Goal: Information Seeking & Learning: Compare options

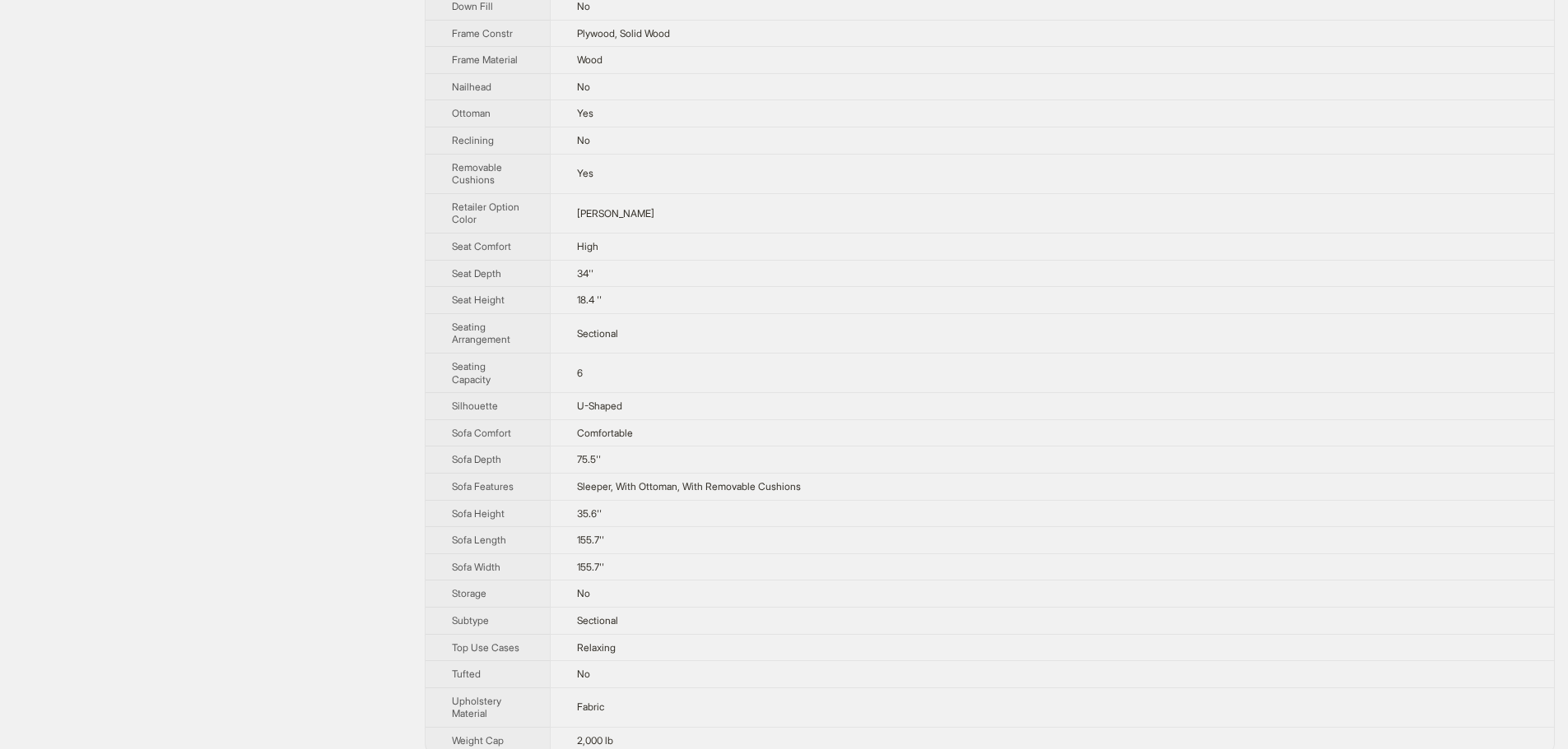
scroll to position [625, 0]
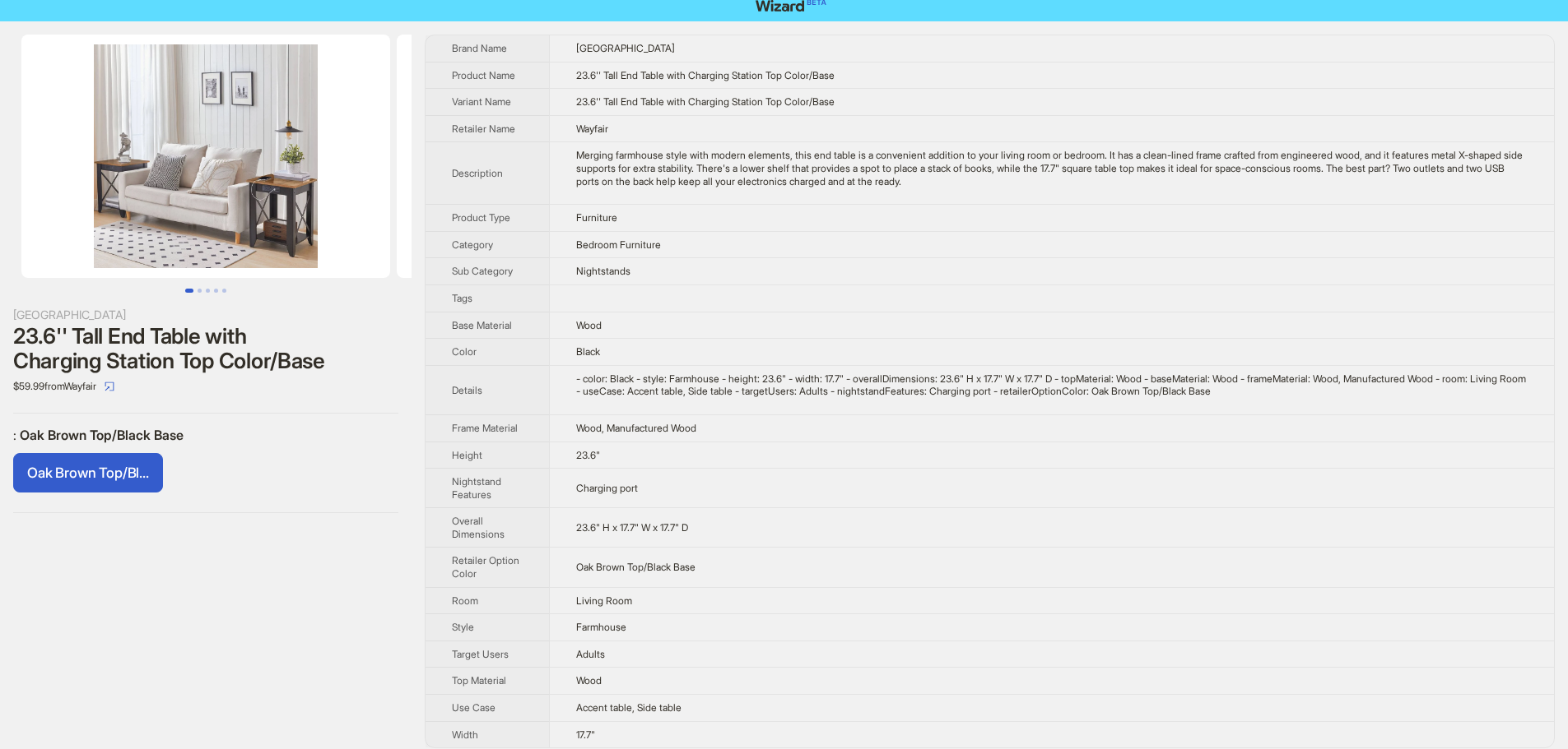
scroll to position [23, 0]
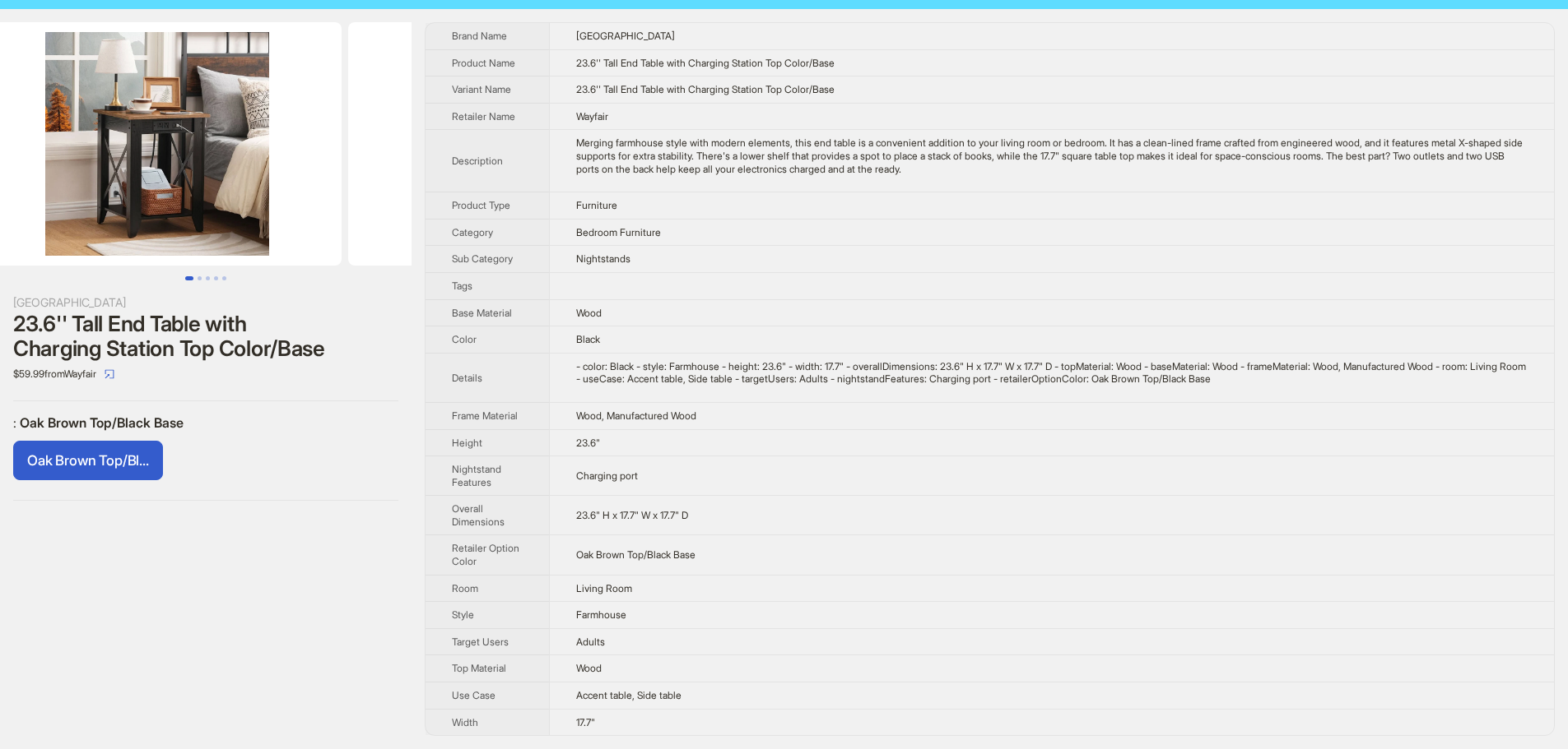
drag, startPoint x: 282, startPoint y: 160, endPoint x: 0, endPoint y: 157, distance: 282.0
click at [0, 157] on ul at bounding box center [206, 144] width 412 height 244
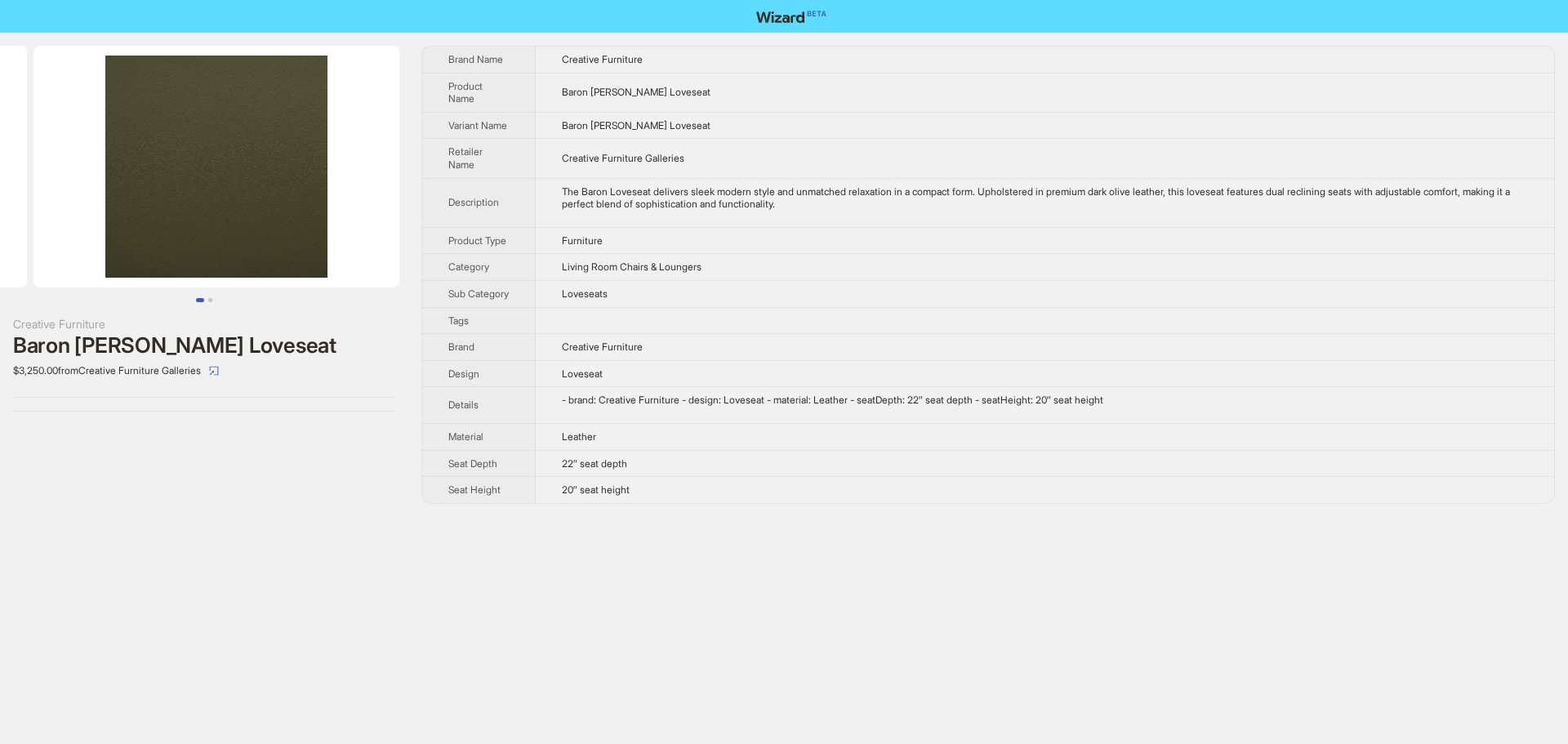
drag, startPoint x: 259, startPoint y: 219, endPoint x: 108, endPoint y: 216, distance: 151.0
click at [108, 216] on ul at bounding box center [204, 167] width 409 height 242
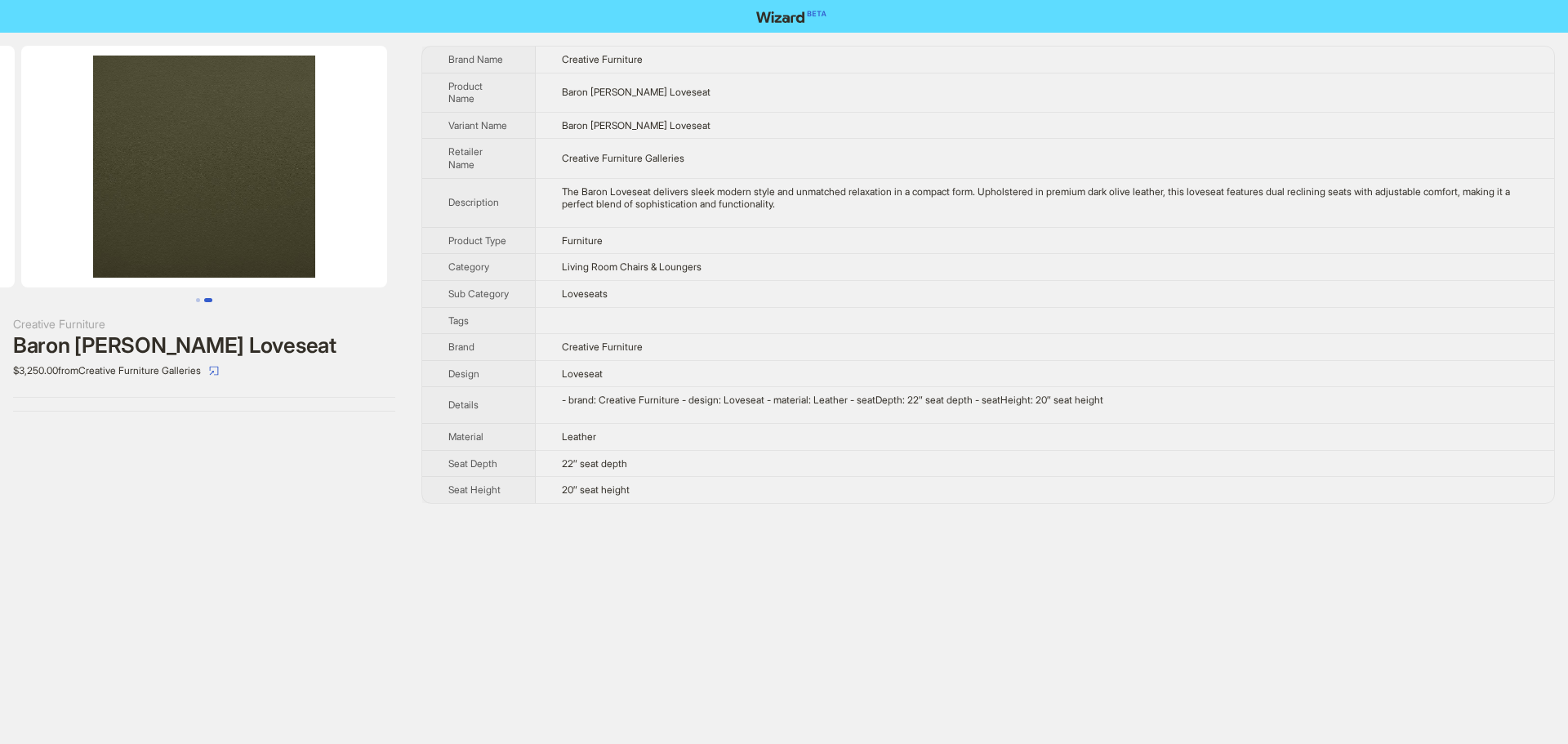
drag, startPoint x: 223, startPoint y: 229, endPoint x: 0, endPoint y: 227, distance: 223.0
click at [0, 227] on ul at bounding box center [204, 167] width 409 height 242
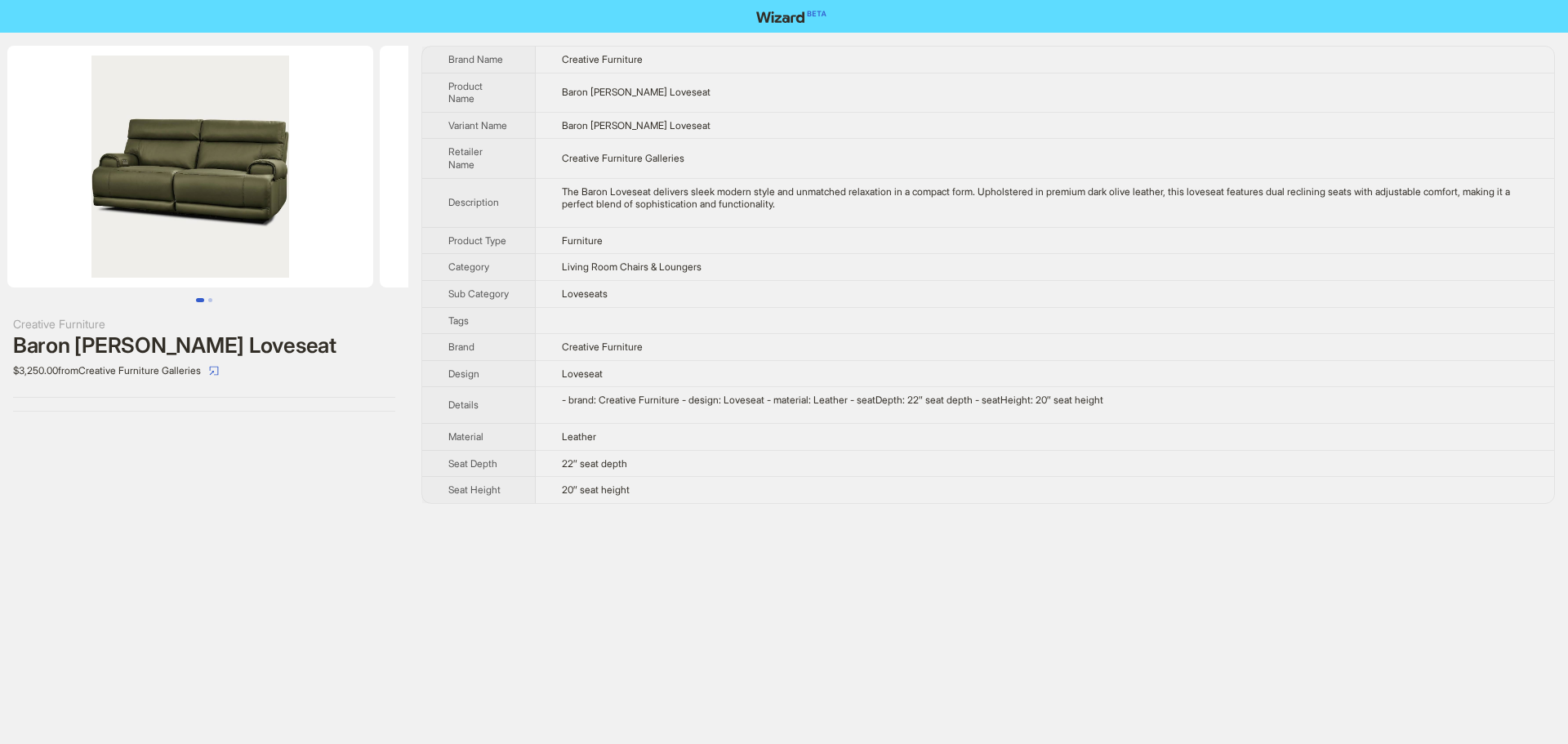
drag, startPoint x: 334, startPoint y: 235, endPoint x: 485, endPoint y: 238, distance: 151.0
click at [456, 239] on div "Creative Furniture Baron Leather Loveseat $3,250.00 from Creative Furniture Gal…" at bounding box center [784, 275] width 1568 height 484
click at [307, 191] on img at bounding box center [196, 167] width 366 height 242
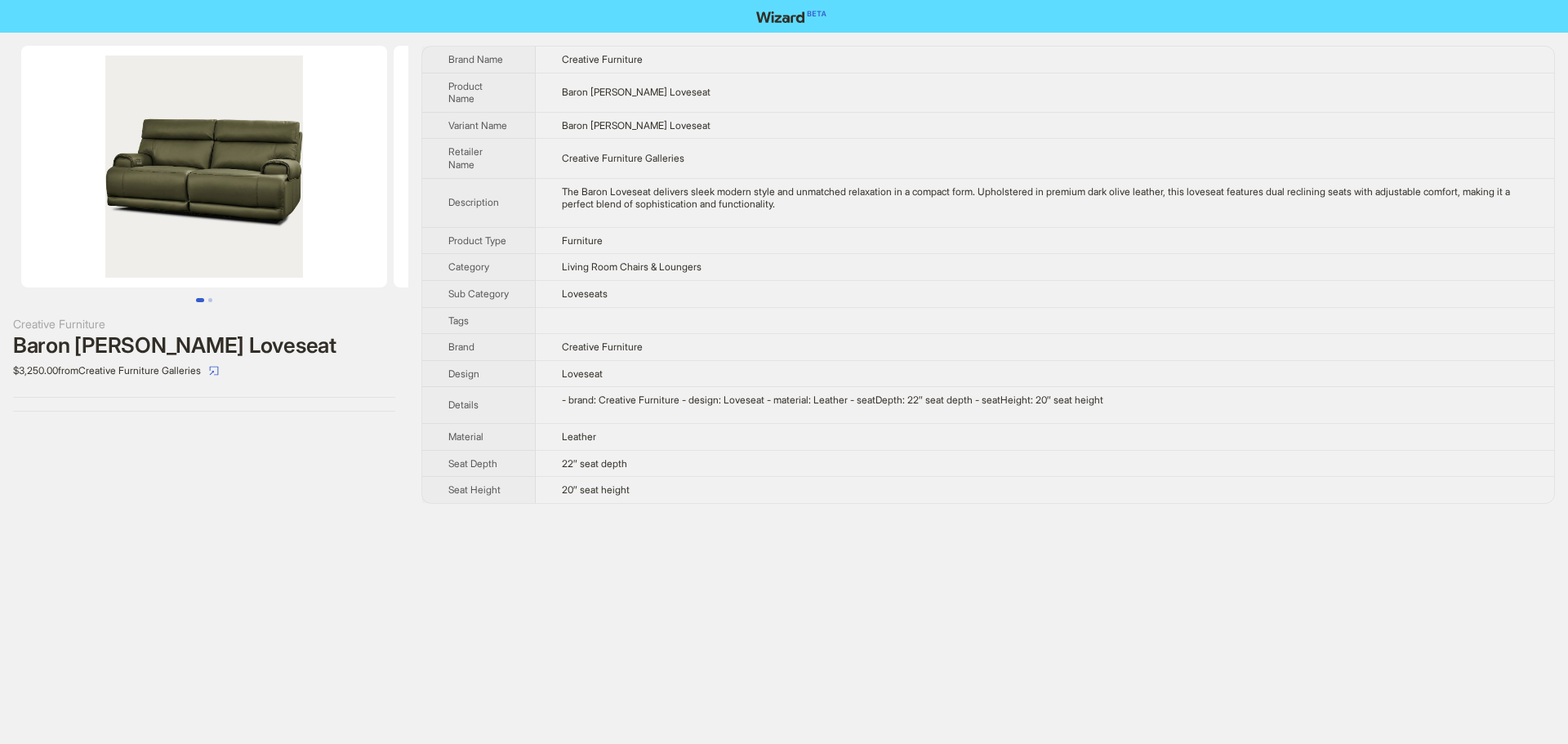
click at [263, 207] on img at bounding box center [204, 167] width 366 height 242
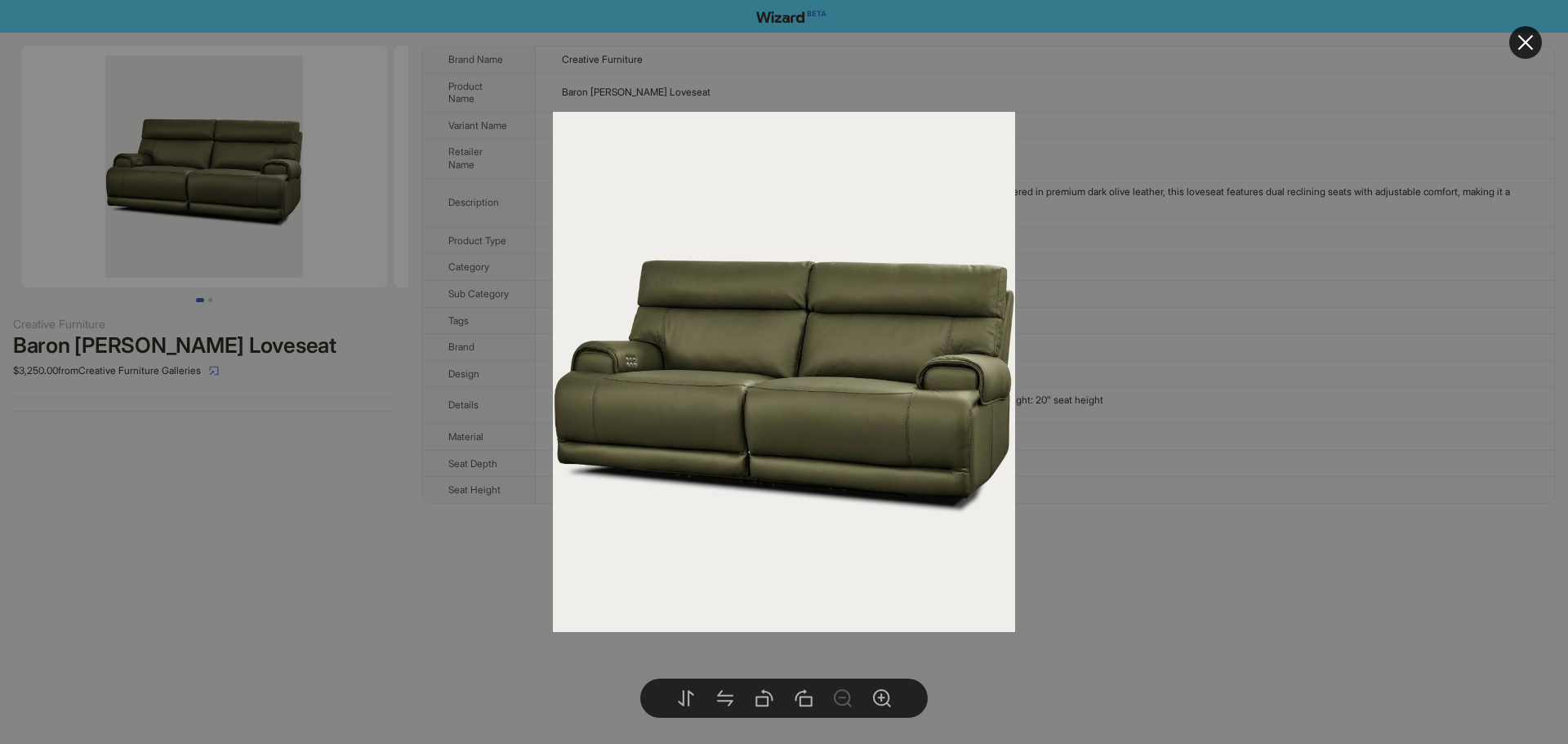
click at [1224, 339] on div at bounding box center [784, 372] width 1568 height 744
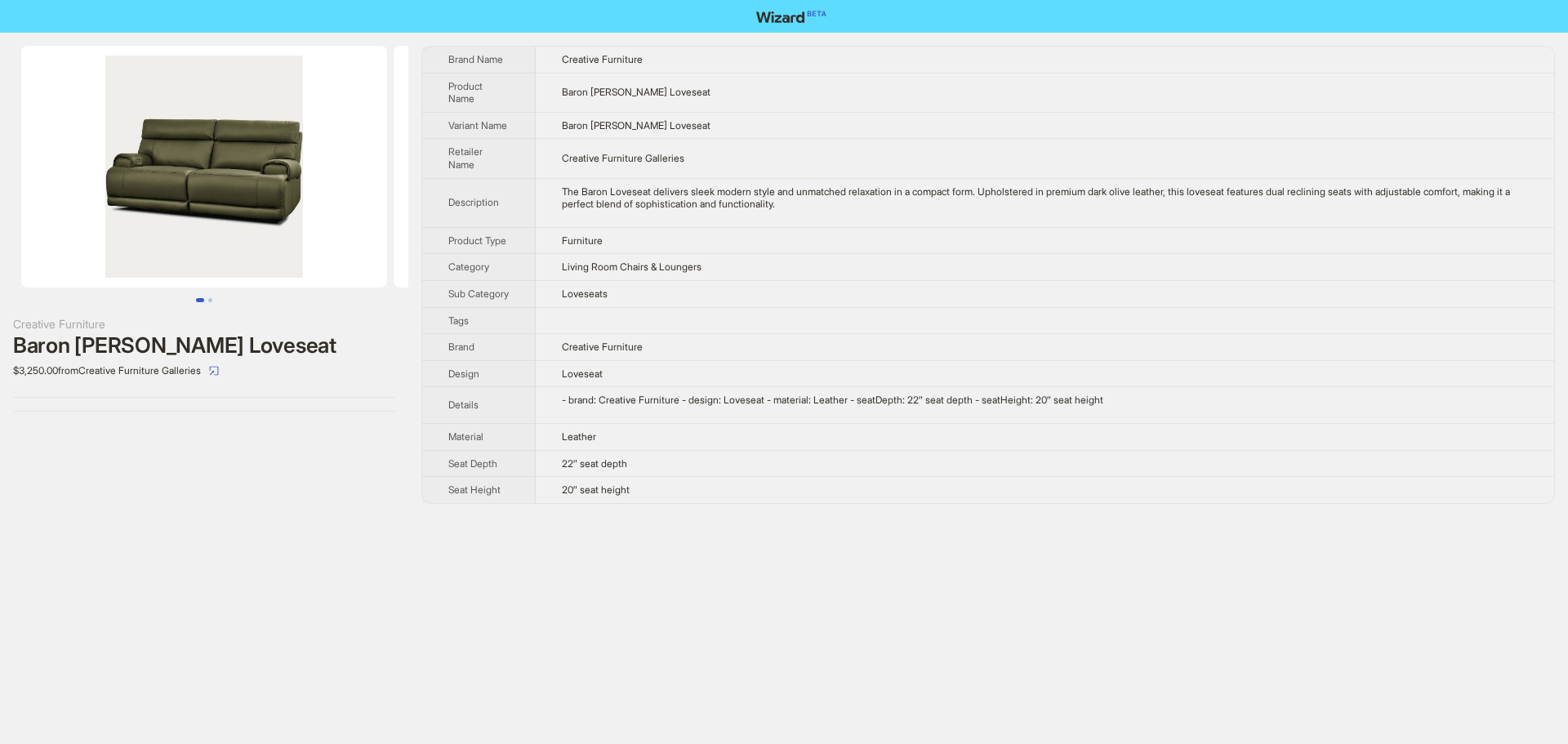
click at [225, 210] on img at bounding box center [204, 167] width 366 height 242
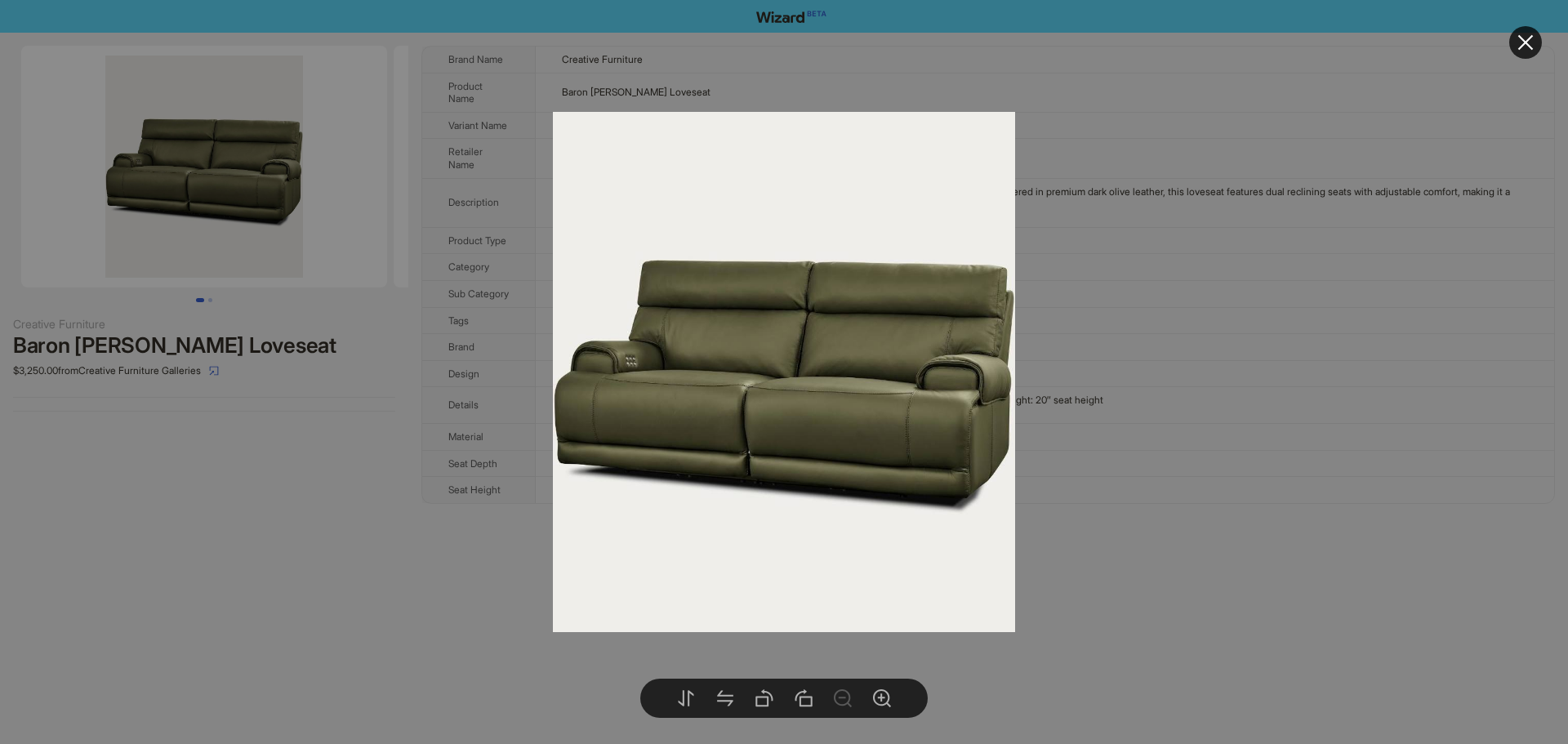
click at [1312, 372] on div at bounding box center [784, 372] width 1568 height 744
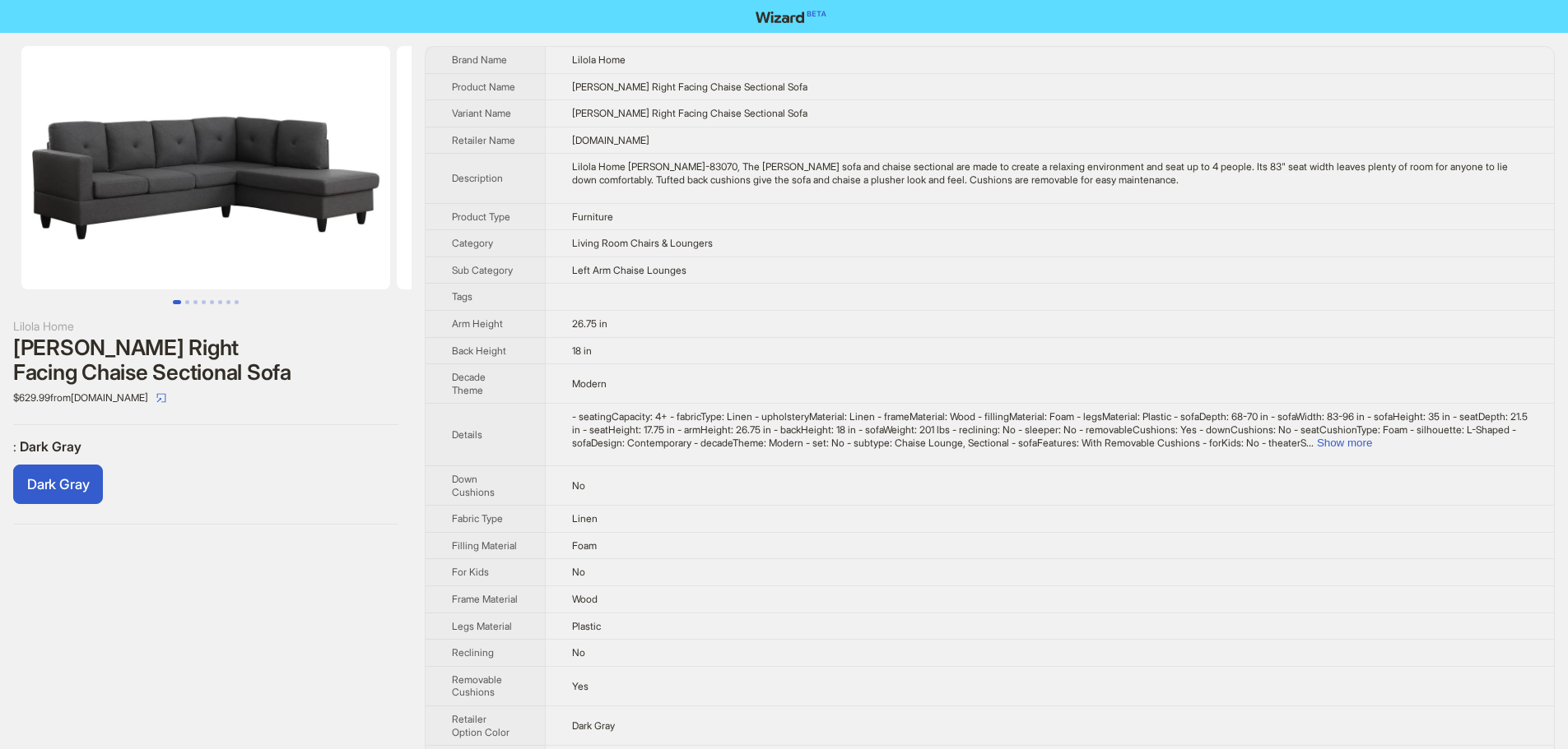
click at [1148, 86] on td "Santiago Right Facing Chaise Sectional Sofa" at bounding box center [1049, 87] width 1009 height 27
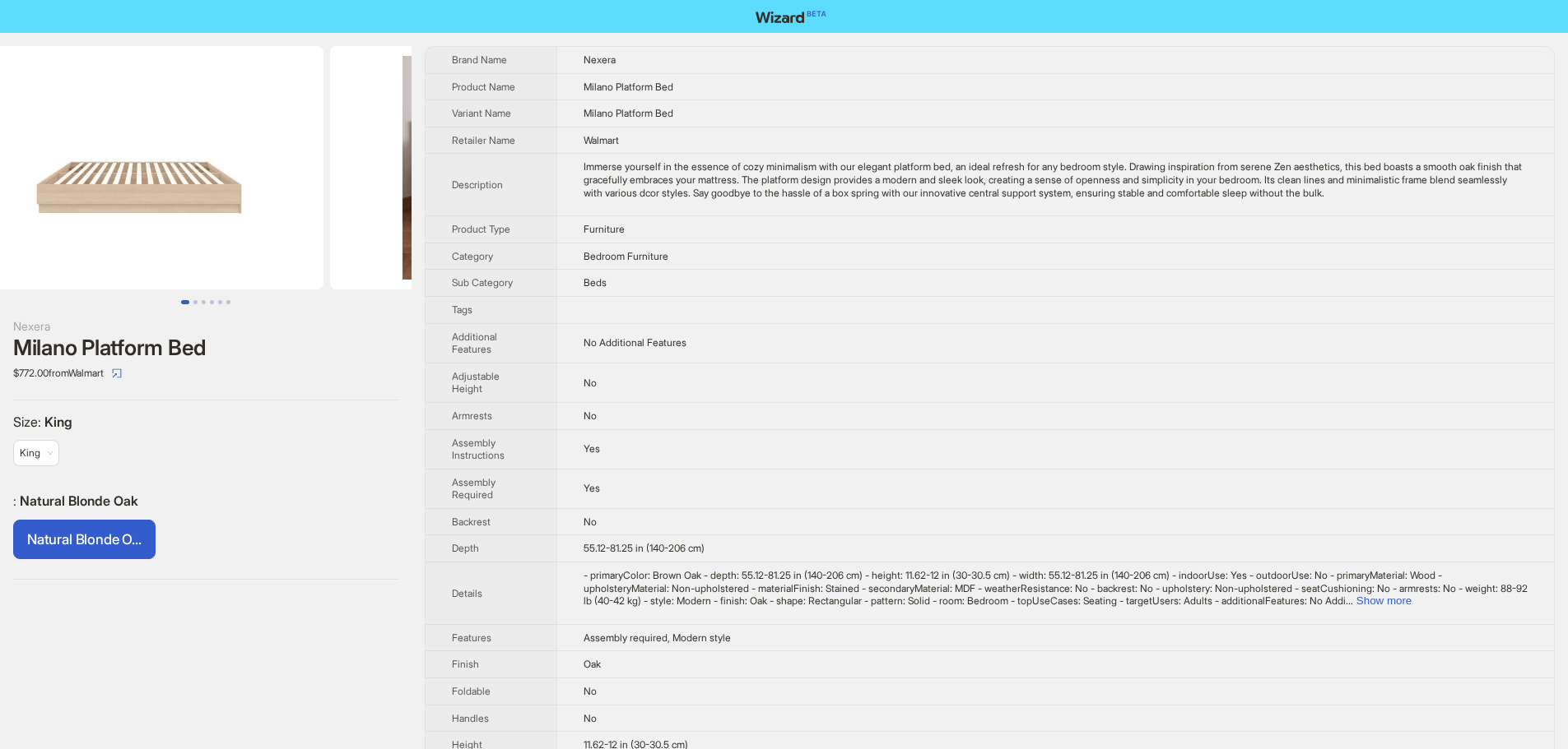
drag, startPoint x: 263, startPoint y: 222, endPoint x: 35, endPoint y: 239, distance: 228.6
click at [36, 239] on ul at bounding box center [206, 168] width 412 height 244
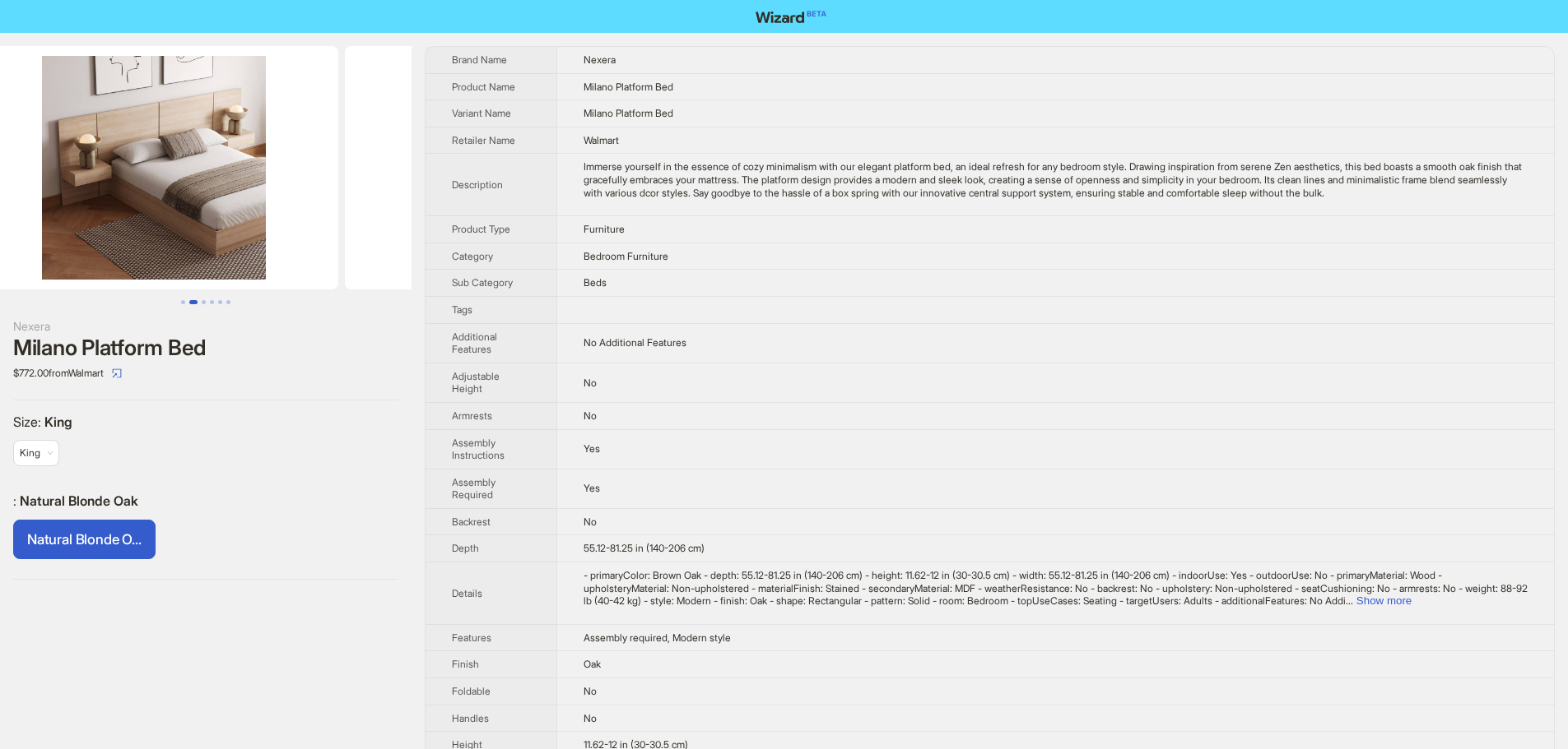
drag, startPoint x: 280, startPoint y: 240, endPoint x: 16, endPoint y: 249, distance: 264.2
click at [0, 256] on ul at bounding box center [206, 168] width 412 height 244
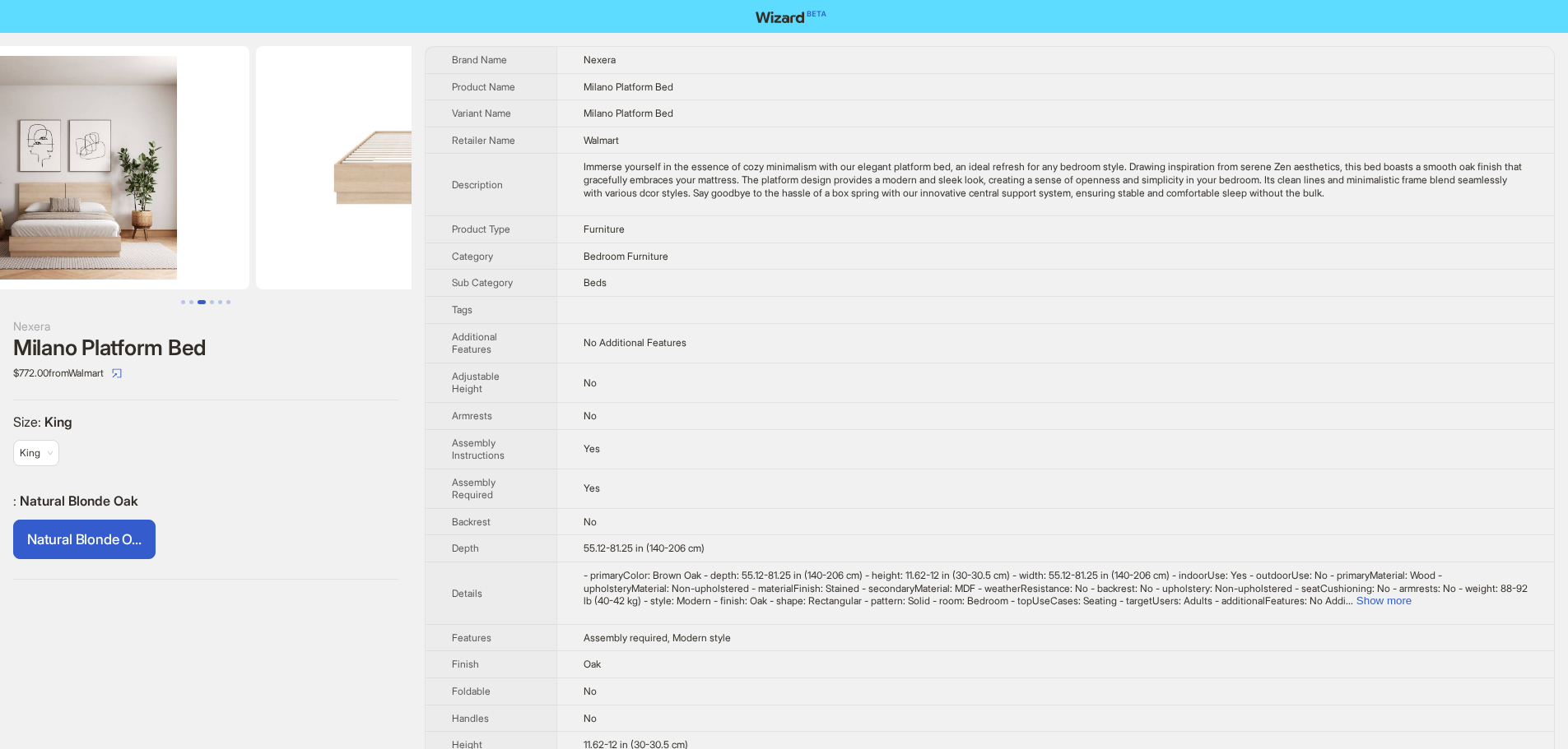
drag, startPoint x: 327, startPoint y: 230, endPoint x: 0, endPoint y: 231, distance: 327.0
click at [0, 231] on ul at bounding box center [206, 168] width 412 height 244
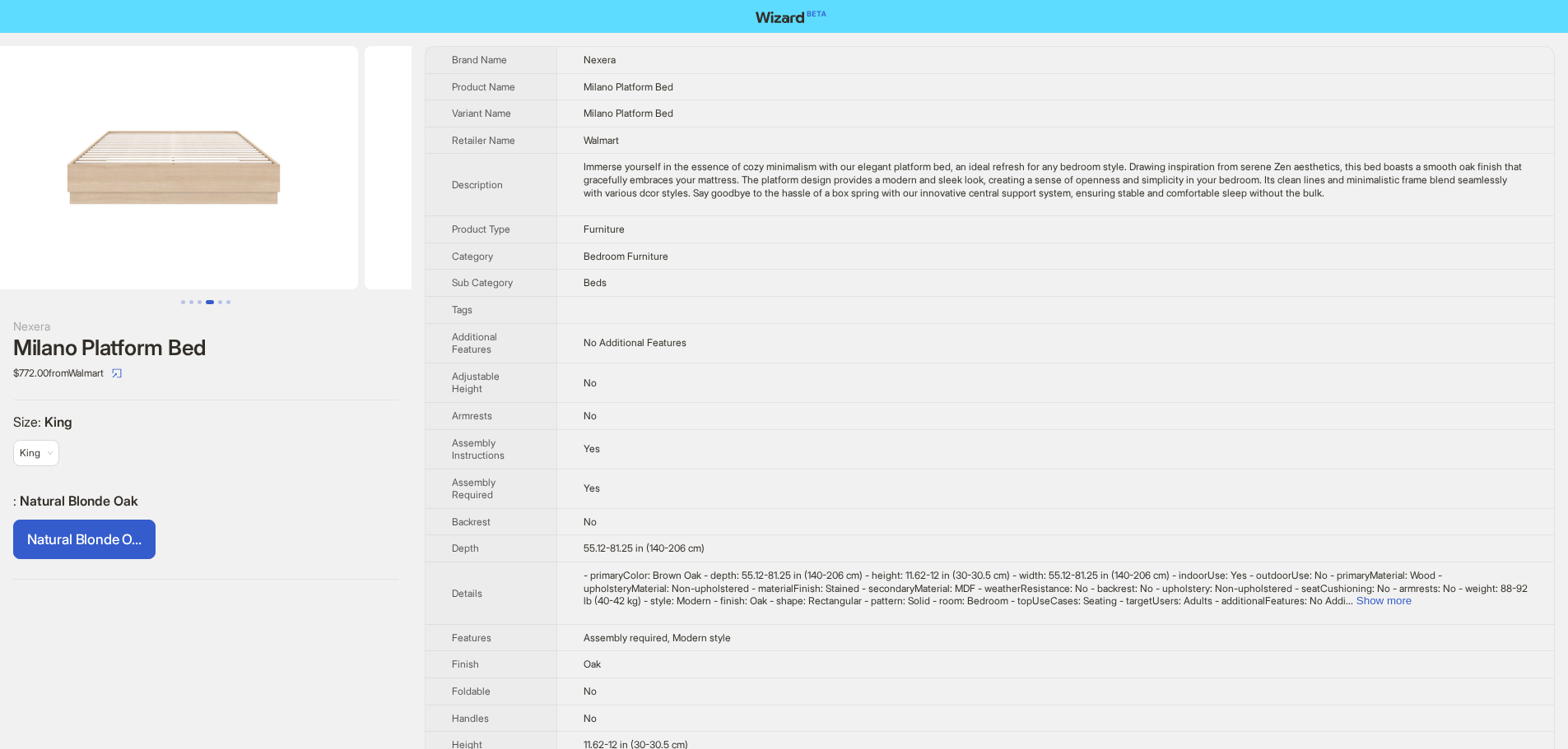
drag, startPoint x: 283, startPoint y: 237, endPoint x: 0, endPoint y: 241, distance: 283.0
click at [0, 241] on ul at bounding box center [206, 168] width 412 height 244
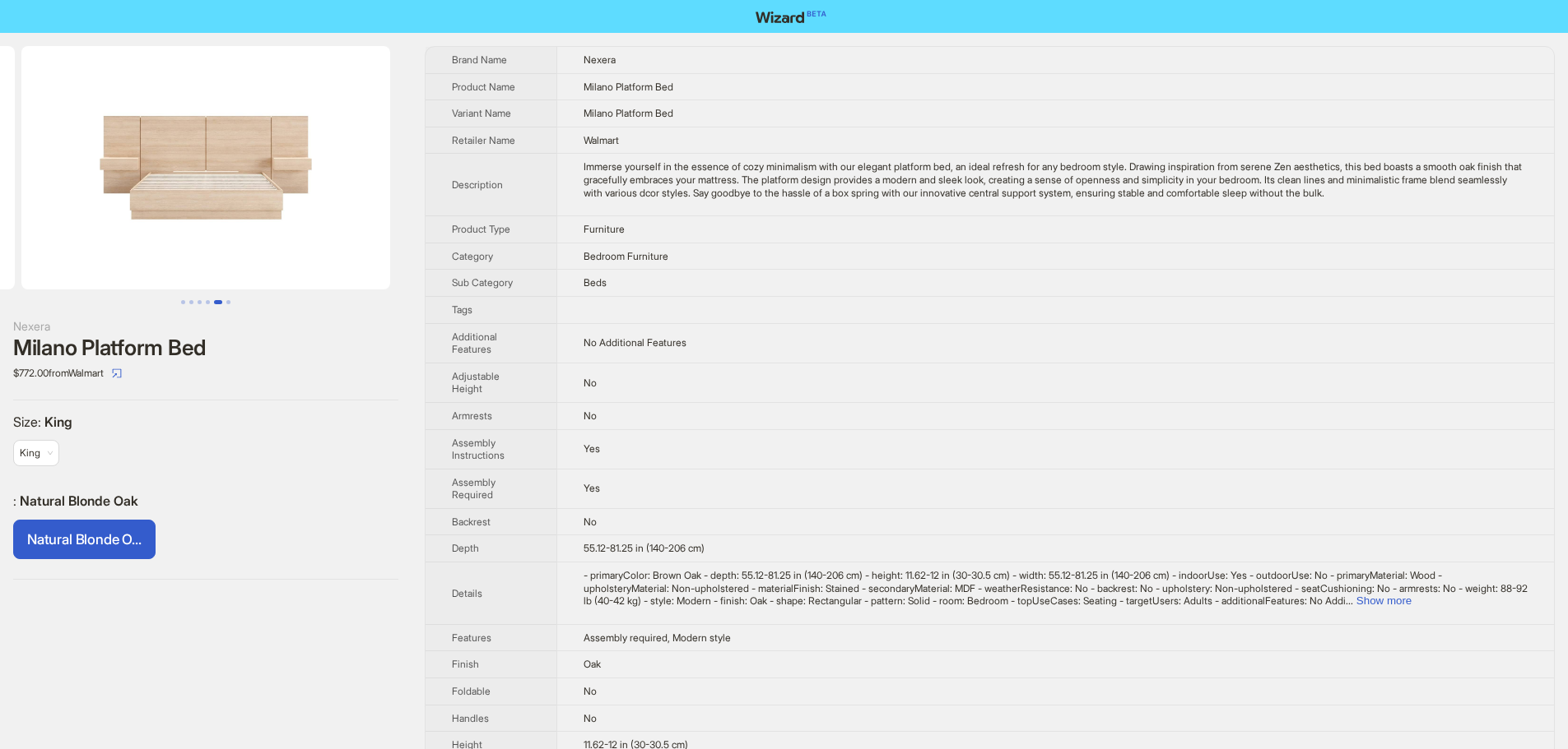
drag, startPoint x: 155, startPoint y: 231, endPoint x: 3, endPoint y: 225, distance: 152.1
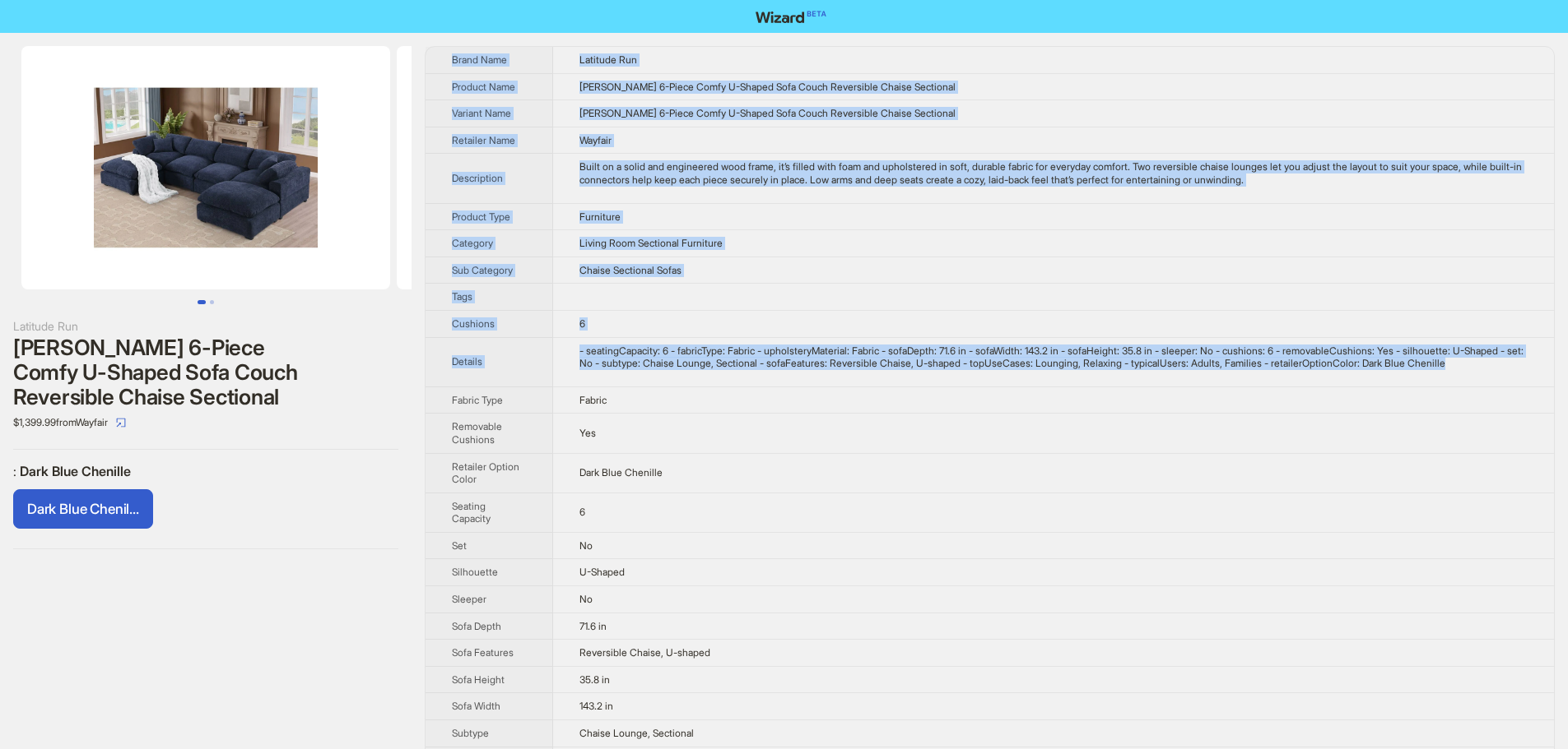
drag, startPoint x: 664, startPoint y: 381, endPoint x: 450, endPoint y: 53, distance: 391.6
click at [450, 53] on tbody "Brand Name Latitude Run Product Name [PERSON_NAME] 6-Piece Comfy U-Shaped Sofa …" at bounding box center [989, 443] width 1128 height 793
copy tbody "Lorem Ipsu Dolorsit Ame Consect Adip Elitse 9-Doeiu Tempo I-Utlabo Etdo Magna A…"
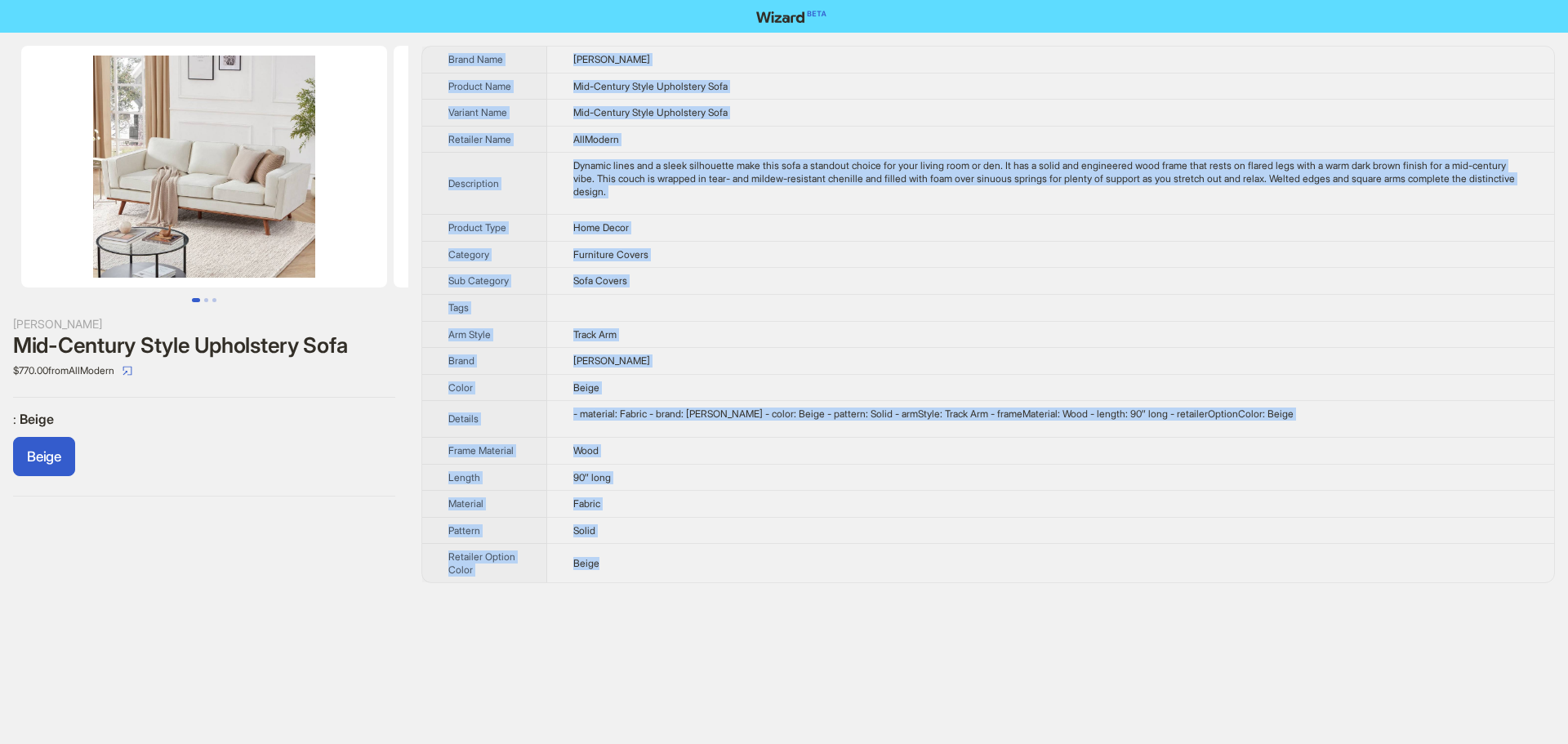
drag, startPoint x: 655, startPoint y: 572, endPoint x: 443, endPoint y: 64, distance: 550.5
click at [443, 64] on tbody "Brand Name George Oliver Product Name Mid-Century Style Upholstery Sofa Variant…" at bounding box center [988, 314] width 1132 height 536
copy tbody "Brand Name George Oliver Product Name Mid-Century Style Upholstery Sofa Variant…"
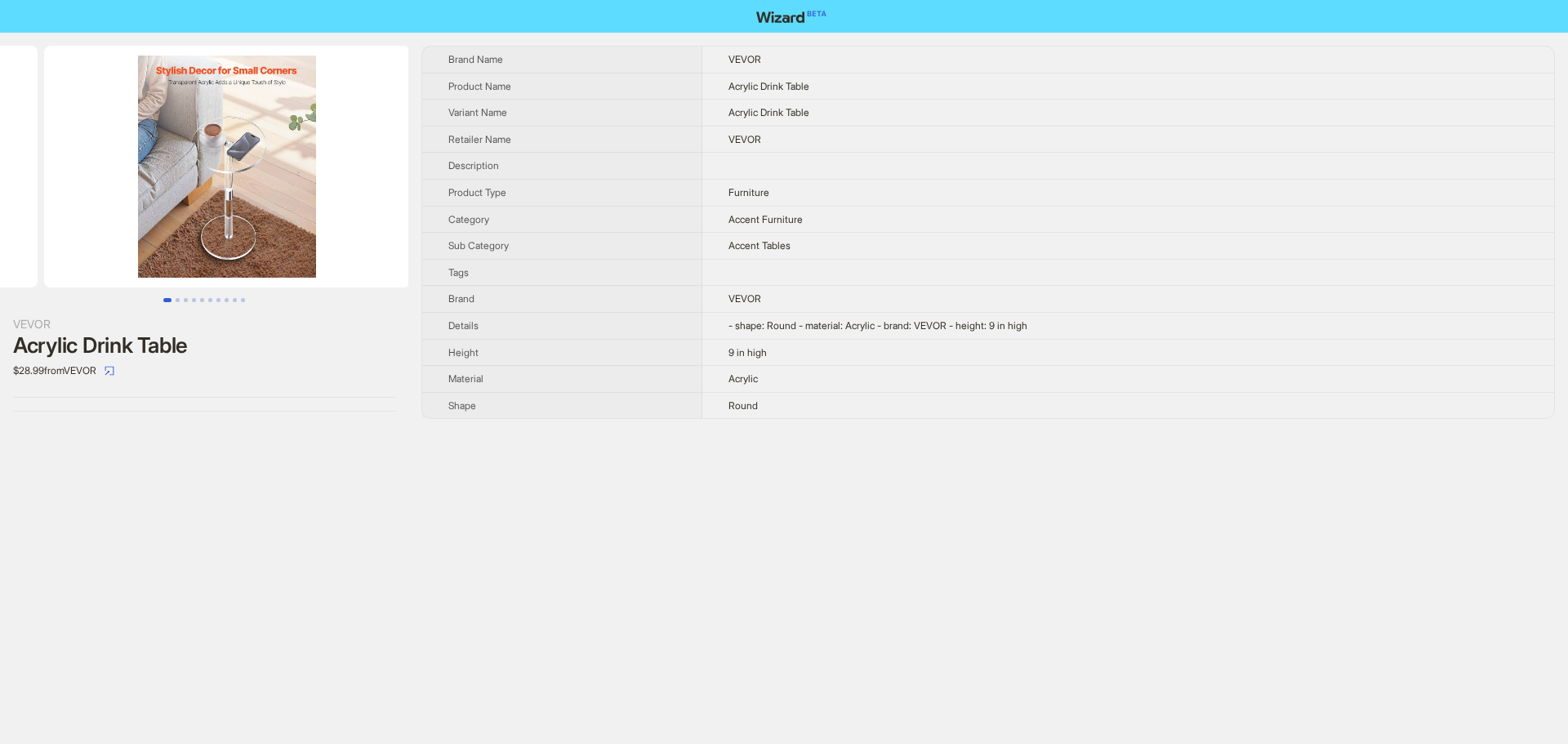
drag, startPoint x: 316, startPoint y: 221, endPoint x: 86, endPoint y: 212, distance: 230.2
click at [86, 212] on ul at bounding box center [204, 167] width 409 height 242
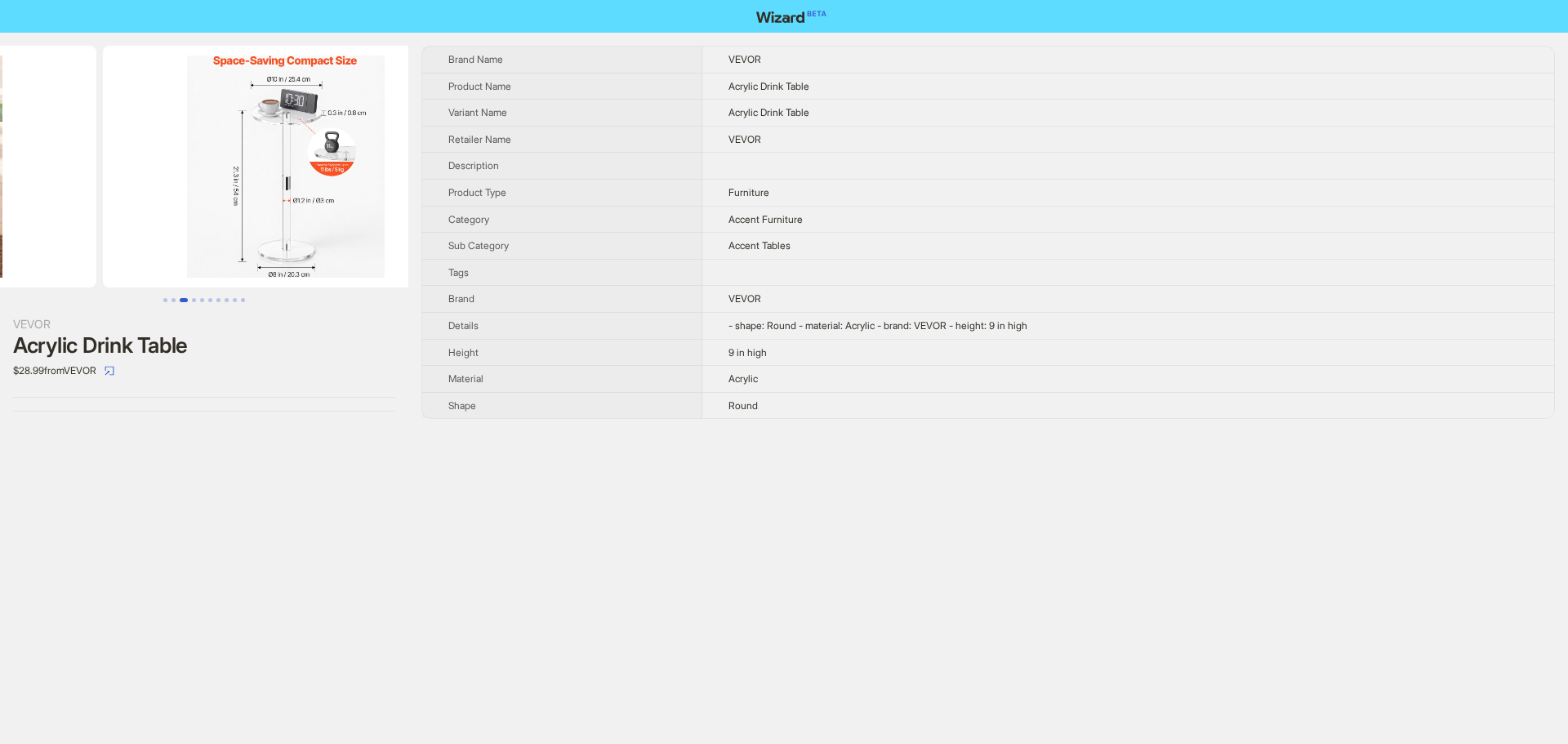
drag, startPoint x: 317, startPoint y: 227, endPoint x: 123, endPoint y: 242, distance: 194.6
click at [123, 242] on ul at bounding box center [204, 167] width 409 height 242
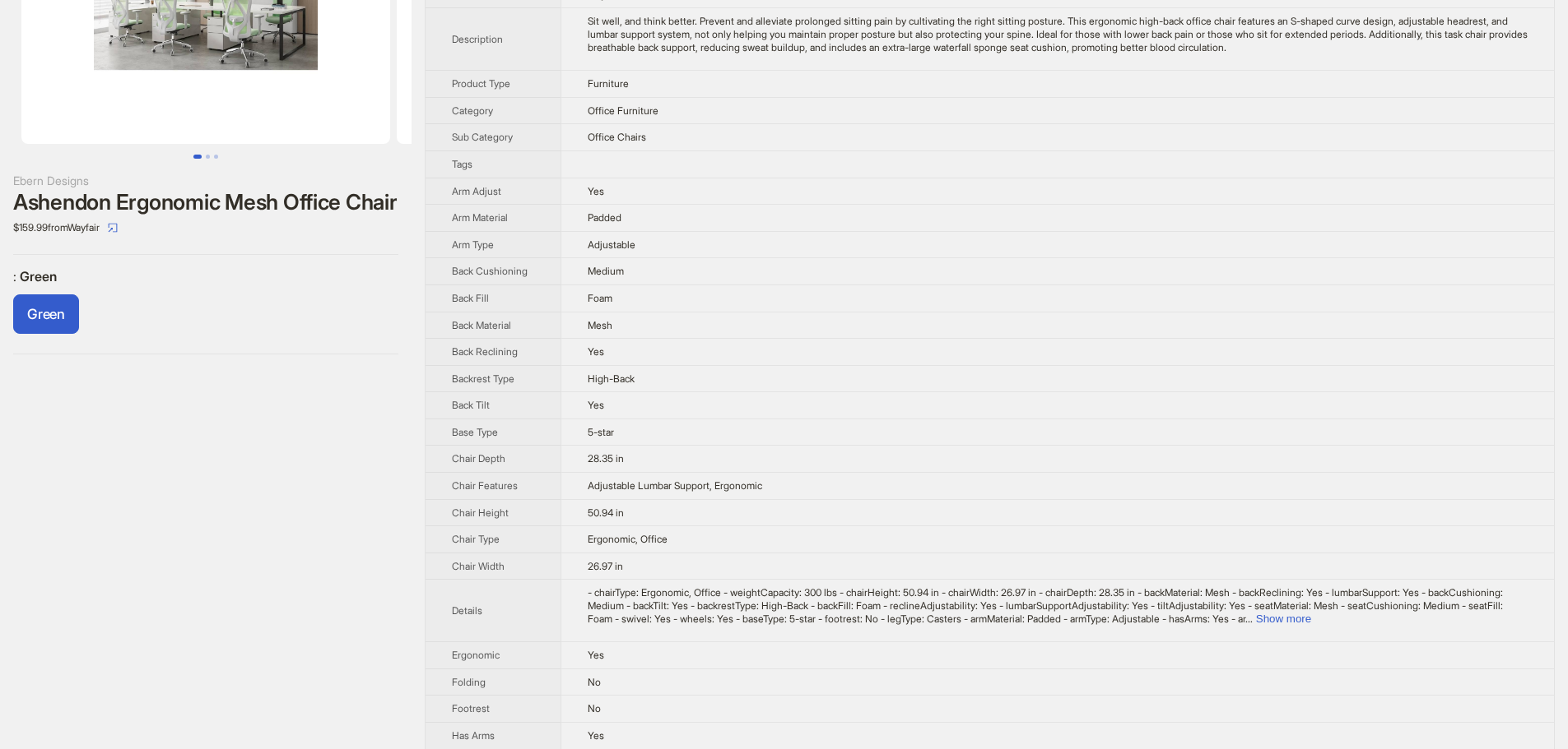
scroll to position [165, 0]
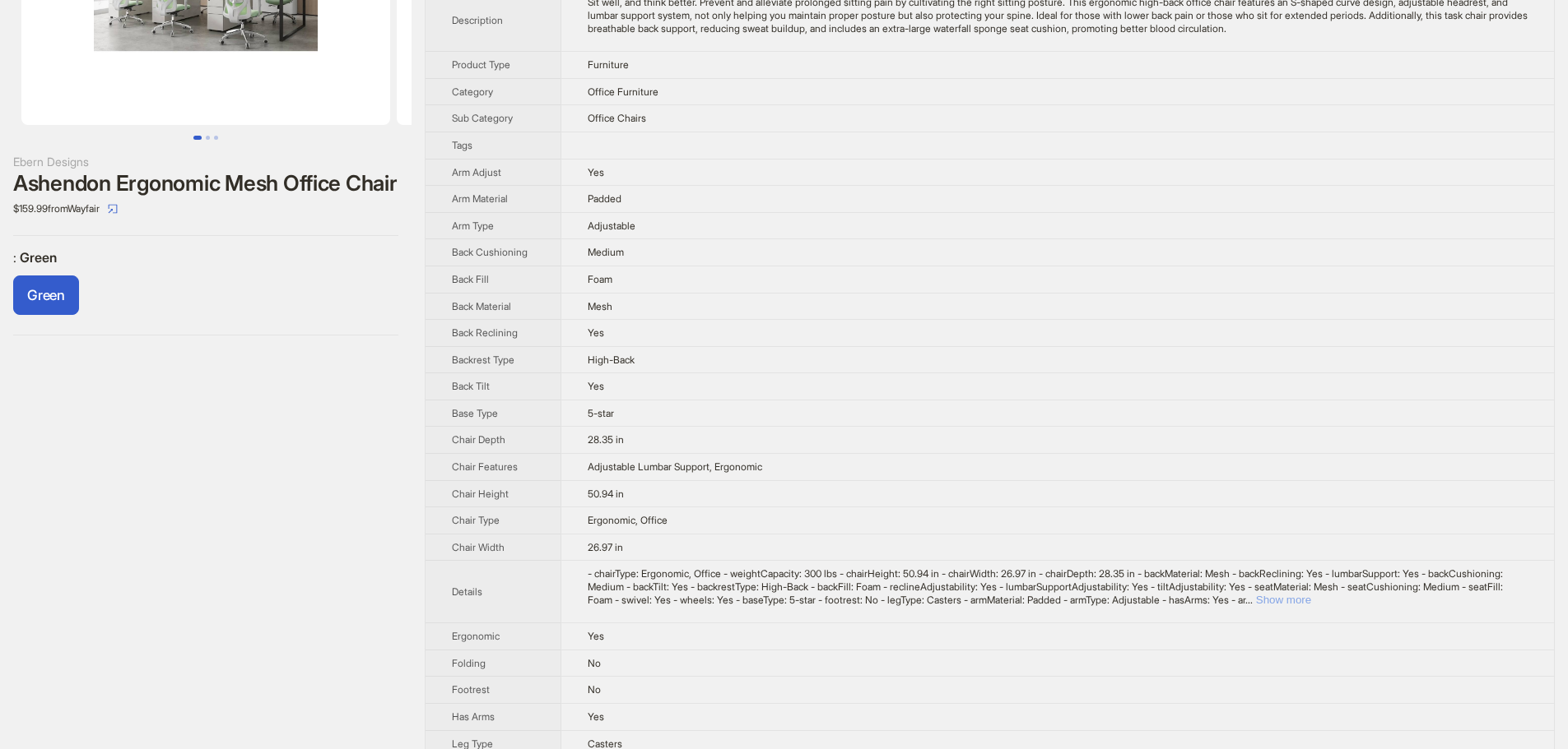
click at [1311, 596] on button "Show more" at bounding box center [1283, 600] width 56 height 13
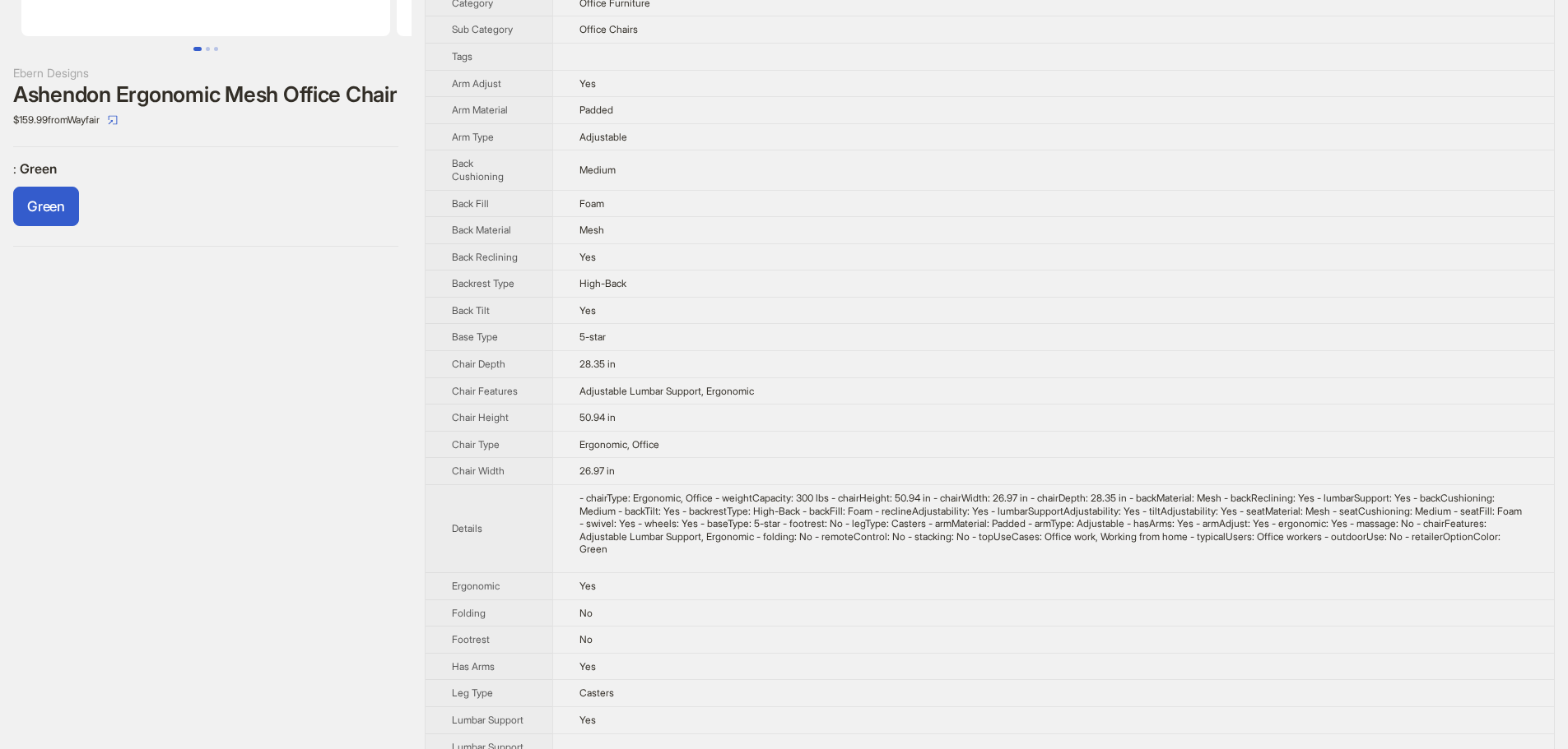
scroll to position [260, 0]
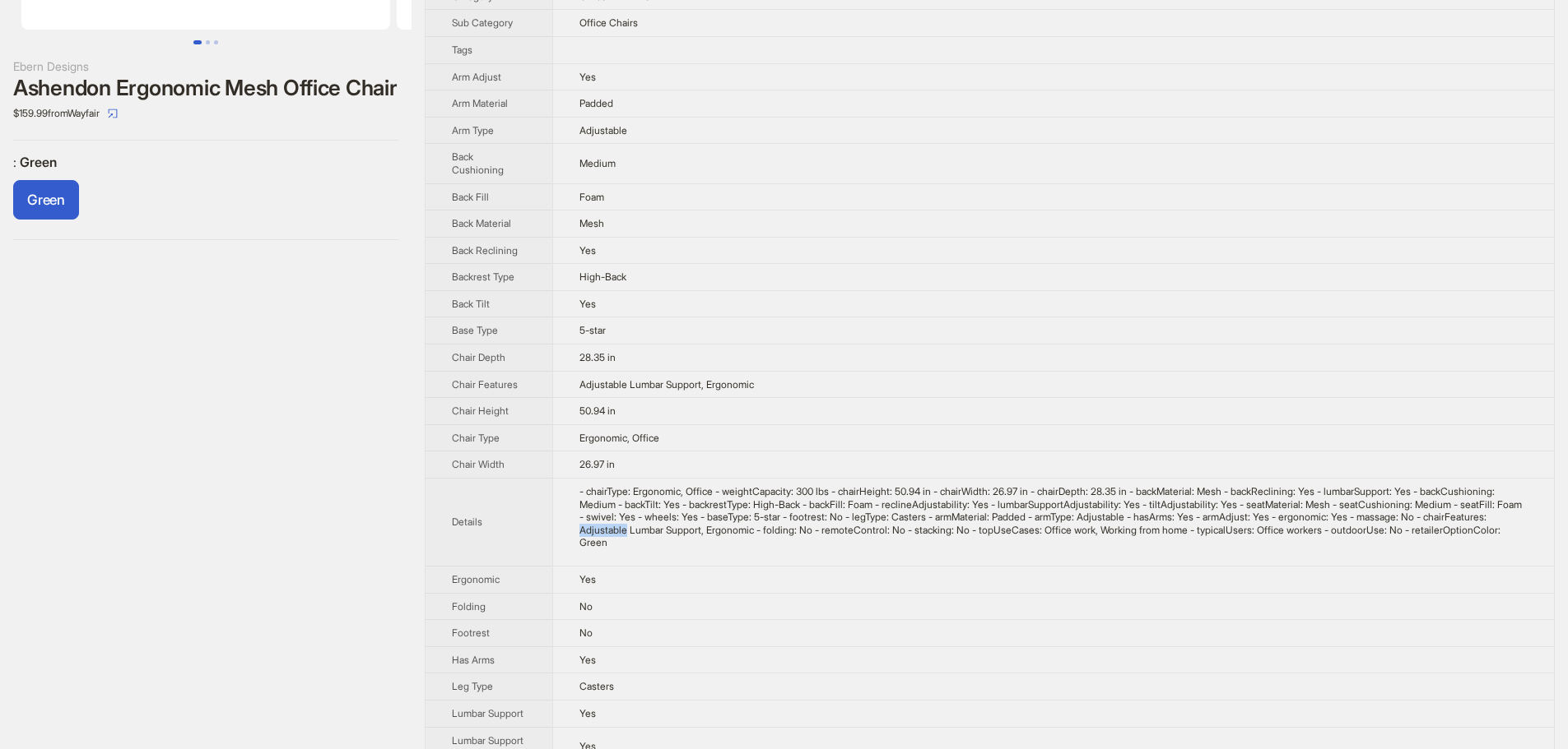
drag, startPoint x: 805, startPoint y: 531, endPoint x: 854, endPoint y: 534, distance: 49.1
click at [854, 534] on div "- chairType: Ergonomic, Office - weightCapacity: 300 lbs - chairHeight: 50.94 i…" at bounding box center [1054, 518] width 948 height 64
copy div "Adjustable"
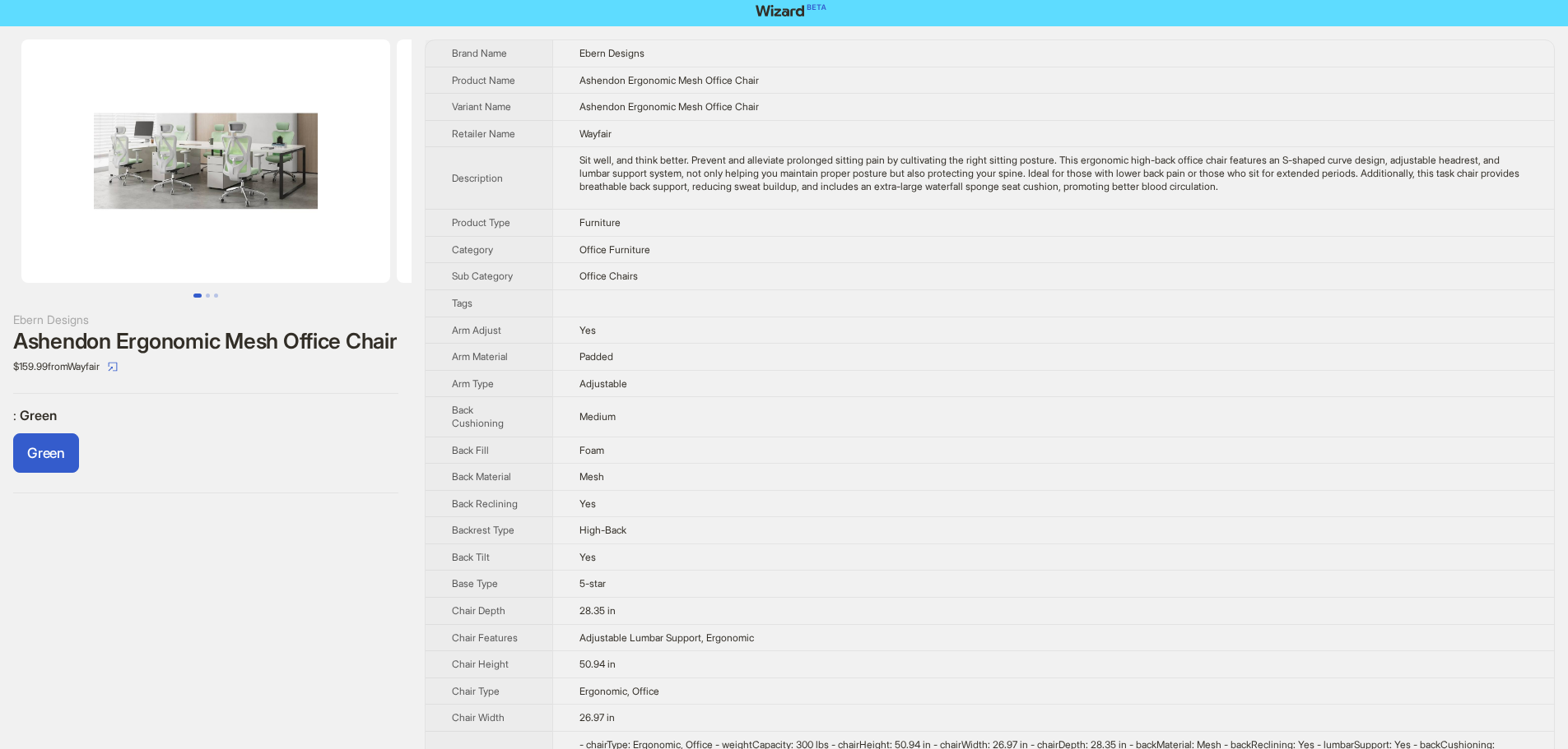
scroll to position [0, 0]
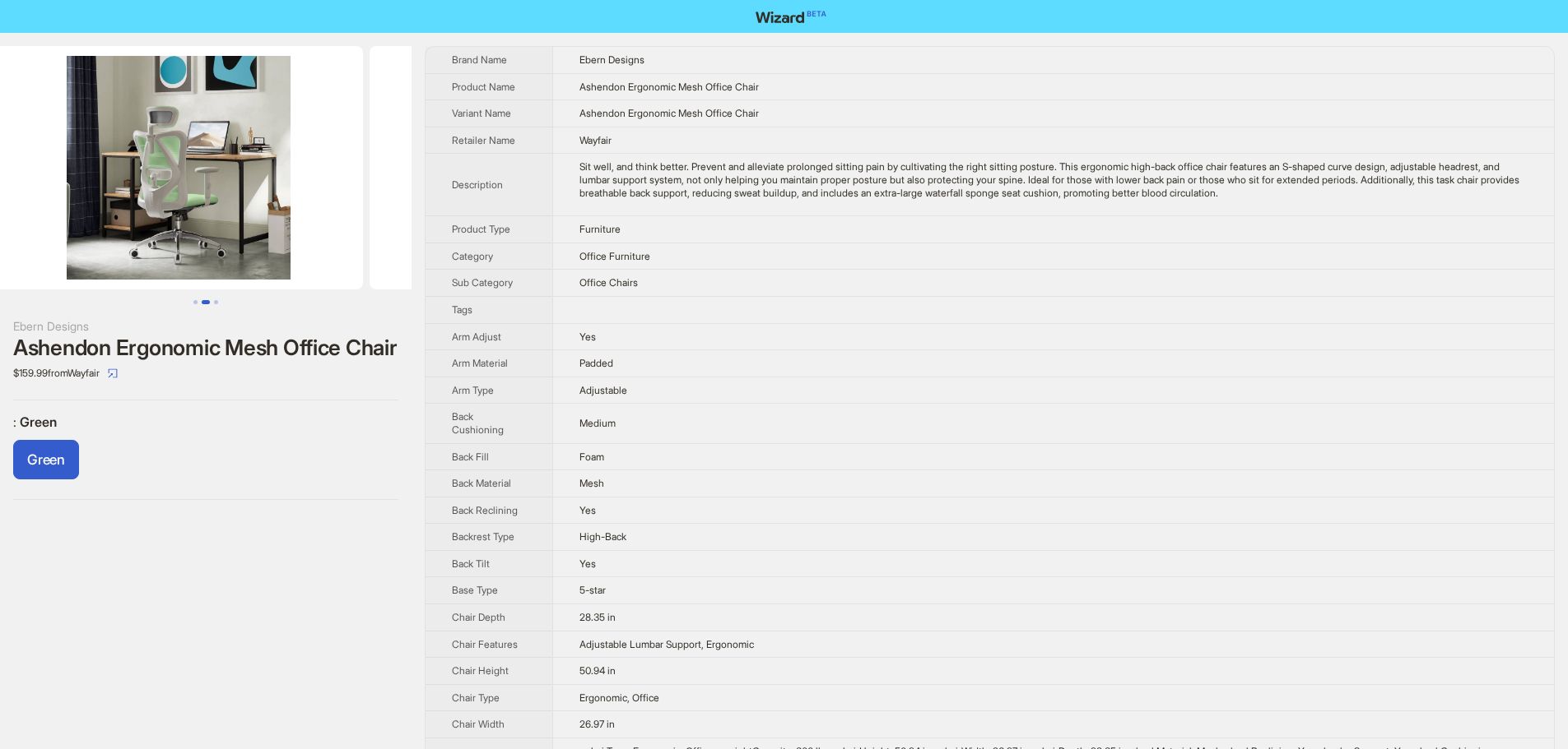
drag, startPoint x: 136, startPoint y: 171, endPoint x: 0, endPoint y: 171, distance: 136.0
click at [0, 170] on ul at bounding box center [206, 168] width 412 height 244
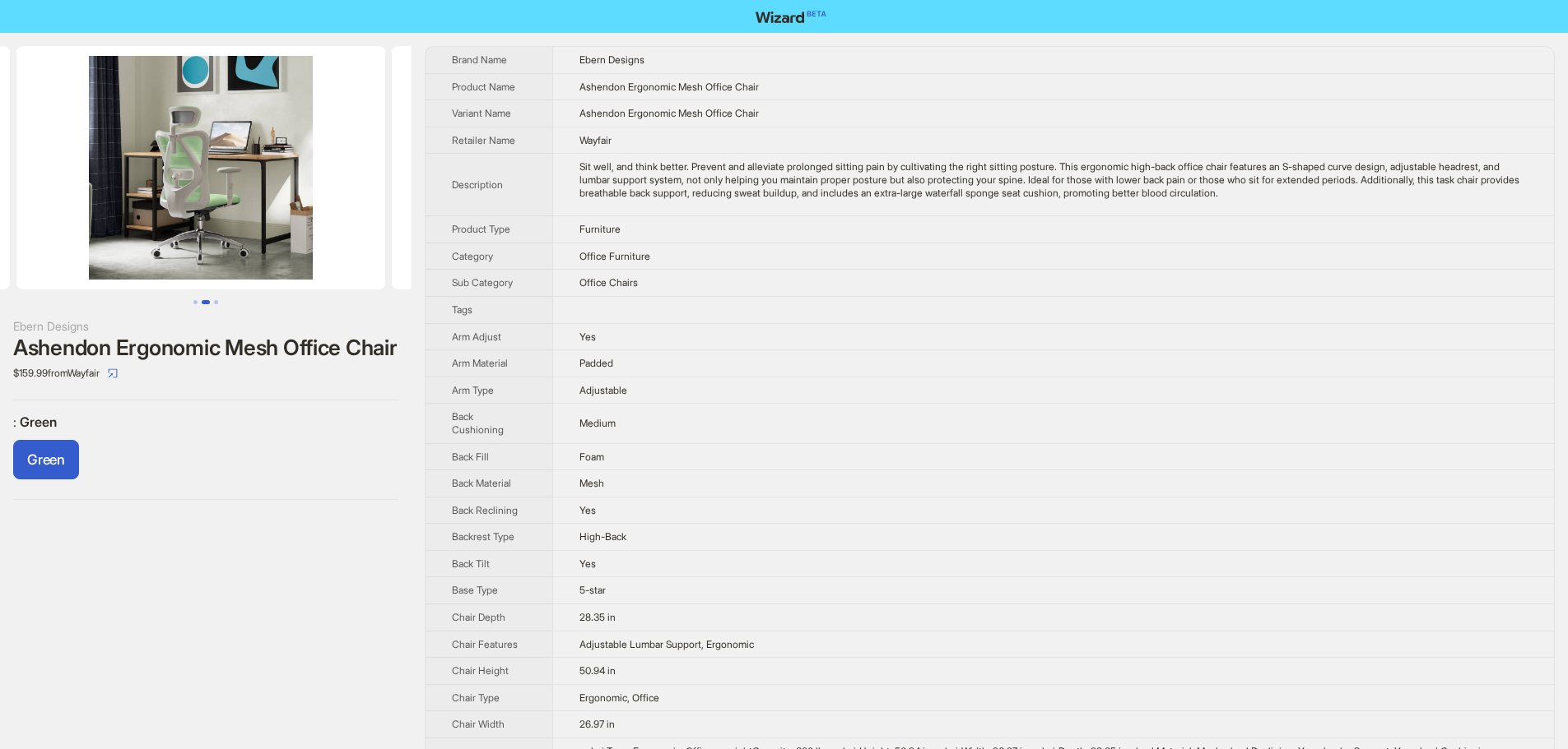
click at [219, 229] on img at bounding box center [201, 168] width 369 height 244
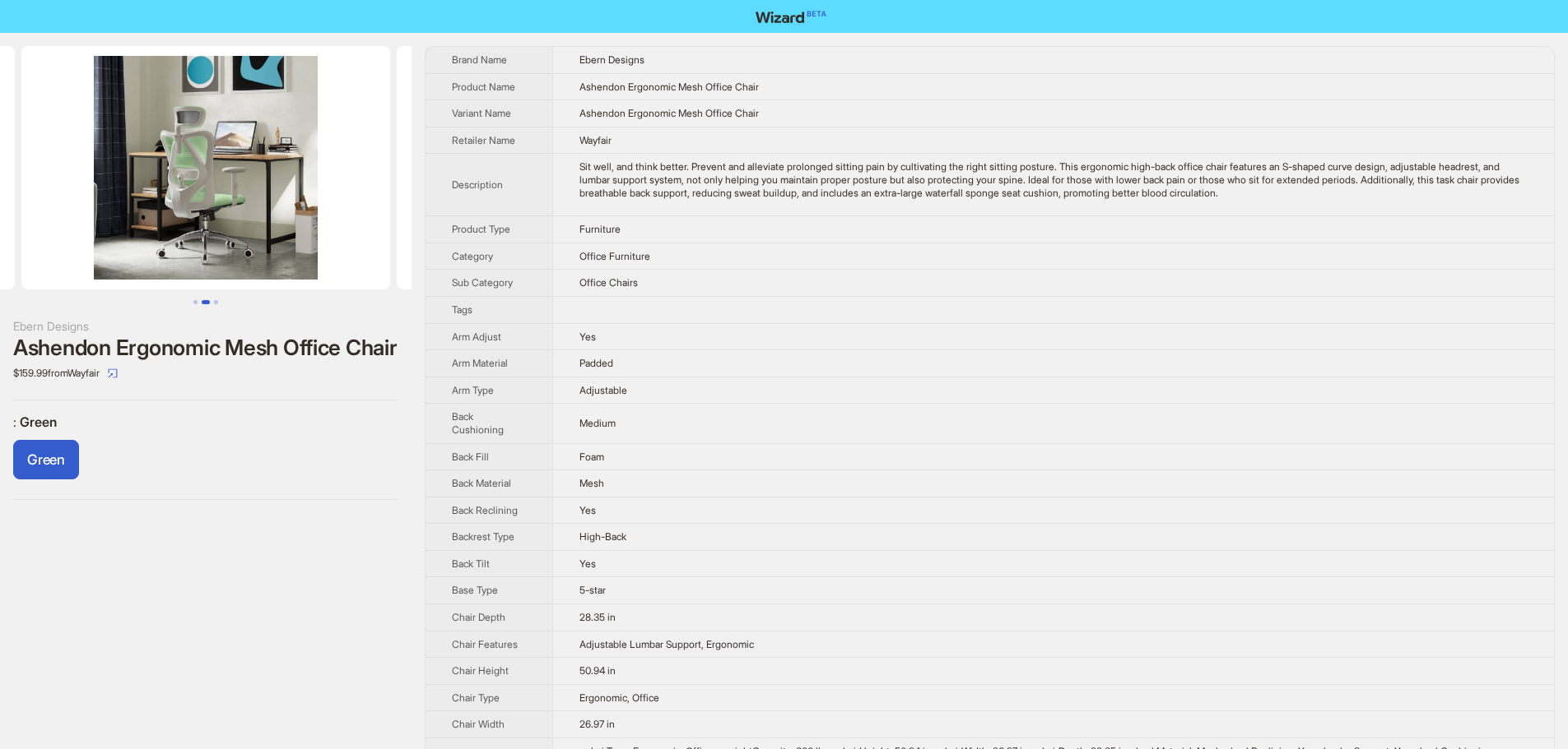
click at [213, 220] on img at bounding box center [206, 168] width 369 height 244
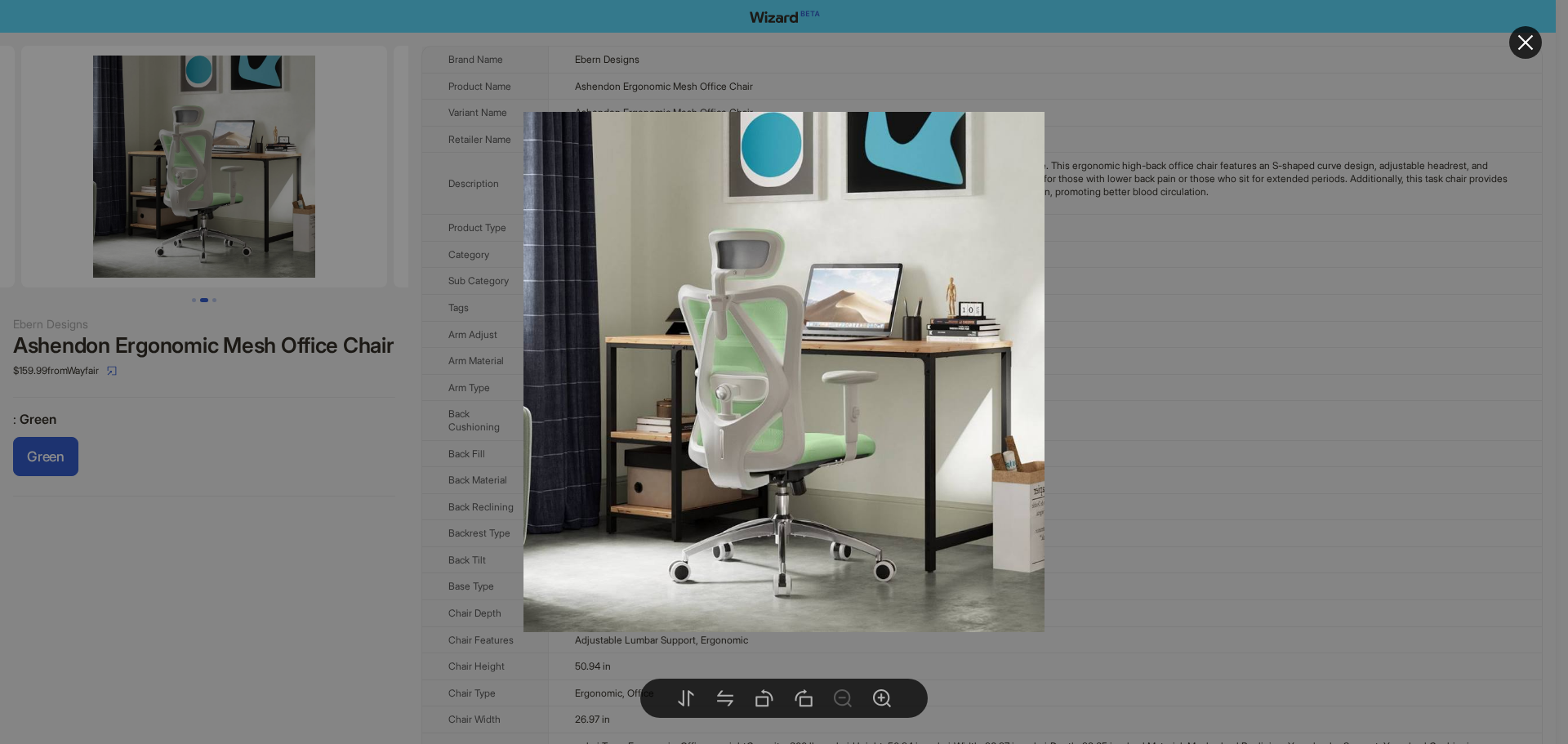
click at [1136, 368] on div at bounding box center [784, 372] width 1568 height 744
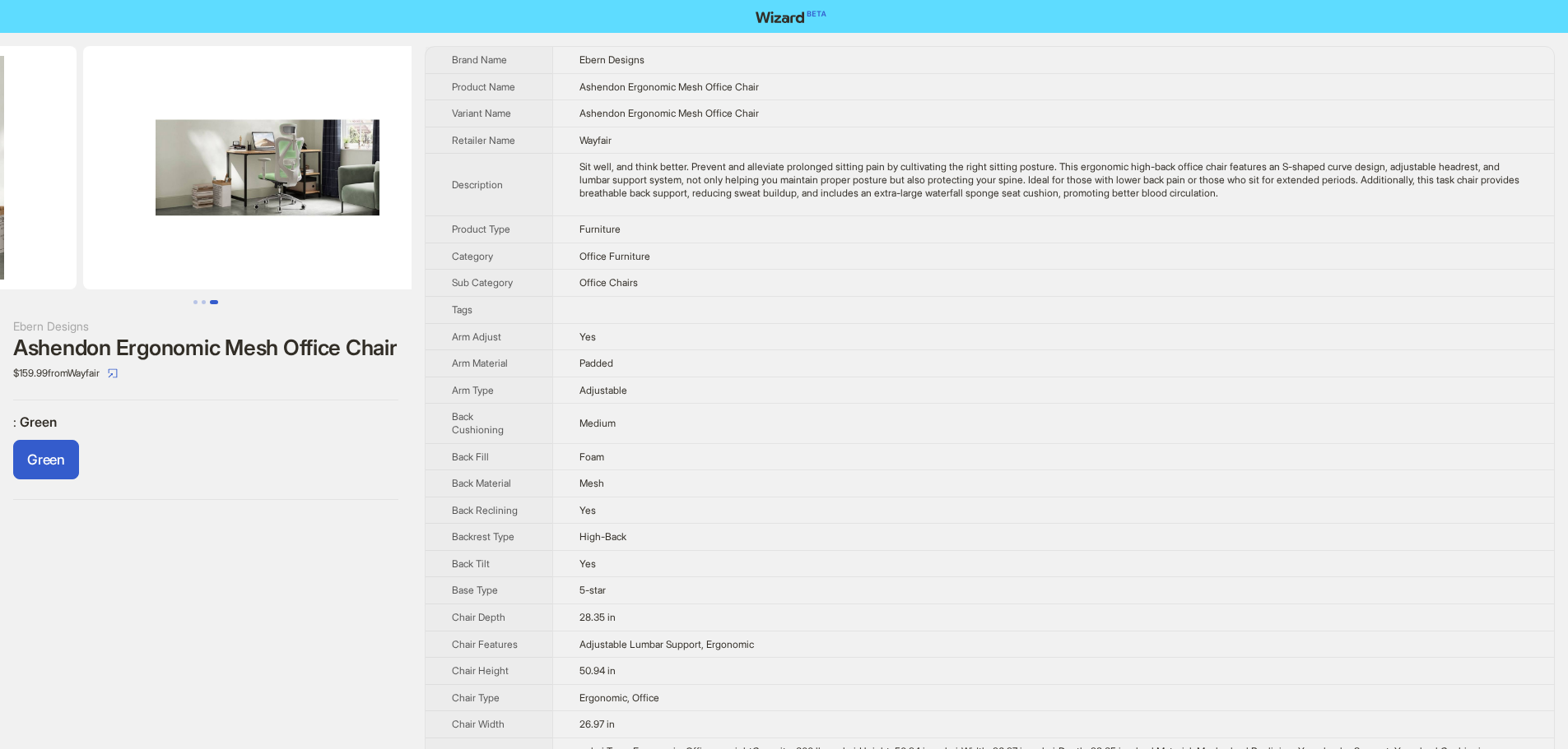
scroll to position [0, 750]
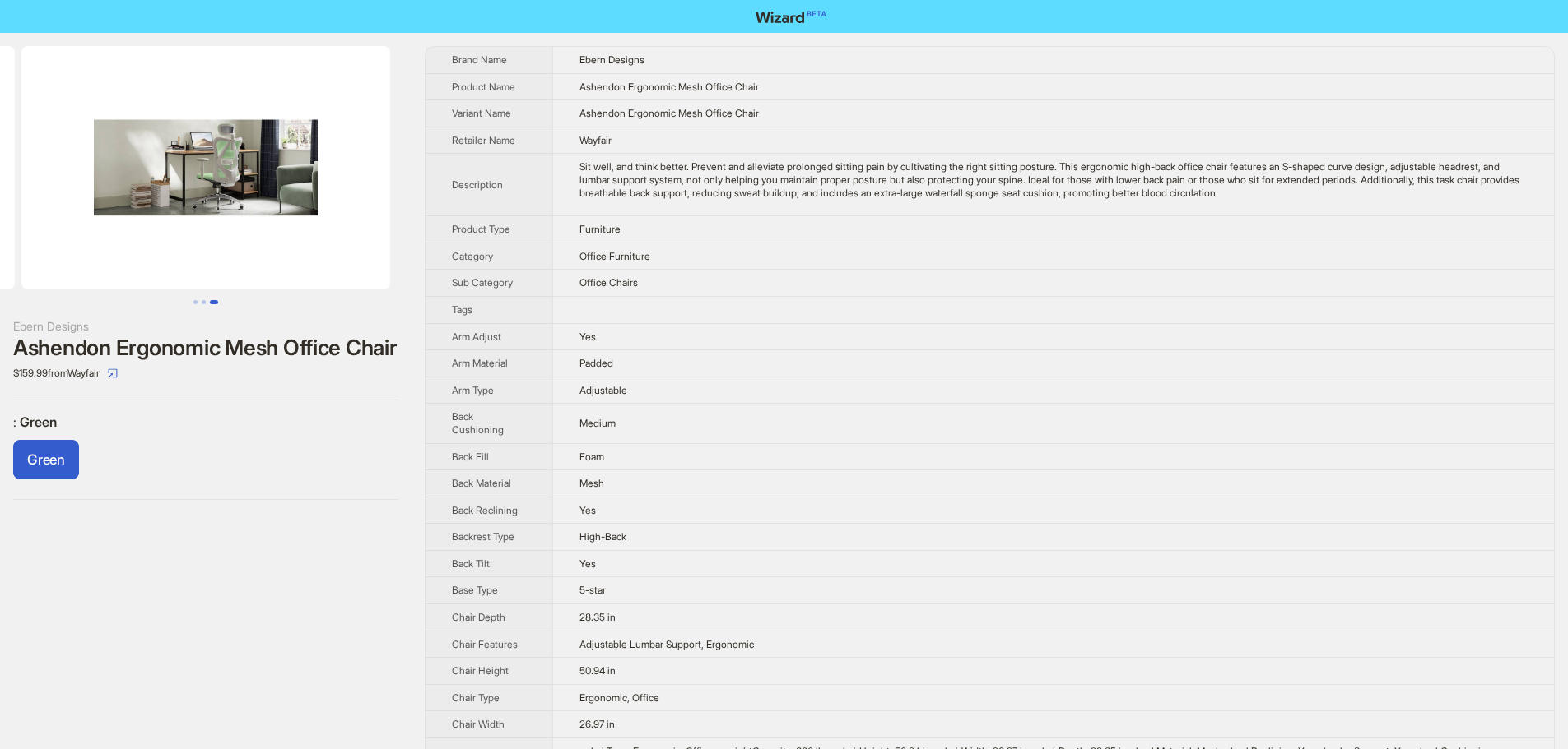
drag, startPoint x: 275, startPoint y: 245, endPoint x: 13, endPoint y: 235, distance: 262.2
click at [221, 207] on img at bounding box center [206, 168] width 369 height 244
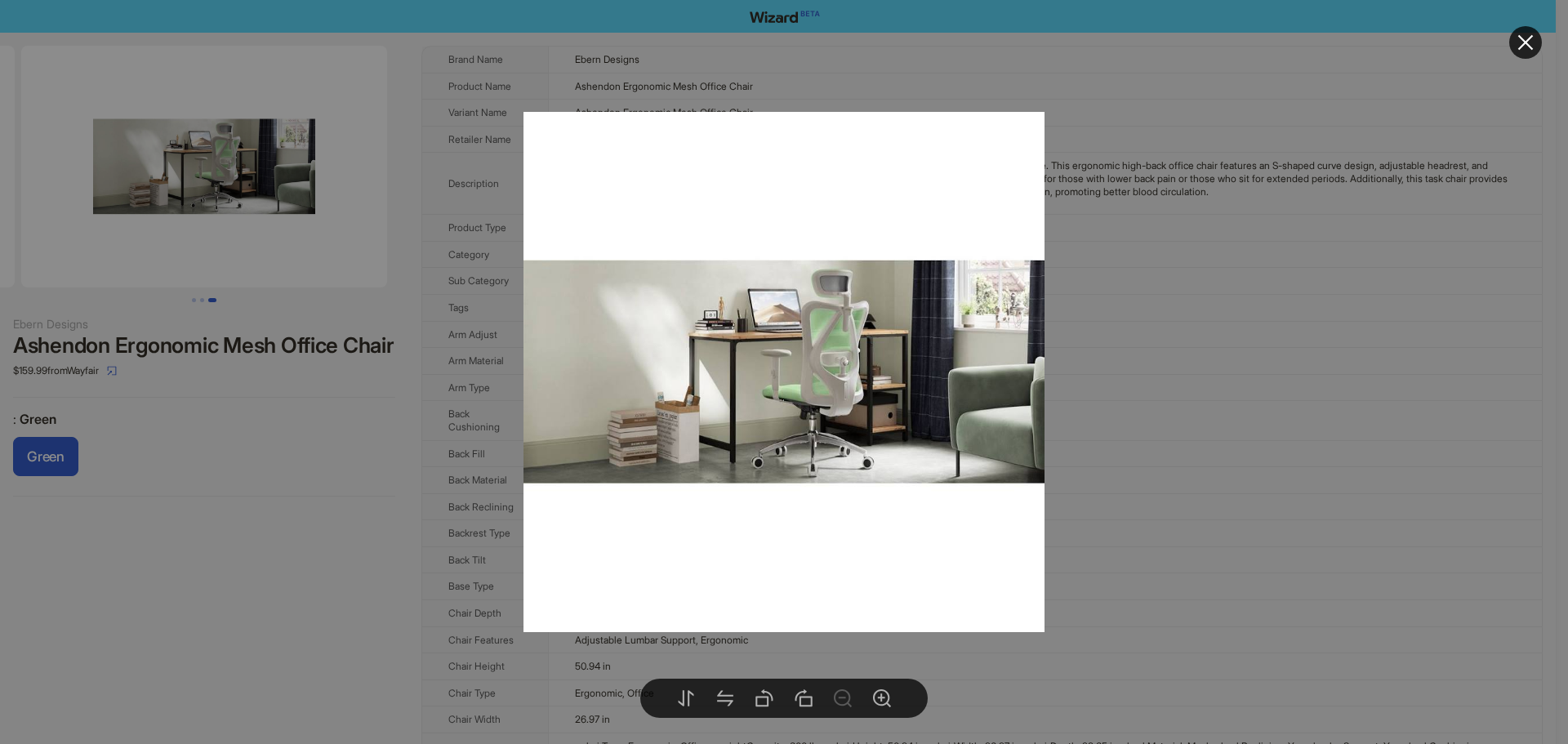
click at [1214, 263] on div at bounding box center [784, 372] width 1568 height 744
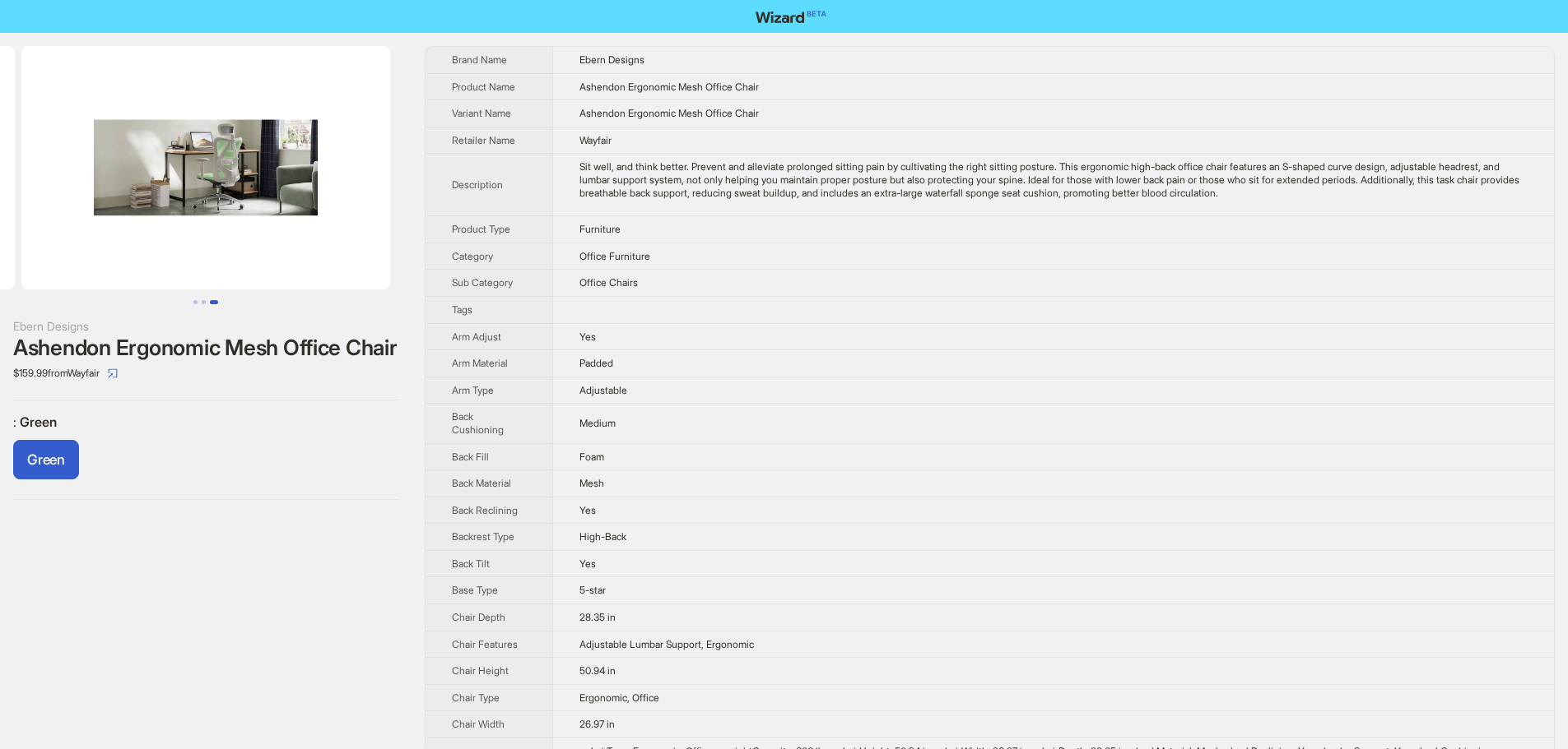
drag, startPoint x: 397, startPoint y: 197, endPoint x: 167, endPoint y: 189, distance: 230.1
click at [167, 189] on li at bounding box center [215, 168] width 393 height 244
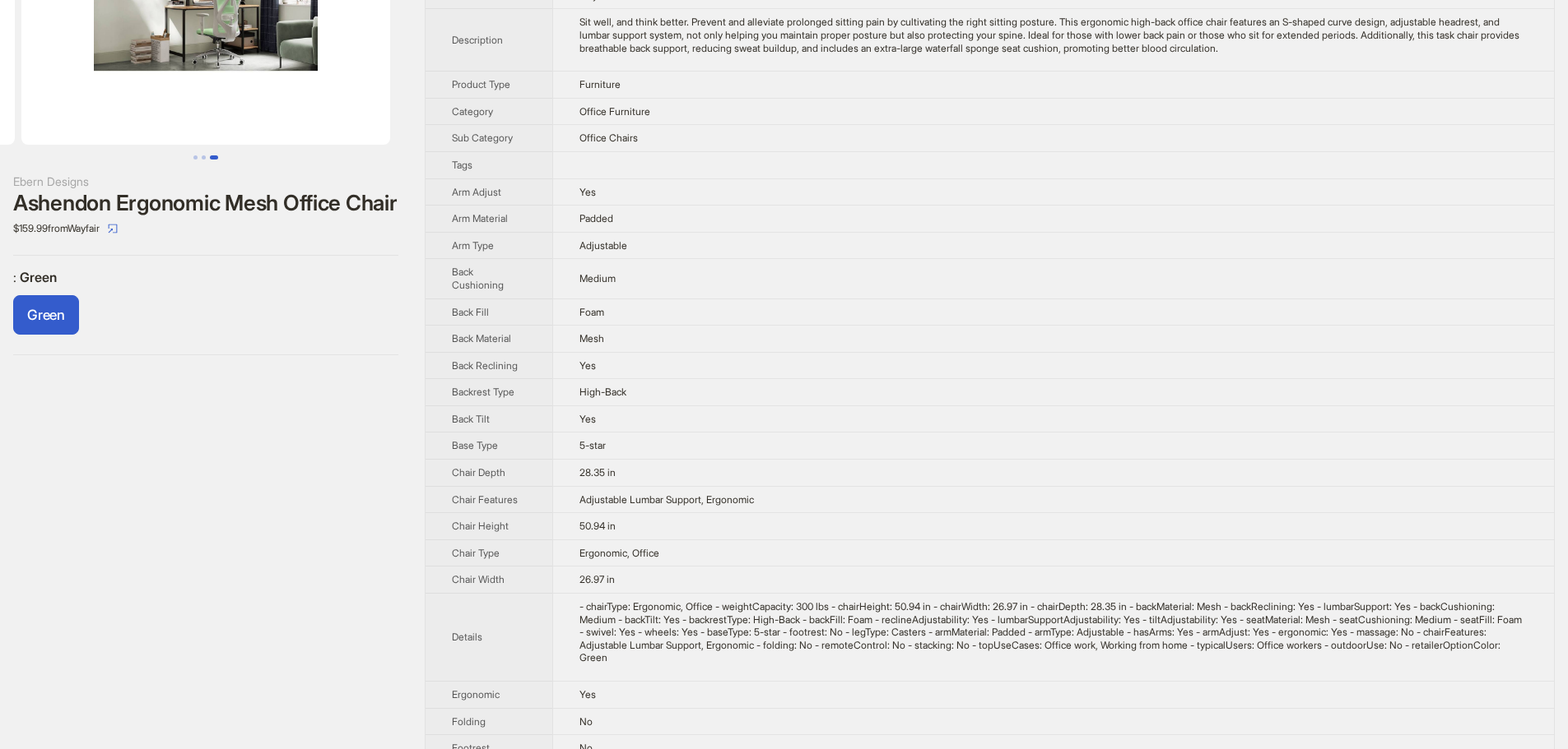
scroll to position [0, 0]
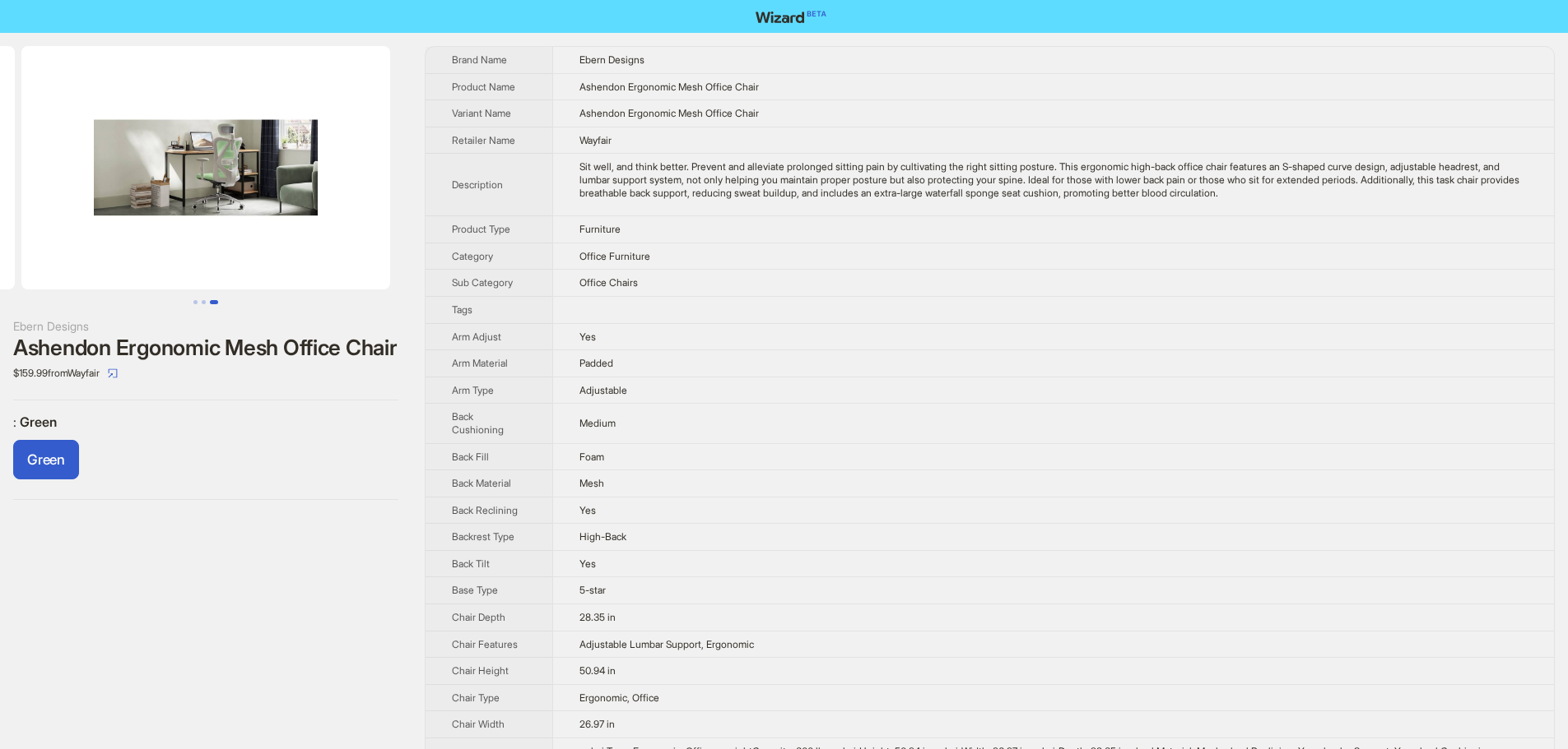
click at [964, 260] on td "Office Furniture" at bounding box center [1053, 256] width 1002 height 27
click at [1261, 208] on td "Sit well, and think better. Prevent and alleviate prolonged sitting pain by cul…" at bounding box center [1053, 185] width 1002 height 62
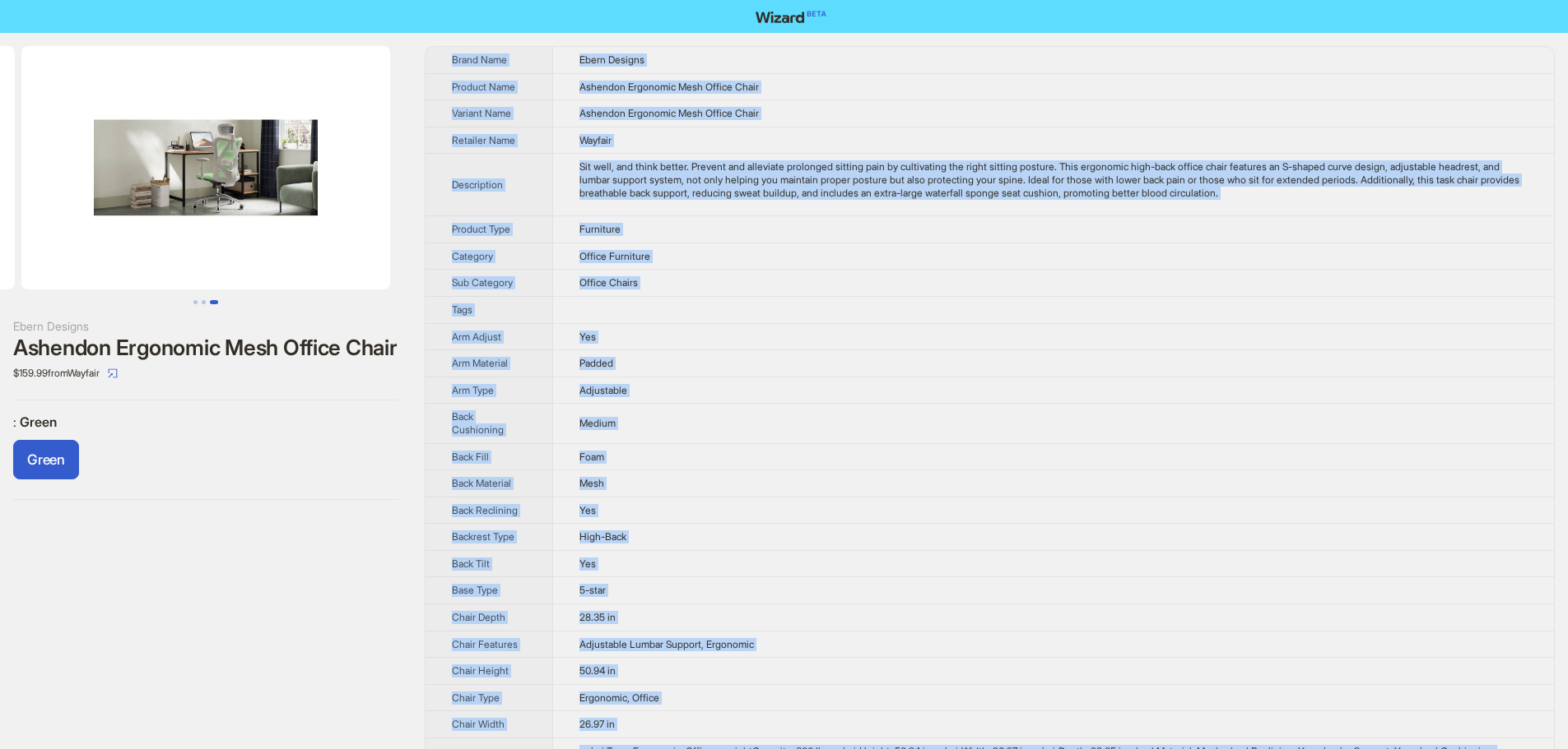
drag, startPoint x: 876, startPoint y: 476, endPoint x: 446, endPoint y: 60, distance: 598.3
click at [446, 60] on tbody "Brand Name Ebern Designs Product Name Ashendon Ergonomic Mesh Office Chair Vari…" at bounding box center [989, 757] width 1128 height 1420
copy tbody "Brand Name Ebern Designs Product Name Ashendon Ergonomic Mesh Office Chair Vari…"
click at [886, 434] on td "Medium" at bounding box center [1053, 423] width 1002 height 39
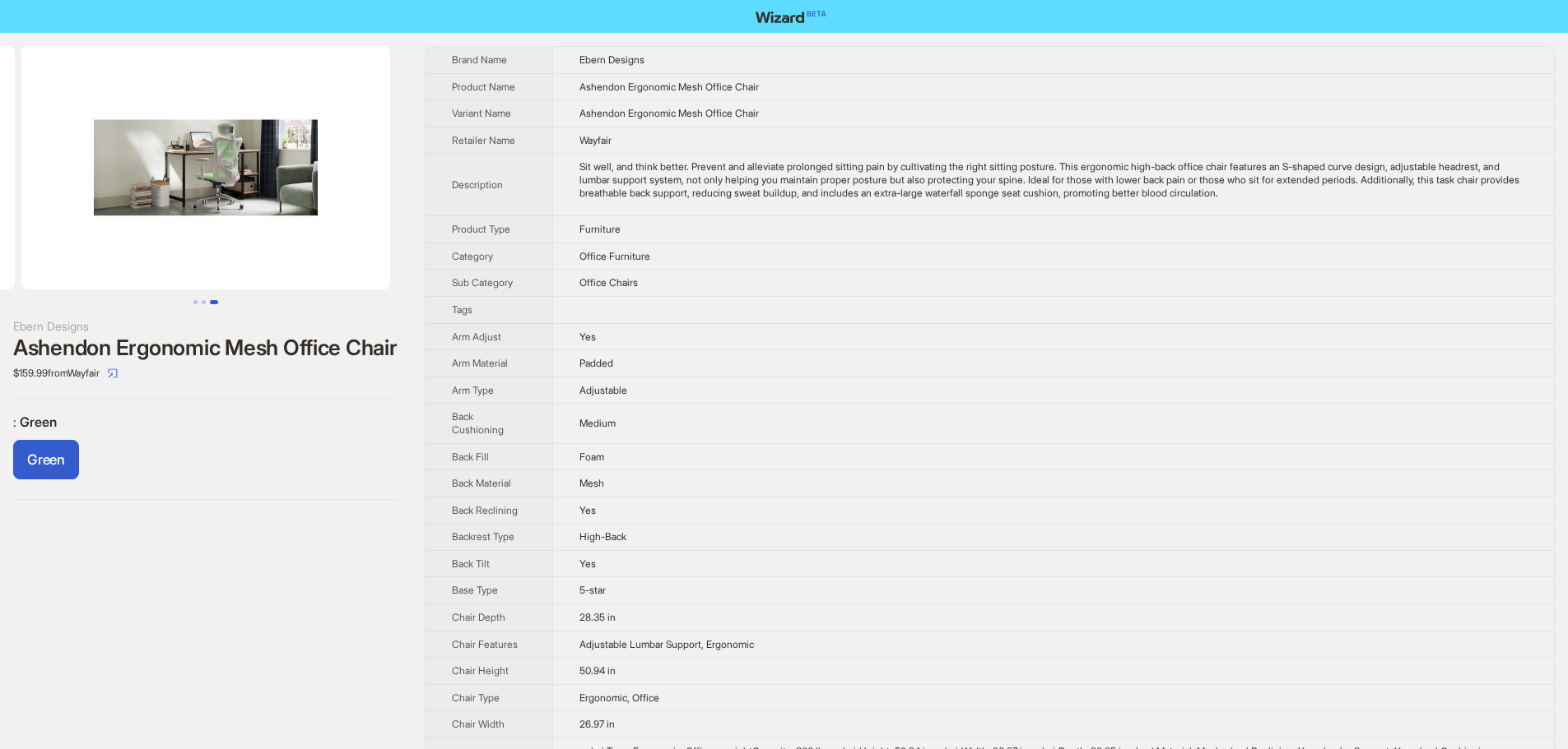
click at [221, 173] on img at bounding box center [206, 168] width 369 height 244
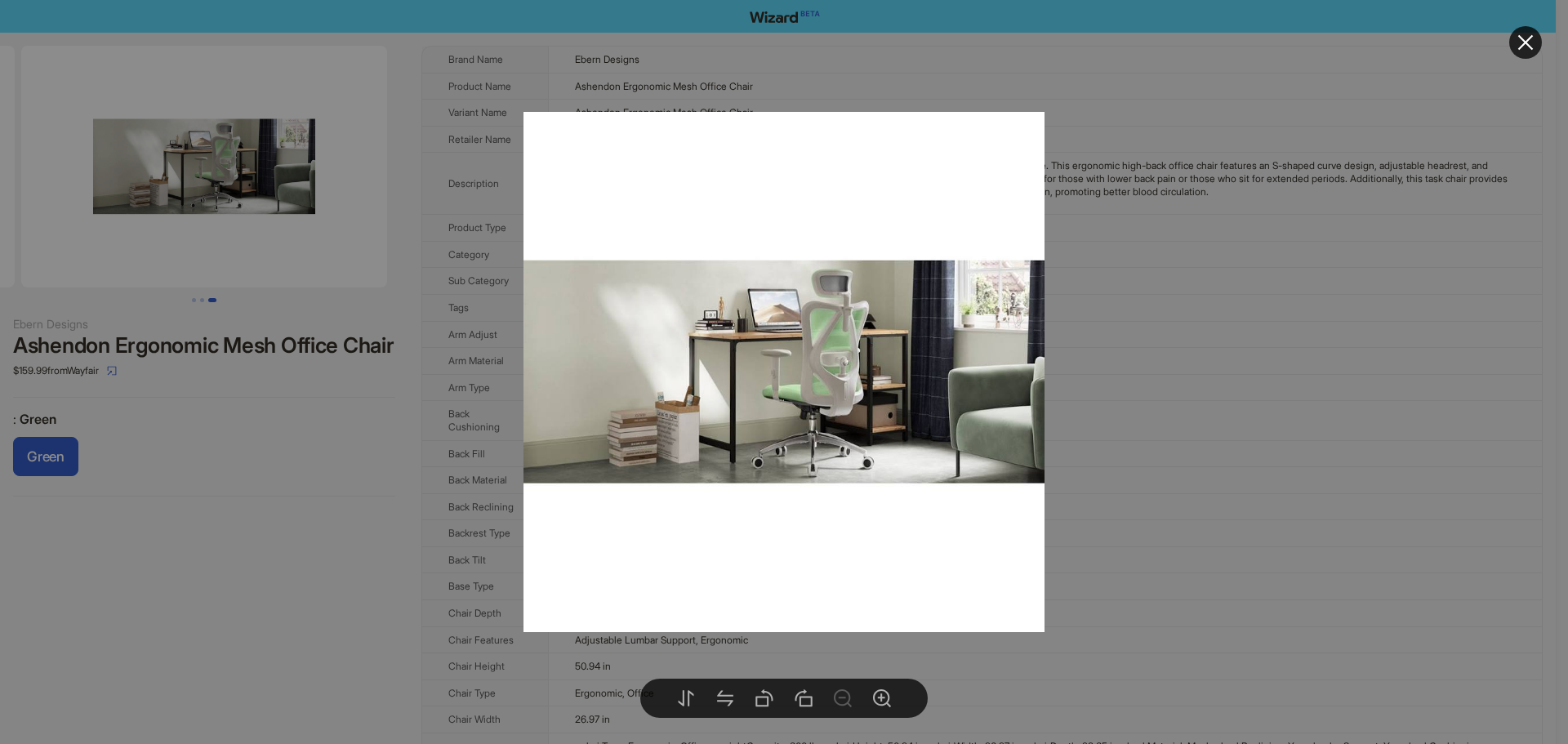
click at [347, 434] on div at bounding box center [784, 372] width 1568 height 744
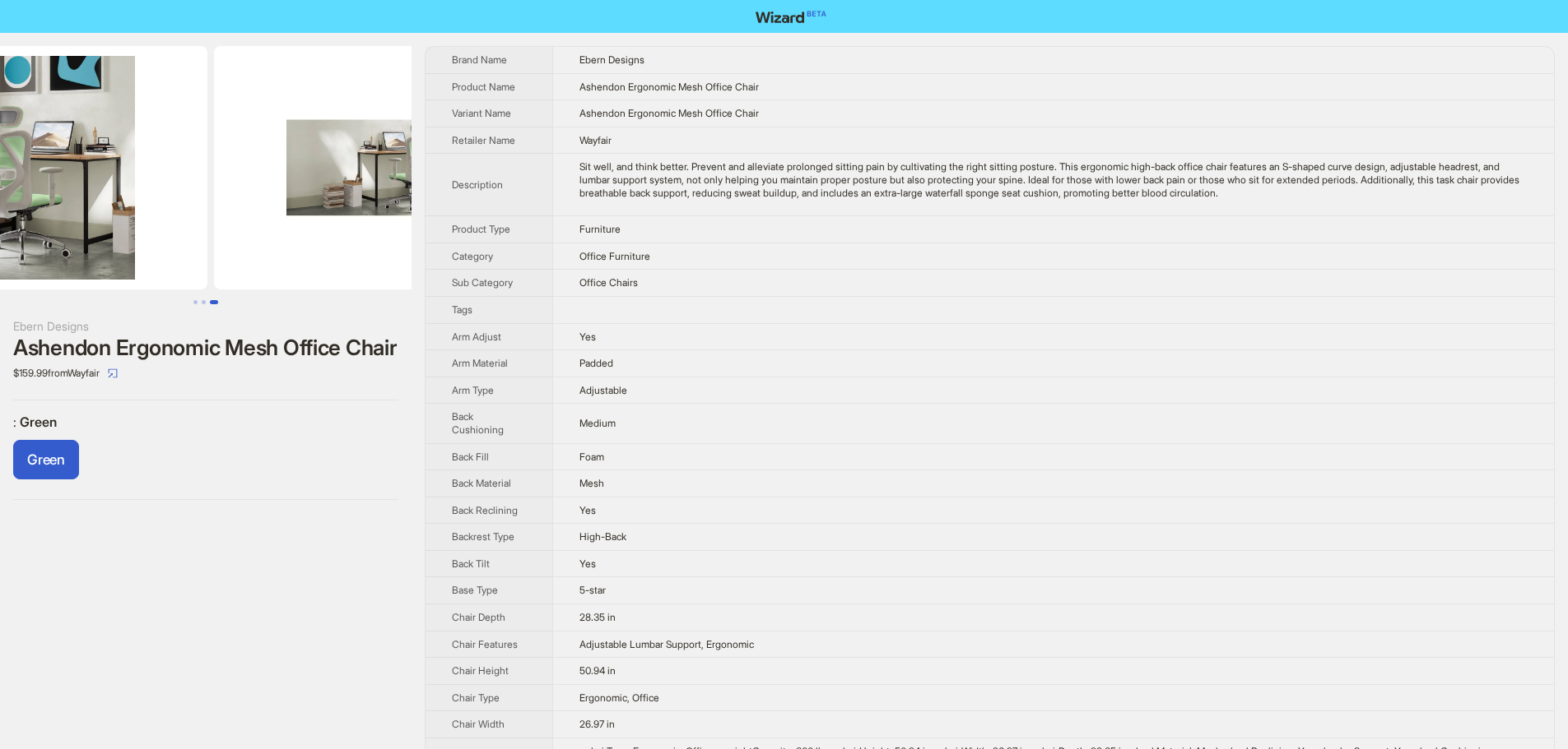
drag, startPoint x: 179, startPoint y: 144, endPoint x: 411, endPoint y: 159, distance: 232.5
click at [378, 157] on img at bounding box center [398, 168] width 369 height 244
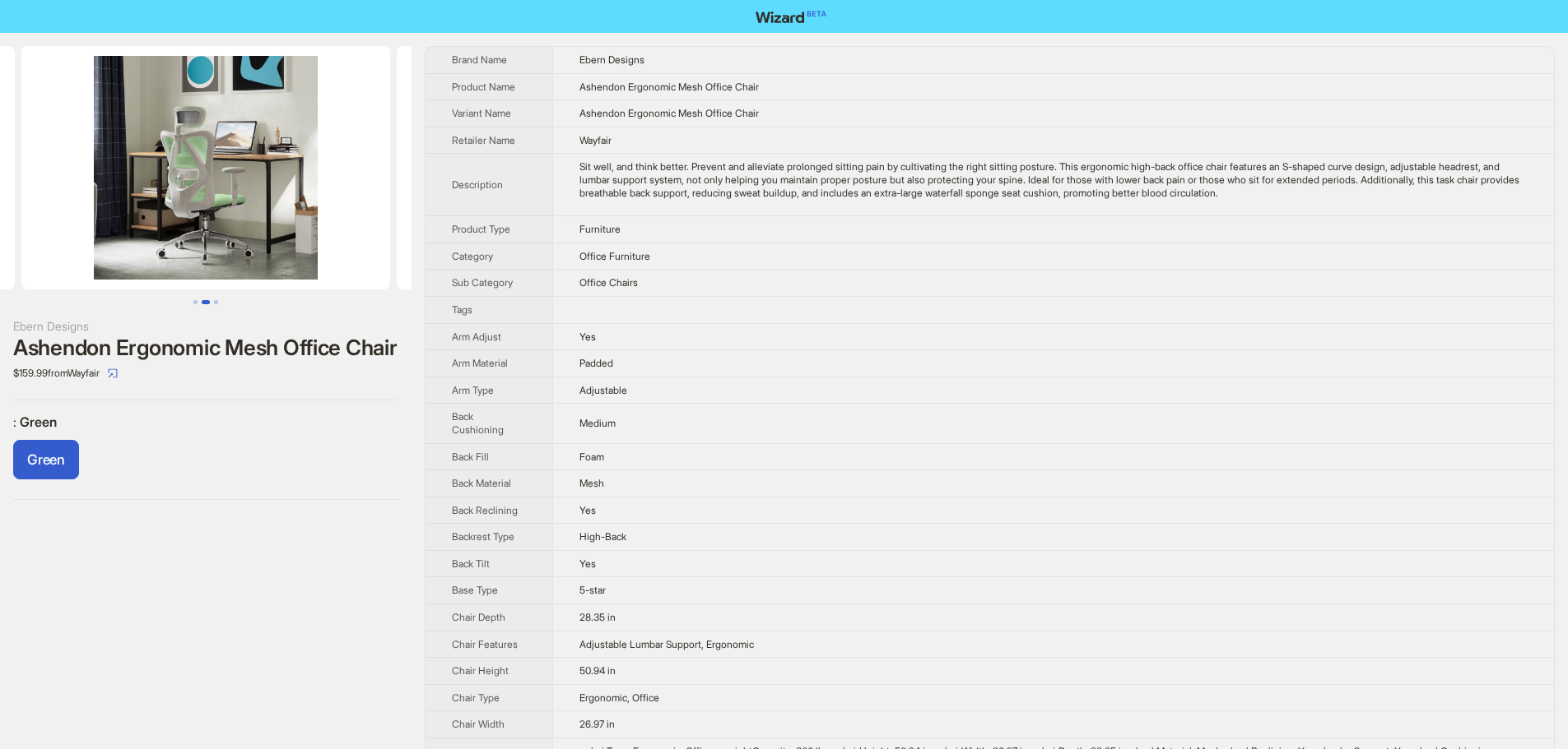
click at [234, 171] on img at bounding box center [206, 168] width 369 height 244
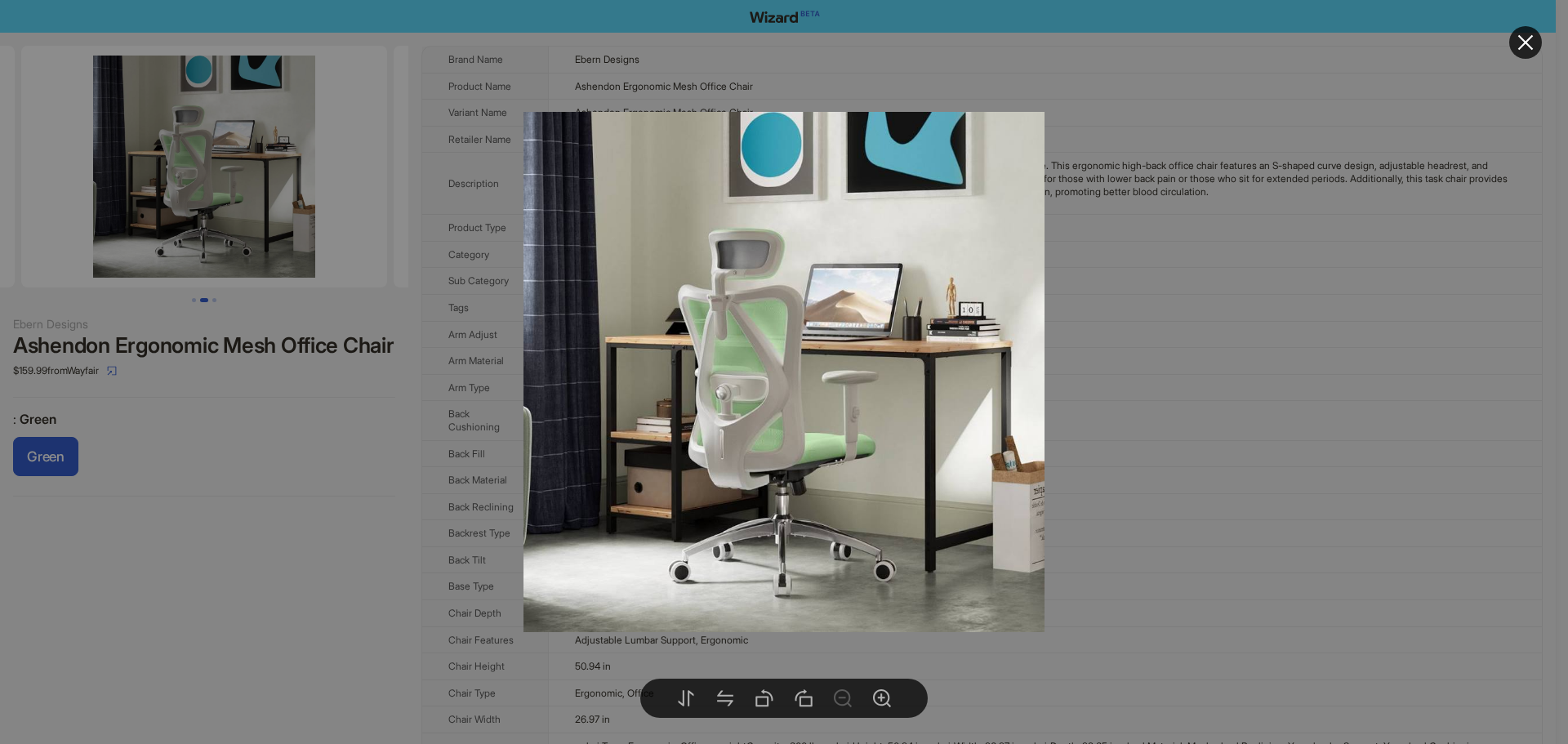
click at [405, 490] on div at bounding box center [784, 372] width 1568 height 744
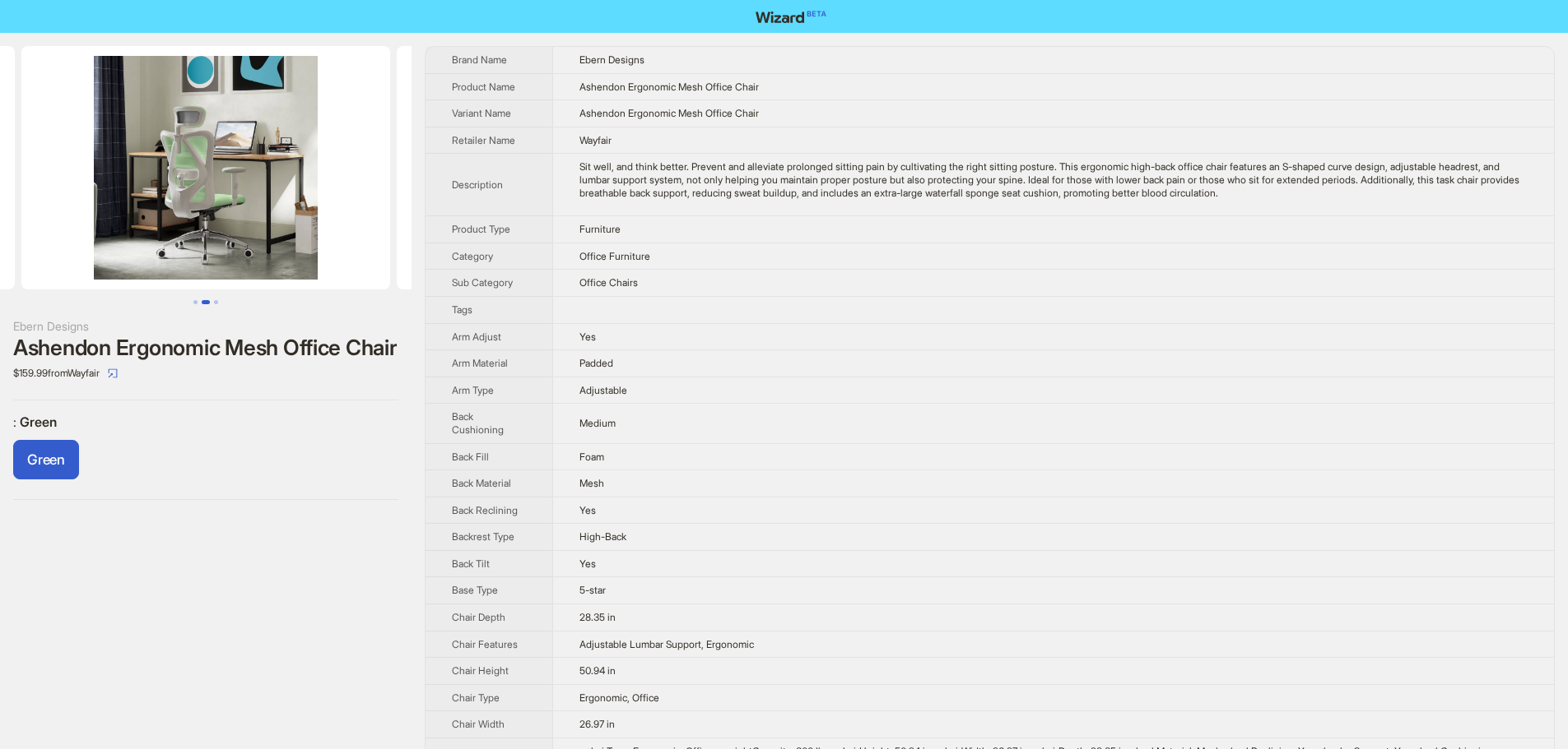
scroll to position [0, 187]
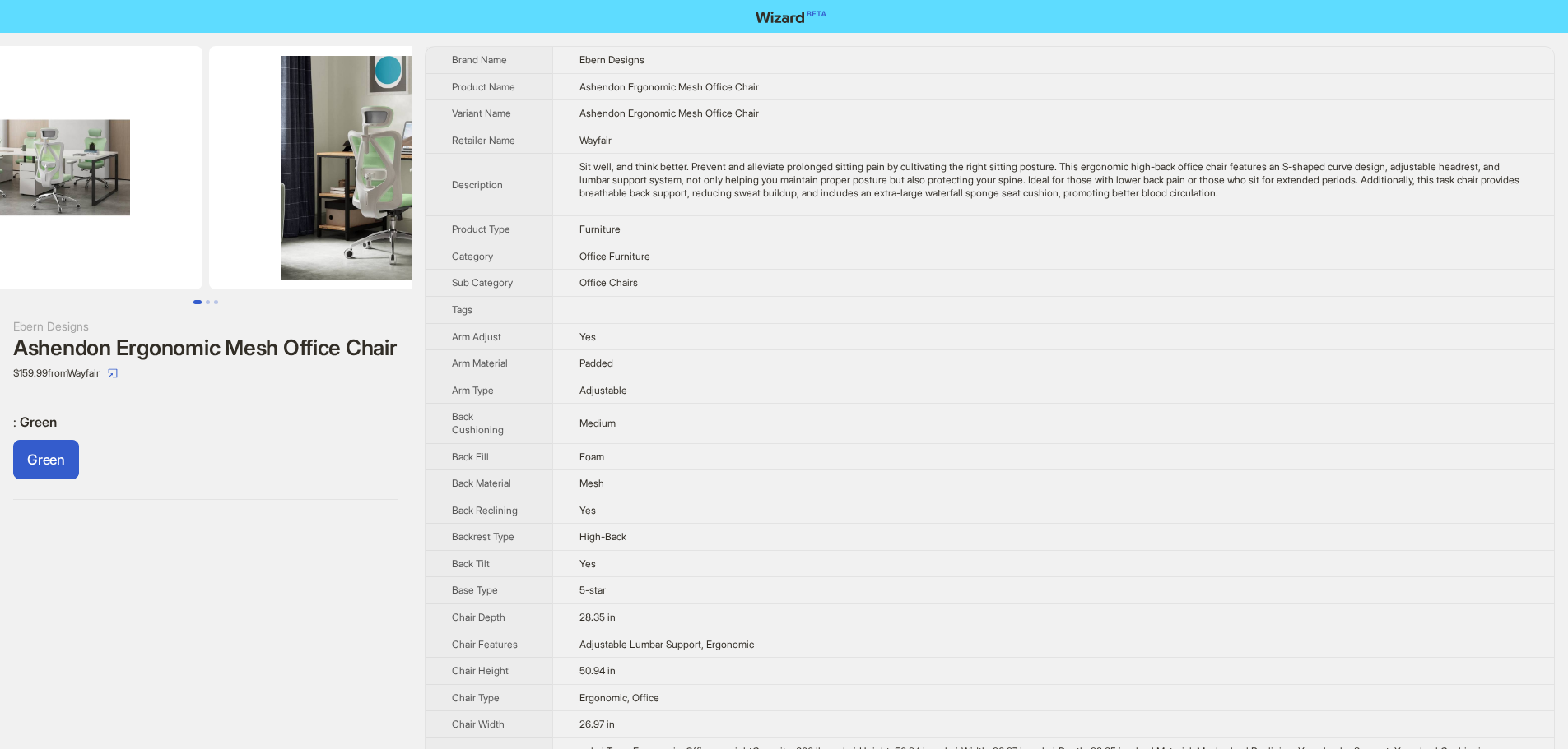
drag, startPoint x: 219, startPoint y: 199, endPoint x: 534, endPoint y: 229, distance: 316.4
click at [485, 225] on div "Ebern Designs Ashendon Ergonomic Mesh Office Chair $159.99 from Wayfair : Green…" at bounding box center [784, 757] width 1568 height 1448
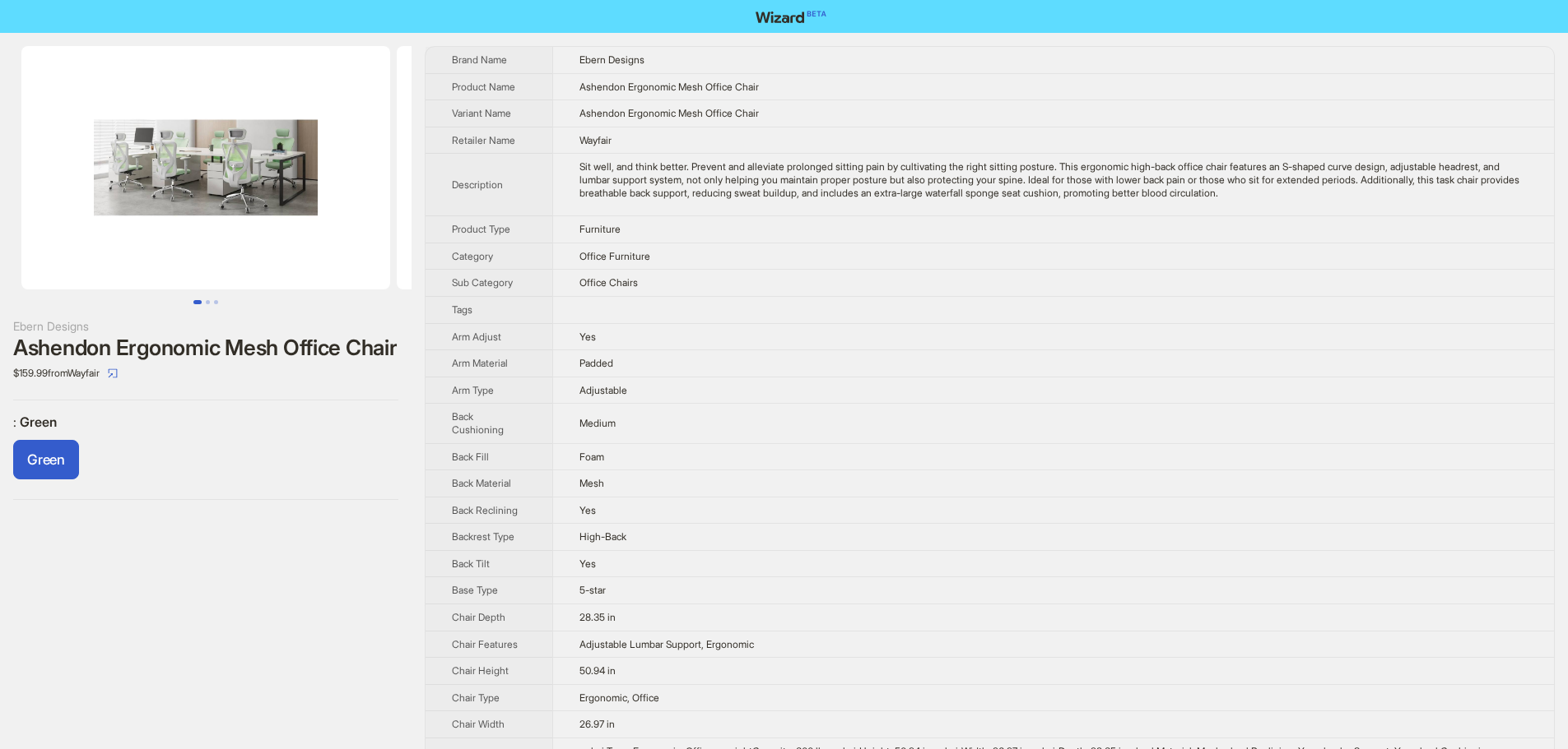
click at [167, 215] on img at bounding box center [206, 168] width 369 height 244
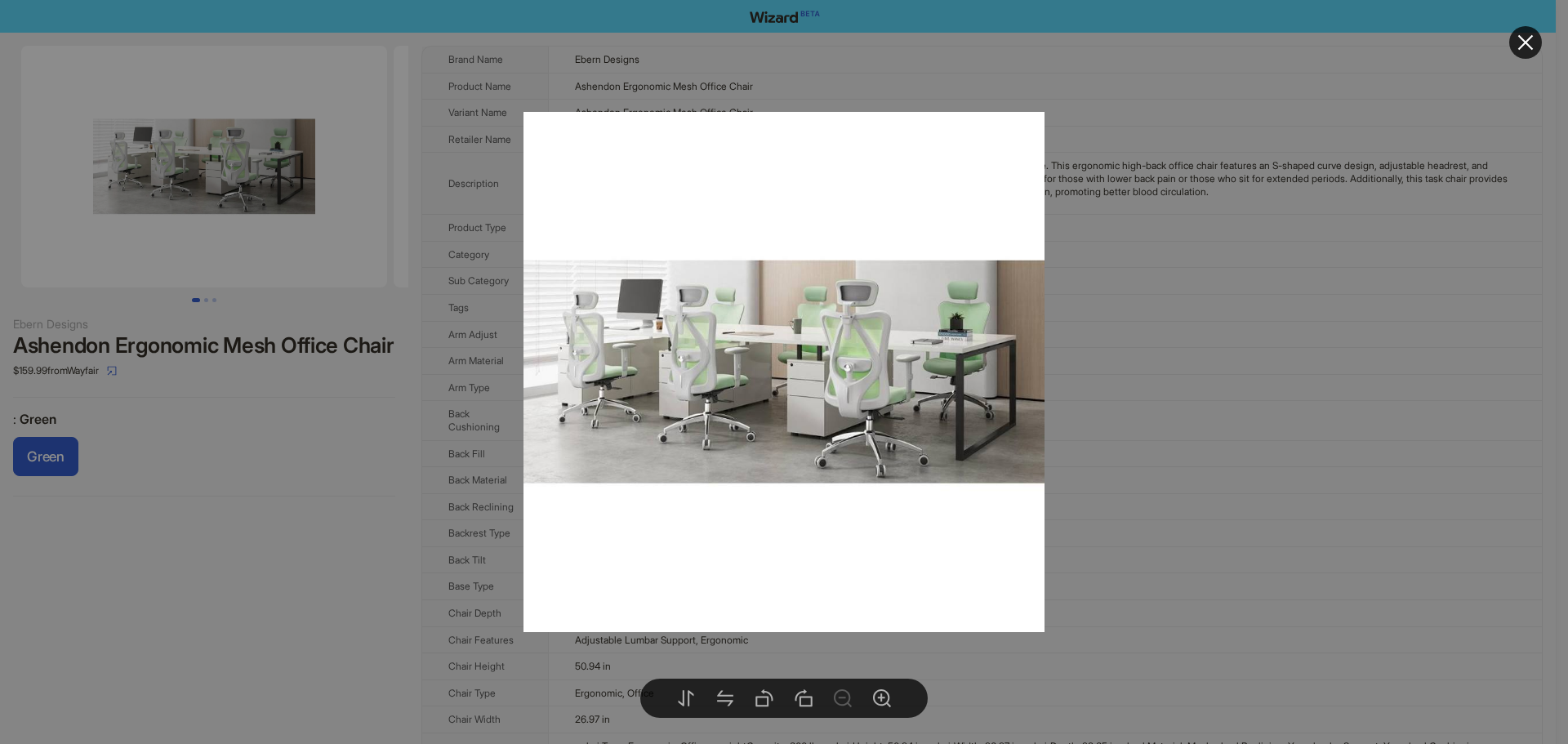
click at [867, 418] on img at bounding box center [784, 373] width 521 height 521
click at [1511, 43] on button at bounding box center [1526, 43] width 33 height 33
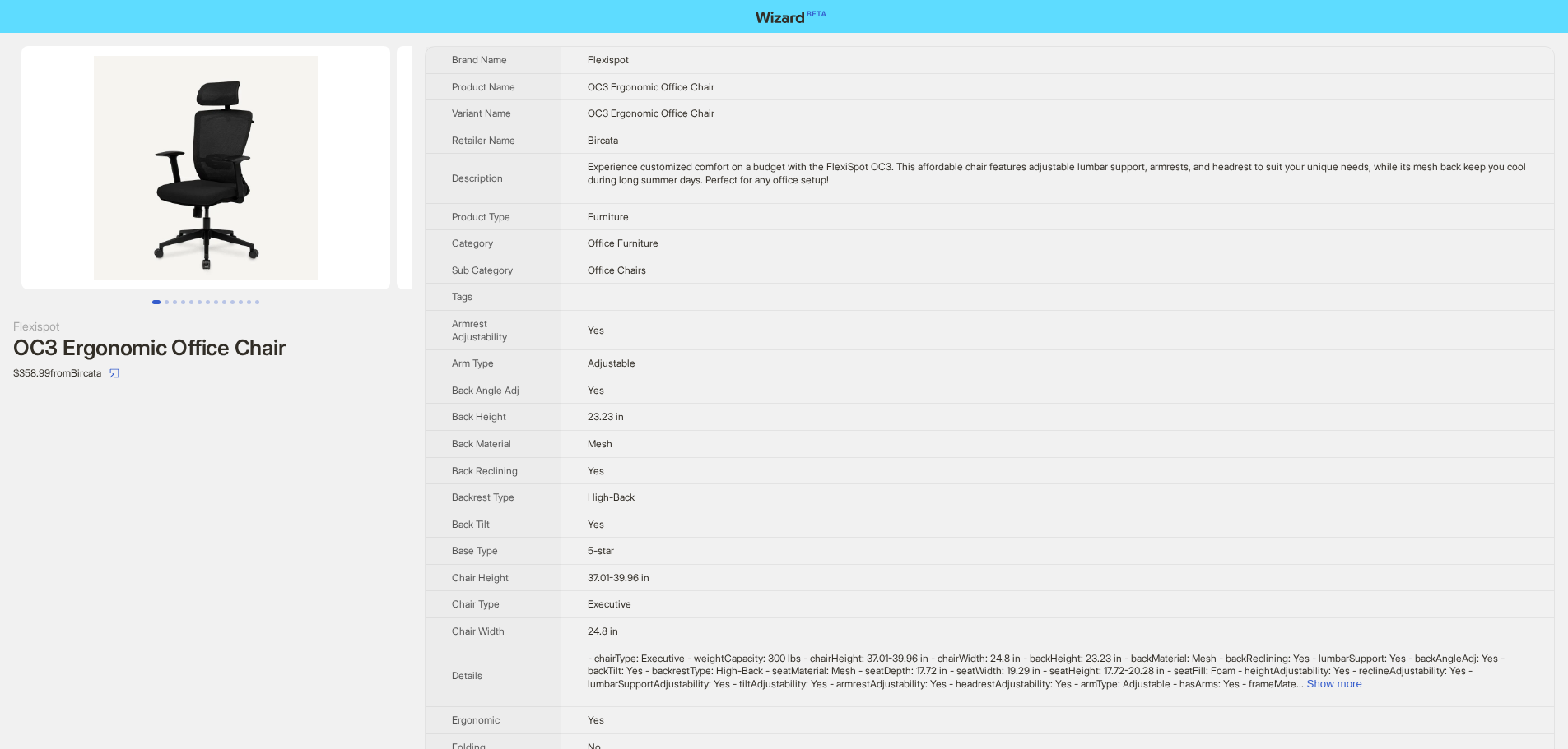
click at [198, 192] on img at bounding box center [206, 168] width 369 height 244
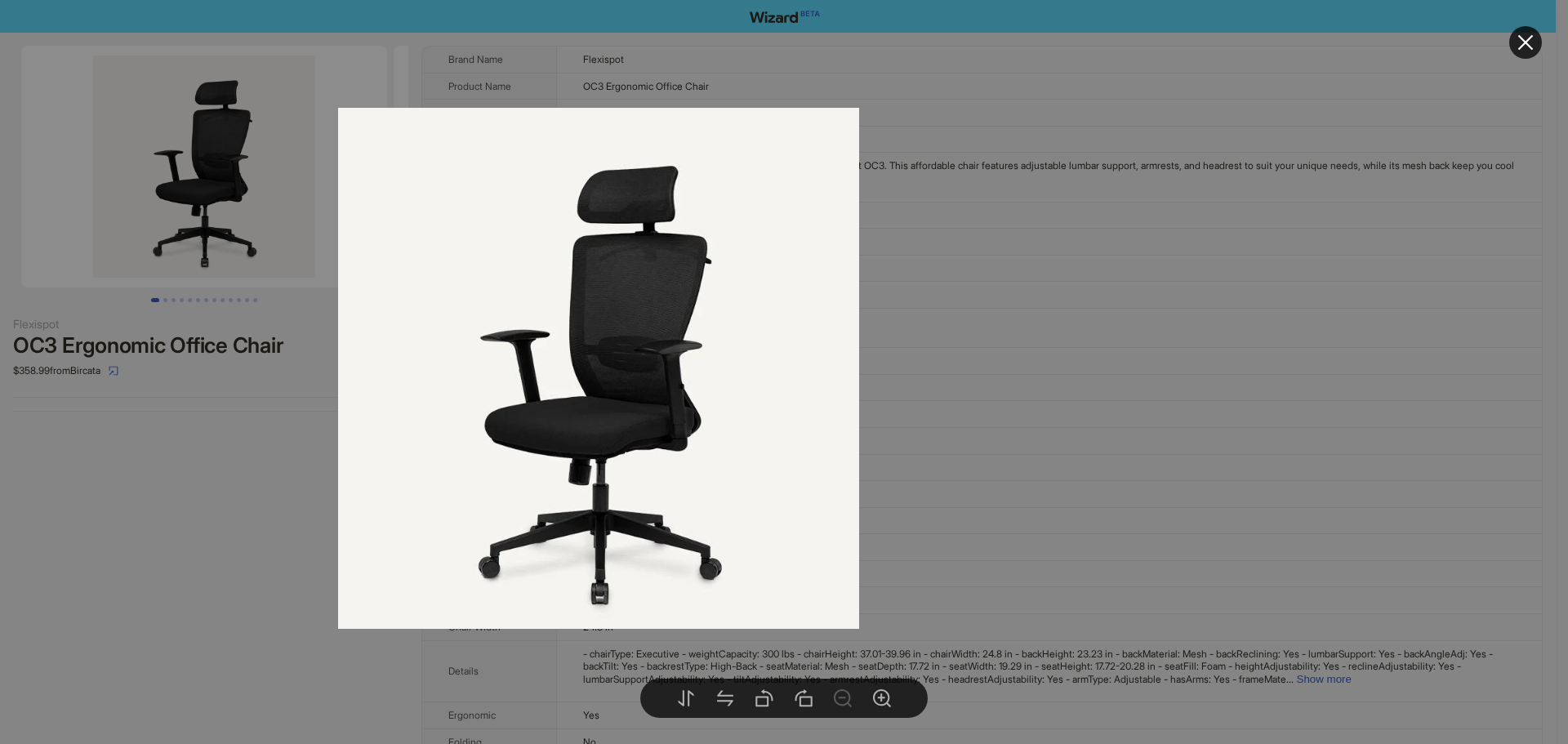
drag, startPoint x: 921, startPoint y: 328, endPoint x: 735, endPoint y: 325, distance: 186.0
click at [735, 325] on img at bounding box center [599, 368] width 521 height 521
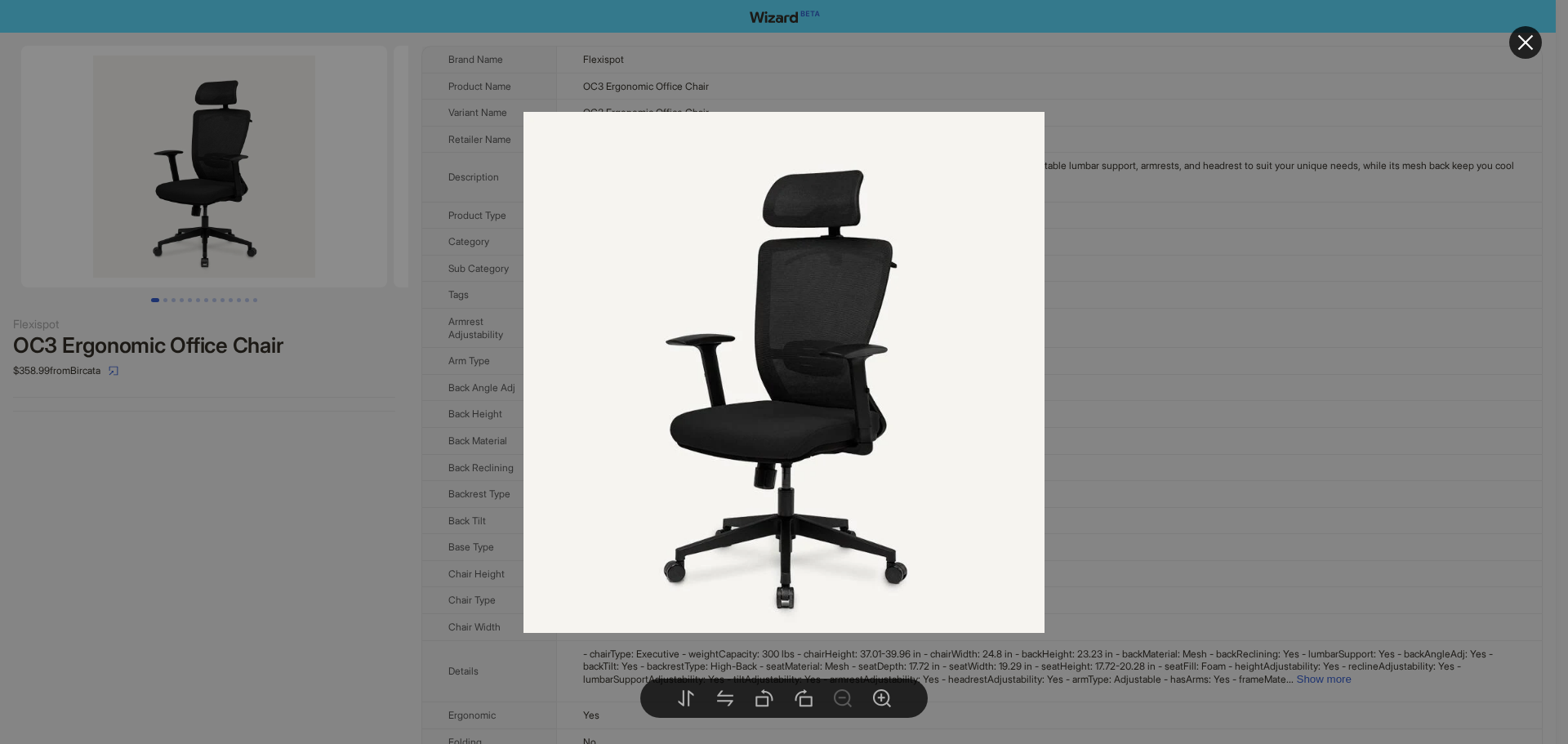
click at [1193, 330] on div at bounding box center [784, 372] width 1568 height 744
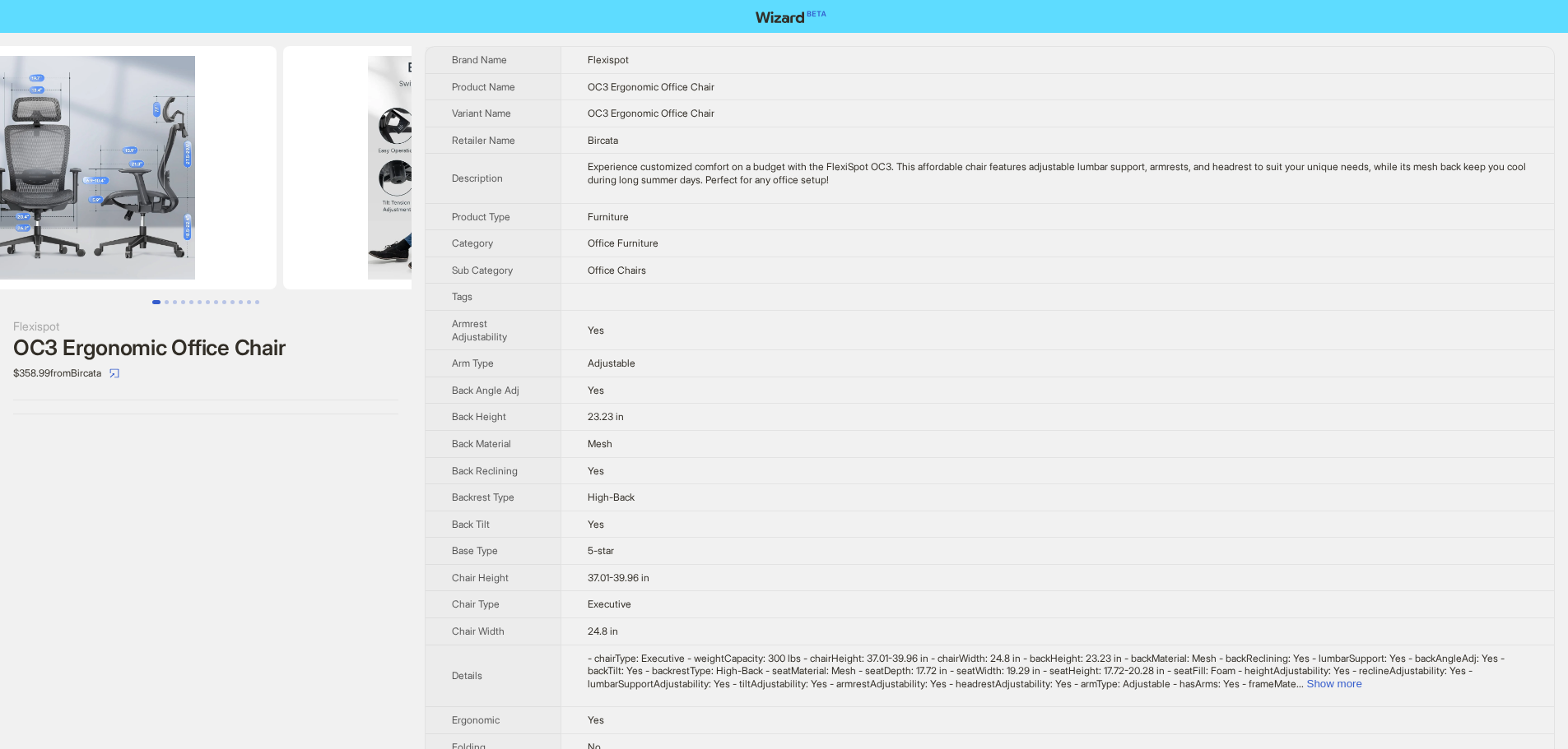
drag, startPoint x: 305, startPoint y: 246, endPoint x: 0, endPoint y: 237, distance: 305.1
click at [0, 237] on ul at bounding box center [206, 168] width 412 height 244
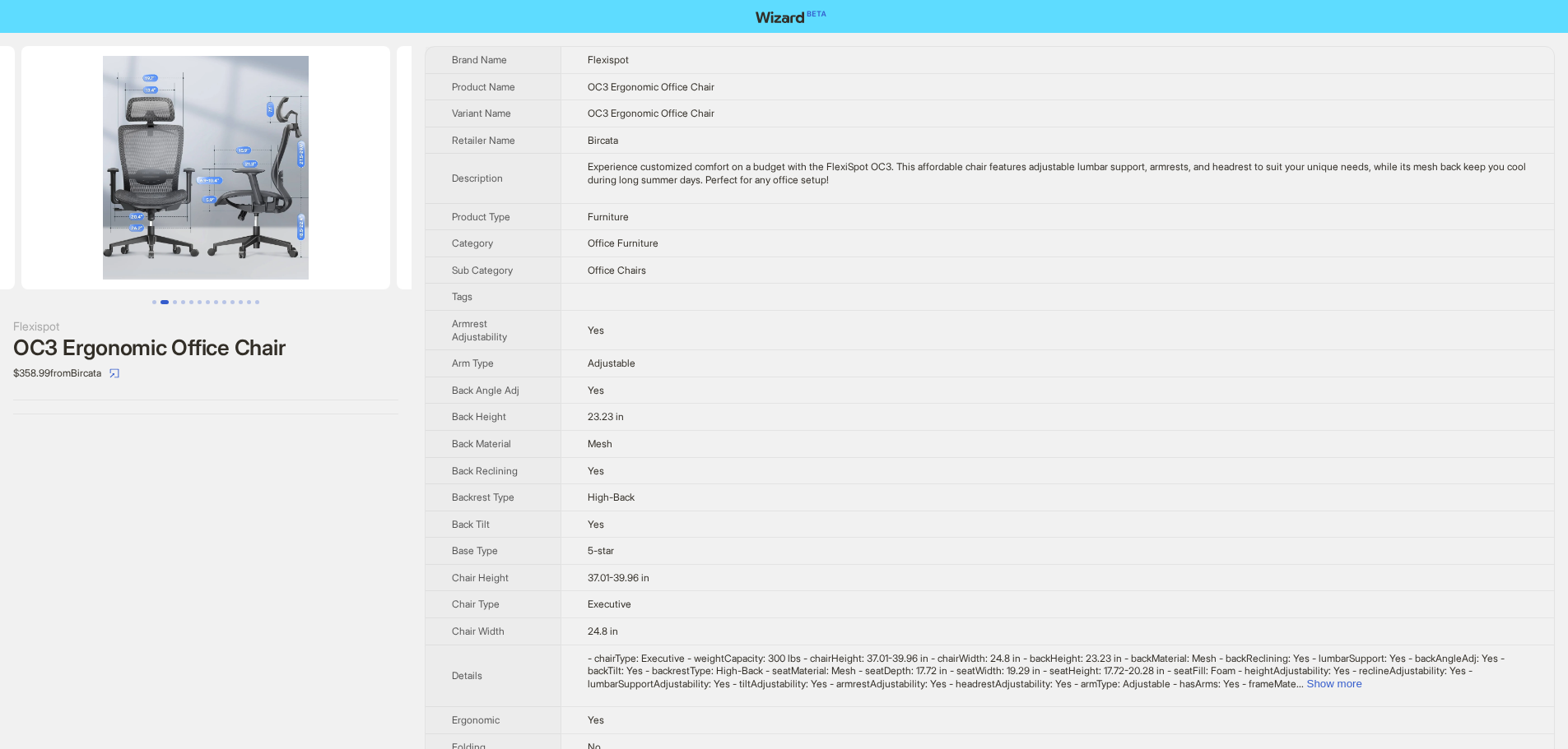
click at [228, 191] on img at bounding box center [206, 168] width 369 height 244
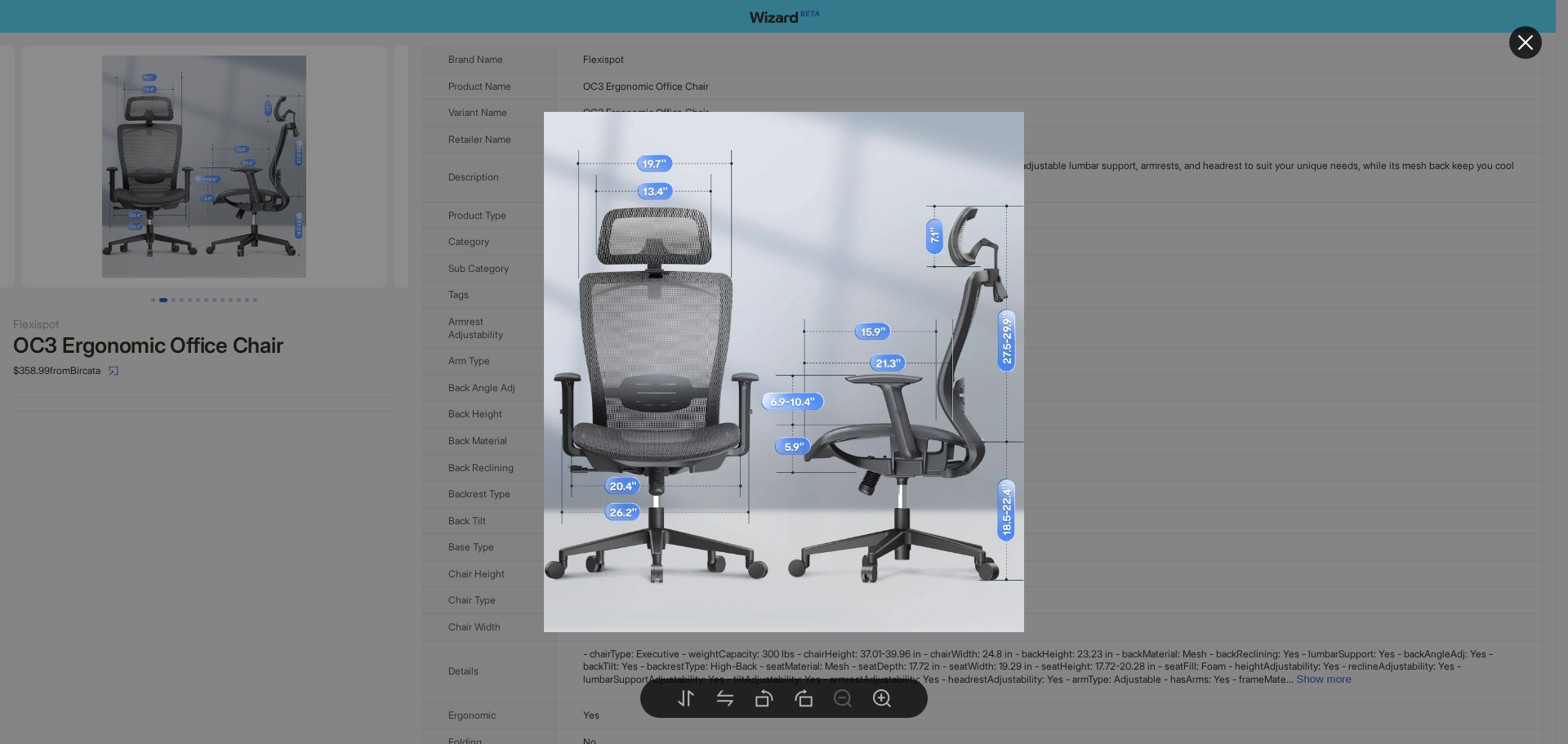
click at [1177, 248] on div at bounding box center [784, 372] width 1568 height 744
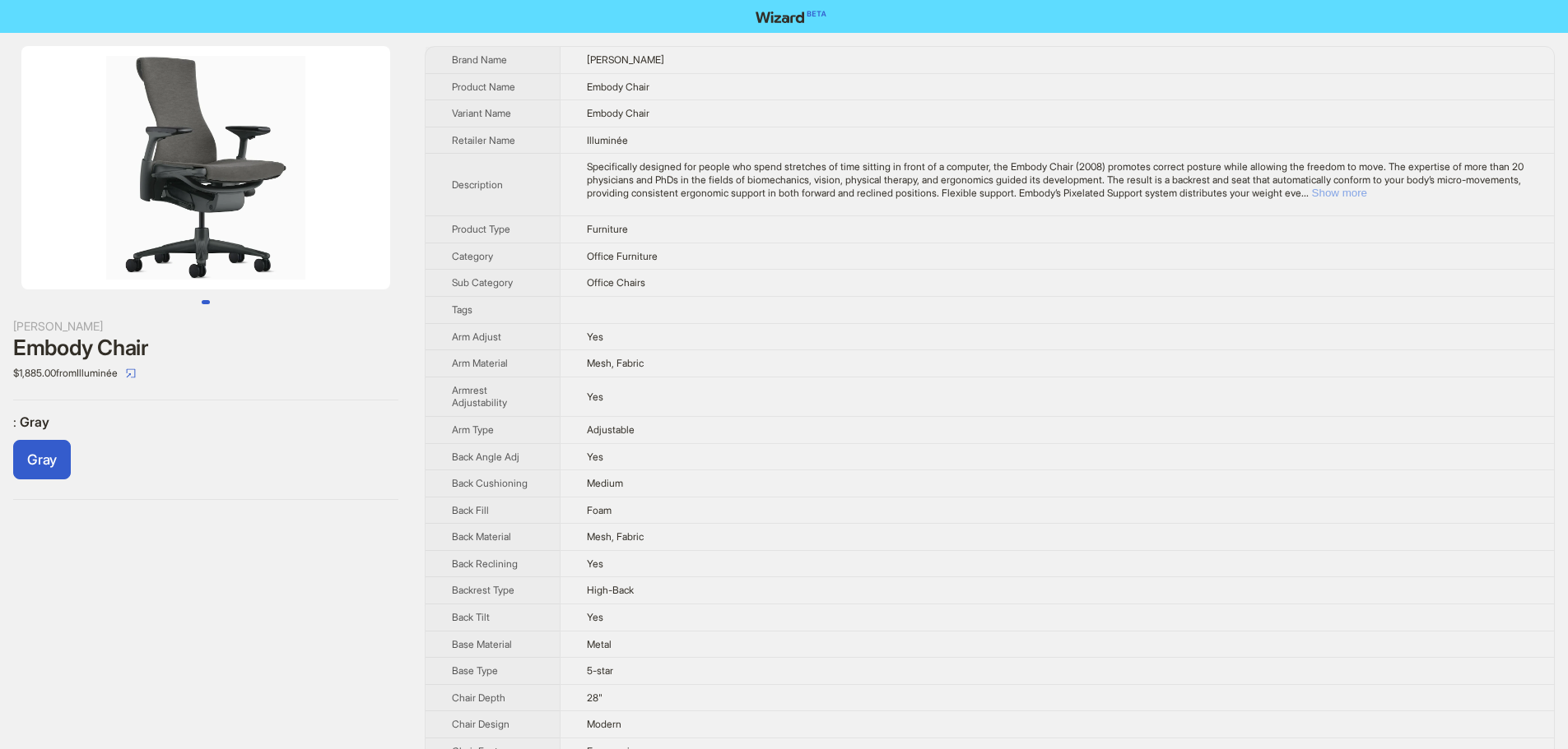
click at [1367, 190] on button "Show more" at bounding box center [1340, 192] width 56 height 13
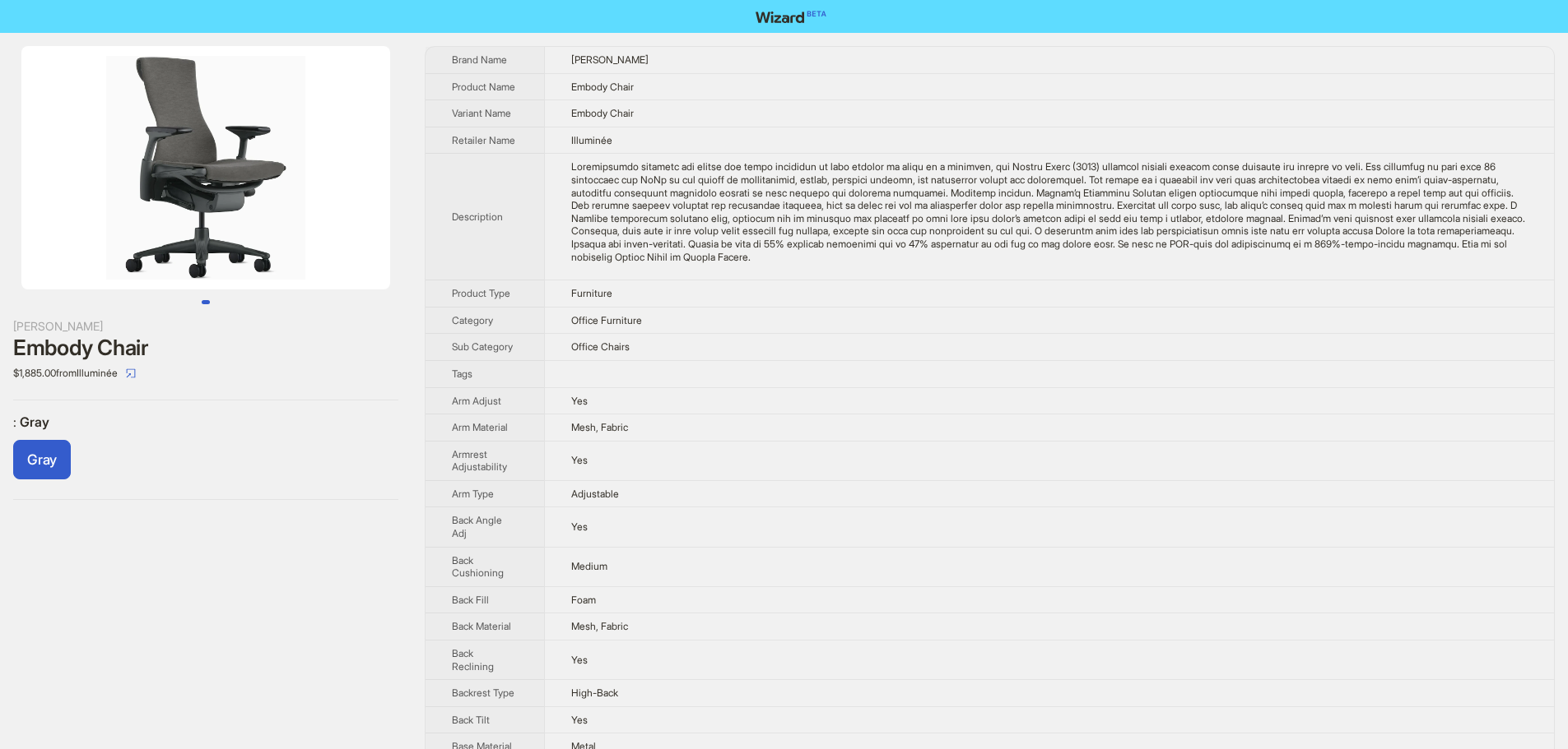
drag, startPoint x: 334, startPoint y: 243, endPoint x: 49, endPoint y: 243, distance: 285.0
click at [49, 243] on img at bounding box center [206, 168] width 369 height 244
drag, startPoint x: 246, startPoint y: 243, endPoint x: 19, endPoint y: 264, distance: 228.0
click at [55, 260] on img at bounding box center [206, 168] width 369 height 244
click at [0, 156] on li at bounding box center [206, 168] width 412 height 244
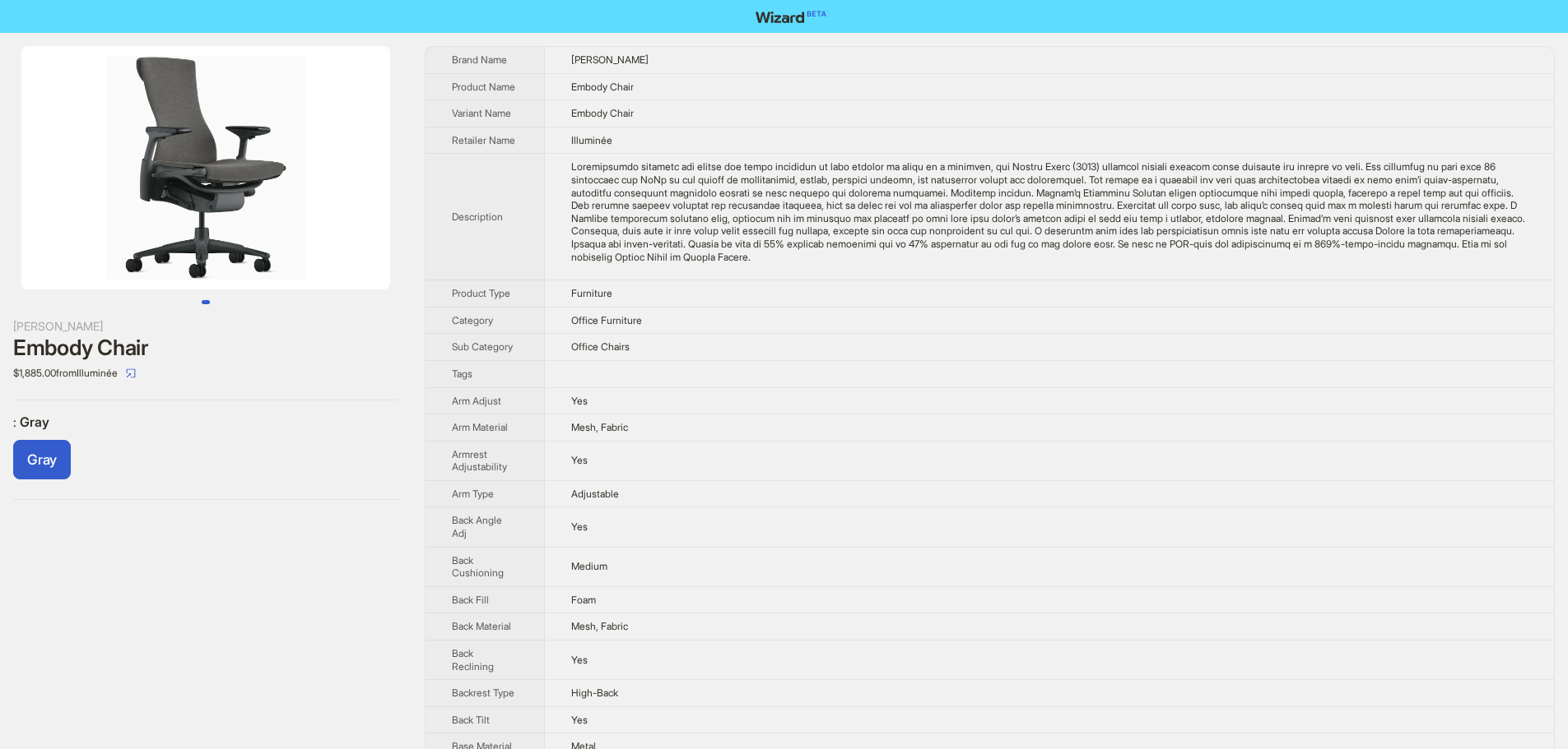
click at [265, 179] on img at bounding box center [206, 168] width 369 height 244
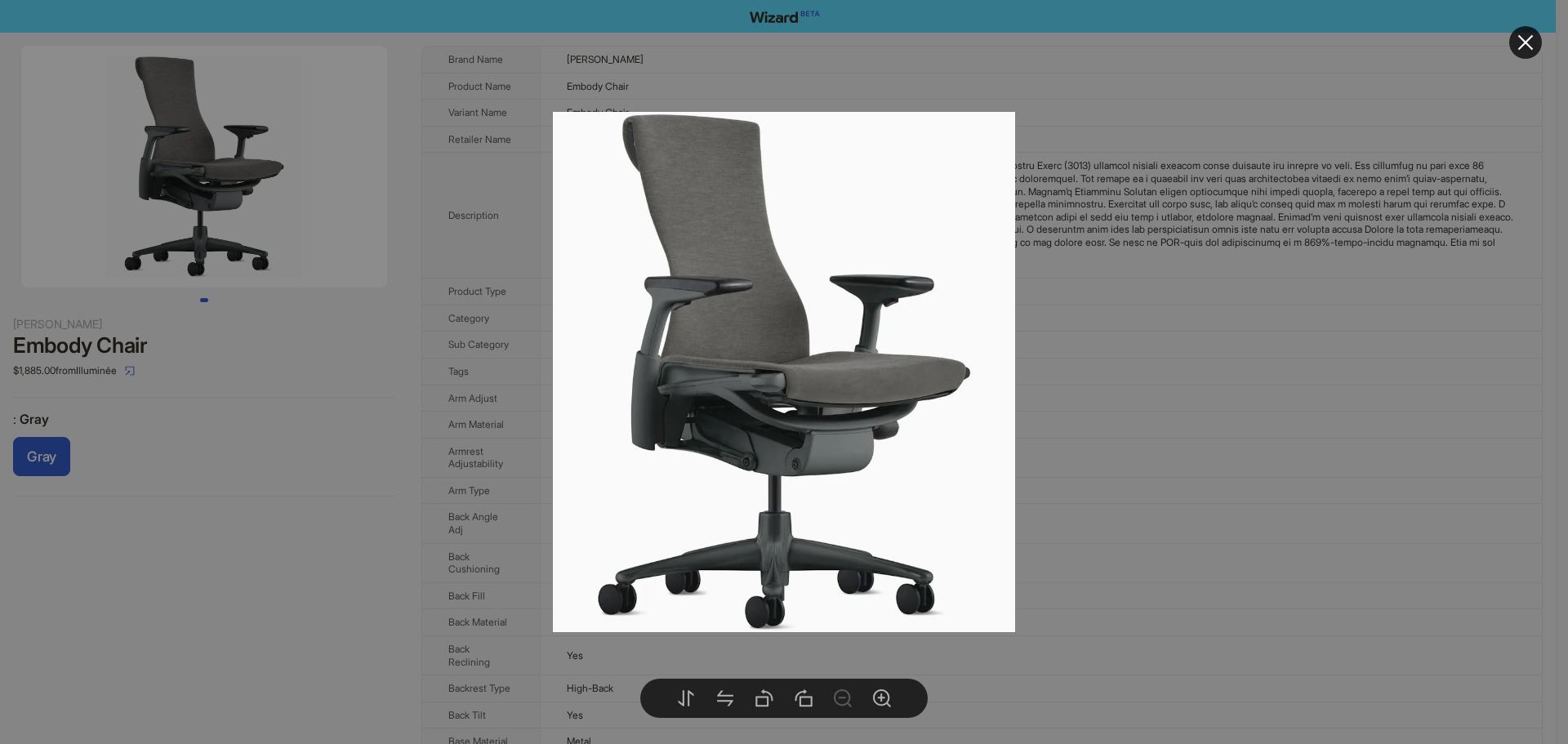
click at [1322, 308] on div at bounding box center [784, 372] width 1568 height 744
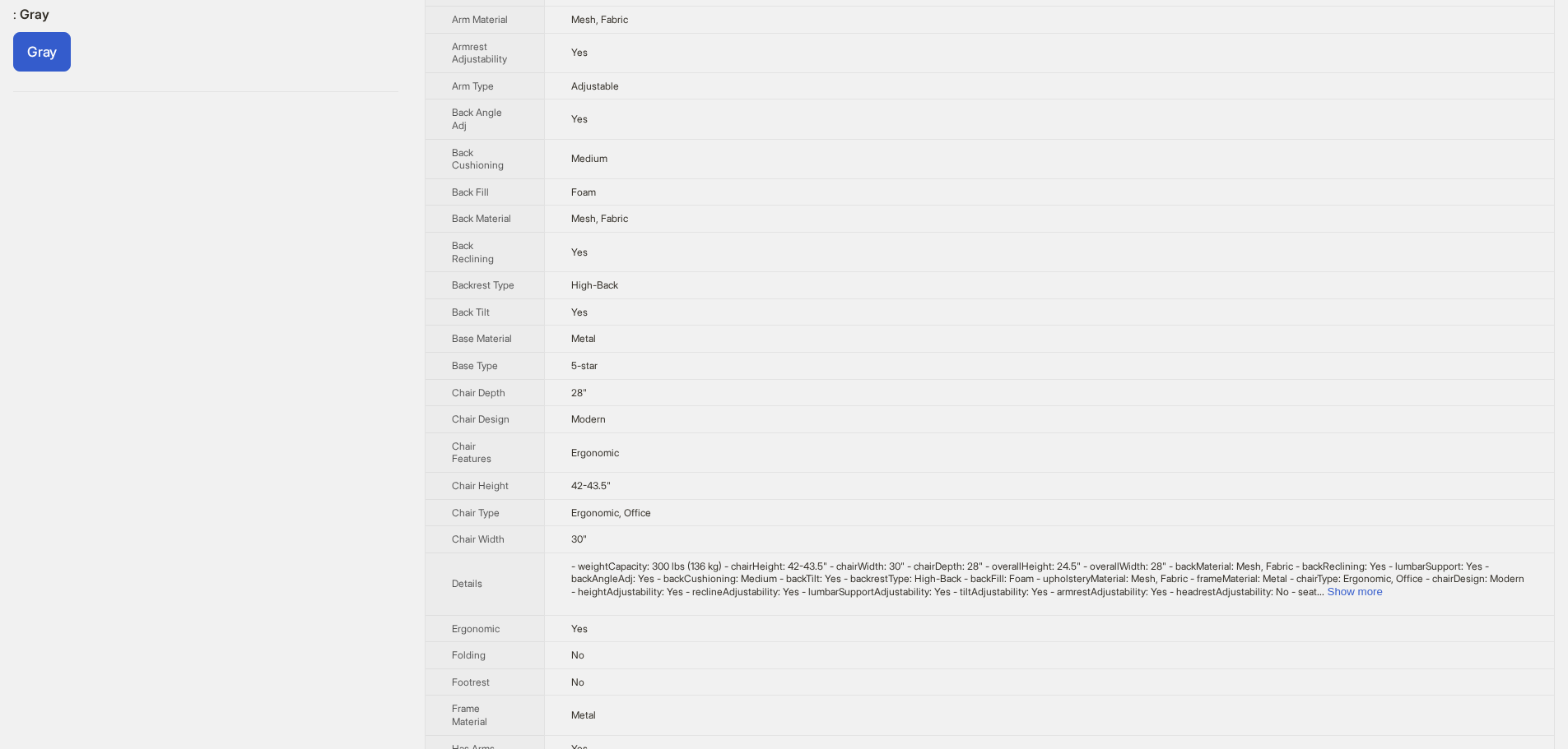
scroll to position [412, 0]
click at [1383, 591] on button "Show more" at bounding box center [1355, 588] width 56 height 13
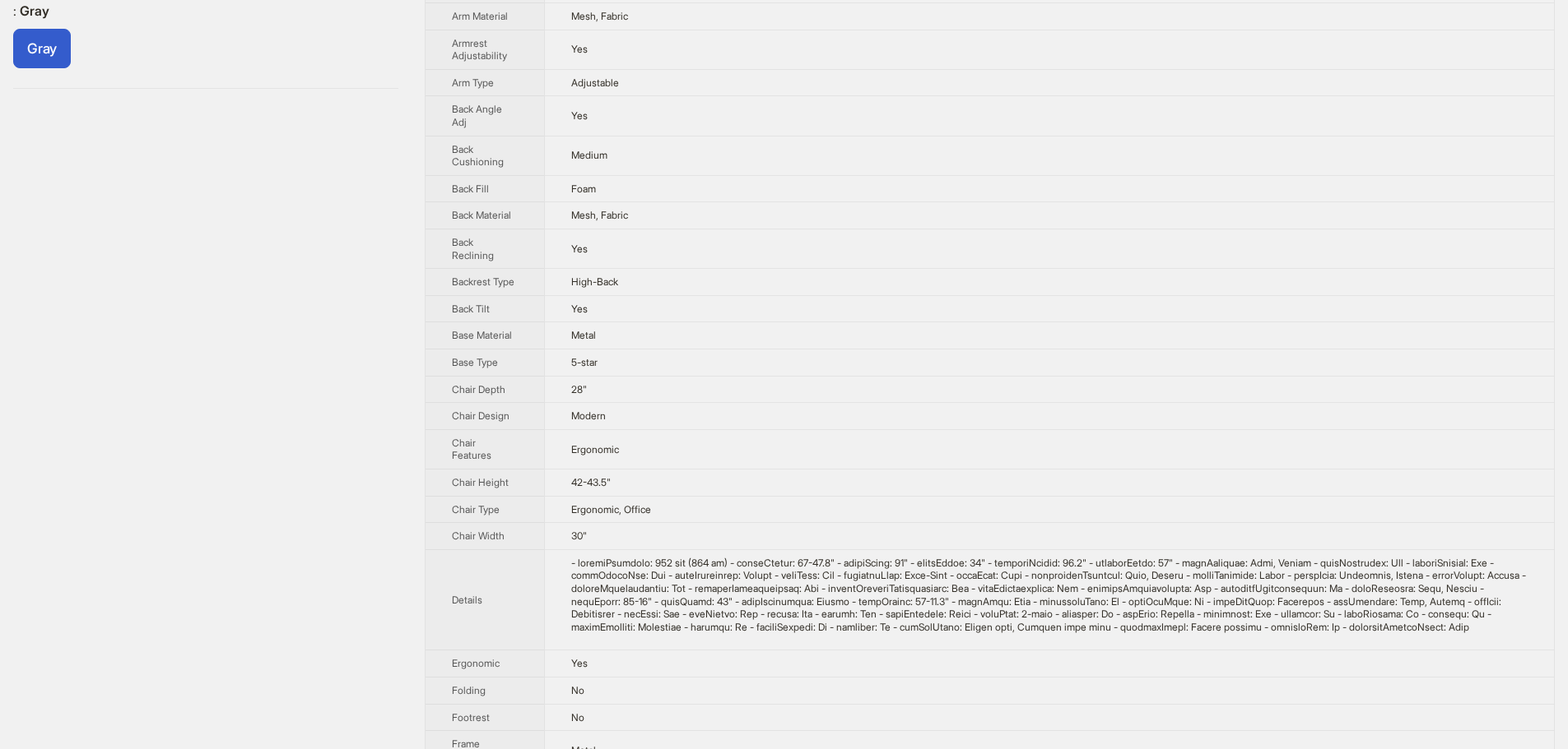
click at [1477, 629] on div at bounding box center [1049, 595] width 956 height 77
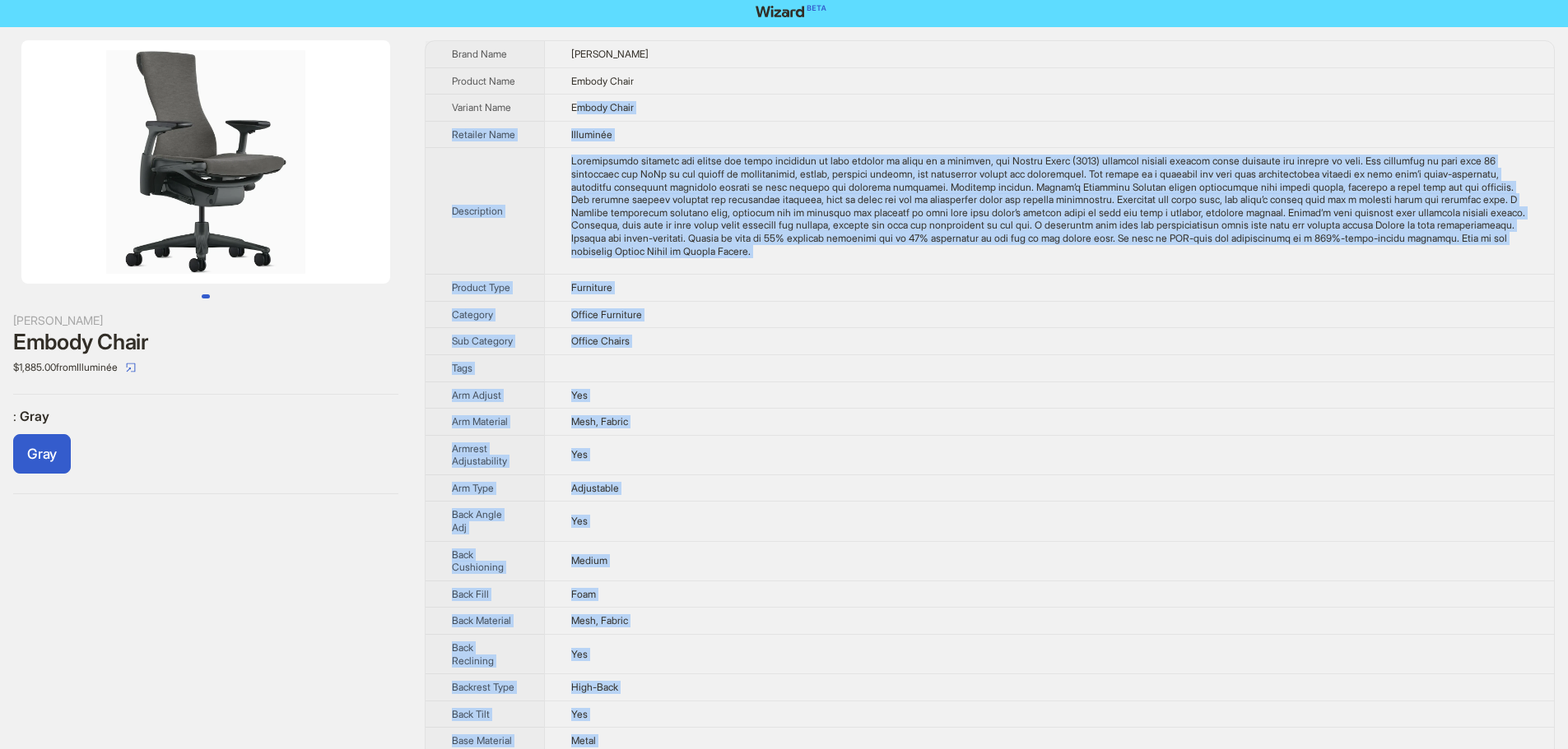
scroll to position [0, 0]
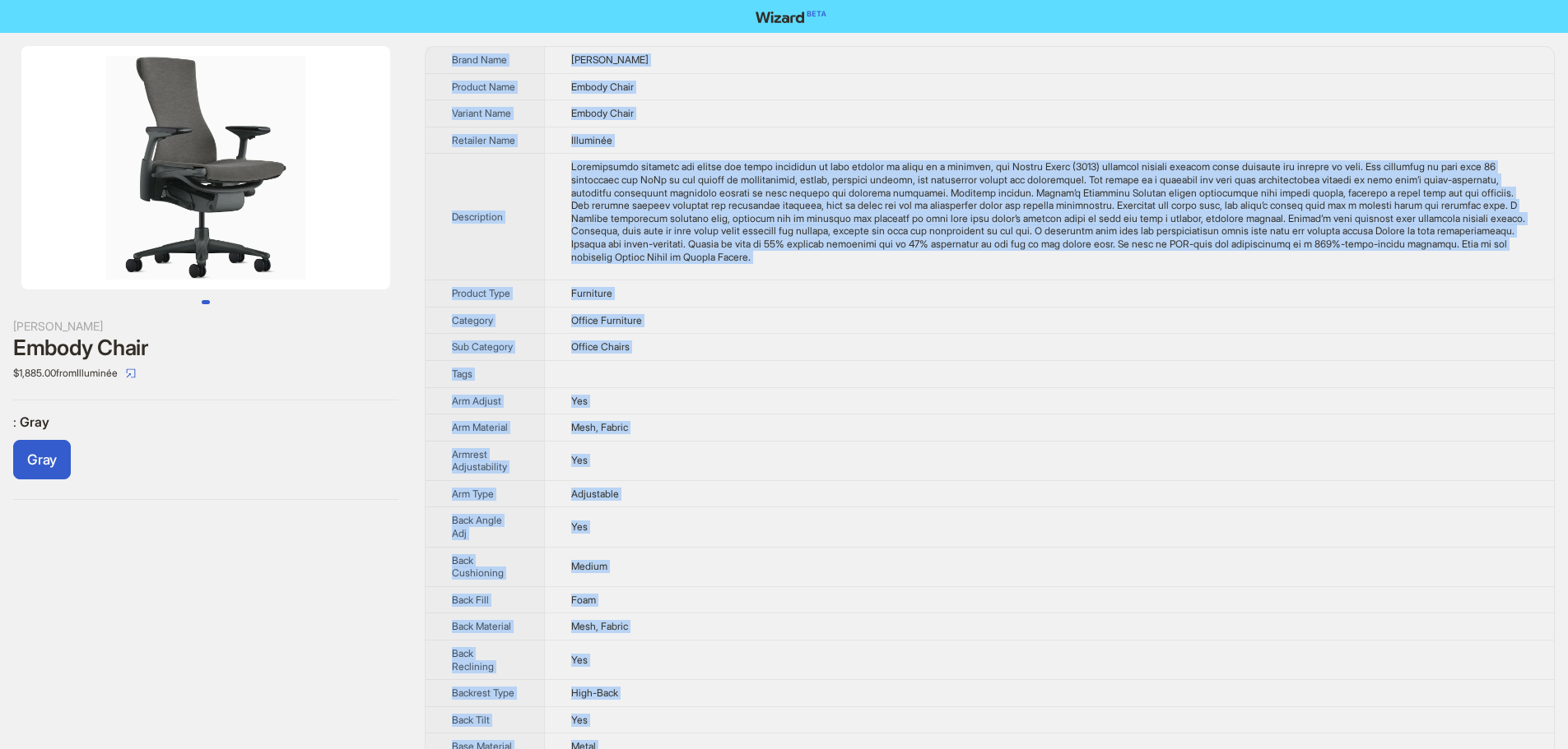
drag, startPoint x: 692, startPoint y: 645, endPoint x: 445, endPoint y: 56, distance: 638.7
copy tbody "Lorem Ipsu Dolors Ametco Adipisc Elit Seddoe Tempo Incidid Utla Etdolo Magna Al…"
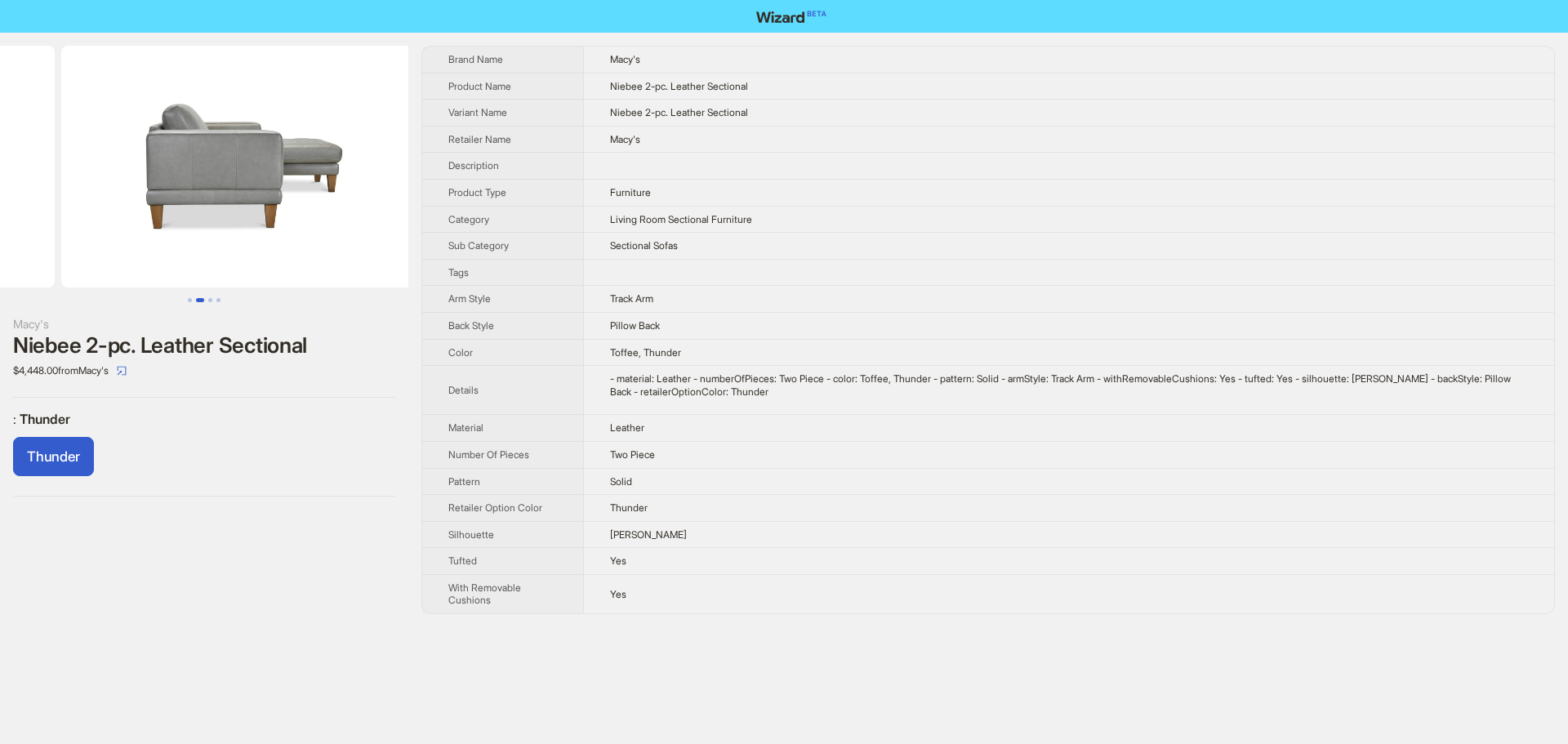
drag, startPoint x: 265, startPoint y: 188, endPoint x: 45, endPoint y: 177, distance: 220.3
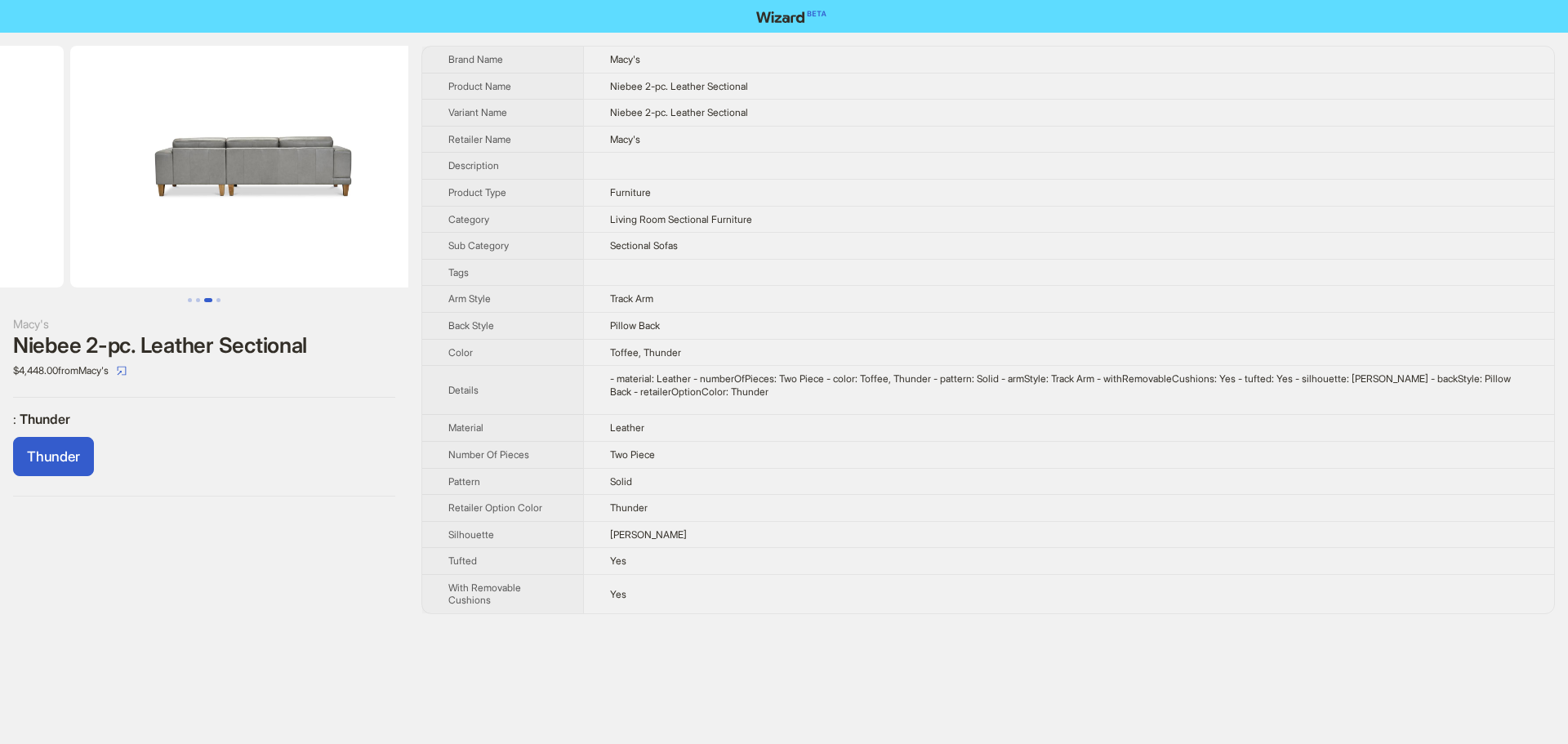
drag, startPoint x: 318, startPoint y: 210, endPoint x: 102, endPoint y: 207, distance: 216.0
click at [102, 206] on ul at bounding box center [204, 167] width 409 height 242
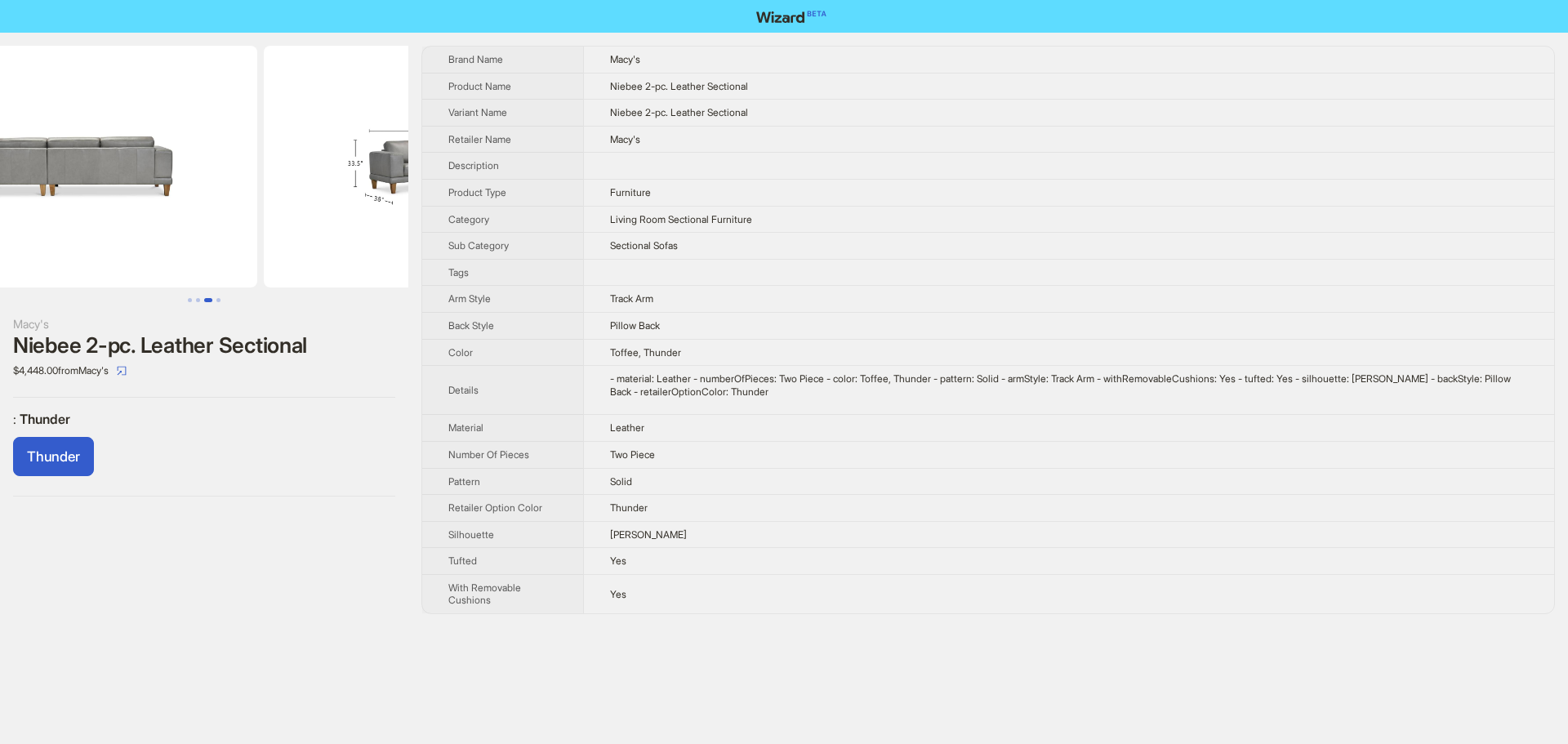
scroll to position [0, 1118]
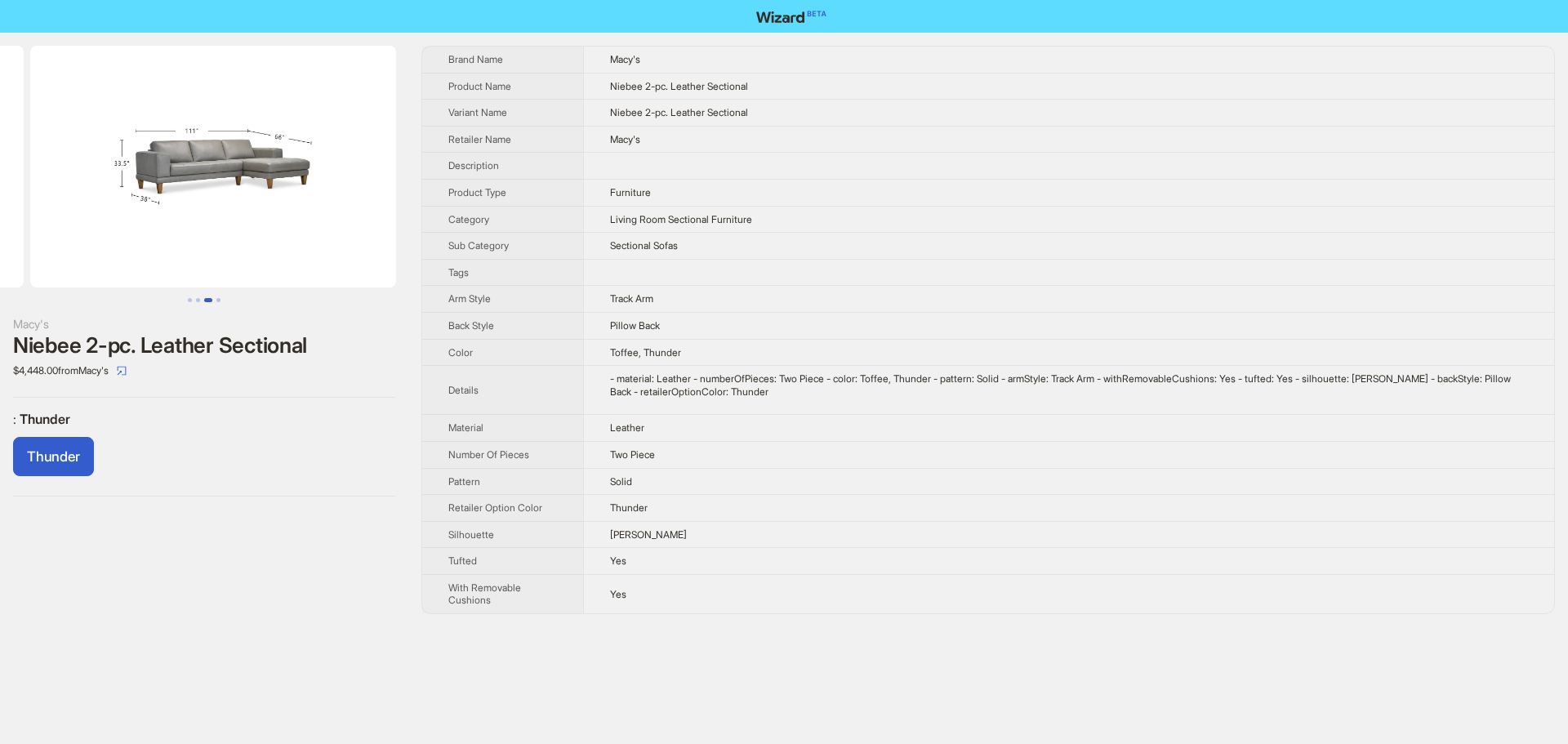
drag, startPoint x: 288, startPoint y: 226, endPoint x: 29, endPoint y: 213, distance: 259.3
click at [29, 213] on ul at bounding box center [204, 167] width 409 height 242
drag, startPoint x: 314, startPoint y: 222, endPoint x: 287, endPoint y: 222, distance: 27.0
click at [287, 222] on img at bounding box center [204, 167] width 366 height 242
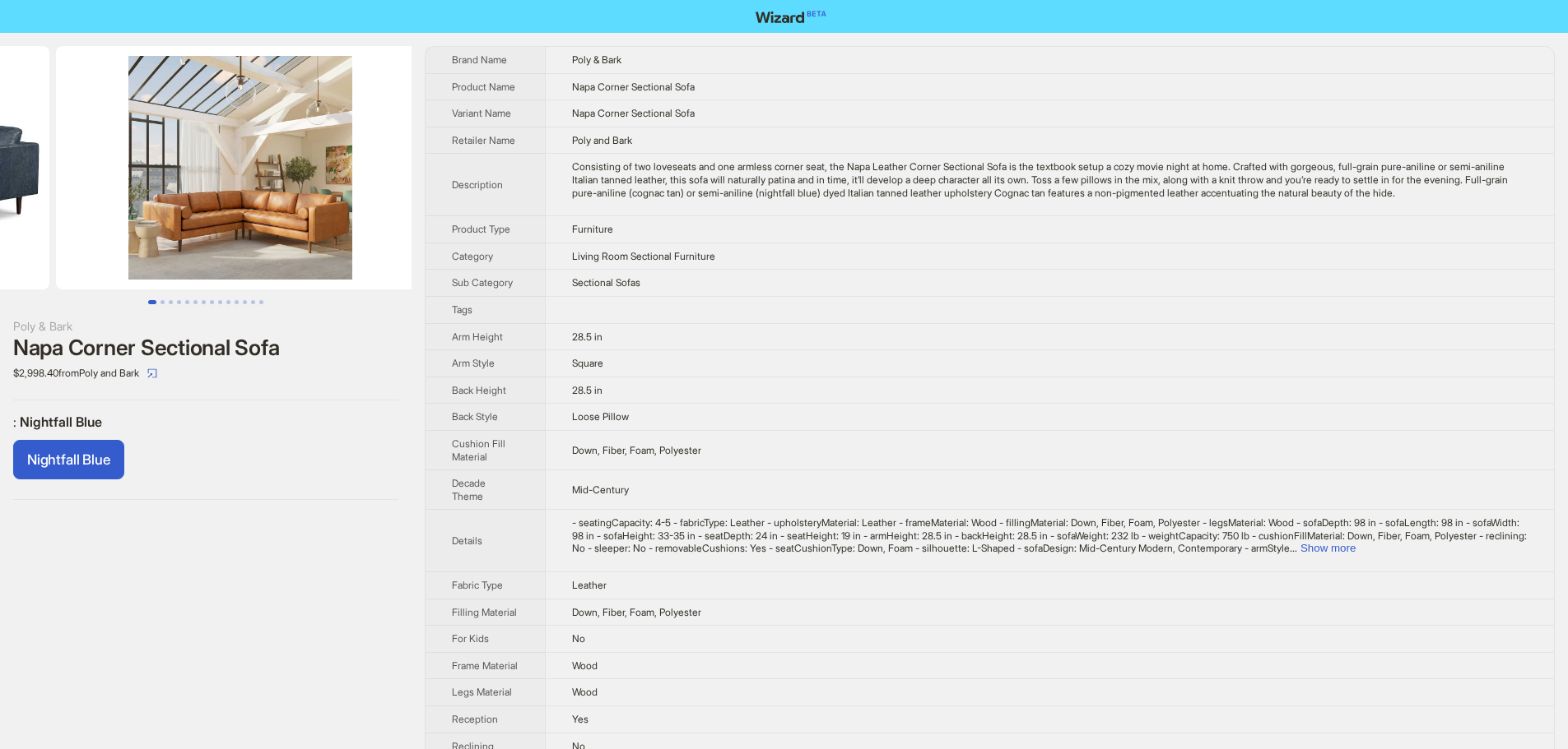
drag, startPoint x: 266, startPoint y: 204, endPoint x: 0, endPoint y: 200, distance: 266.0
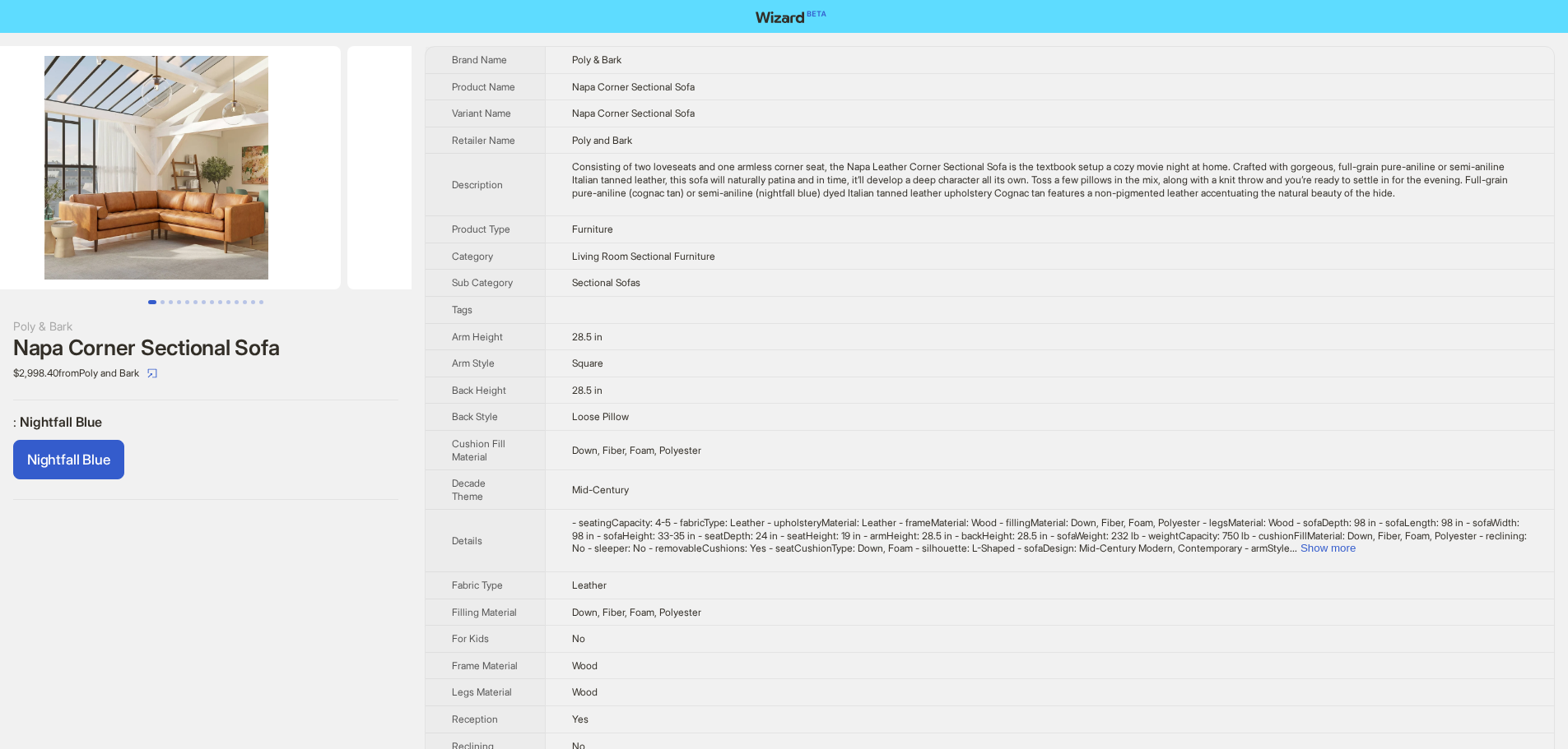
click at [0, 198] on ul at bounding box center [206, 168] width 412 height 244
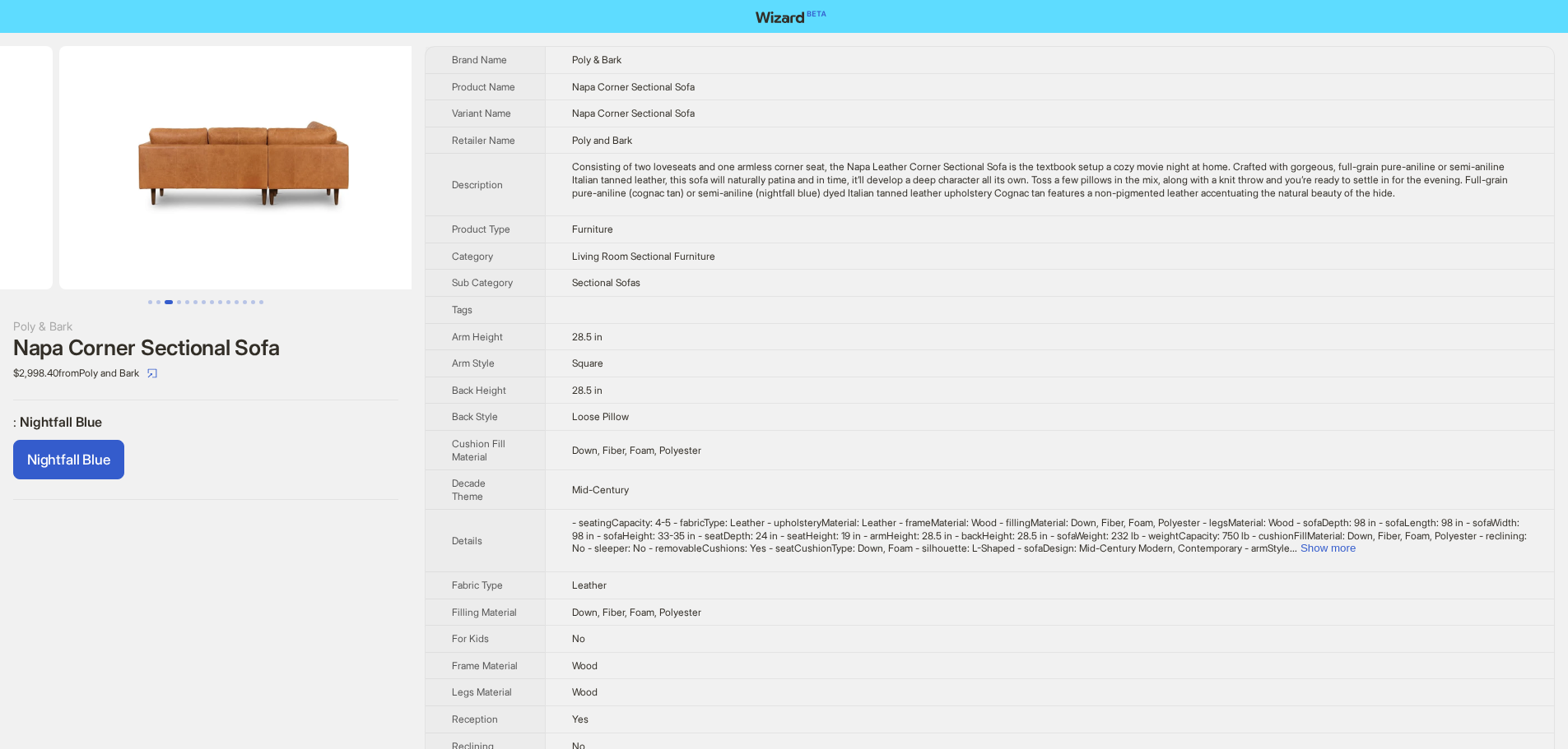
drag, startPoint x: 330, startPoint y: 241, endPoint x: 105, endPoint y: 231, distance: 225.2
click at [105, 231] on ul at bounding box center [206, 168] width 412 height 244
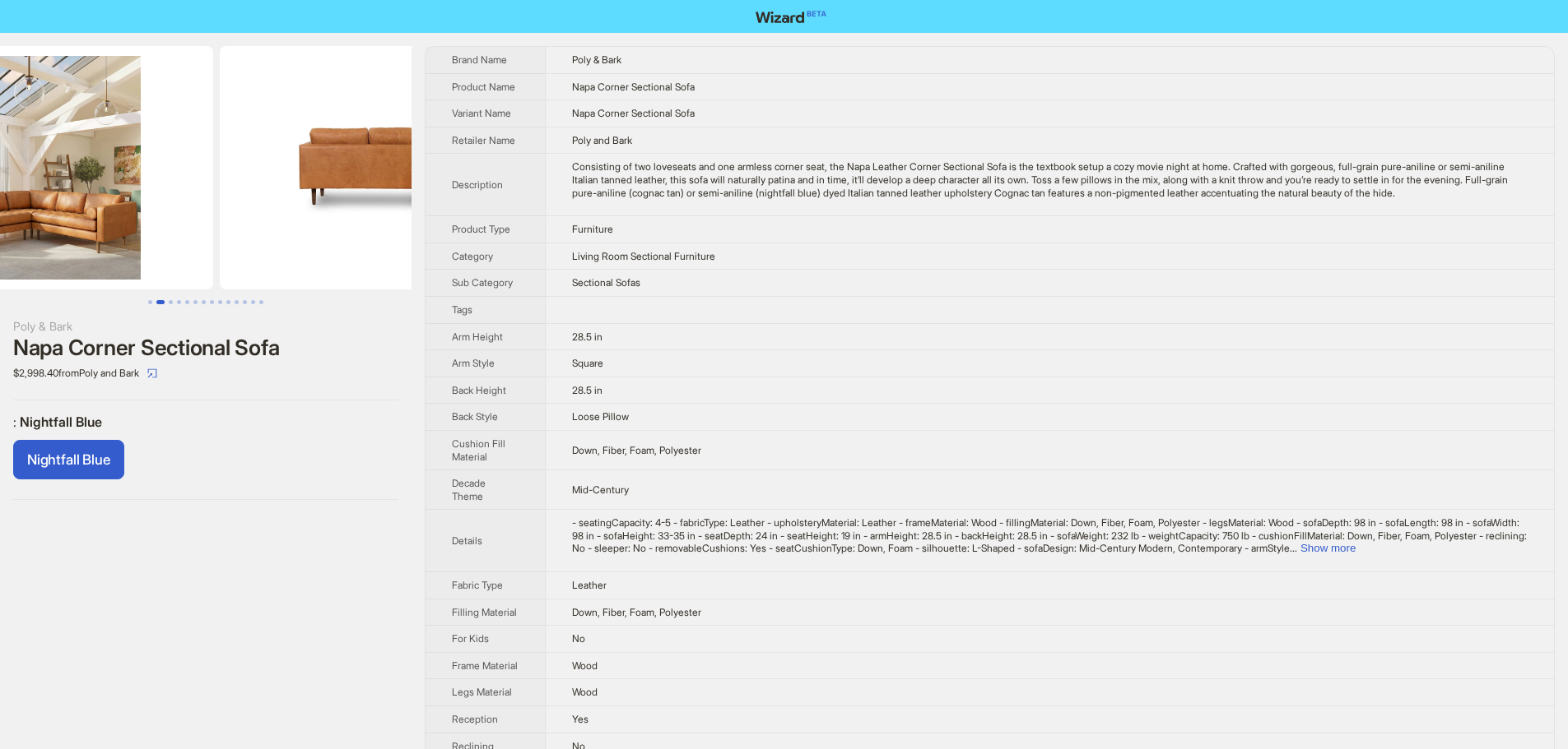
drag, startPoint x: 105, startPoint y: 231, endPoint x: 487, endPoint y: 254, distance: 382.7
click at [433, 247] on div "Poly & Bark Napa Corner Sectional Sofa $2,998.40 from Poly and Bark : Nightfall…" at bounding box center [784, 749] width 1568 height 1433
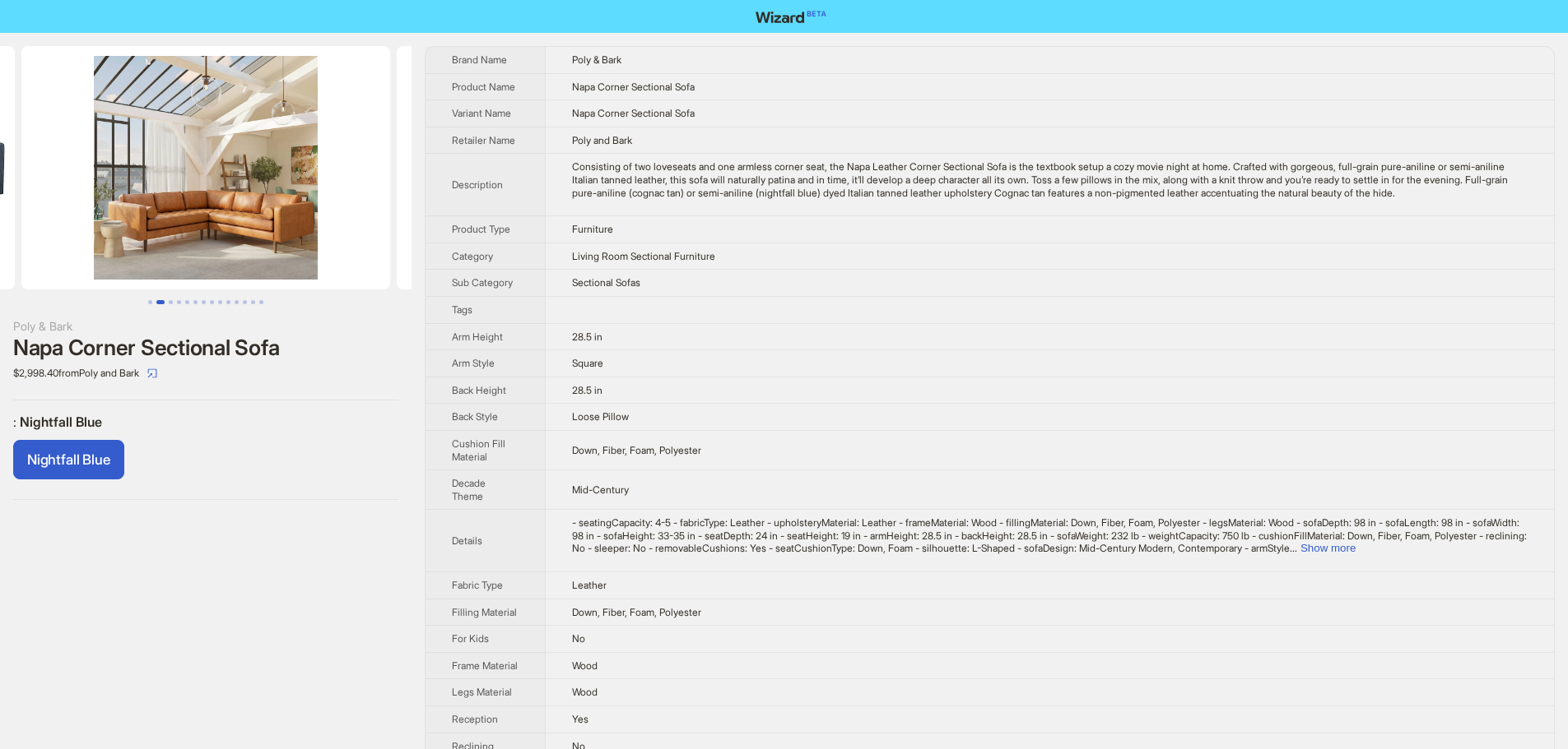
scroll to position [0, 165]
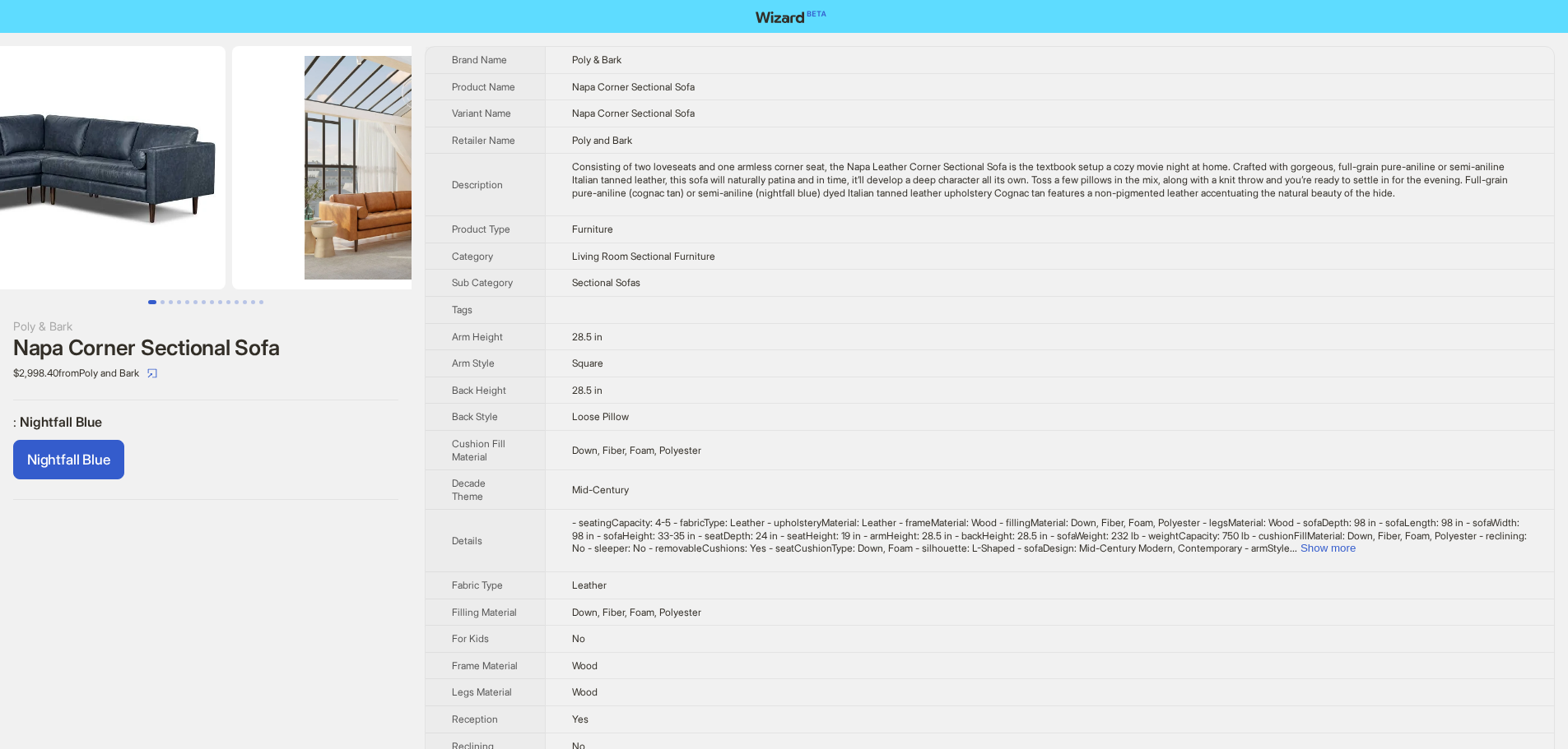
drag, startPoint x: 237, startPoint y: 227, endPoint x: 744, endPoint y: 267, distance: 508.6
click at [726, 265] on div "Poly & Bark Napa Corner Sectional Sofa $2,998.40 from Poly and Bark : Nightfall…" at bounding box center [784, 749] width 1568 height 1433
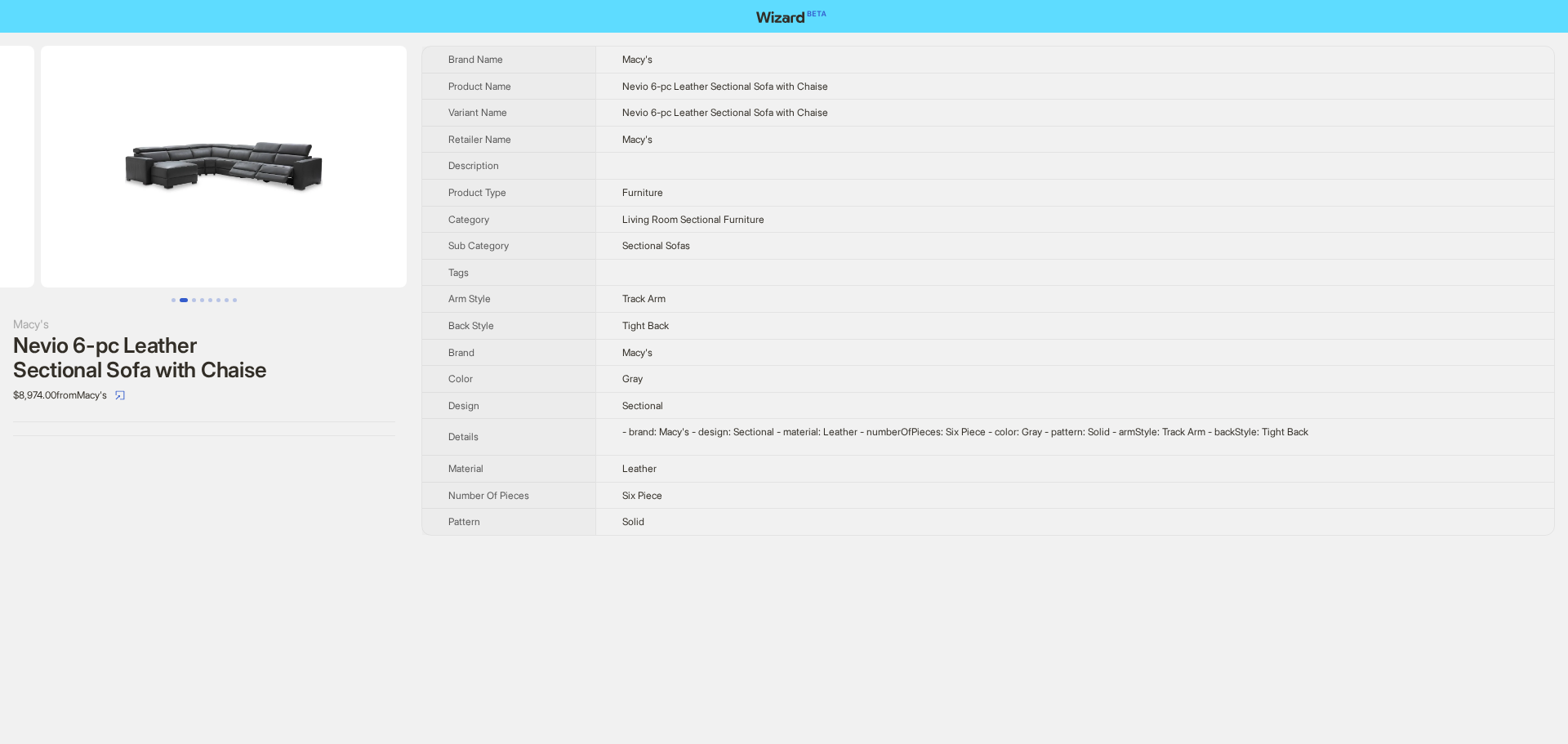
scroll to position [0, 202]
drag, startPoint x: 320, startPoint y: 231, endPoint x: 112, endPoint y: 230, distance: 208.0
click at [112, 230] on ul at bounding box center [204, 167] width 409 height 242
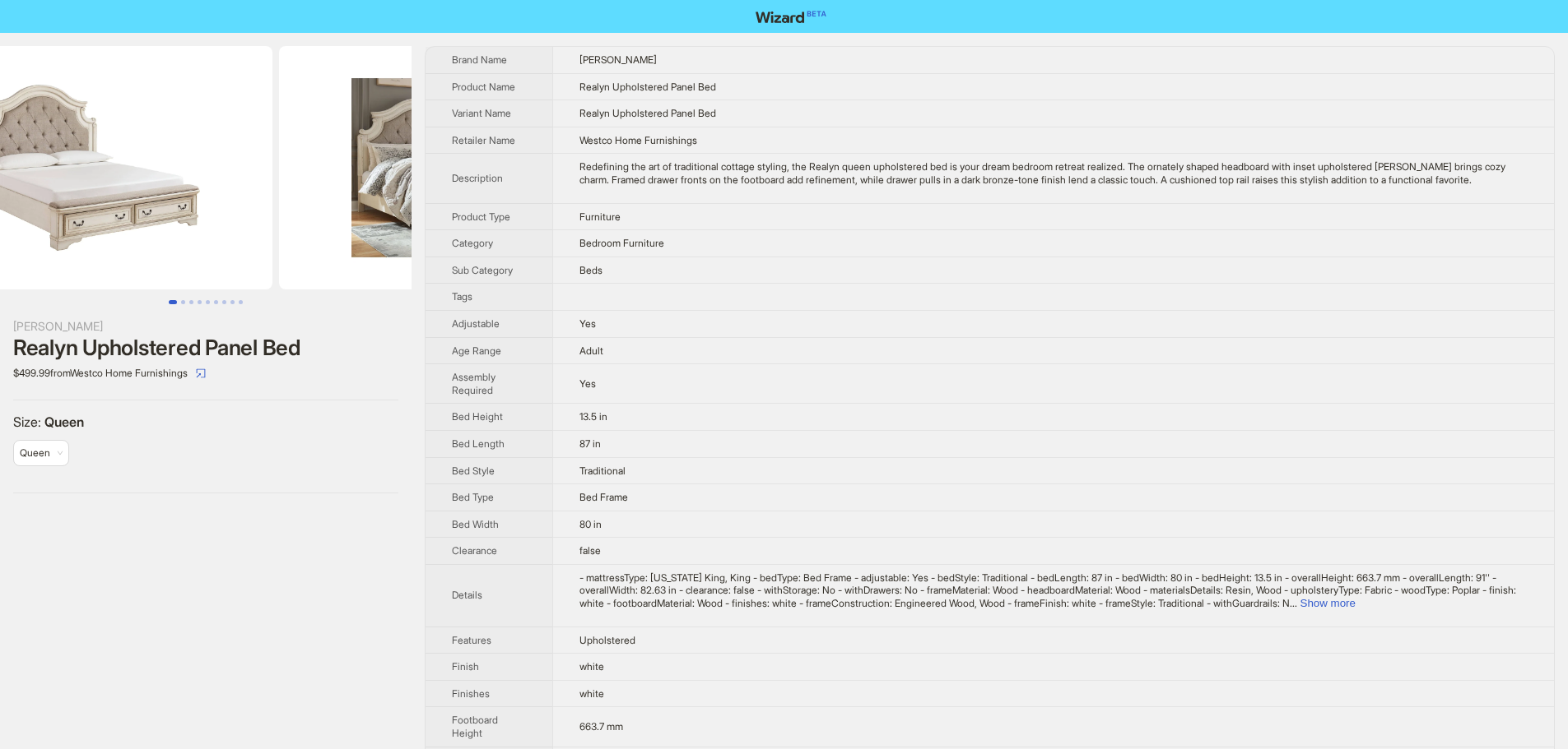
drag, startPoint x: 288, startPoint y: 210, endPoint x: 3, endPoint y: 218, distance: 285.1
click at [3, 219] on ul at bounding box center [206, 168] width 412 height 244
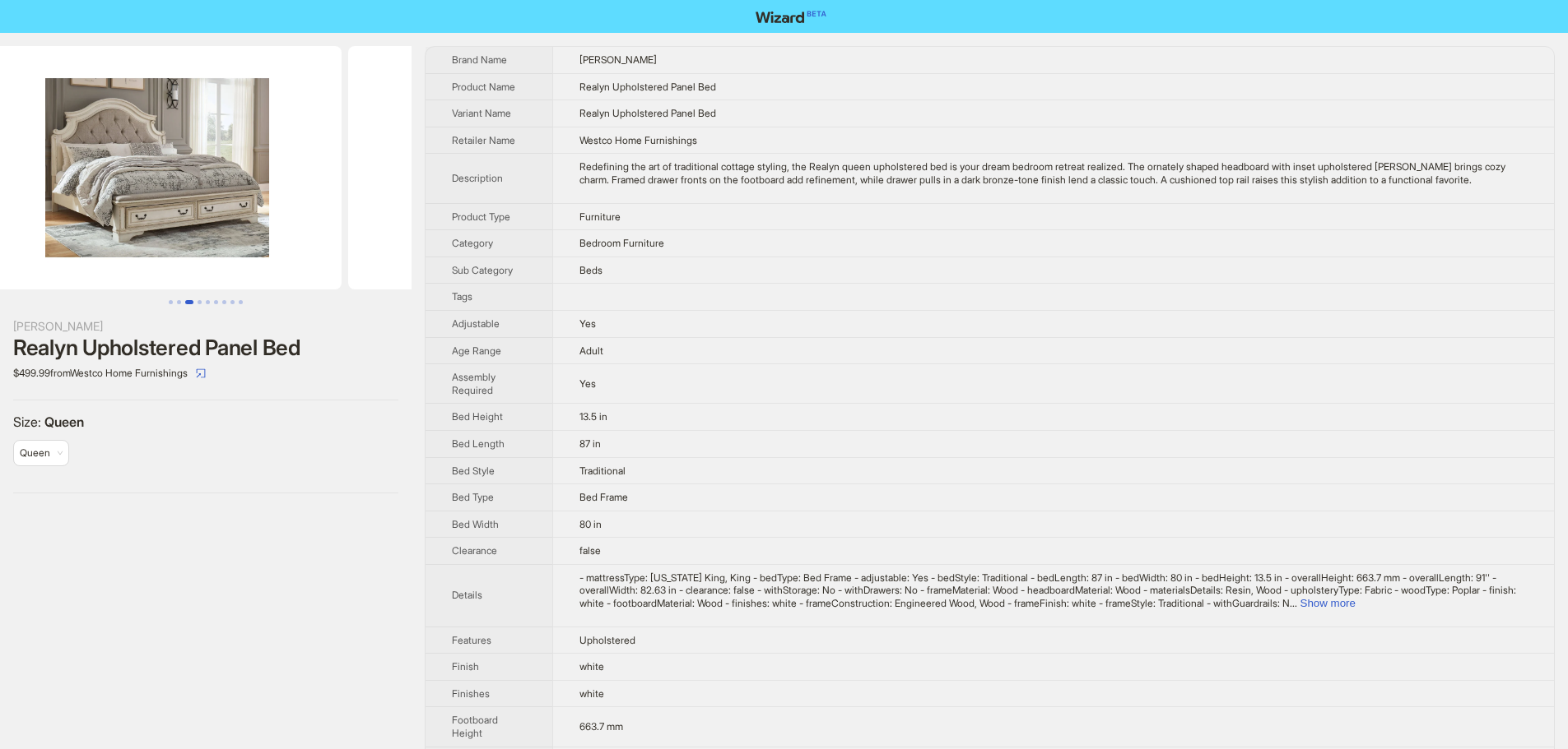
drag, startPoint x: 288, startPoint y: 185, endPoint x: 24, endPoint y: 256, distance: 273.4
click at [23, 256] on ul at bounding box center [206, 168] width 412 height 244
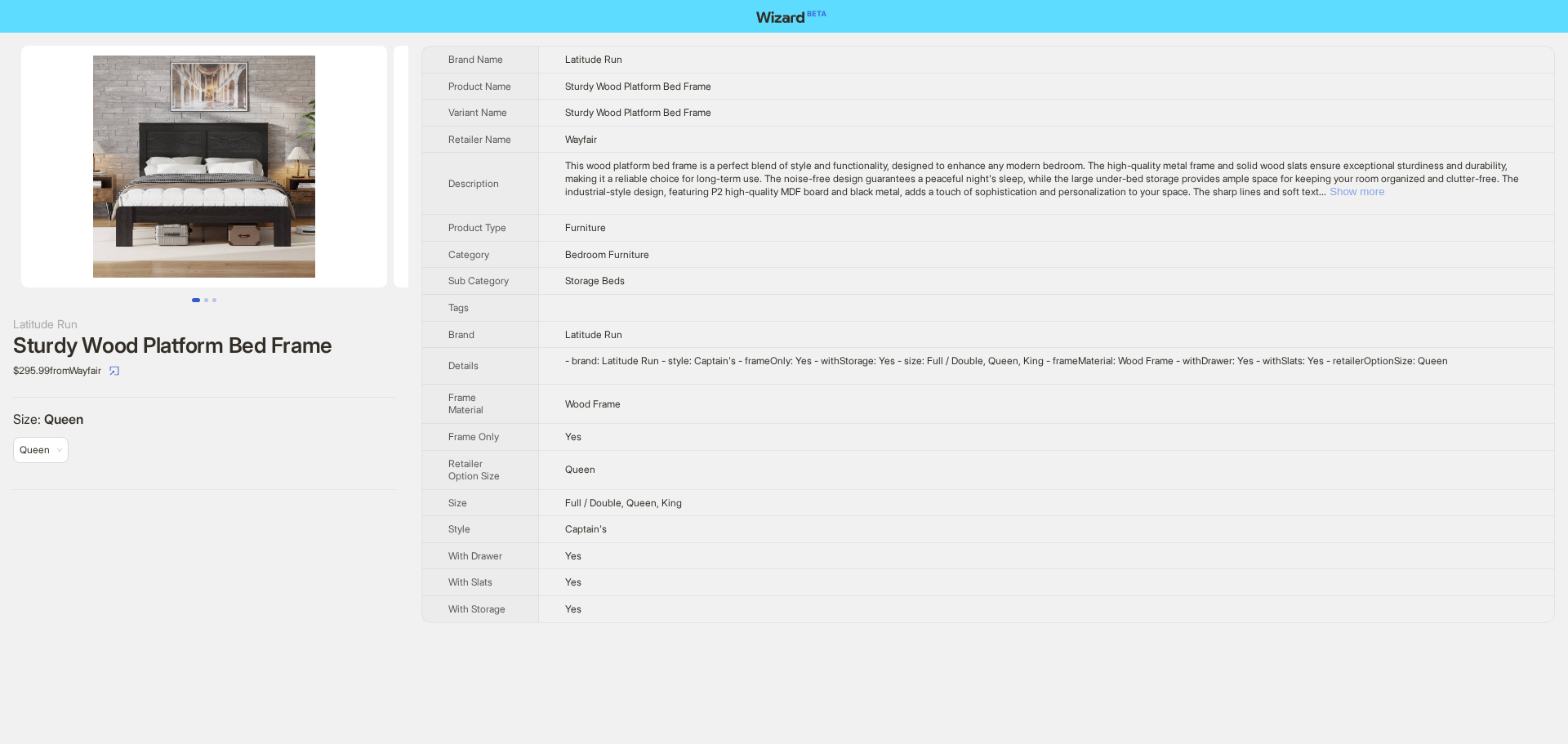
click at [1385, 198] on button "Show more" at bounding box center [1357, 191] width 55 height 13
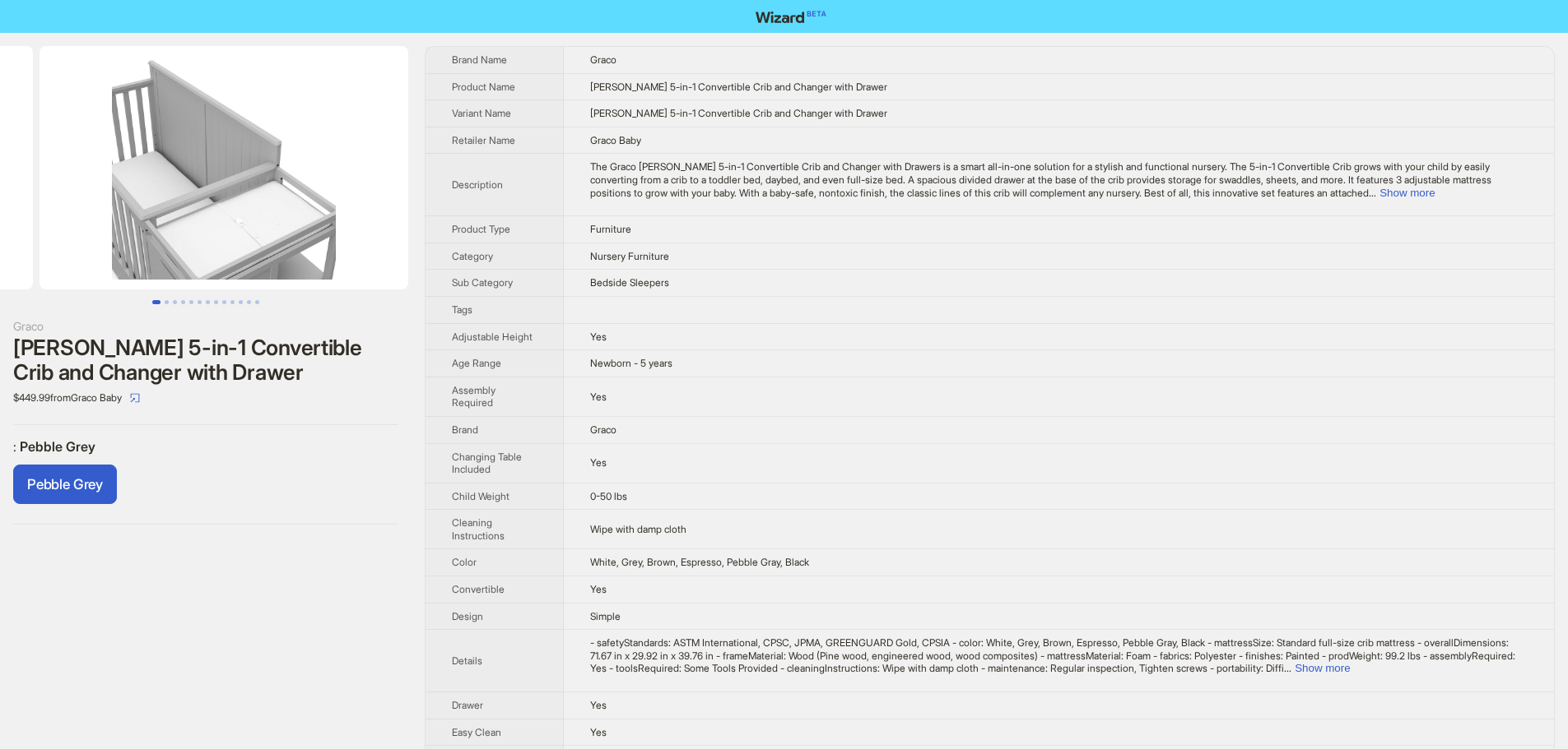
drag, startPoint x: 230, startPoint y: 242, endPoint x: 15, endPoint y: 259, distance: 215.7
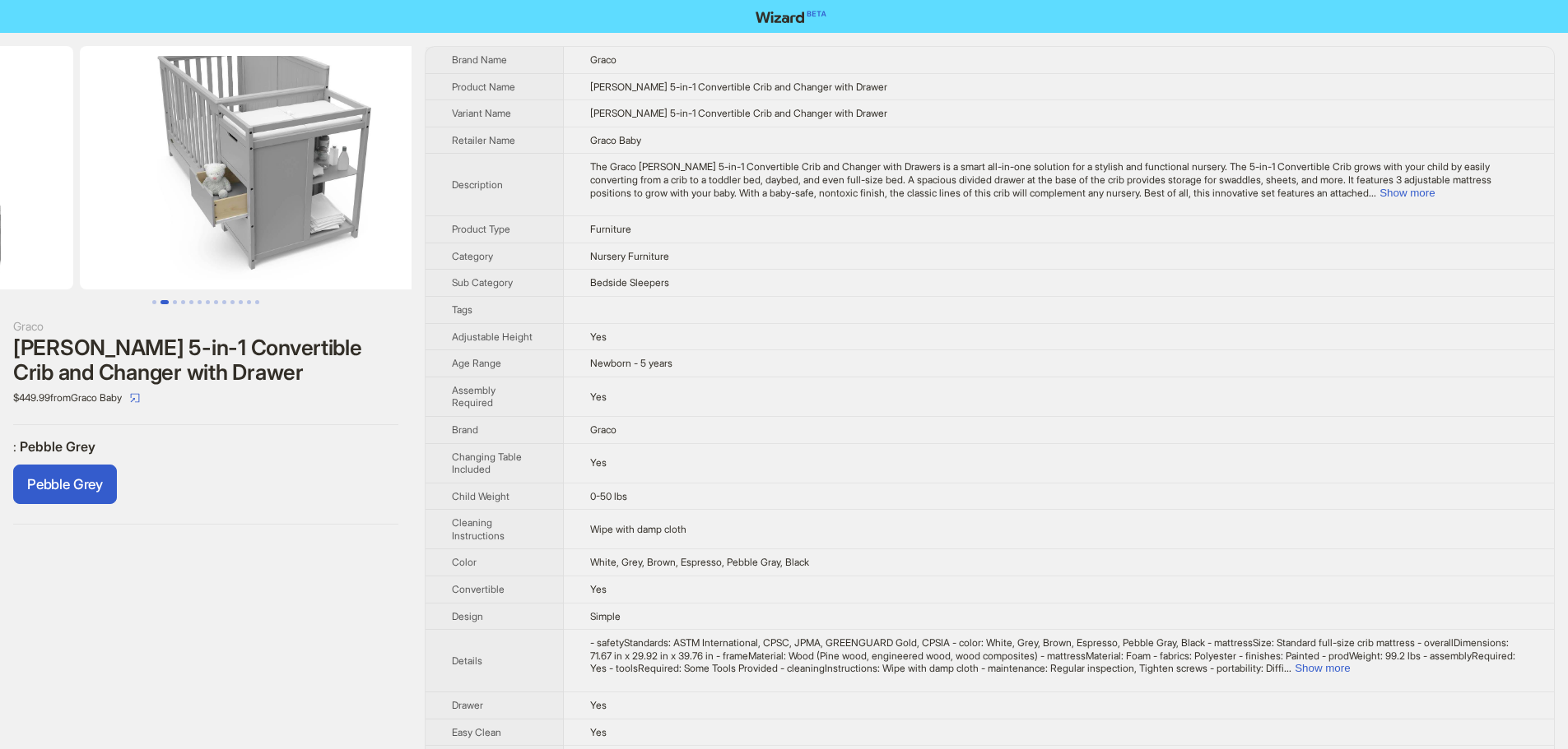
drag, startPoint x: 297, startPoint y: 208, endPoint x: 60, endPoint y: 218, distance: 237.2
click at [71, 217] on ul at bounding box center [206, 168] width 412 height 244
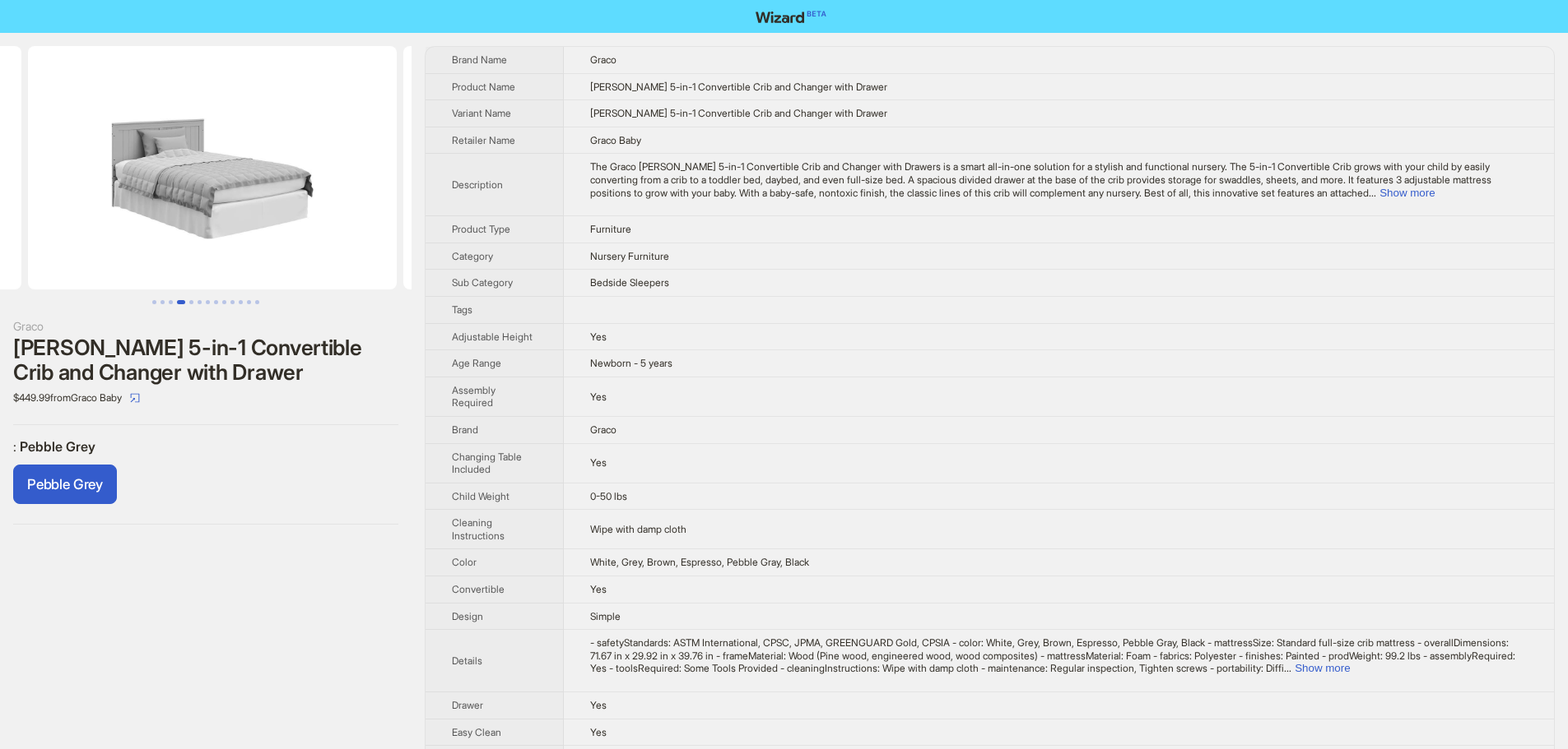
drag, startPoint x: 262, startPoint y: 218, endPoint x: 120, endPoint y: 223, distance: 142.1
drag, startPoint x: 330, startPoint y: 223, endPoint x: 347, endPoint y: 223, distance: 17.0
click at [347, 223] on img at bounding box center [231, 168] width 369 height 244
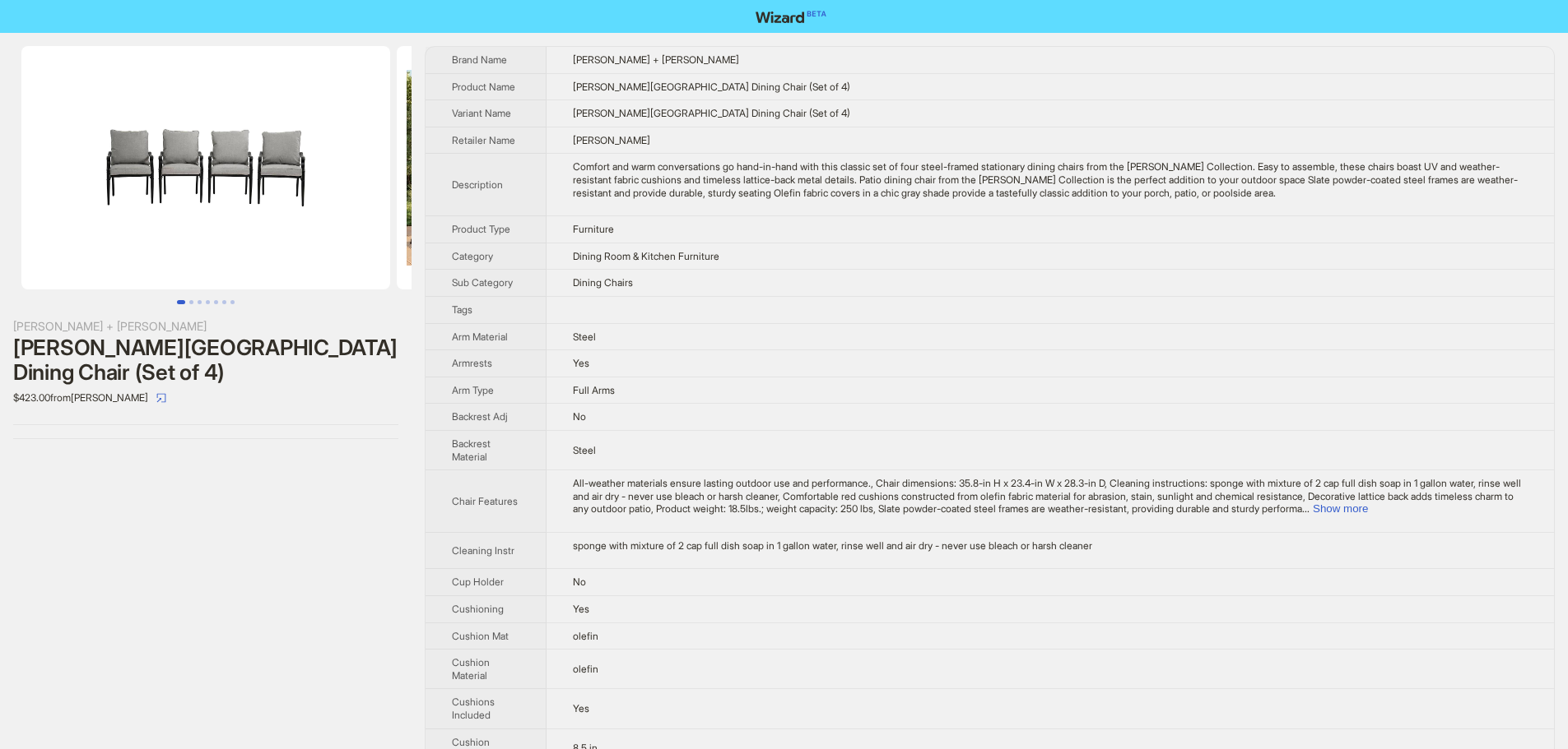
click at [295, 173] on img at bounding box center [206, 168] width 369 height 244
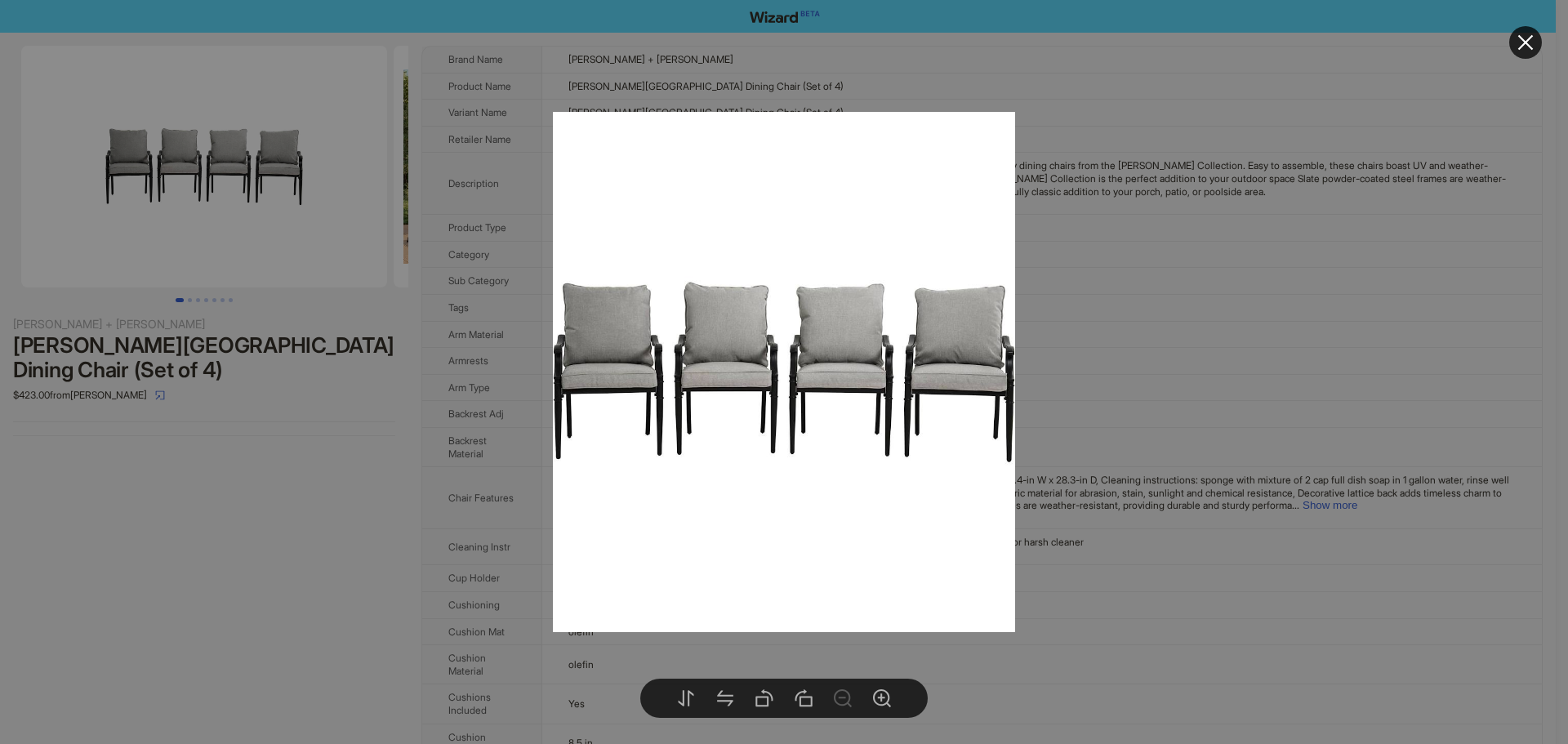
click at [1244, 362] on div at bounding box center [784, 372] width 1568 height 744
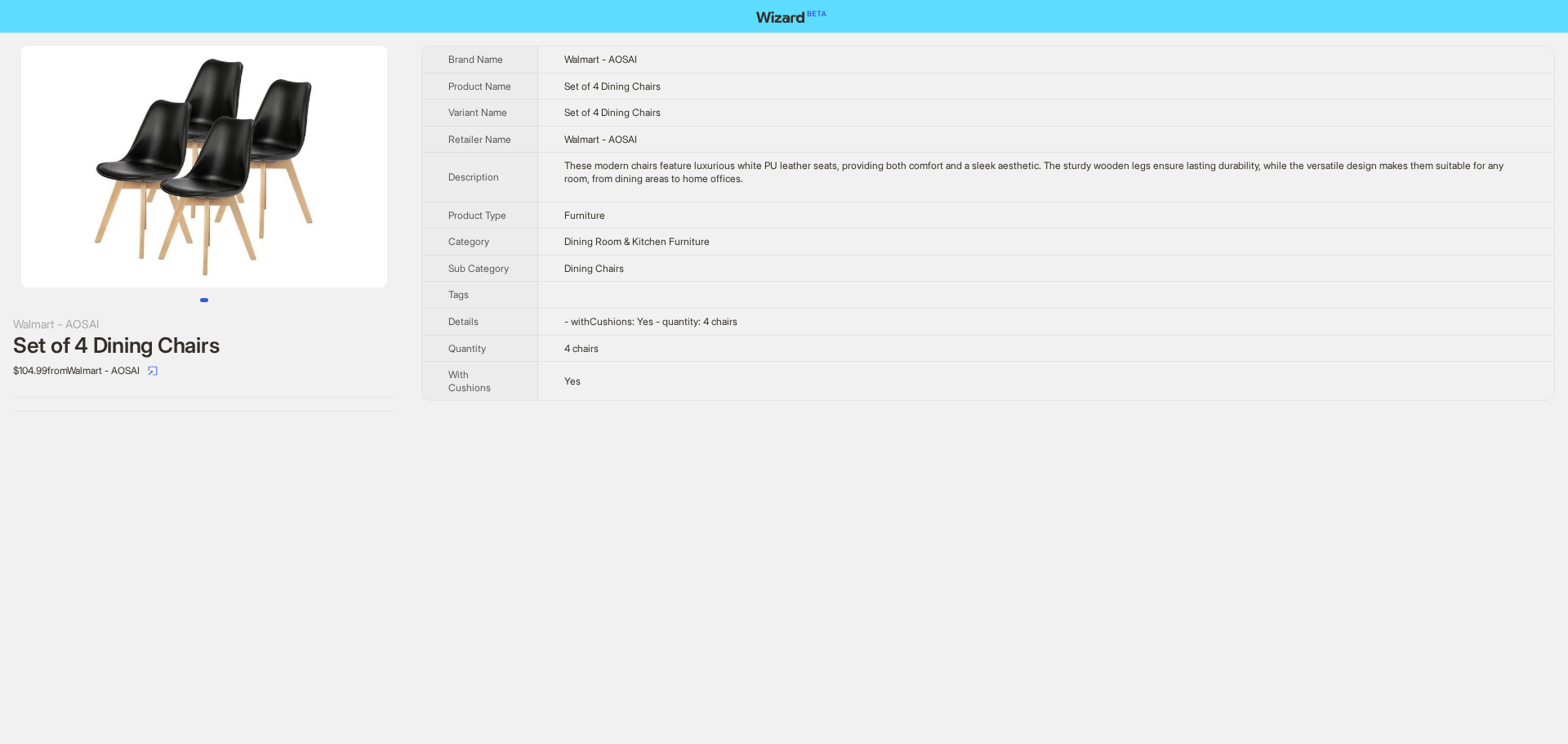
click at [211, 215] on img at bounding box center [204, 167] width 366 height 242
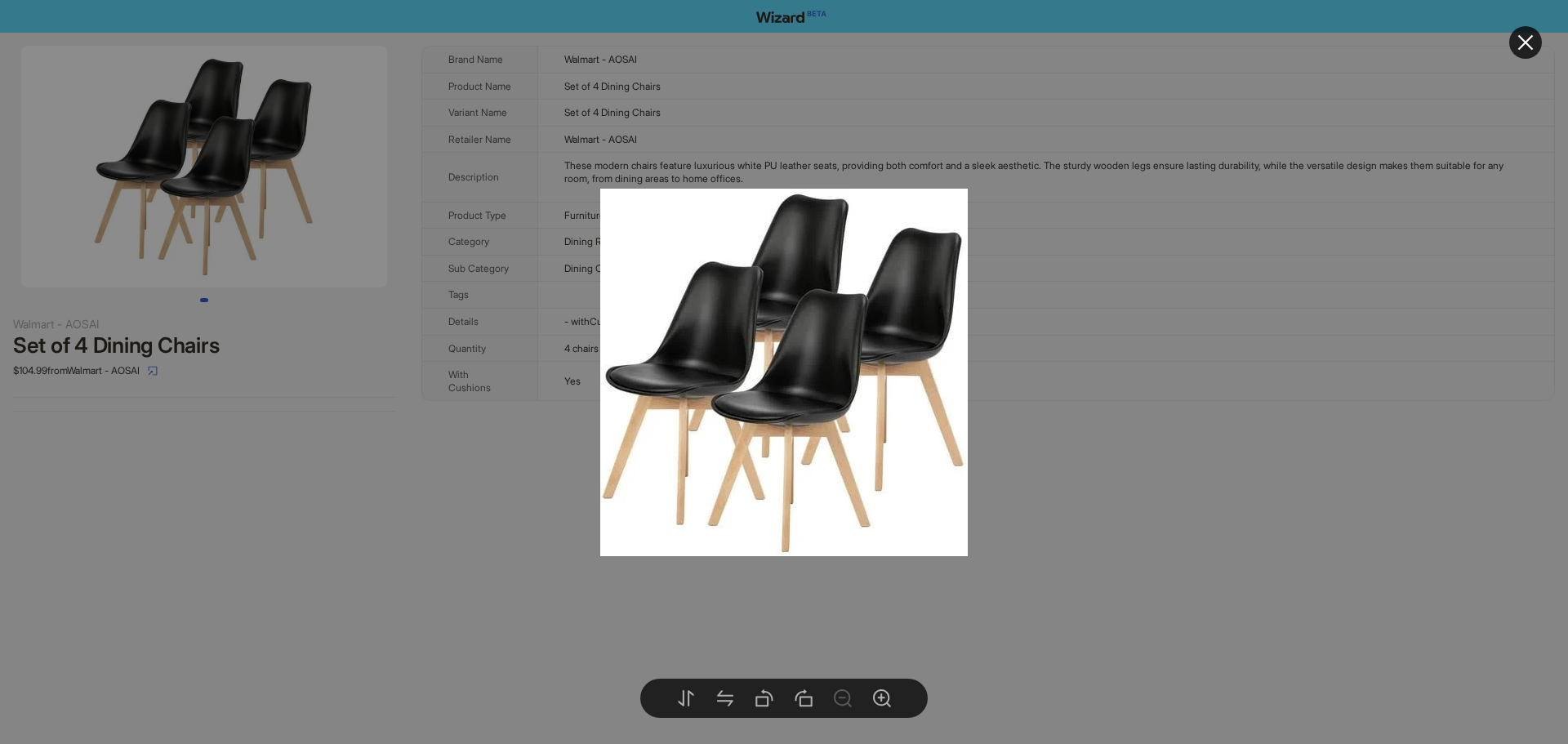
click at [1215, 295] on div at bounding box center [784, 372] width 1568 height 744
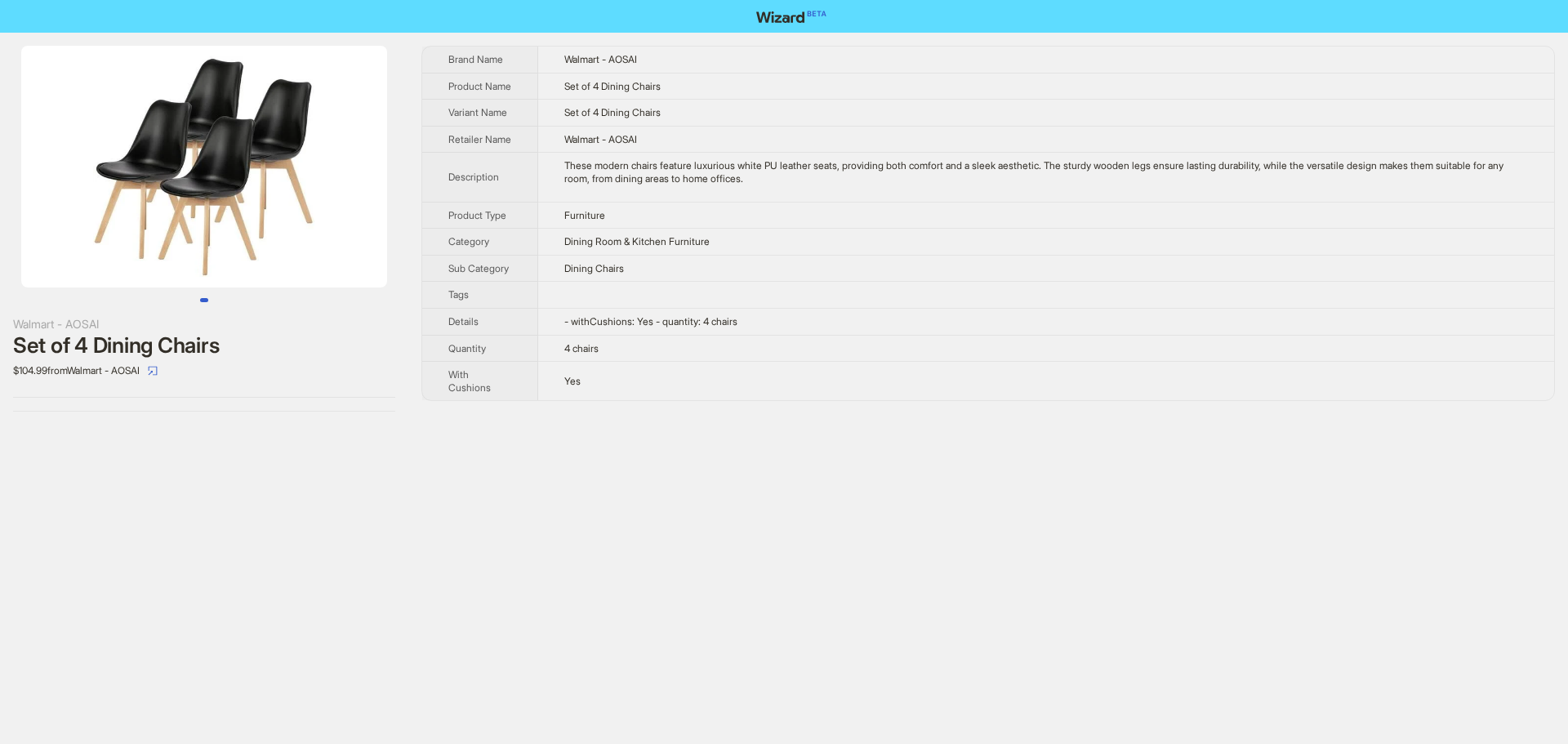
click at [291, 204] on img at bounding box center [204, 167] width 366 height 242
click at [206, 78] on img at bounding box center [204, 167] width 366 height 242
click at [229, 196] on body "Walmart - AOSAI Set of 4 Dining Chairs $104.99 from Walmart - AOSAI Brand Name …" at bounding box center [784, 372] width 1568 height 744
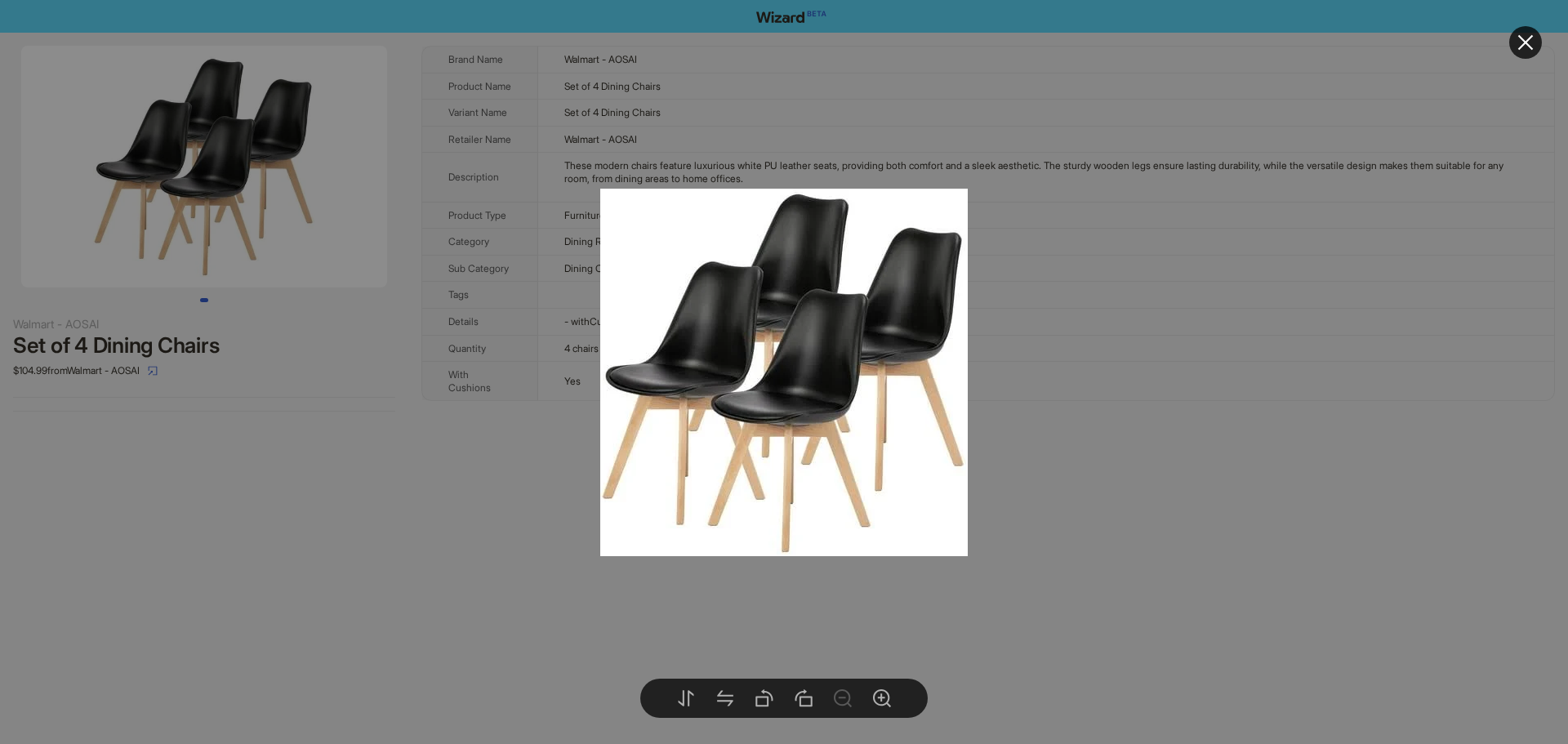
click at [1136, 415] on div at bounding box center [784, 372] width 1568 height 744
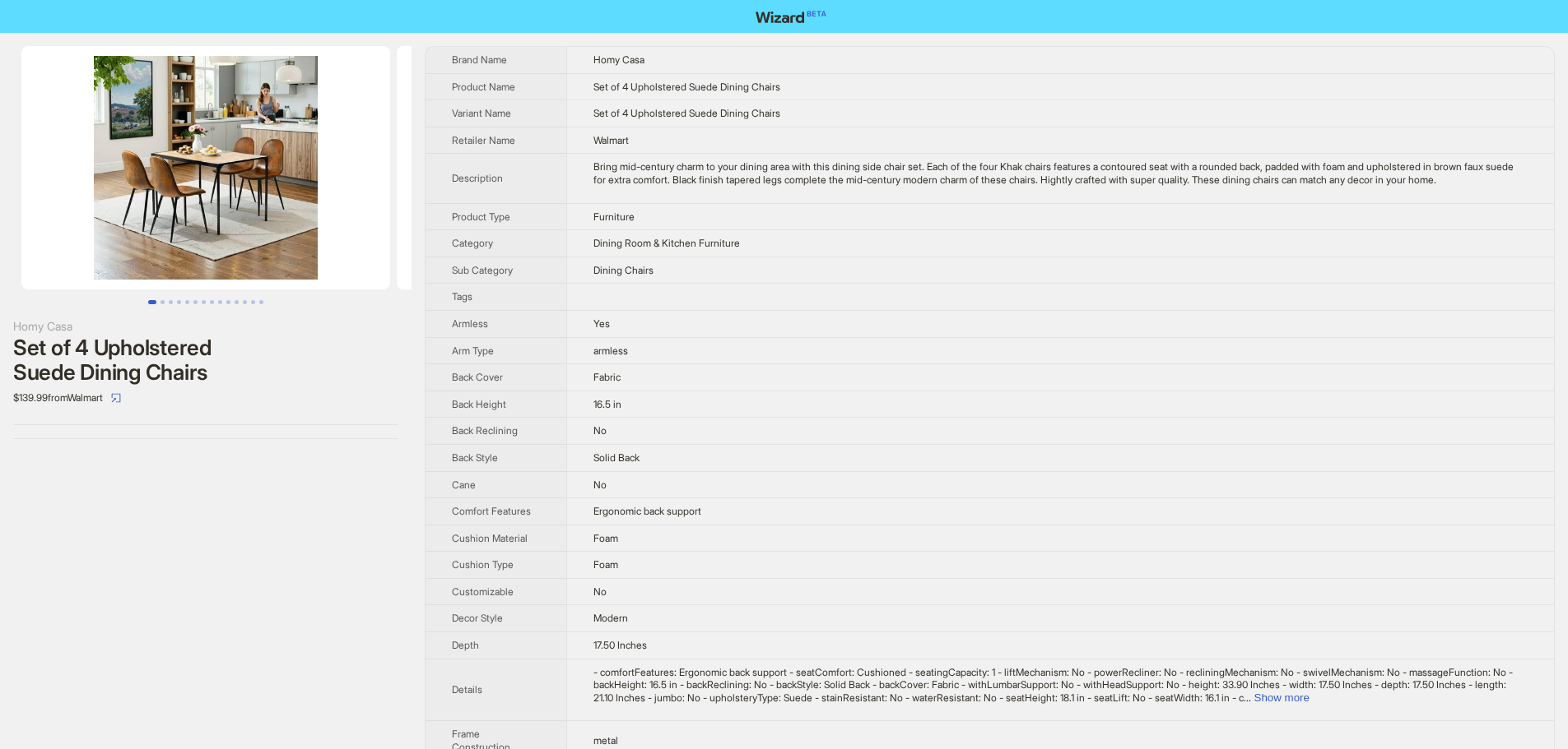
click at [158, 169] on img at bounding box center [206, 168] width 369 height 244
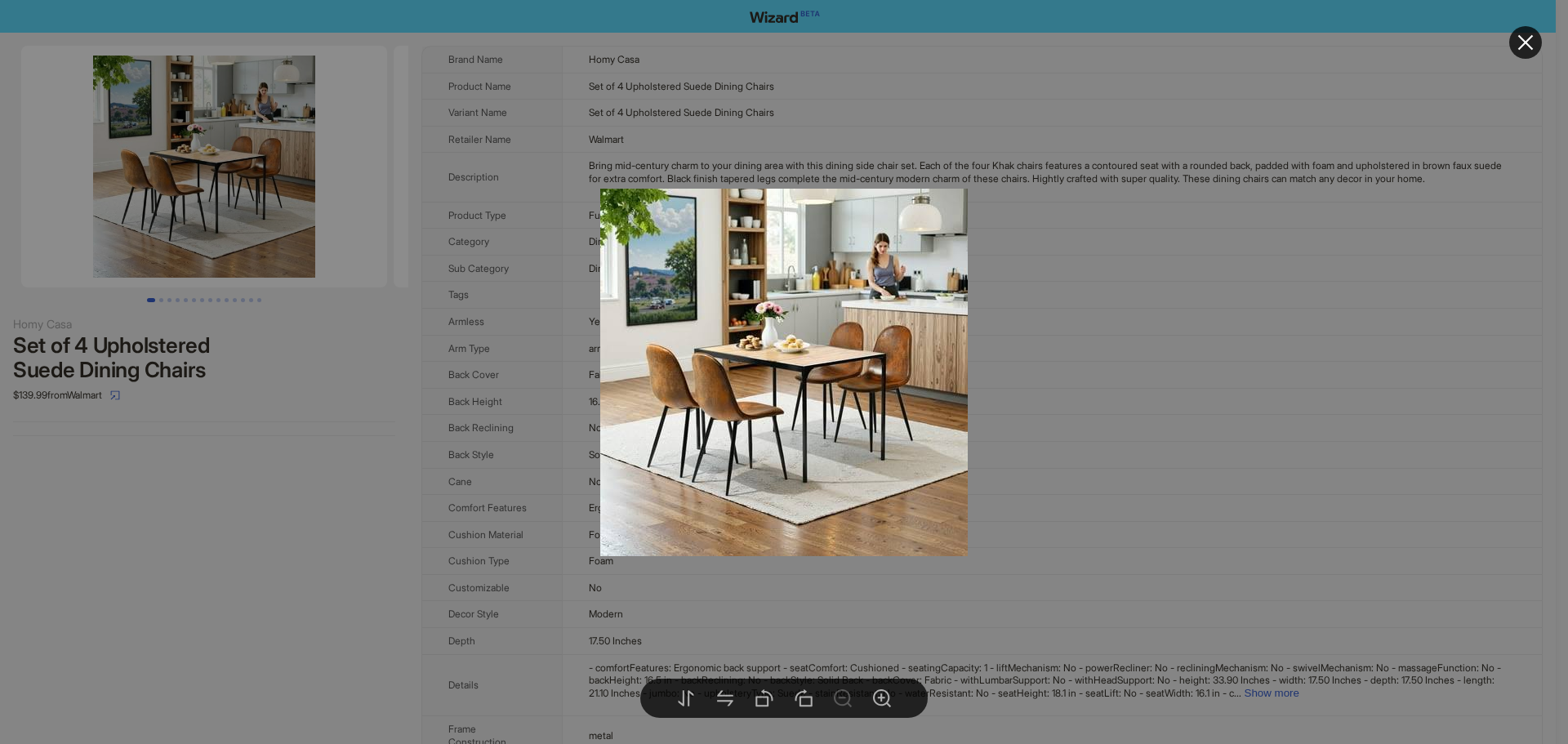
click at [225, 252] on div at bounding box center [784, 372] width 1568 height 744
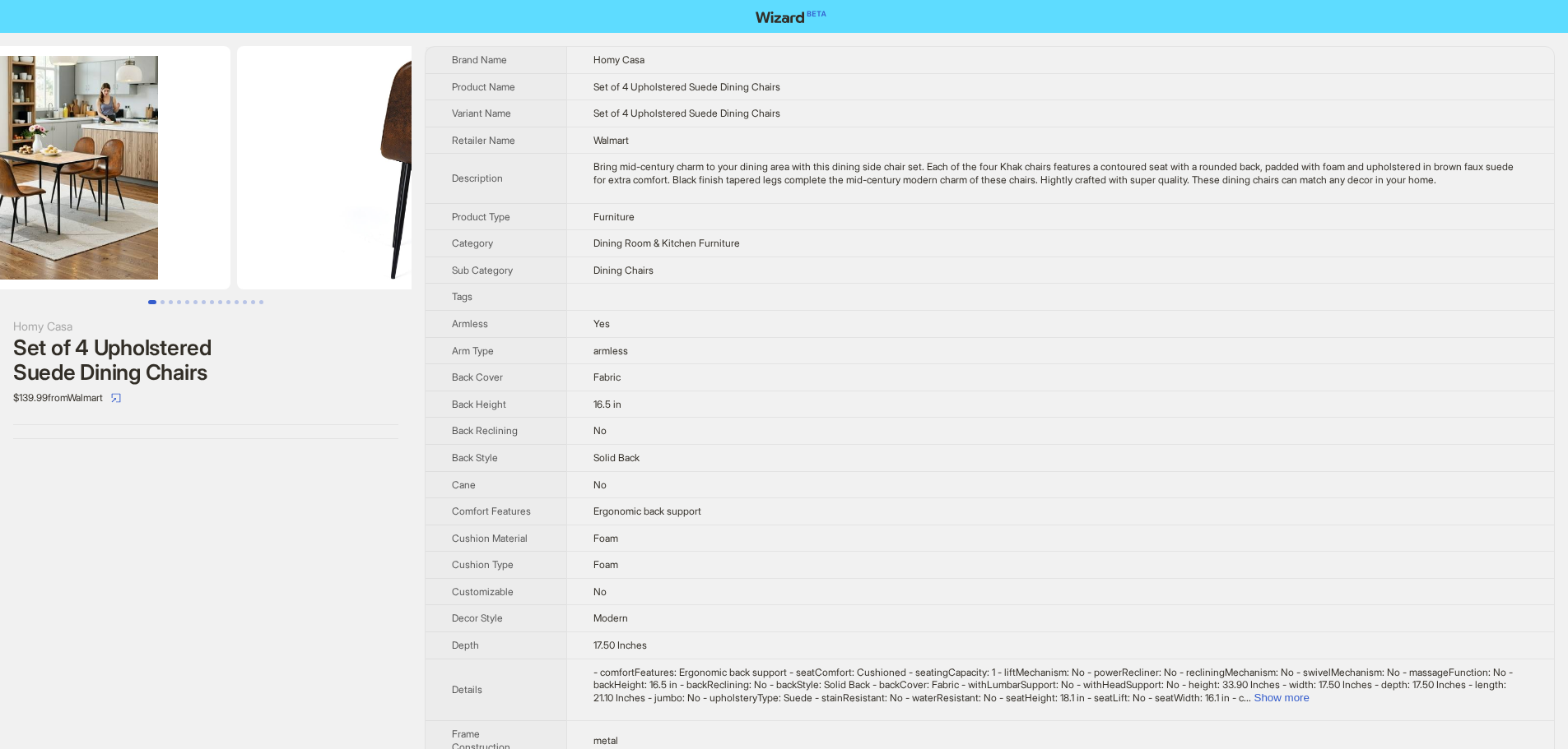
drag, startPoint x: 238, startPoint y: 192, endPoint x: 7, endPoint y: 192, distance: 231.0
click at [8, 192] on img at bounding box center [46, 168] width 369 height 244
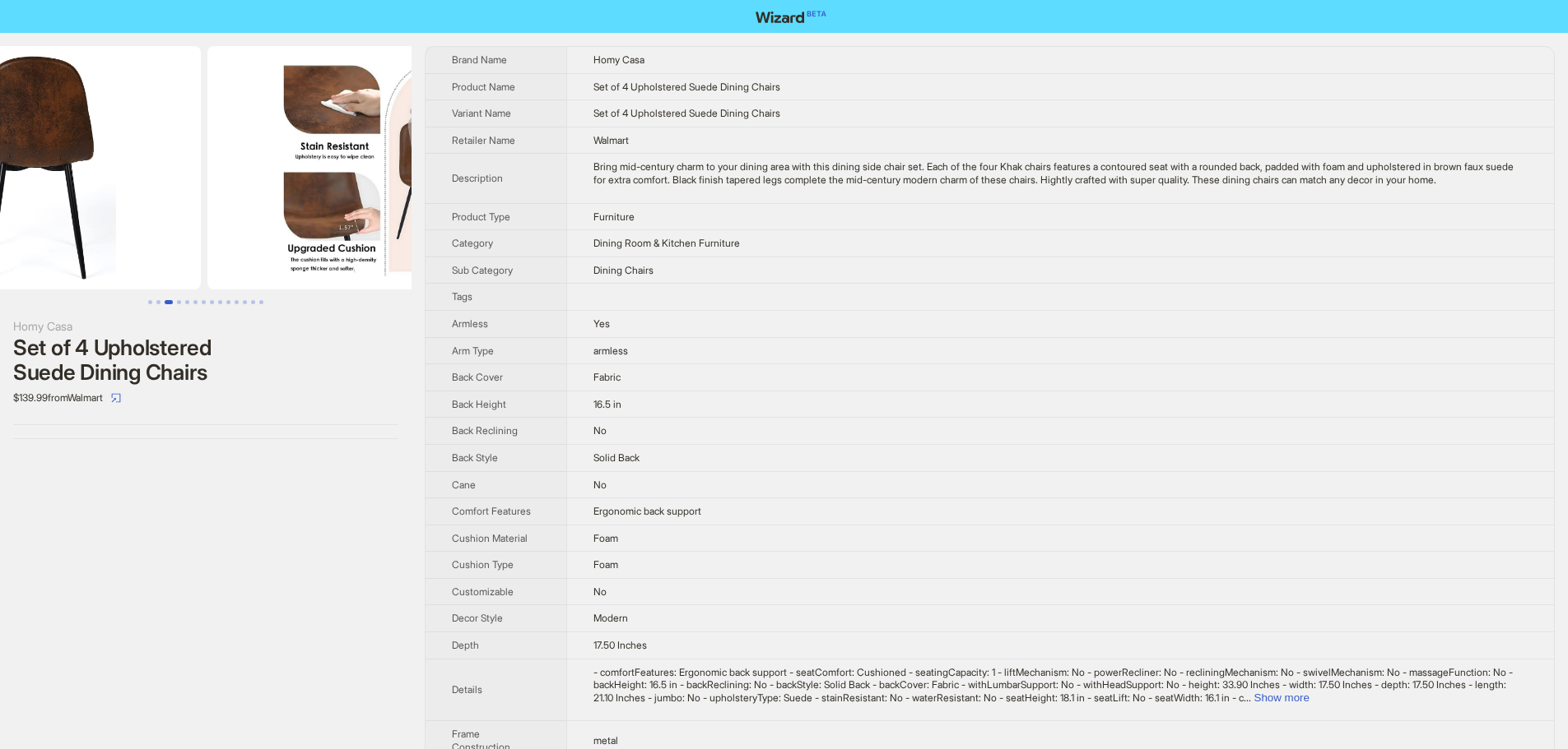
scroll to position [0, 750]
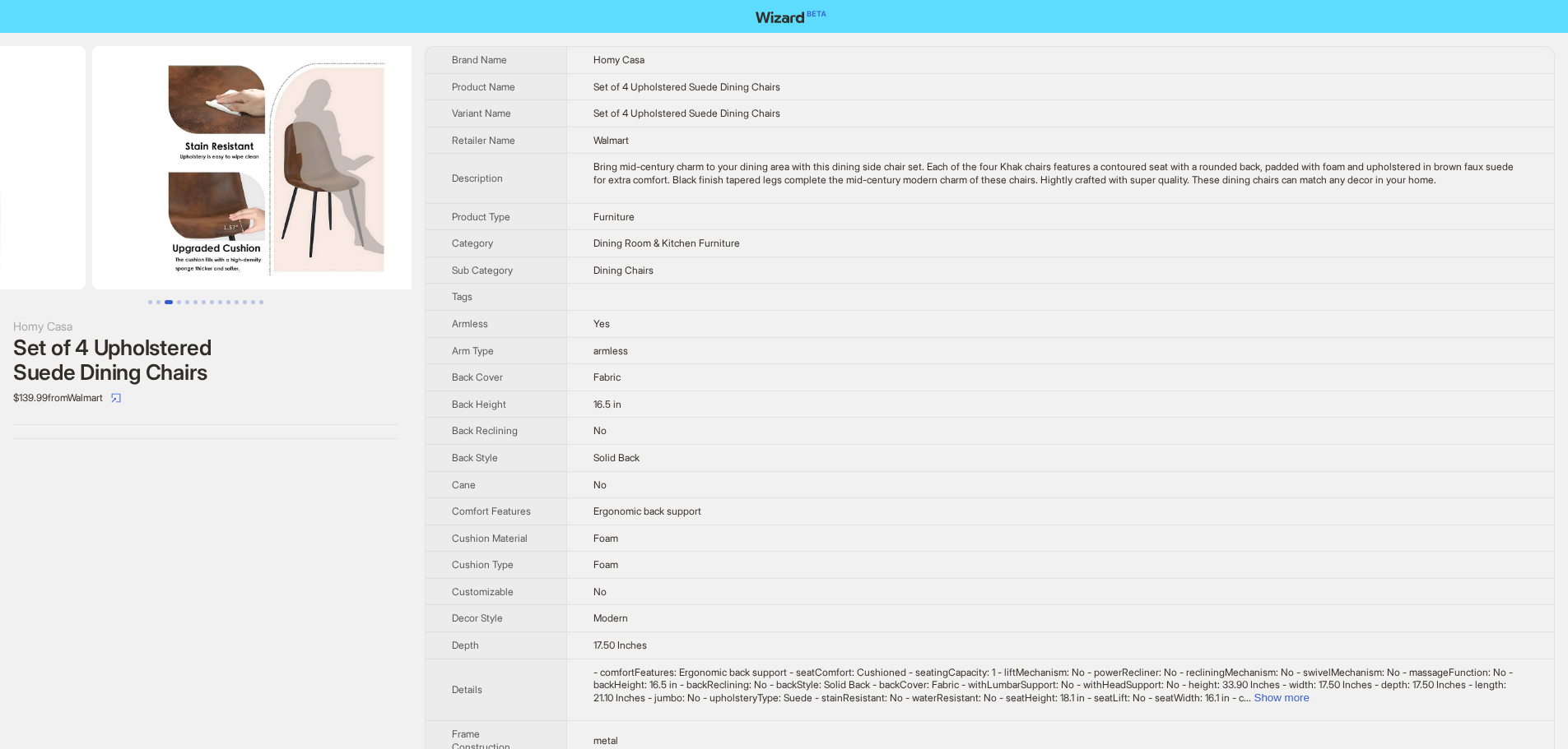
drag, startPoint x: 159, startPoint y: 225, endPoint x: 133, endPoint y: 224, distance: 26.0
click at [133, 224] on ul at bounding box center [206, 168] width 412 height 244
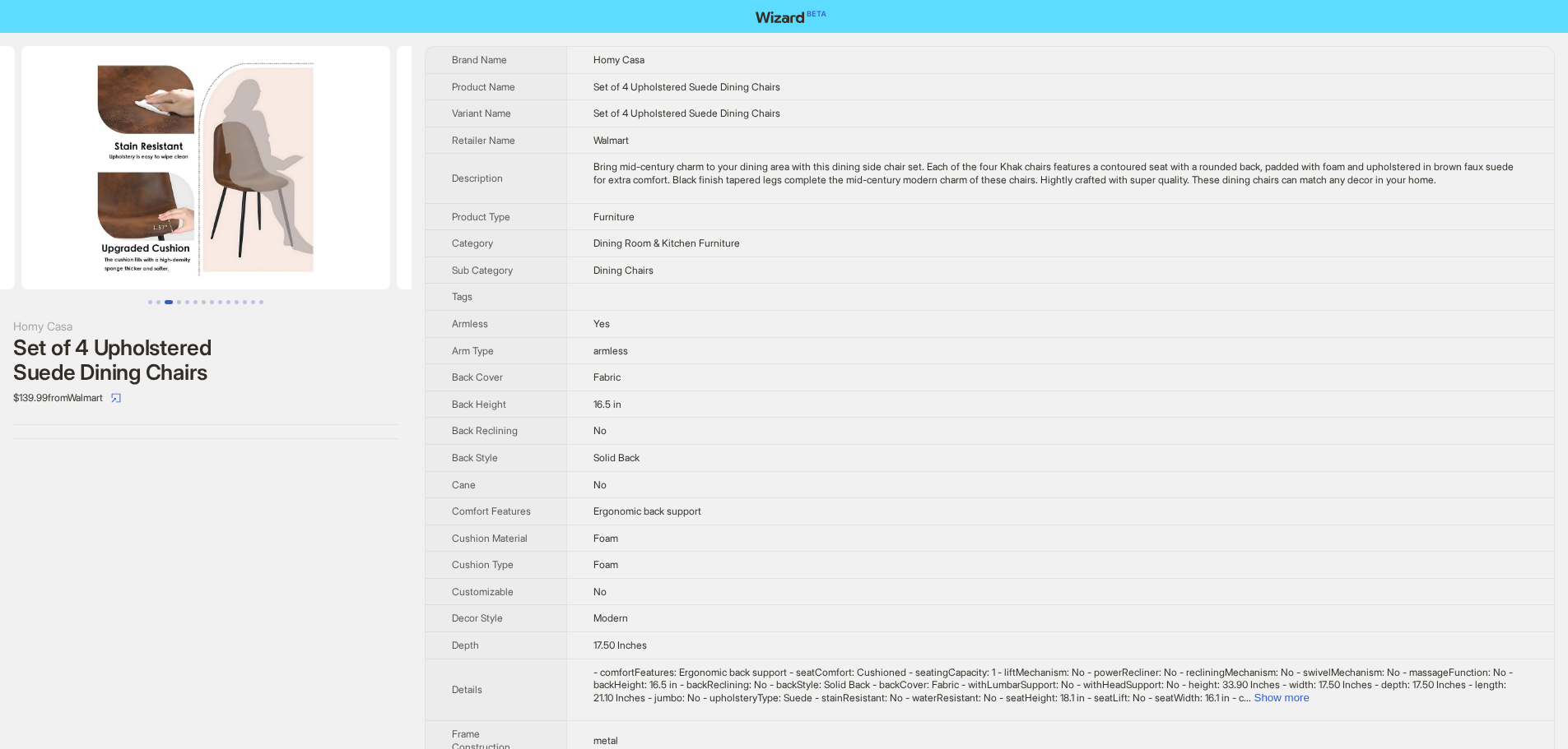
click at [154, 224] on img at bounding box center [206, 168] width 369 height 244
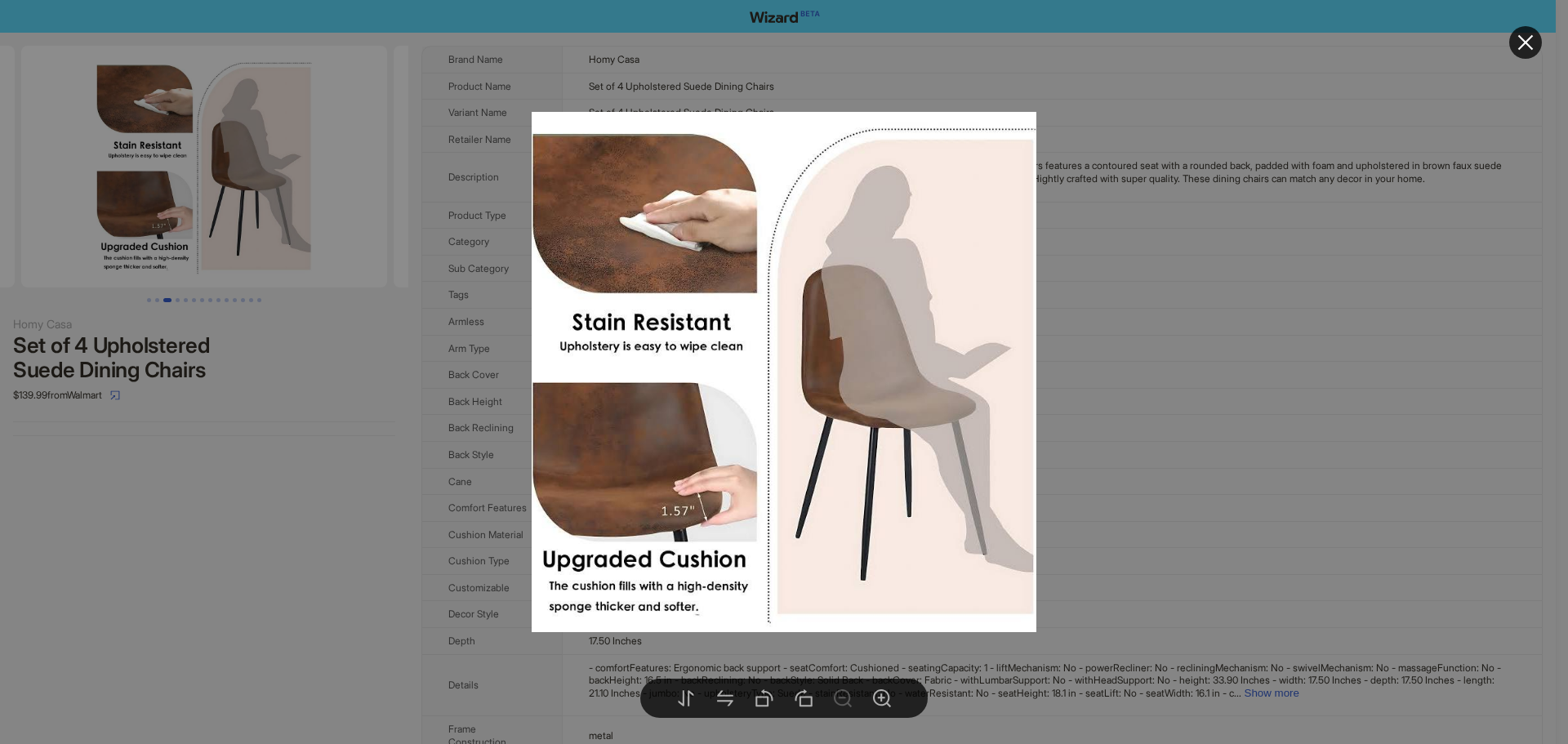
click at [1153, 457] on div at bounding box center [784, 372] width 1568 height 744
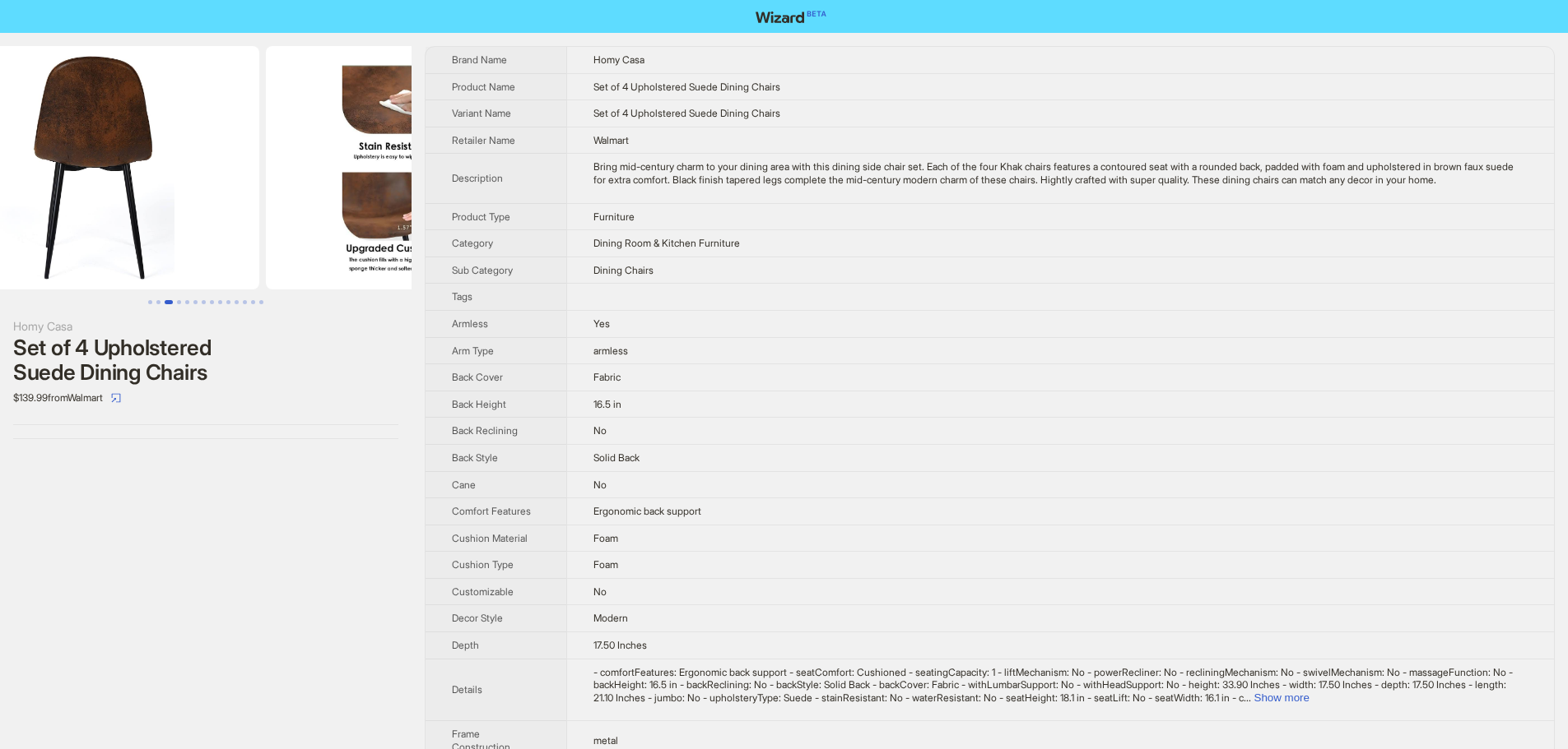
drag, startPoint x: 186, startPoint y: 166, endPoint x: 444, endPoint y: 182, distance: 258.5
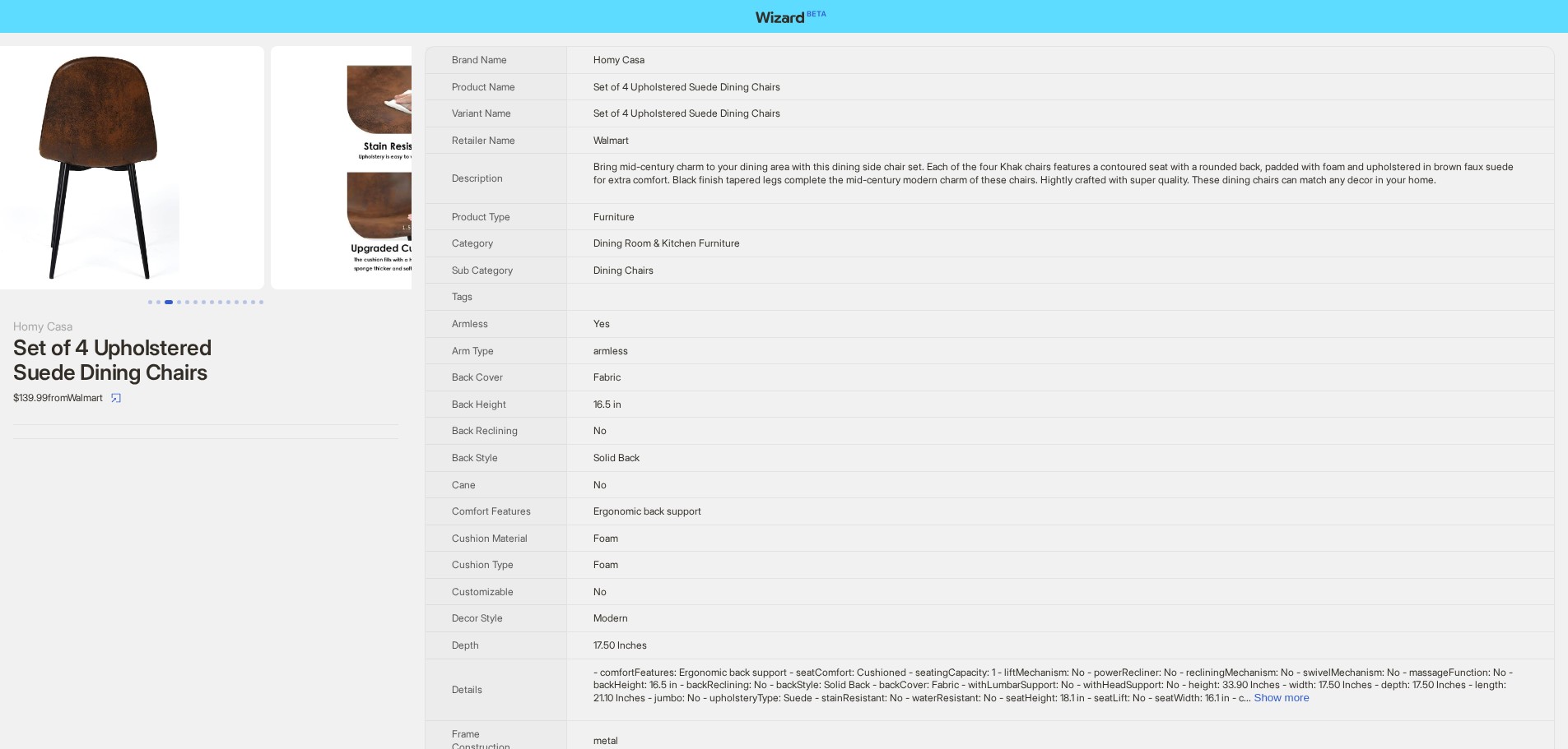
click at [394, 174] on img at bounding box center [456, 168] width 369 height 244
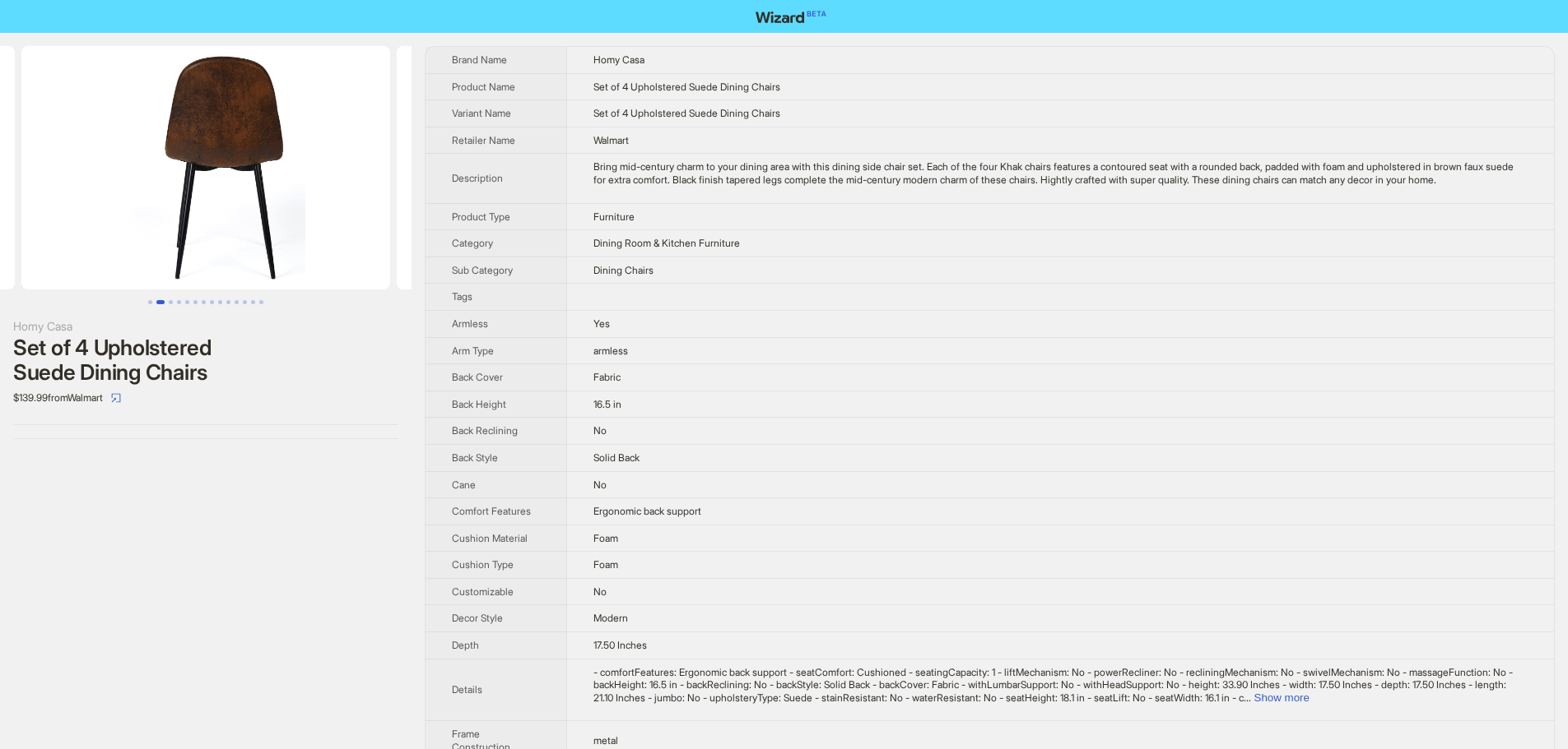
scroll to position [0, 160]
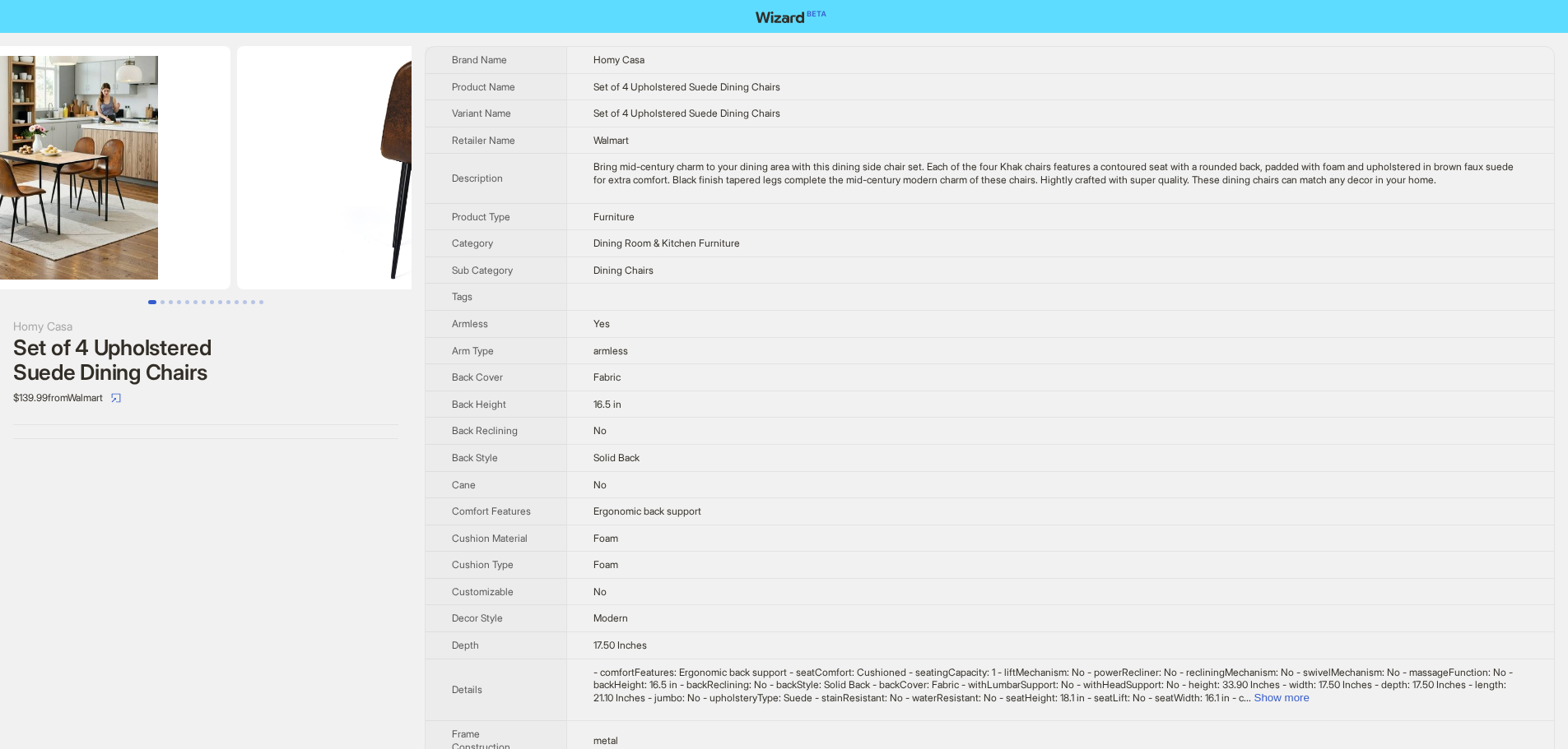
drag, startPoint x: 477, startPoint y: 173, endPoint x: 381, endPoint y: 186, distance: 96.9
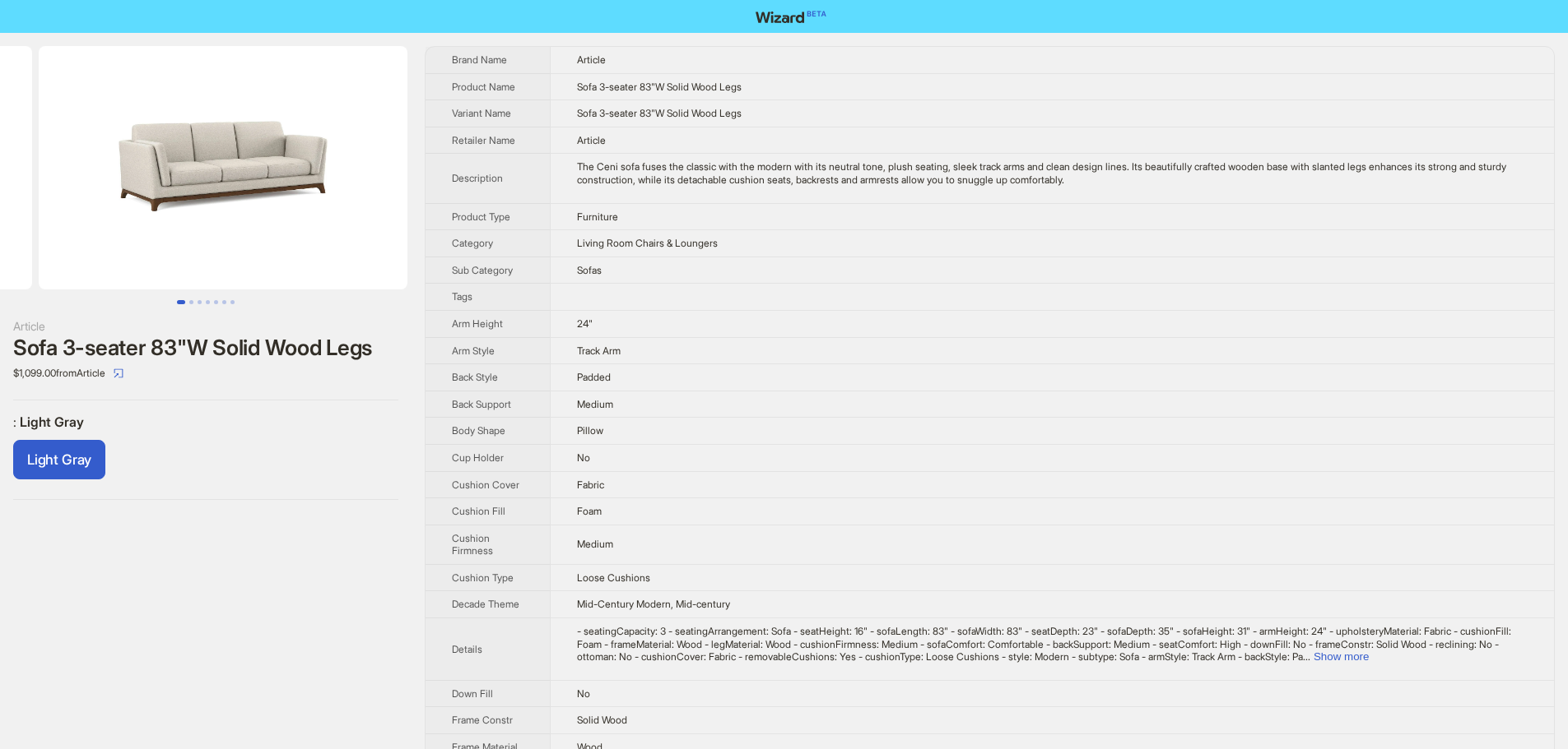
drag, startPoint x: 239, startPoint y: 211, endPoint x: 0, endPoint y: 218, distance: 239.1
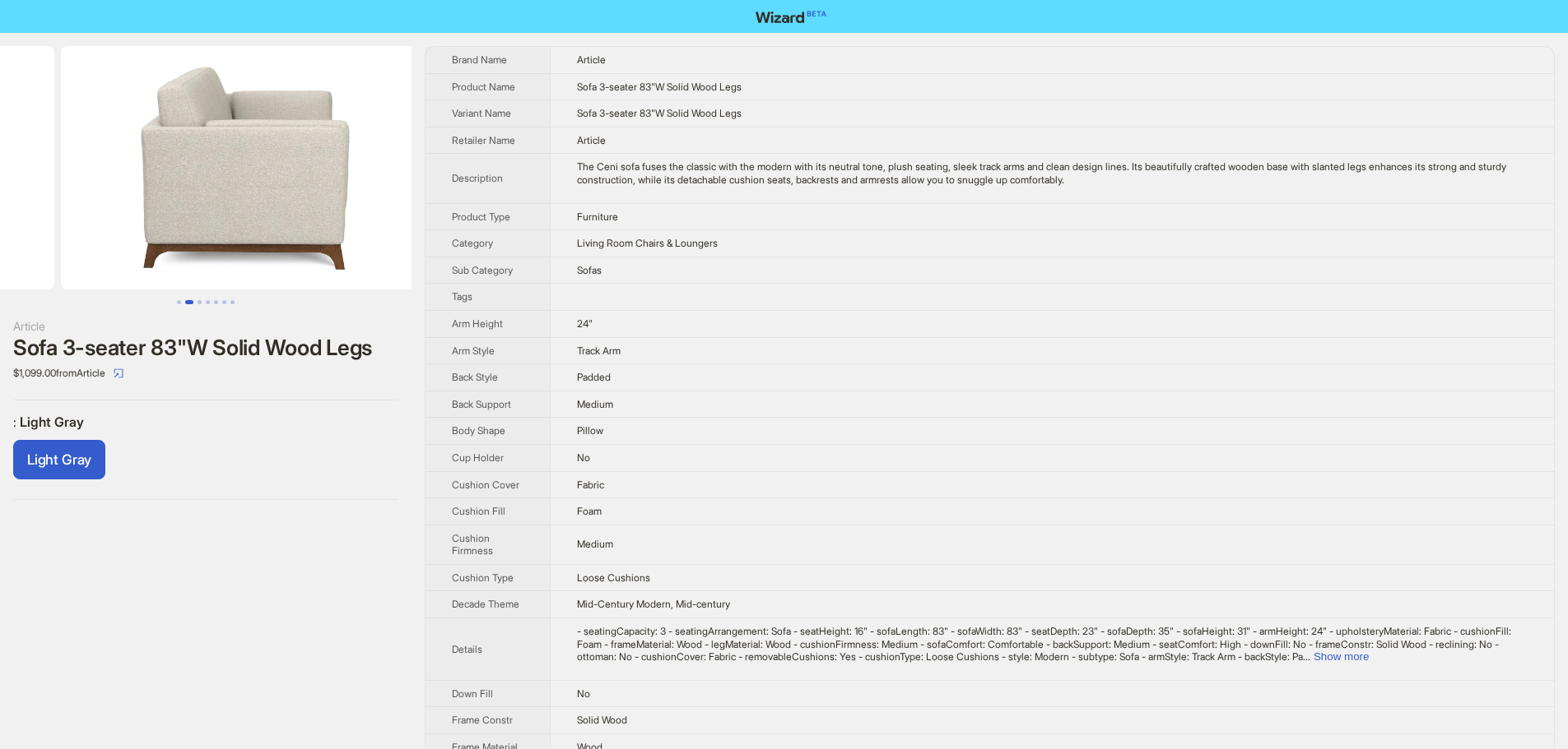
drag, startPoint x: 201, startPoint y: 226, endPoint x: 1, endPoint y: 245, distance: 200.9
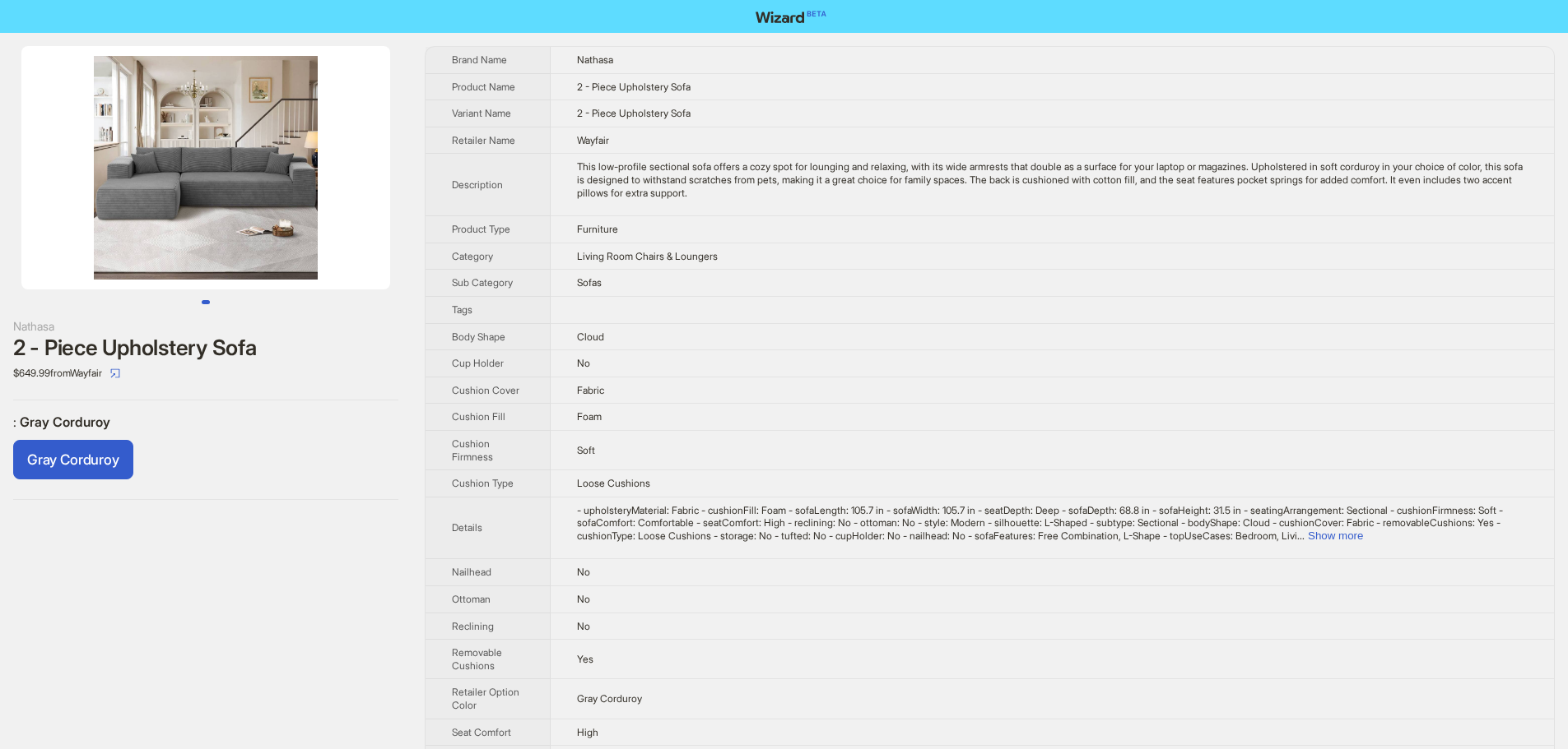
drag, startPoint x: 223, startPoint y: 216, endPoint x: 42, endPoint y: 226, distance: 181.3
click at [24, 236] on img at bounding box center [206, 168] width 369 height 244
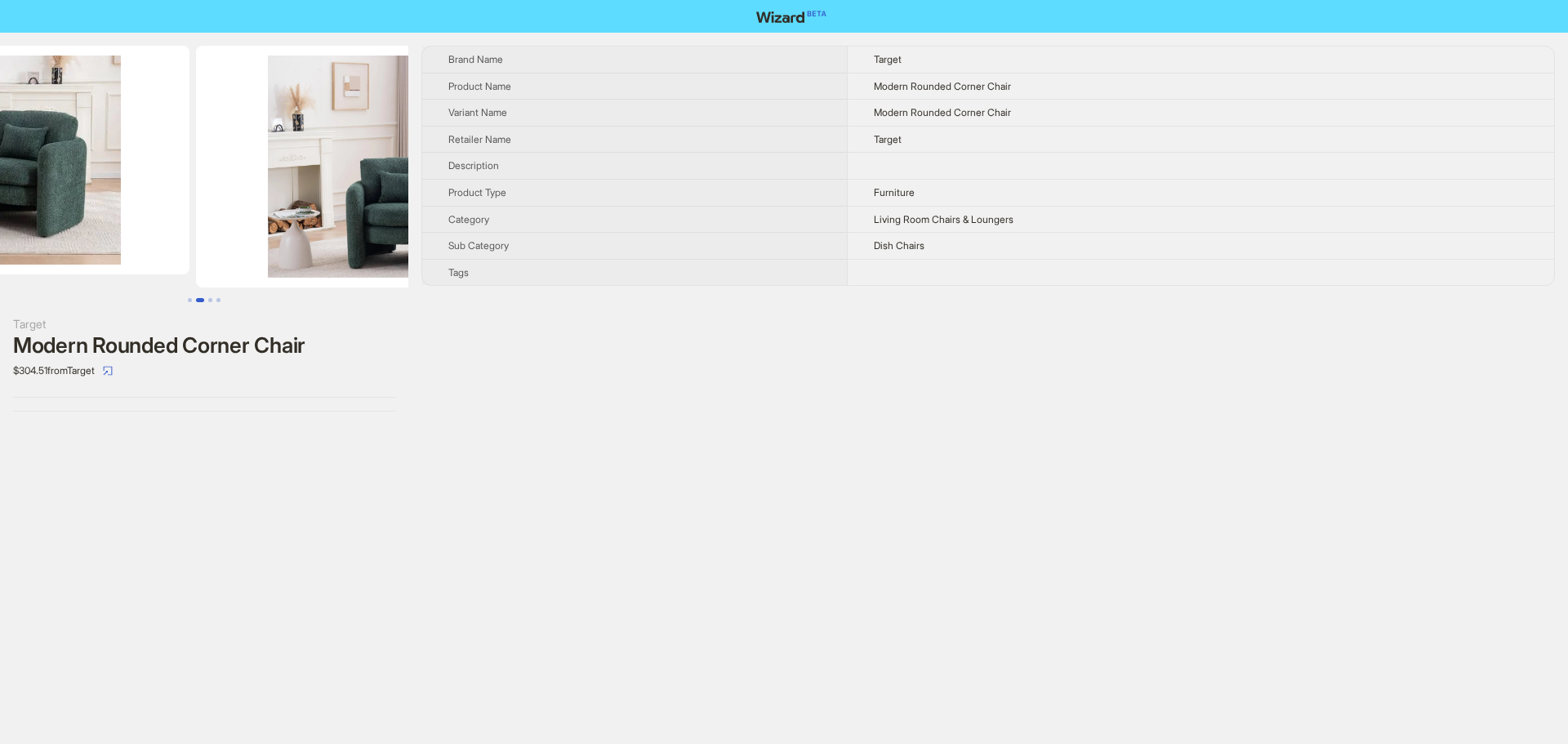
drag, startPoint x: 151, startPoint y: 123, endPoint x: 0, endPoint y: 138, distance: 151.7
click at [0, 138] on img at bounding box center [16, 160] width 347 height 229
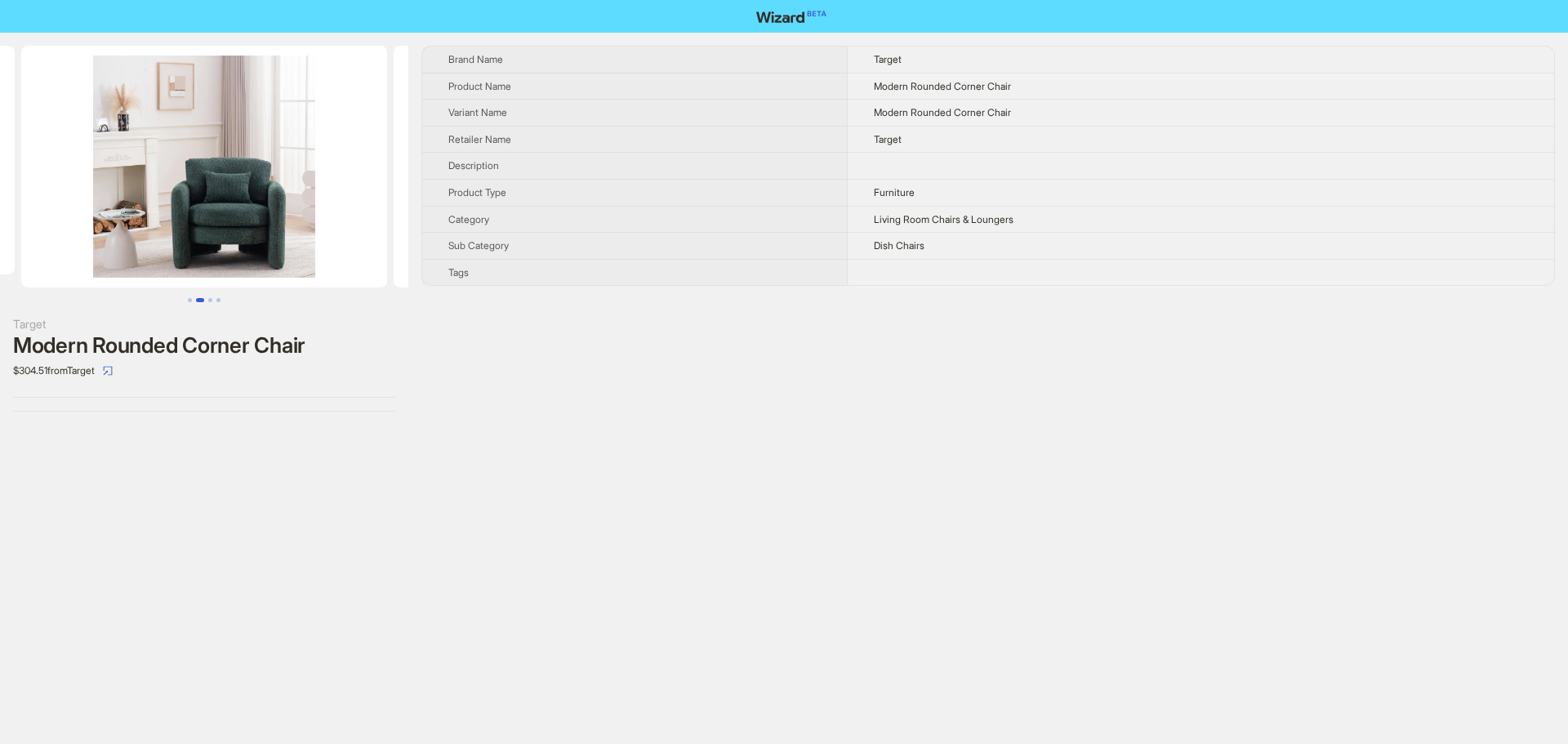
scroll to position [0, 725]
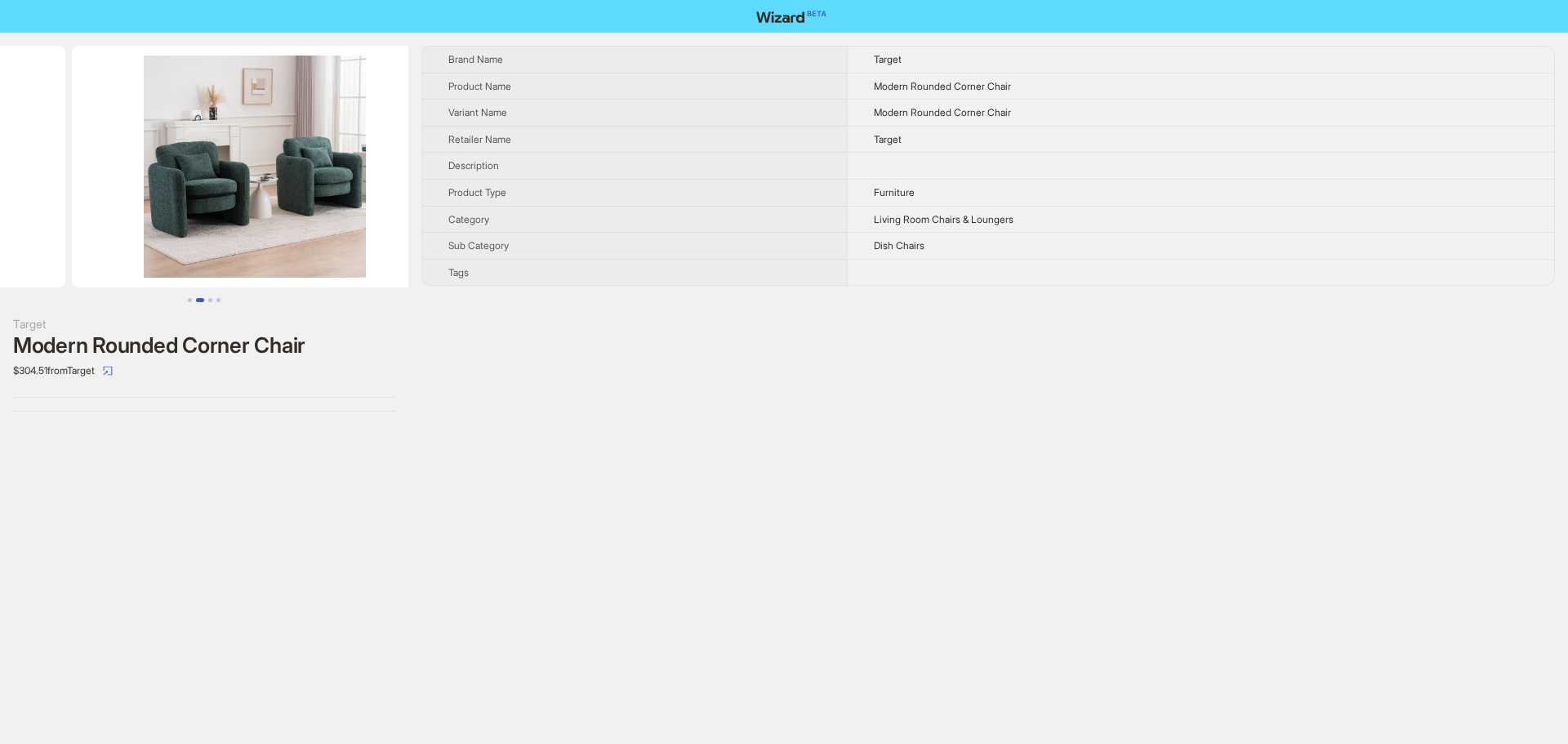
drag, startPoint x: 246, startPoint y: 170, endPoint x: 5, endPoint y: 178, distance: 241.1
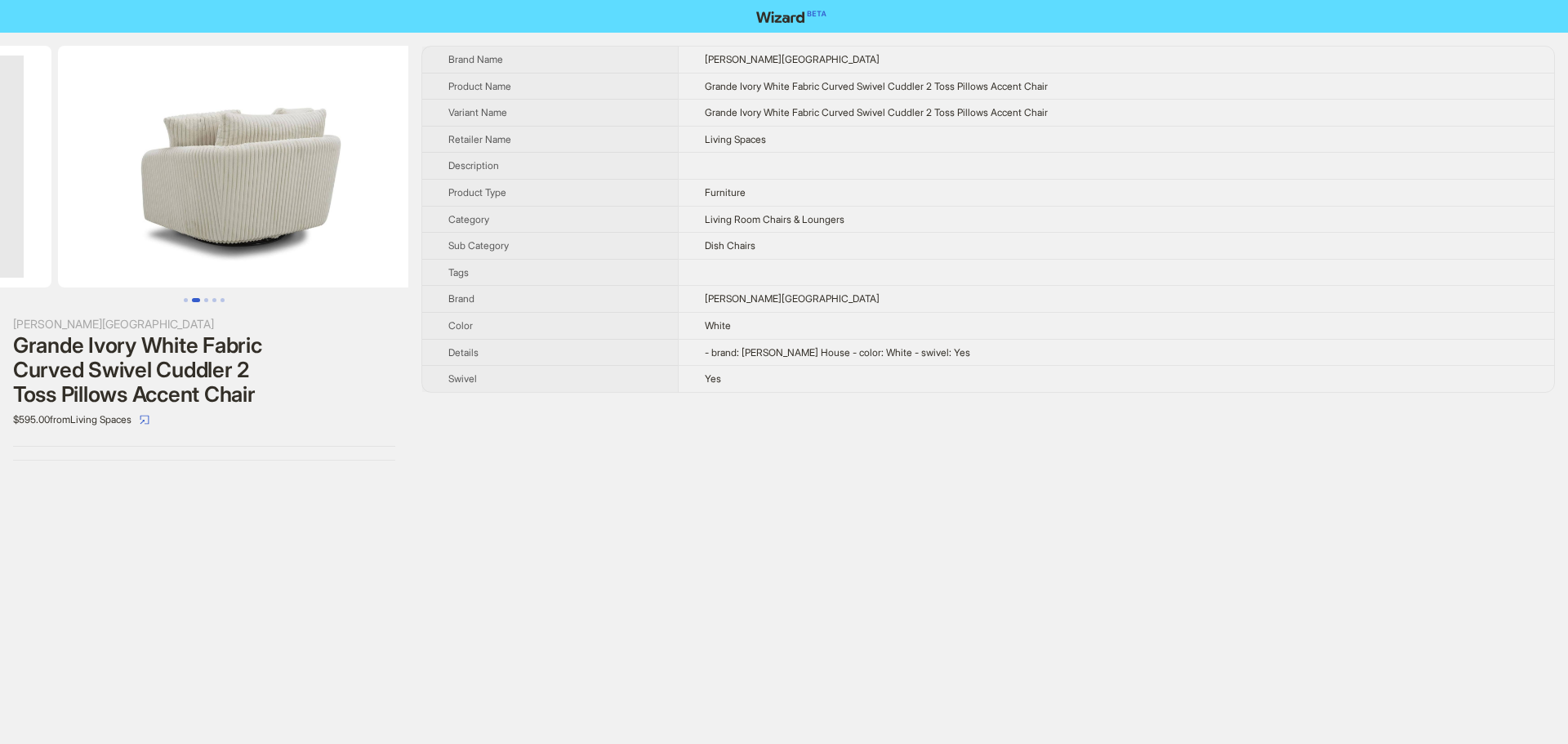
drag, startPoint x: 324, startPoint y: 181, endPoint x: 100, endPoint y: 203, distance: 225.1
click at [100, 203] on ul at bounding box center [204, 167] width 409 height 242
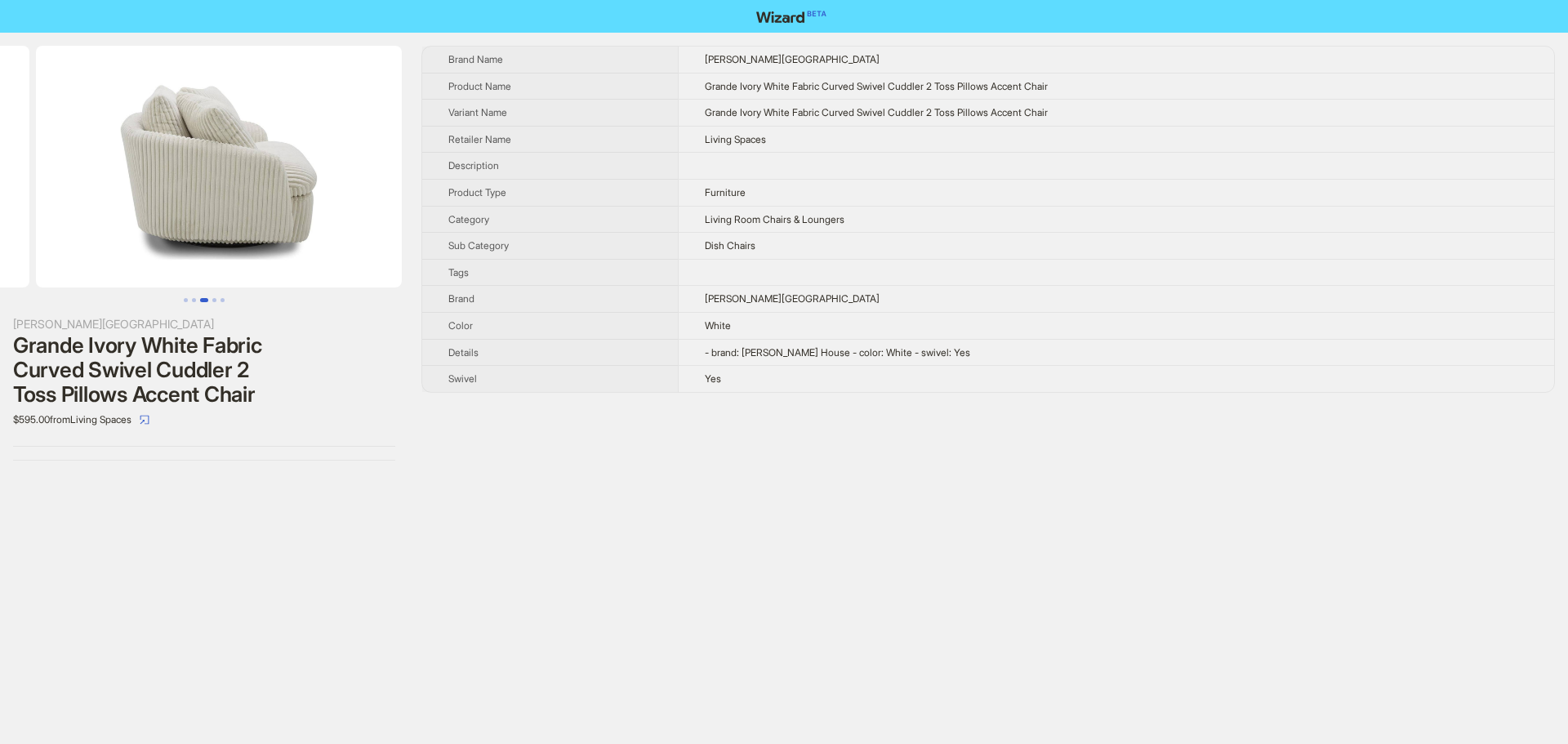
drag, startPoint x: 313, startPoint y: 199, endPoint x: 42, endPoint y: 217, distance: 271.6
click at [58, 215] on ul at bounding box center [204, 167] width 409 height 242
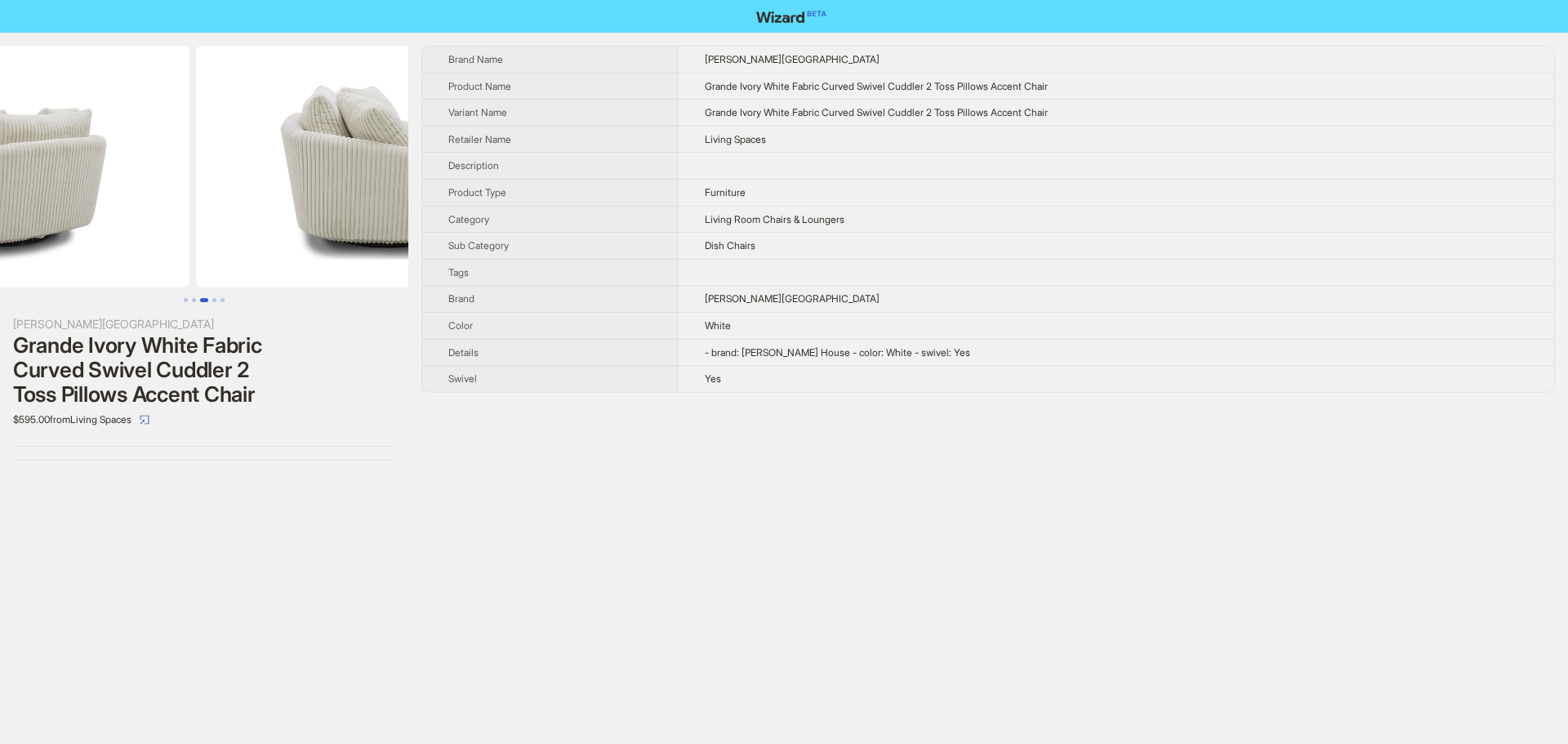
drag, startPoint x: 51, startPoint y: 217, endPoint x: 340, endPoint y: 216, distance: 289.0
click at [321, 213] on ul at bounding box center [204, 167] width 409 height 242
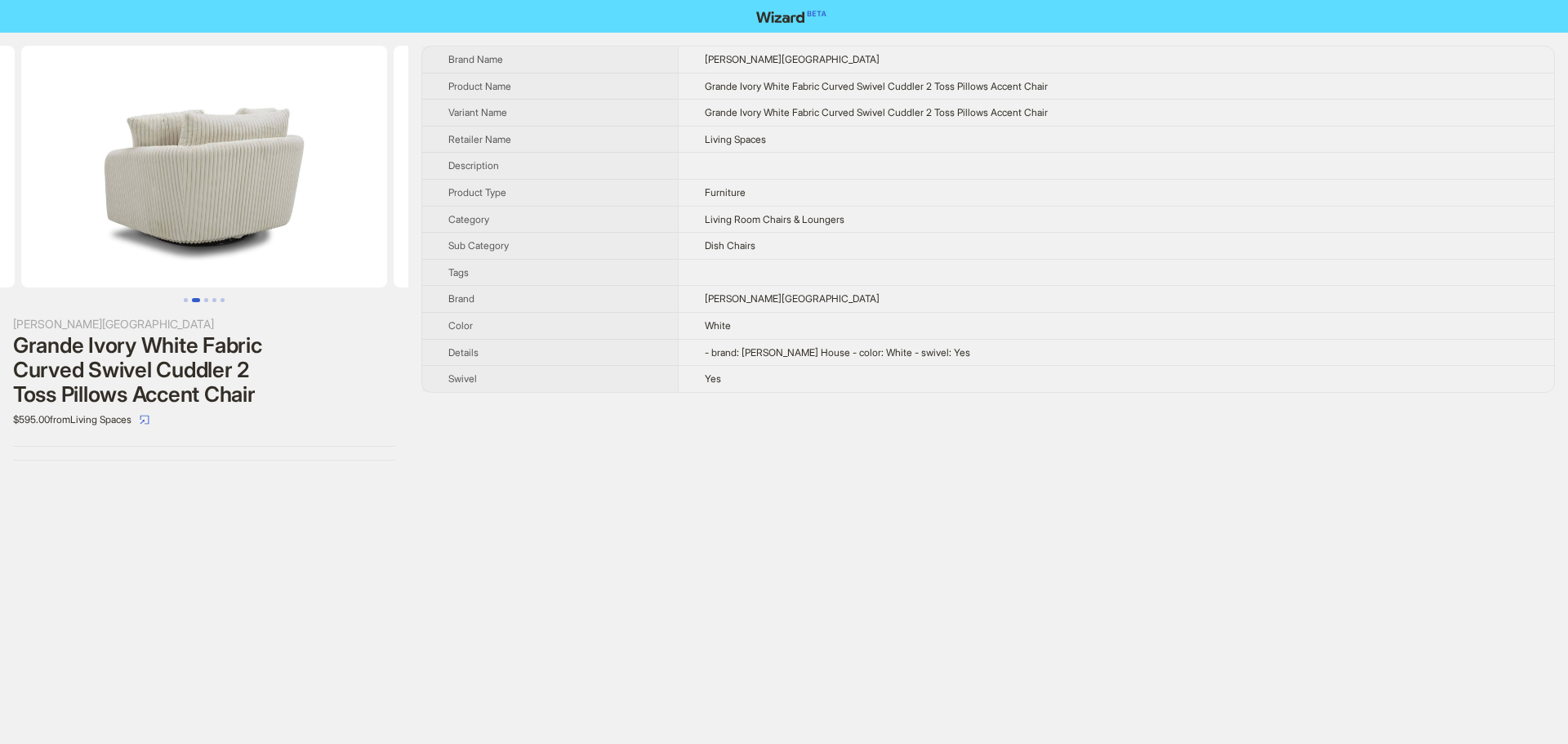
scroll to position [0, 185]
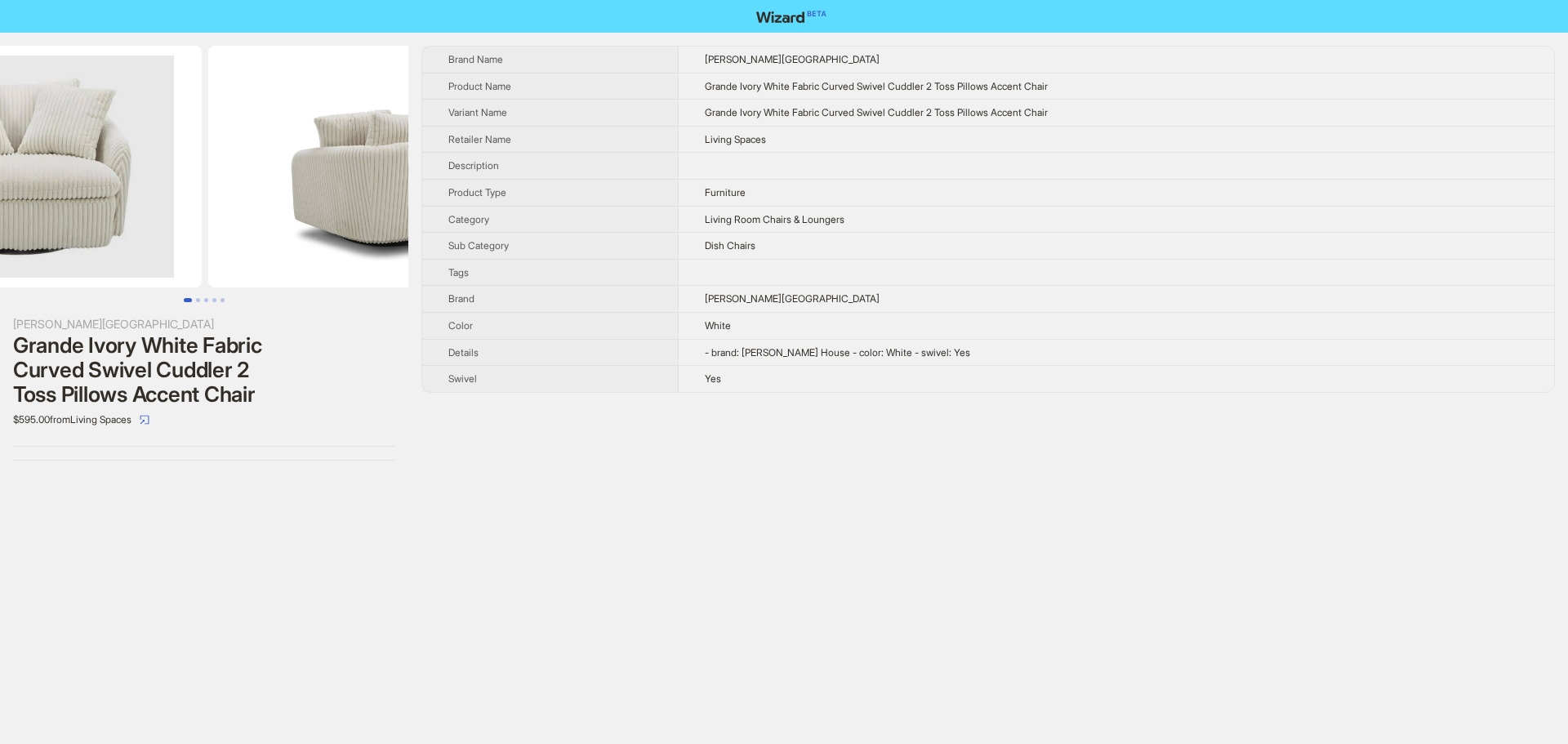
drag, startPoint x: 341, startPoint y: 218, endPoint x: 481, endPoint y: 226, distance: 140.2
click at [445, 222] on div "Parker House Grande Ivory White Fabric Curved Swivel Cuddler 2 Toss Pillows Acc…" at bounding box center [784, 253] width 1568 height 441
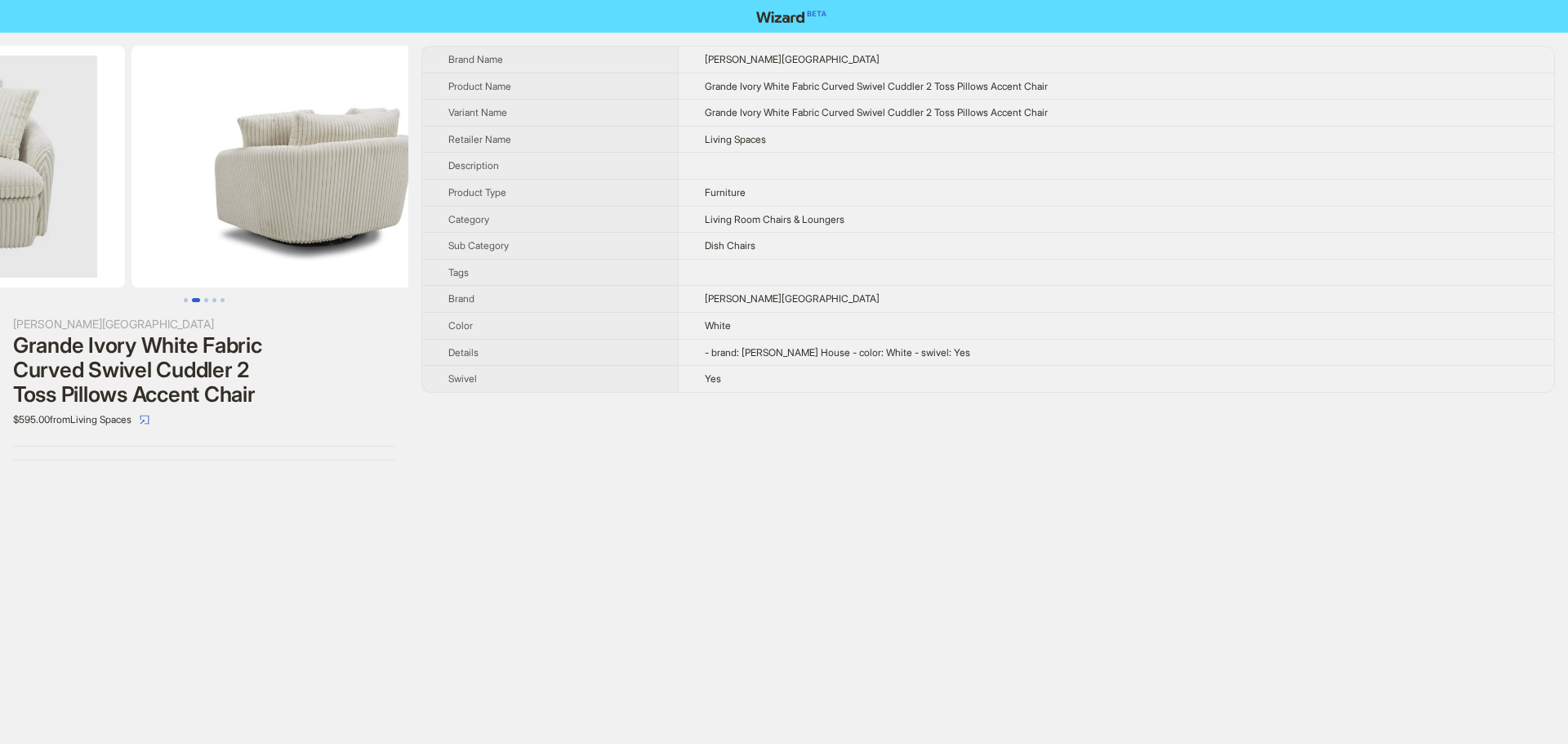
scroll to position [0, 373]
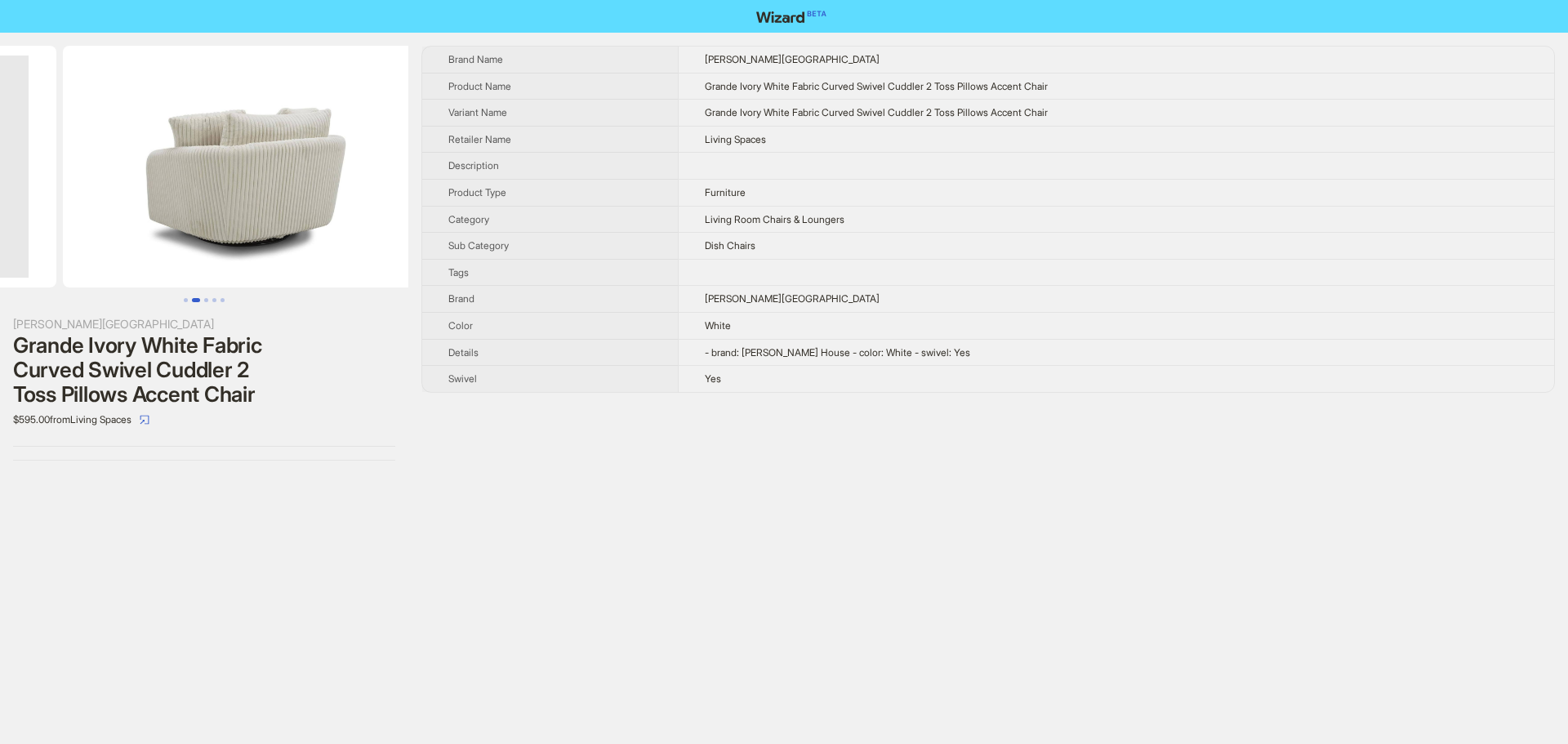
drag, startPoint x: 331, startPoint y: 219, endPoint x: 147, endPoint y: 228, distance: 184.2
click at [148, 228] on ul at bounding box center [204, 167] width 409 height 242
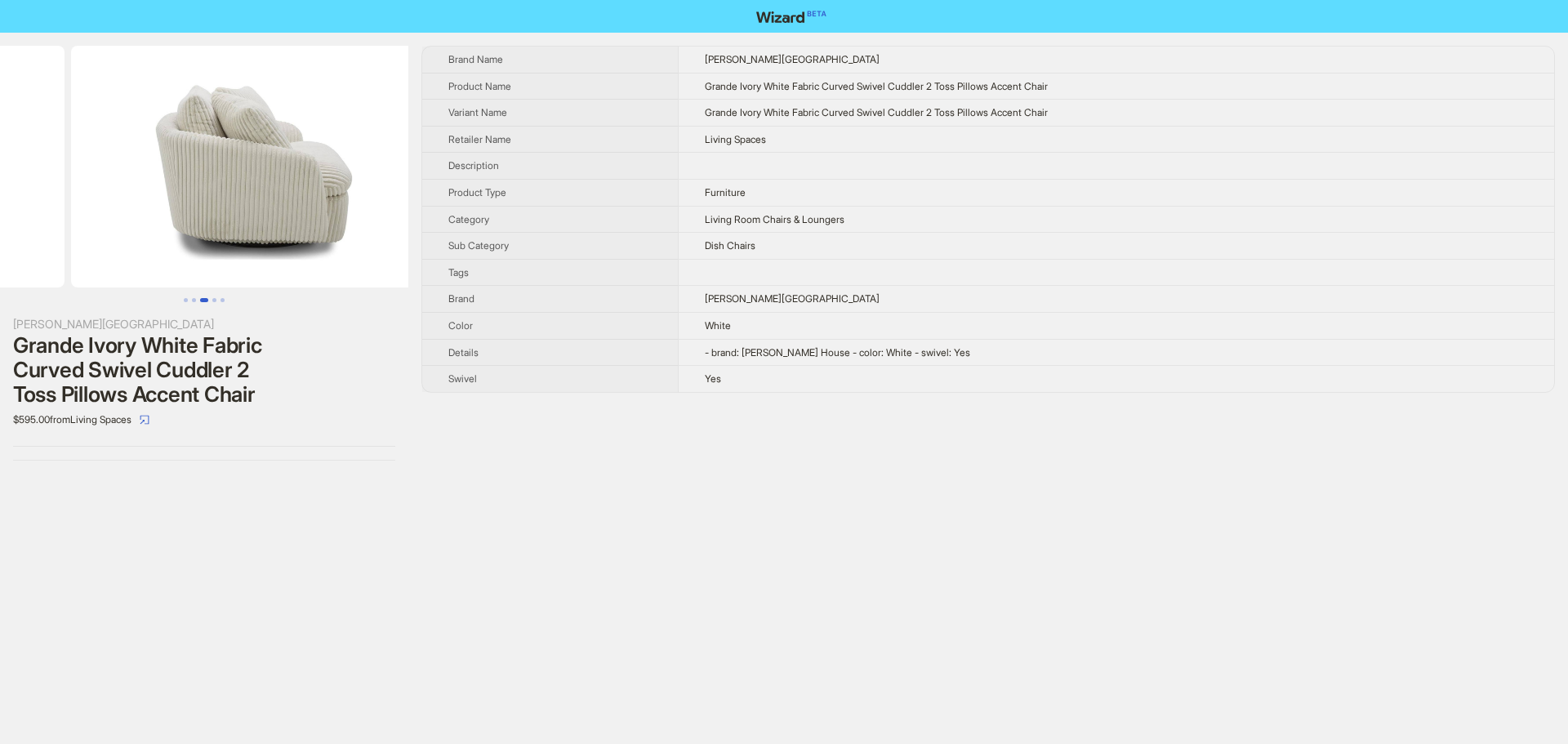
drag, startPoint x: 317, startPoint y: 211, endPoint x: 102, endPoint y: 216, distance: 215.1
click at [102, 216] on ul at bounding box center [204, 167] width 409 height 242
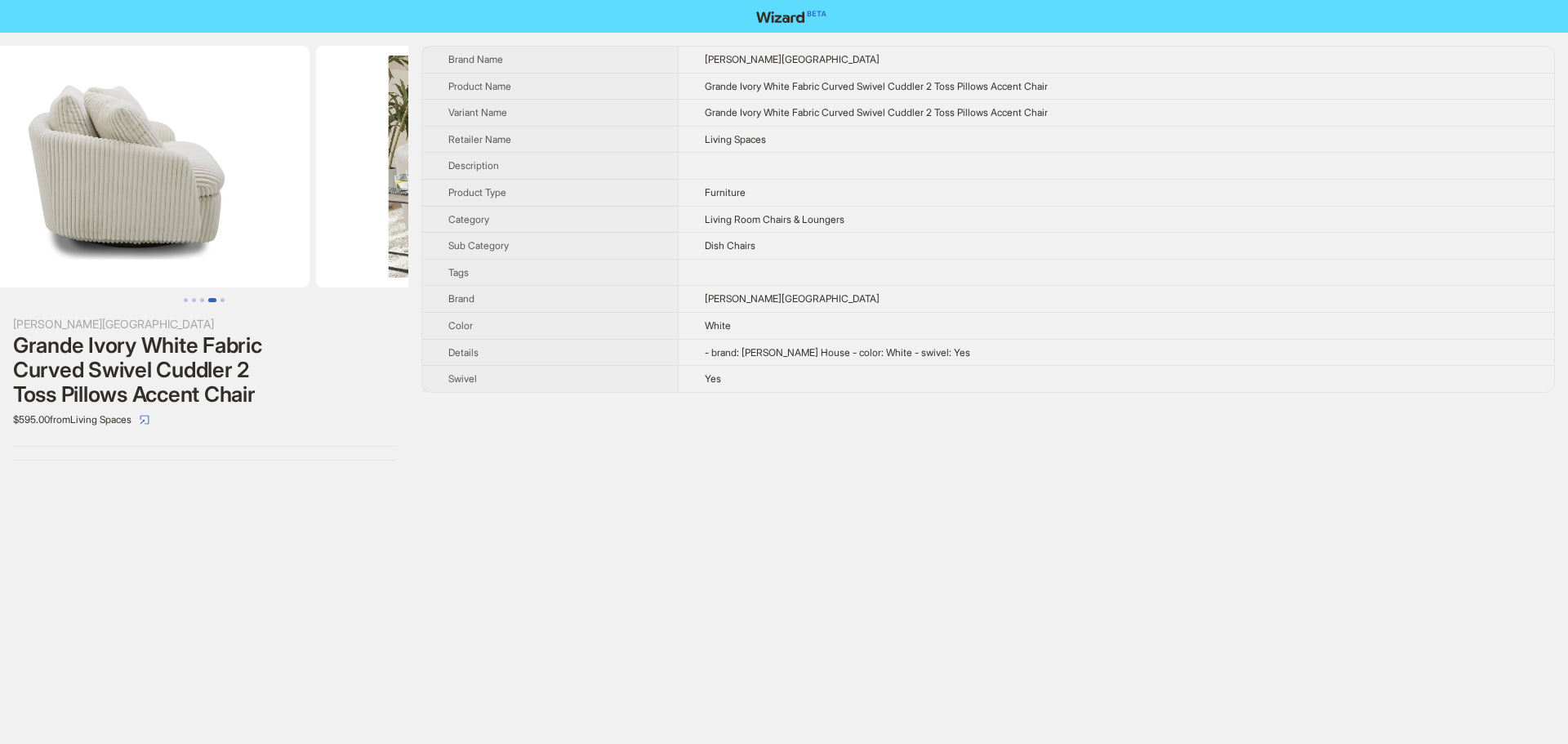
scroll to position [0, 1118]
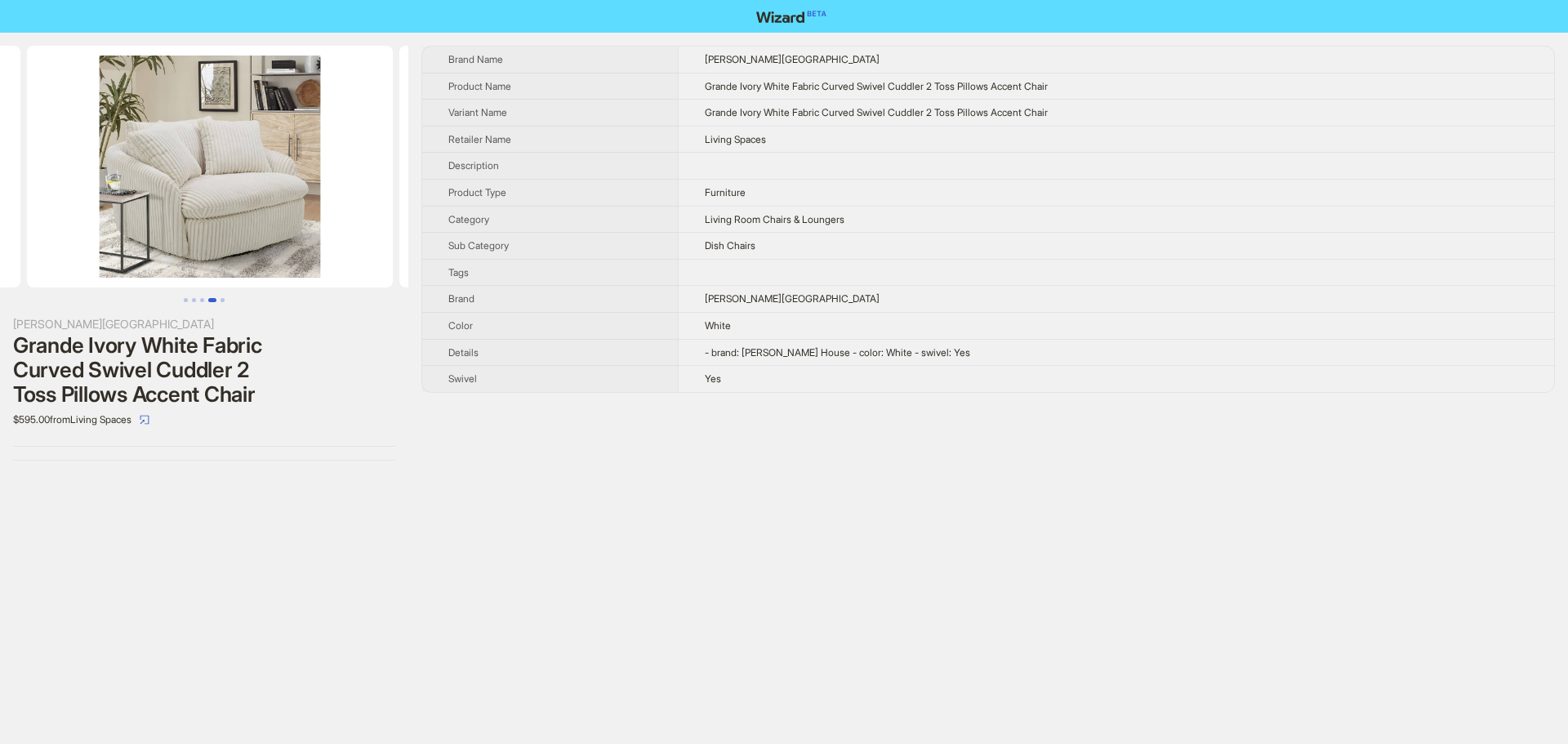
drag, startPoint x: 316, startPoint y: 199, endPoint x: 76, endPoint y: 211, distance: 240.3
click at [76, 211] on ul at bounding box center [204, 167] width 409 height 242
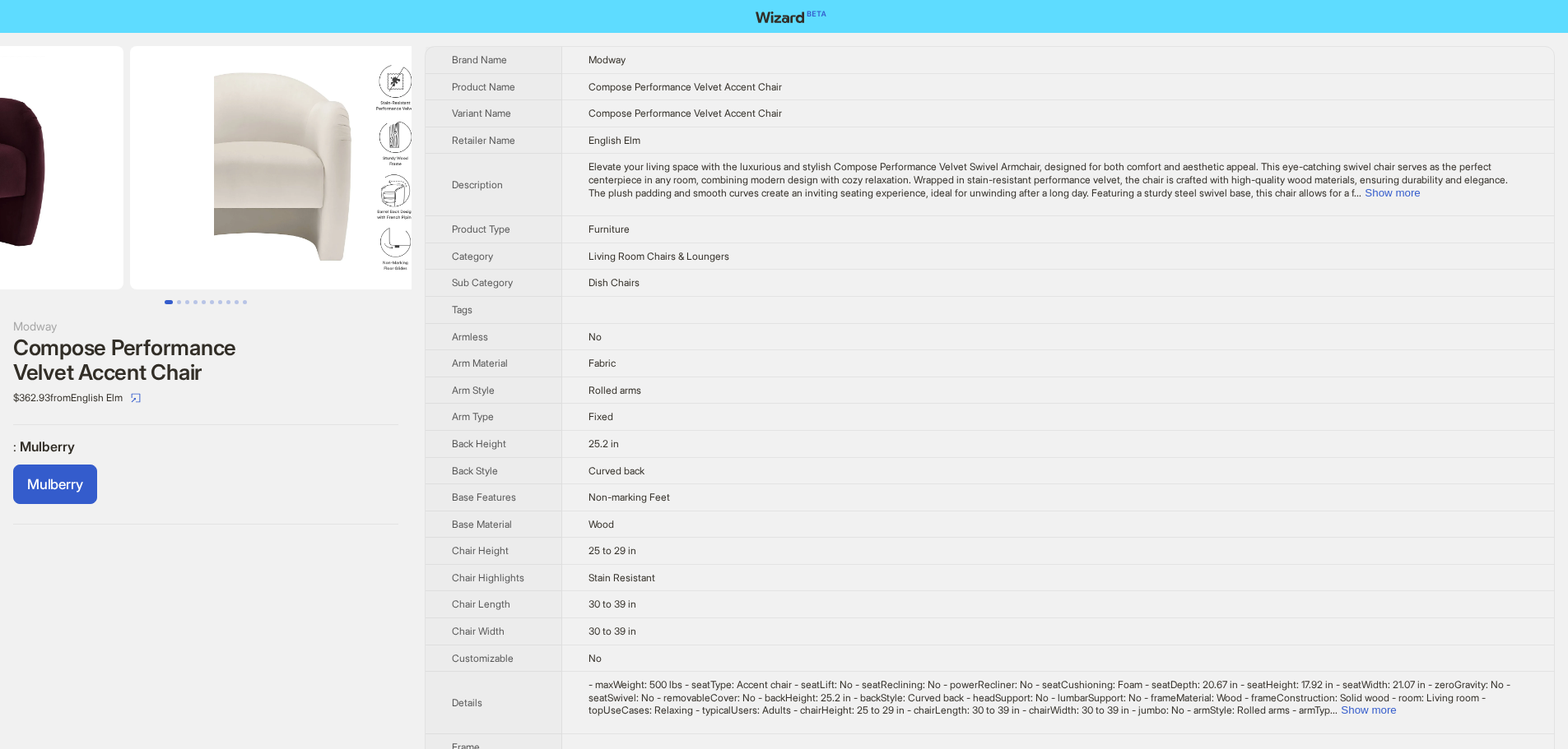
drag, startPoint x: 145, startPoint y: 215, endPoint x: 0, endPoint y: 226, distance: 145.4
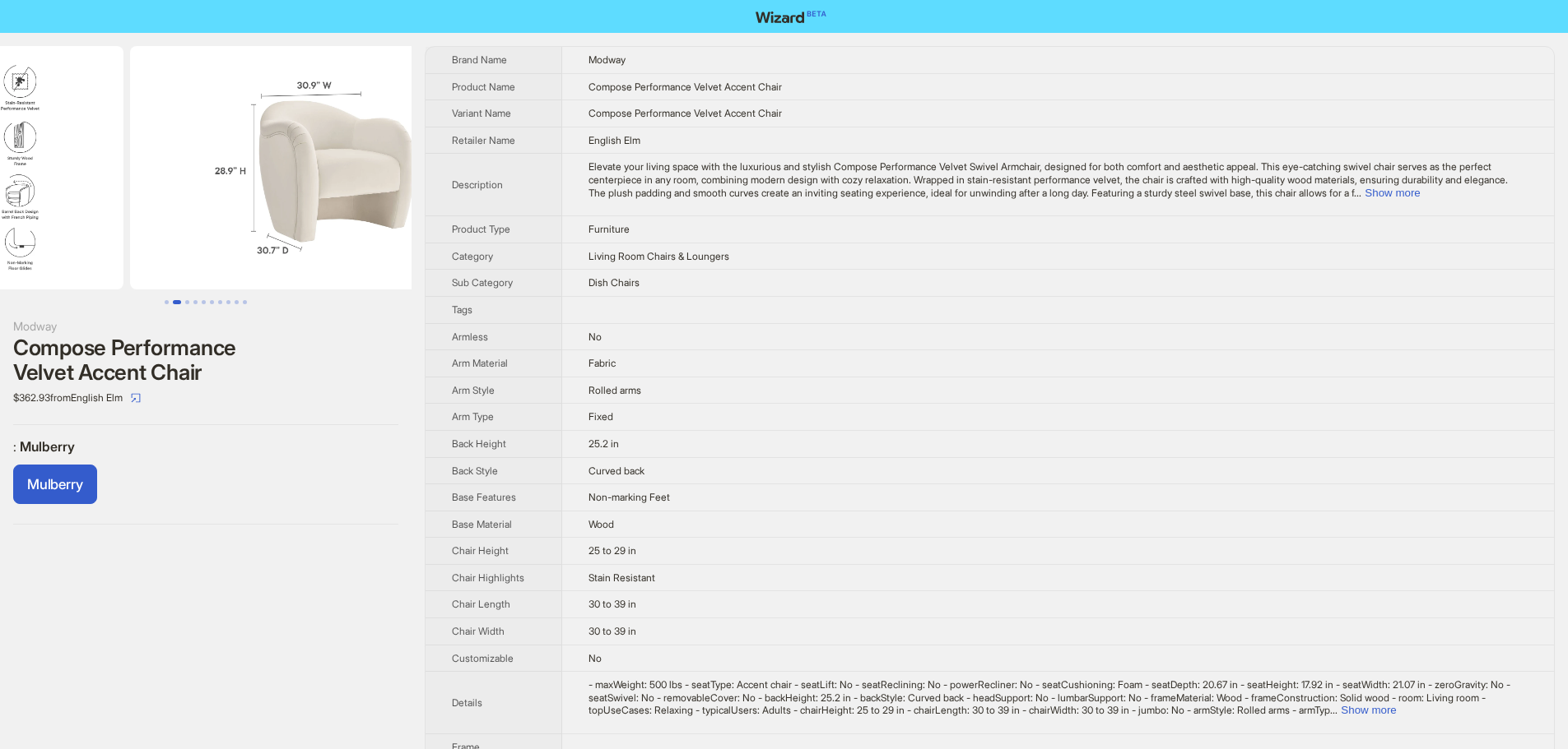
drag, startPoint x: 147, startPoint y: 223, endPoint x: 103, endPoint y: 227, distance: 44.2
click at [116, 225] on ul at bounding box center [206, 168] width 412 height 244
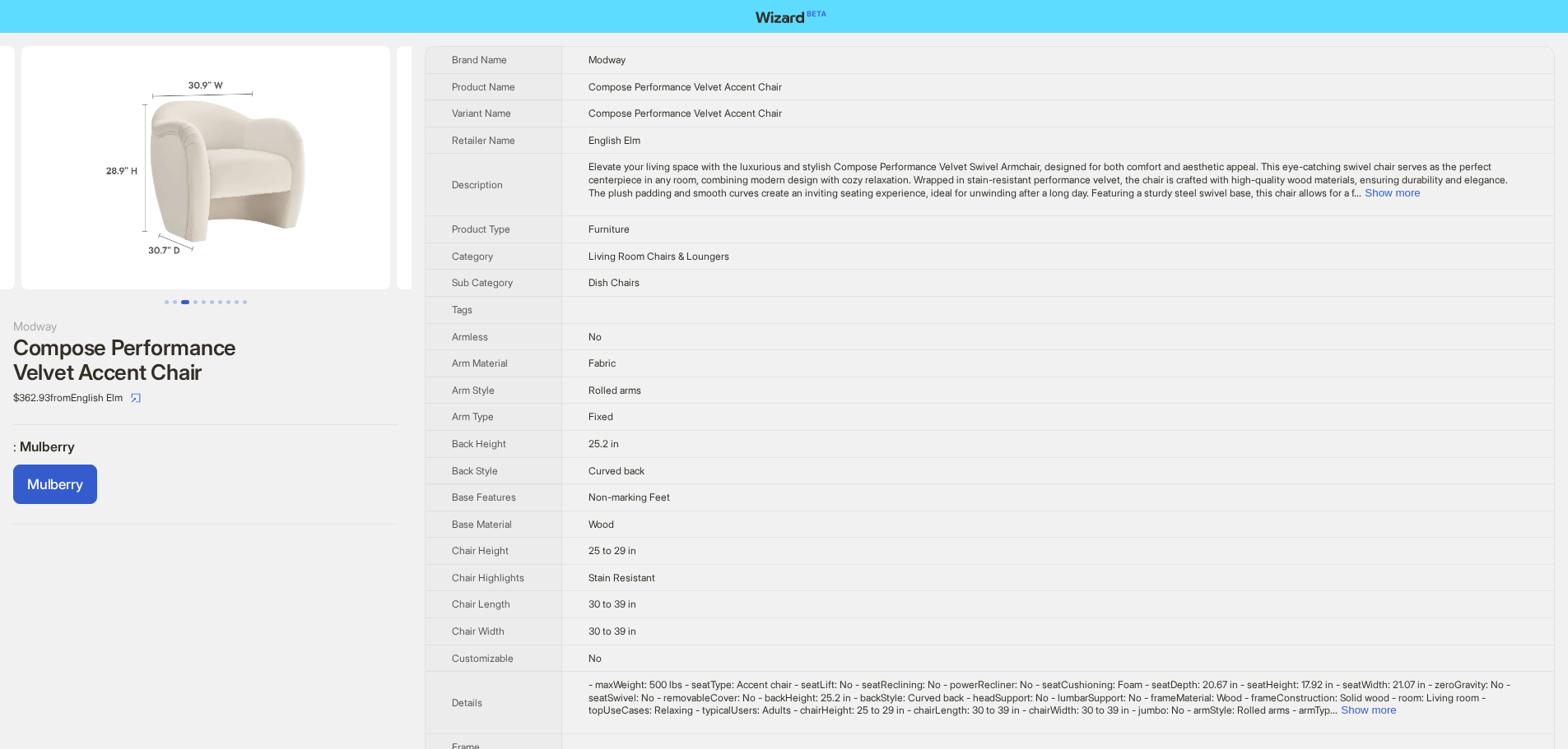
scroll to position [0, 758]
click at [277, 221] on img at bounding box center [198, 168] width 369 height 244
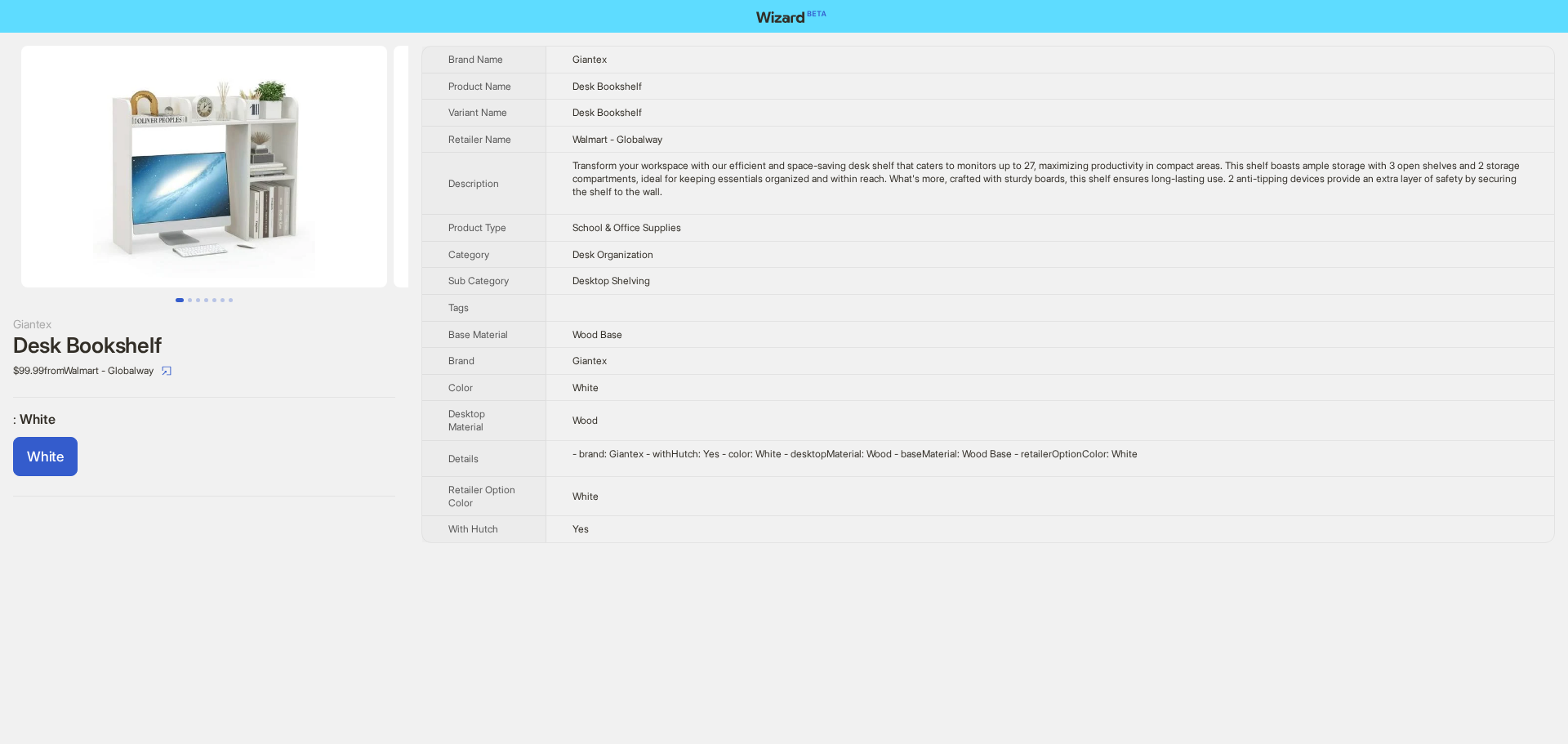
click at [1257, 50] on td "Giantex" at bounding box center [1050, 59] width 1008 height 26
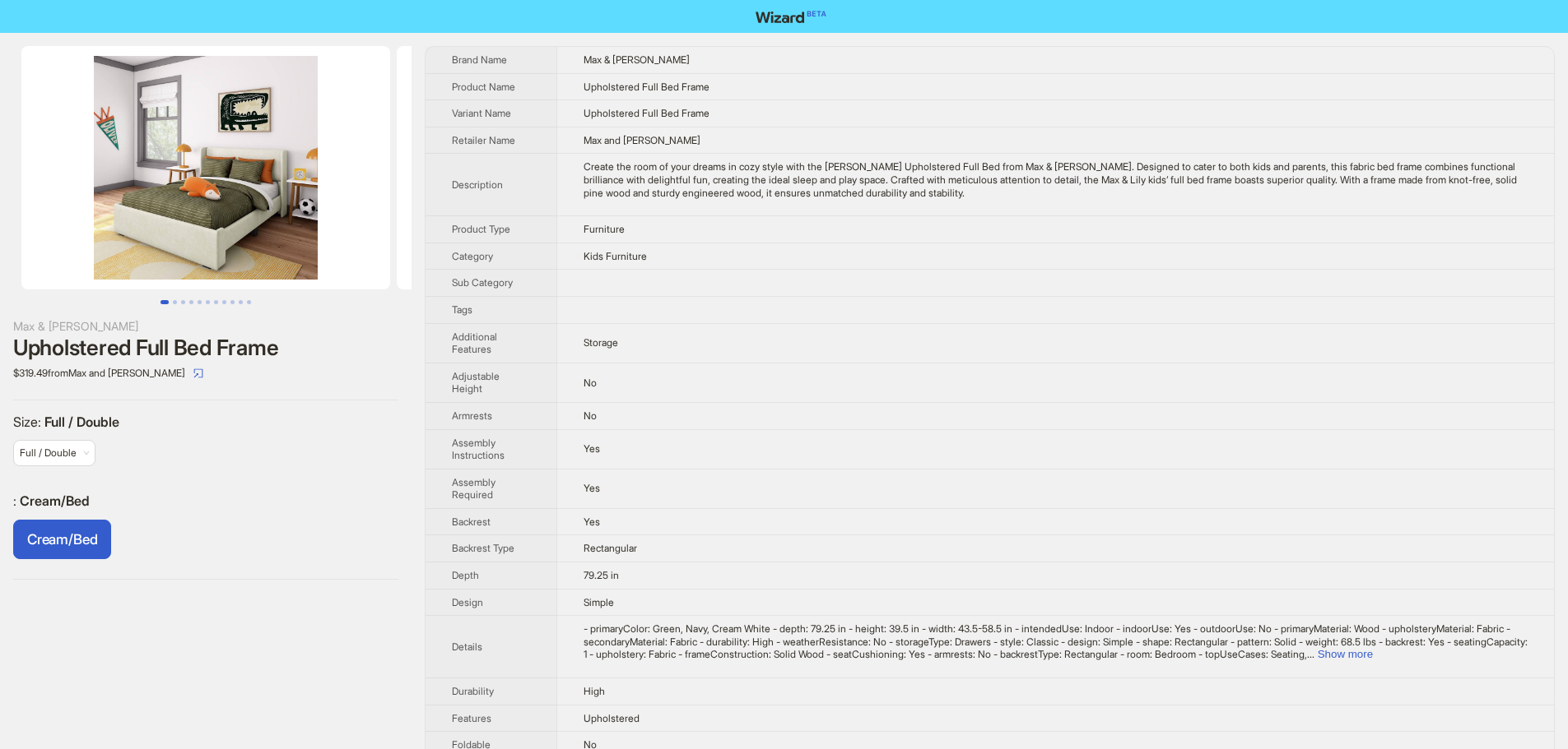
click at [250, 221] on img at bounding box center [206, 168] width 369 height 244
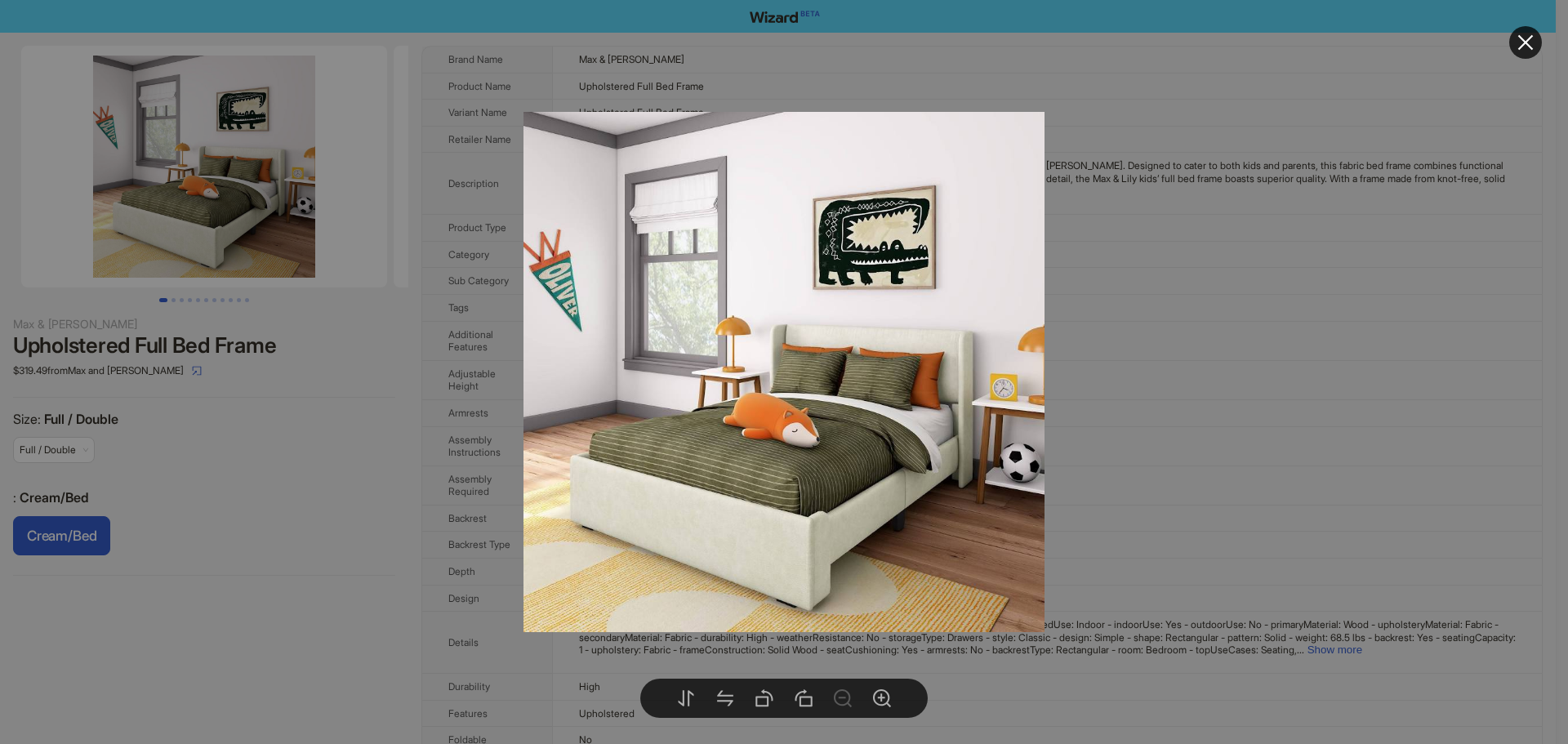
drag, startPoint x: 1244, startPoint y: 411, endPoint x: 1242, endPoint y: 175, distance: 236.0
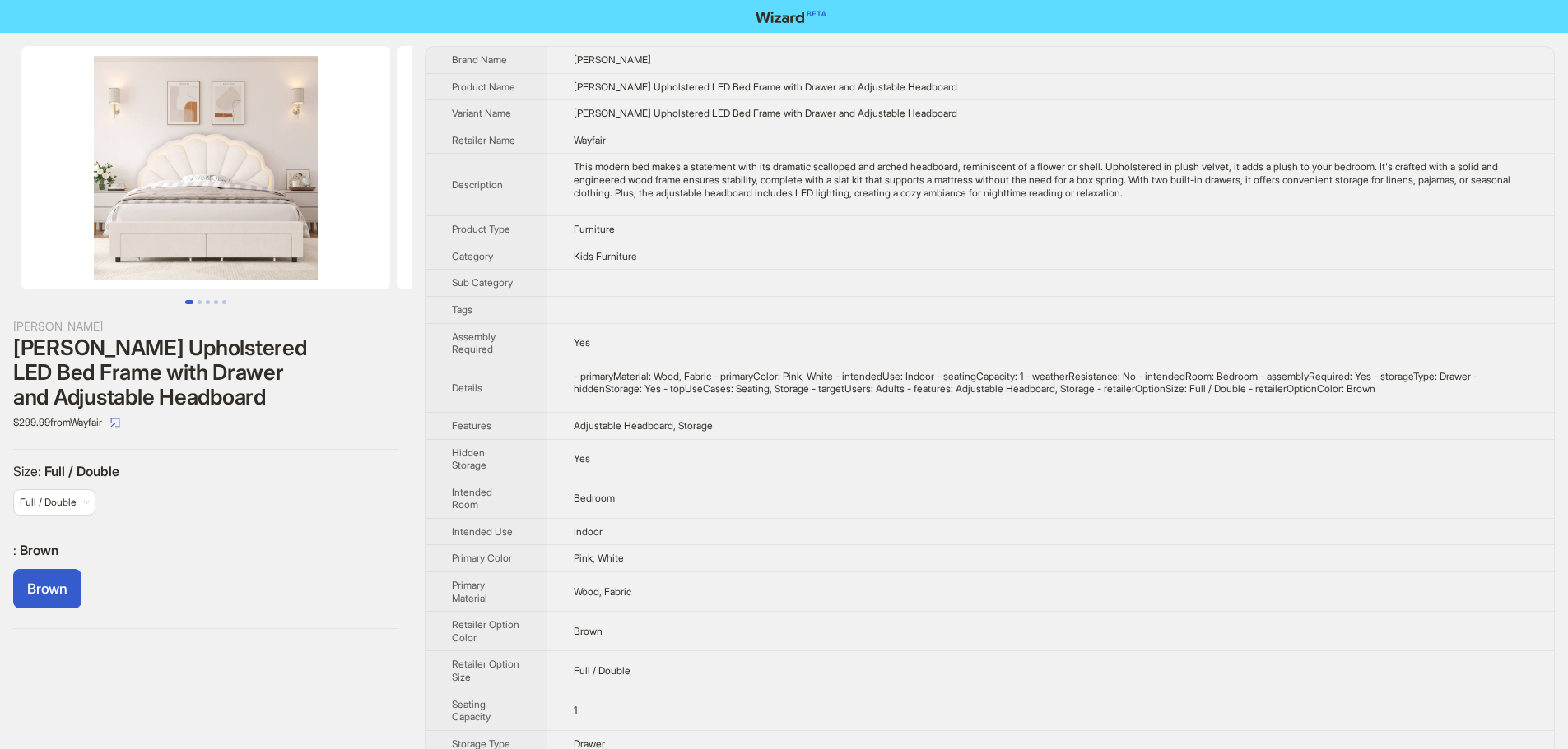
click at [259, 196] on img at bounding box center [206, 168] width 369 height 244
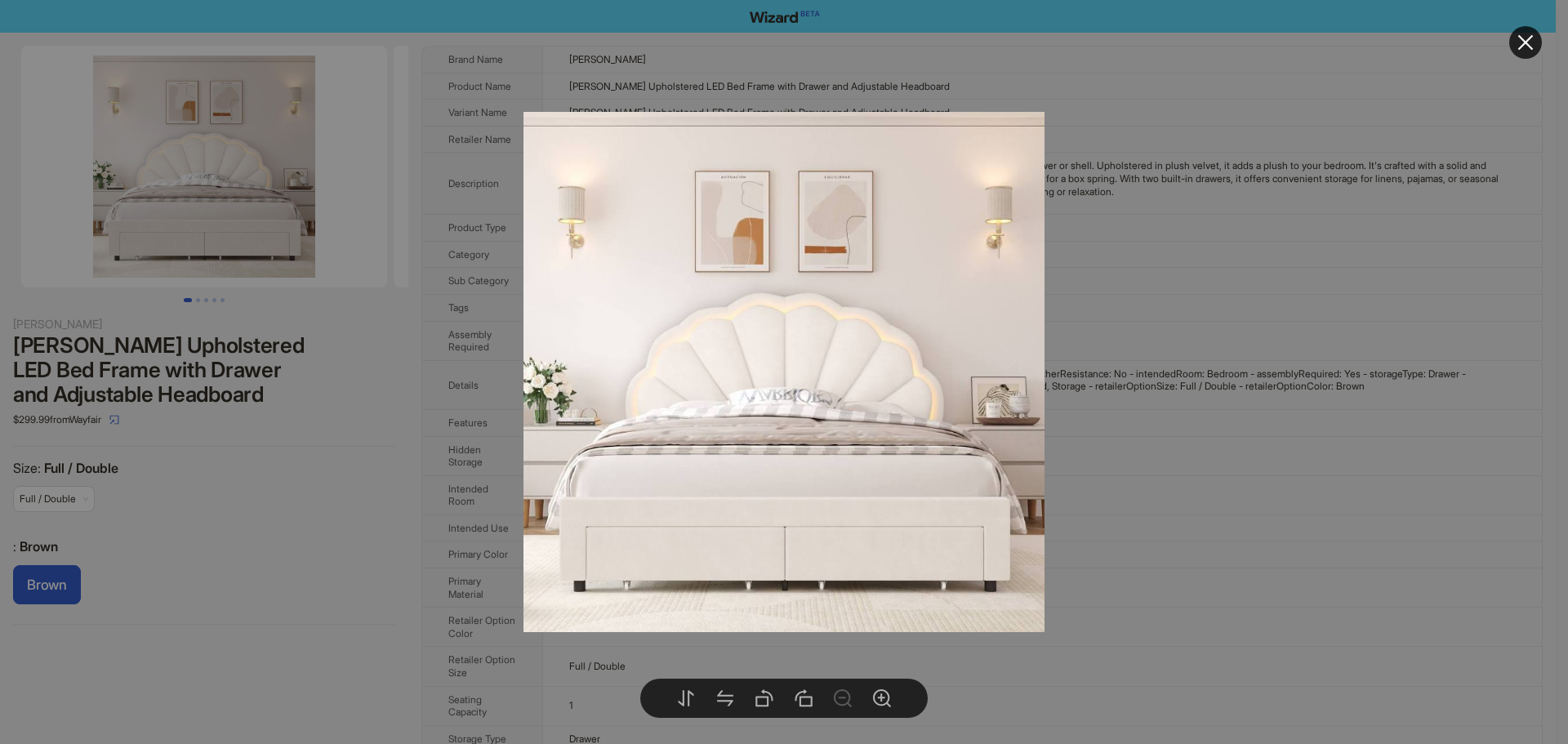
click at [1286, 300] on div at bounding box center [784, 372] width 1568 height 744
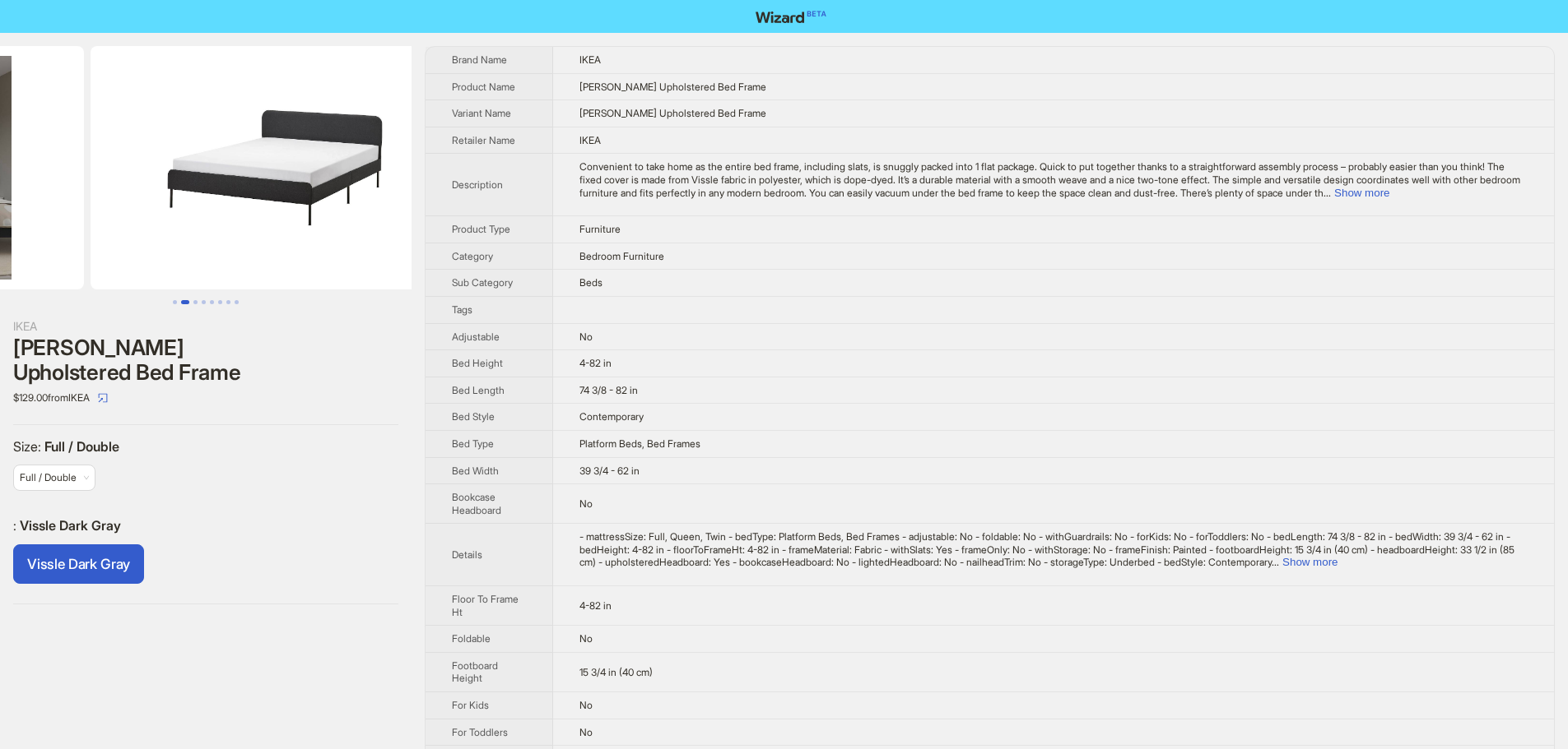
drag, startPoint x: 284, startPoint y: 213, endPoint x: 78, endPoint y: 209, distance: 206.0
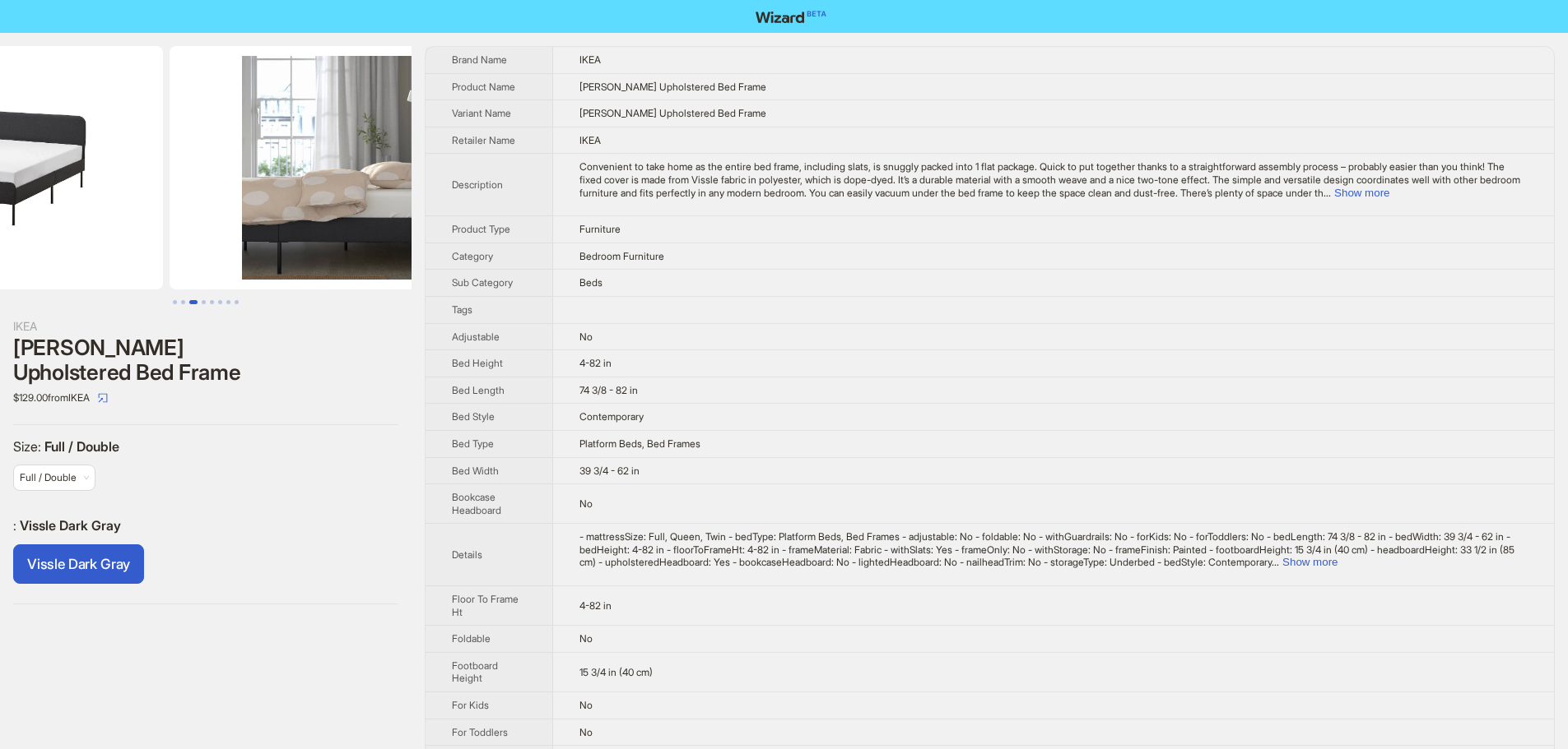
scroll to position [0, 750]
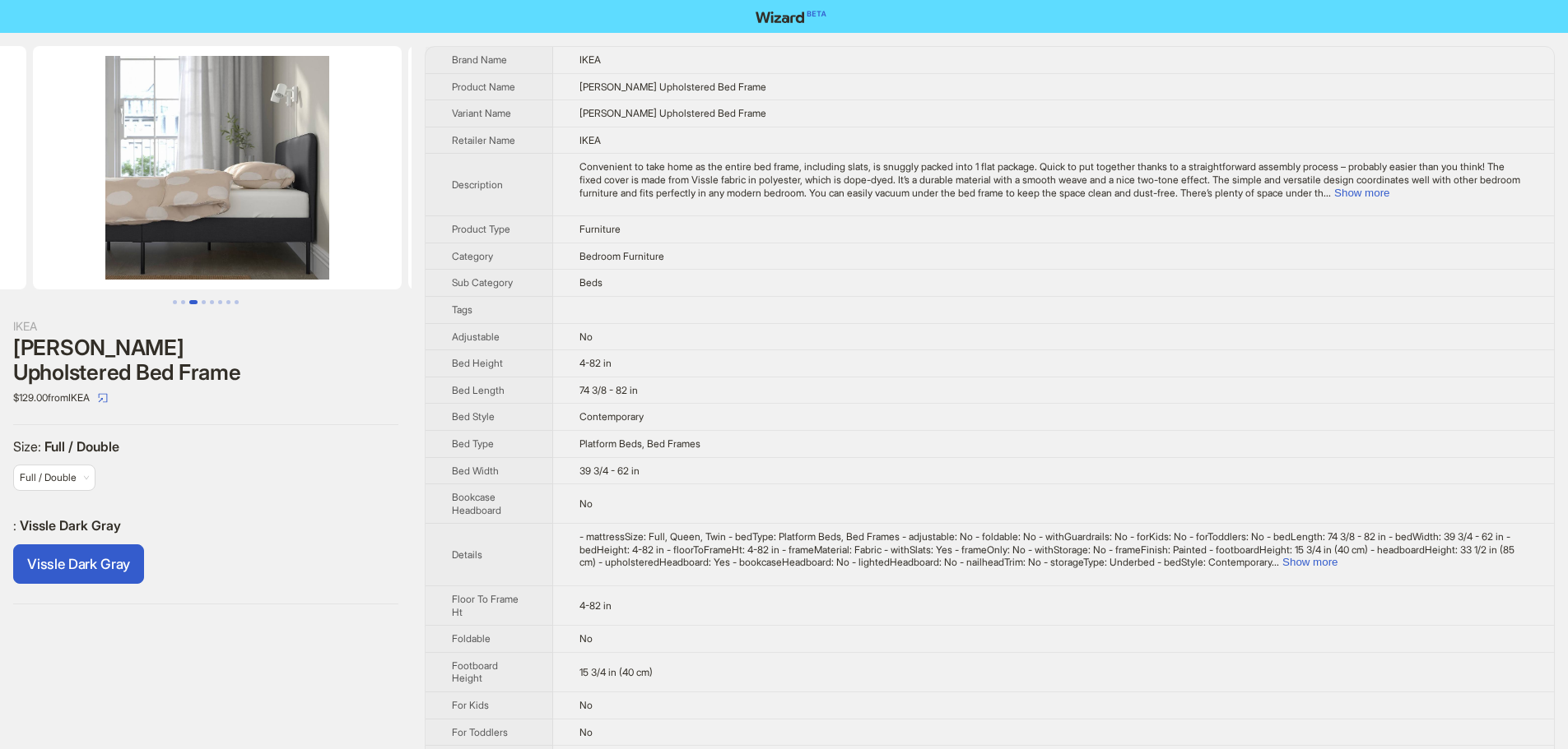
drag, startPoint x: 254, startPoint y: 255, endPoint x: 89, endPoint y: 263, distance: 165.2
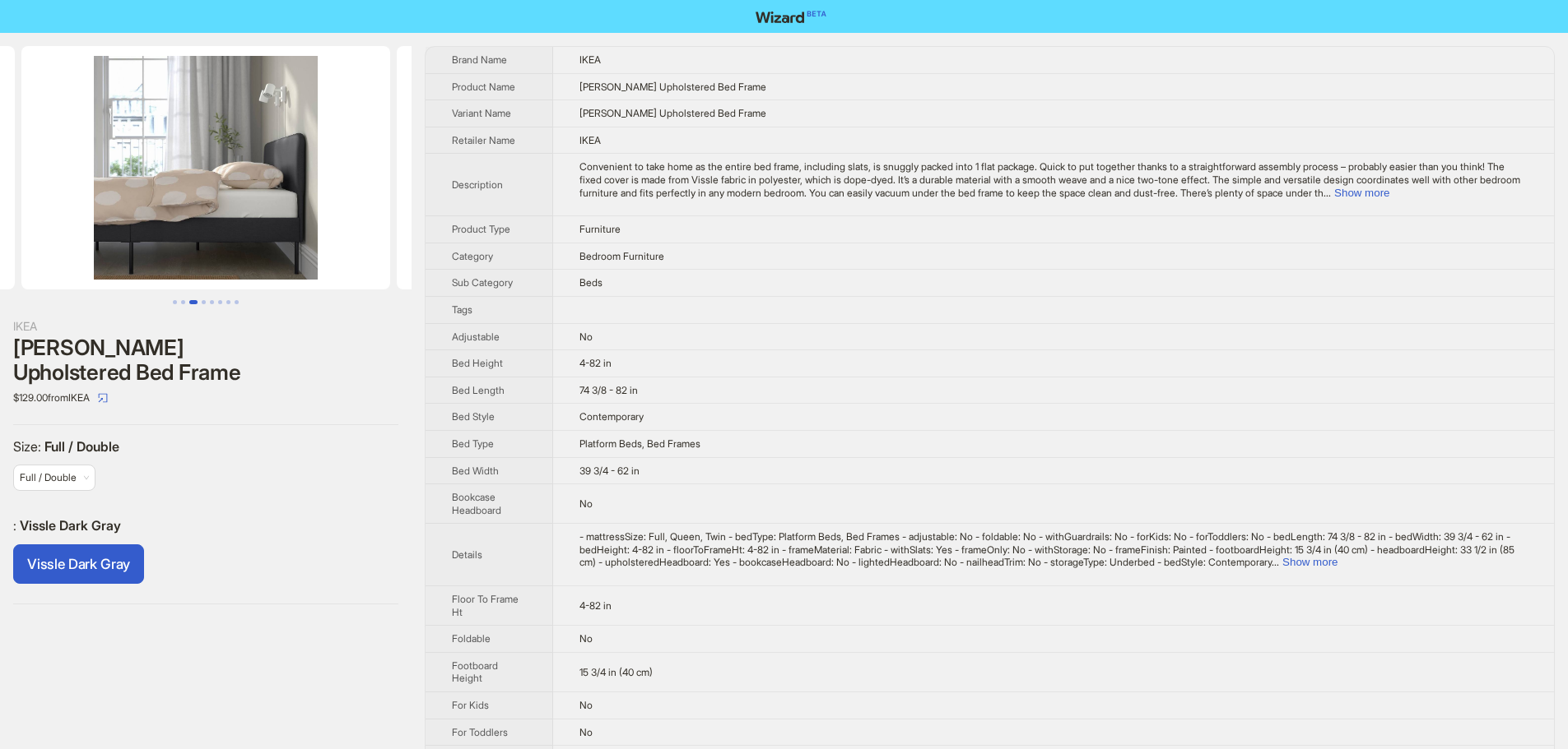
click at [238, 242] on img at bounding box center [206, 168] width 369 height 244
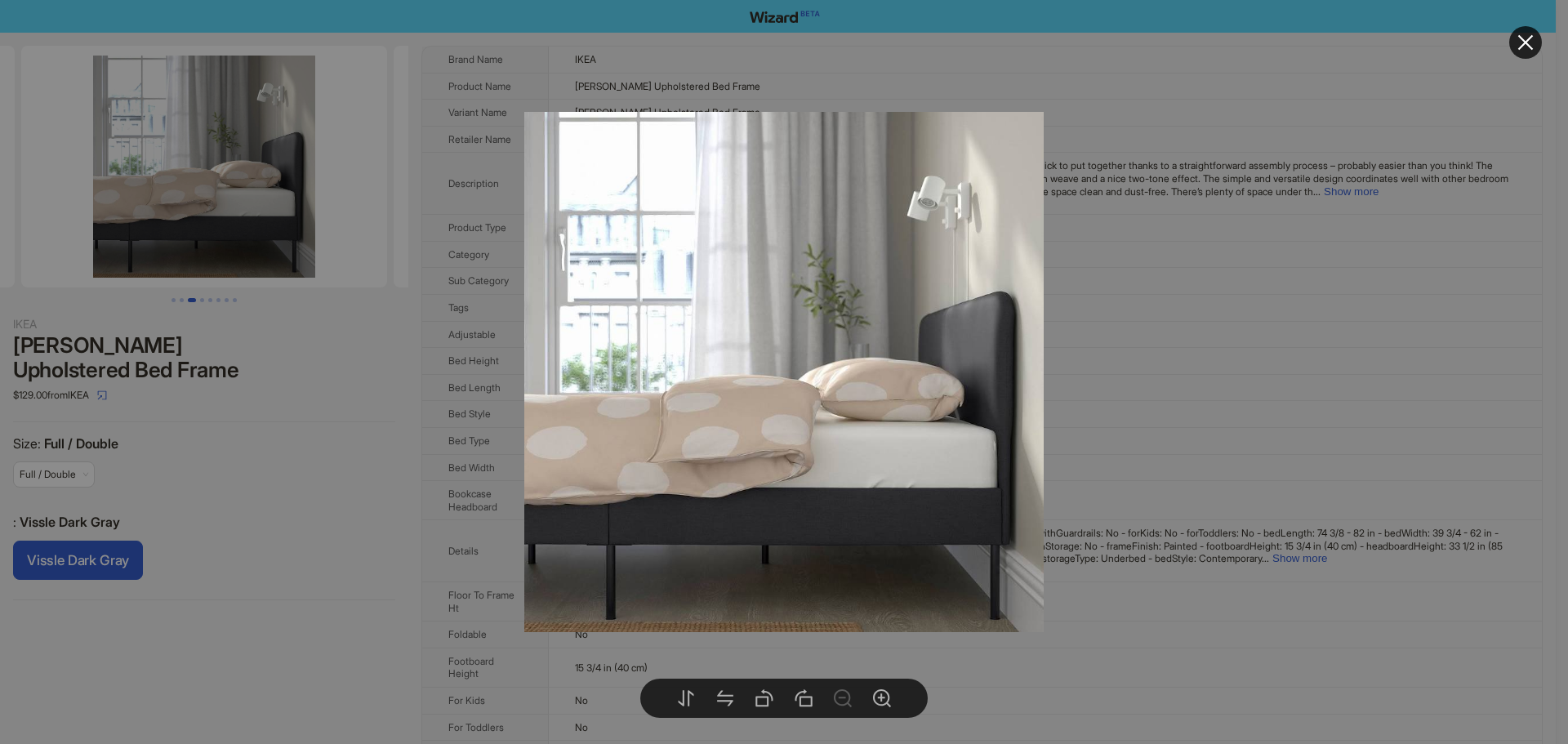
click at [1184, 342] on div at bounding box center [784, 372] width 1568 height 744
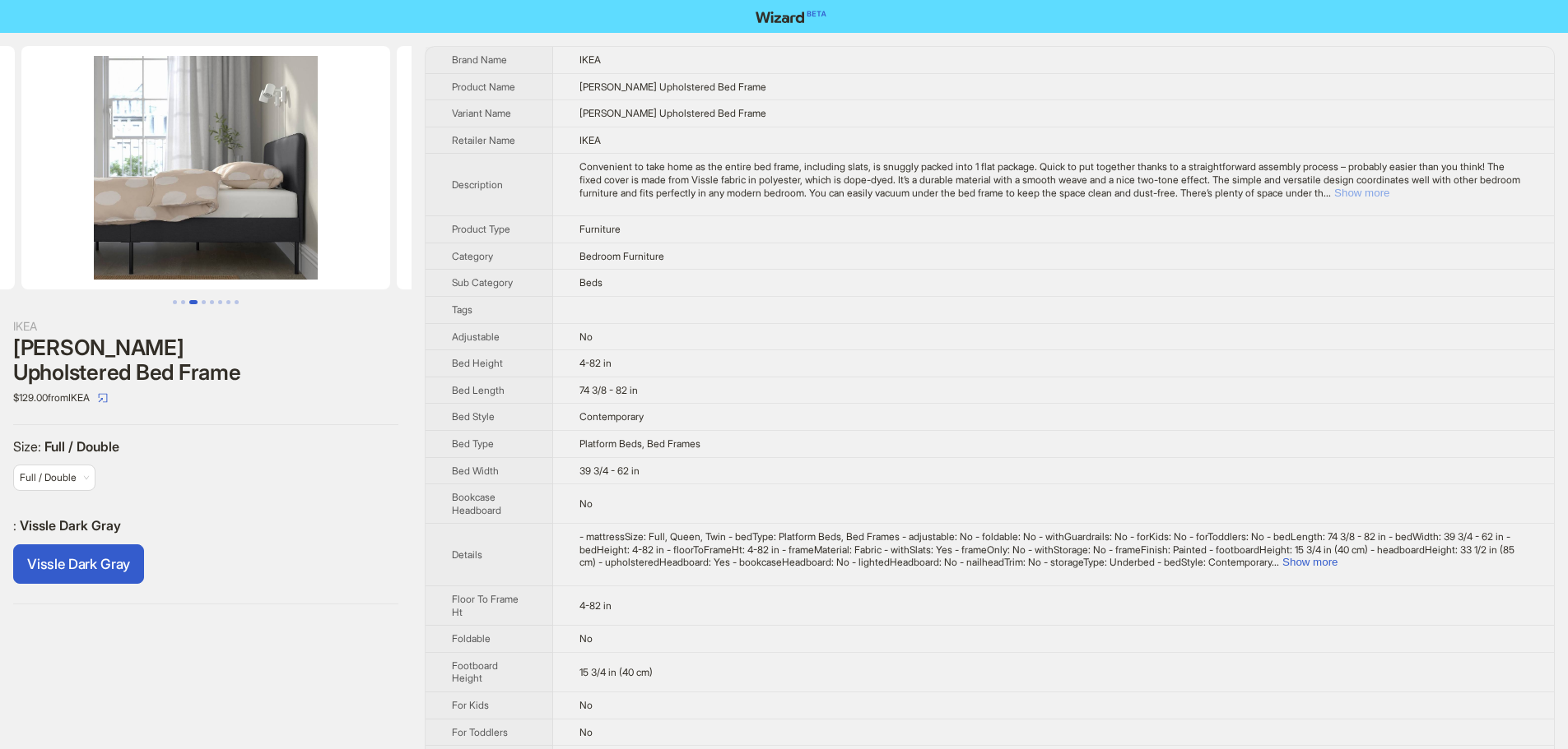
click at [1389, 193] on button "Show more" at bounding box center [1361, 192] width 56 height 13
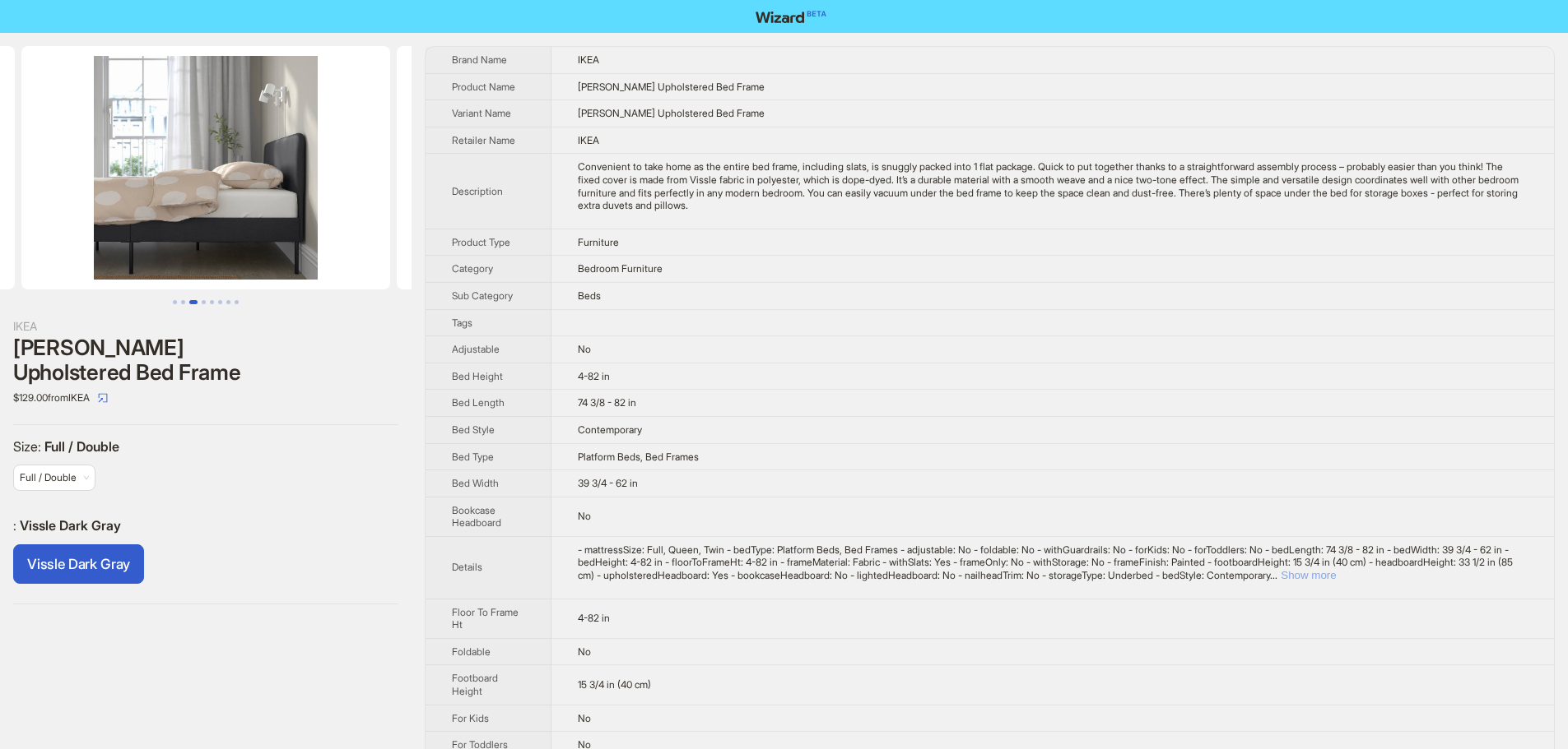
click at [1336, 575] on button "Show more" at bounding box center [1307, 575] width 56 height 13
click at [1246, 439] on td "Contemporary" at bounding box center [1052, 430] width 1003 height 27
click at [178, 185] on img at bounding box center [206, 168] width 369 height 244
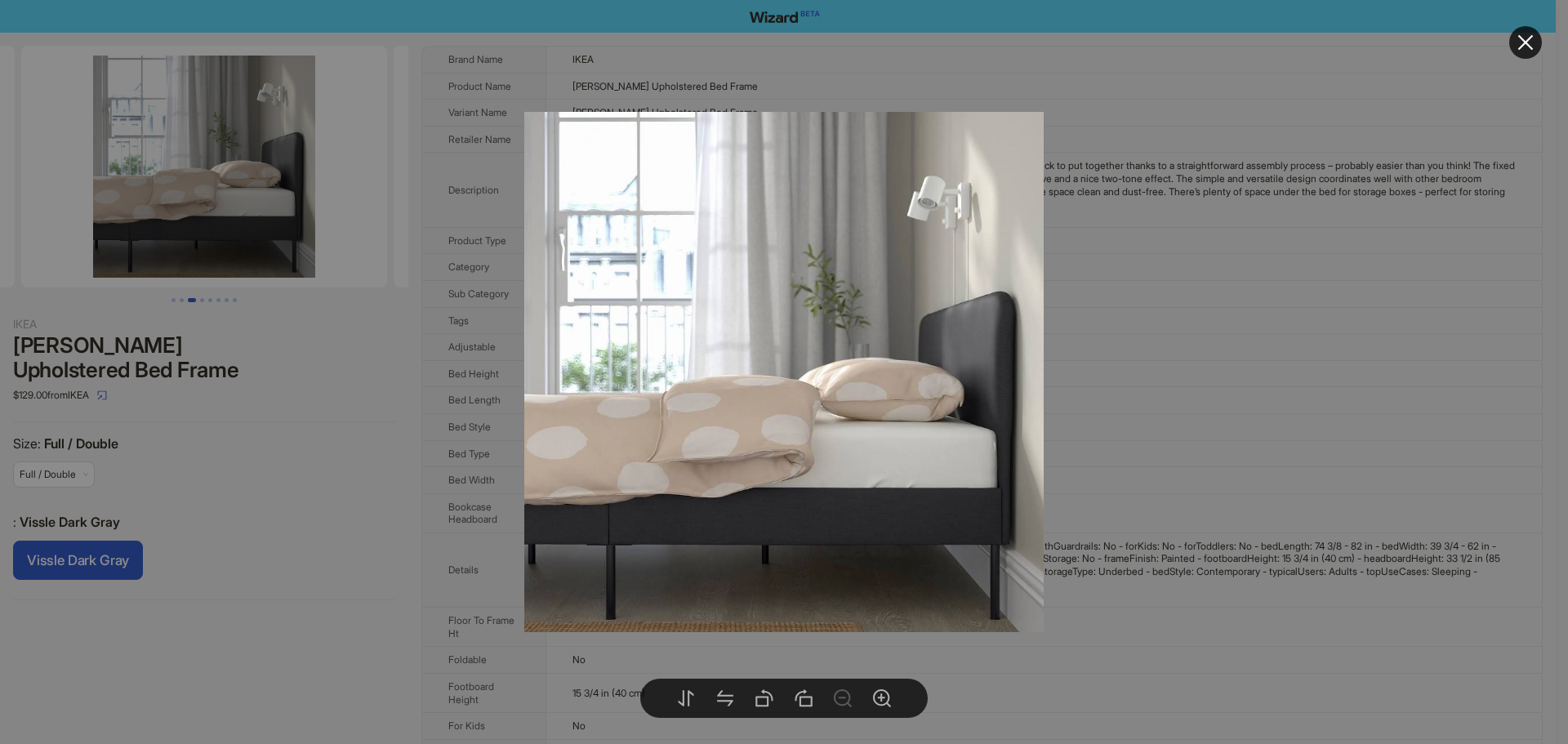
click at [1330, 329] on div at bounding box center [784, 372] width 1568 height 744
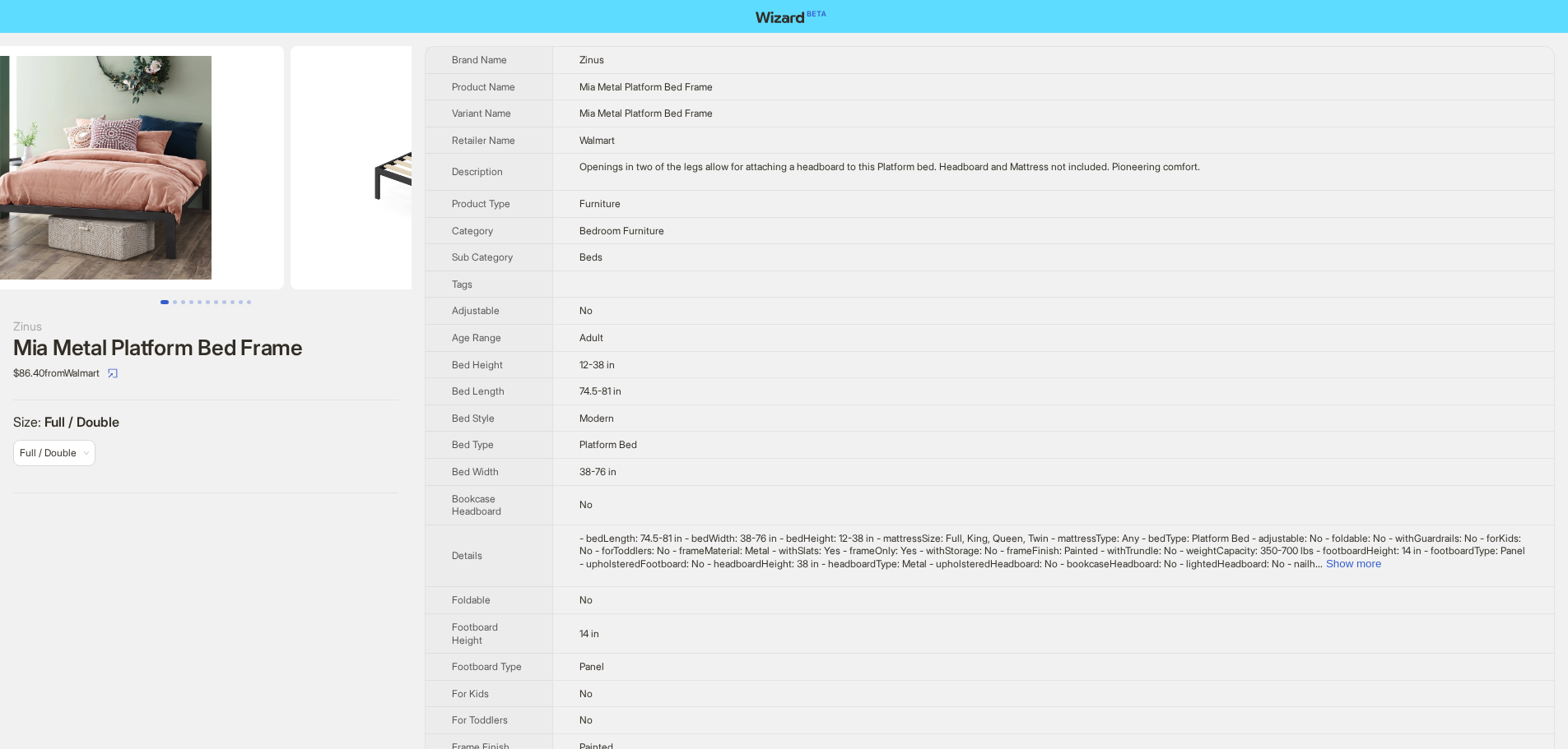
scroll to position [0, 376]
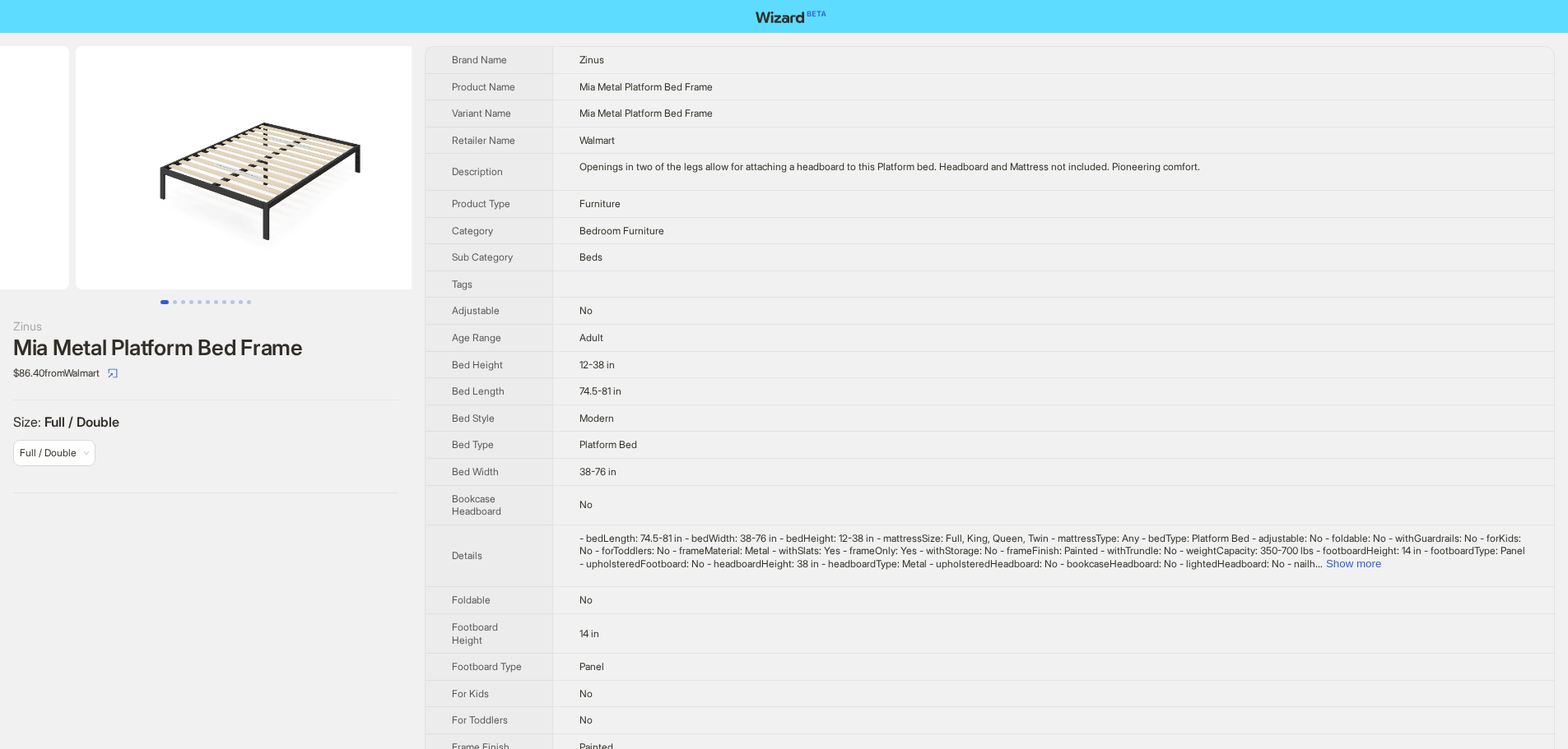
drag, startPoint x: 262, startPoint y: 228, endPoint x: 92, endPoint y: 250, distance: 171.4
click at [98, 250] on ul at bounding box center [206, 168] width 412 height 244
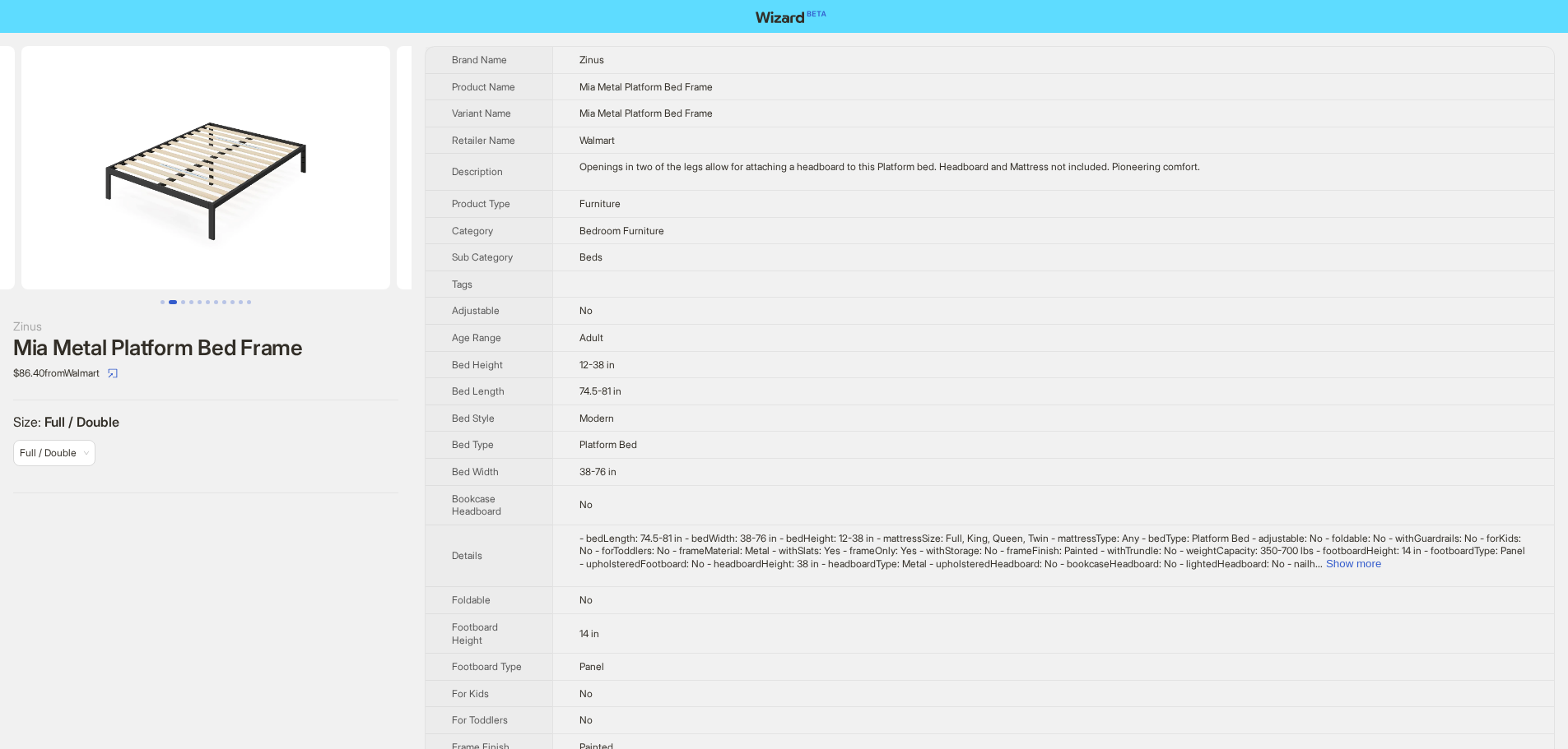
click at [233, 190] on img at bounding box center [206, 168] width 369 height 244
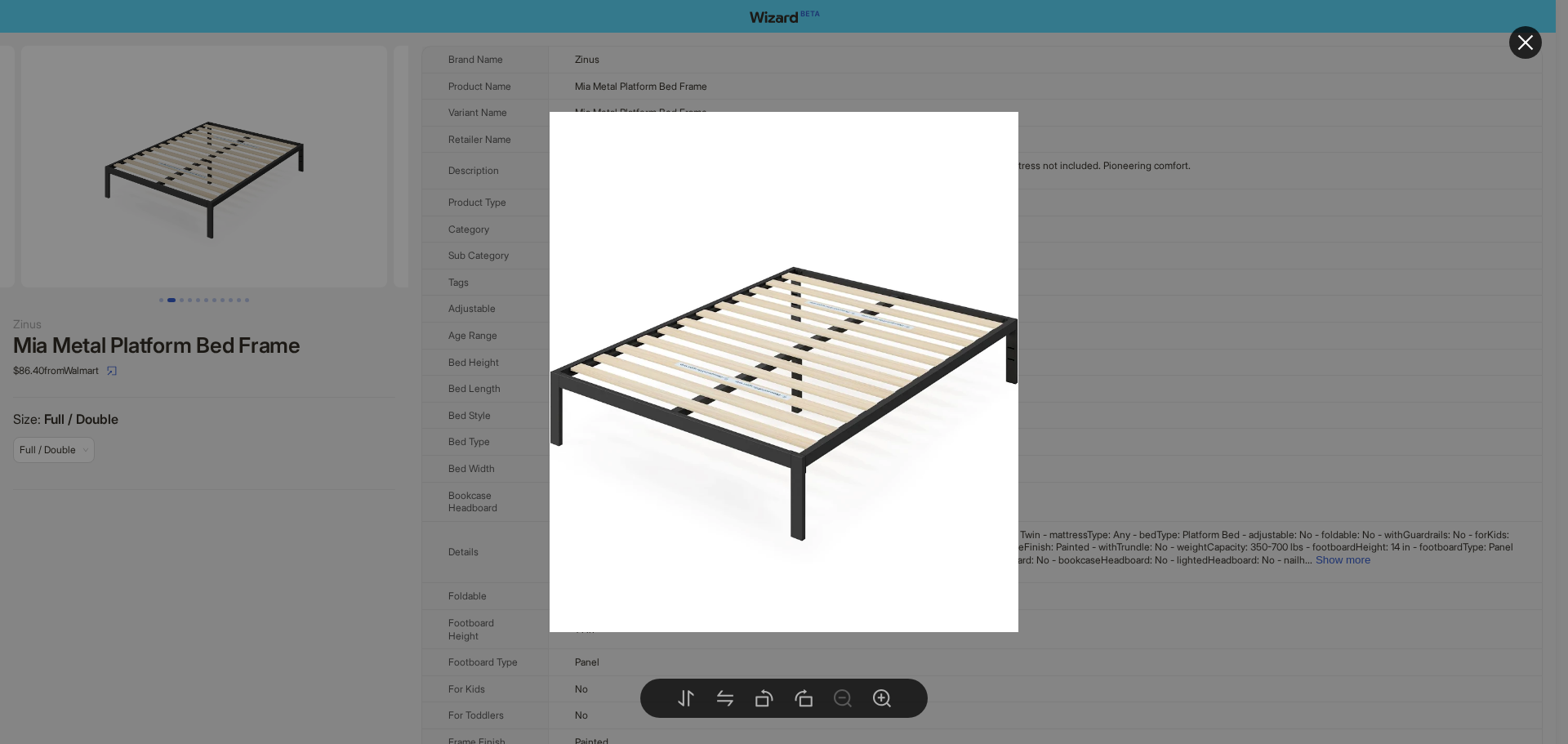
click at [1072, 248] on div at bounding box center [784, 372] width 1568 height 744
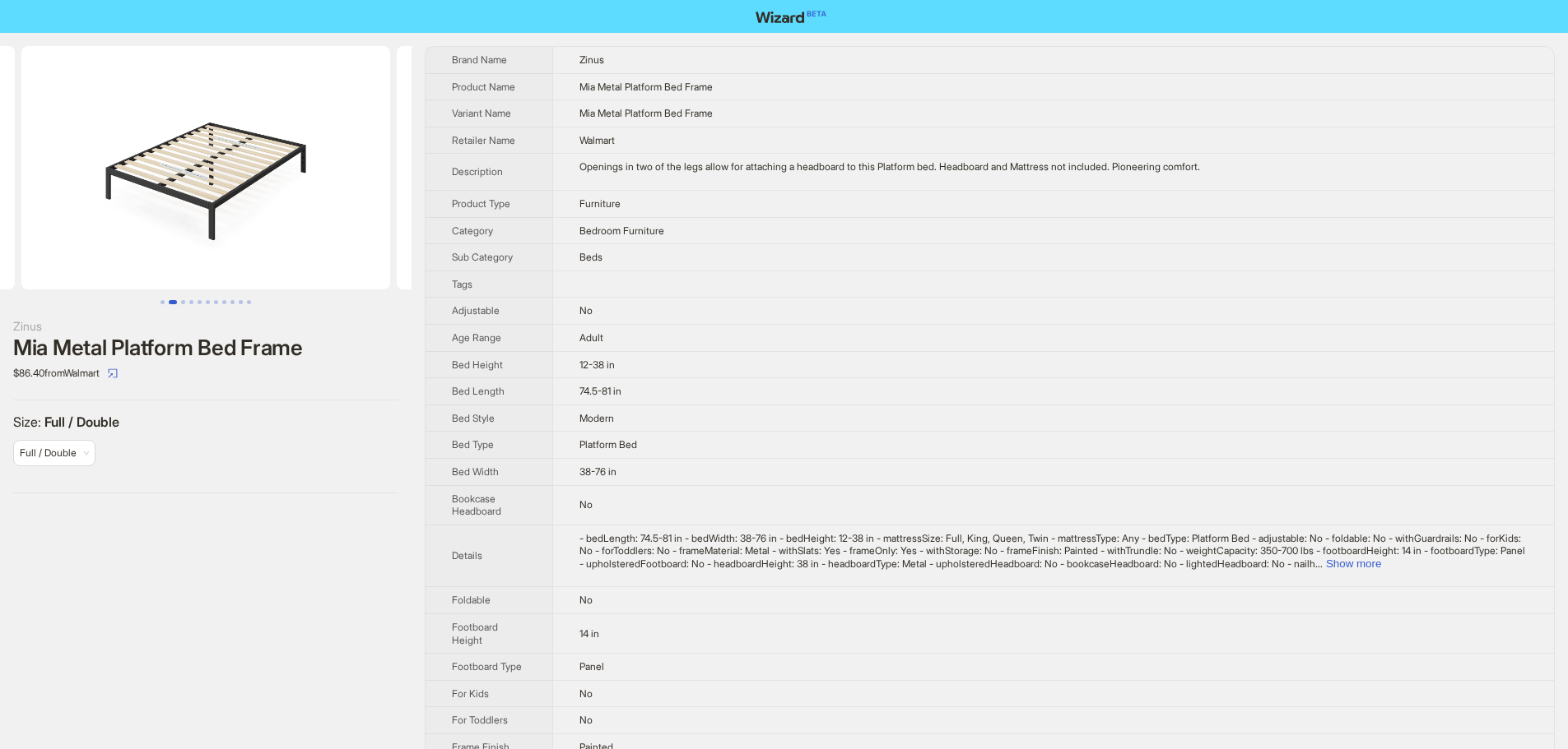
click at [281, 186] on img at bounding box center [206, 168] width 369 height 244
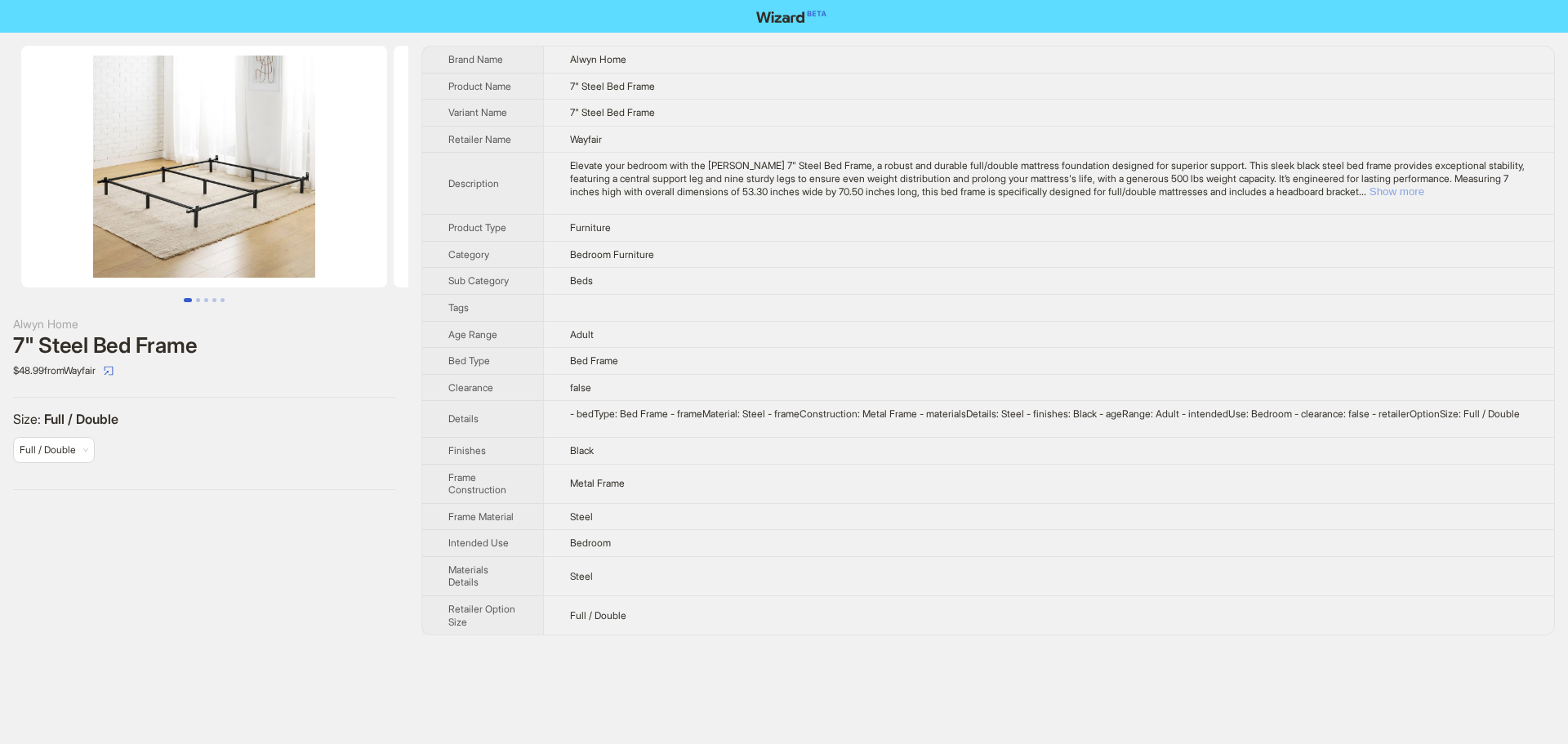
click at [1425, 185] on button "Show more" at bounding box center [1398, 191] width 55 height 13
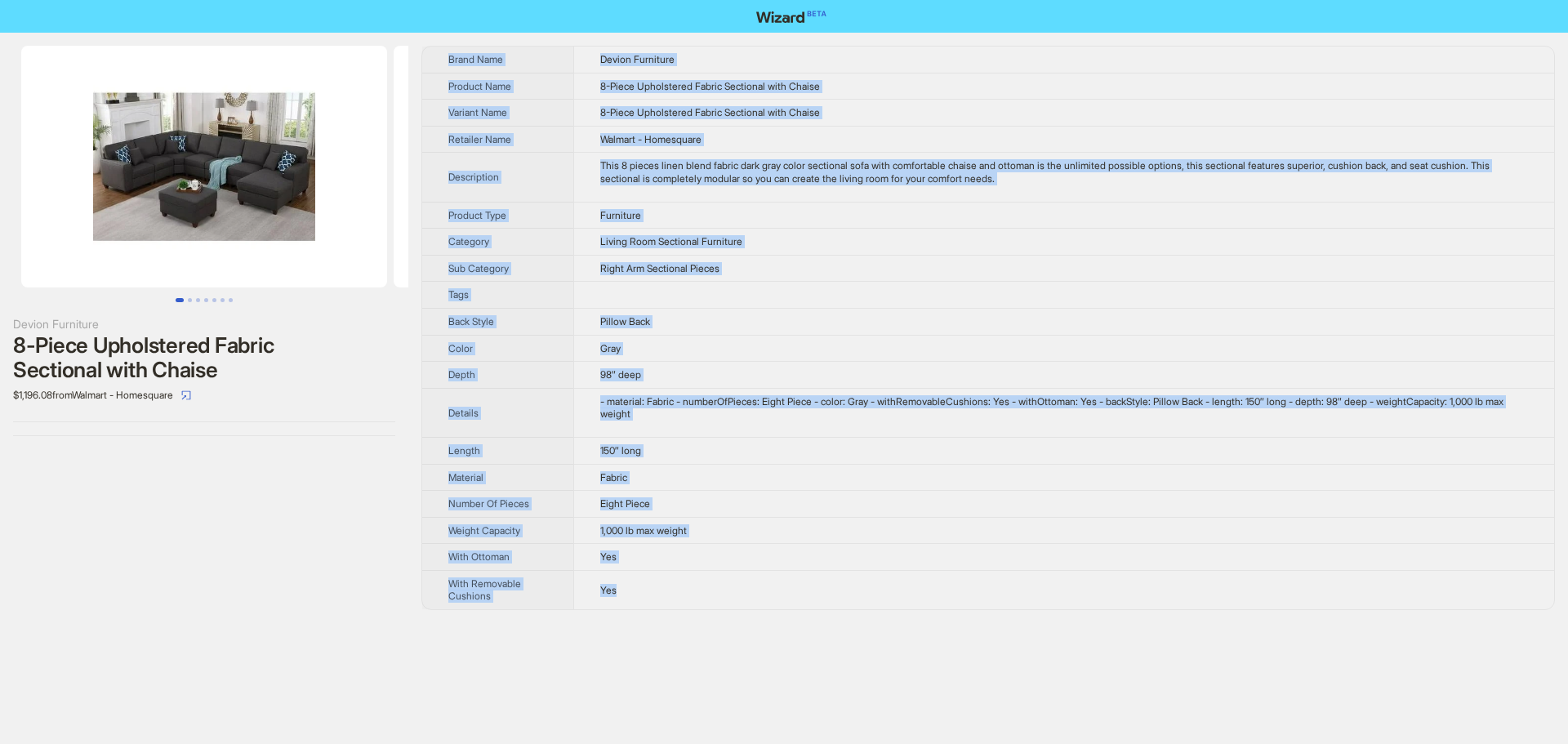
drag, startPoint x: 660, startPoint y: 598, endPoint x: 449, endPoint y: 48, distance: 589.1
click at [449, 48] on tbody "Brand Name Devion Furniture Product Name 8-Piece Upholstered Fabric Sectional w…" at bounding box center [988, 327] width 1132 height 563
copy tbody "Brand Name Devion Furniture Product Name 8-Piece Upholstered Fabric Sectional w…"
click at [1081, 268] on td "Right Arm Sectional Pieces" at bounding box center [1063, 268] width 981 height 27
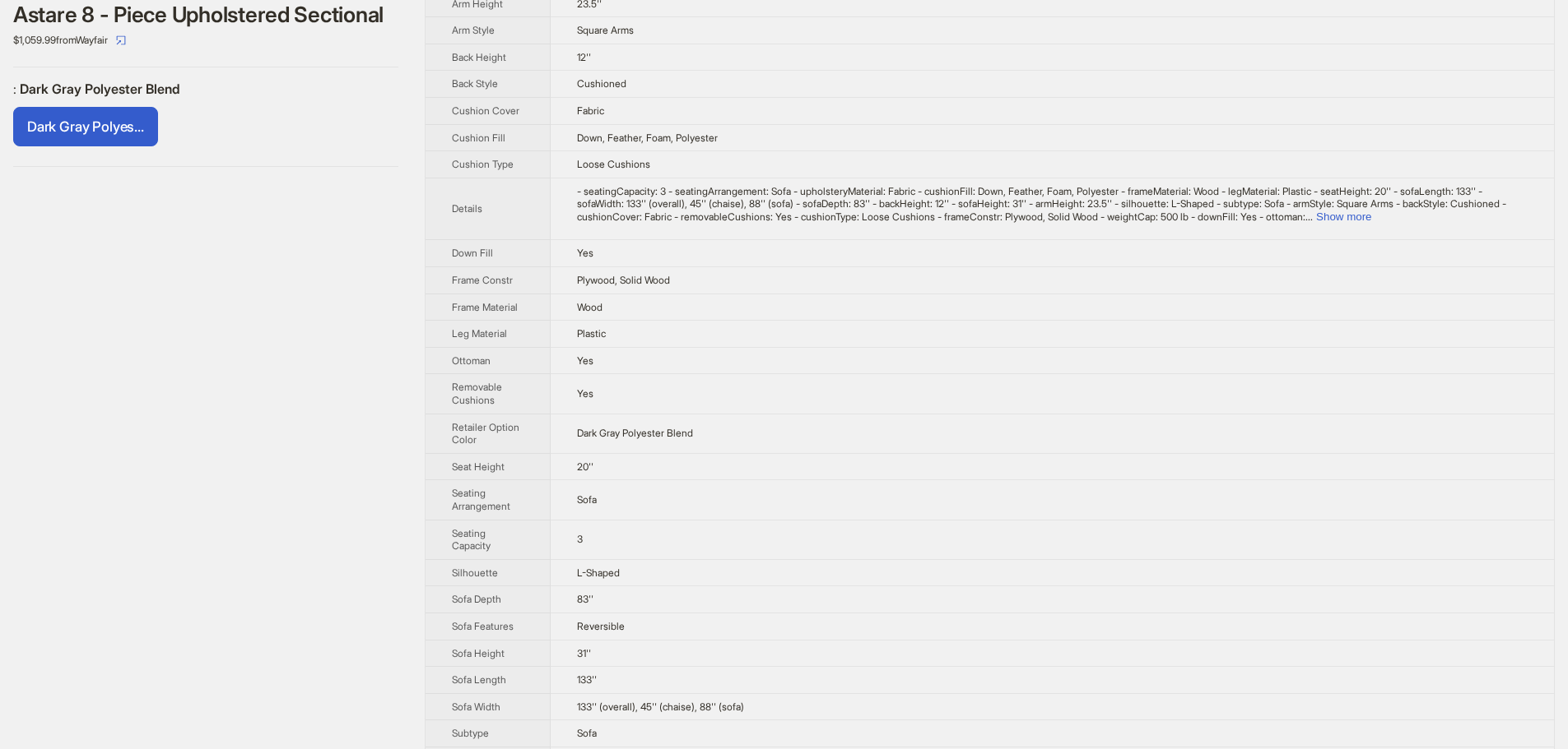
scroll to position [329, 0]
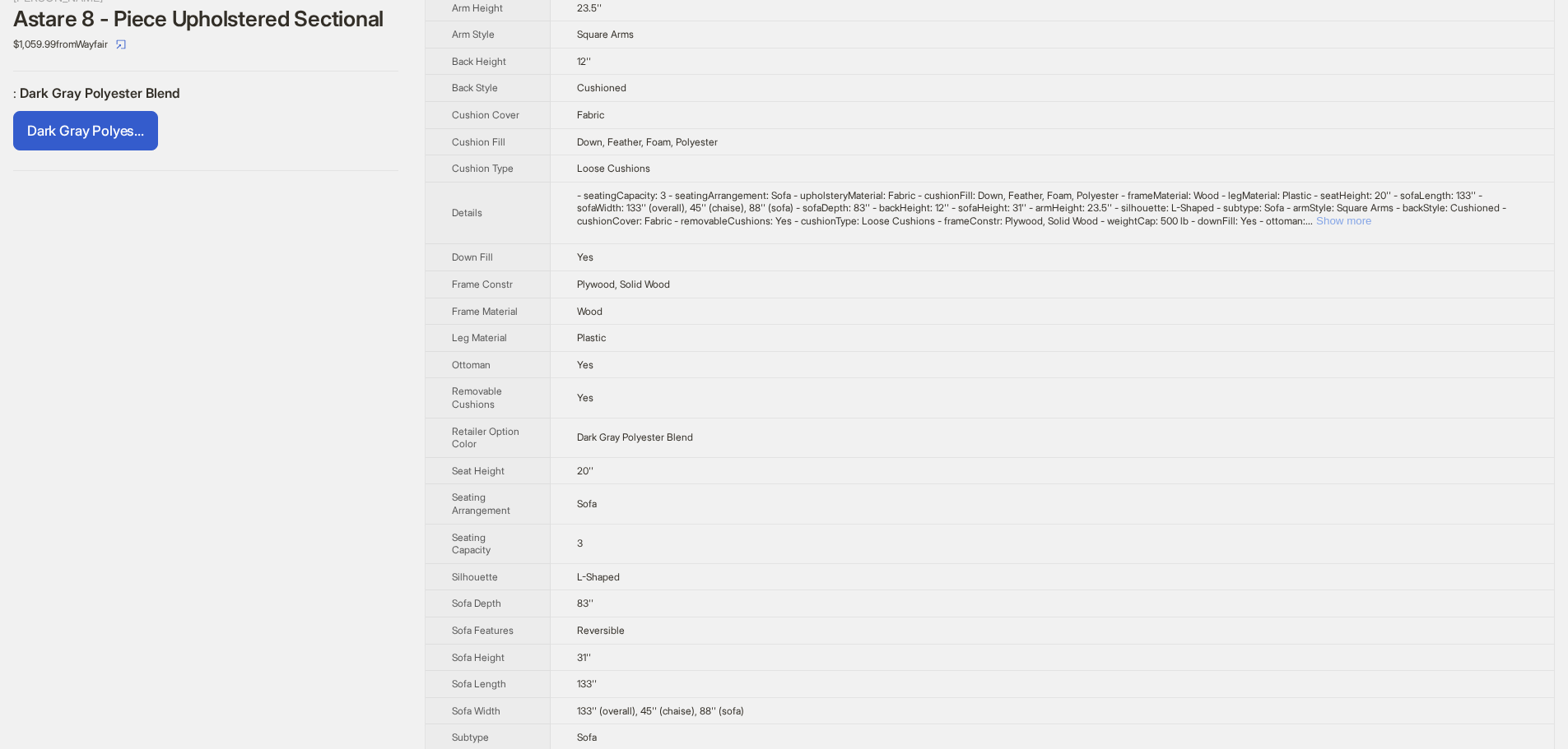
click at [1371, 222] on button "Show more" at bounding box center [1344, 220] width 56 height 13
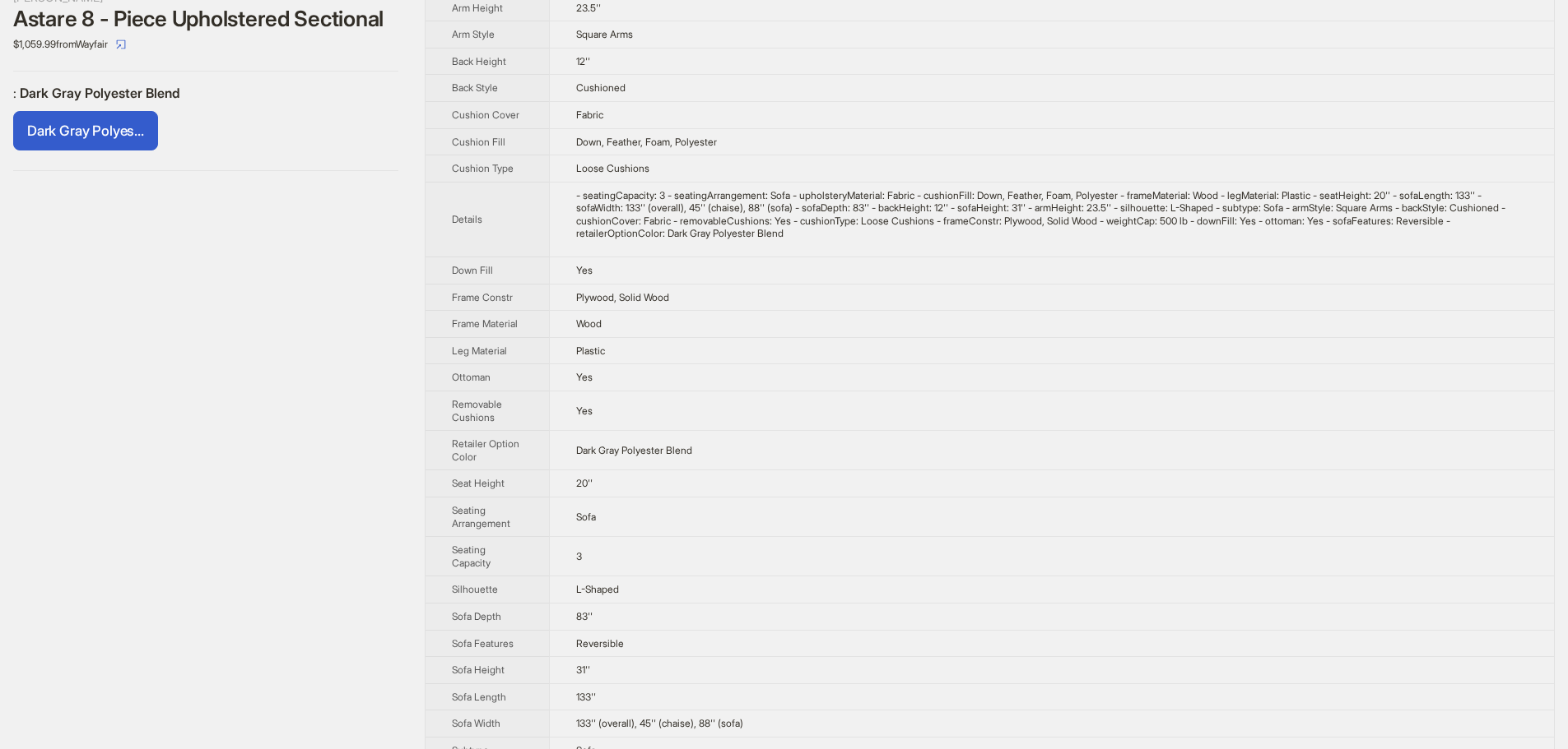
click at [760, 352] on td "Plastic" at bounding box center [1052, 351] width 1005 height 27
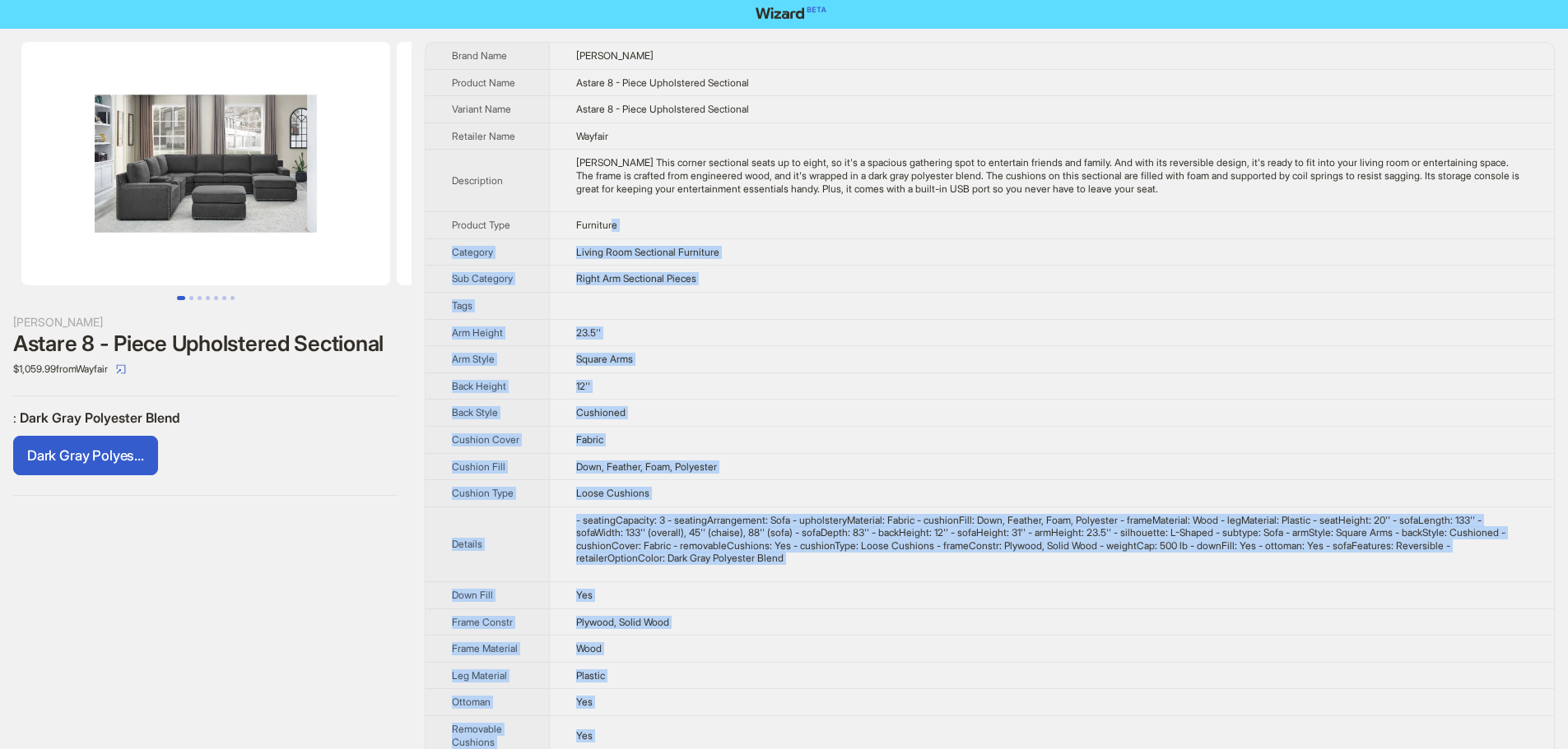
scroll to position [0, 0]
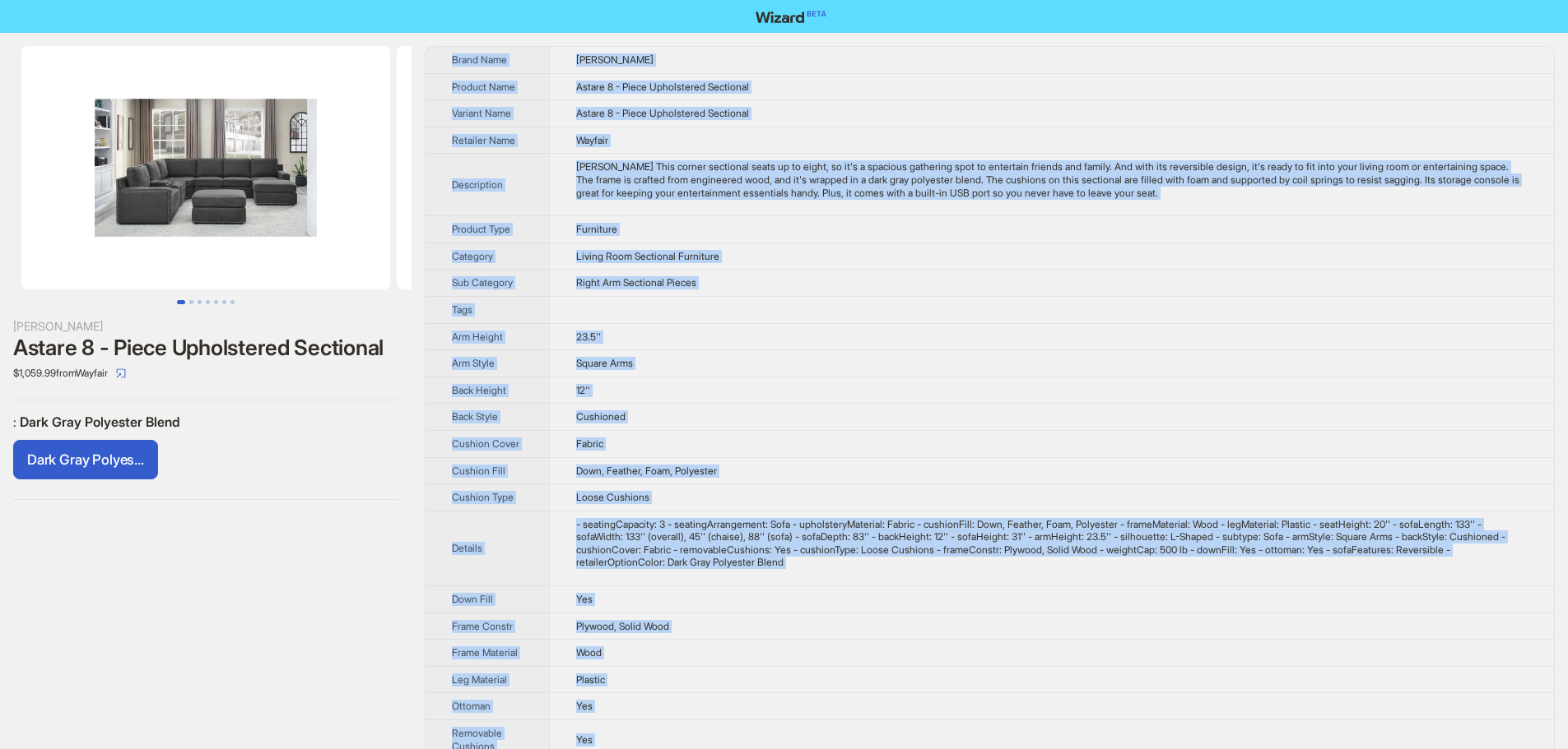
drag, startPoint x: 654, startPoint y: 726, endPoint x: 453, endPoint y: 50, distance: 705.2
click at [453, 50] on tbody "Brand Name Wade Logan Product Name Astare 8 - Piece Upholstered Sectional Varia…" at bounding box center [989, 603] width 1128 height 1112
copy tbody "Brand Name Wade Logan Product Name Astare 8 - Piece Upholstered Sectional Varia…"
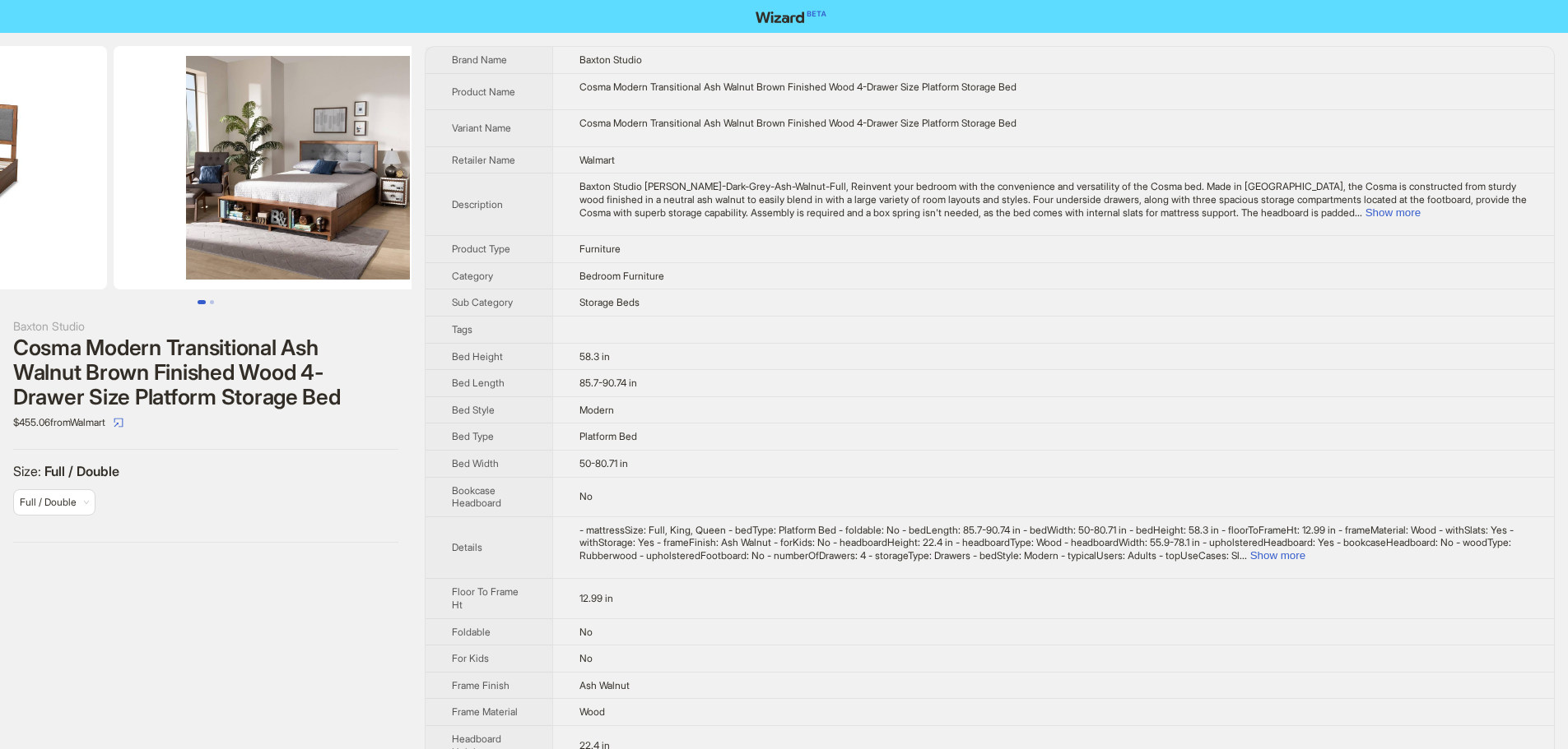
drag, startPoint x: 314, startPoint y: 255, endPoint x: 108, endPoint y: 263, distance: 206.2
click at [128, 256] on ul at bounding box center [206, 168] width 412 height 244
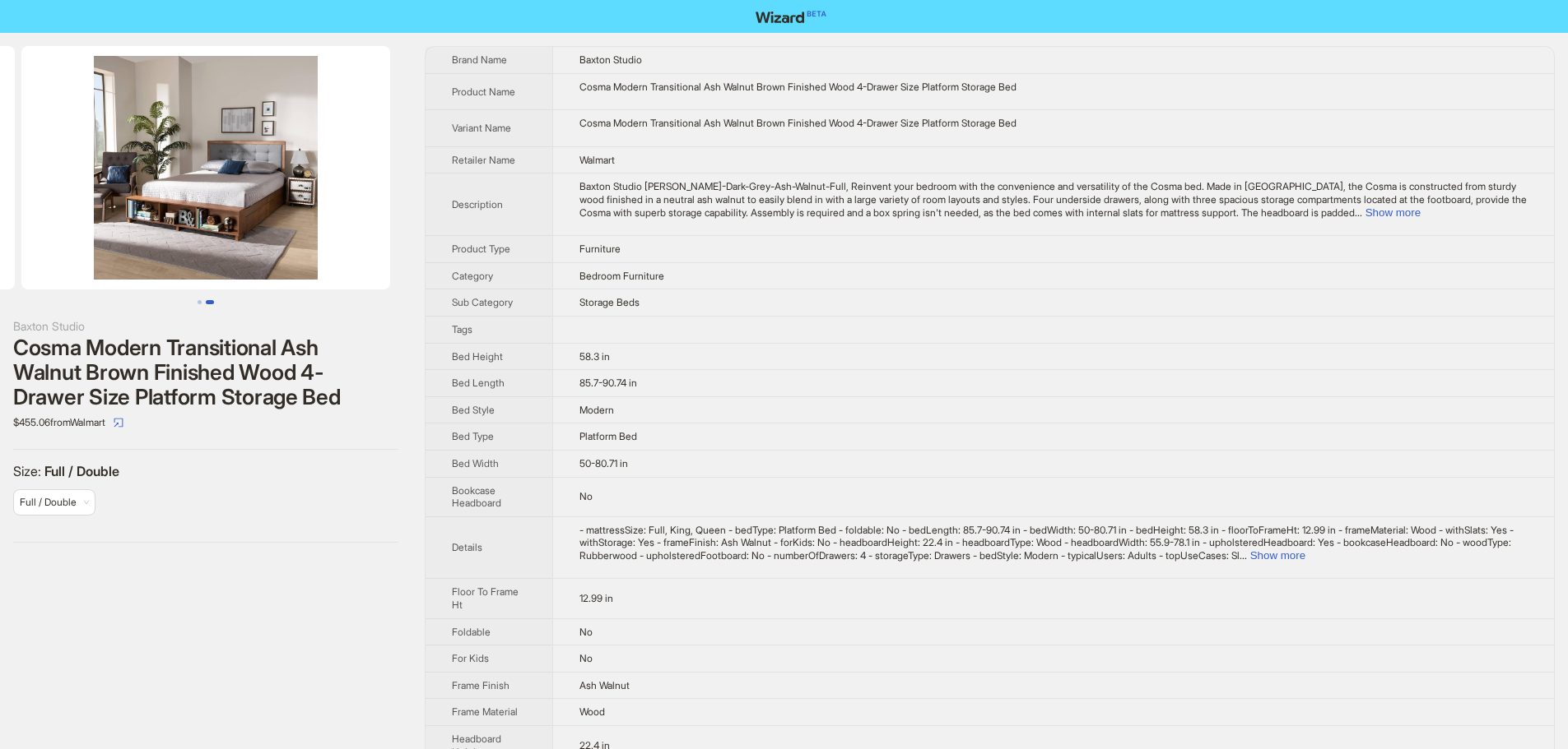
drag, startPoint x: 225, startPoint y: 261, endPoint x: 159, endPoint y: 266, distance: 66.2
click at [171, 265] on img at bounding box center [206, 168] width 369 height 244
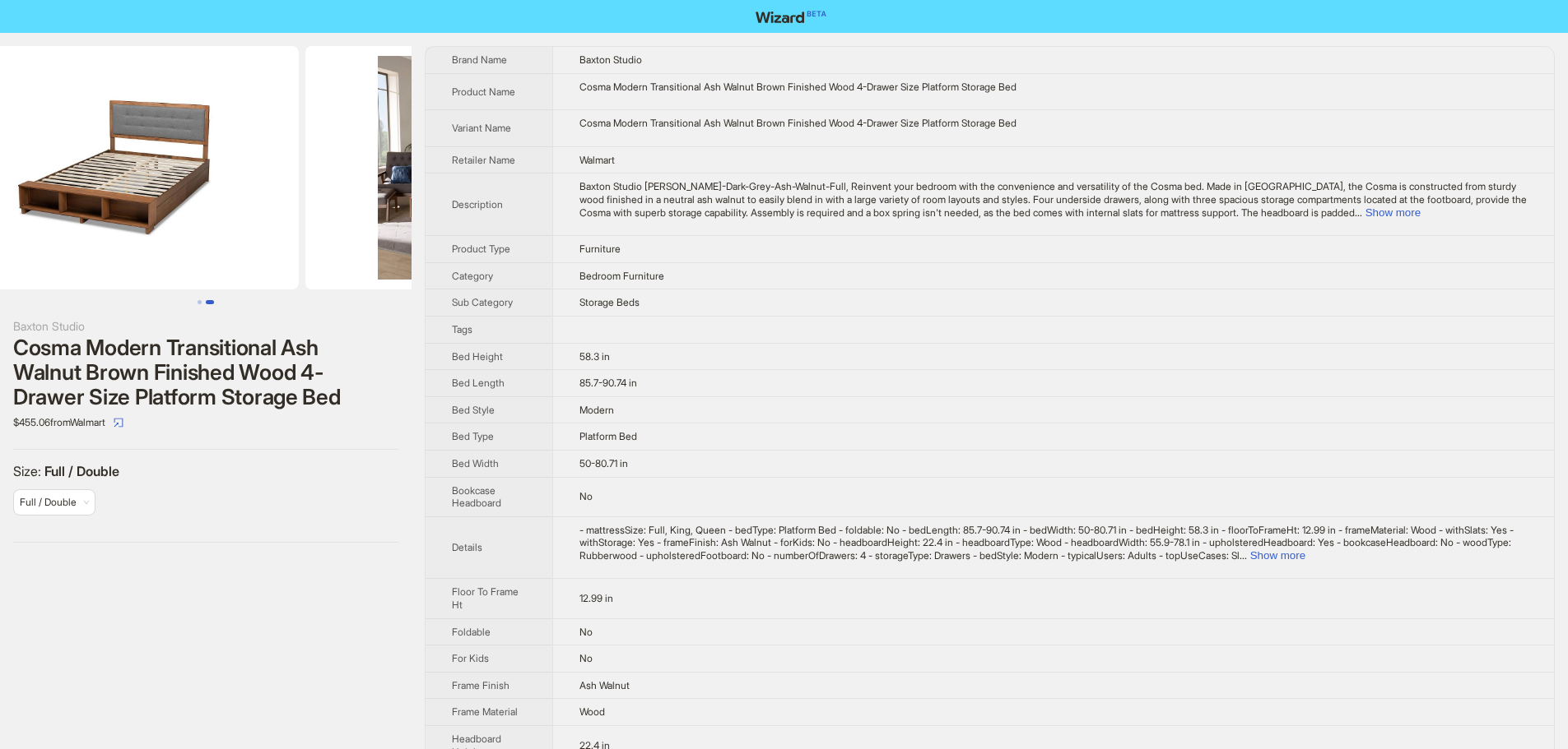
drag, startPoint x: 150, startPoint y: 266, endPoint x: 482, endPoint y: 293, distance: 333.1
click at [396, 280] on img at bounding box center [490, 168] width 369 height 244
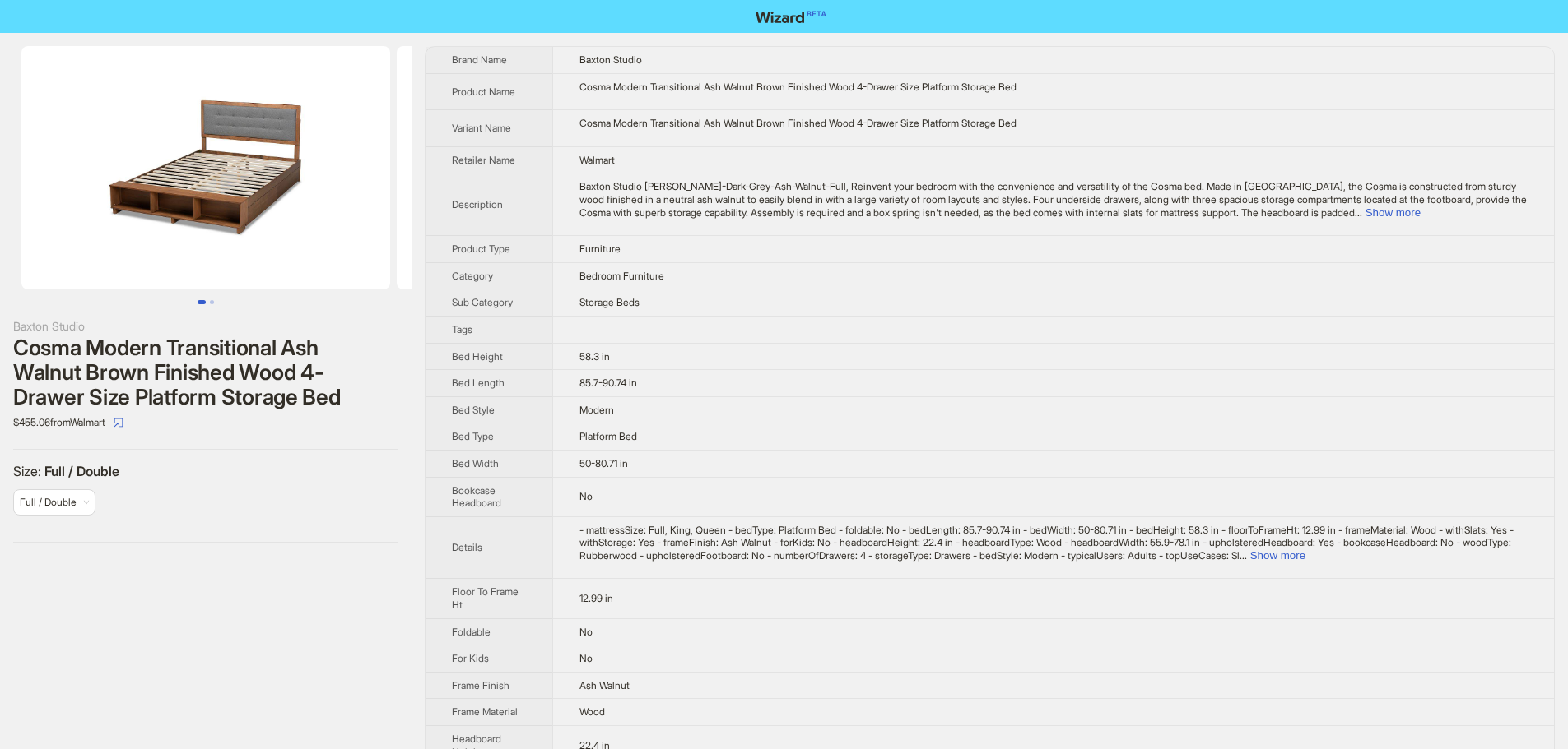
drag, startPoint x: 417, startPoint y: 275, endPoint x: 1025, endPoint y: 289, distance: 608.2
click at [533, 282] on div "Baxton Studio Cosma Modern Transitional Ash Walnut Brown Finished Wood 4-Drawer…" at bounding box center [784, 612] width 1568 height 1159
click at [1421, 215] on button "Show more" at bounding box center [1392, 213] width 56 height 13
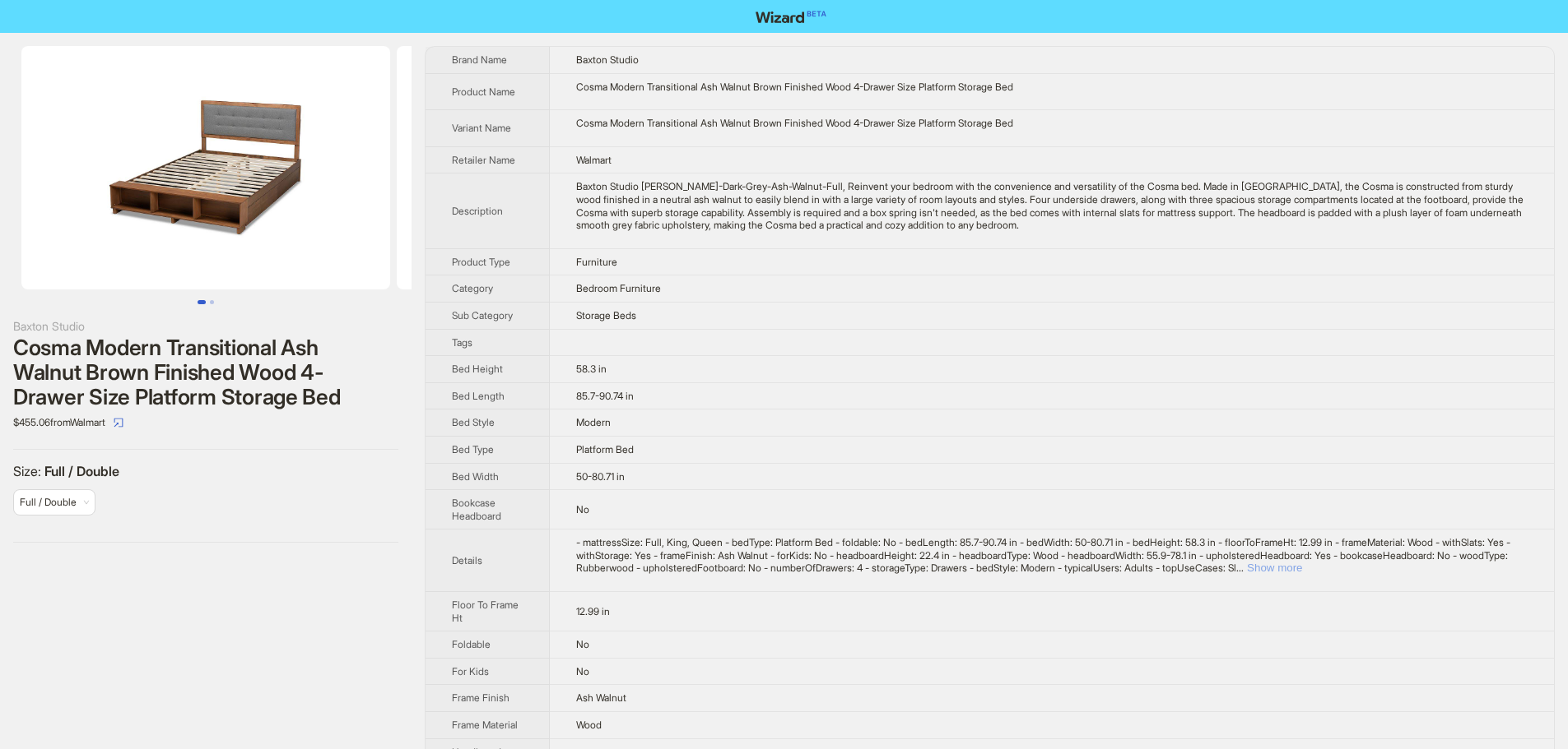
click at [1302, 569] on button "Show more" at bounding box center [1274, 568] width 56 height 13
click at [1298, 402] on td "85.7-90.74 in" at bounding box center [1051, 396] width 1004 height 27
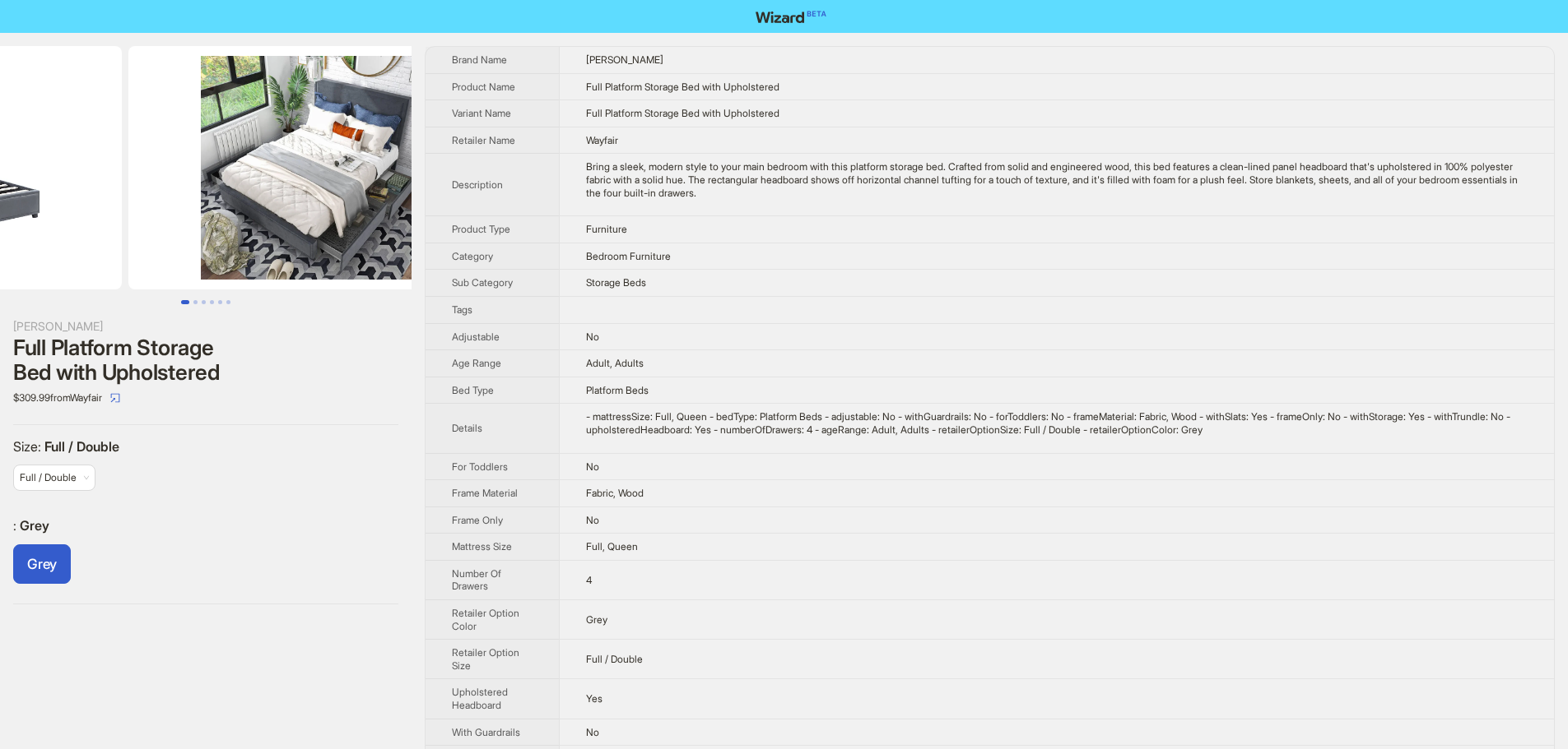
drag, startPoint x: 208, startPoint y: 284, endPoint x: 129, endPoint y: 295, distance: 79.8
click at [129, 295] on div at bounding box center [206, 175] width 412 height 258
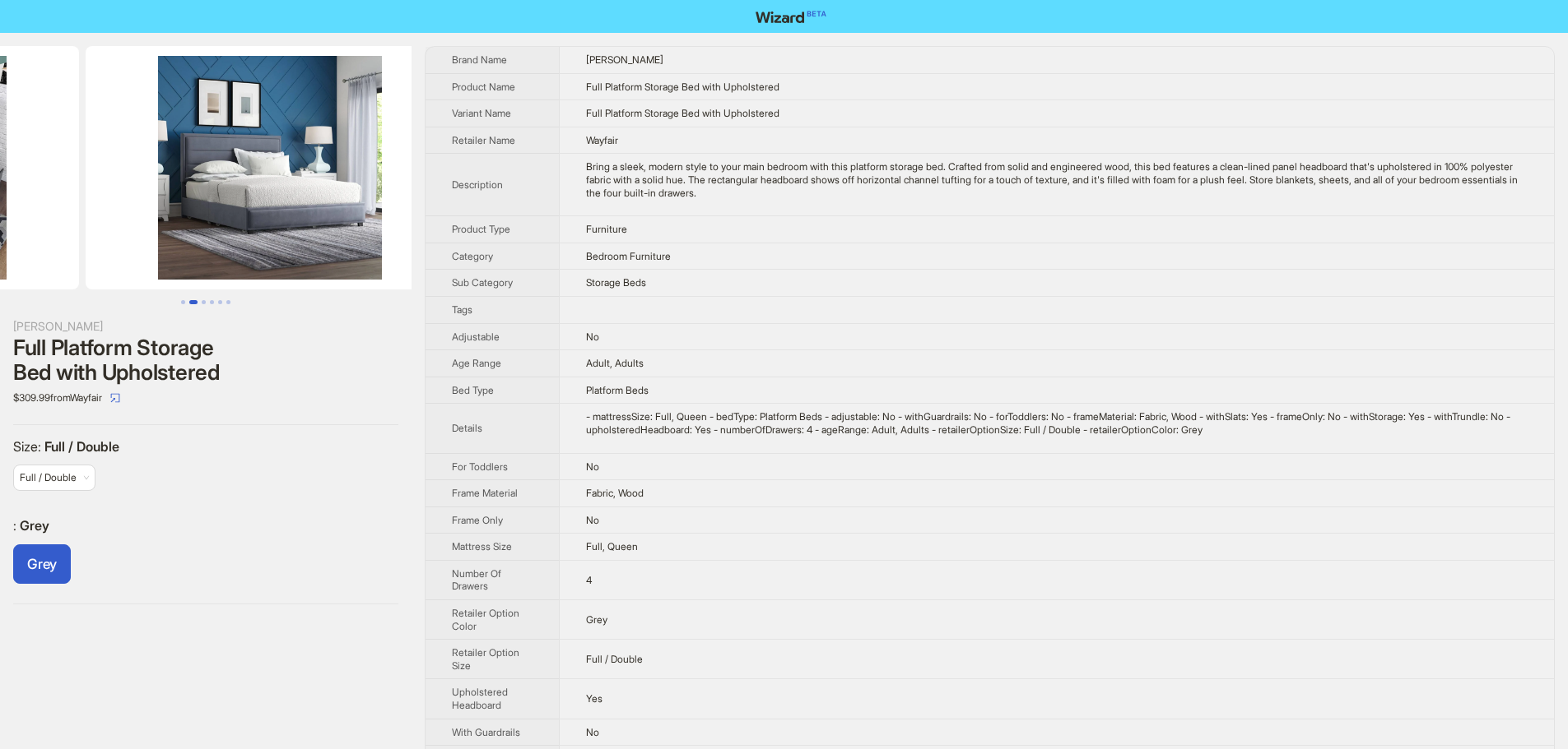
drag, startPoint x: 334, startPoint y: 259, endPoint x: 127, endPoint y: 266, distance: 207.1
click at [127, 266] on ul at bounding box center [206, 168] width 412 height 244
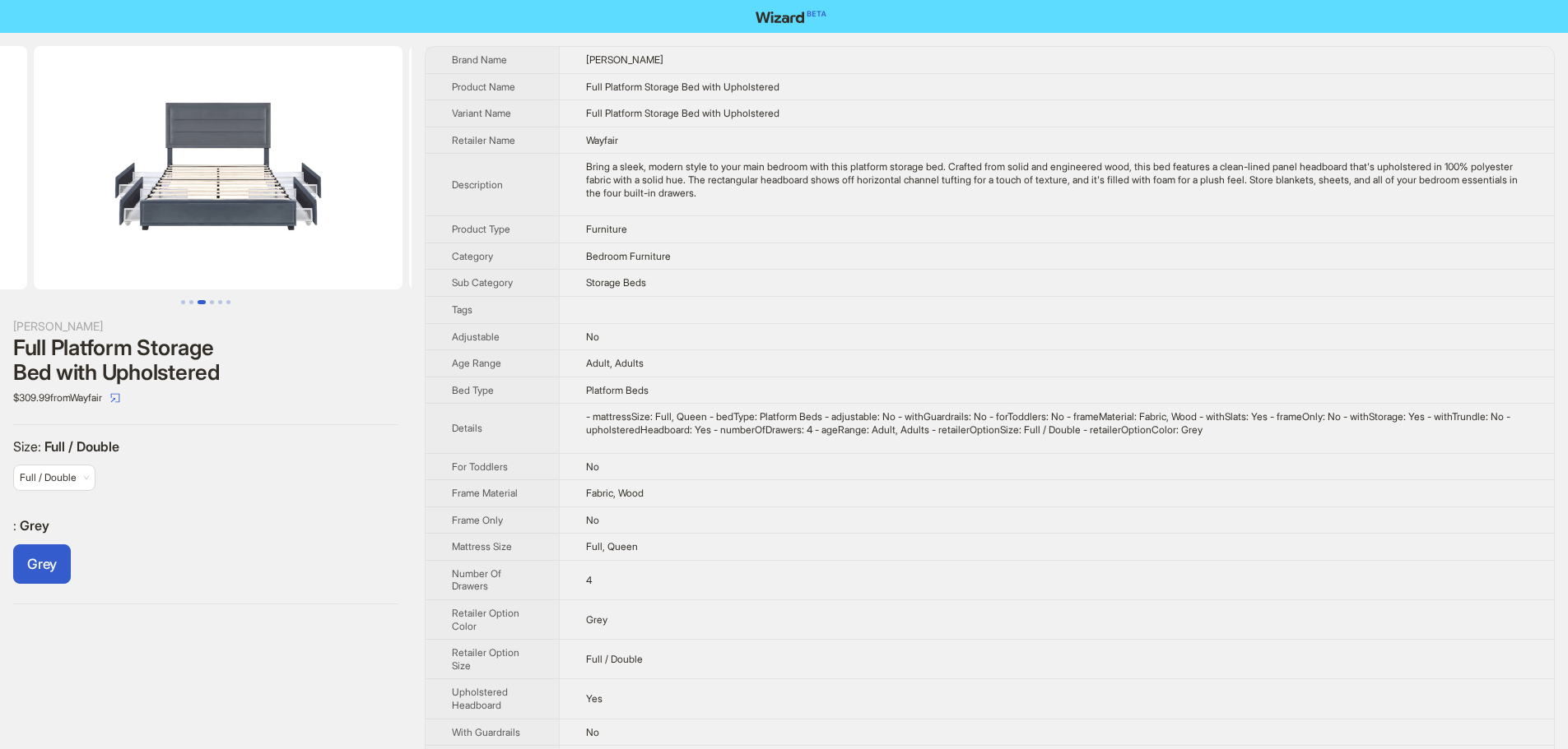
drag, startPoint x: 316, startPoint y: 247, endPoint x: 123, endPoint y: 249, distance: 193.0
click at [133, 249] on ul at bounding box center [206, 168] width 412 height 244
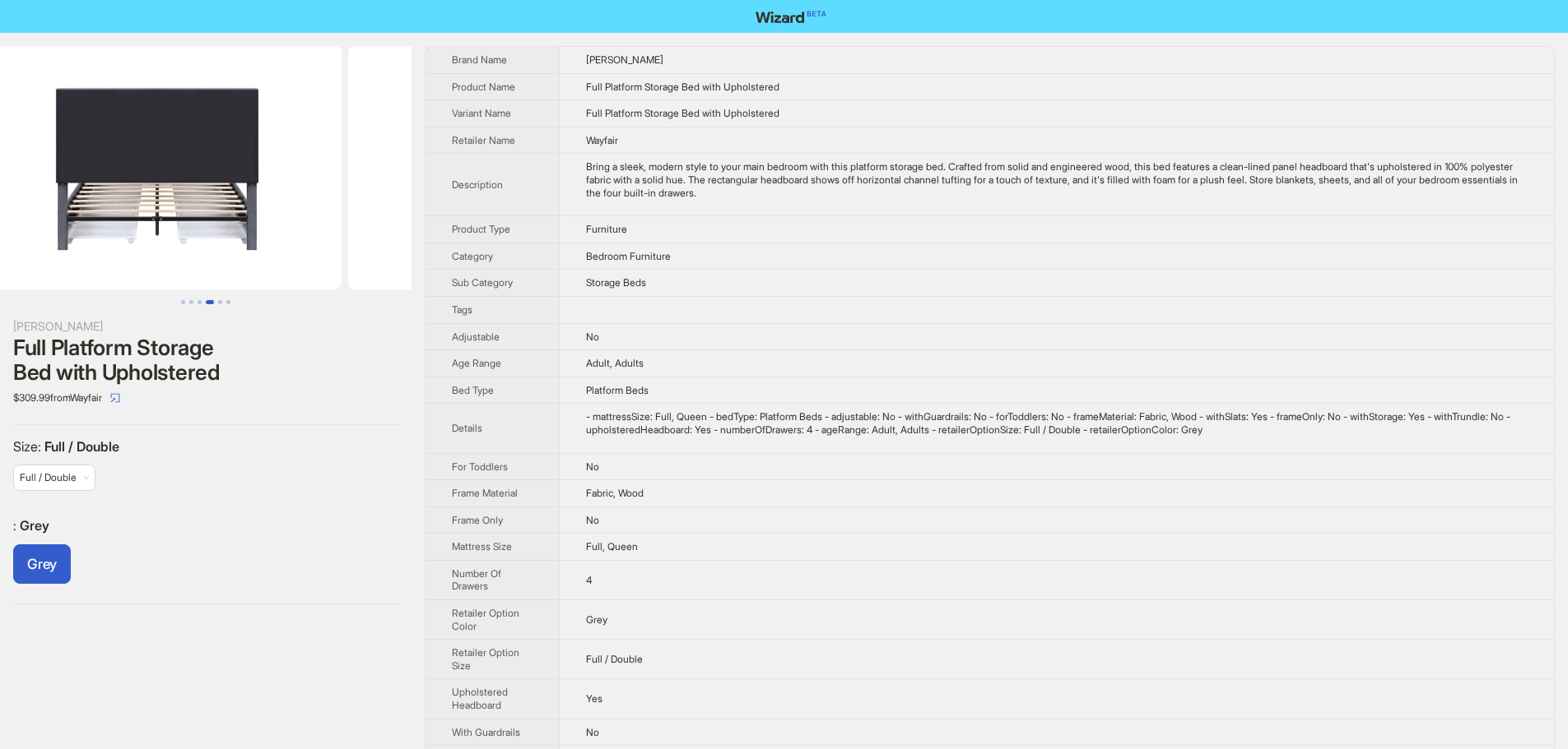
drag, startPoint x: 12, startPoint y: 231, endPoint x: 0, endPoint y: 233, distance: 12.2
click at [0, 233] on ul at bounding box center [206, 168] width 412 height 244
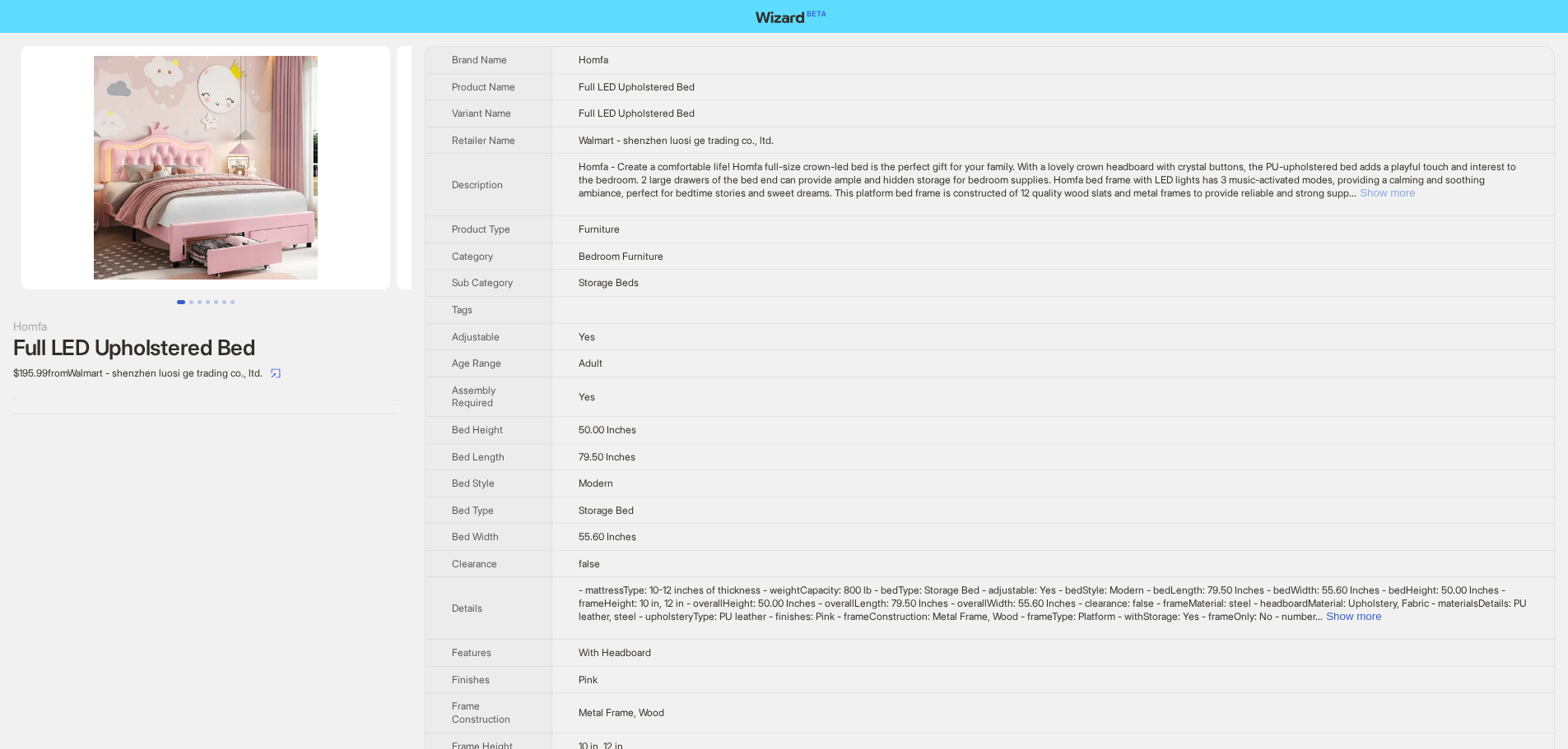
click at [1415, 193] on button "Show more" at bounding box center [1387, 192] width 56 height 13
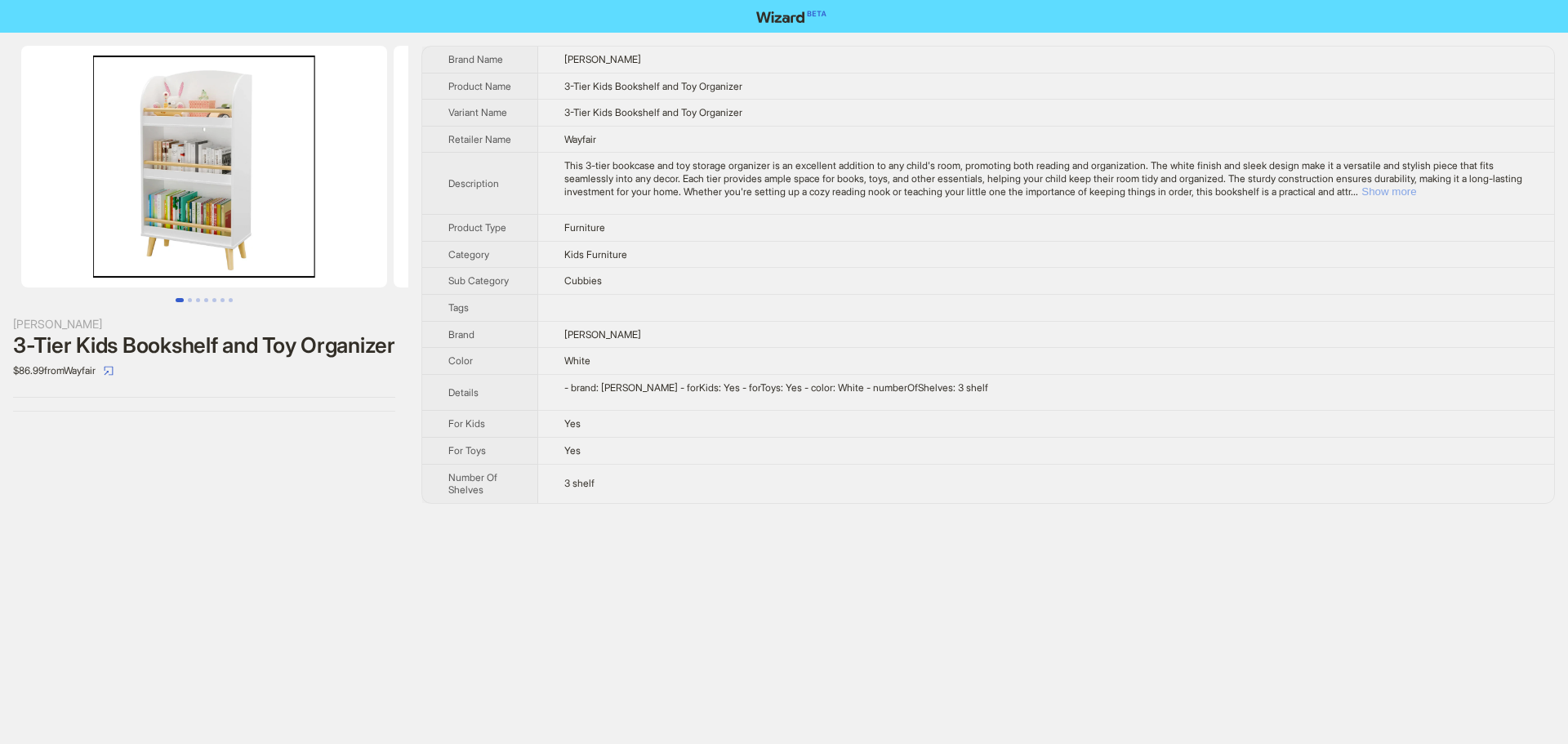
drag, startPoint x: 1502, startPoint y: 206, endPoint x: 1468, endPoint y: 239, distance: 47.4
click at [1417, 198] on button "Show more" at bounding box center [1389, 191] width 55 height 13
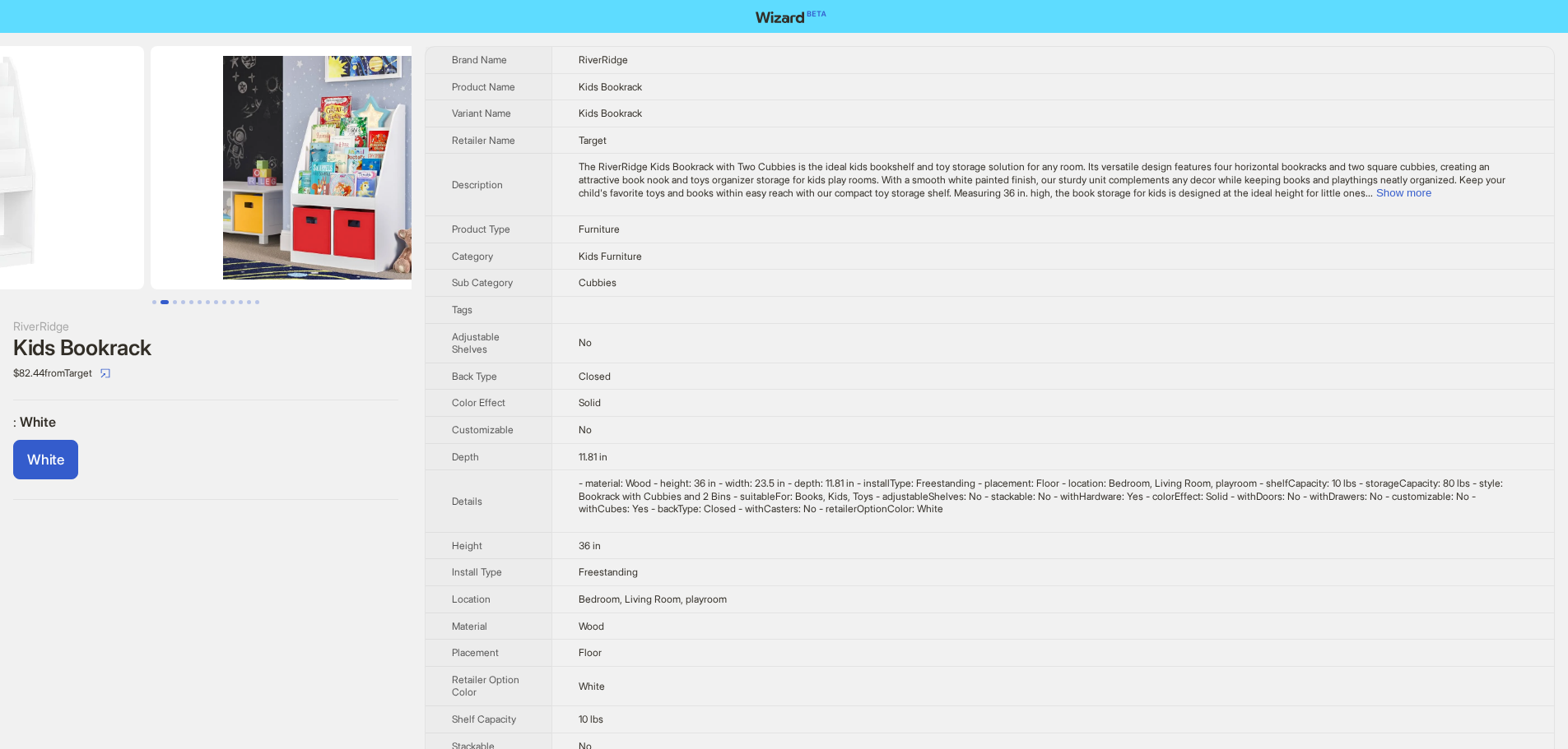
drag, startPoint x: 237, startPoint y: 156, endPoint x: 73, endPoint y: 168, distance: 164.4
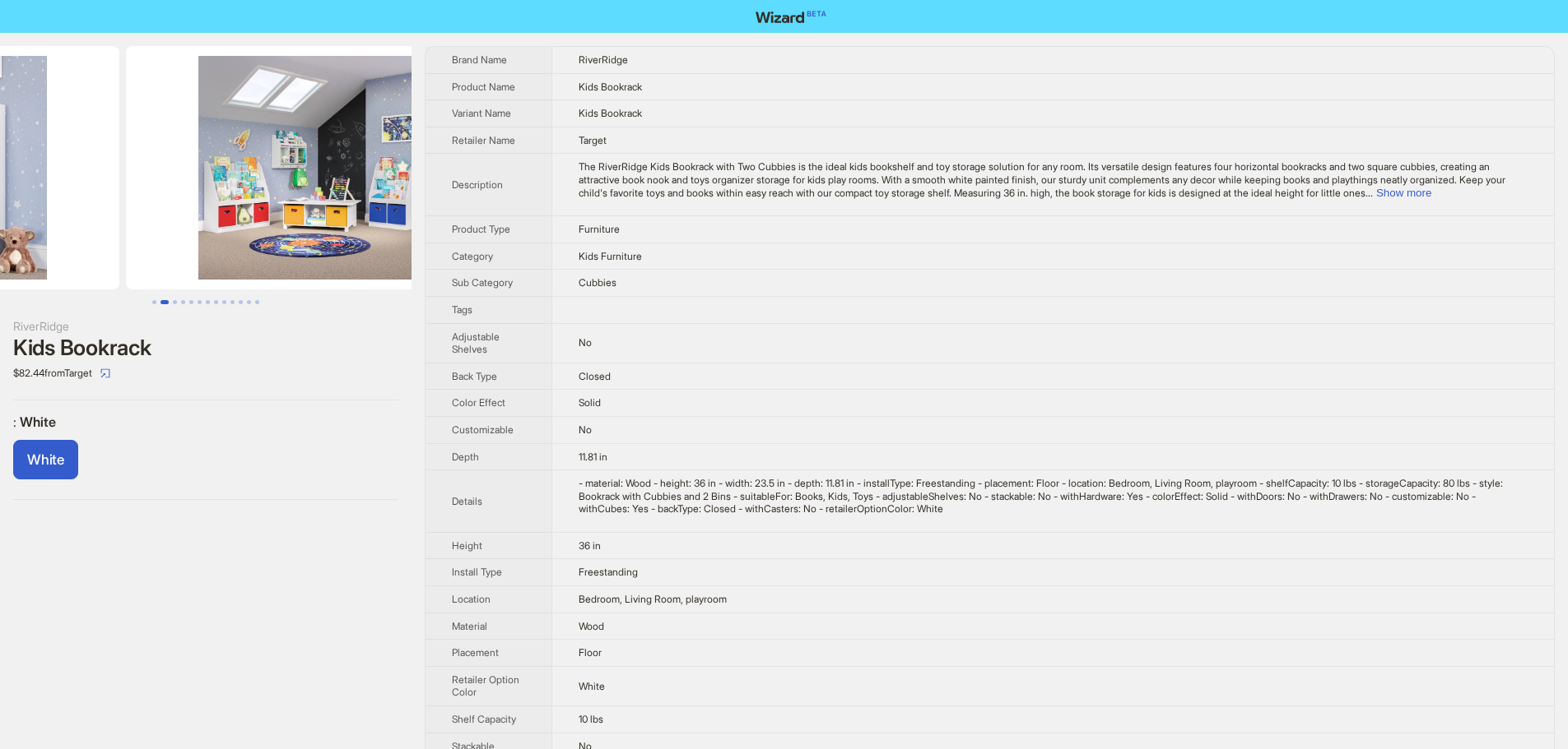
drag, startPoint x: 336, startPoint y: 197, endPoint x: 155, endPoint y: 210, distance: 181.5
click at [155, 209] on ul at bounding box center [206, 168] width 412 height 244
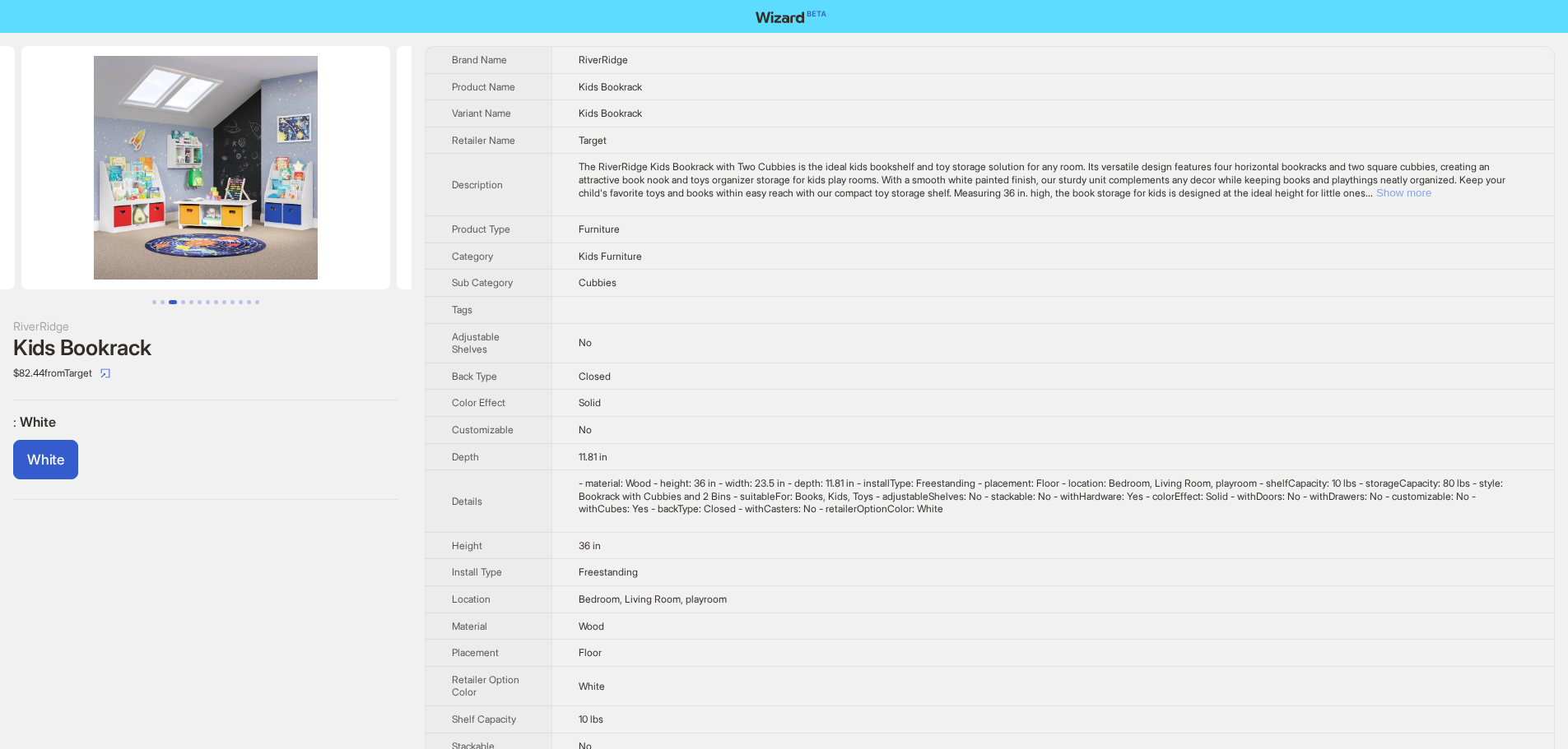
click at [1431, 192] on button "Show more" at bounding box center [1403, 192] width 56 height 13
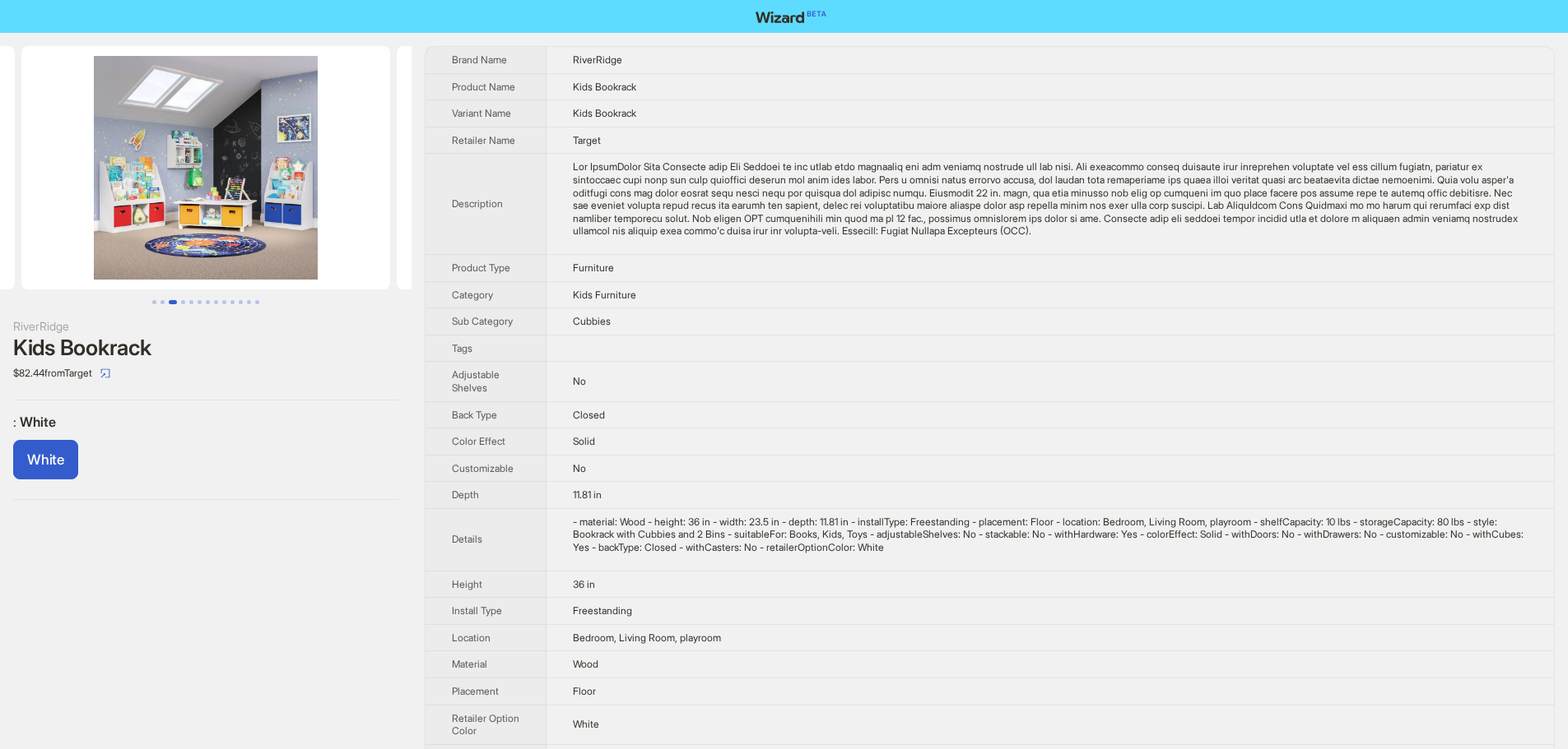
click at [1249, 354] on td at bounding box center [1050, 348] width 1007 height 27
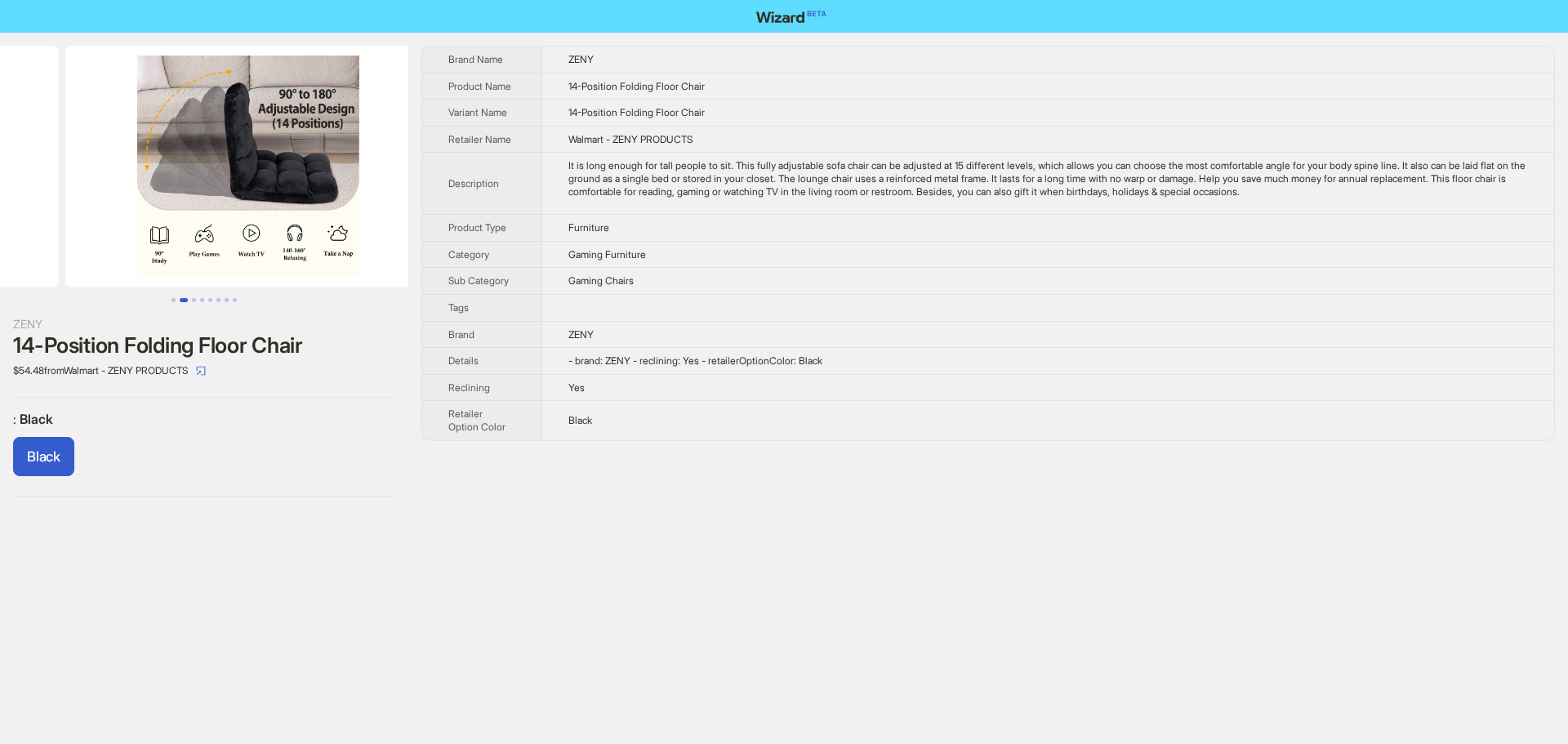
drag, startPoint x: 250, startPoint y: 201, endPoint x: 34, endPoint y: 211, distance: 216.2
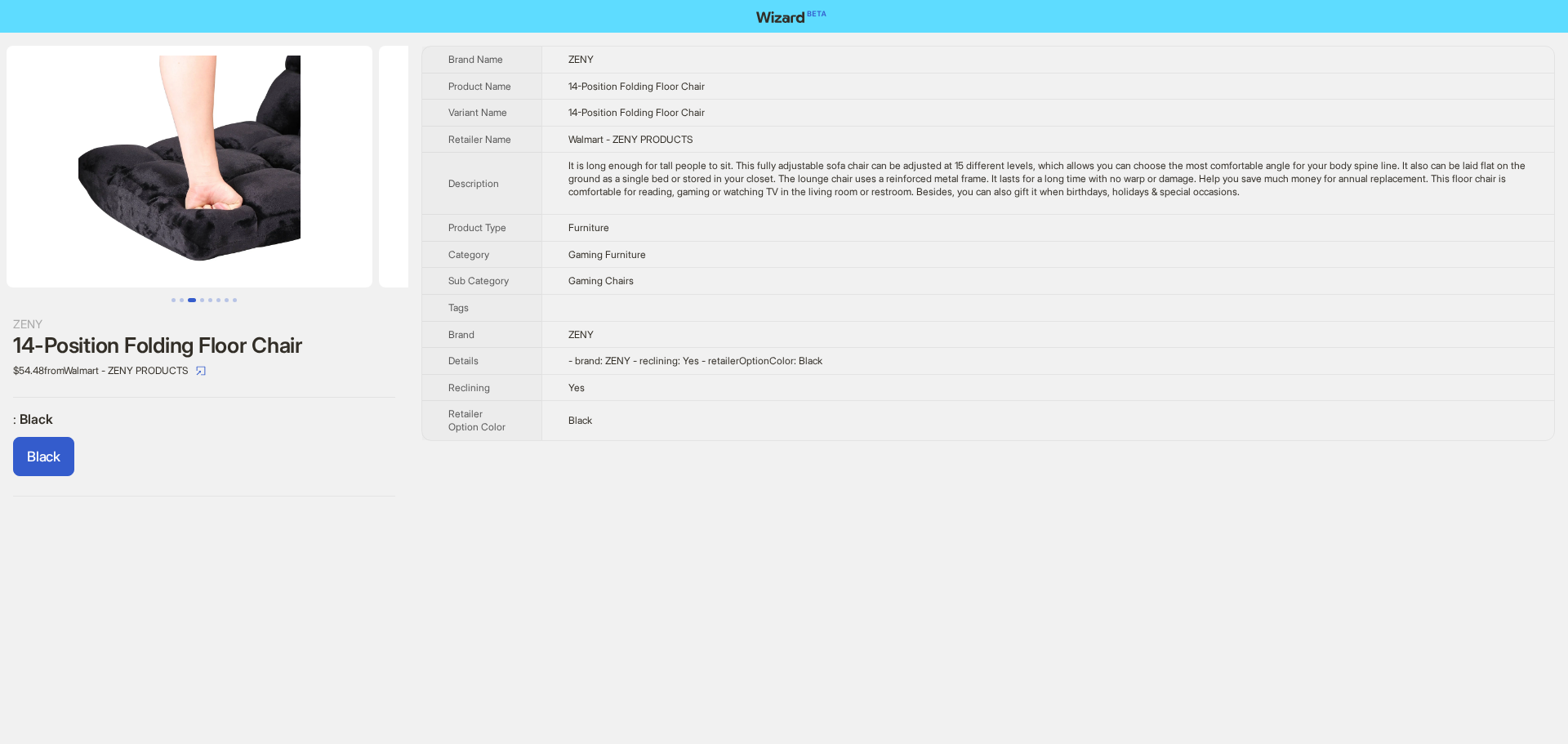
drag, startPoint x: 295, startPoint y: 205, endPoint x: 37, endPoint y: 207, distance: 258.0
click at [38, 207] on ul at bounding box center [204, 167] width 409 height 242
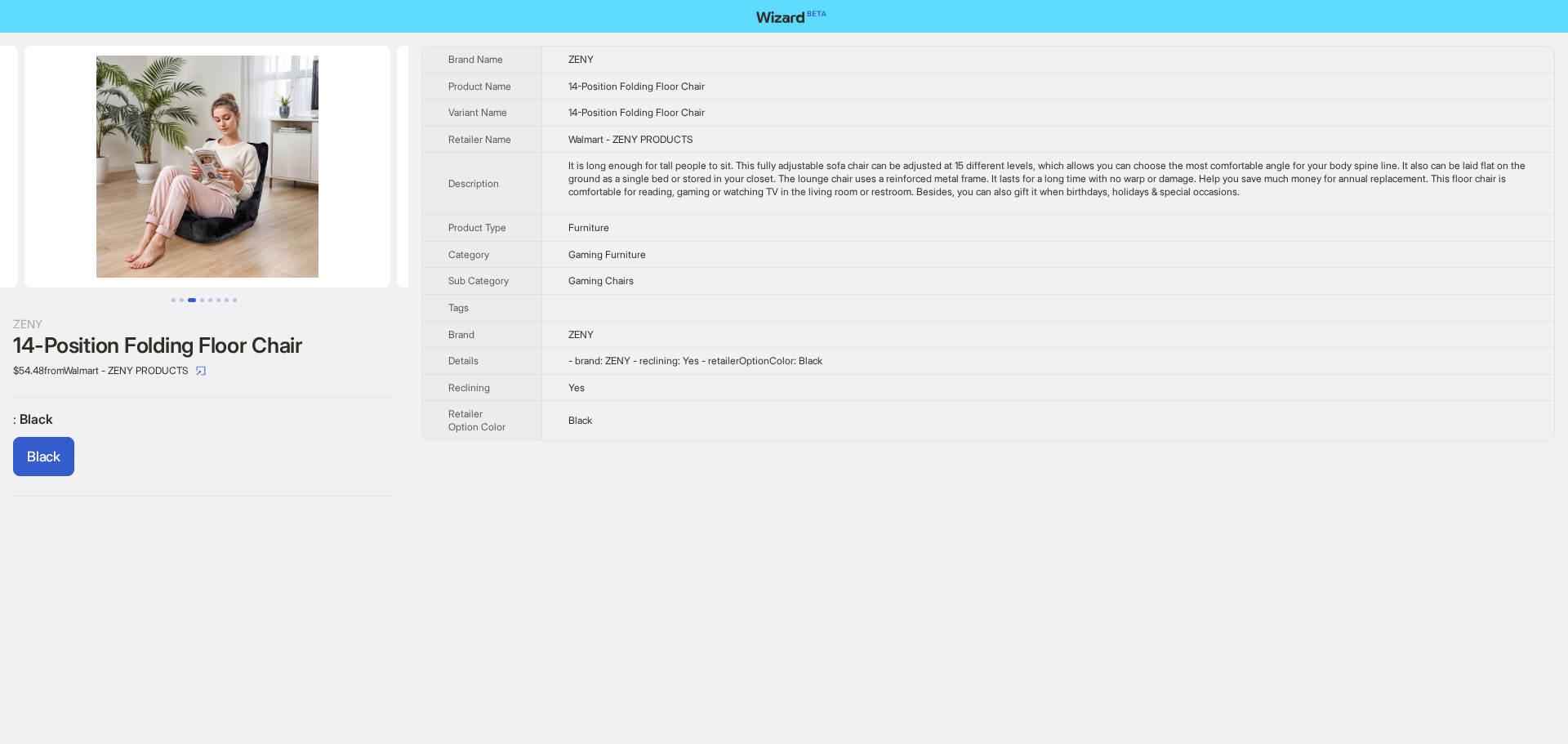
drag, startPoint x: 267, startPoint y: 213, endPoint x: 26, endPoint y: 217, distance: 241.0
click at [26, 217] on ul at bounding box center [204, 167] width 409 height 242
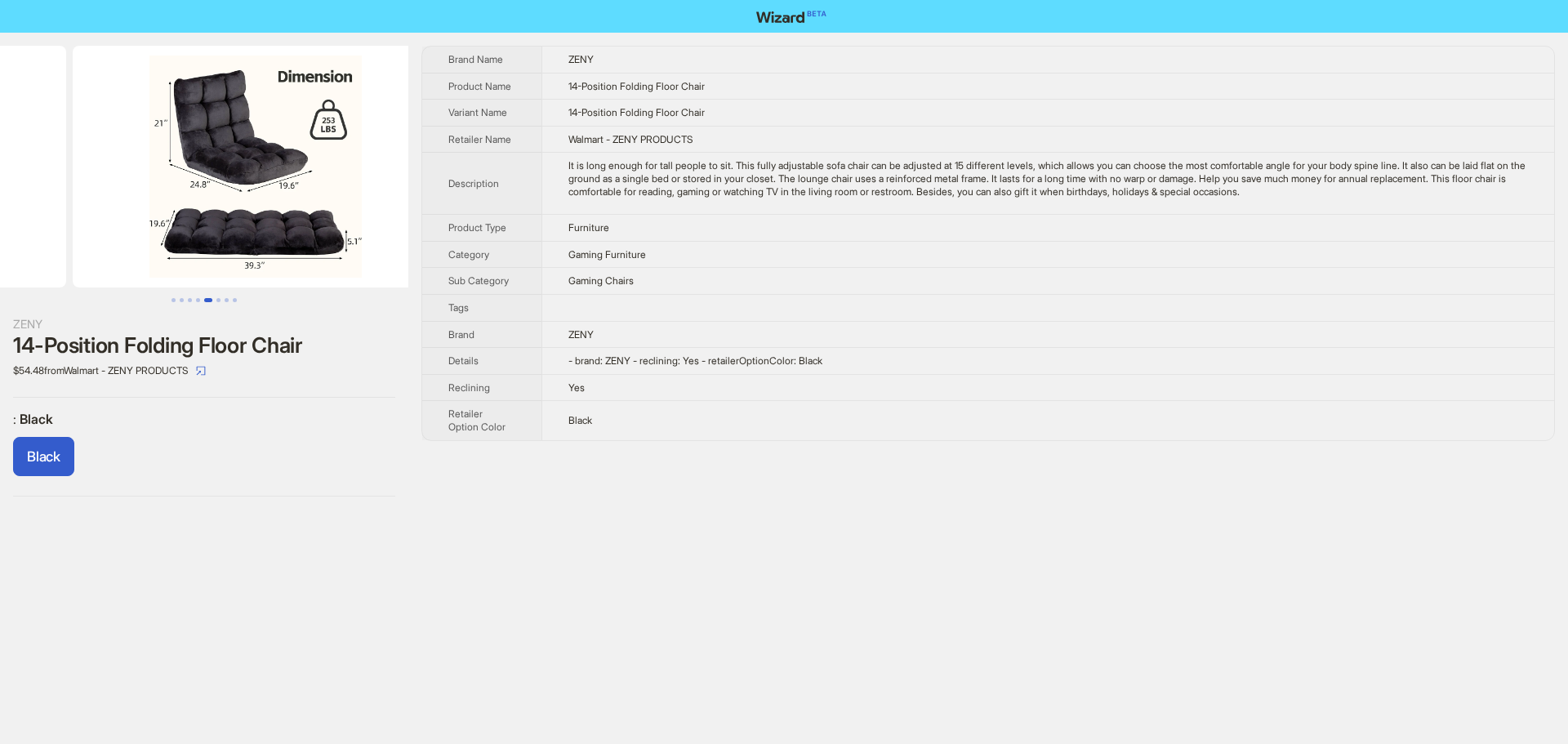
drag, startPoint x: 261, startPoint y: 205, endPoint x: 45, endPoint y: 204, distance: 216.0
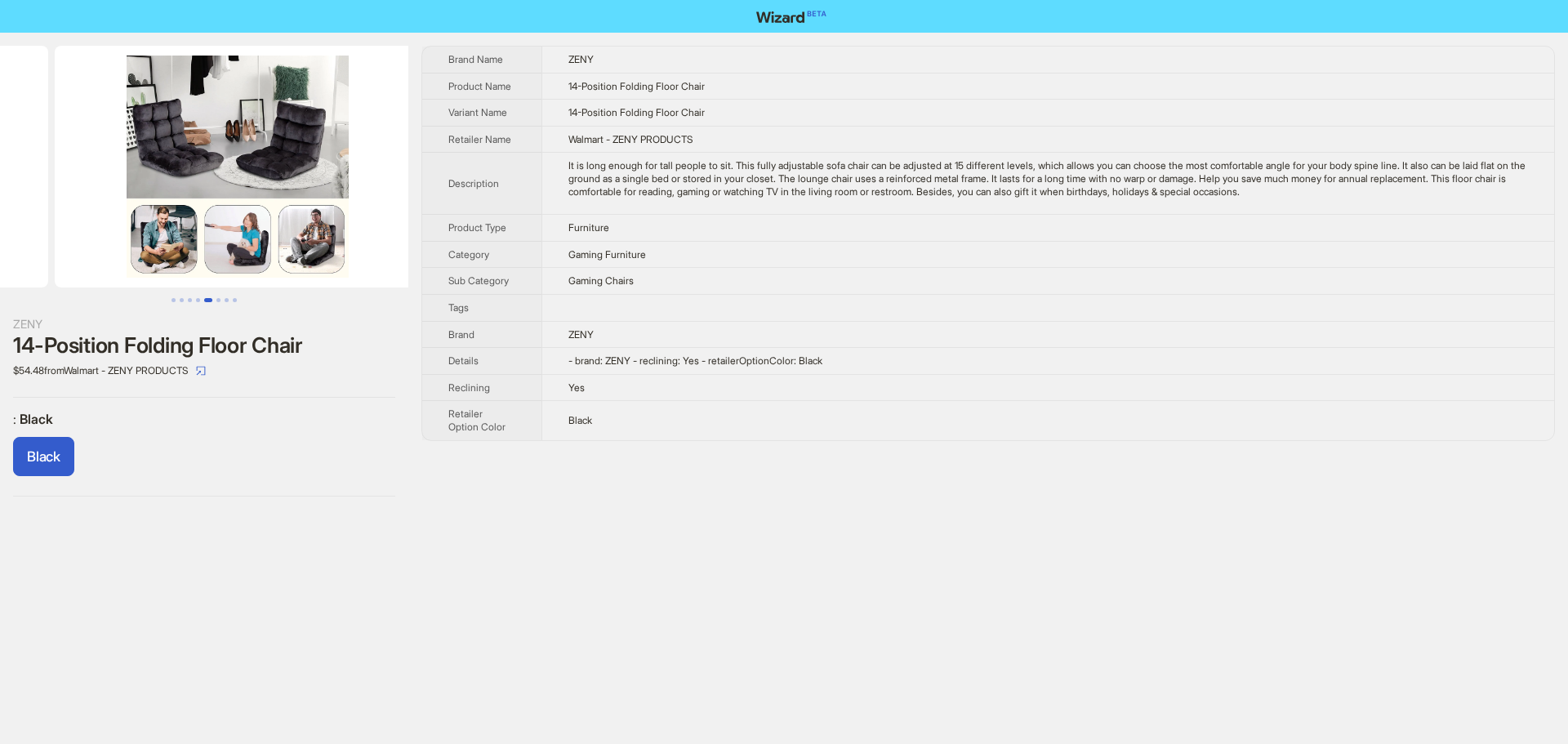
drag, startPoint x: 305, startPoint y: 210, endPoint x: 114, endPoint y: 211, distance: 191.0
click at [114, 211] on ul at bounding box center [204, 167] width 409 height 242
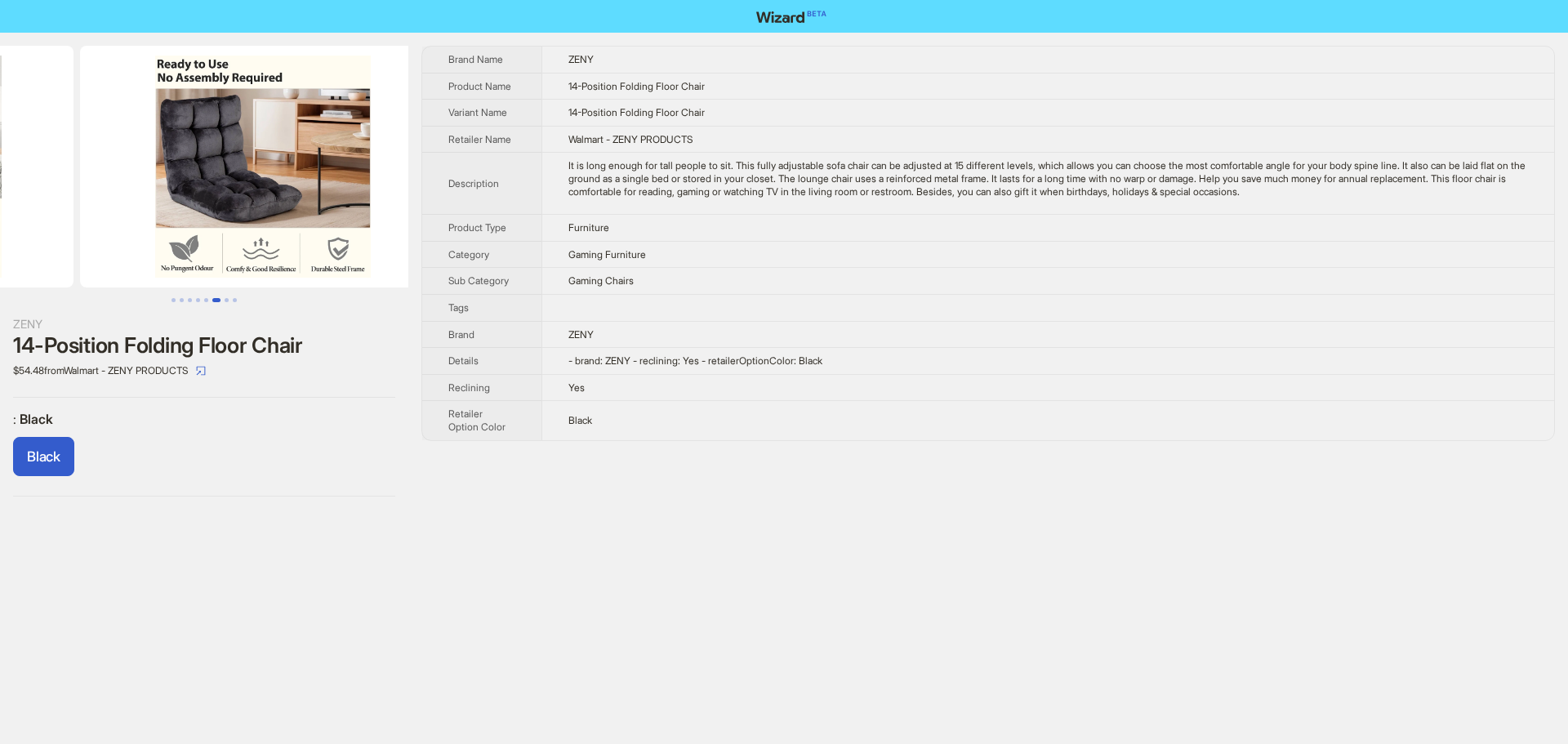
drag, startPoint x: 322, startPoint y: 218, endPoint x: 108, endPoint y: 222, distance: 214.0
click at [112, 222] on ul at bounding box center [204, 167] width 409 height 242
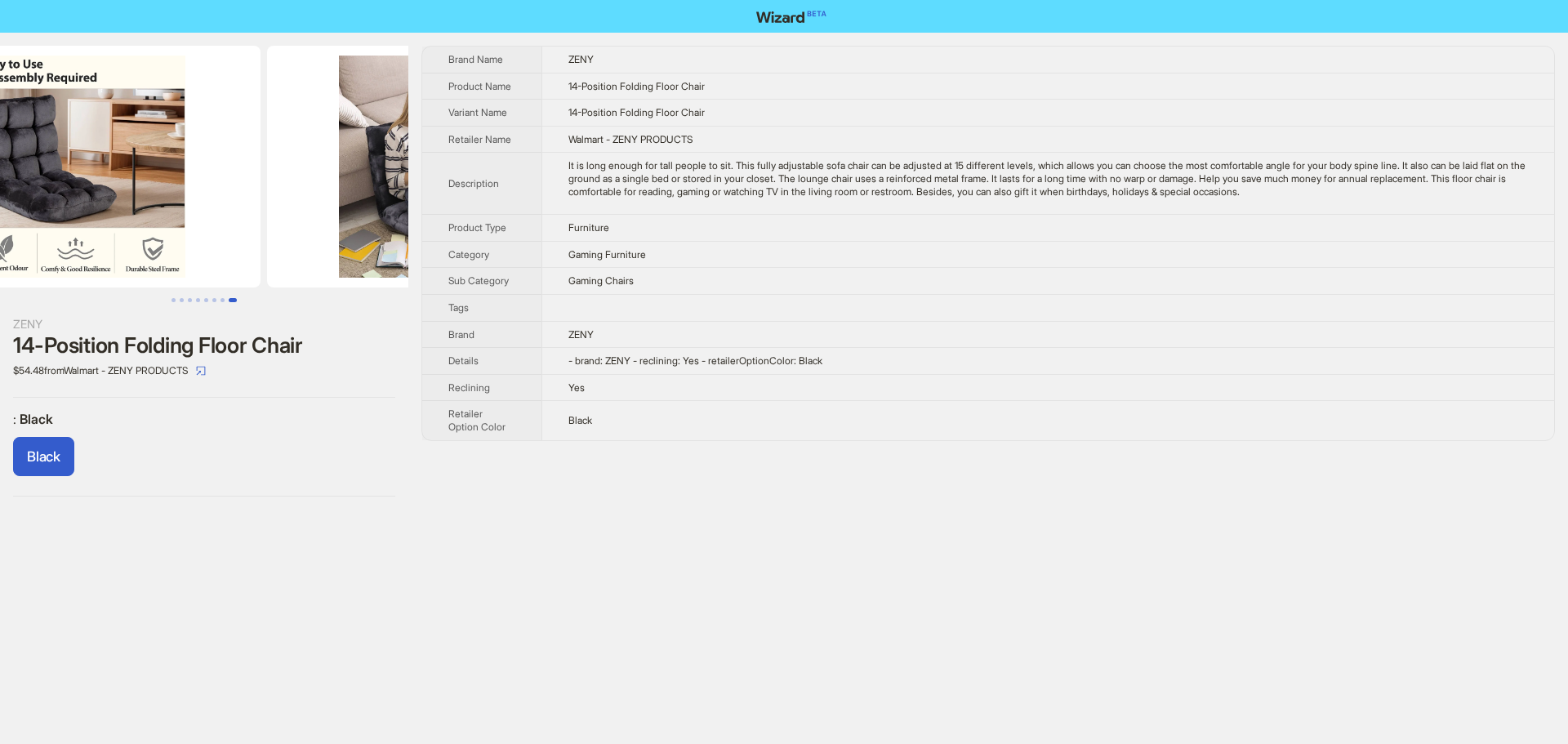
scroll to position [0, 2607]
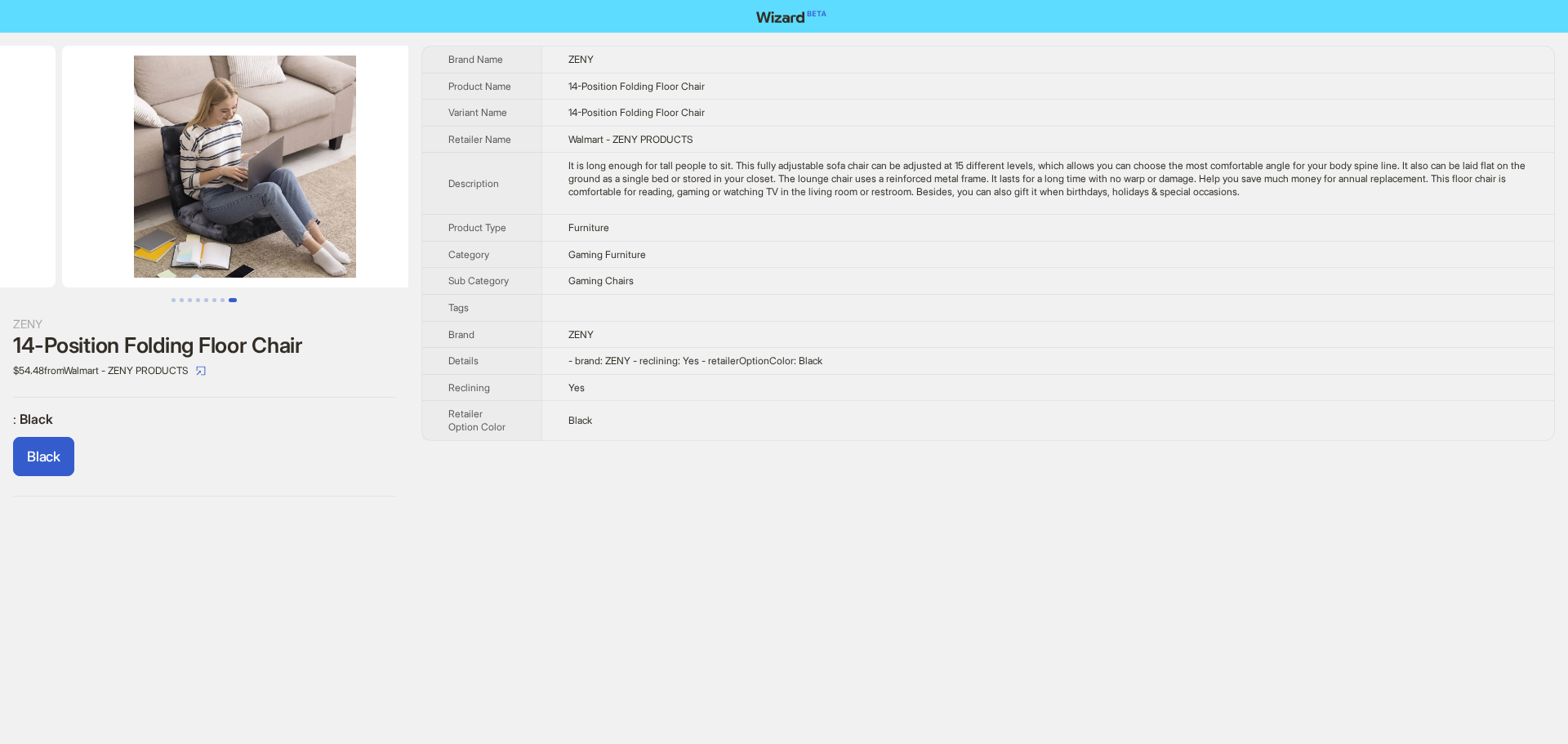
drag, startPoint x: 302, startPoint y: 224, endPoint x: 50, endPoint y: 227, distance: 252.0
click at [66, 225] on ul at bounding box center [204, 167] width 409 height 242
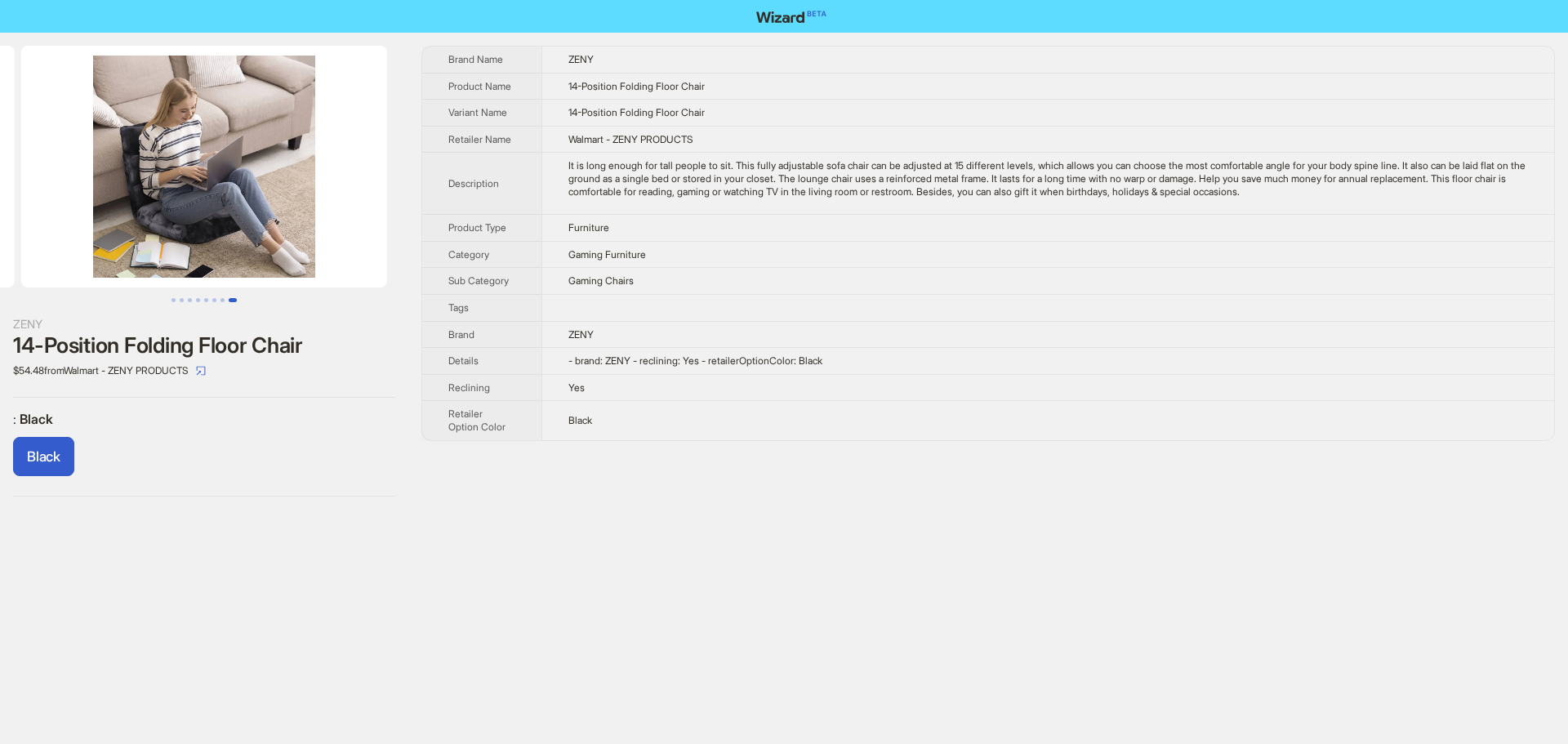
drag, startPoint x: 268, startPoint y: 227, endPoint x: 60, endPoint y: 227, distance: 208.0
click at [60, 227] on img at bounding box center [204, 167] width 366 height 242
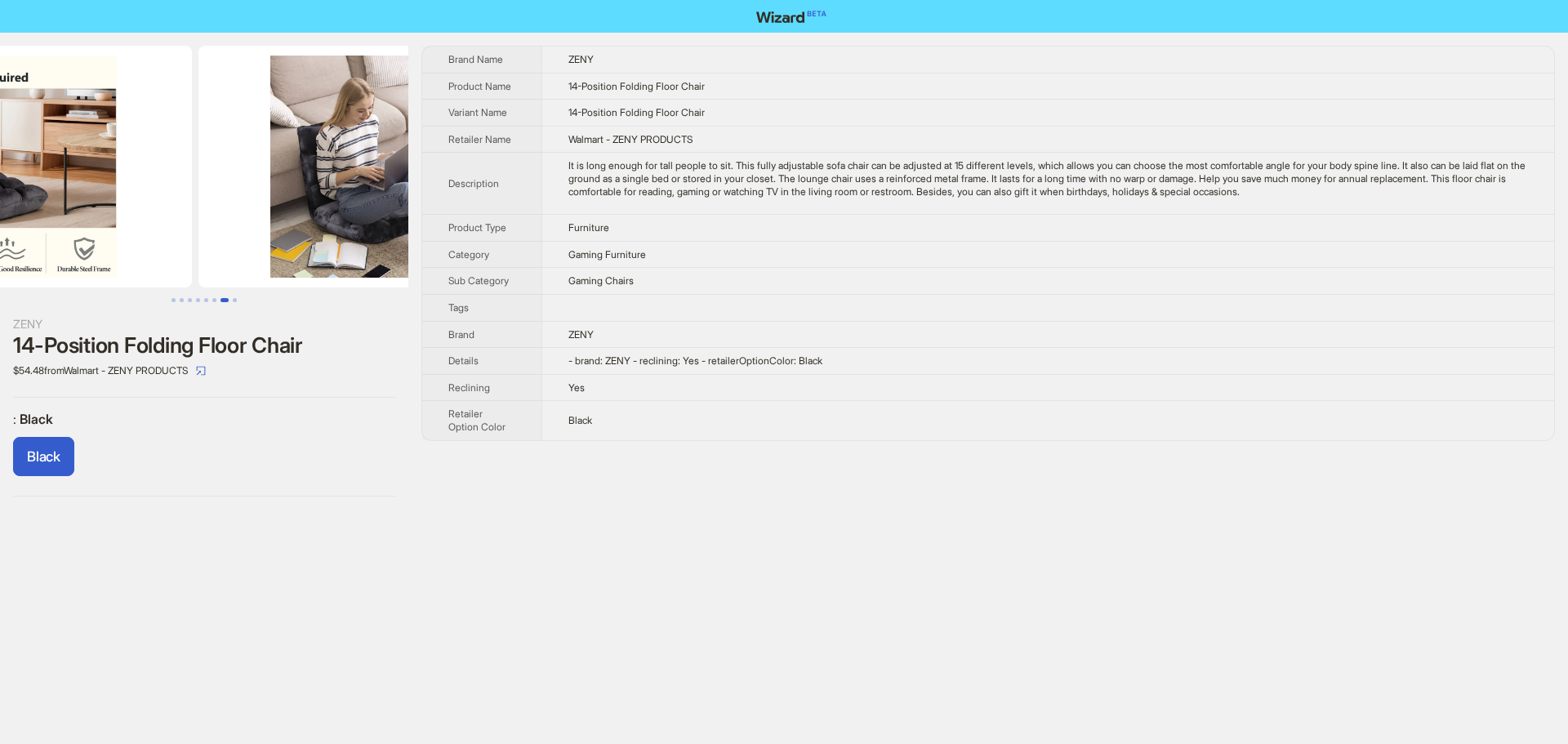
drag, startPoint x: 260, startPoint y: 219, endPoint x: 311, endPoint y: 227, distance: 51.6
click at [300, 225] on ul at bounding box center [204, 167] width 409 height 242
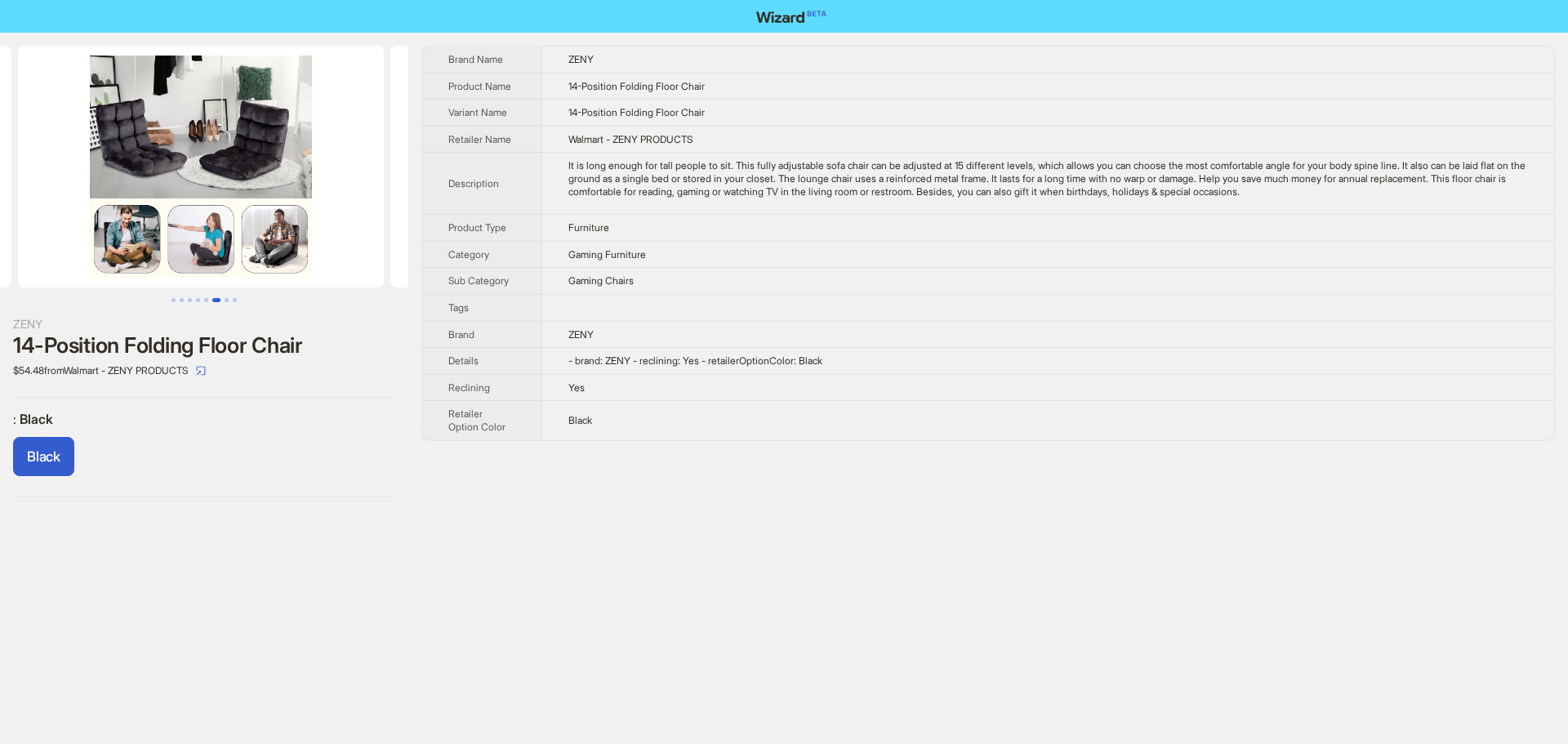
drag, startPoint x: 194, startPoint y: 154, endPoint x: 415, endPoint y: 186, distance: 223.3
click at [462, 176] on div "ZENY 14-Position Folding Floor Chair $54.48 from Walmart - ZENY PRODUCTS : Blac…" at bounding box center [784, 271] width 1568 height 478
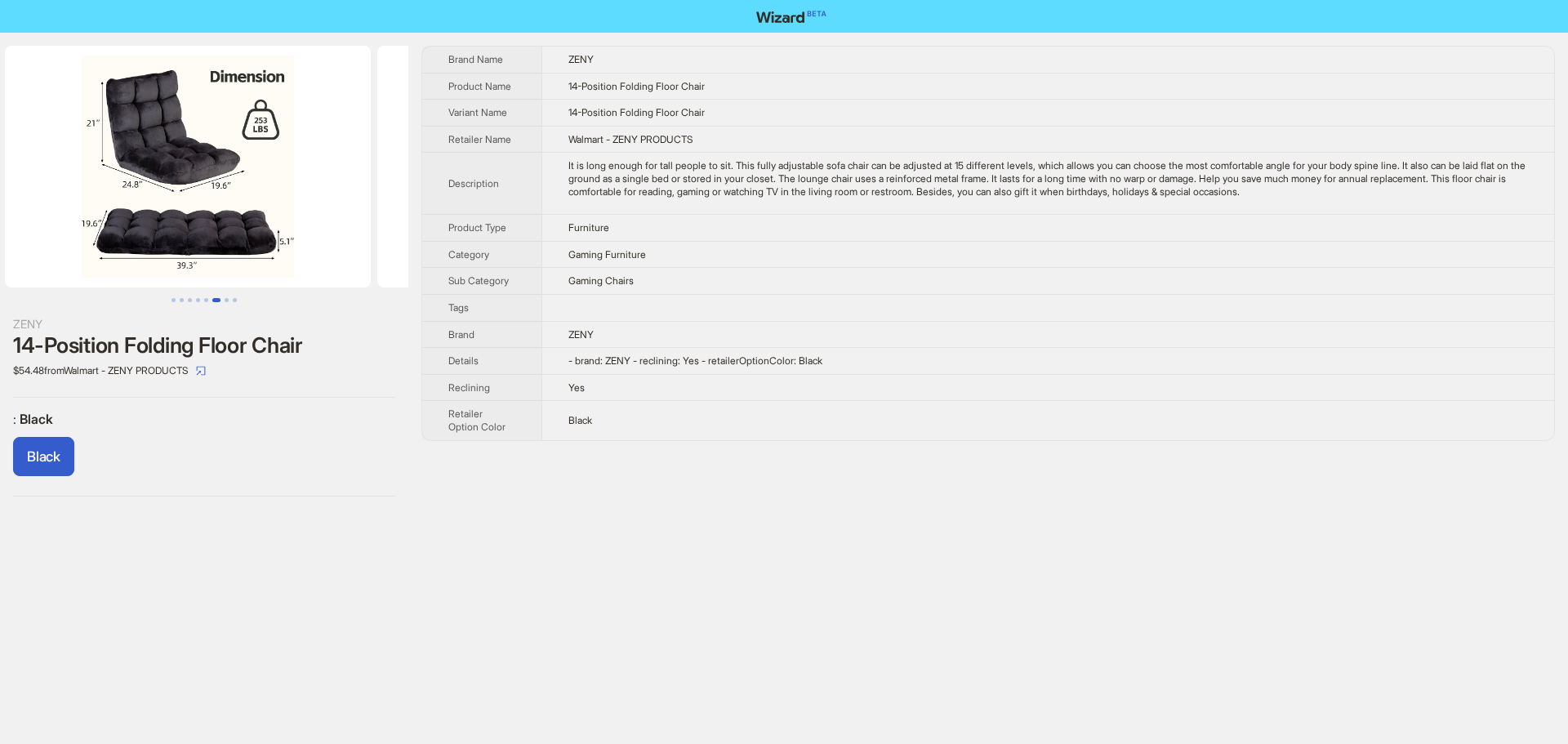
drag, startPoint x: 222, startPoint y: 191, endPoint x: 403, endPoint y: 211, distance: 182.1
click at [471, 199] on div "ZENY 14-Position Folding Floor Chair $54.48 from Walmart - ZENY PRODUCTS : Blac…" at bounding box center [784, 271] width 1568 height 478
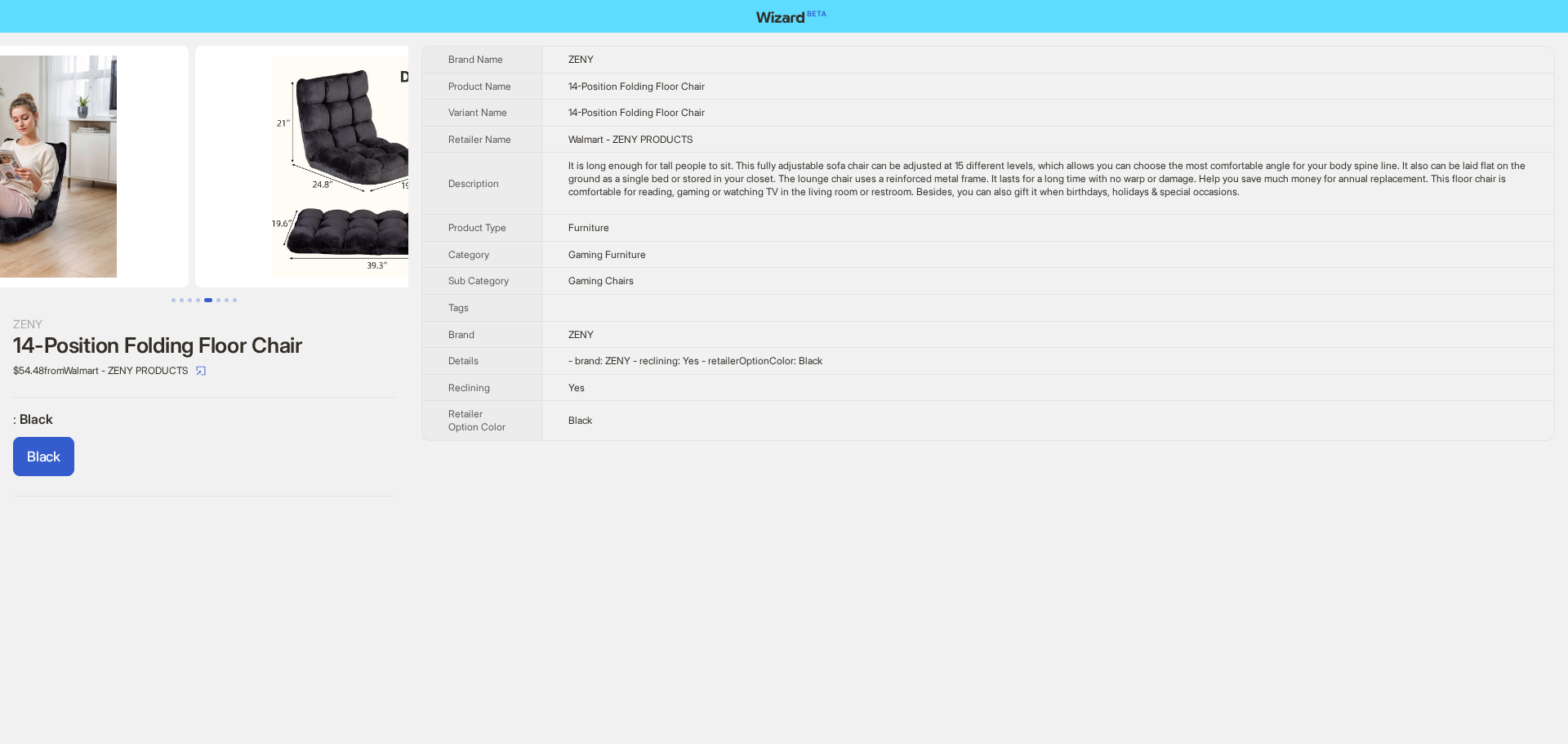
drag, startPoint x: 203, startPoint y: 208, endPoint x: 454, endPoint y: 221, distance: 251.3
click at [475, 216] on div "ZENY 14-Position Folding Floor Chair $54.48 from Walmart - ZENY PRODUCTS : Blac…" at bounding box center [784, 271] width 1568 height 478
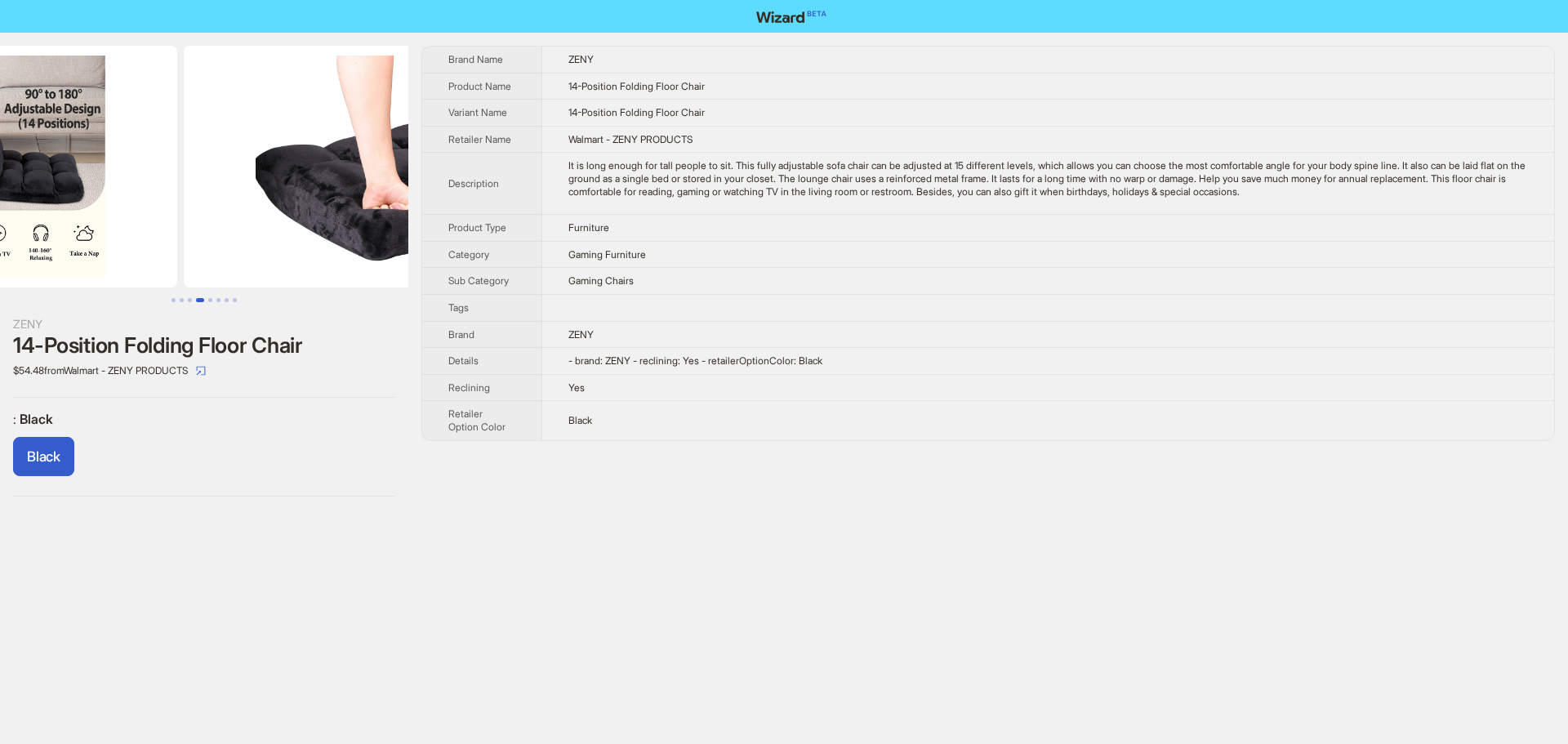
drag, startPoint x: 397, startPoint y: 217, endPoint x: 634, endPoint y: 232, distance: 237.5
click at [609, 227] on div "ZENY 14-Position Folding Floor Chair $54.48 from Walmart - ZENY PRODUCTS : Blac…" at bounding box center [784, 271] width 1568 height 478
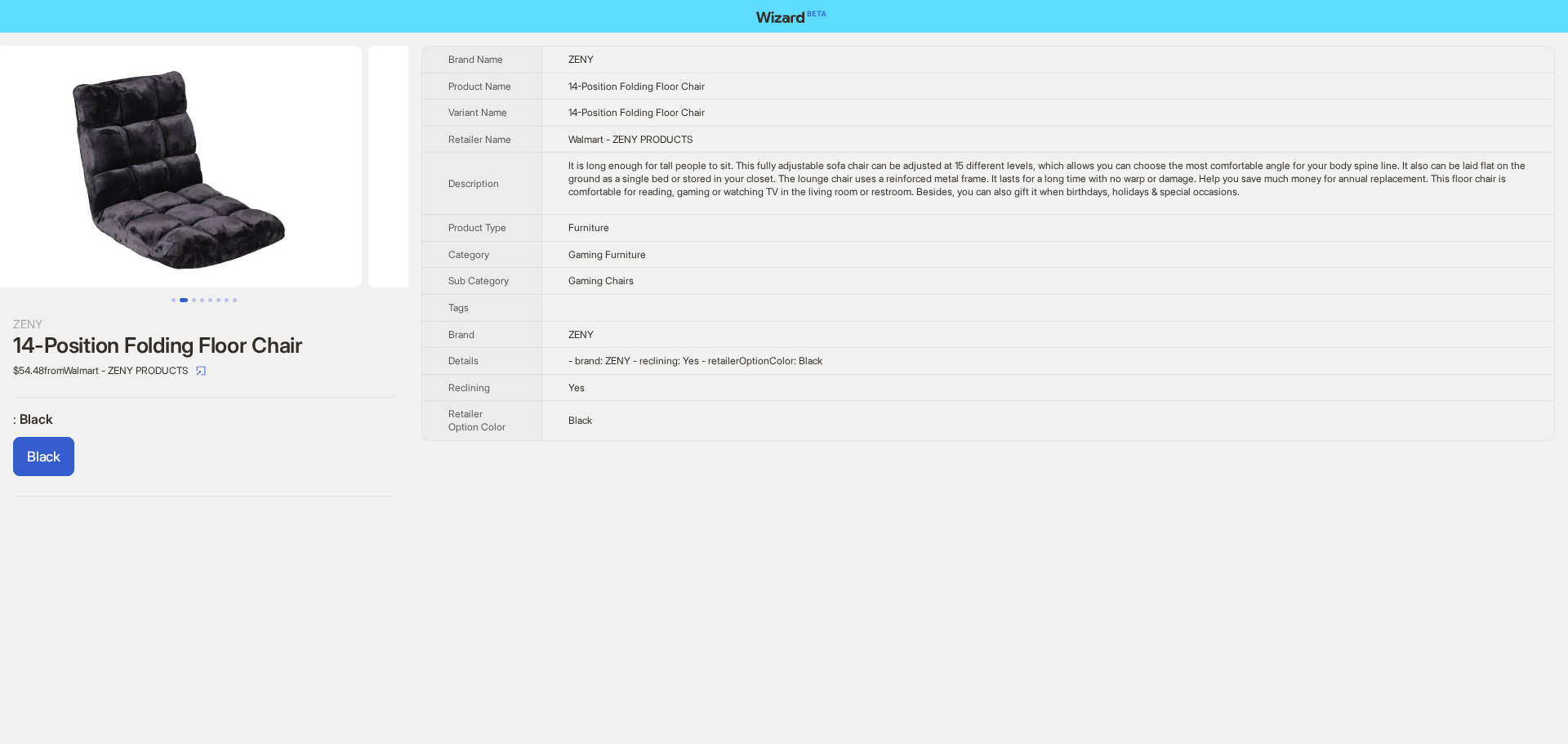
drag, startPoint x: 259, startPoint y: 224, endPoint x: 602, endPoint y: 231, distance: 343.1
click at [605, 227] on div "ZENY 14-Position Folding Floor Chair $54.48 from Walmart - ZENY PRODUCTS : Blac…" at bounding box center [784, 271] width 1568 height 478
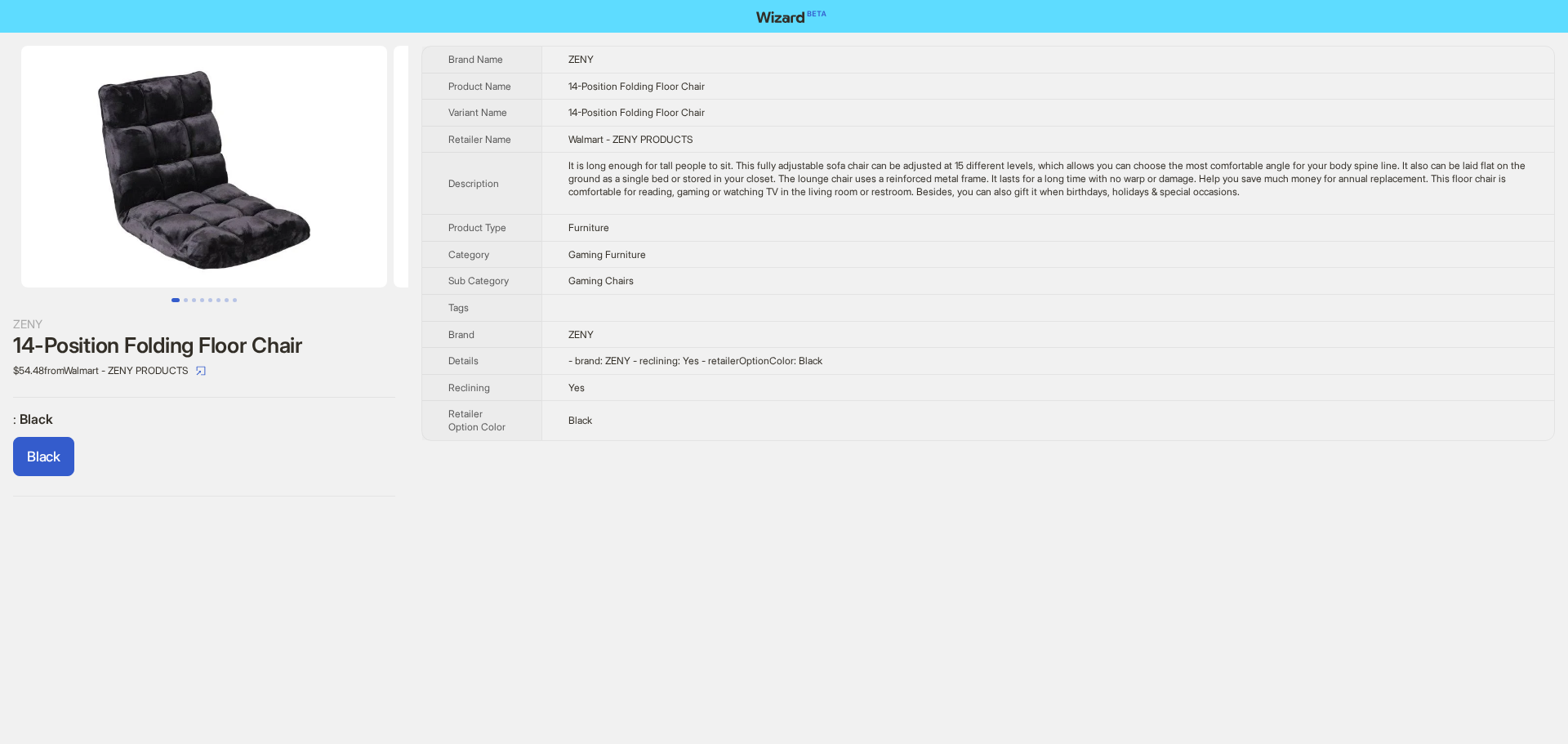
drag, startPoint x: 279, startPoint y: 223, endPoint x: 568, endPoint y: 232, distance: 289.1
click at [605, 227] on div "ZENY 14-Position Folding Floor Chair $54.48 from Walmart - ZENY PRODUCTS : Blac…" at bounding box center [784, 271] width 1568 height 478
drag, startPoint x: 164, startPoint y: 105, endPoint x: 473, endPoint y: 135, distance: 310.5
click at [463, 133] on div "ZENY 14-Position Folding Floor Chair $54.48 from Walmart - ZENY PRODUCTS : Blac…" at bounding box center [784, 271] width 1568 height 478
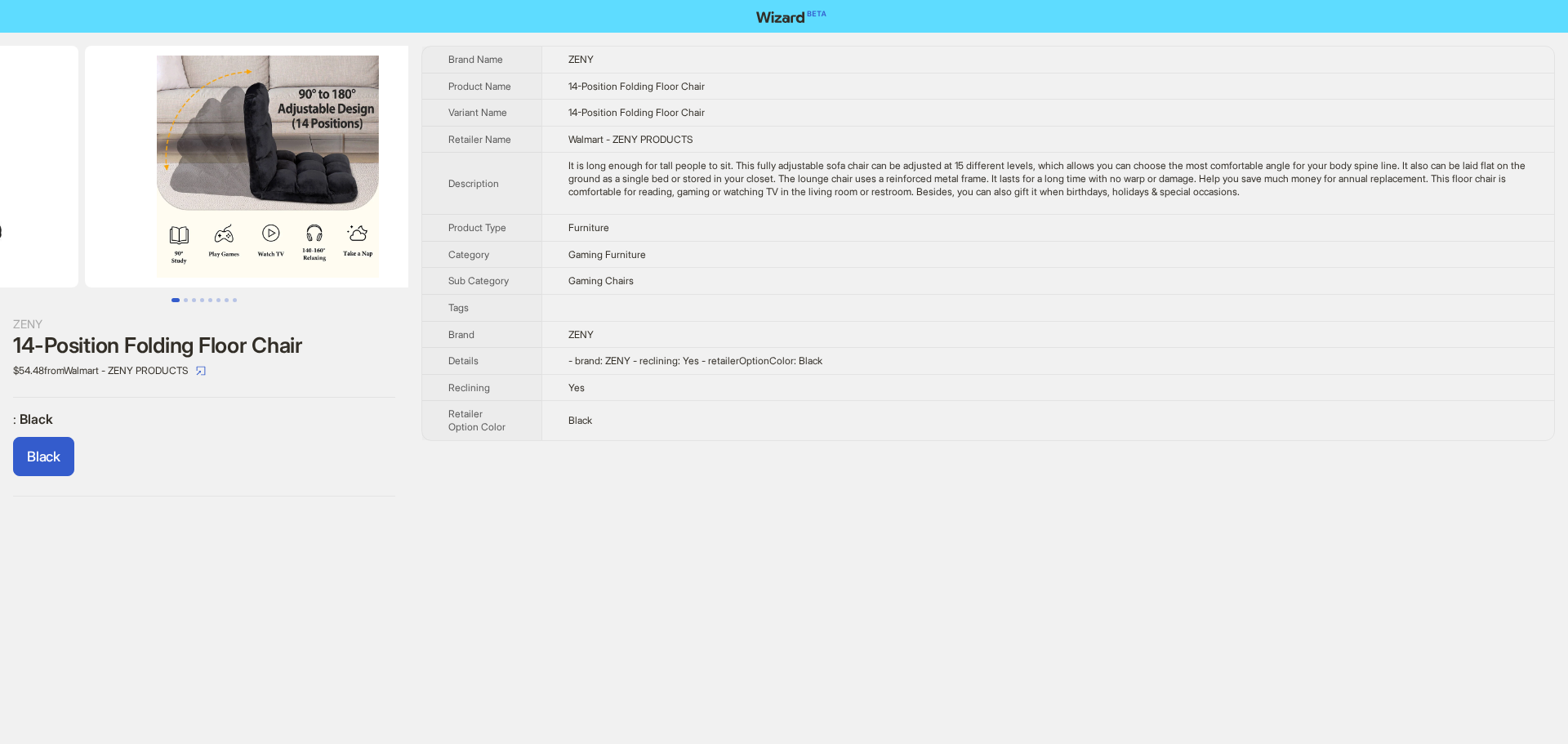
drag, startPoint x: 347, startPoint y: 185, endPoint x: 105, endPoint y: 176, distance: 242.2
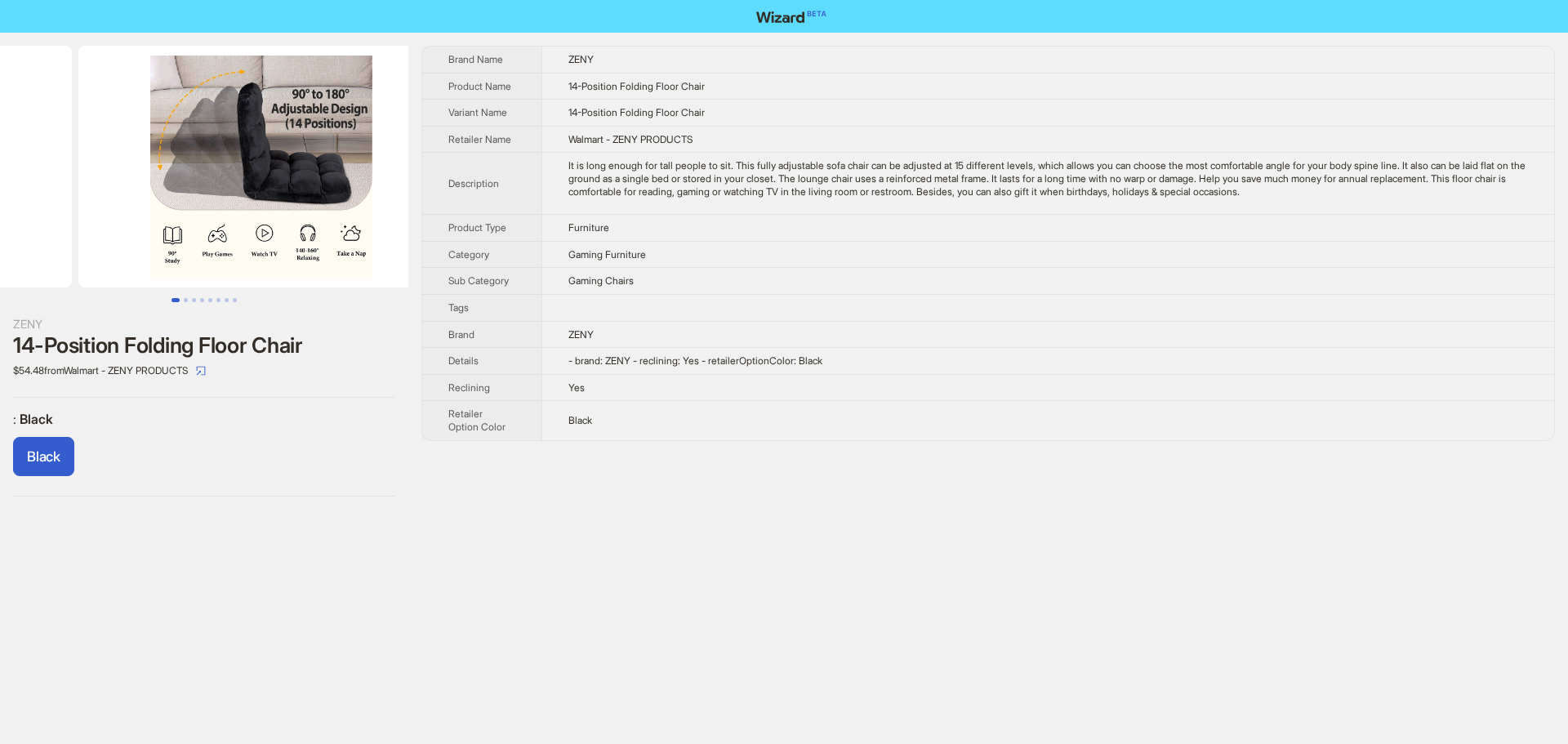
click at [138, 176] on ul at bounding box center [204, 167] width 409 height 242
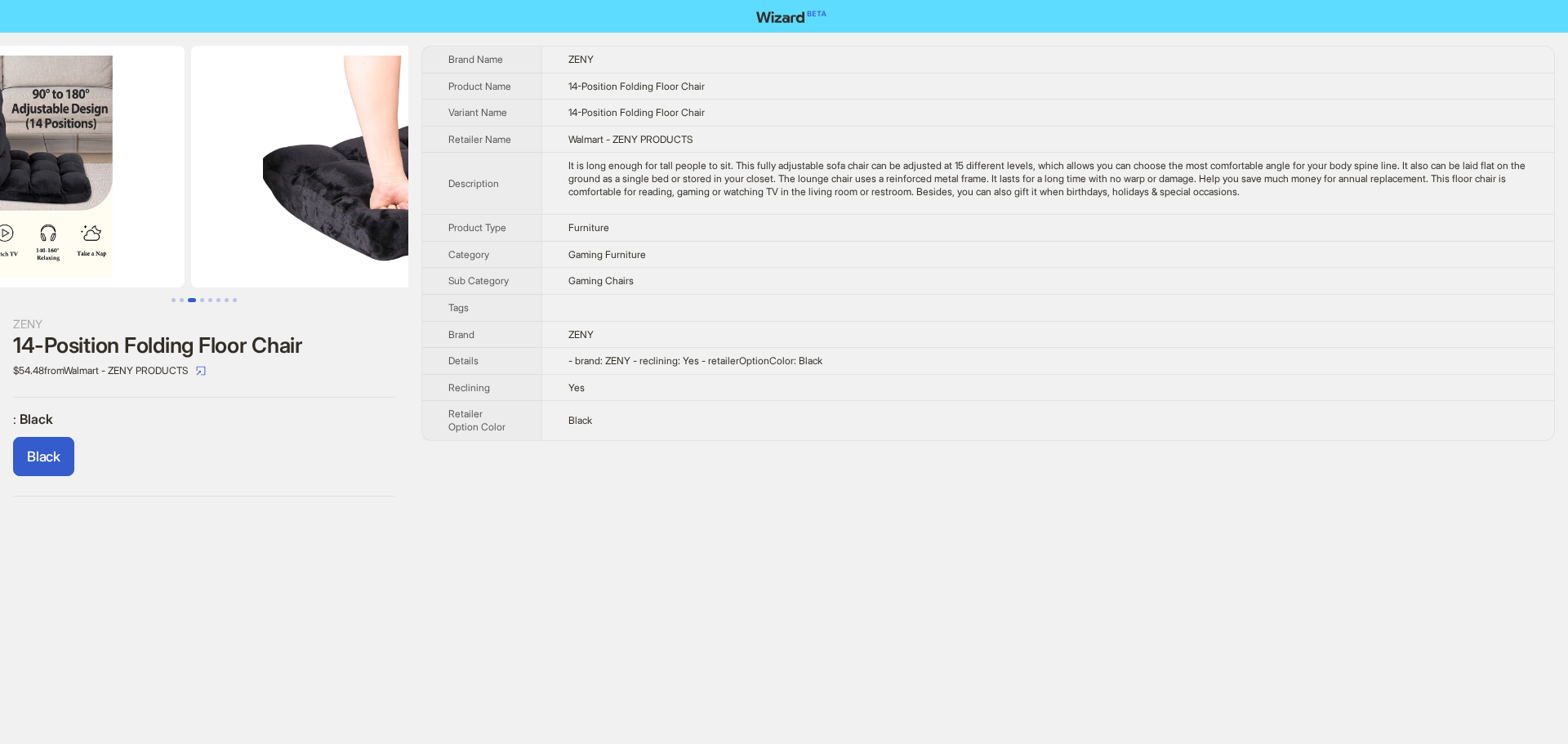
drag, startPoint x: 256, startPoint y: 199, endPoint x: 154, endPoint y: 207, distance: 102.3
click at [132, 206] on ul at bounding box center [204, 167] width 409 height 242
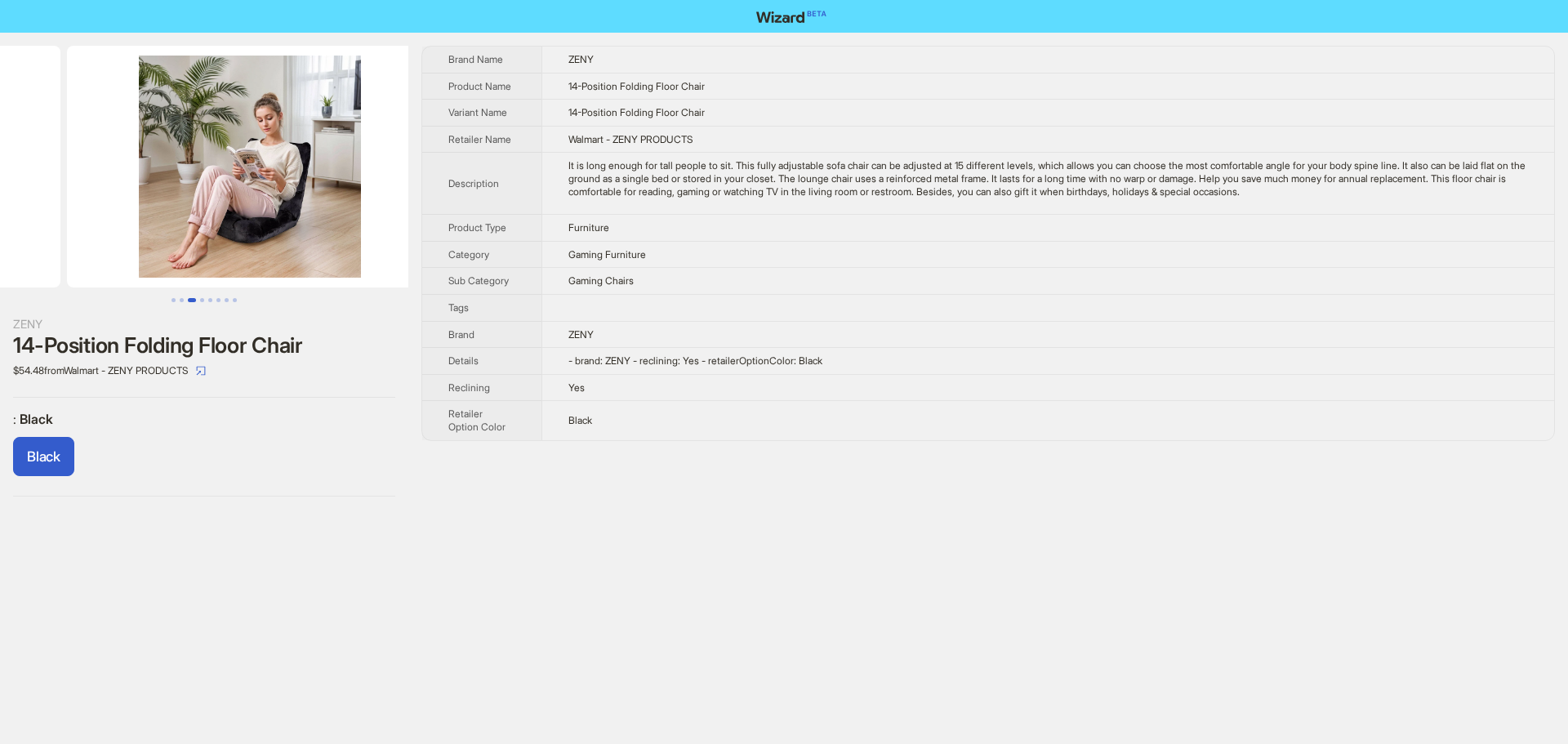
drag, startPoint x: 289, startPoint y: 211, endPoint x: 53, endPoint y: 207, distance: 236.0
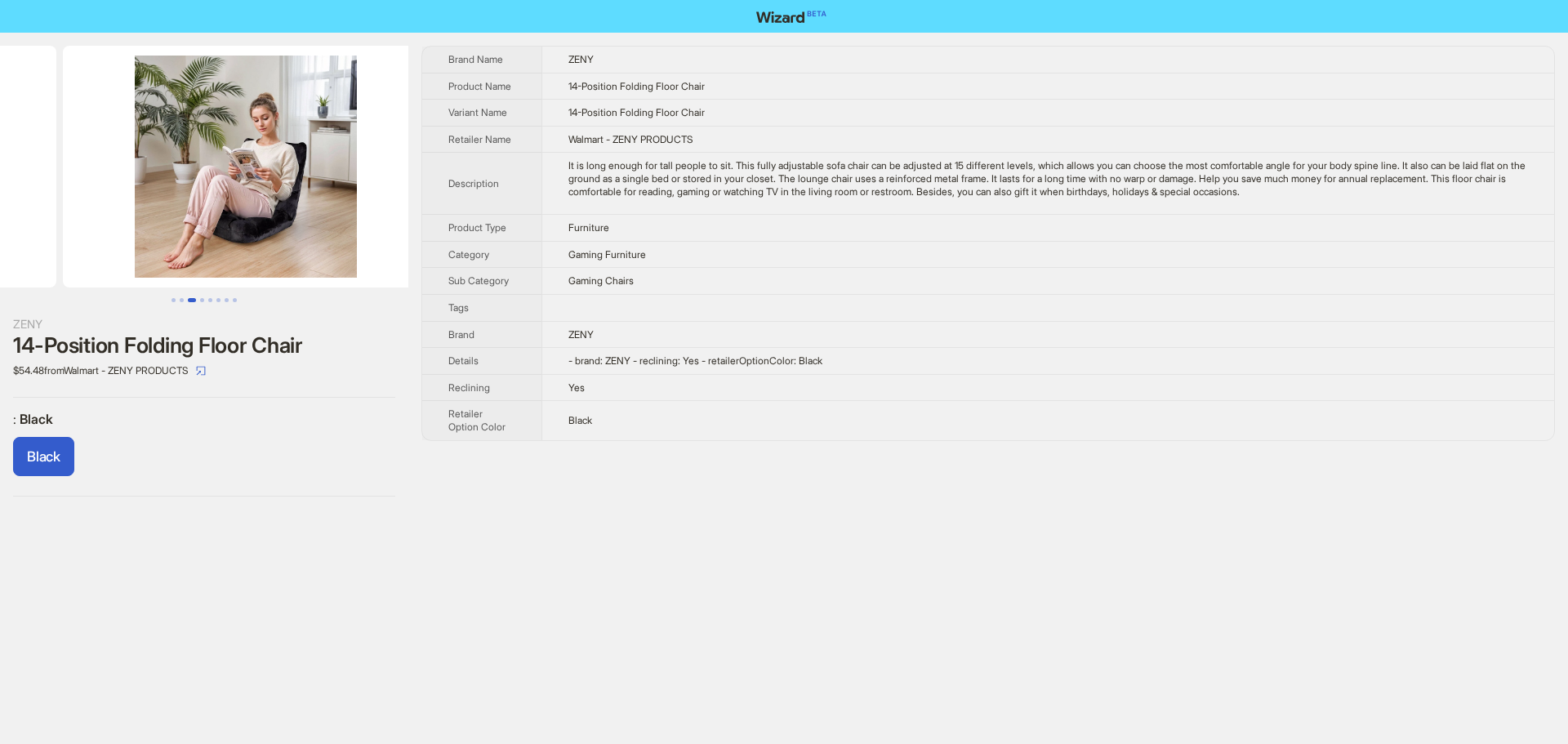
click at [53, 207] on ul at bounding box center [204, 167] width 409 height 242
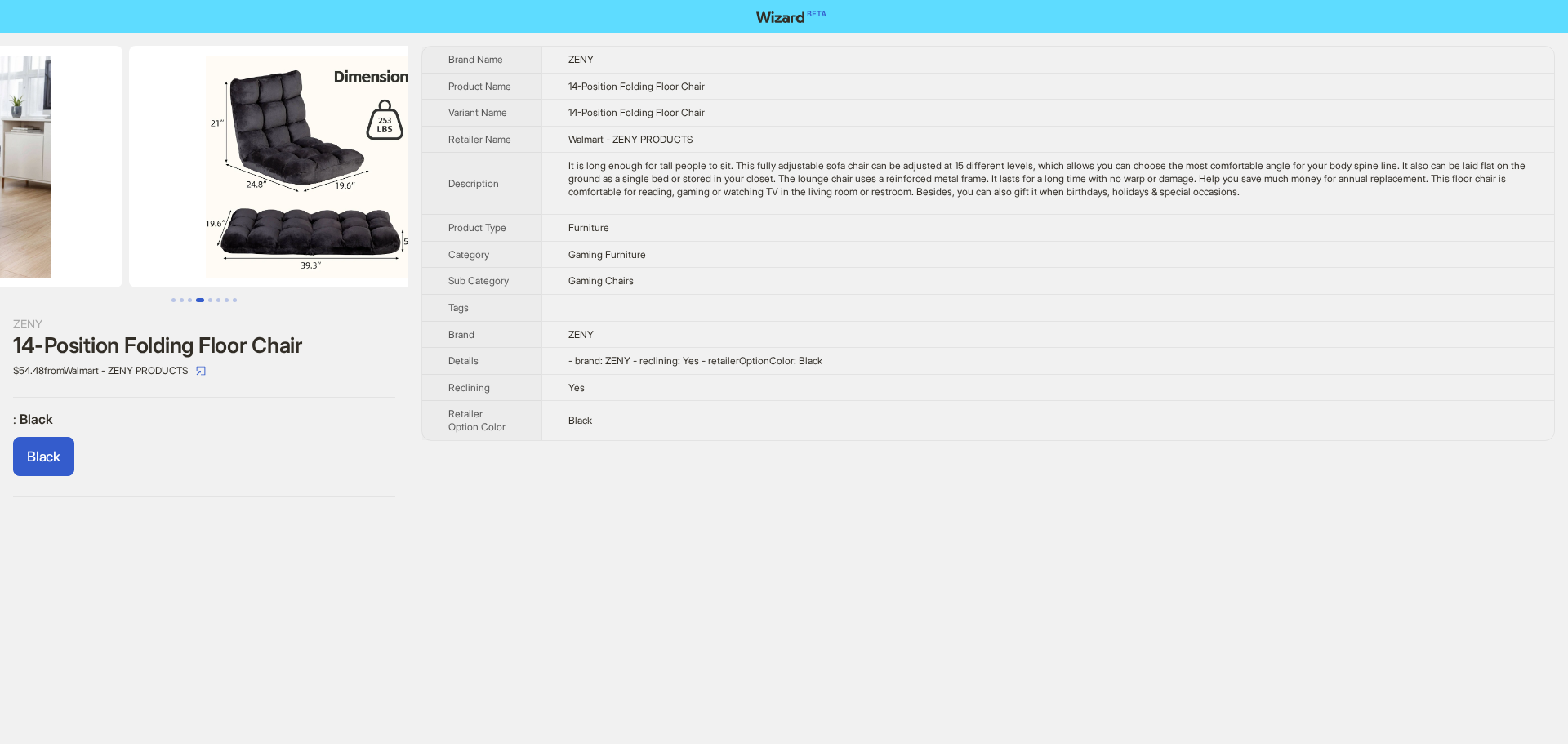
click at [11, 217] on ul at bounding box center [204, 167] width 409 height 242
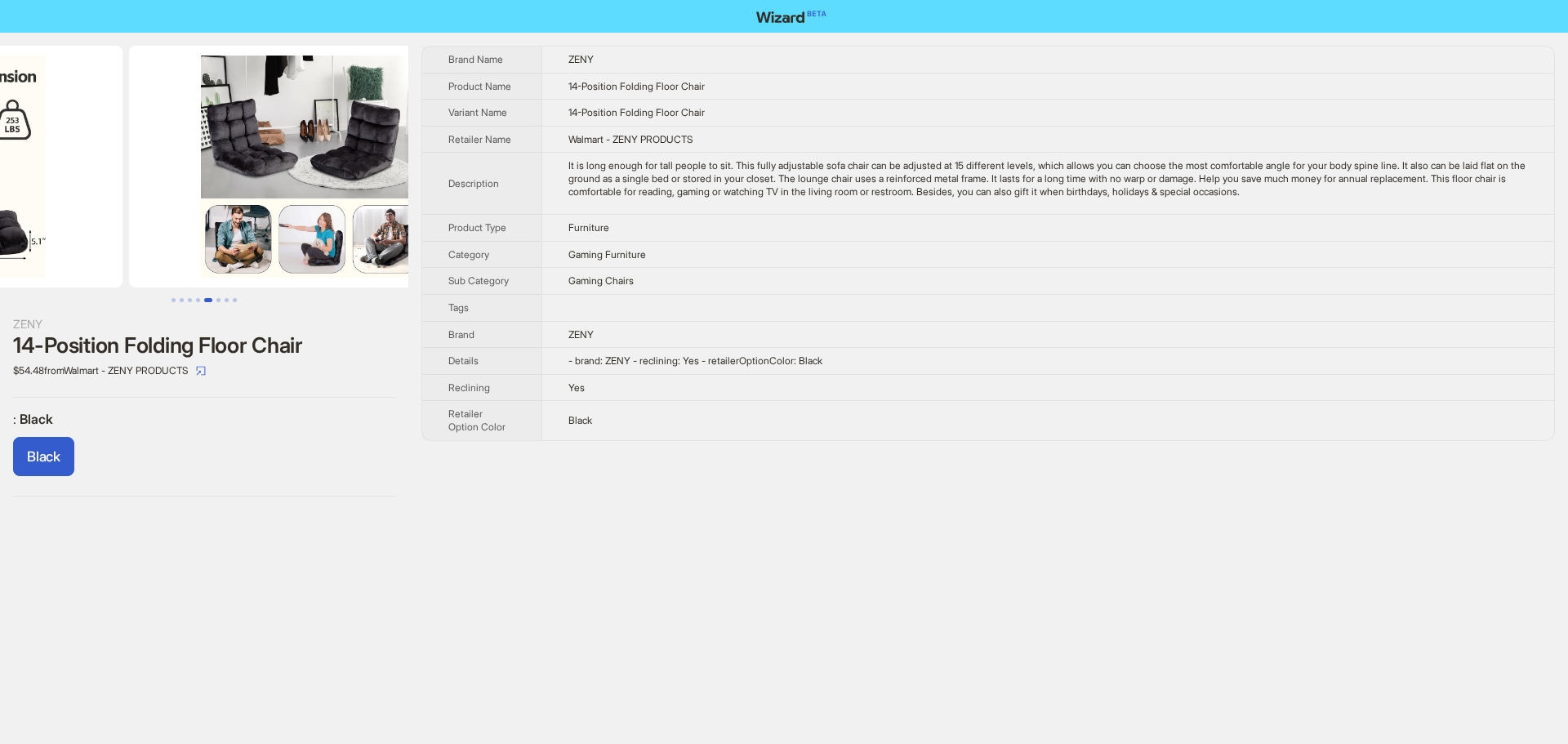
drag, startPoint x: 83, startPoint y: 237, endPoint x: 135, endPoint y: 237, distance: 52.0
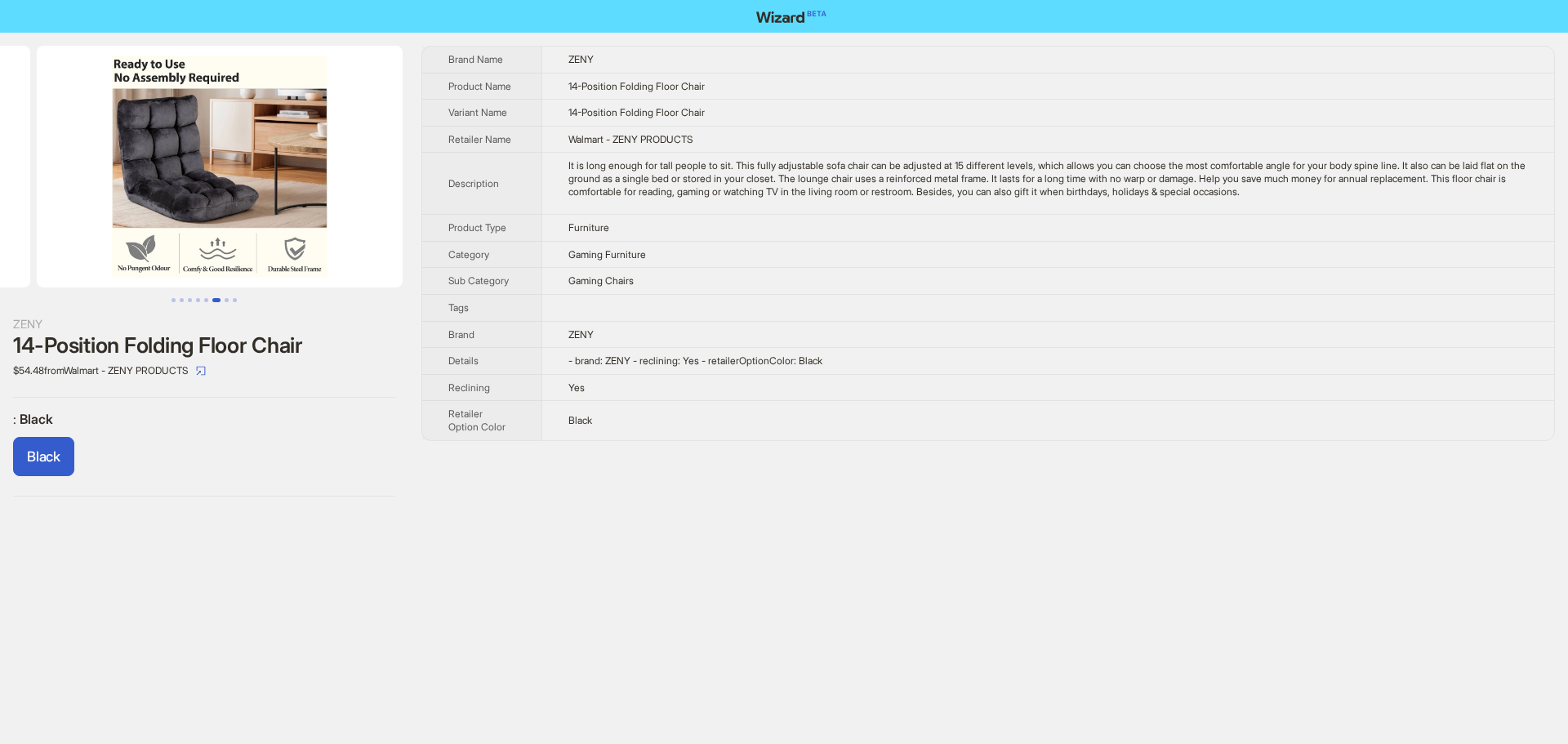
drag, startPoint x: 273, startPoint y: 227, endPoint x: 5, endPoint y: 224, distance: 268.0
click at [0, 223] on ul at bounding box center [204, 167] width 409 height 242
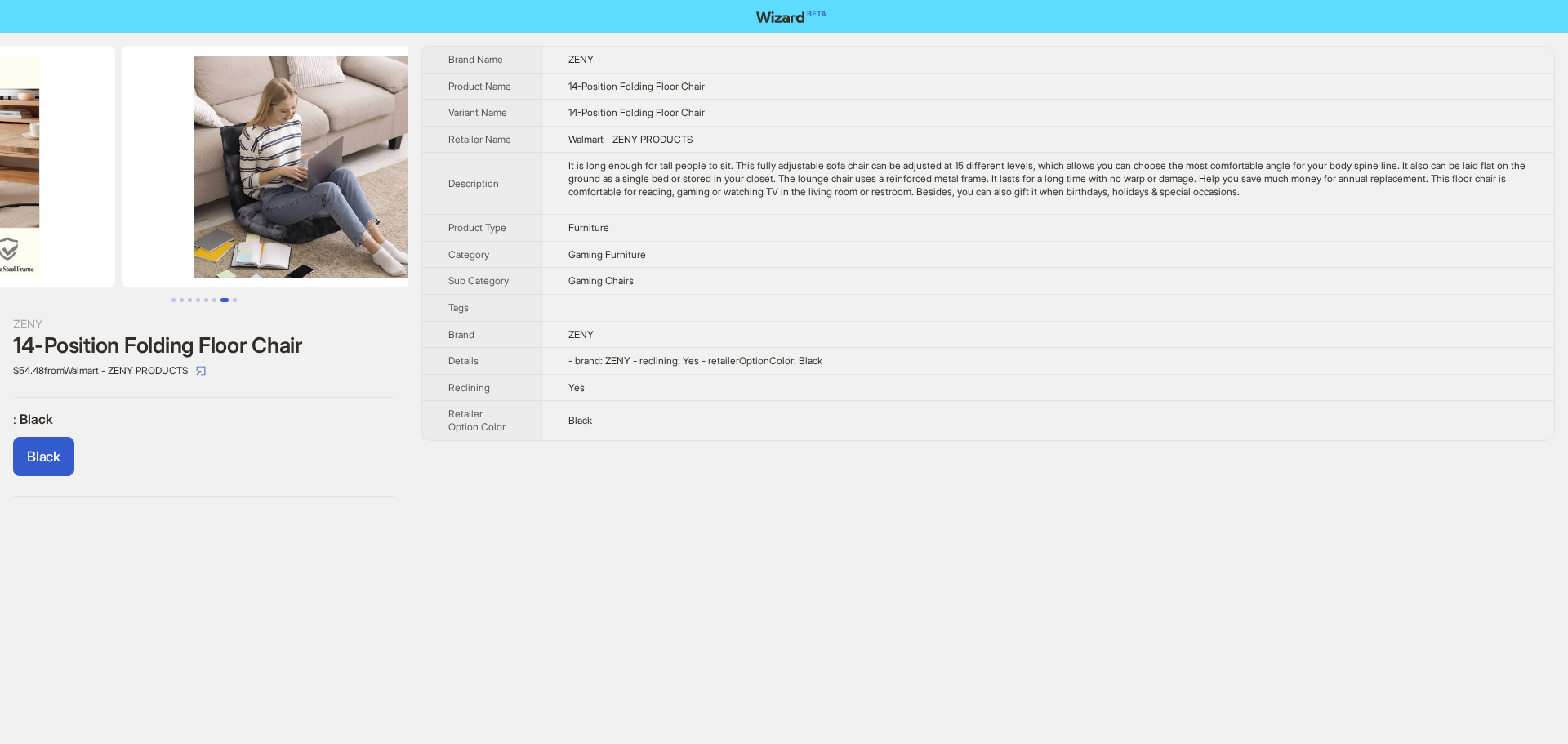
drag, startPoint x: 315, startPoint y: 226, endPoint x: 0, endPoint y: 238, distance: 315.2
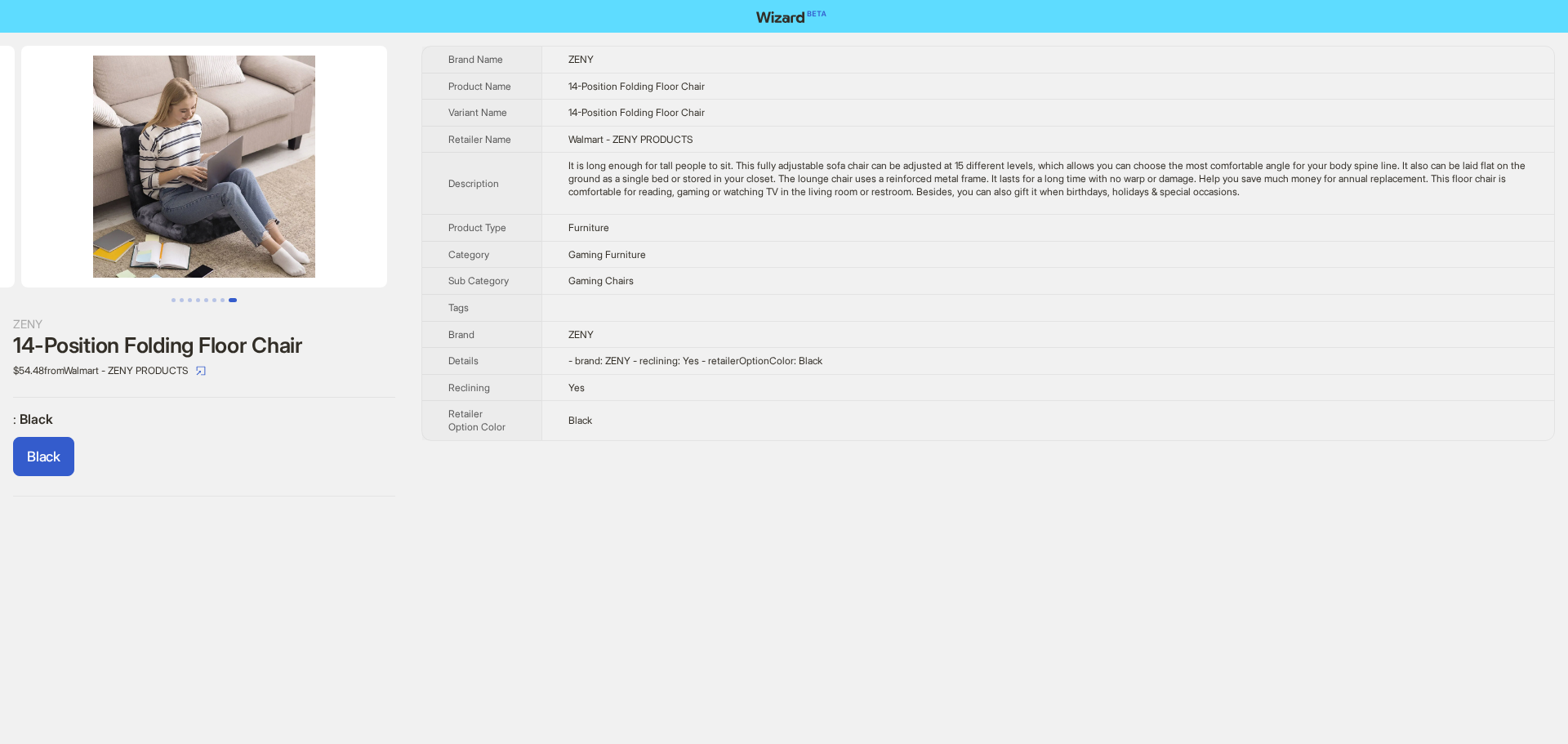
drag, startPoint x: 246, startPoint y: 224, endPoint x: 0, endPoint y: 229, distance: 246.1
click at [0, 229] on ul at bounding box center [204, 167] width 409 height 242
drag, startPoint x: 246, startPoint y: 180, endPoint x: 408, endPoint y: 202, distance: 163.5
click at [357, 198] on img at bounding box center [204, 167] width 366 height 242
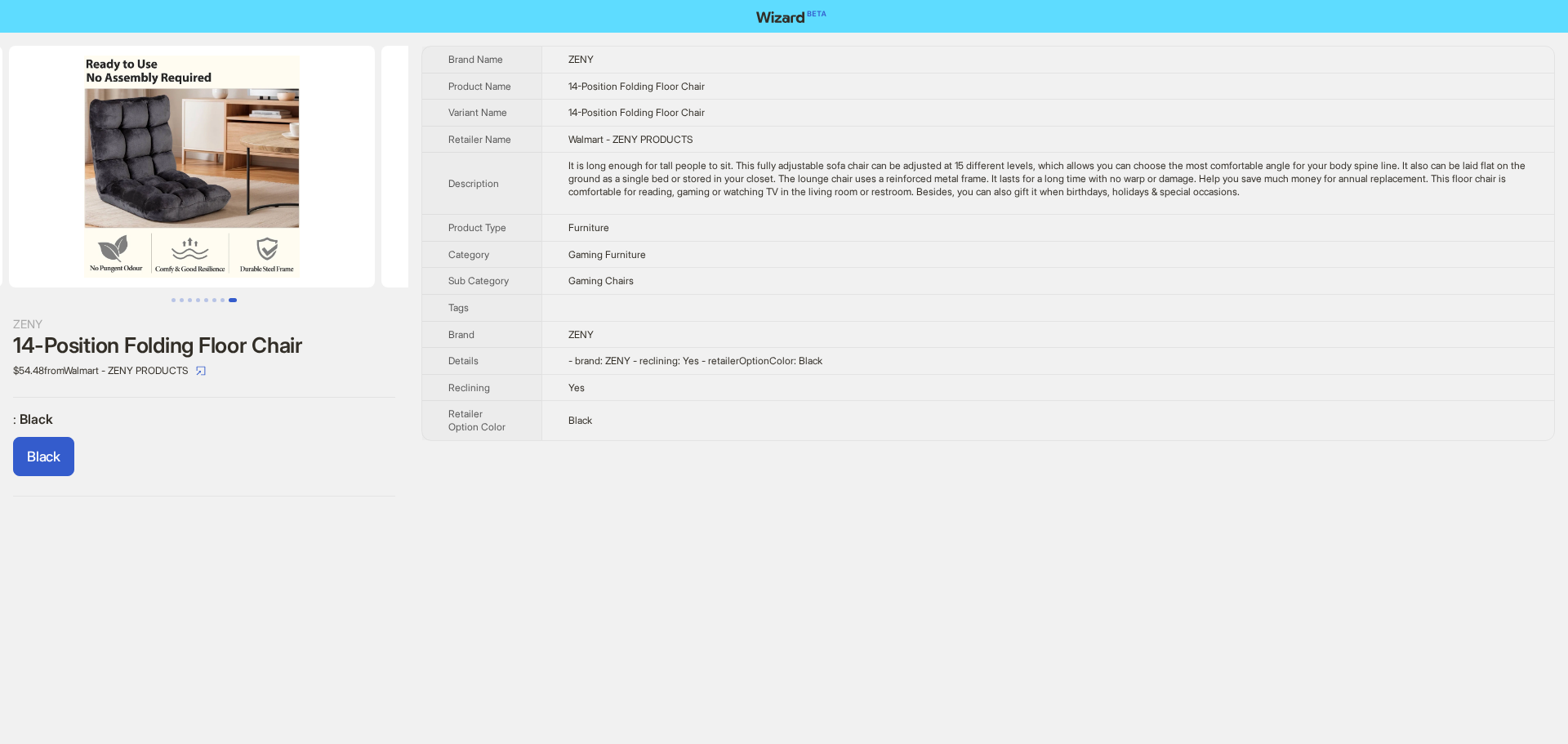
drag, startPoint x: 195, startPoint y: 203, endPoint x: 428, endPoint y: 221, distance: 233.7
click at [417, 218] on div "ZENY 14-Position Folding Floor Chair $54.48 from Walmart - ZENY PRODUCTS : Blac…" at bounding box center [784, 271] width 1568 height 478
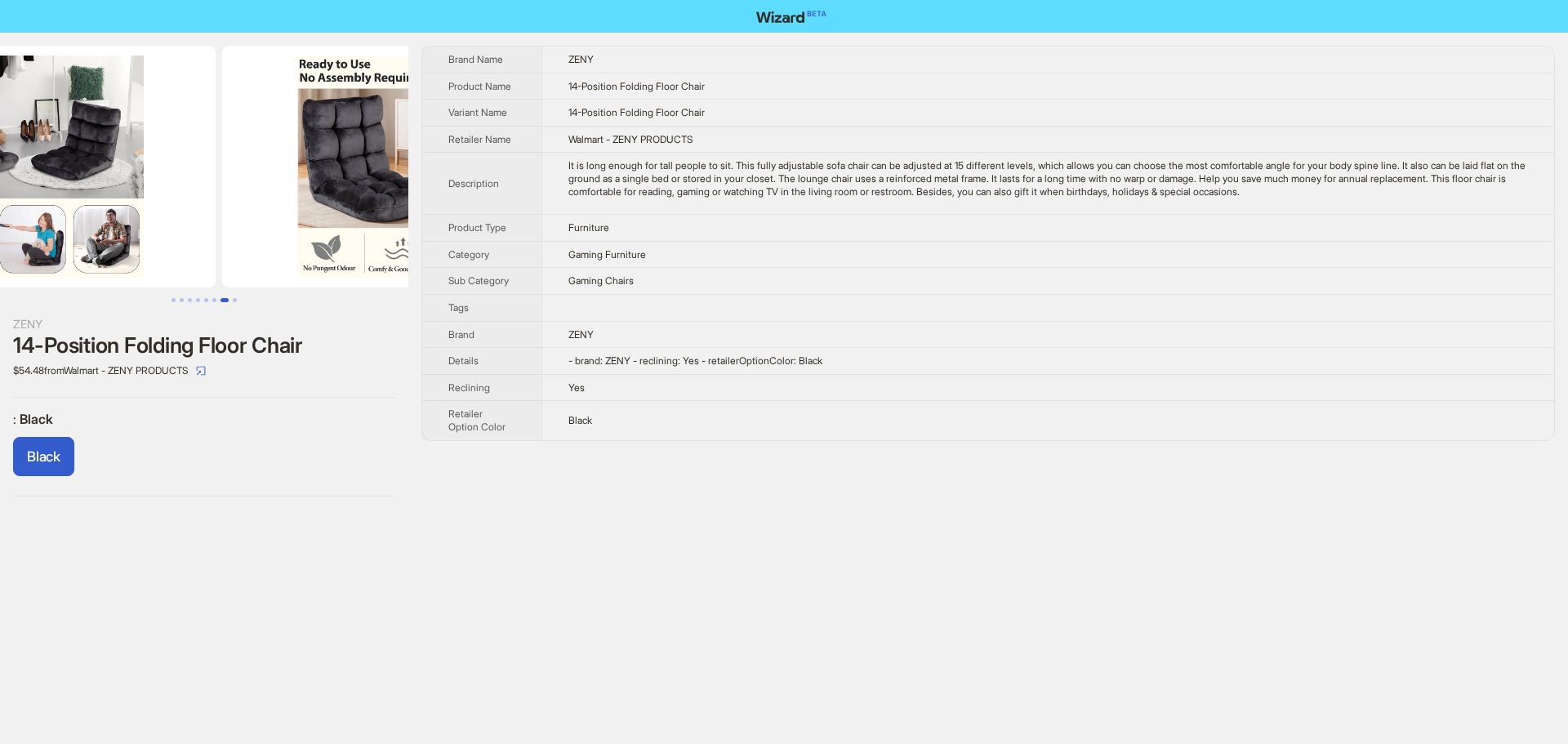
drag, startPoint x: 195, startPoint y: 223, endPoint x: 380, endPoint y: 236, distance: 185.5
click at [492, 232] on div "ZENY 14-Position Folding Floor Chair $54.48 from Walmart - ZENY PRODUCTS : Blac…" at bounding box center [784, 271] width 1568 height 478
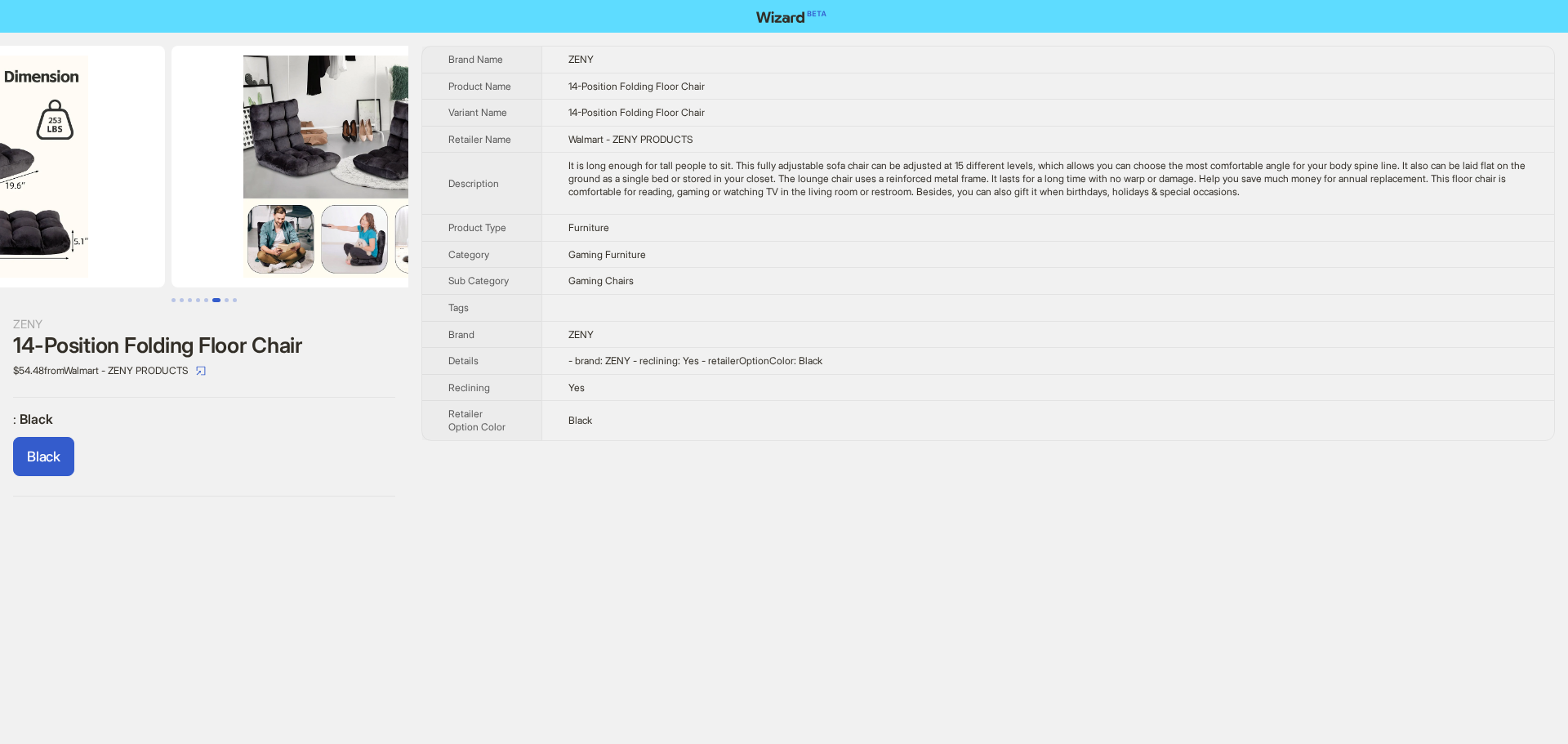
drag, startPoint x: 222, startPoint y: 227, endPoint x: 376, endPoint y: 239, distance: 154.5
click at [520, 237] on div "ZENY 14-Position Folding Floor Chair $54.48 from Walmart - ZENY PRODUCTS : Blac…" at bounding box center [784, 271] width 1568 height 478
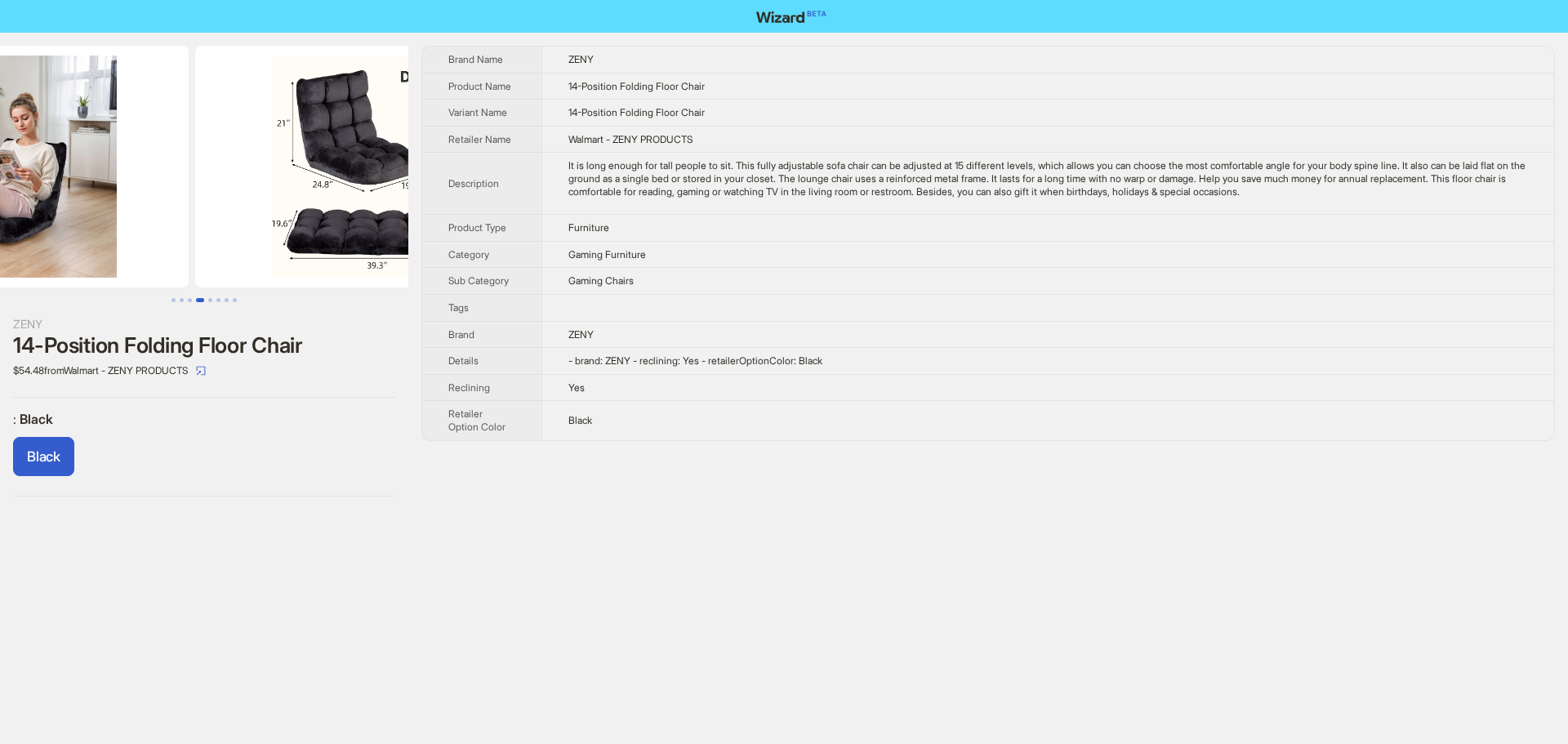
drag, startPoint x: 248, startPoint y: 227, endPoint x: 489, endPoint y: 230, distance: 241.0
click at [489, 230] on div "ZENY 14-Position Folding Floor Chair $54.48 from Walmart - ZENY PRODUCTS : Blac…" at bounding box center [784, 271] width 1568 height 478
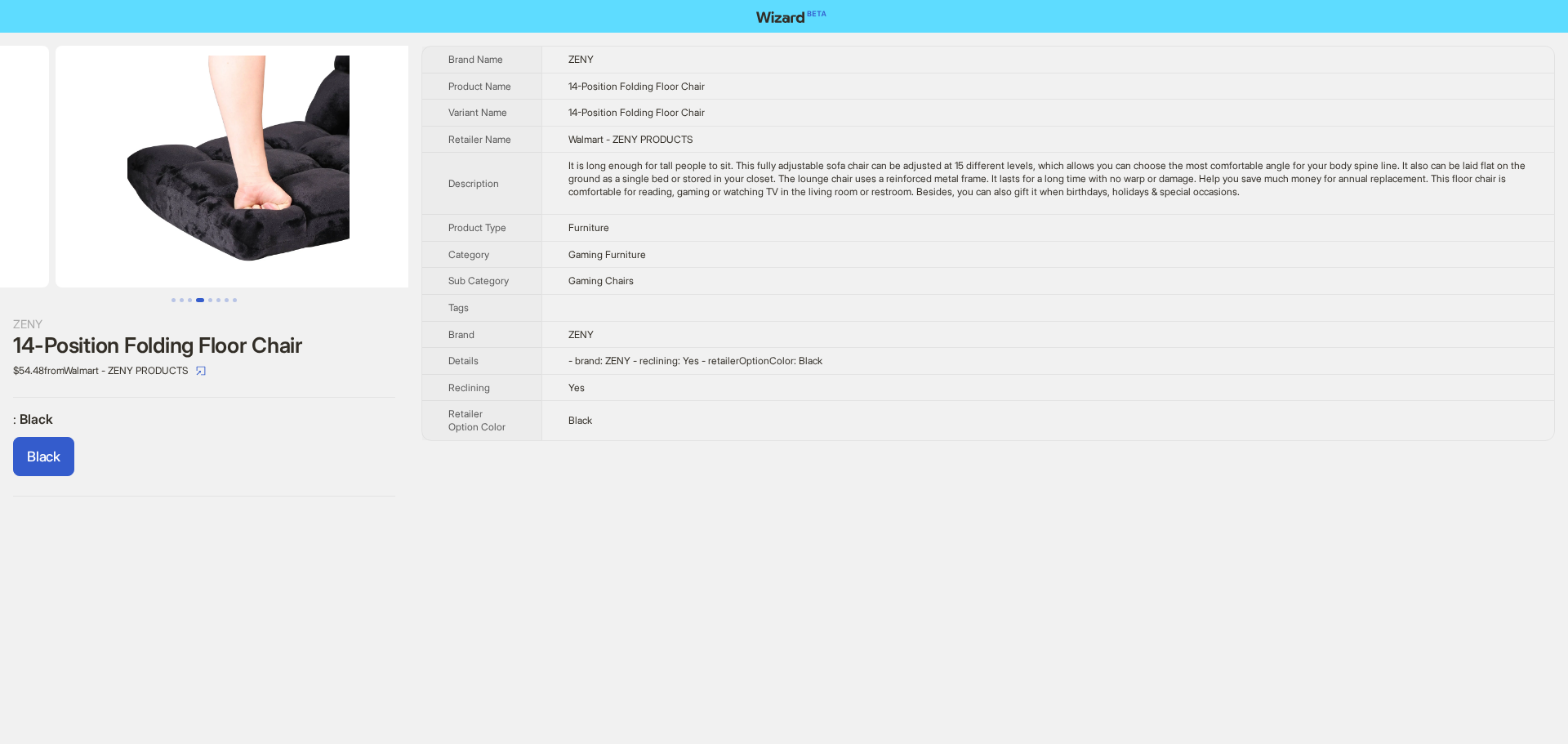
drag, startPoint x: 190, startPoint y: 230, endPoint x: 494, endPoint y: 237, distance: 304.1
click at [530, 232] on div "ZENY 14-Position Folding Floor Chair $54.48 from Walmart - ZENY PRODUCTS : Blac…" at bounding box center [784, 271] width 1568 height 478
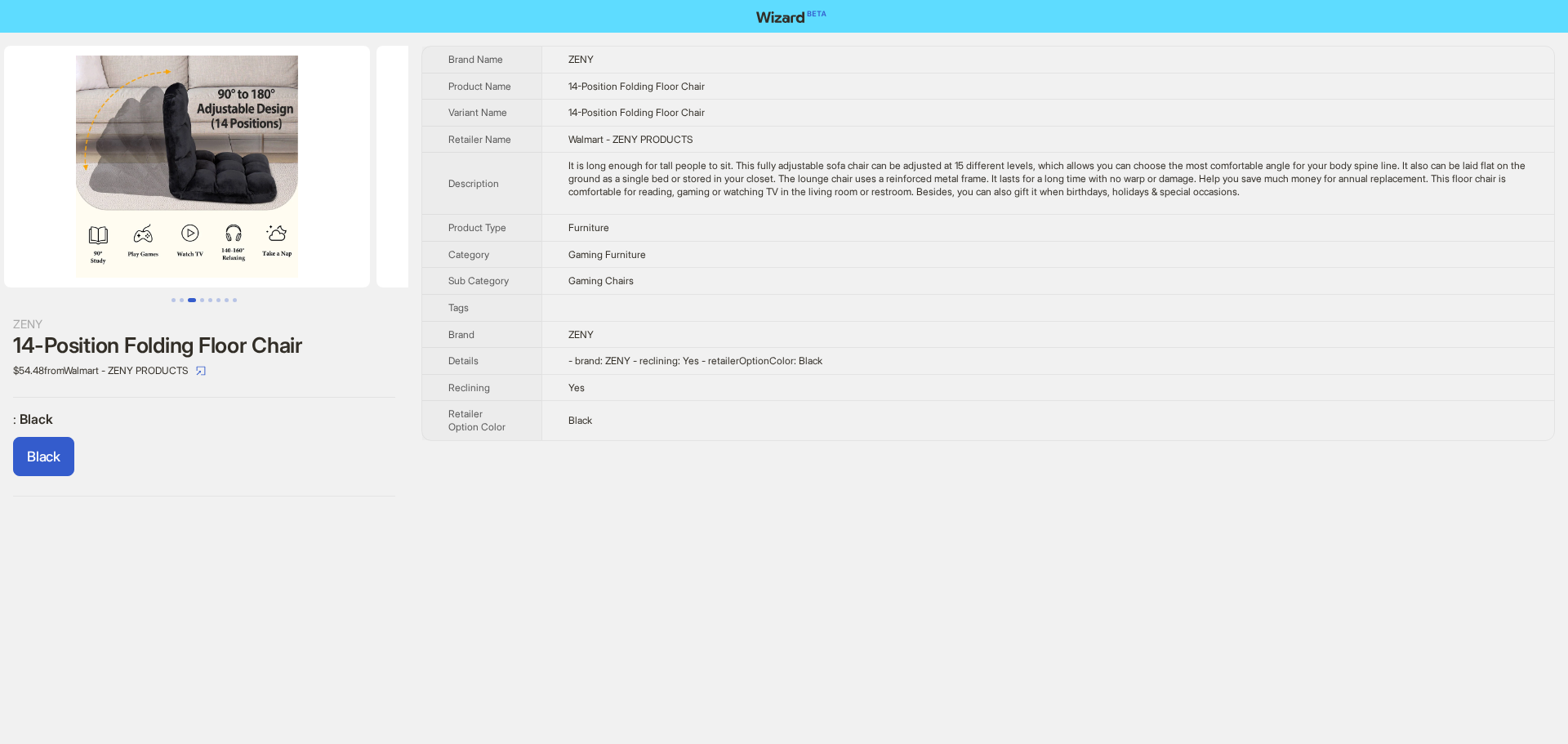
drag, startPoint x: 251, startPoint y: 224, endPoint x: 500, endPoint y: 229, distance: 249.1
click at [498, 227] on div "ZENY 14-Position Folding Floor Chair $54.48 from Walmart - ZENY PRODUCTS : Blac…" at bounding box center [784, 271] width 1568 height 478
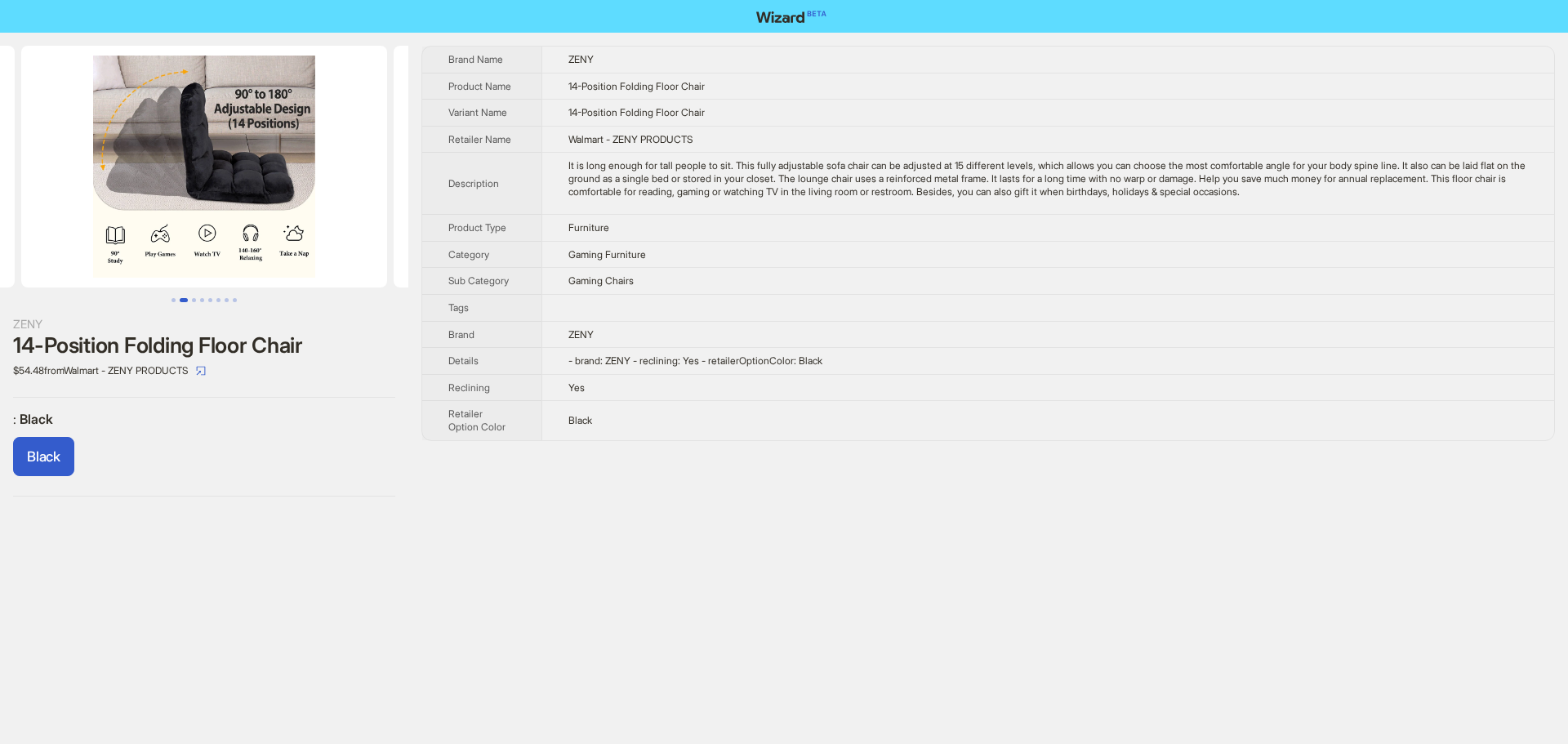
scroll to position [0, 159]
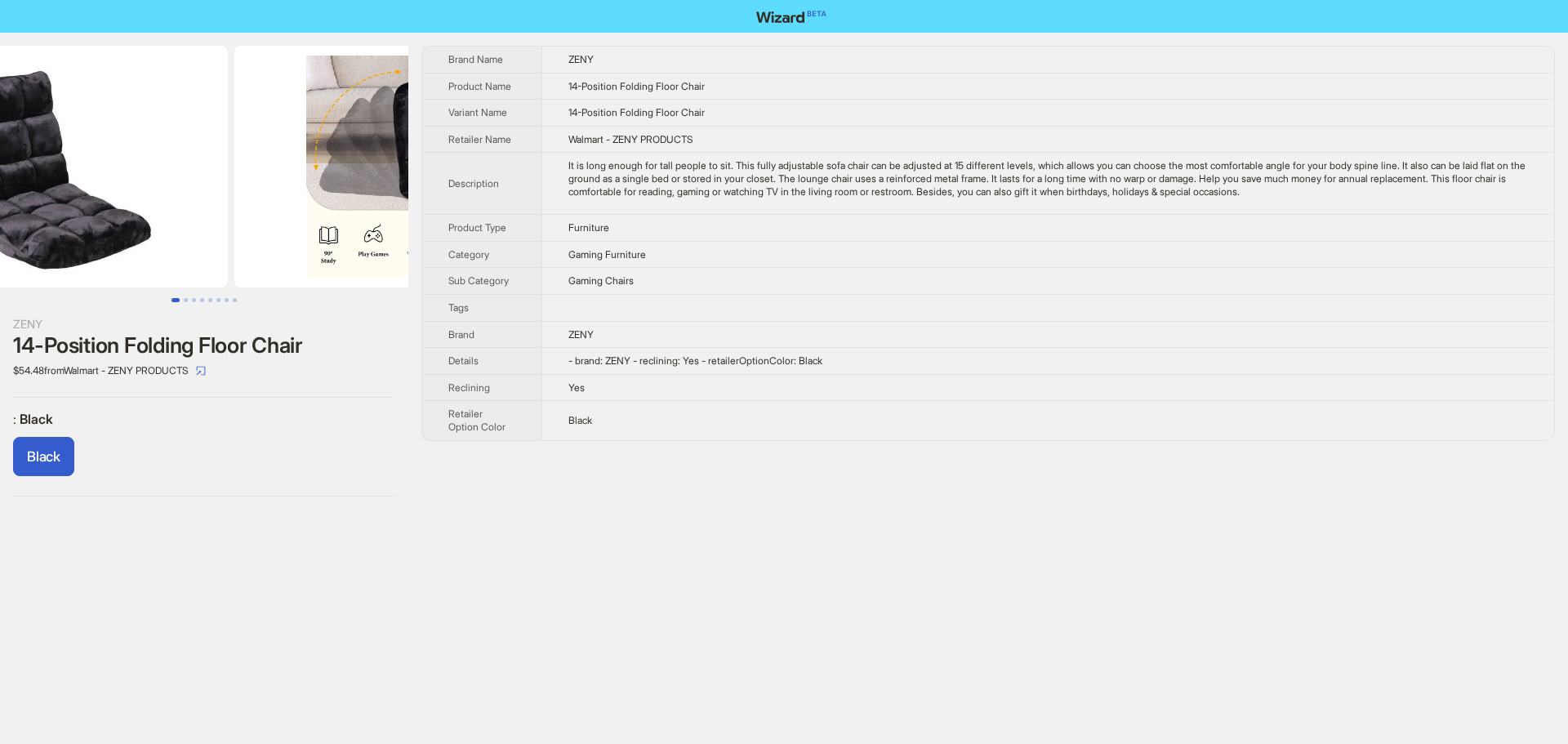
drag, startPoint x: 243, startPoint y: 227, endPoint x: 645, endPoint y: 232, distance: 402.0
click at [575, 231] on div "ZENY 14-Position Folding Floor Chair $54.48 from Walmart - ZENY PRODUCTS : Blac…" at bounding box center [784, 271] width 1568 height 478
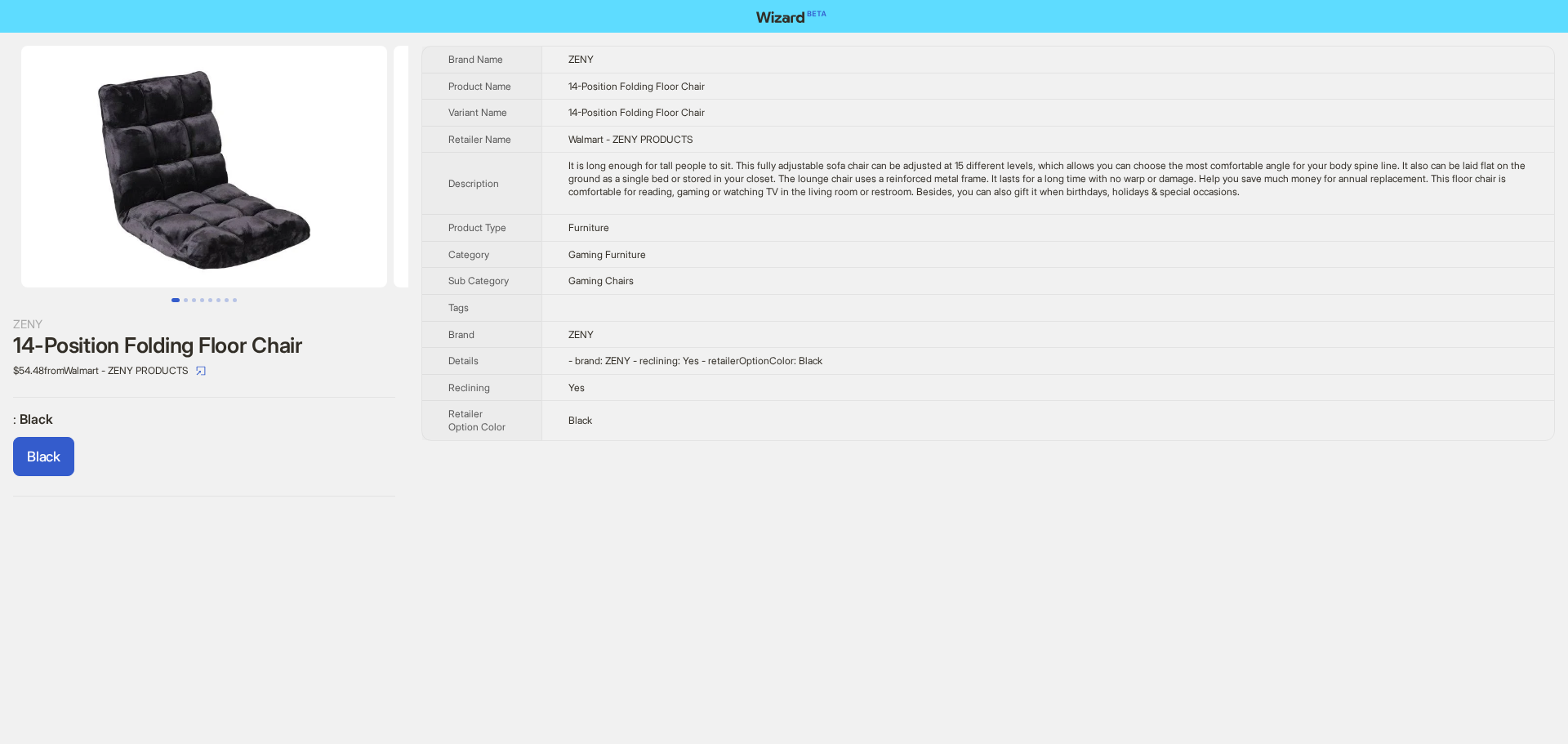
drag, startPoint x: 912, startPoint y: 173, endPoint x: 1192, endPoint y: 91, distance: 291.8
click at [961, 167] on div "ZENY 14-Position Folding Floor Chair $54.48 from Walmart - ZENY PRODUCTS : Blac…" at bounding box center [784, 271] width 1568 height 478
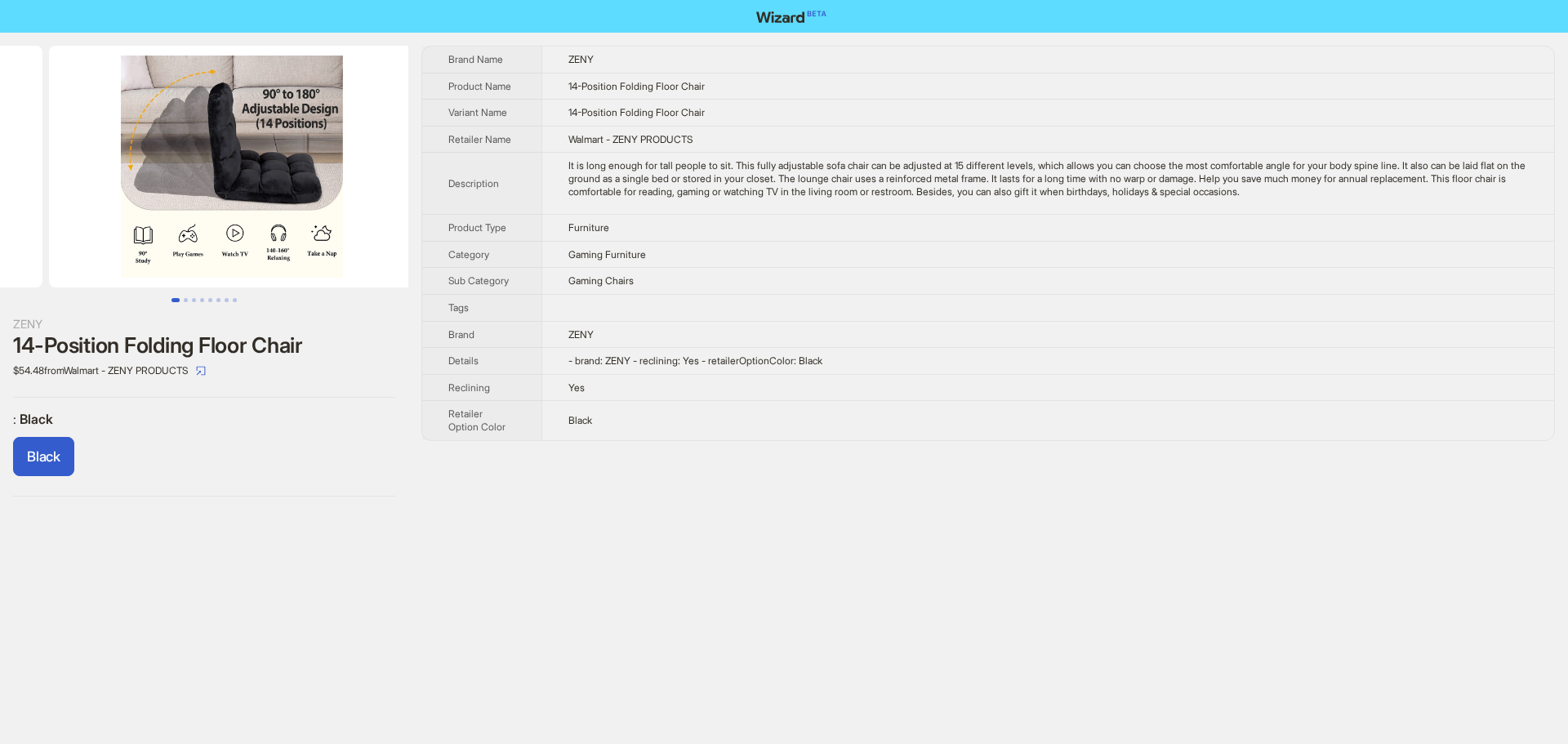
drag, startPoint x: 322, startPoint y: 170, endPoint x: 159, endPoint y: 170, distance: 163.0
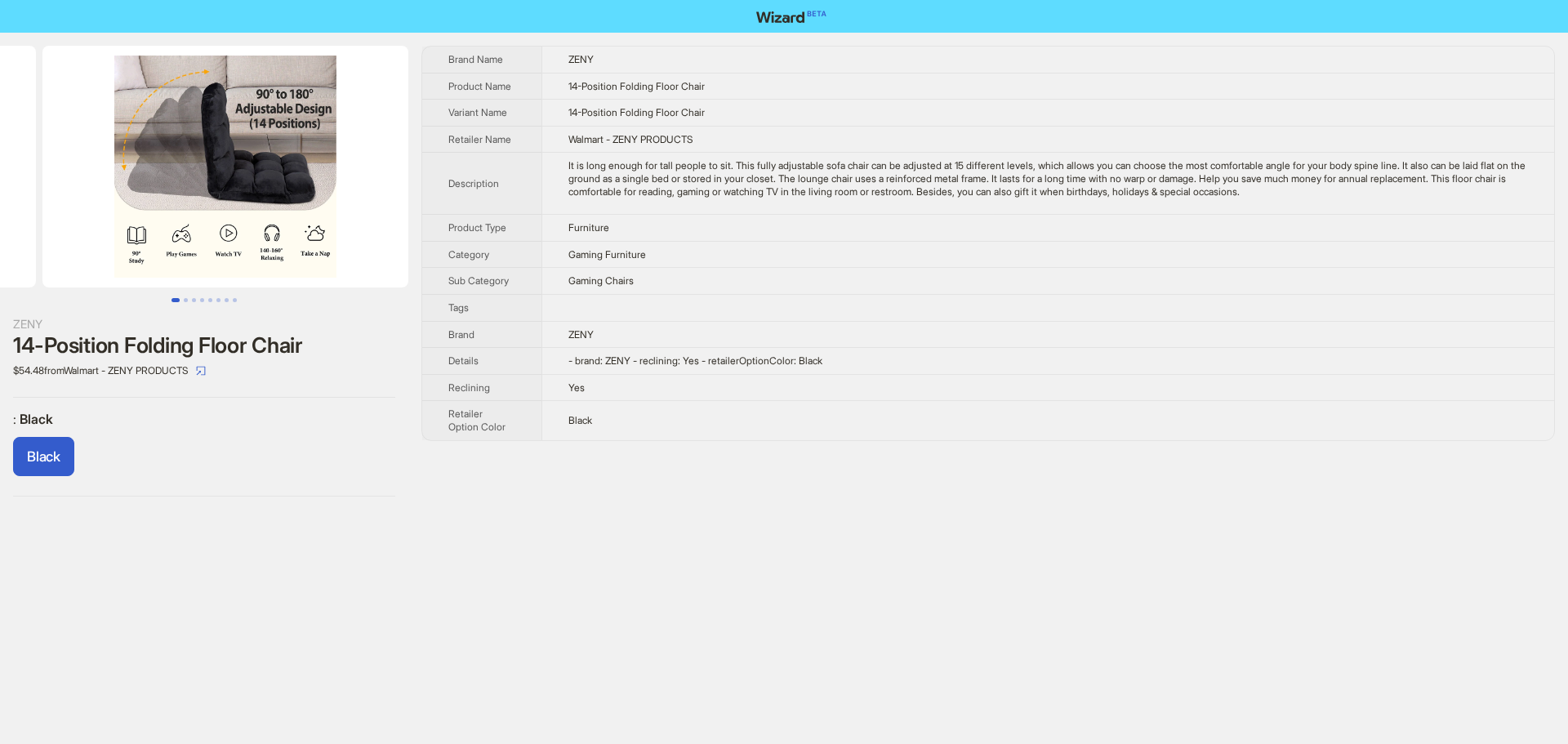
click at [159, 170] on ul at bounding box center [204, 167] width 409 height 242
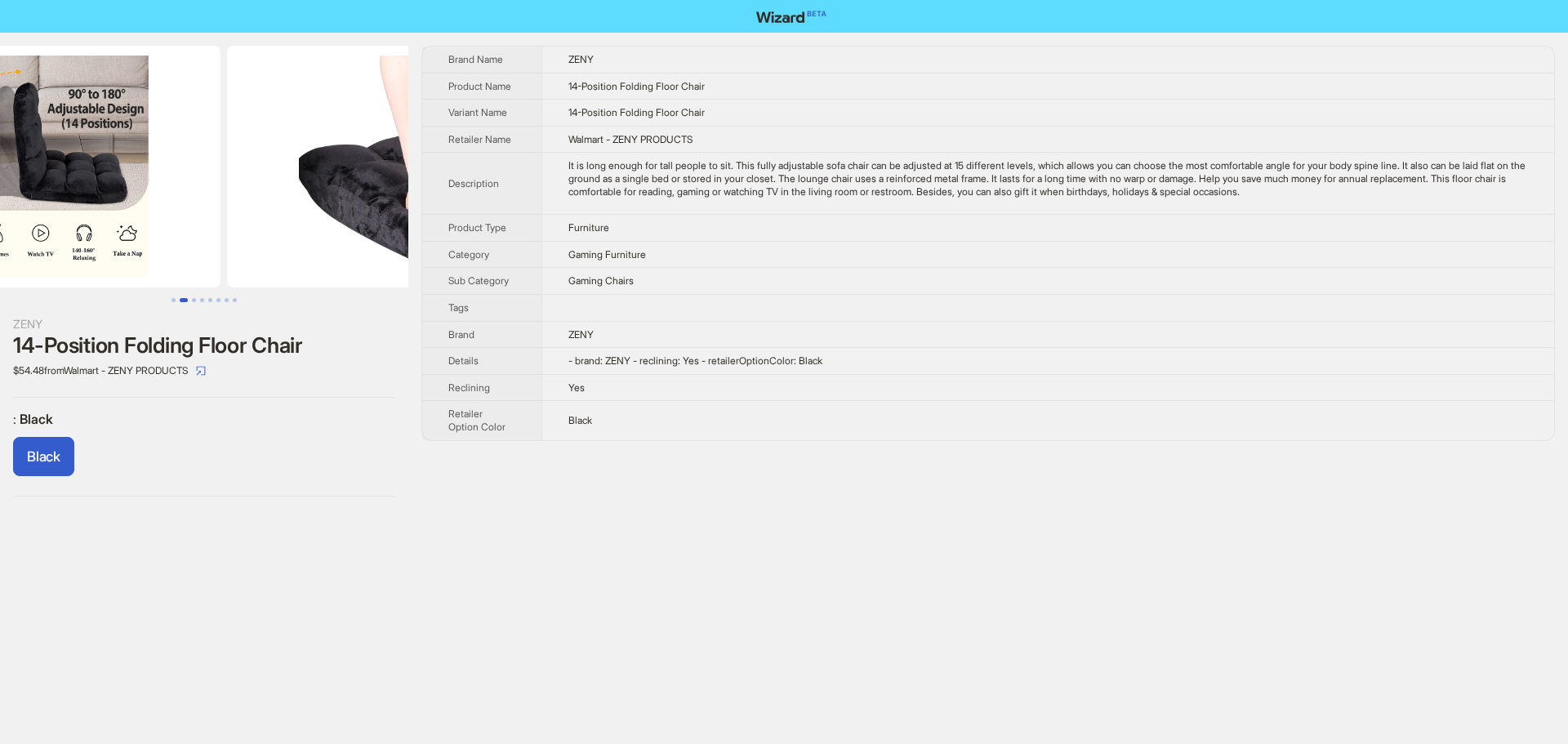
drag, startPoint x: 301, startPoint y: 181, endPoint x: 128, endPoint y: 202, distance: 174.3
click at [72, 191] on ul at bounding box center [204, 167] width 409 height 242
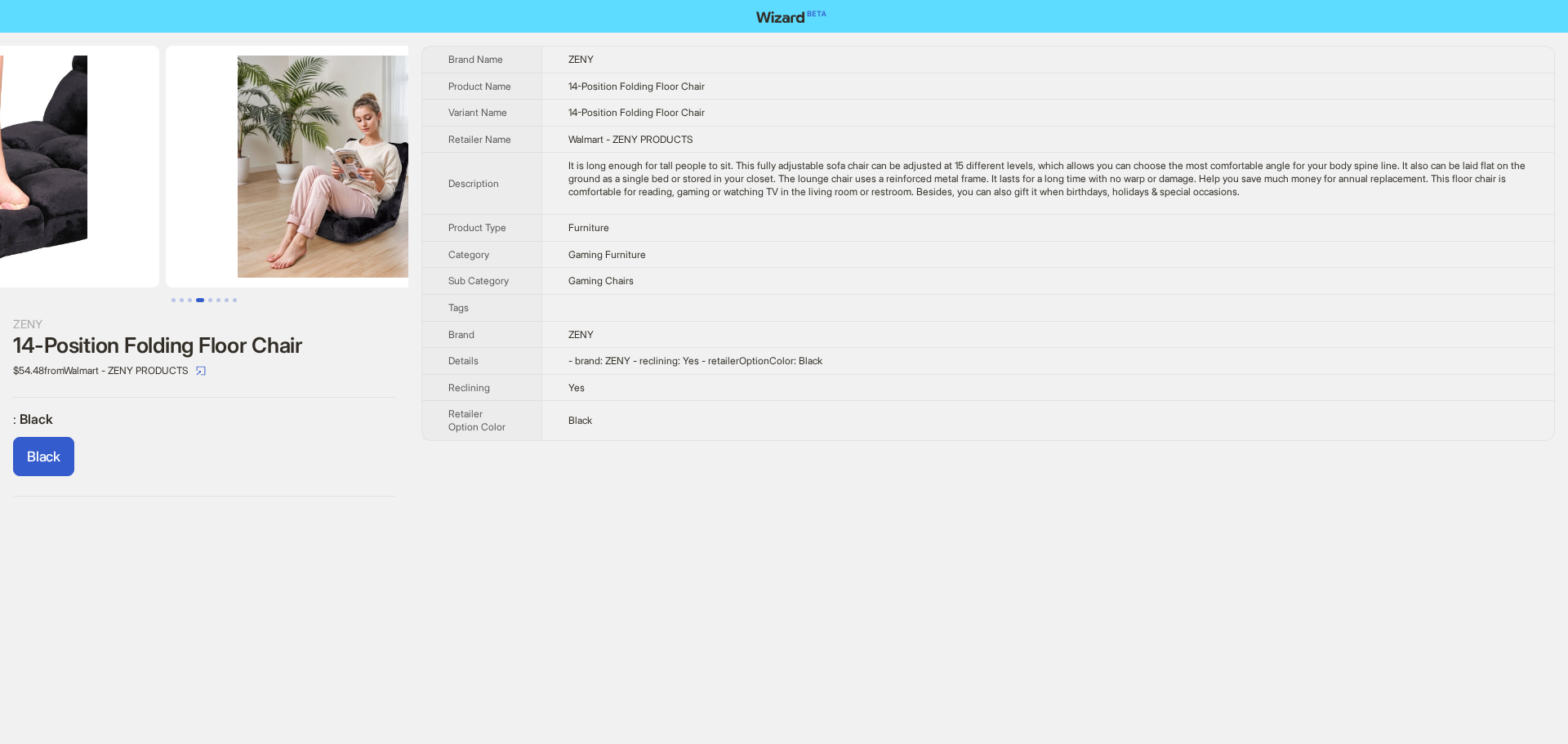
drag, startPoint x: 250, startPoint y: 205, endPoint x: 34, endPoint y: 201, distance: 216.0
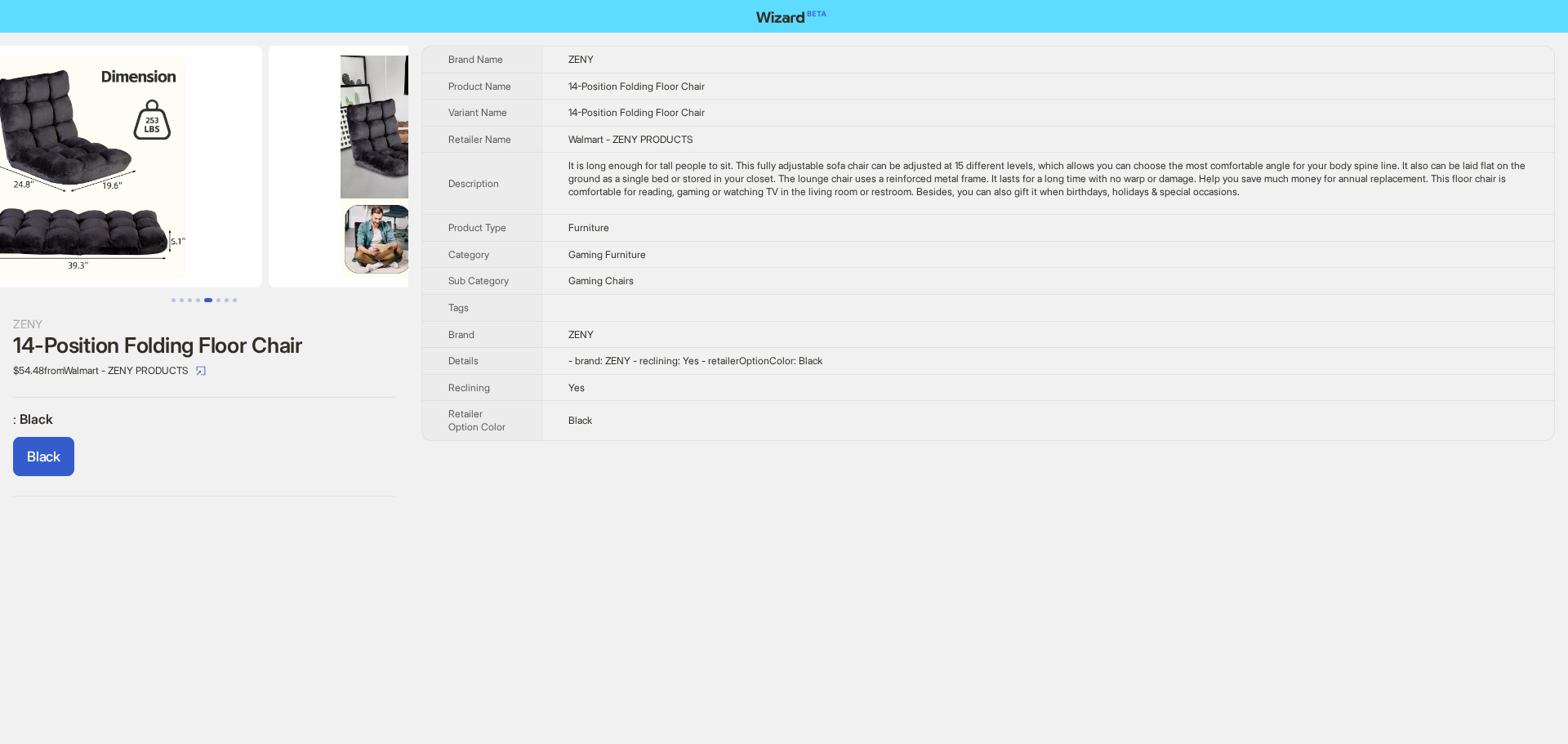
drag, startPoint x: 331, startPoint y: 206, endPoint x: 121, endPoint y: 206, distance: 210.0
click at [129, 206] on ul at bounding box center [204, 167] width 409 height 242
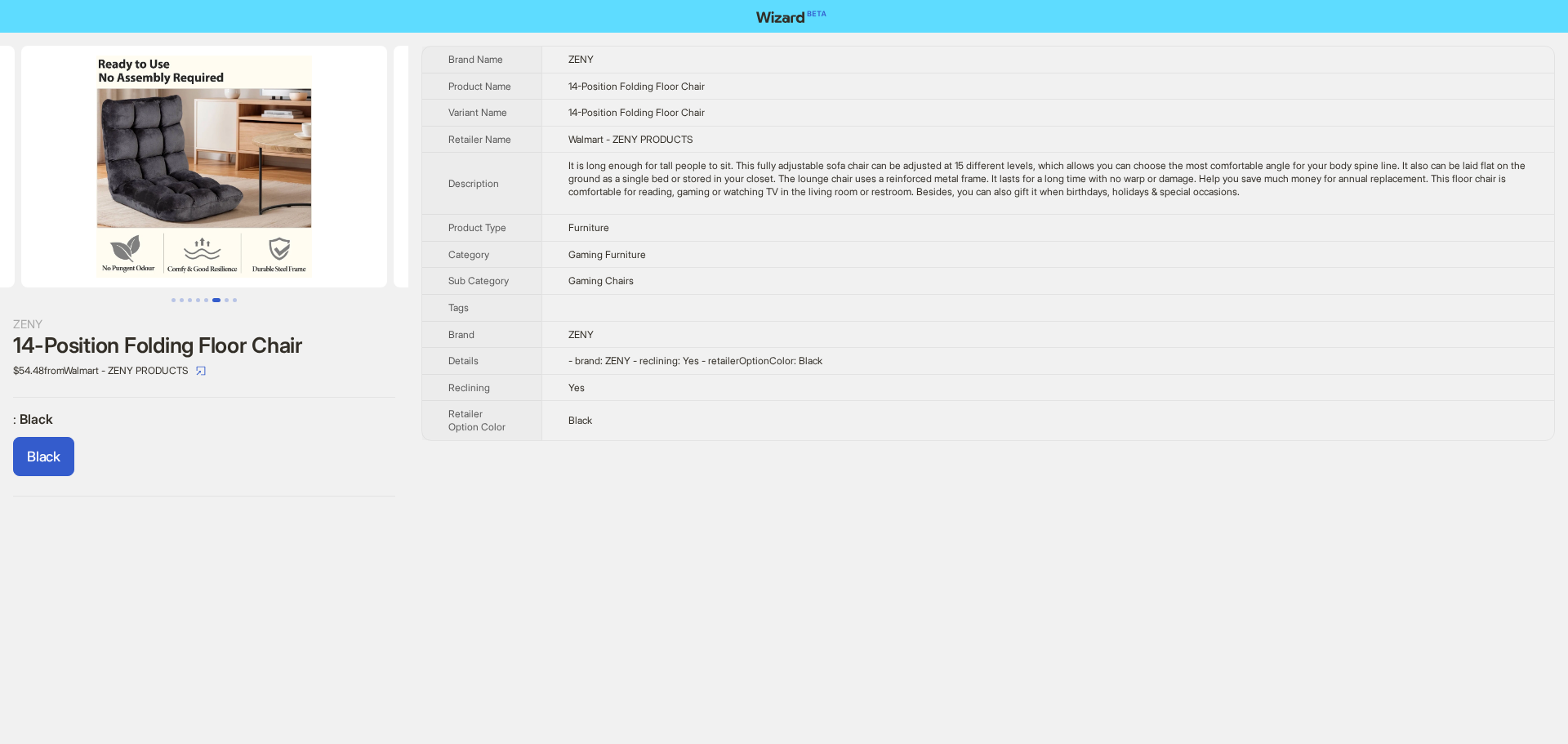
drag, startPoint x: 285, startPoint y: 209, endPoint x: 0, endPoint y: 206, distance: 285.0
click at [48, 206] on ul at bounding box center [204, 167] width 409 height 242
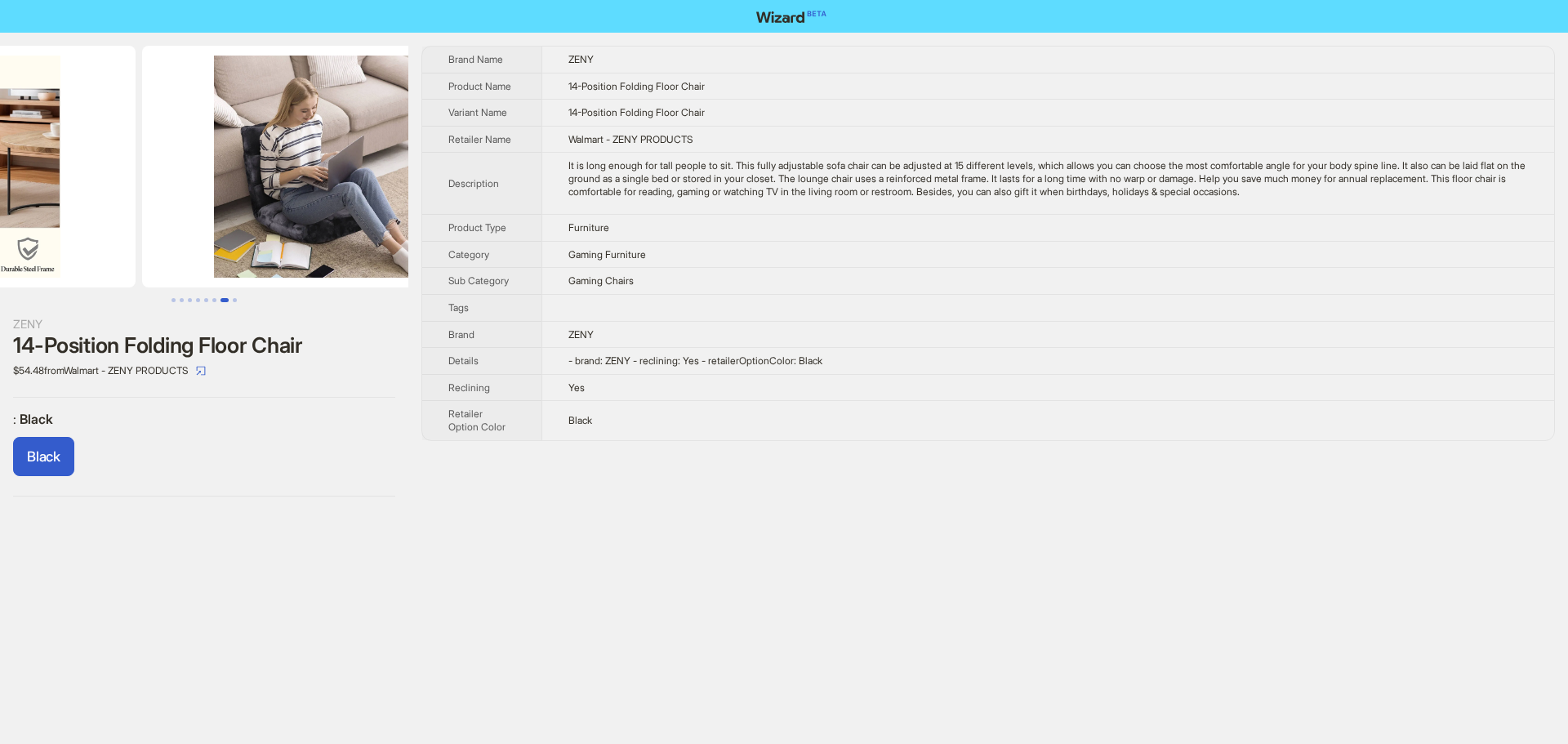
drag, startPoint x: 195, startPoint y: 222, endPoint x: 27, endPoint y: 223, distance: 168.0
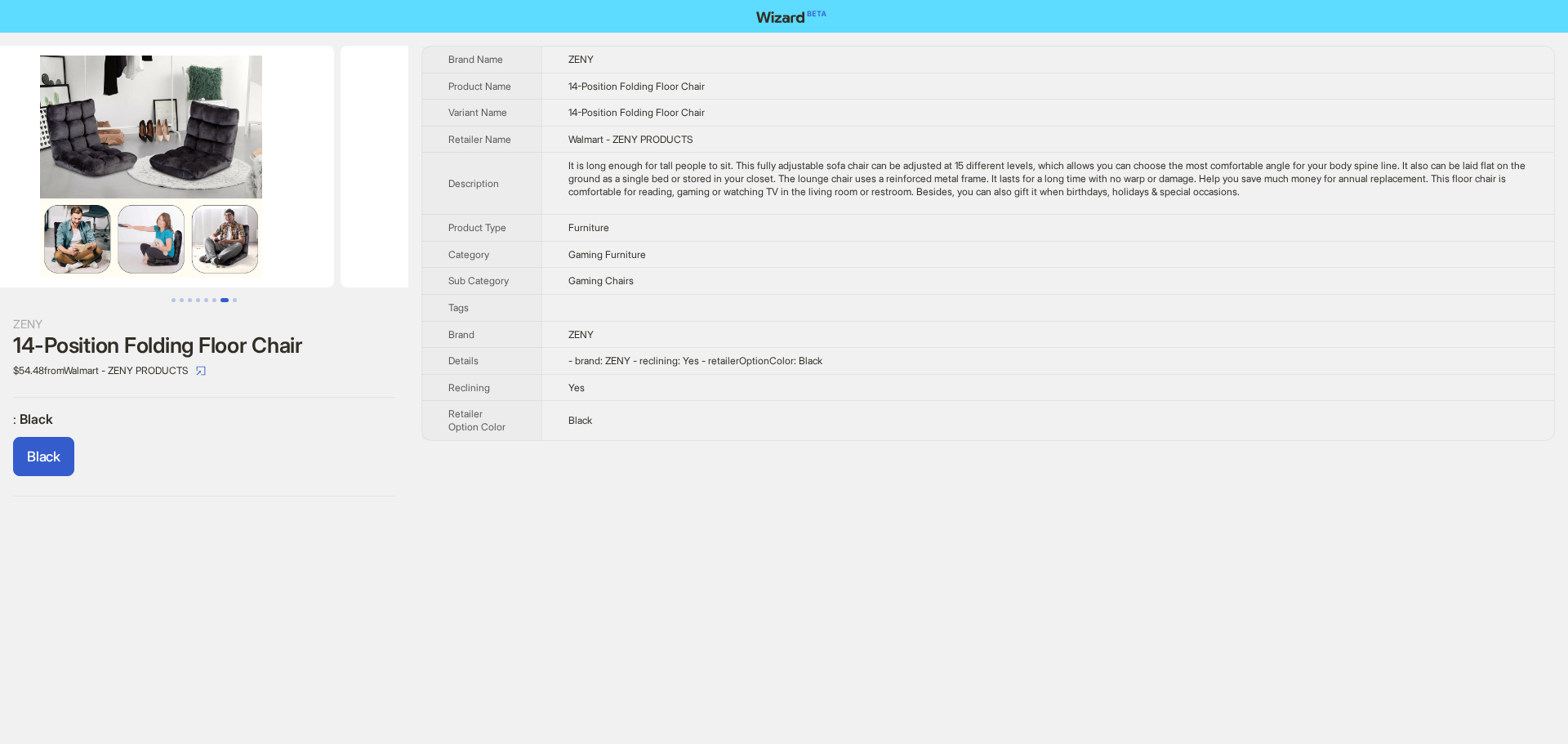
drag, startPoint x: 190, startPoint y: 214, endPoint x: 491, endPoint y: 229, distance: 301.4
click at [532, 226] on div "ZENY 14-Position Folding Floor Chair $54.48 from Walmart - ZENY PRODUCTS : Blac…" at bounding box center [784, 271] width 1568 height 478
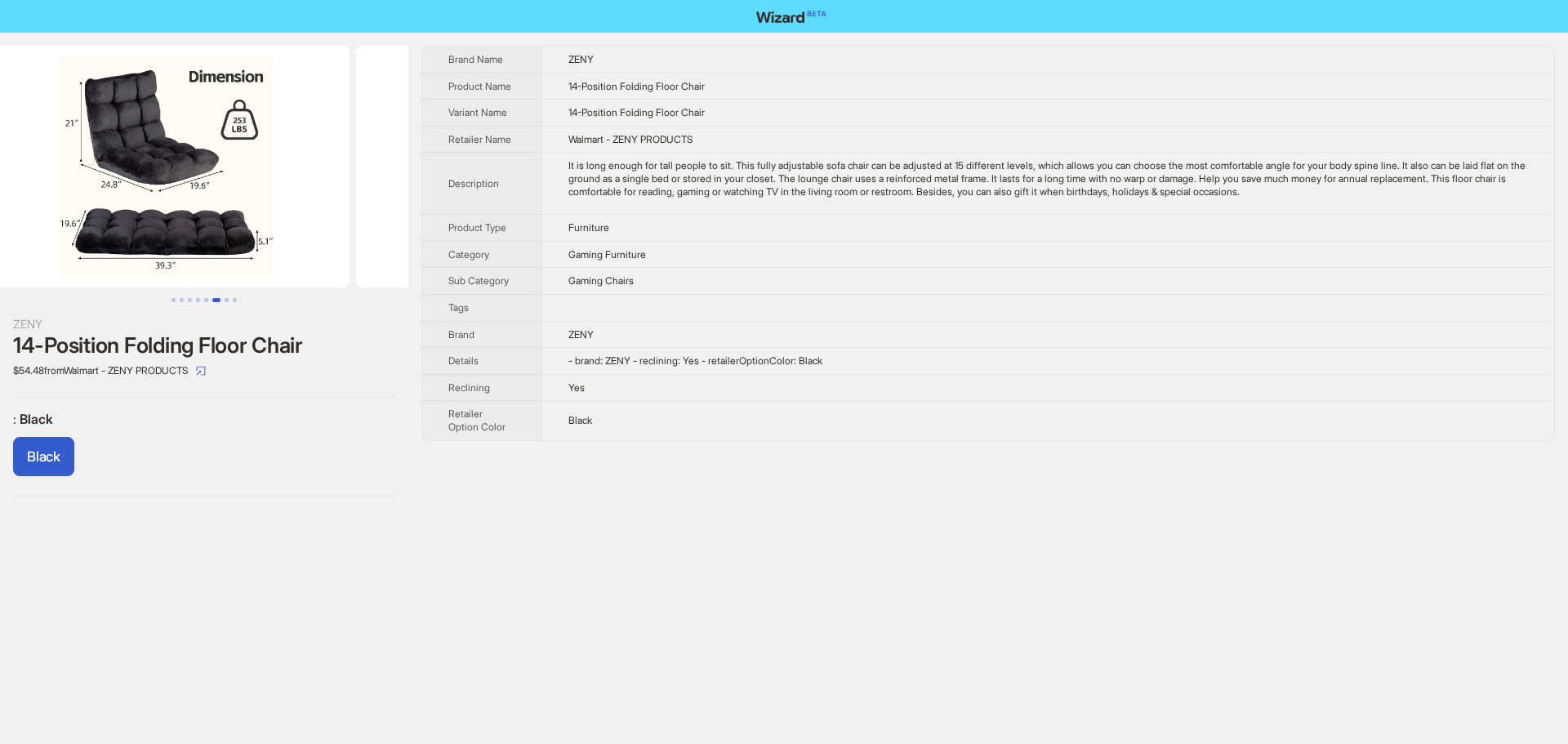
drag
click at [428, 227] on div "ZENY 14-Position Folding Floor Chair $54.48 from Walmart - ZENY PRODUCTS : Blac…" at bounding box center [784, 271] width 1568 height 478
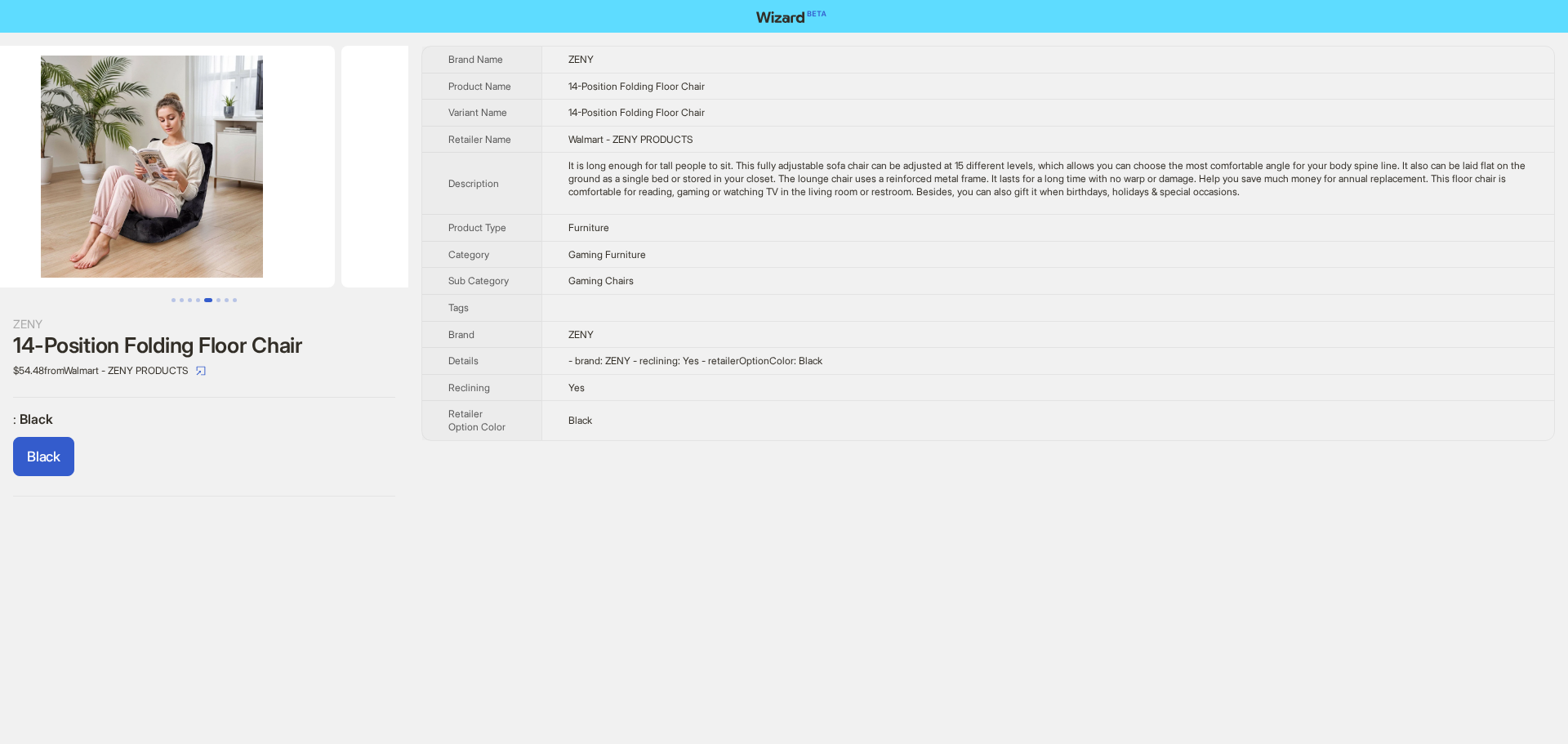
click at [371, 238] on img at bounding box center [525, 167] width 366 height 242
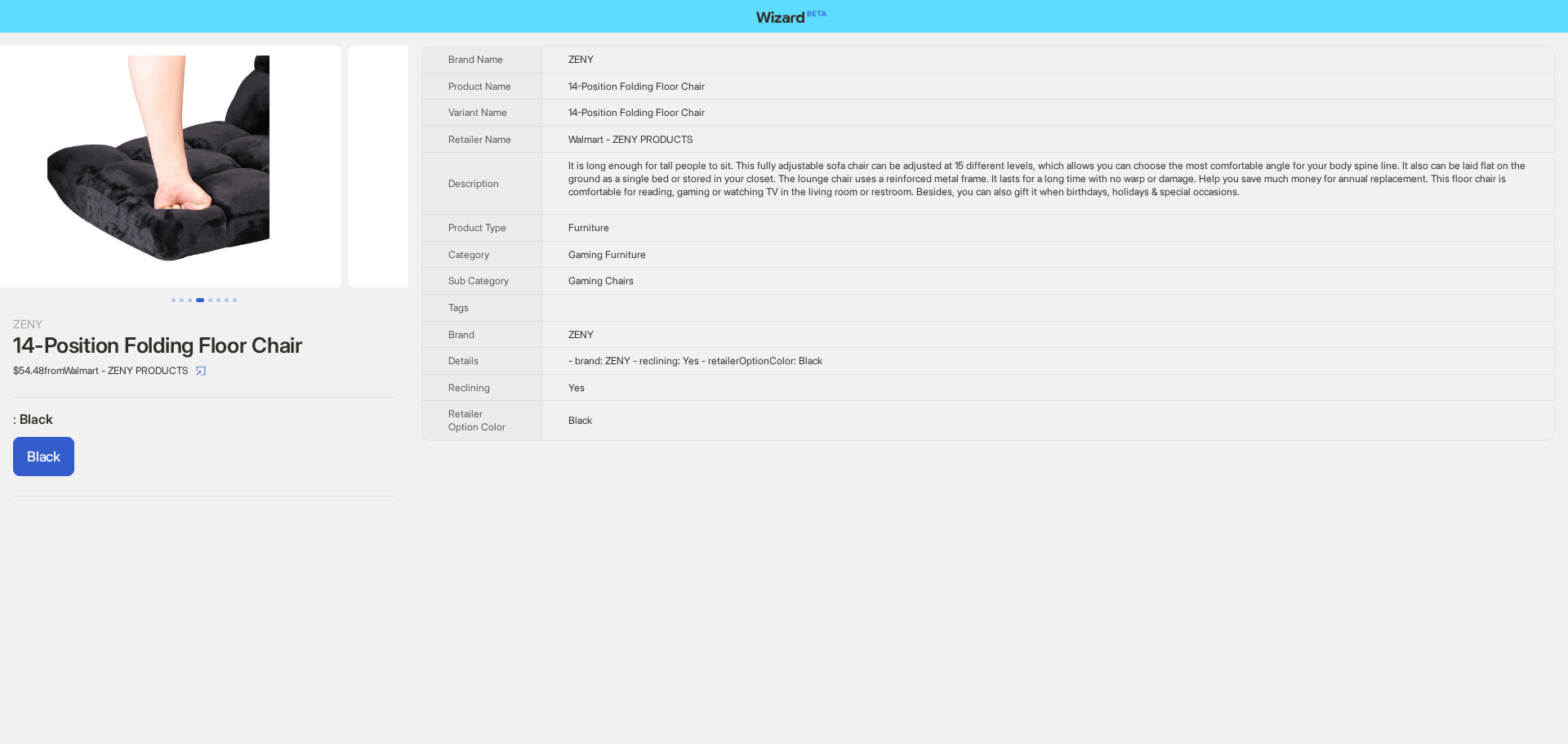
click at [384, 243] on img at bounding box center [531, 167] width 366 height 242
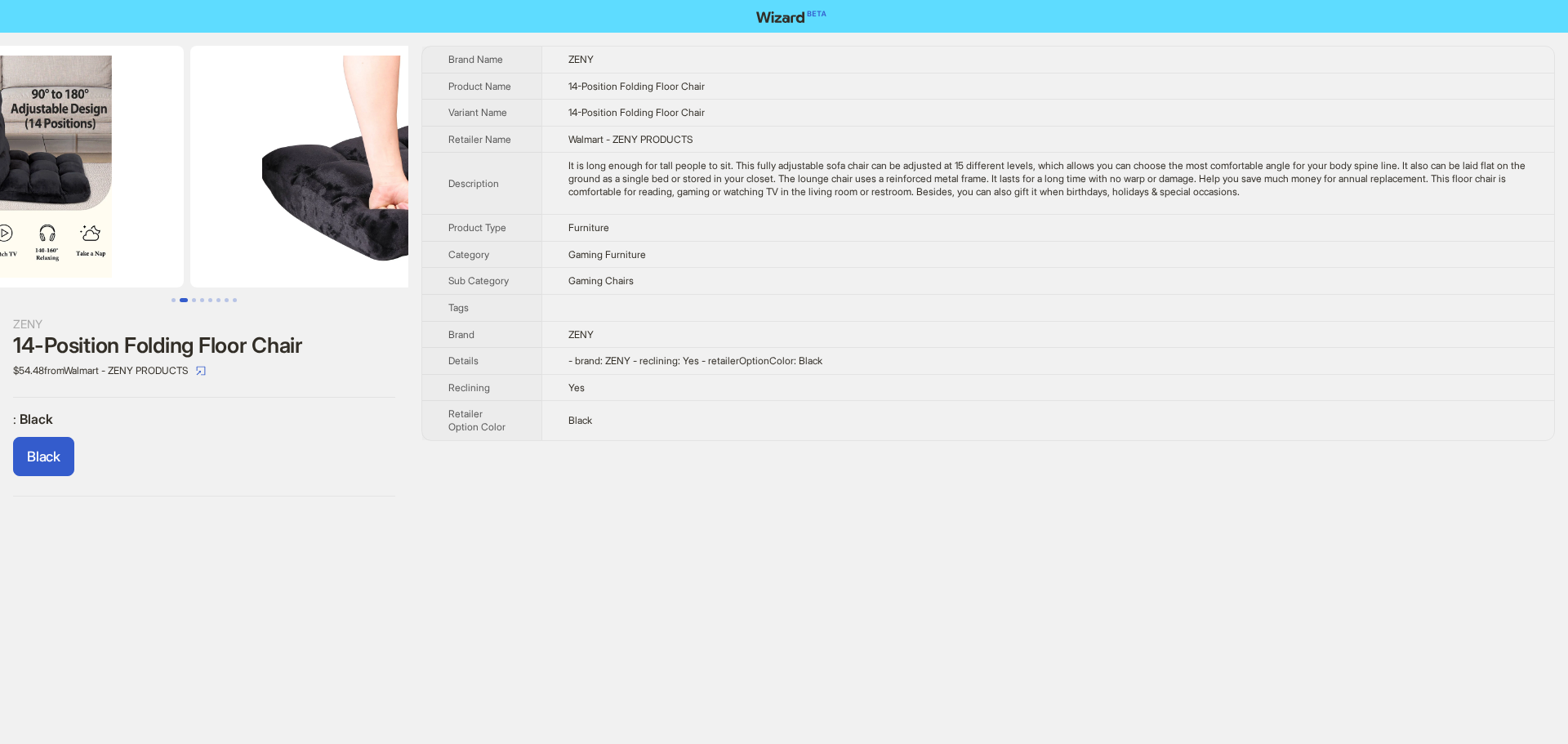
click at [357, 239] on img at bounding box center [374, 167] width 366 height 242
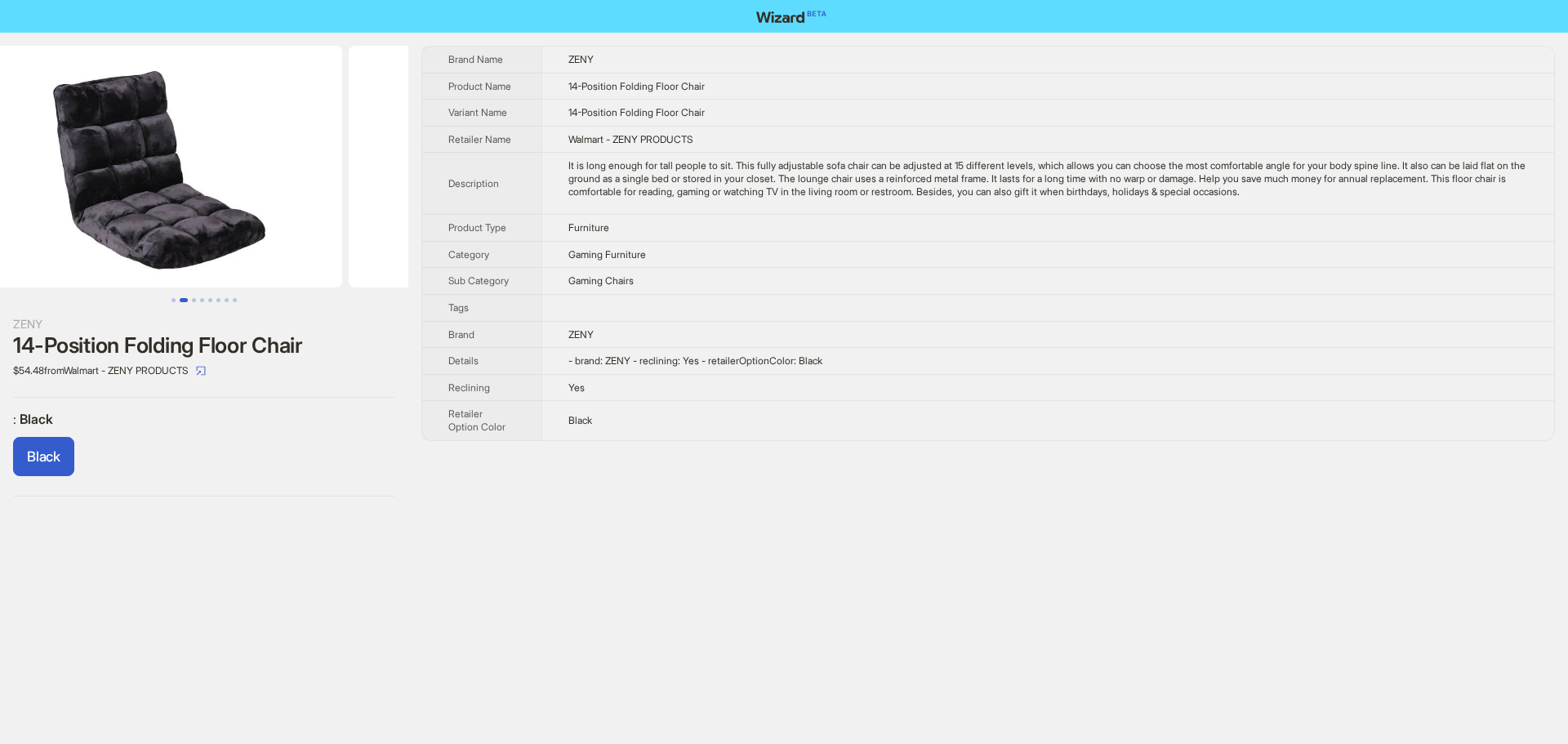
click at [437, 238] on div "ZENY 14-Position Folding Floor Chair $54.48 from Walmart - ZENY PRODUCTS : Blac…" at bounding box center [784, 271] width 1568 height 478
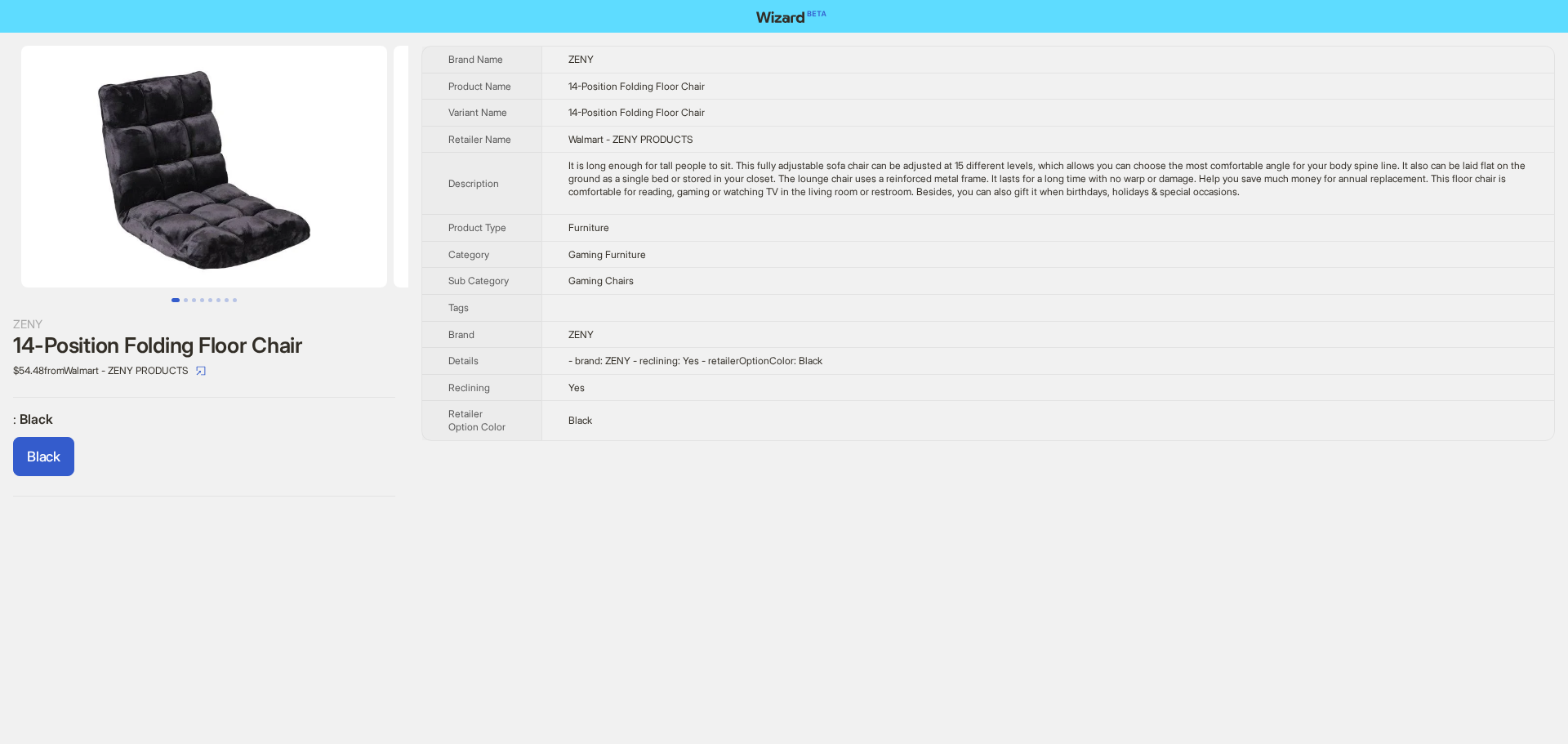
click at [436, 236] on div "ZENY 14-Position Folding Floor Chair $54.48 from Walmart - ZENY PRODUCTS : Blac…" at bounding box center [784, 271] width 1568 height 478
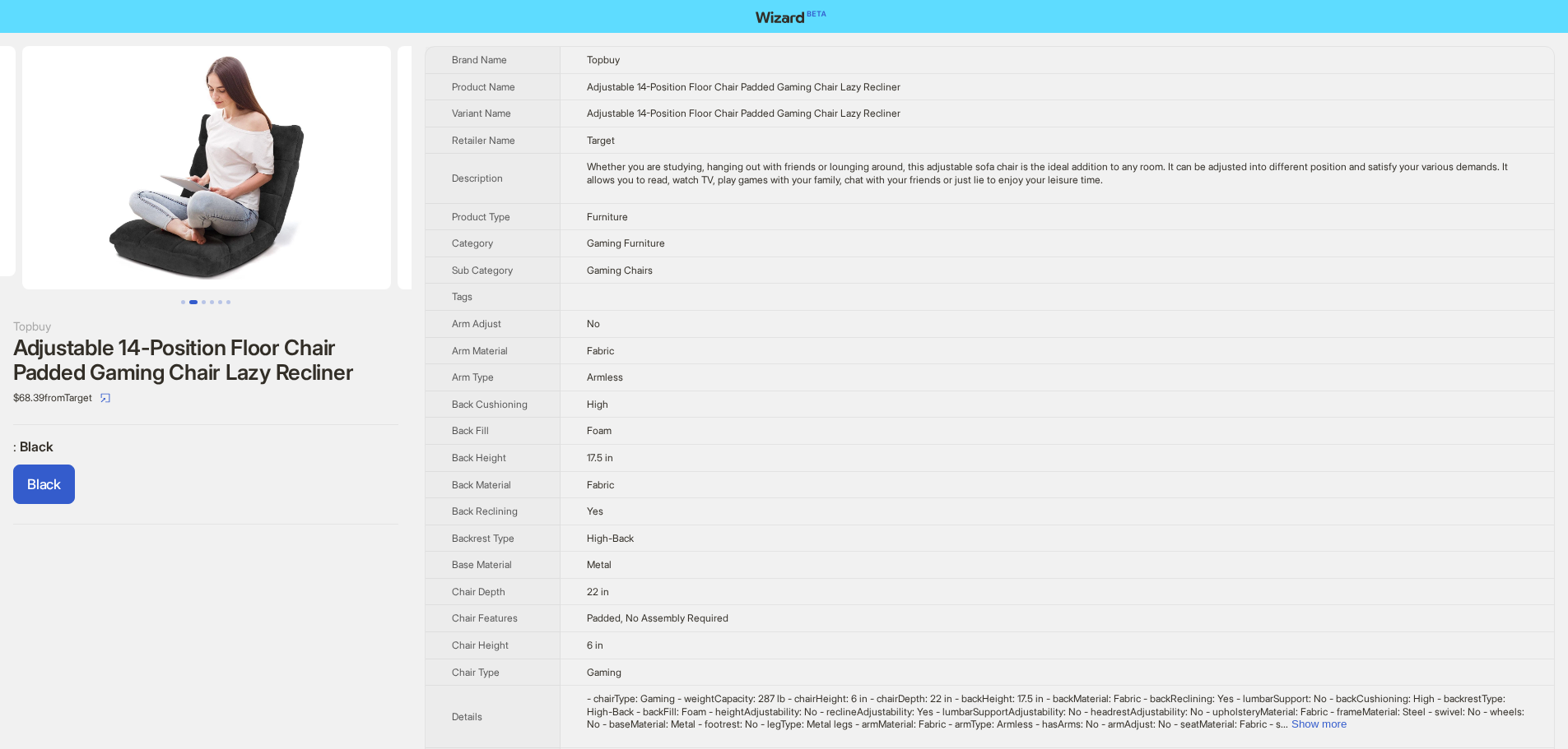
drag, startPoint x: 365, startPoint y: 213, endPoint x: 129, endPoint y: 206, distance: 236.1
click at [129, 206] on ul at bounding box center [206, 168] width 412 height 244
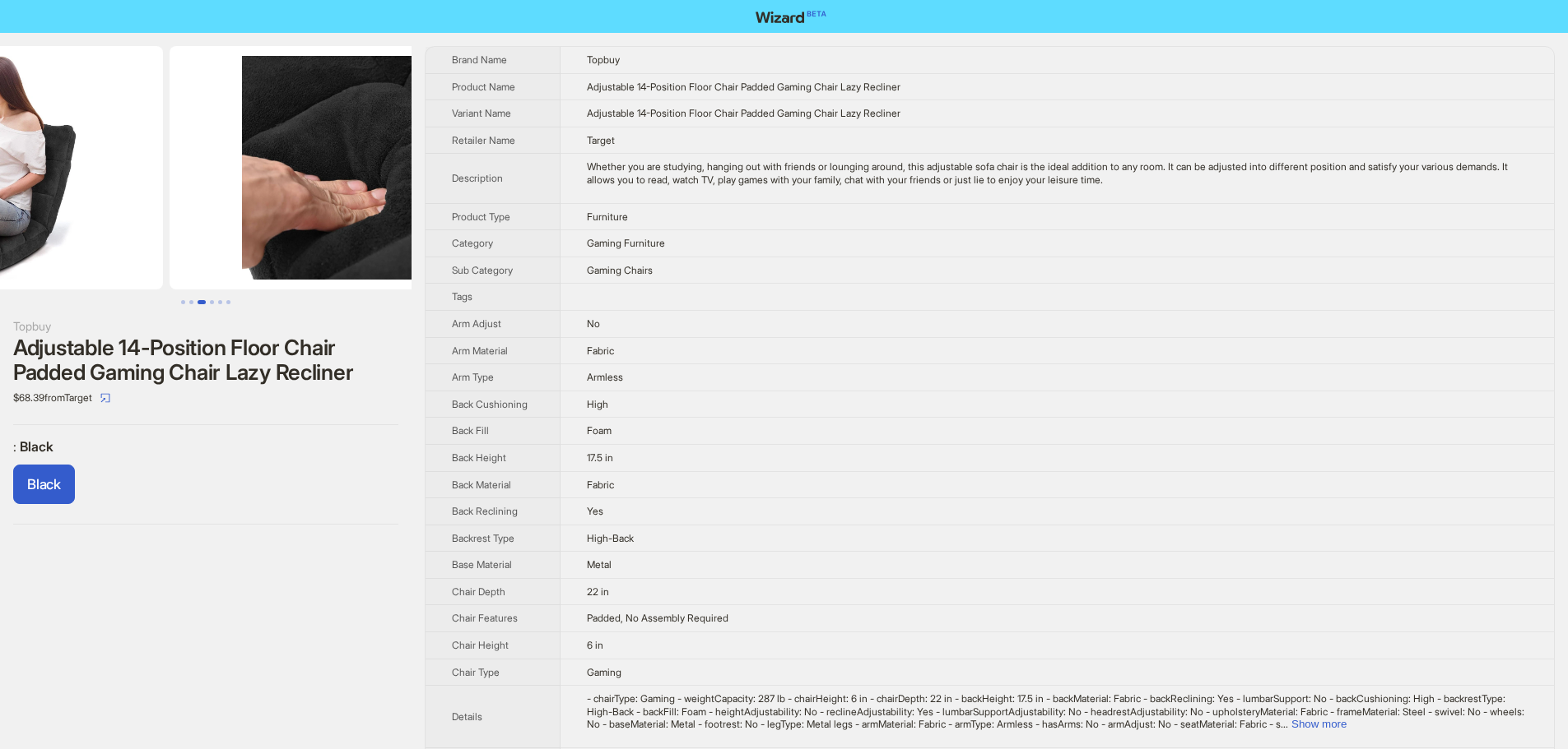
drag, startPoint x: 357, startPoint y: 197, endPoint x: 183, endPoint y: 195, distance: 174.0
click at [183, 195] on ul at bounding box center [206, 168] width 412 height 244
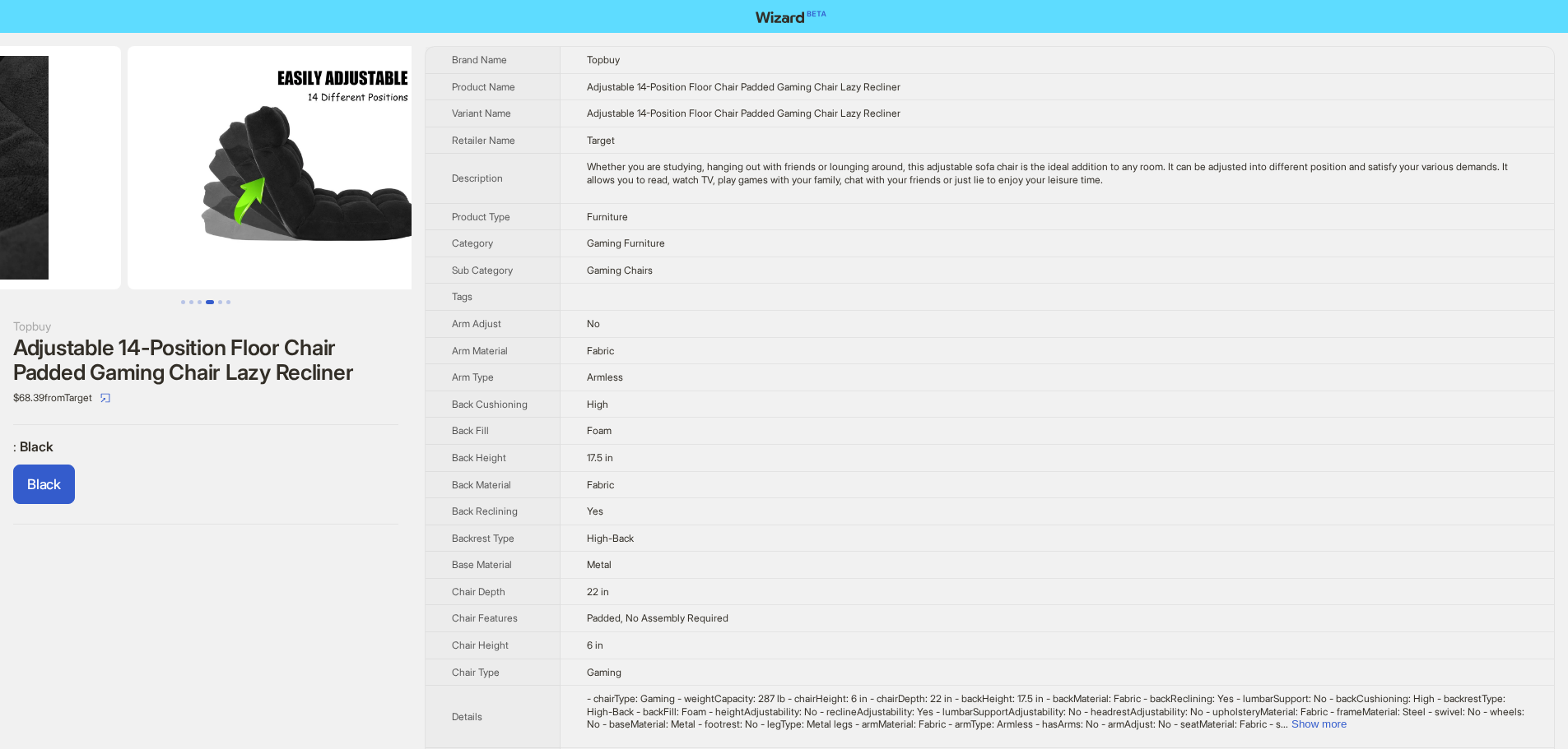
drag, startPoint x: 255, startPoint y: 238, endPoint x: 47, endPoint y: 239, distance: 208.0
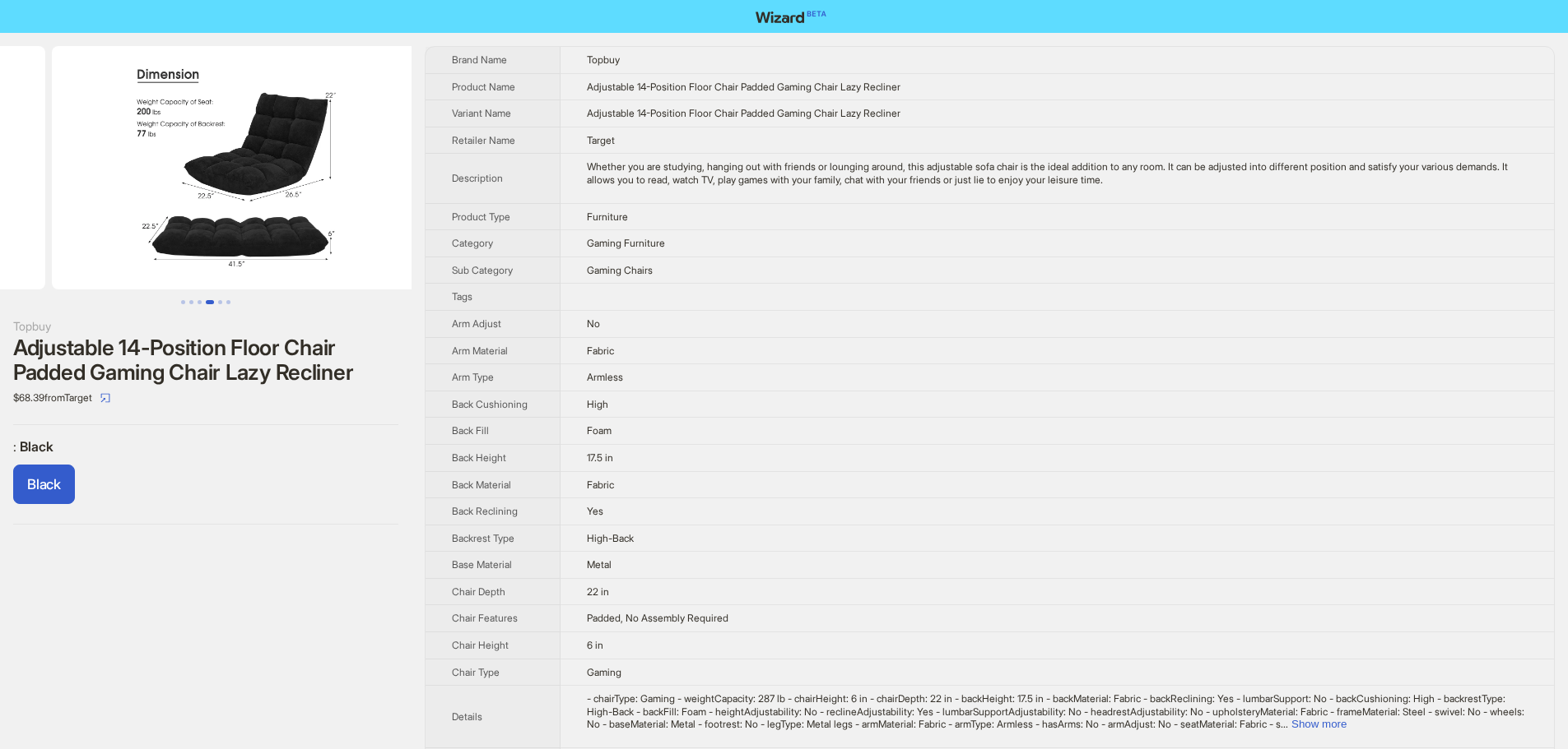
drag, startPoint x: 283, startPoint y: 245, endPoint x: 54, endPoint y: 249, distance: 229.0
click at [54, 249] on ul at bounding box center [206, 168] width 412 height 244
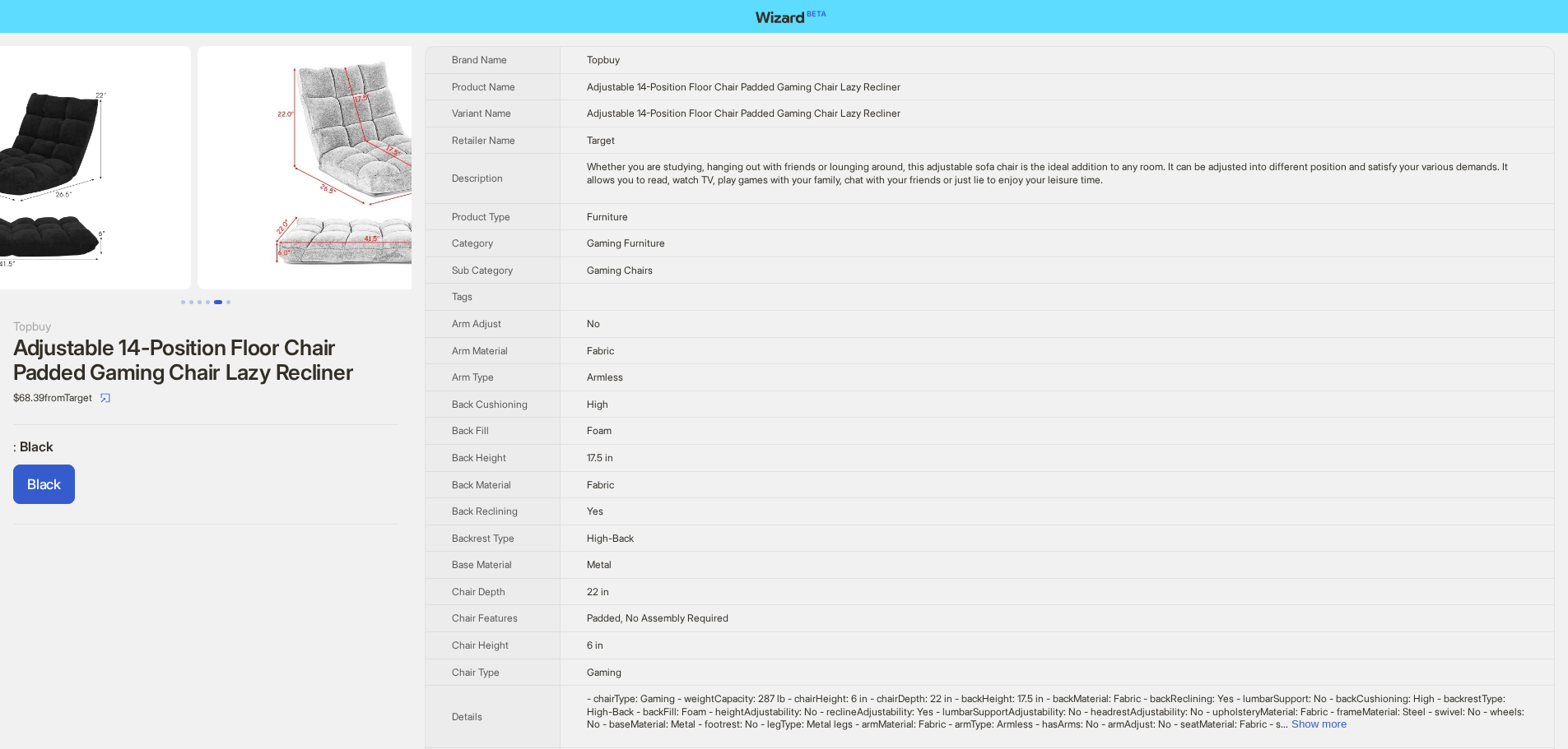
scroll to position [0, 1857]
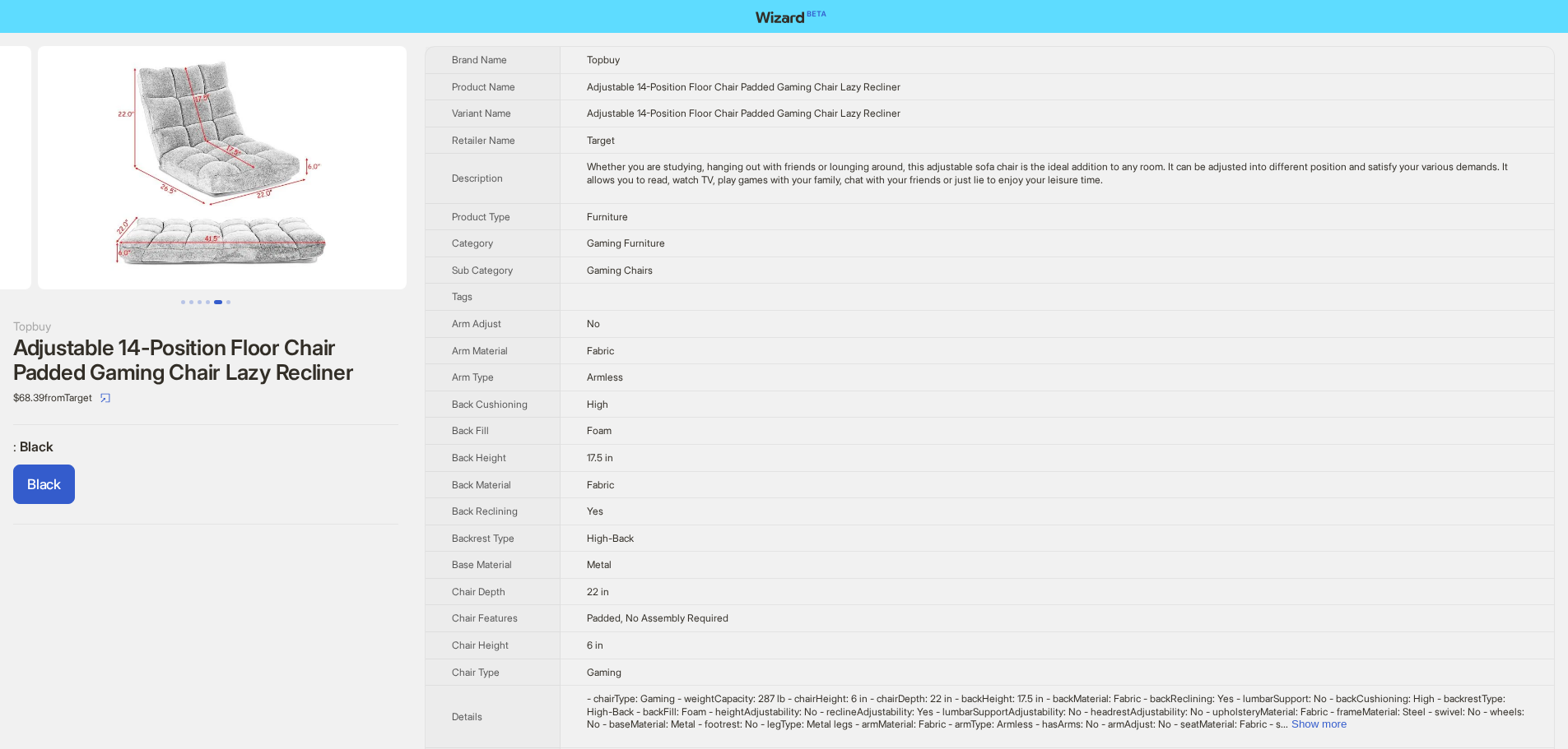
drag, startPoint x: 282, startPoint y: 250, endPoint x: 87, endPoint y: 253, distance: 195.0
click at [88, 253] on ul at bounding box center [206, 168] width 412 height 244
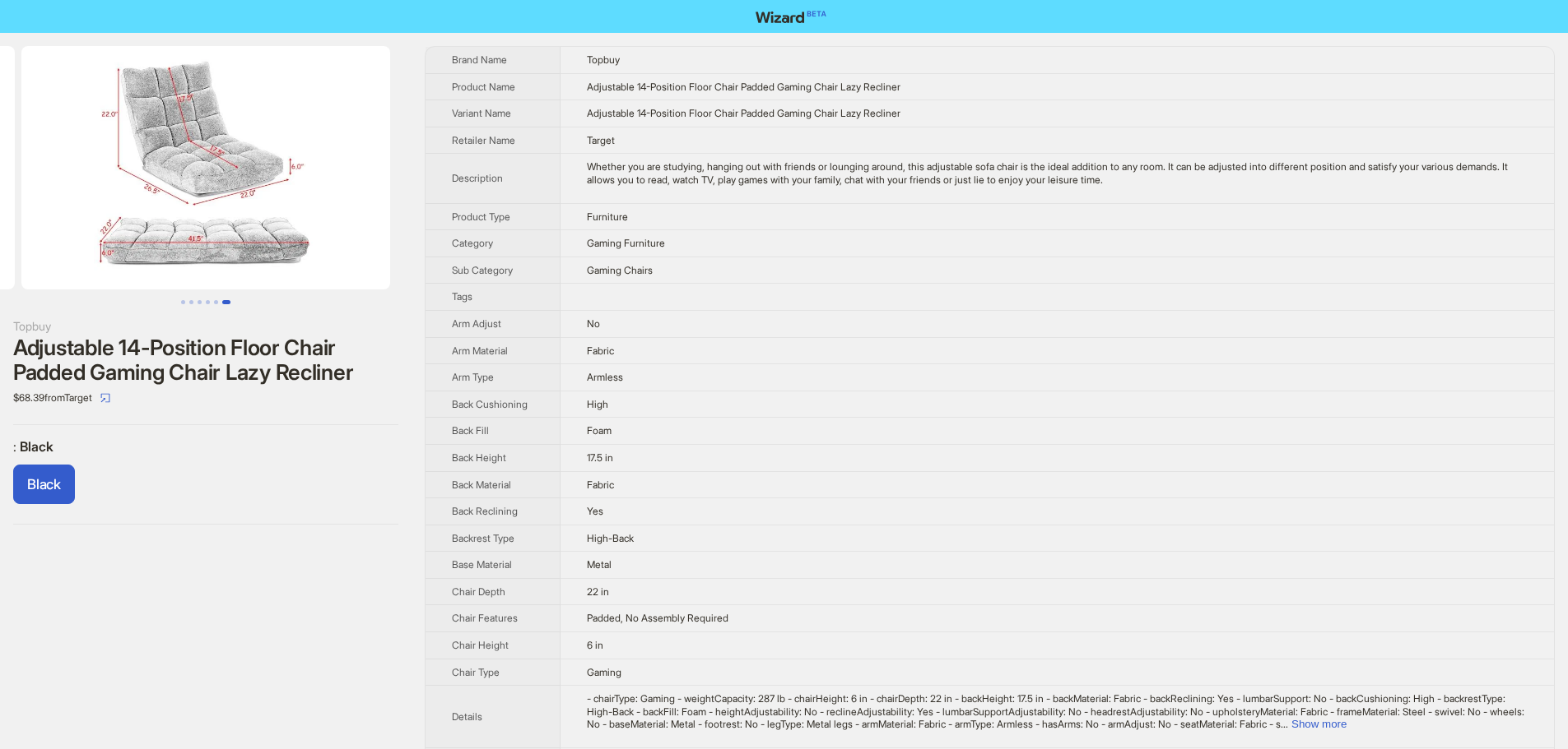
drag, startPoint x: 265, startPoint y: 260, endPoint x: 101, endPoint y: 265, distance: 164.1
click at [99, 264] on img at bounding box center [206, 168] width 369 height 244
drag, startPoint x: 201, startPoint y: 248, endPoint x: 160, endPoint y: 243, distance: 41.3
click at [160, 243] on img at bounding box center [206, 168] width 369 height 244
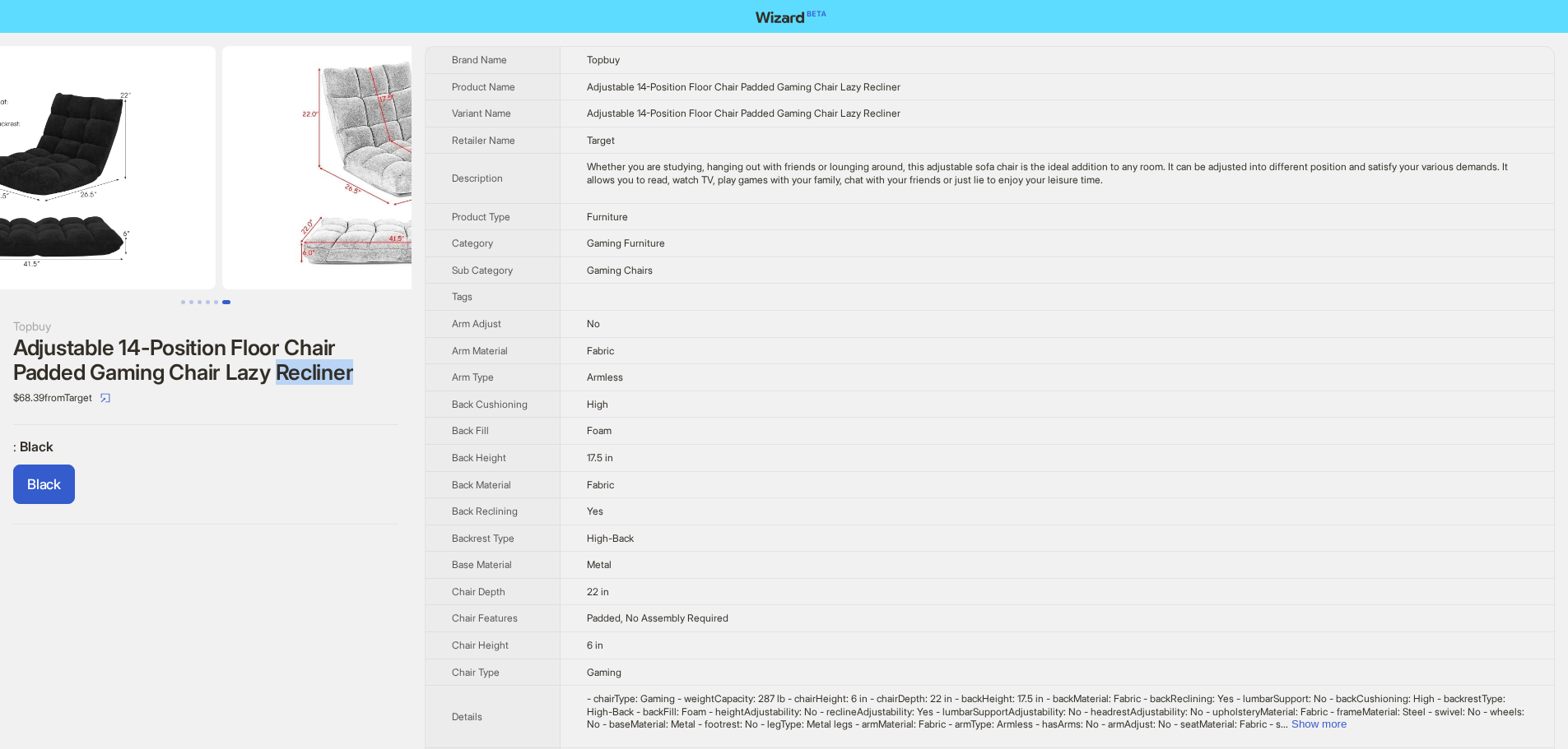
drag, startPoint x: 186, startPoint y: 201, endPoint x: 550, endPoint y: 244, distance: 366.5
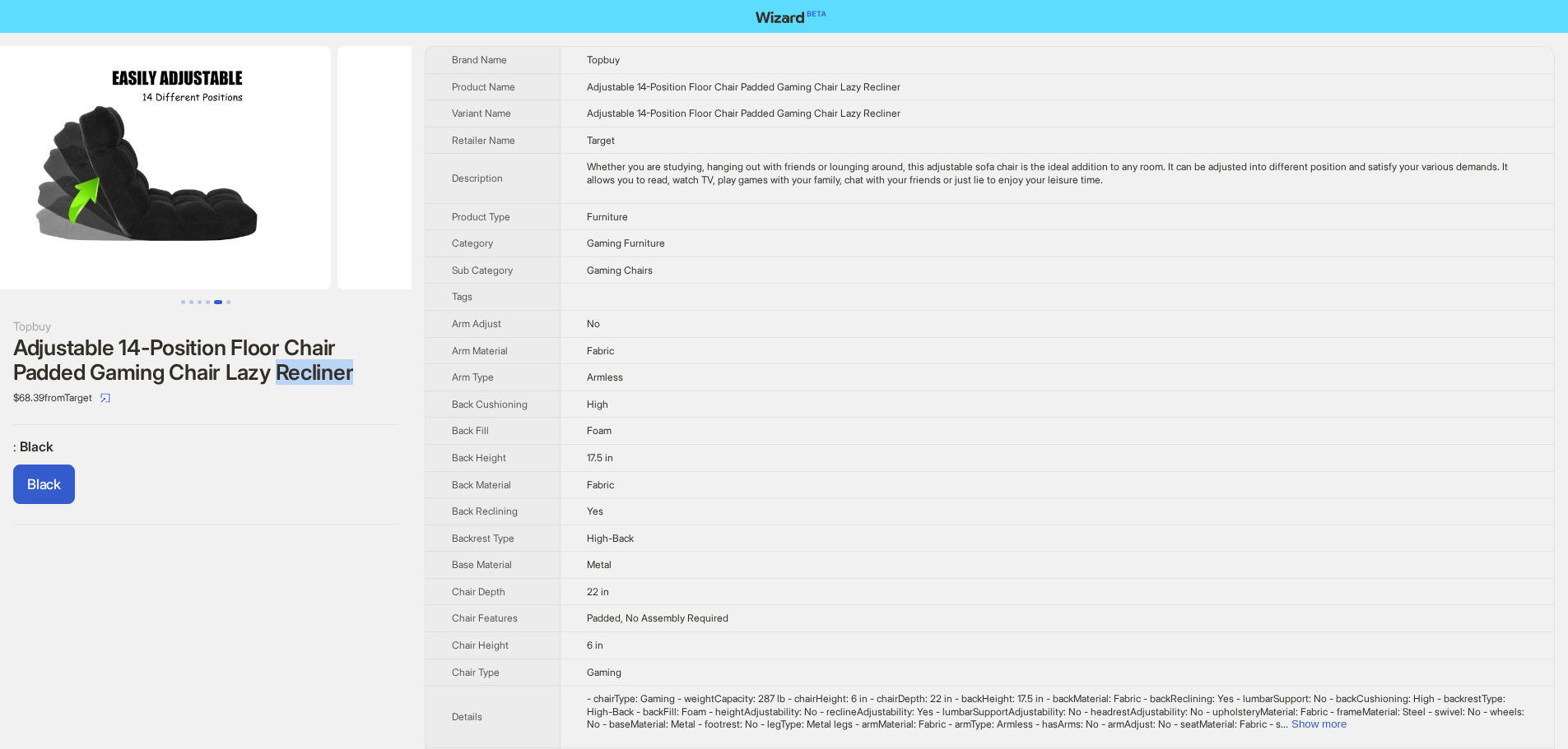
drag, startPoint x: 404, startPoint y: 203, endPoint x: 439, endPoint y: 218, distance: 38.1
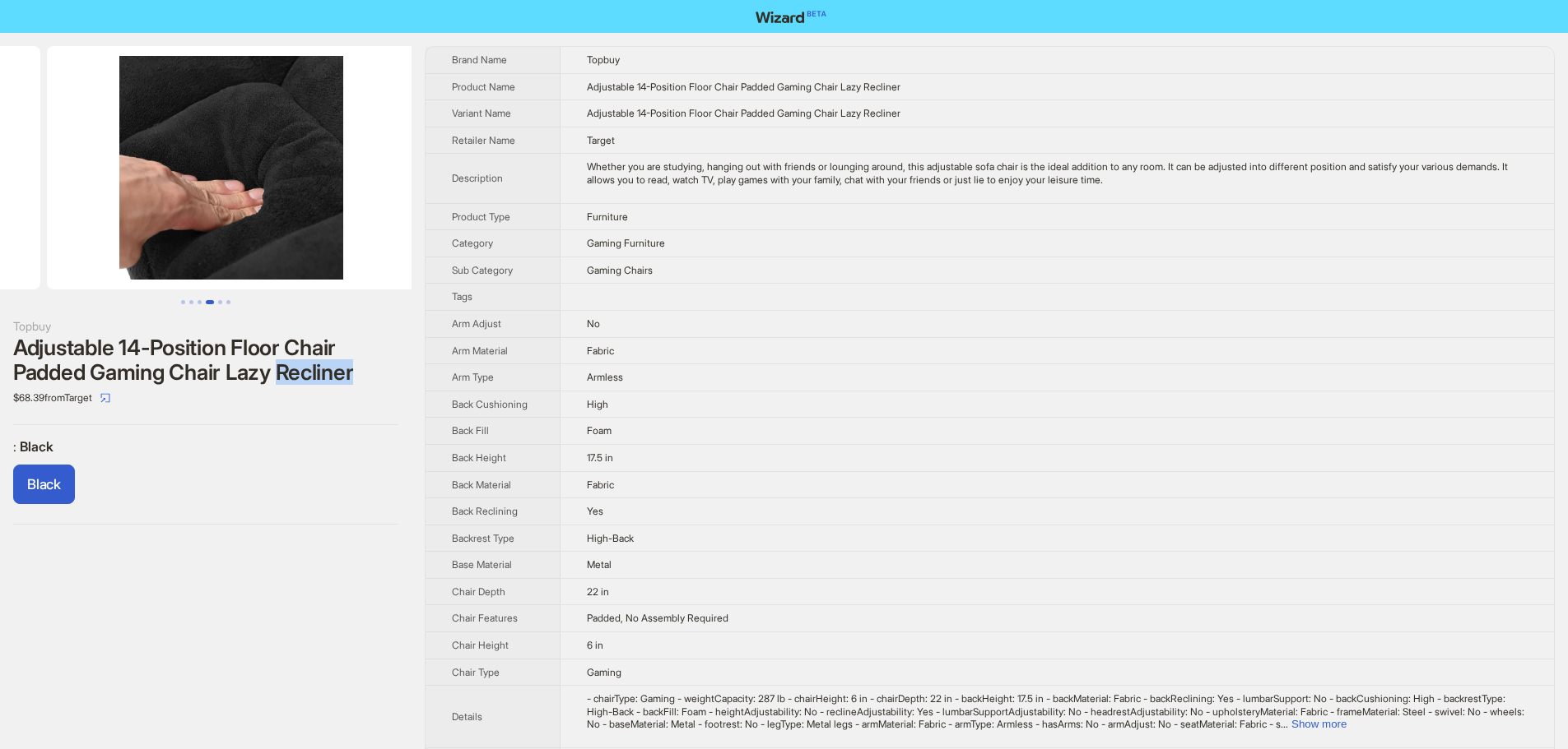
drag, startPoint x: 435, startPoint y: 201, endPoint x: 507, endPoint y: 209, distance: 72.4
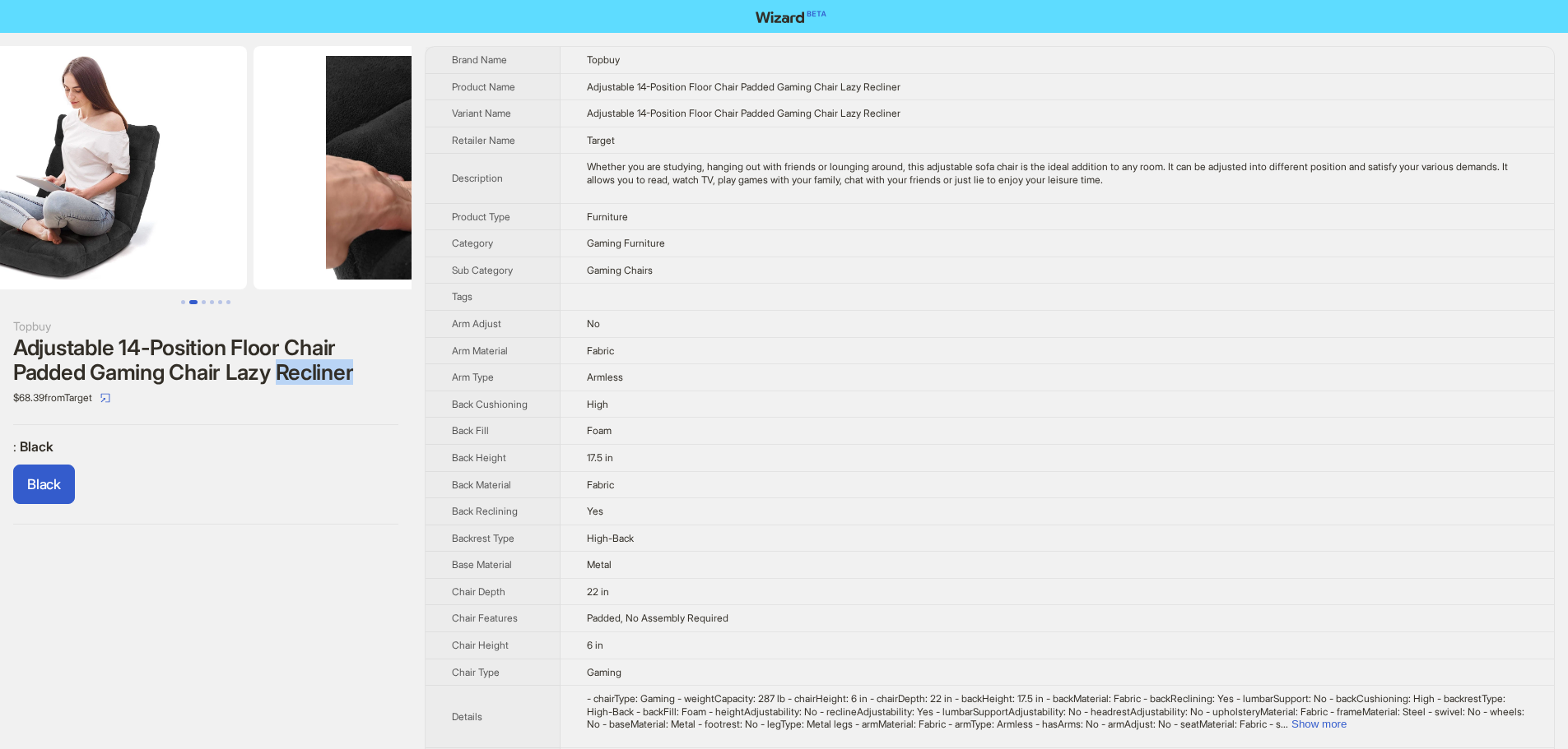
drag, startPoint x: 390, startPoint y: 203, endPoint x: 290, endPoint y: 208, distance: 100.1
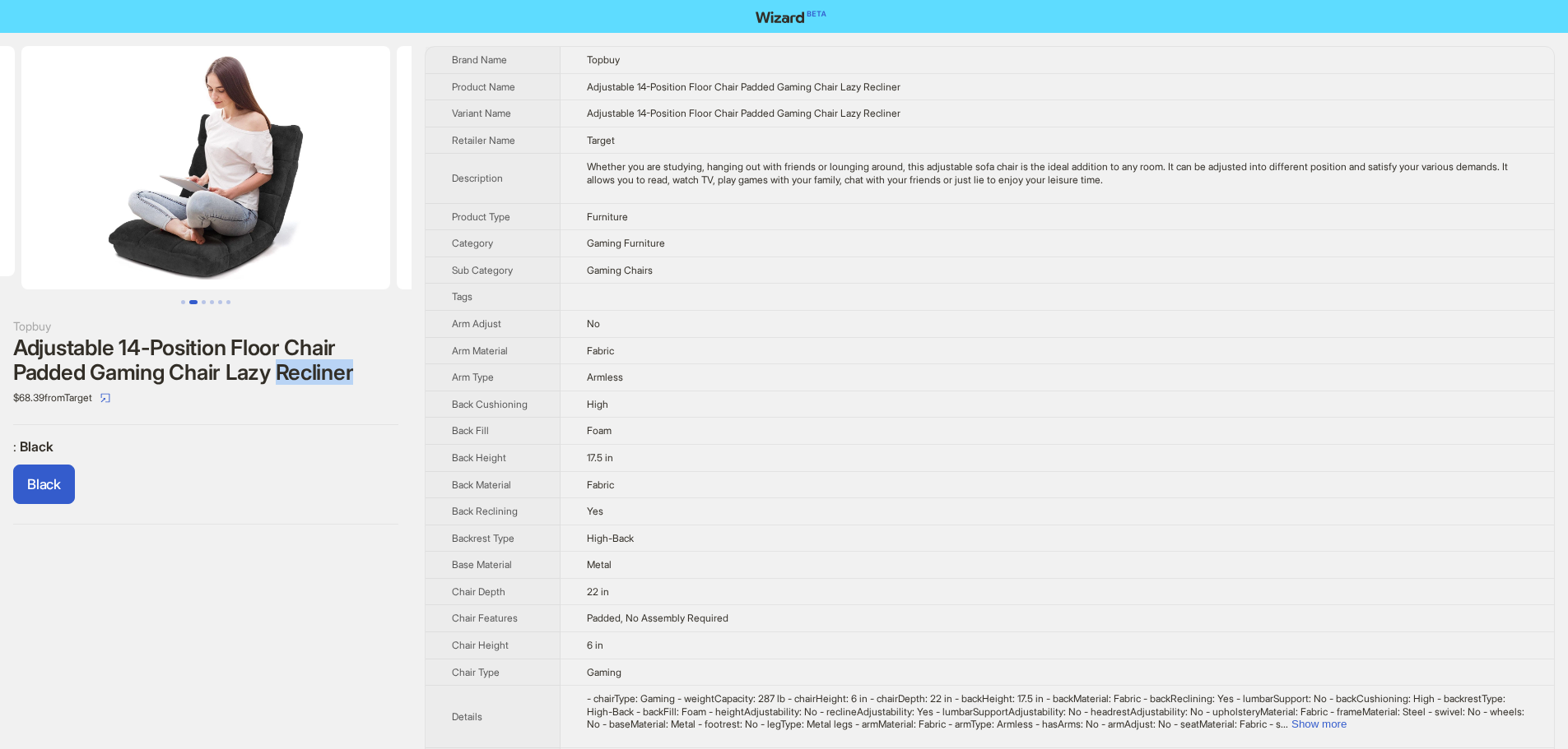
scroll to position [0, 41]
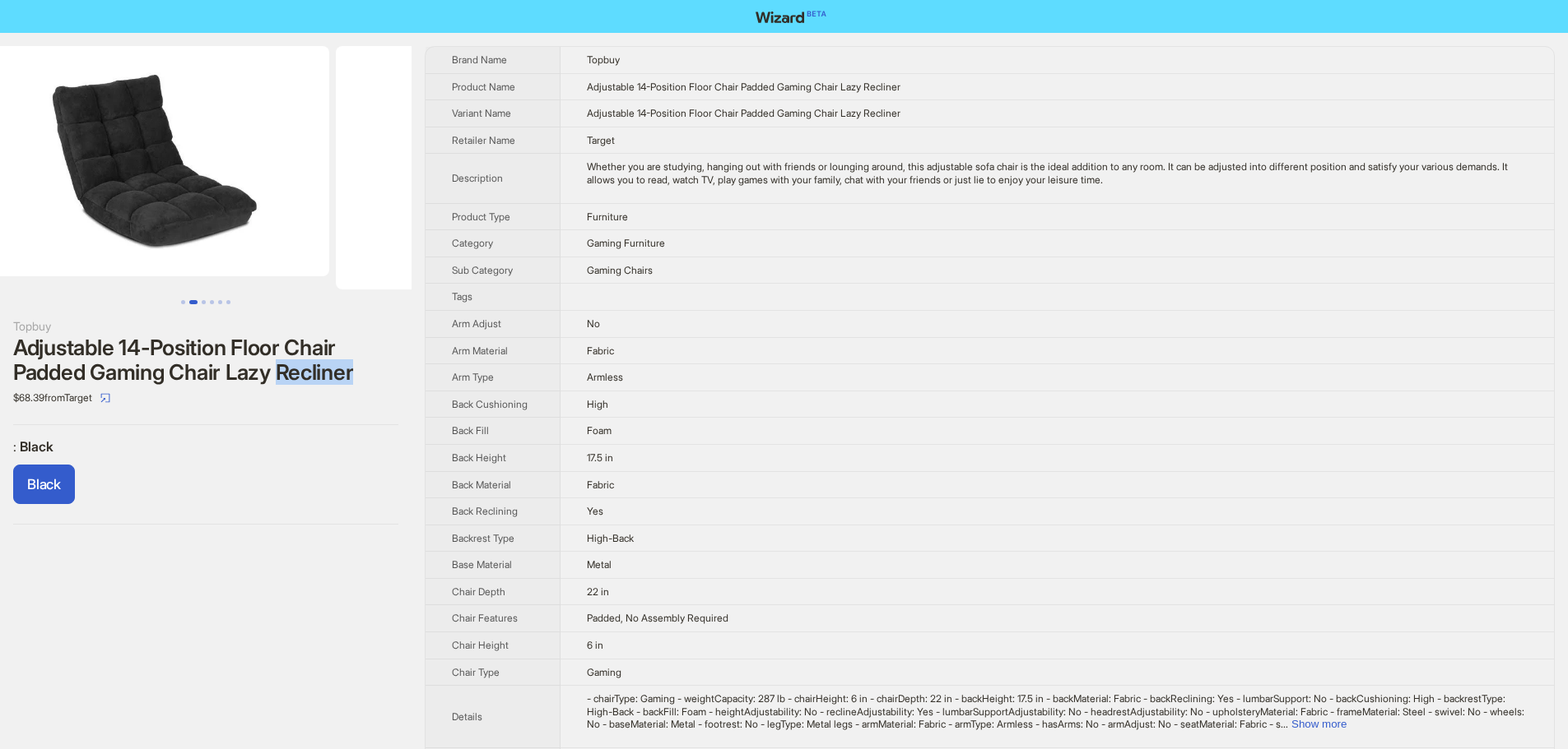
drag, startPoint x: 238, startPoint y: 202, endPoint x: 422, endPoint y: 217, distance: 184.6
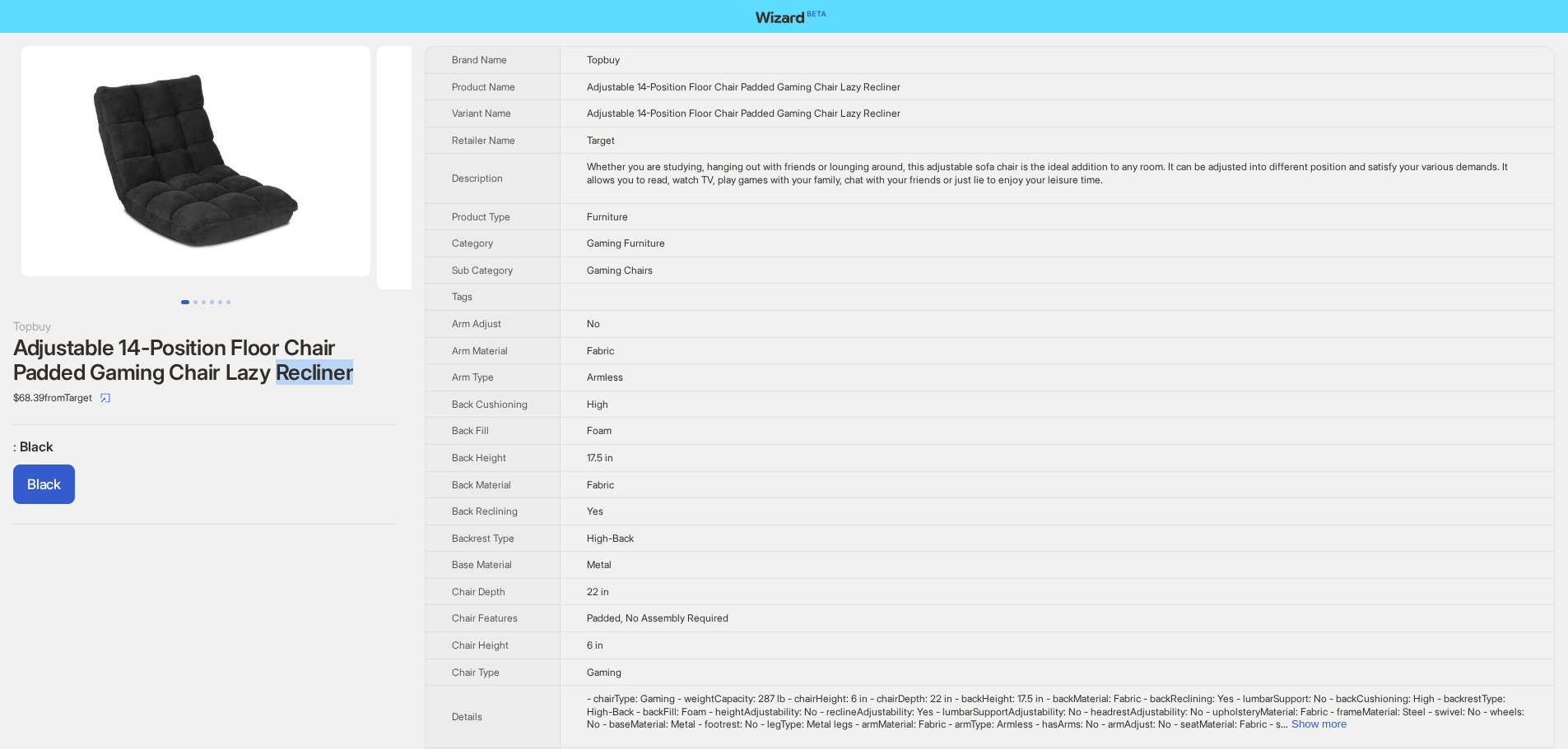
drag, startPoint x: 375, startPoint y: 201, endPoint x: 739, endPoint y: 219, distance: 364.4
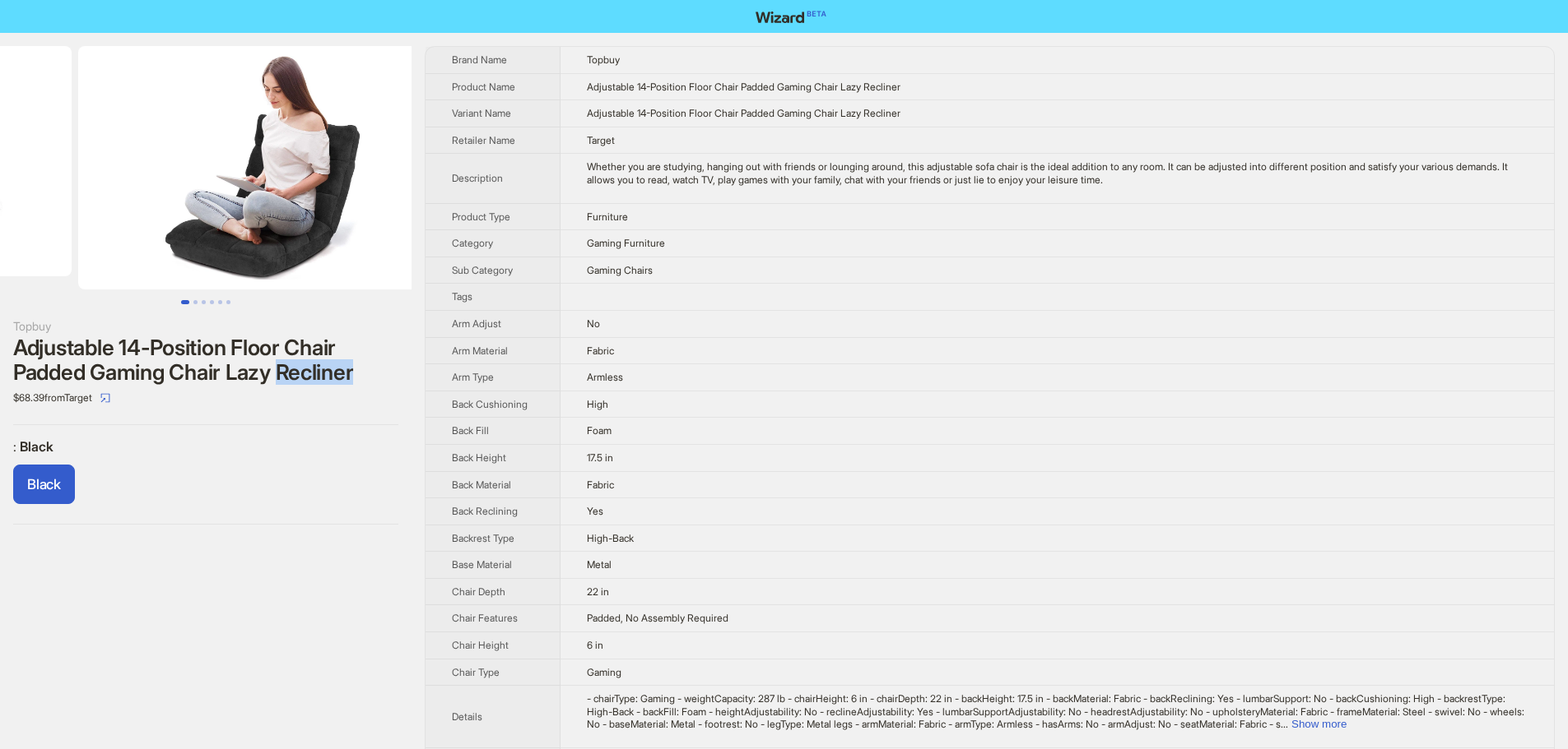
drag, startPoint x: 170, startPoint y: 187, endPoint x: 0, endPoint y: 192, distance: 170.1
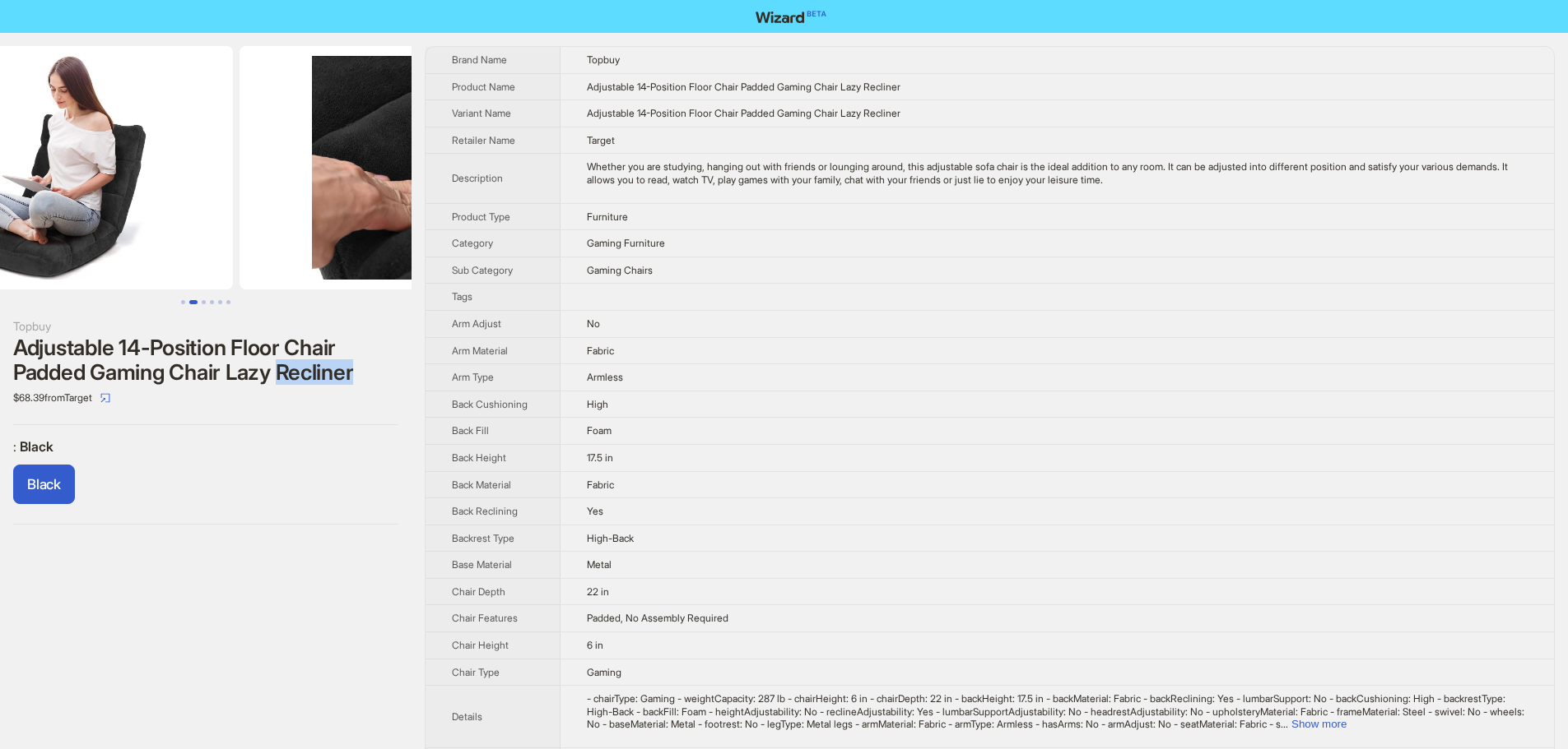
drag, startPoint x: 141, startPoint y: 199, endPoint x: 112, endPoint y: 200, distance: 29.0
click at [113, 200] on ul at bounding box center [206, 168] width 412 height 244
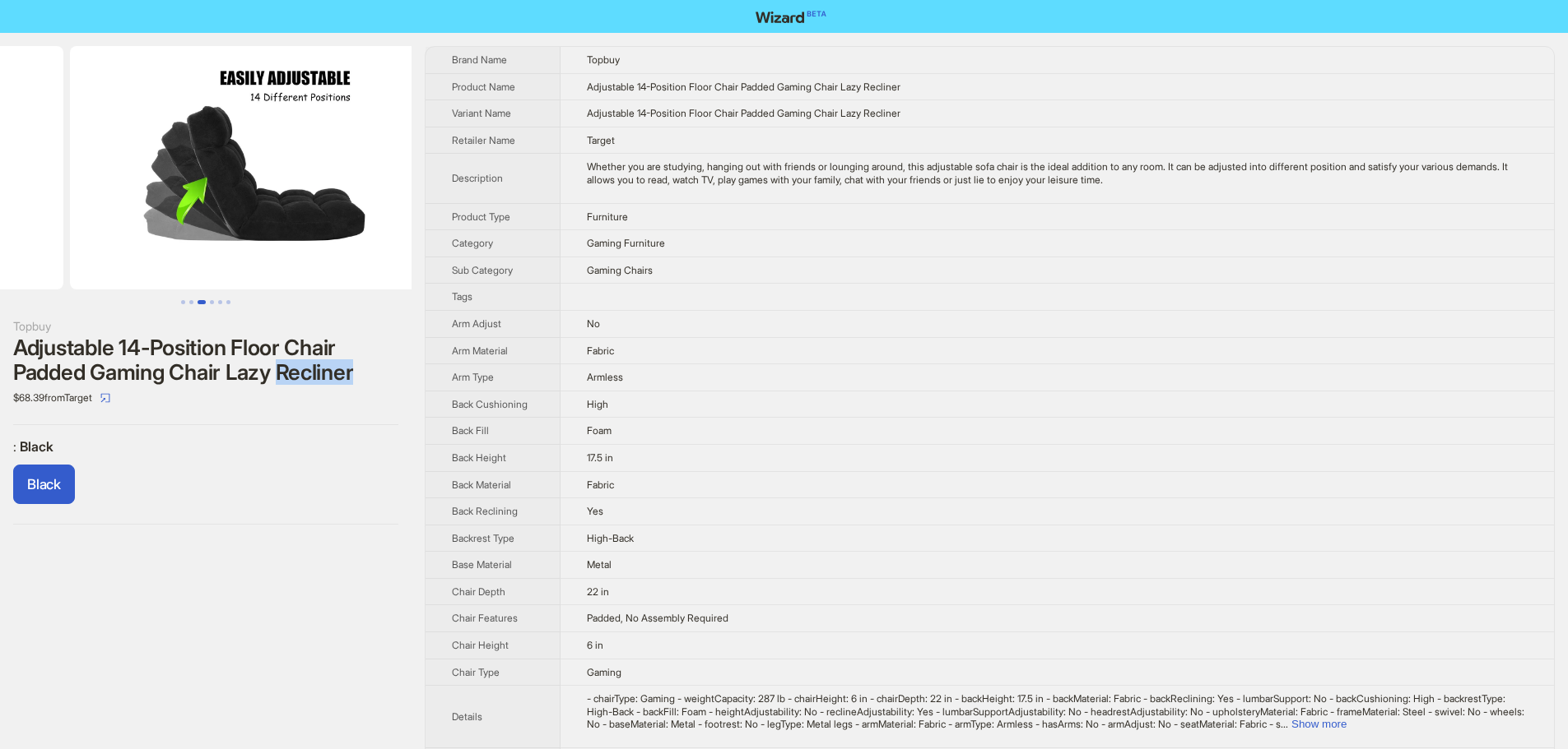
drag, startPoint x: 265, startPoint y: 215, endPoint x: 80, endPoint y: 220, distance: 185.1
click at [71, 221] on ul at bounding box center [206, 168] width 412 height 244
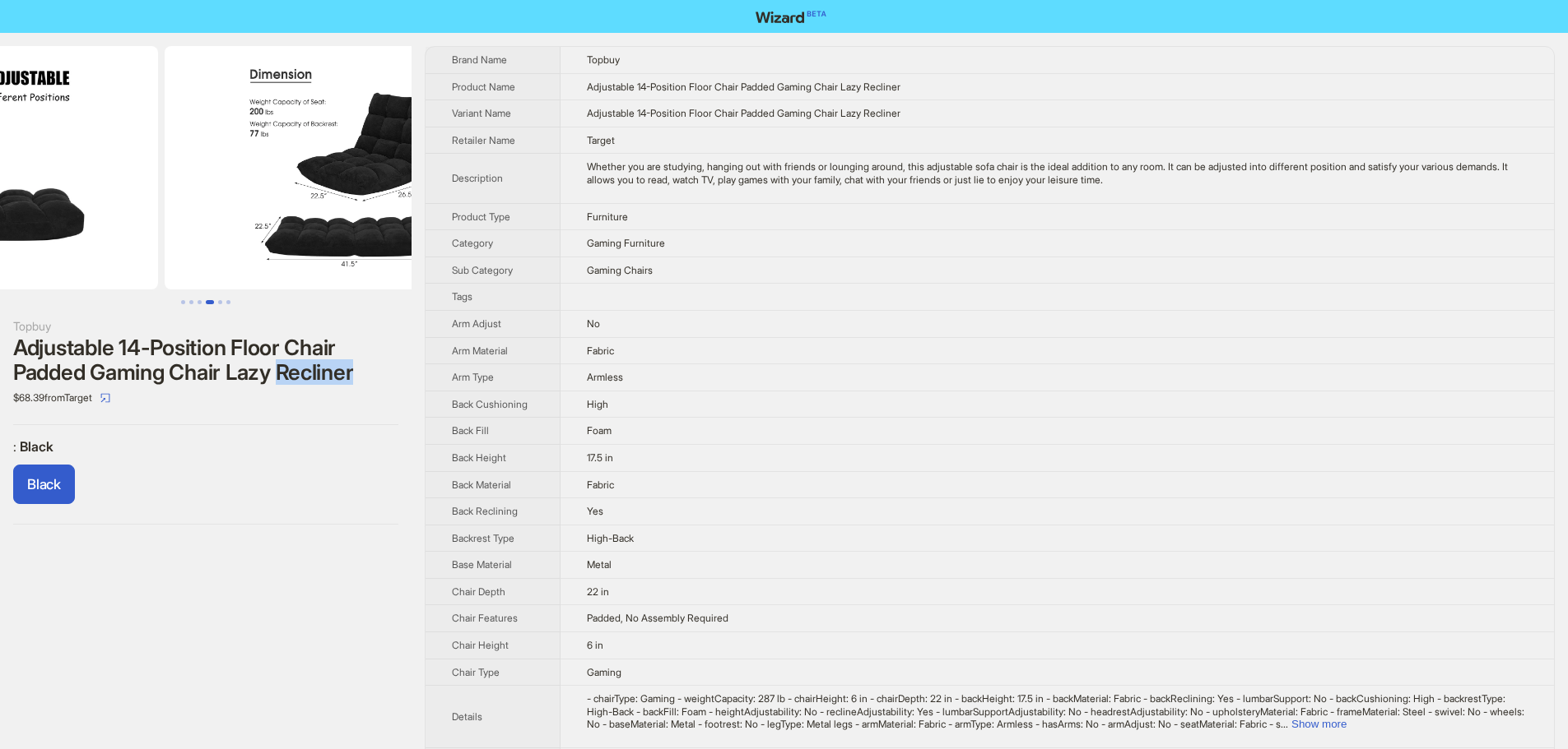
click at [19, 211] on ul at bounding box center [206, 168] width 412 height 244
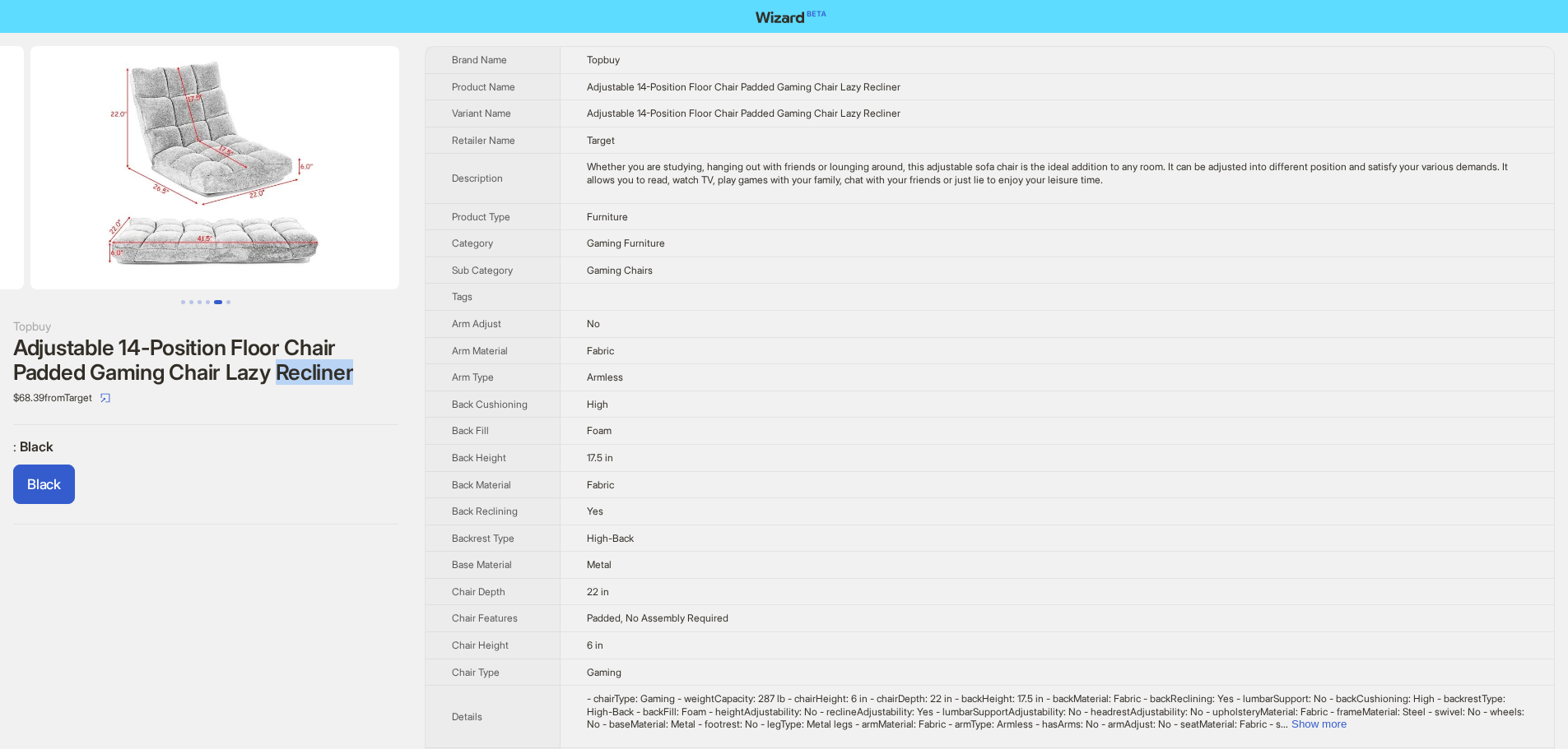
drag, startPoint x: 209, startPoint y: 198, endPoint x: 12, endPoint y: 199, distance: 197.0
drag, startPoint x: 129, startPoint y: 213, endPoint x: 0, endPoint y: 212, distance: 129.0
click at [0, 212] on ul at bounding box center [206, 168] width 412 height 244
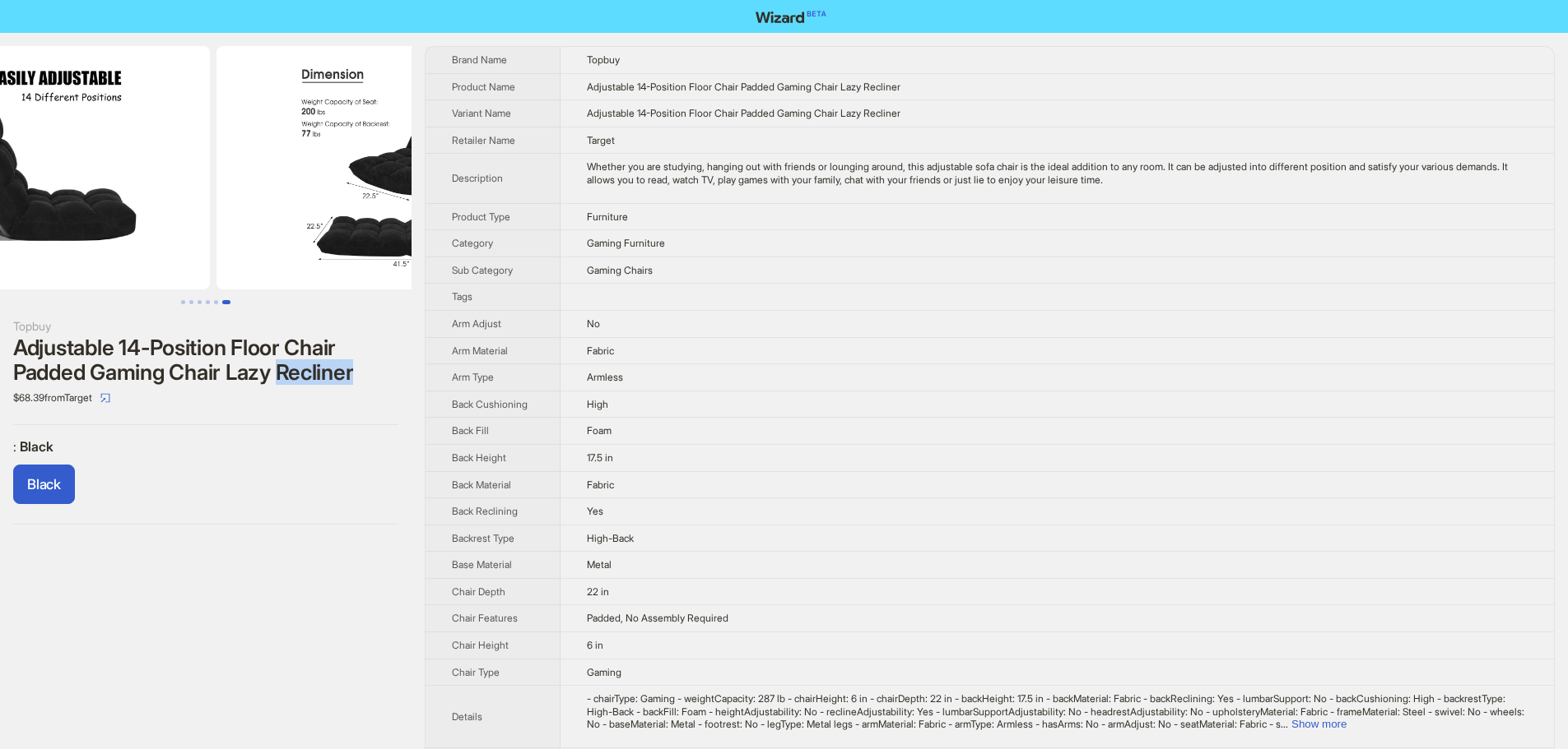
drag, startPoint x: 94, startPoint y: 213, endPoint x: 507, endPoint y: 222, distance: 413.1
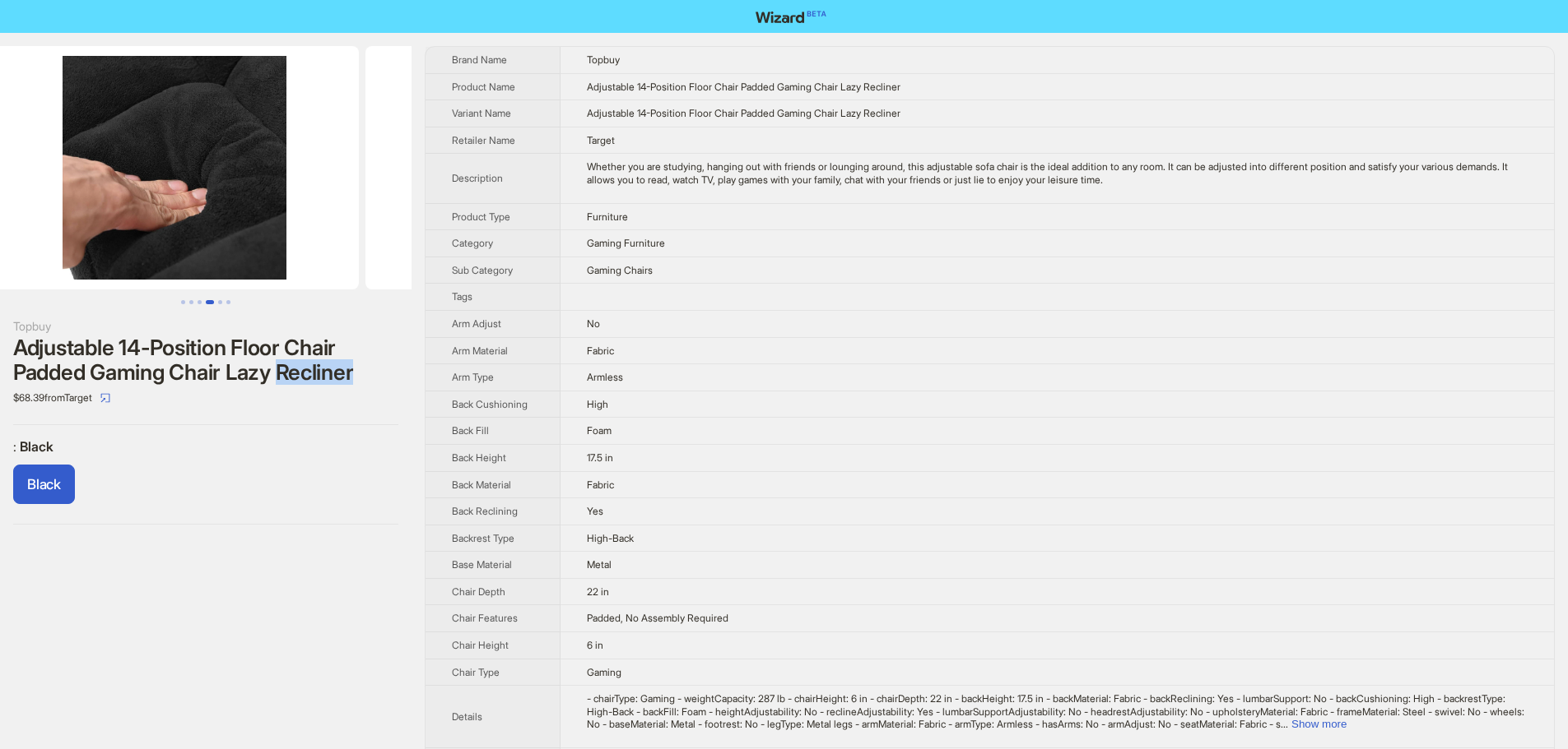
drag, startPoint x: 334, startPoint y: 217, endPoint x: 462, endPoint y: 228, distance: 128.5
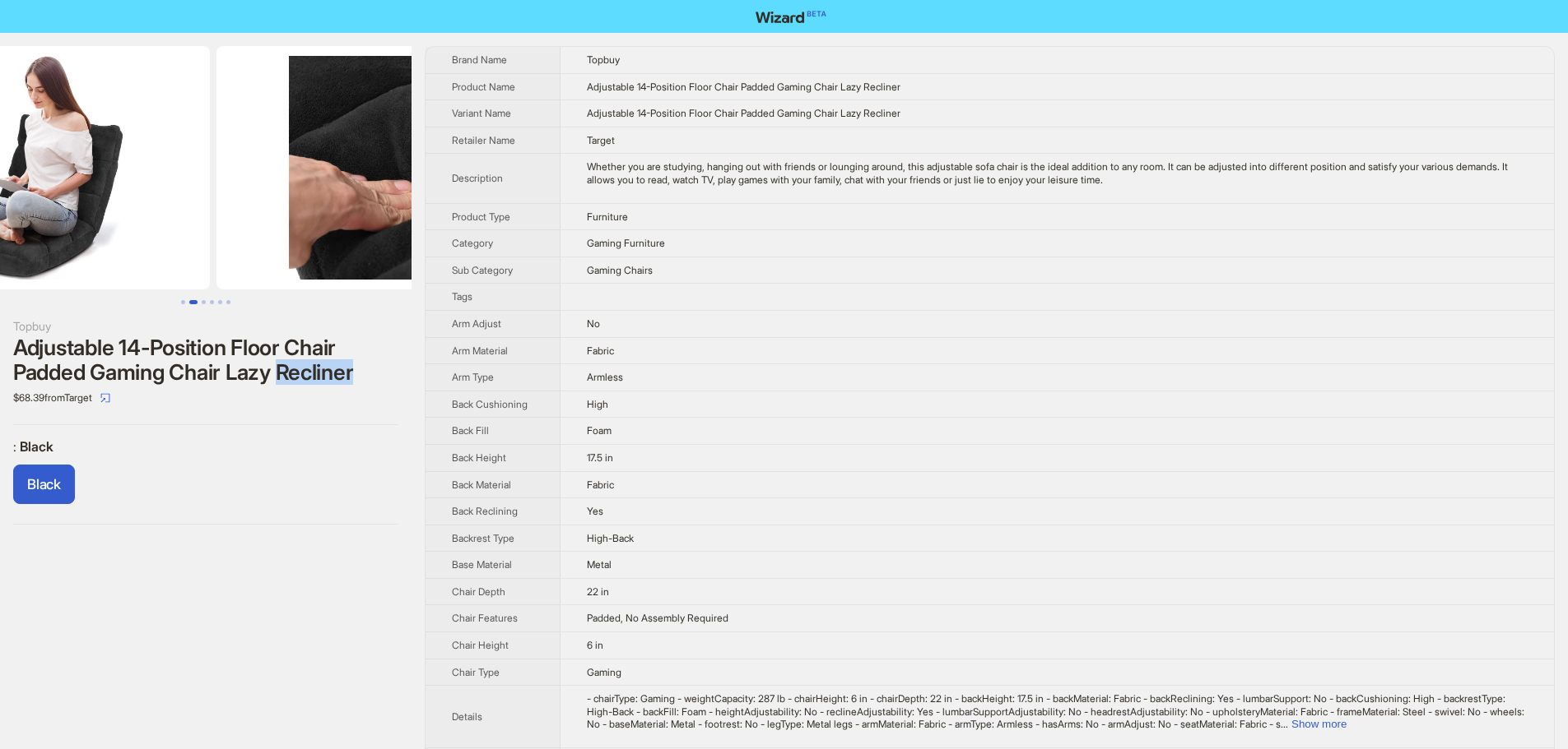
drag, startPoint x: 223, startPoint y: 226, endPoint x: 499, endPoint y: 229, distance: 276.0
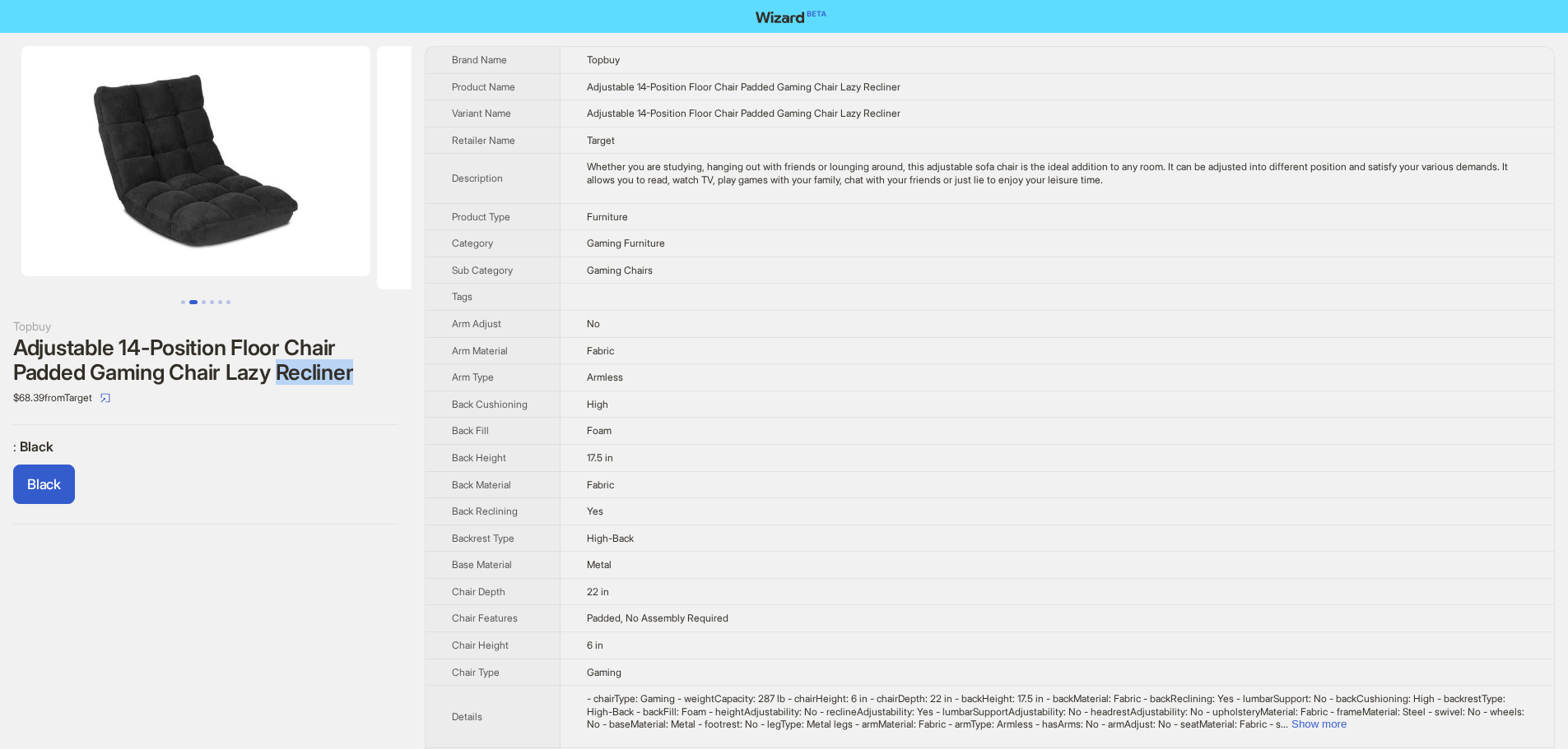
drag, startPoint x: 231, startPoint y: 224, endPoint x: 575, endPoint y: 239, distance: 344.3
drag, startPoint x: 211, startPoint y: 228, endPoint x: 531, endPoint y: 250, distance: 320.8
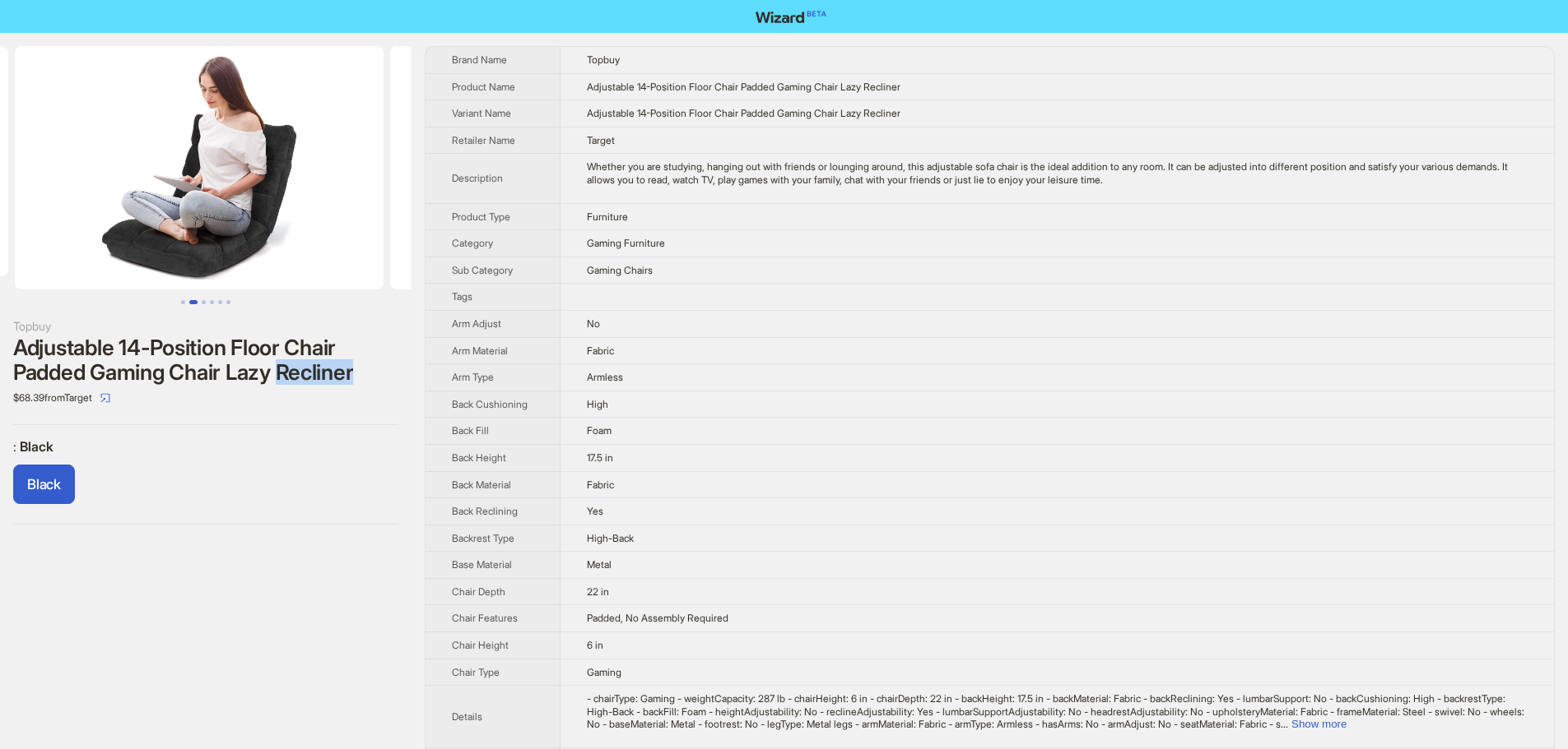
drag, startPoint x: 323, startPoint y: 230, endPoint x: 87, endPoint y: 227, distance: 236.0
click at [87, 227] on ul at bounding box center [206, 168] width 412 height 244
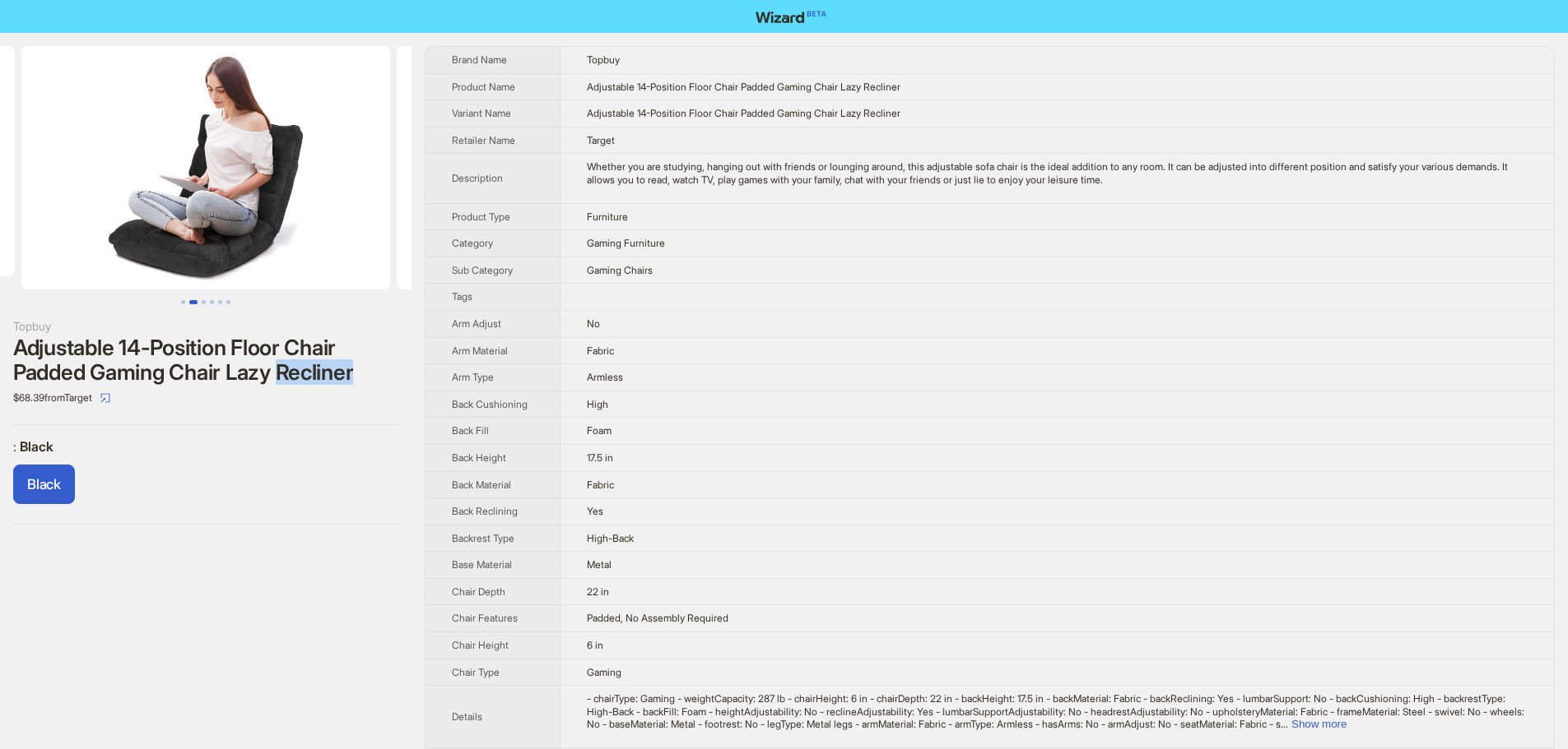
scroll to position [0, 130]
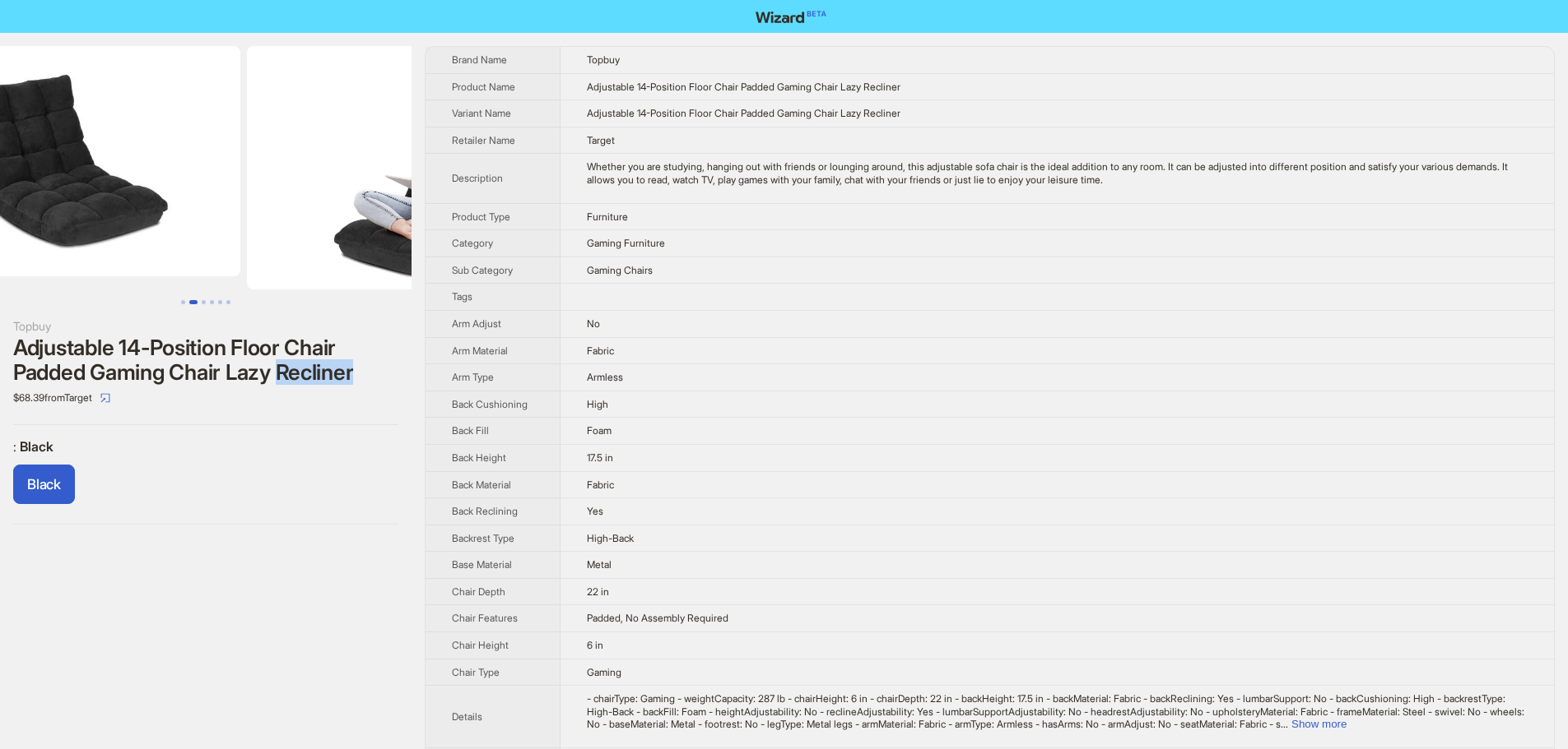
drag, startPoint x: 255, startPoint y: 160, endPoint x: 525, endPoint y: 203, distance: 273.4
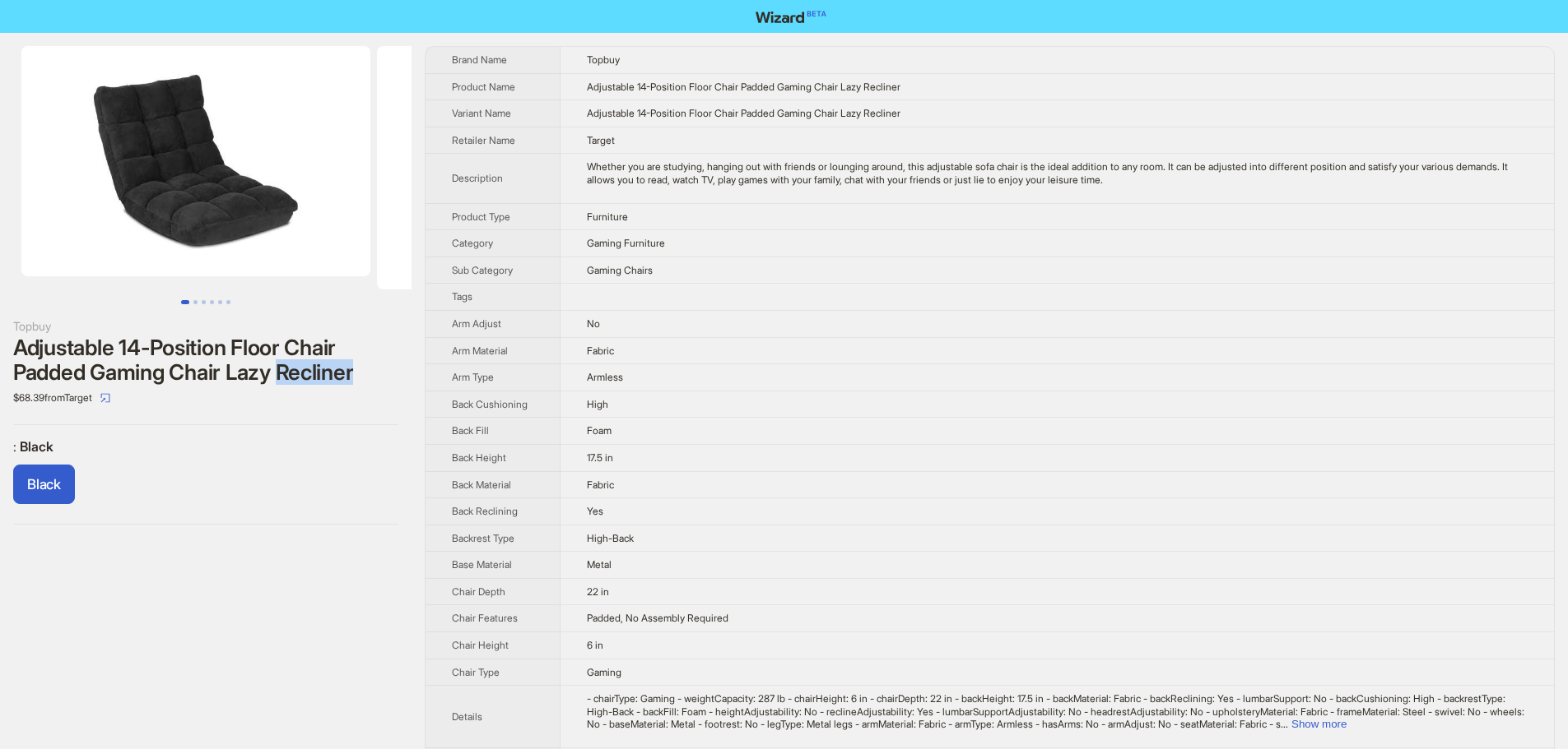
drag, startPoint x: 344, startPoint y: 202, endPoint x: 507, endPoint y: 214, distance: 163.4
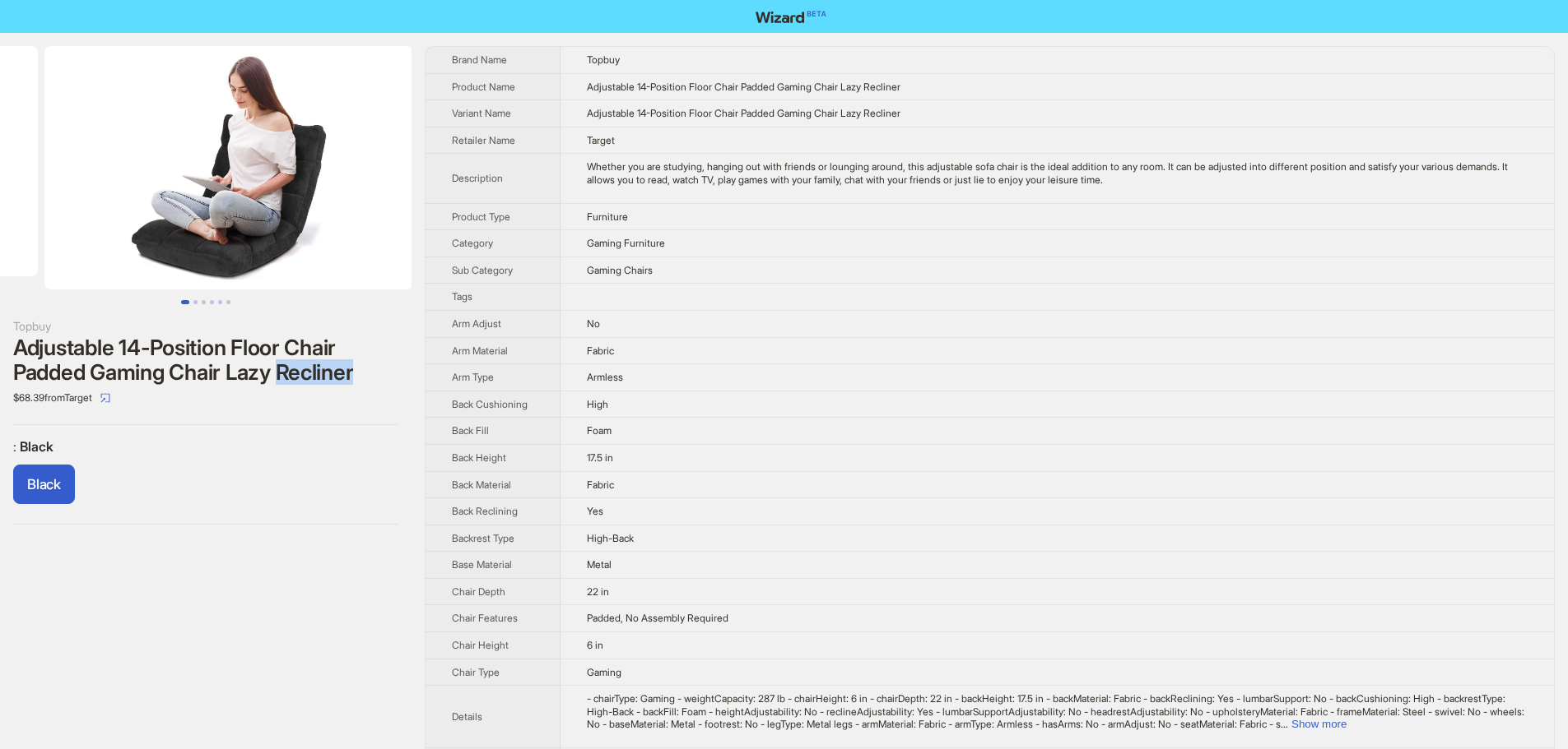
drag, startPoint x: 289, startPoint y: 215, endPoint x: 62, endPoint y: 216, distance: 227.0
click at [89, 217] on ul at bounding box center [206, 168] width 412 height 244
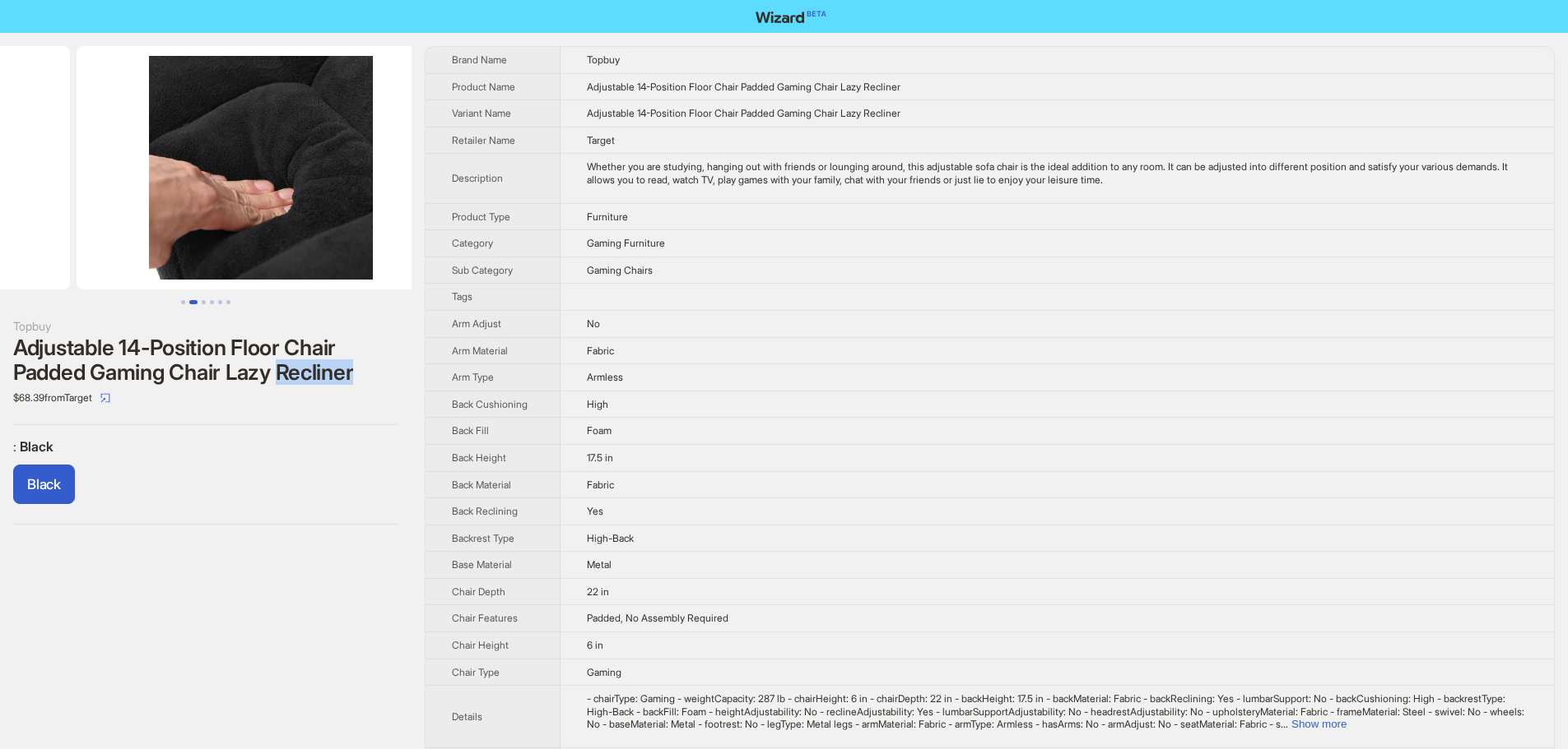
drag, startPoint x: 277, startPoint y: 226, endPoint x: 64, endPoint y: 231, distance: 213.1
click at [80, 231] on ul at bounding box center [206, 168] width 412 height 244
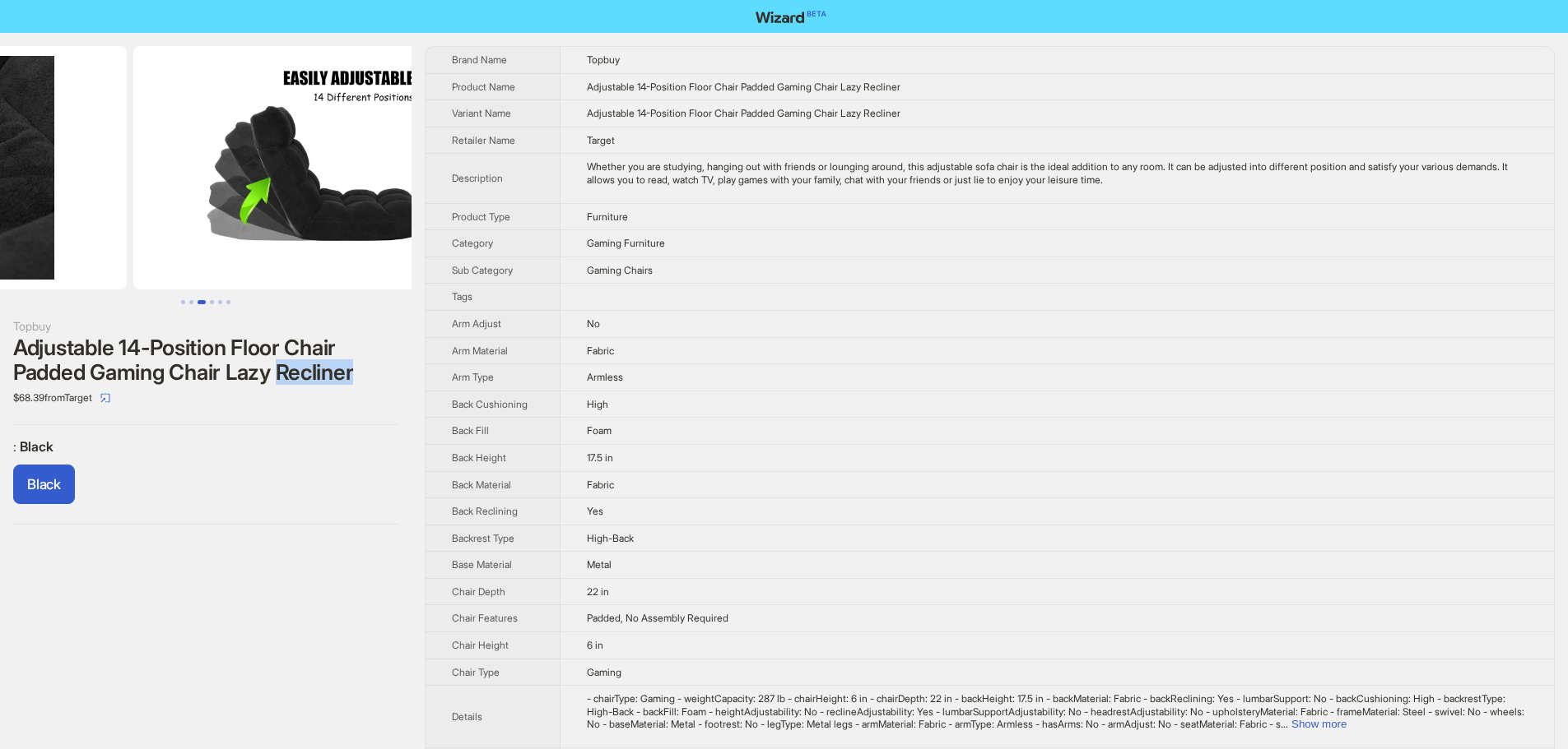
drag, startPoint x: 195, startPoint y: 223, endPoint x: 0, endPoint y: 223, distance: 195.0
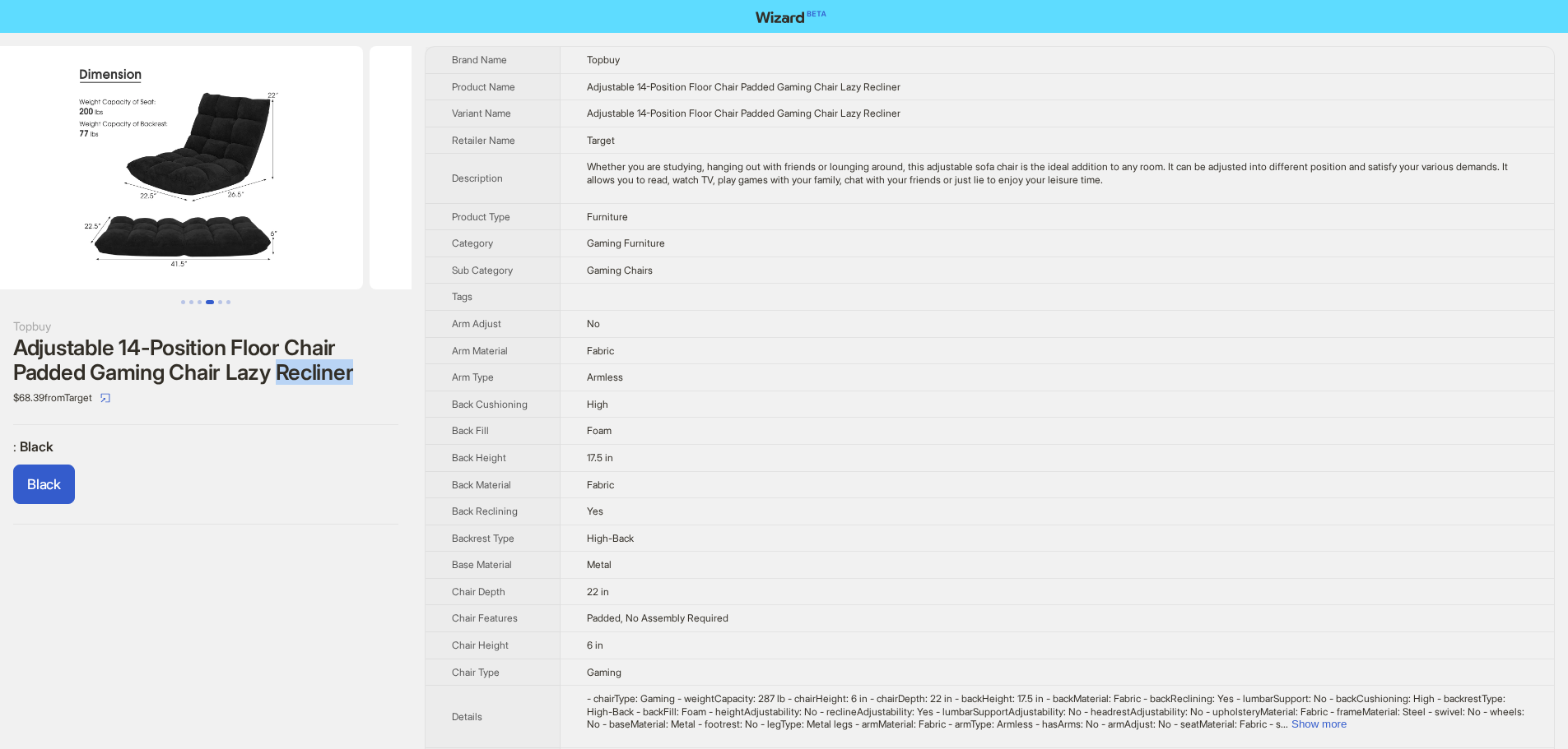
drag, startPoint x: 61, startPoint y: 226, endPoint x: 0, endPoint y: 226, distance: 61.0
click at [16, 226] on ul at bounding box center [206, 168] width 412 height 244
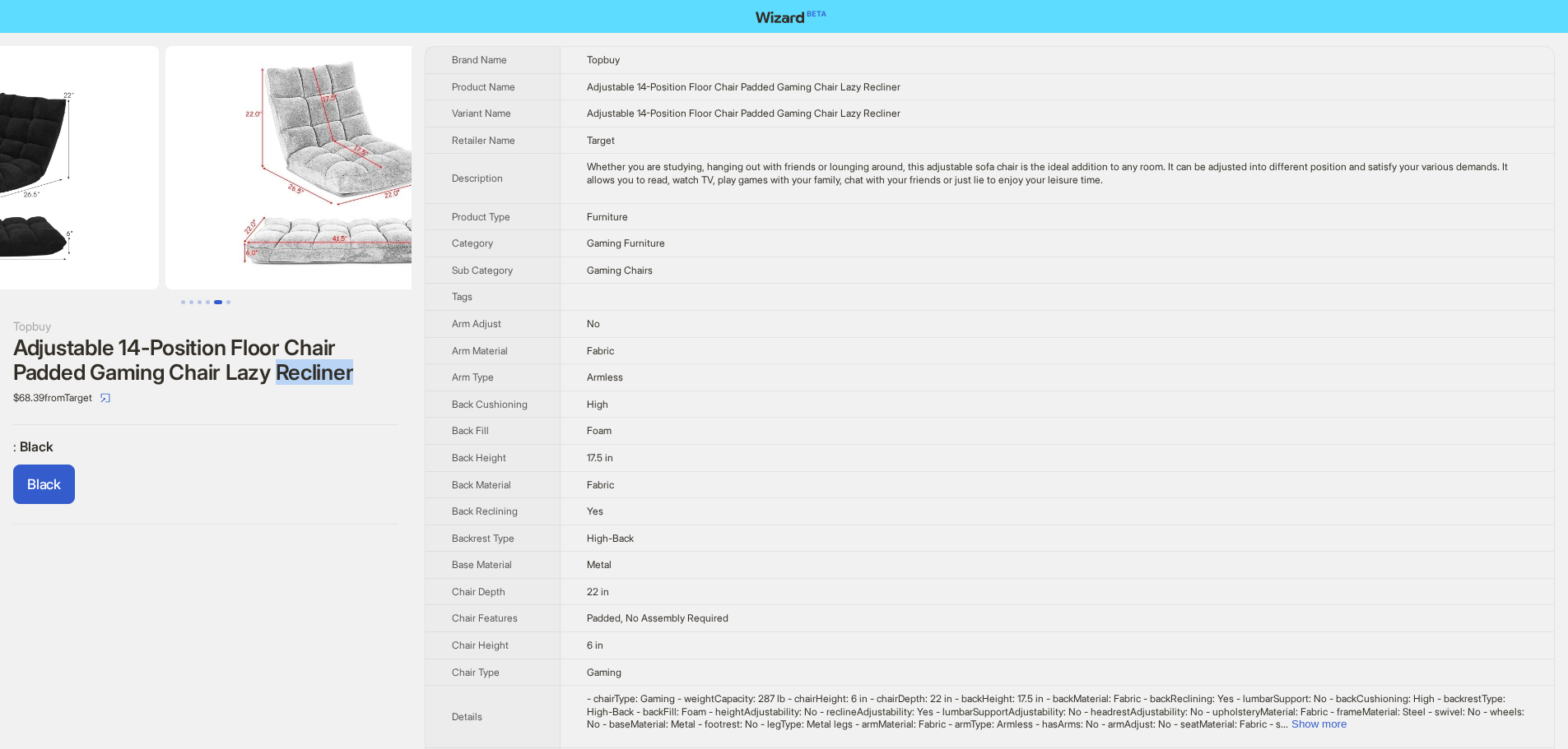
drag, startPoint x: 216, startPoint y: 228, endPoint x: 0, endPoint y: 216, distance: 216.3
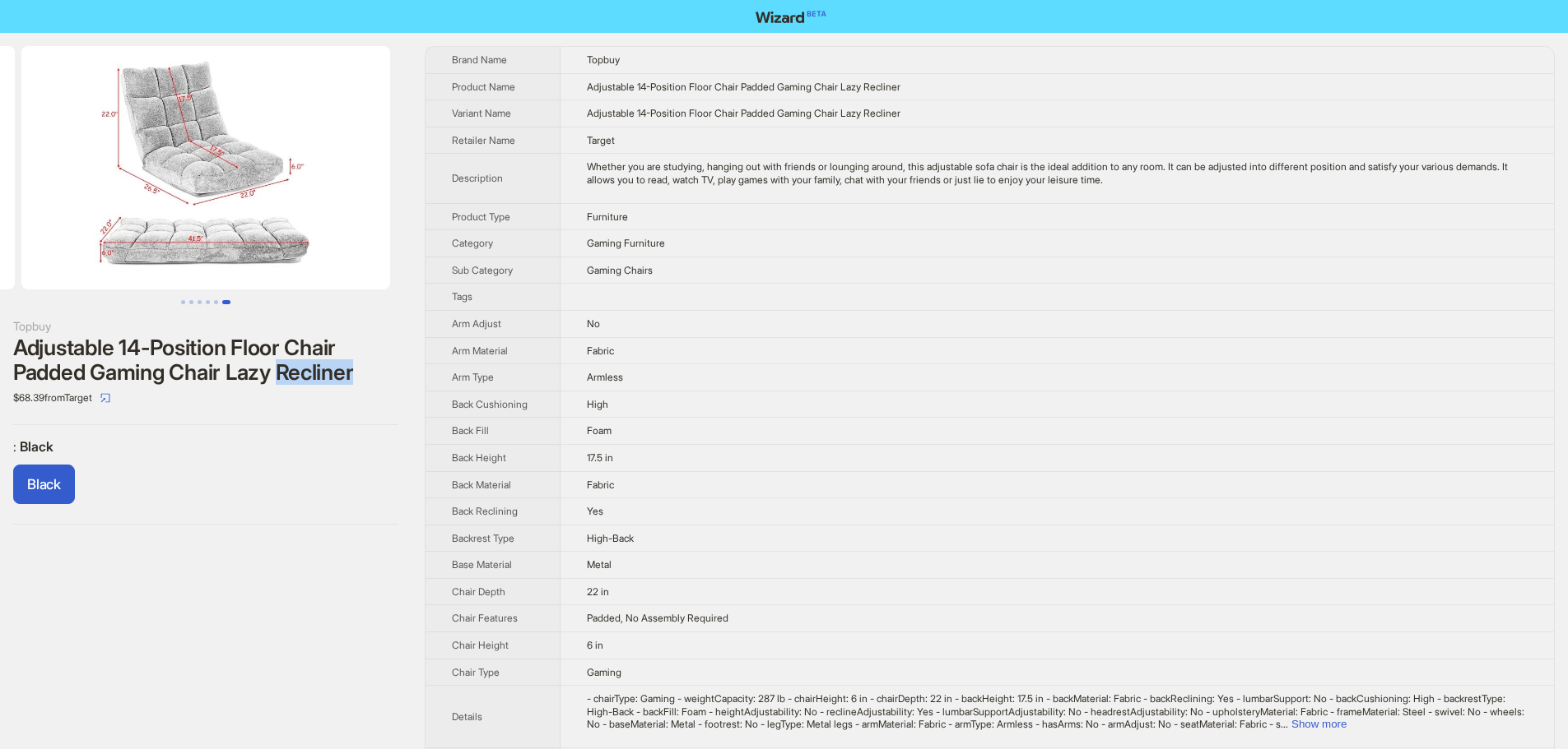
drag, startPoint x: 307, startPoint y: 219, endPoint x: 0, endPoint y: 218, distance: 307.0
click at [0, 218] on ul at bounding box center [206, 168] width 412 height 244
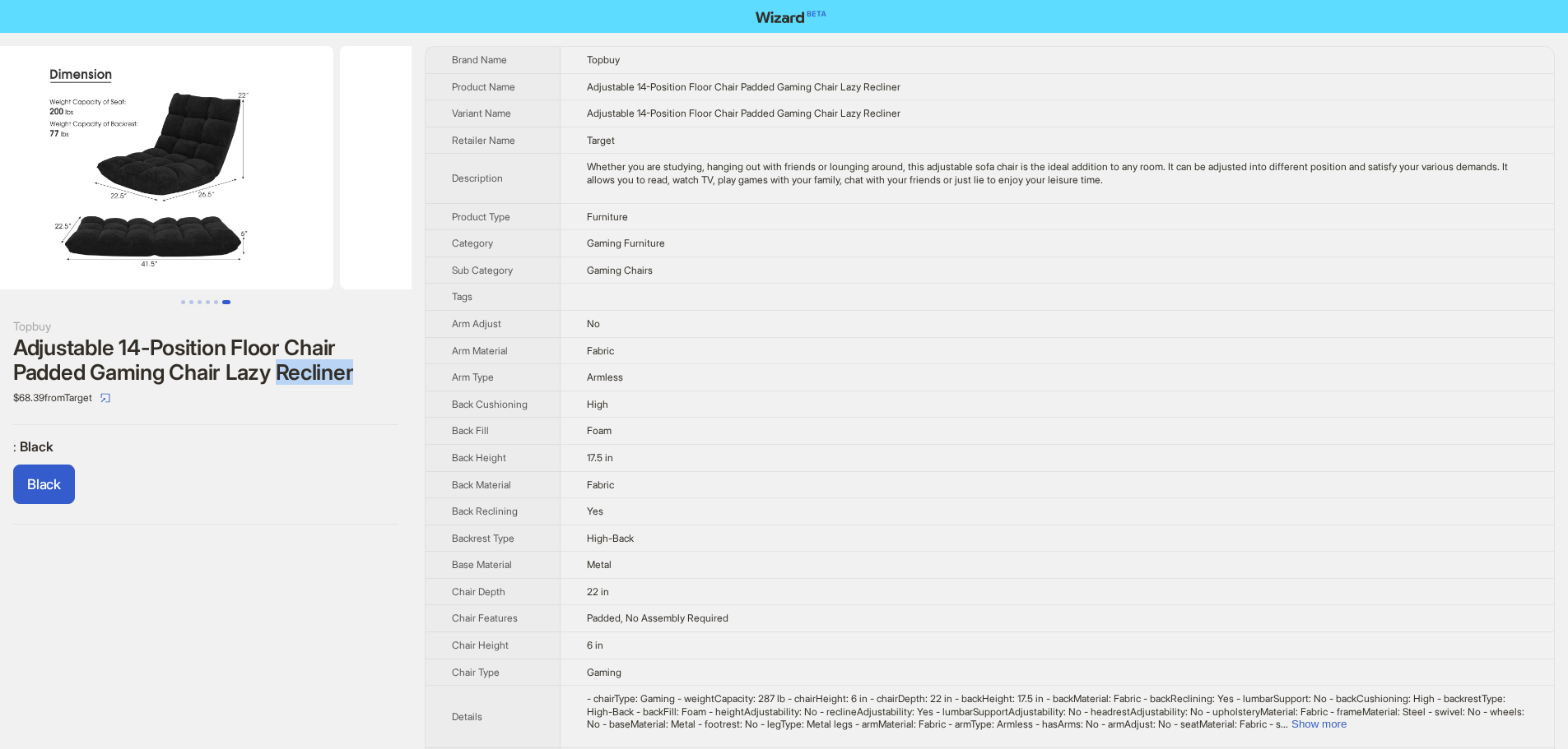
drag, startPoint x: 181, startPoint y: 187, endPoint x: 495, endPoint y: 208, distance: 314.7
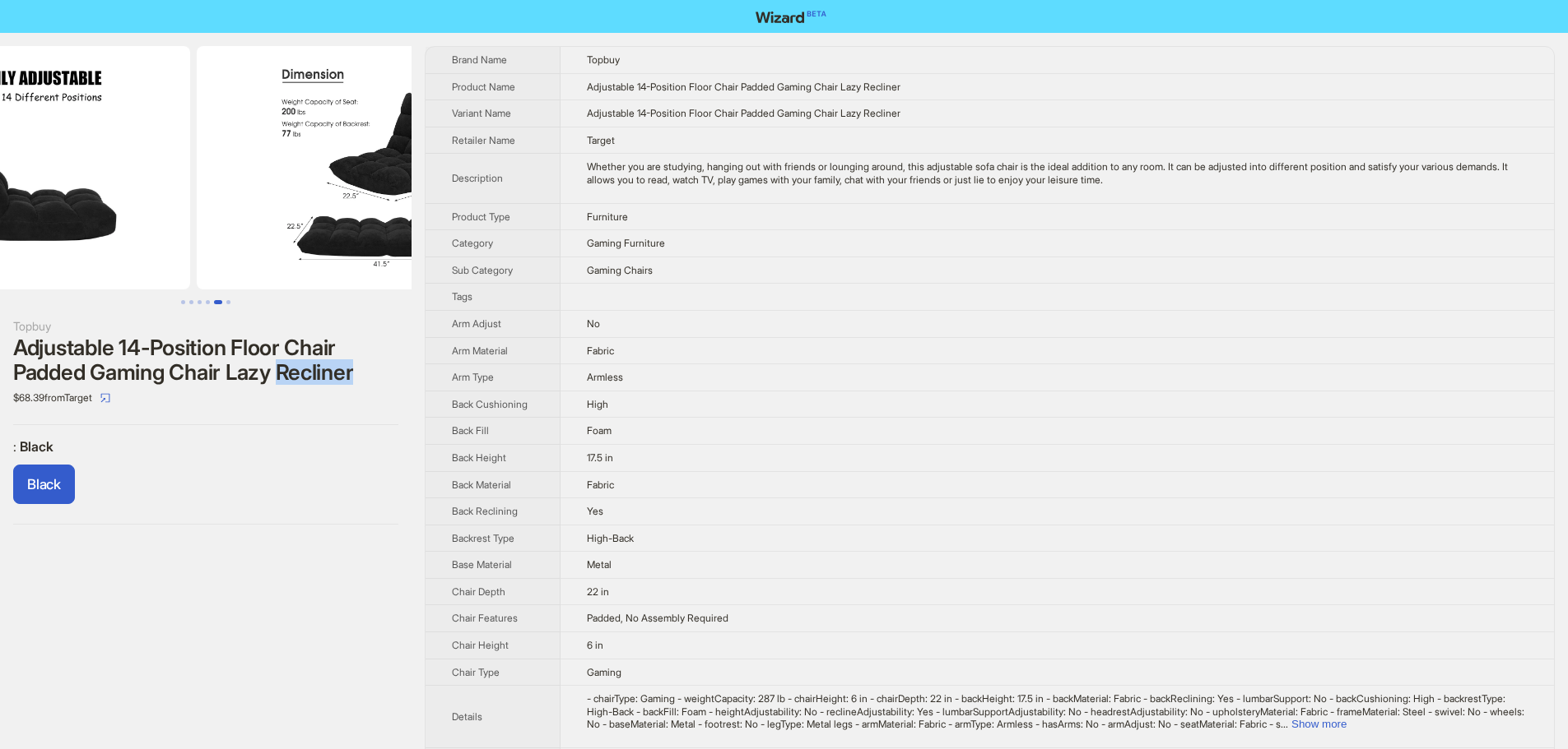
drag, startPoint x: 230, startPoint y: 213, endPoint x: 425, endPoint y: 212, distance: 195.0
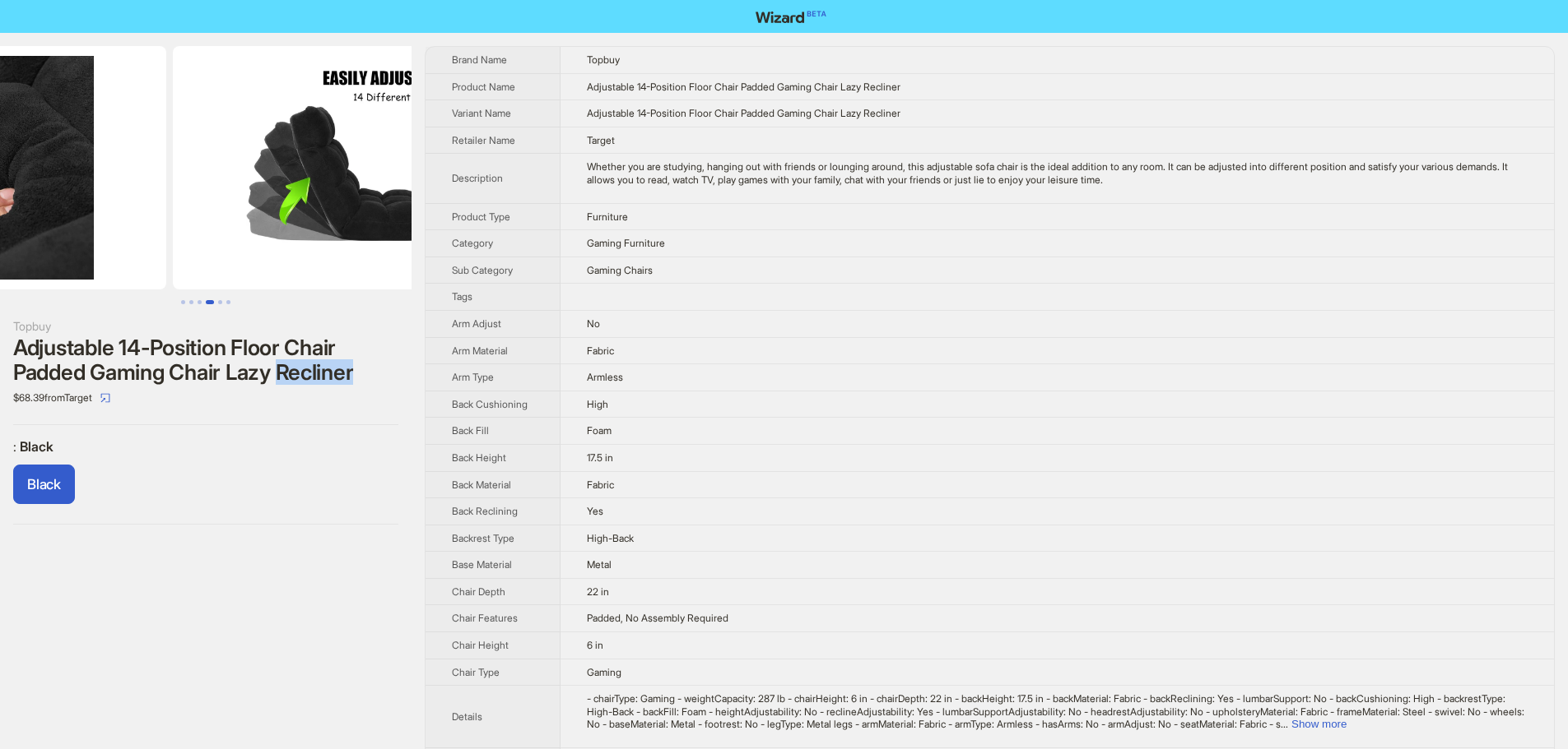
drag, startPoint x: 225, startPoint y: 221, endPoint x: 430, endPoint y: 220, distance: 205.0
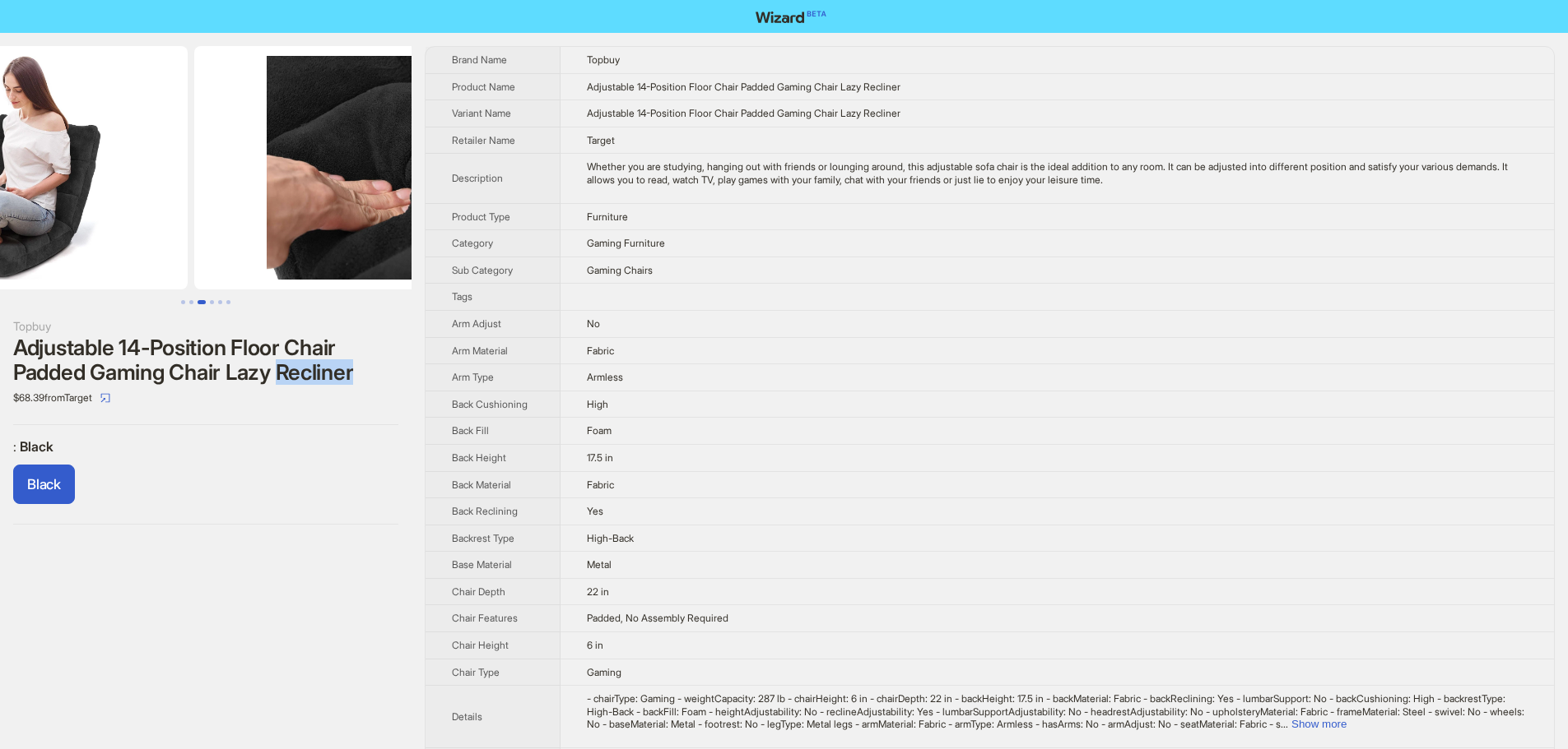
drag, startPoint x: 221, startPoint y: 219, endPoint x: 423, endPoint y: 218, distance: 202.0
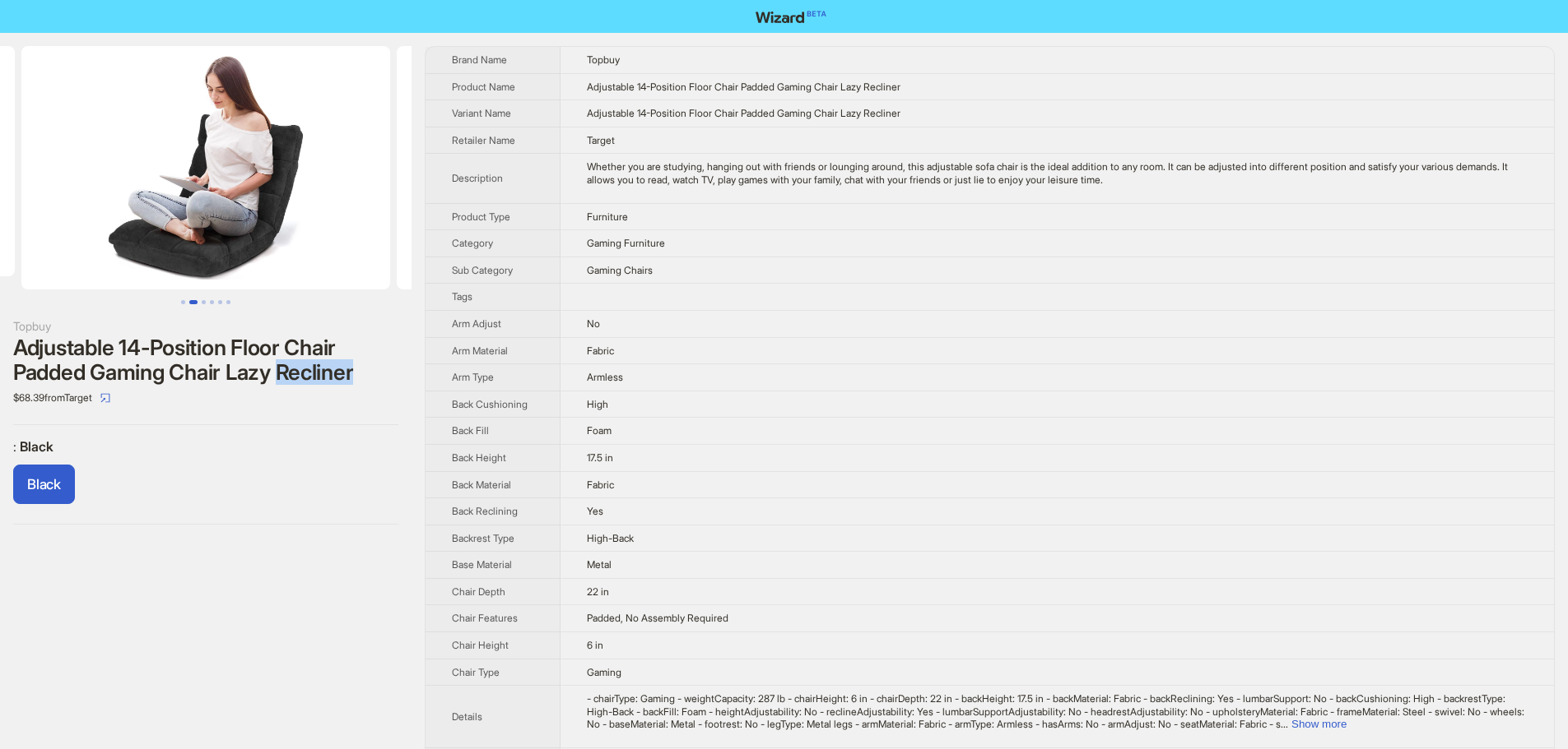
scroll to position [0, 213]
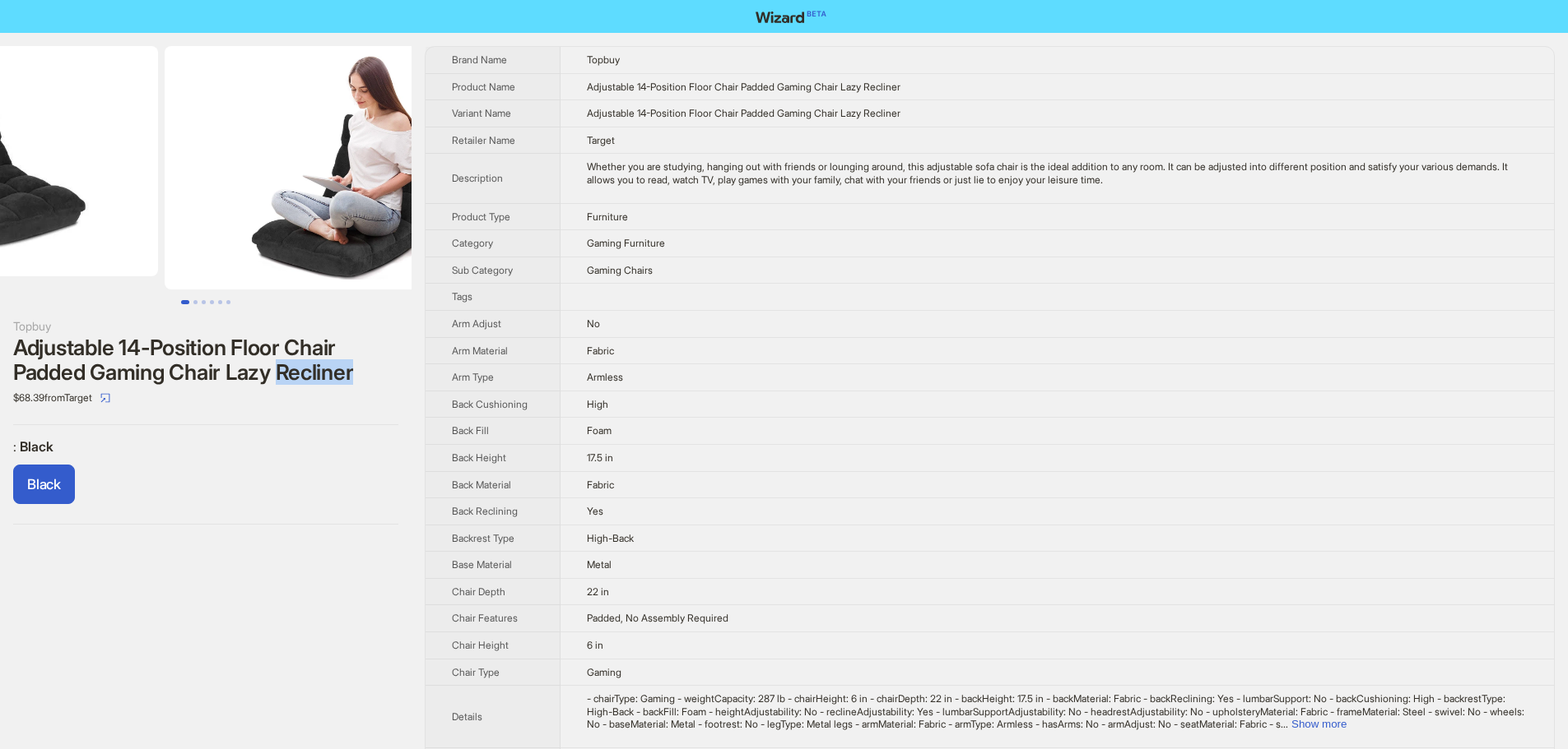
drag, startPoint x: 251, startPoint y: 223, endPoint x: 448, endPoint y: 234, distance: 197.3
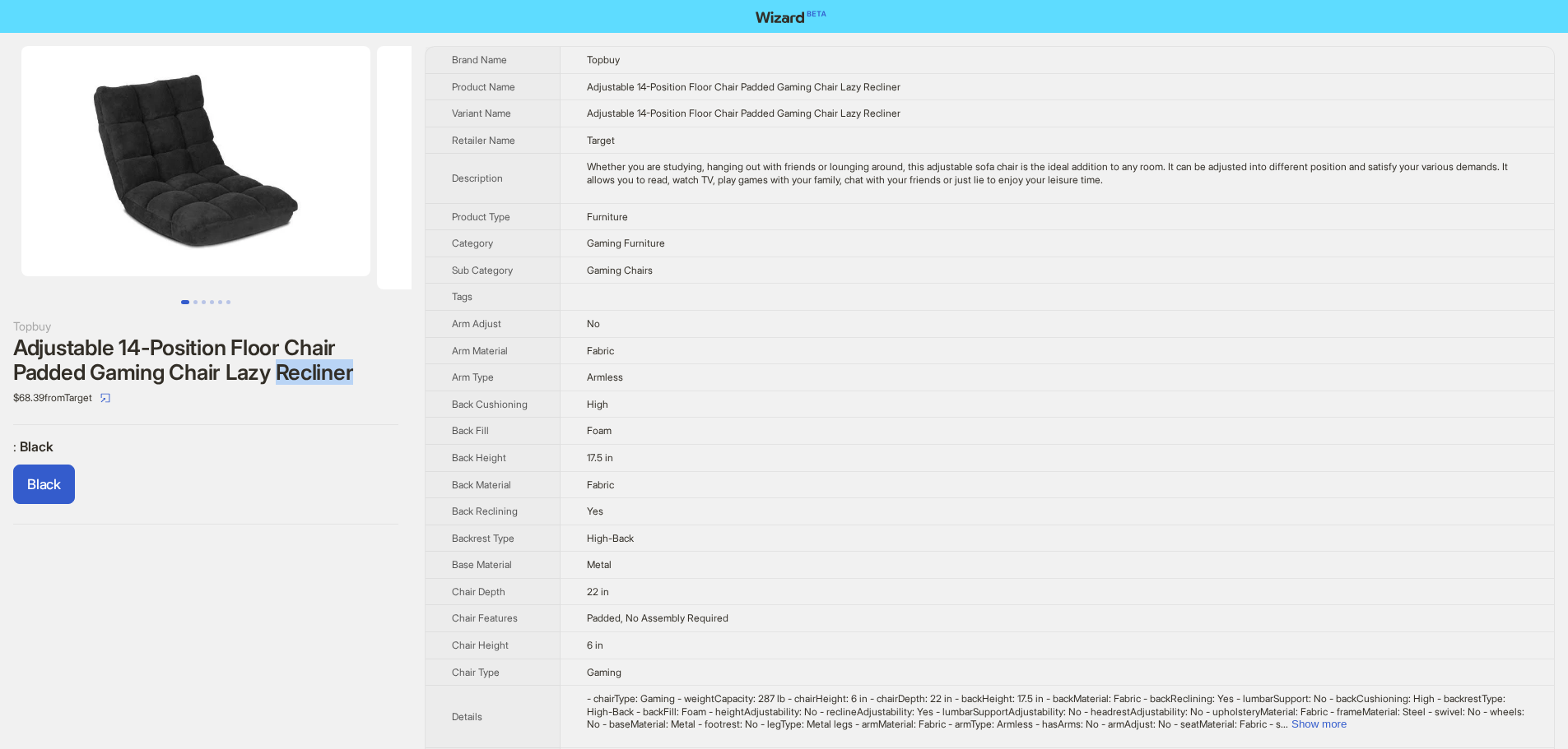
drag
click at [389, 366] on div "Adjustable 14-Position Floor Chair Padded Gaming Chair Lazy Recliner" at bounding box center [205, 360] width 385 height 50
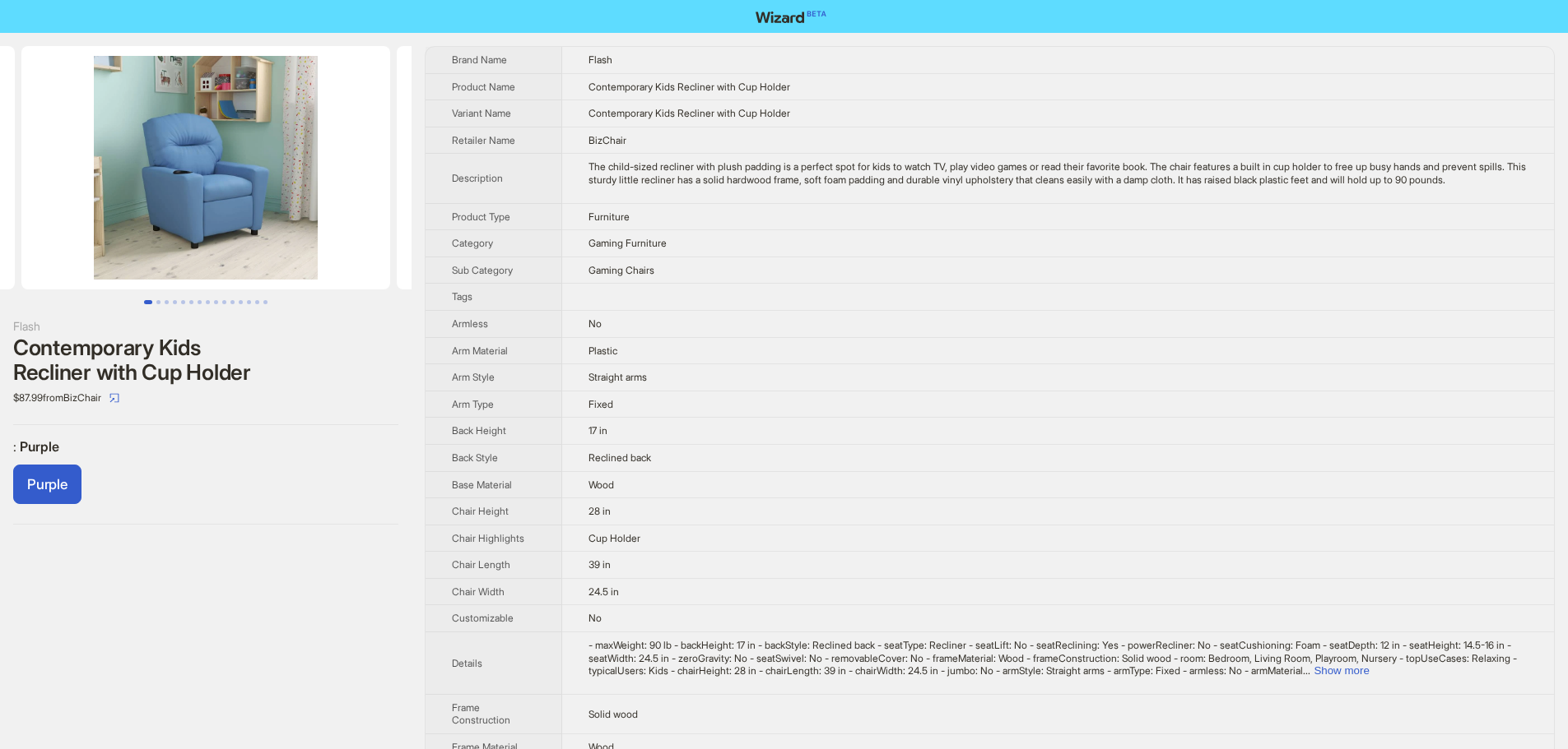
drag, startPoint x: 337, startPoint y: 208, endPoint x: 80, endPoint y: 205, distance: 257.0
click at [82, 205] on ul at bounding box center [206, 168] width 412 height 244
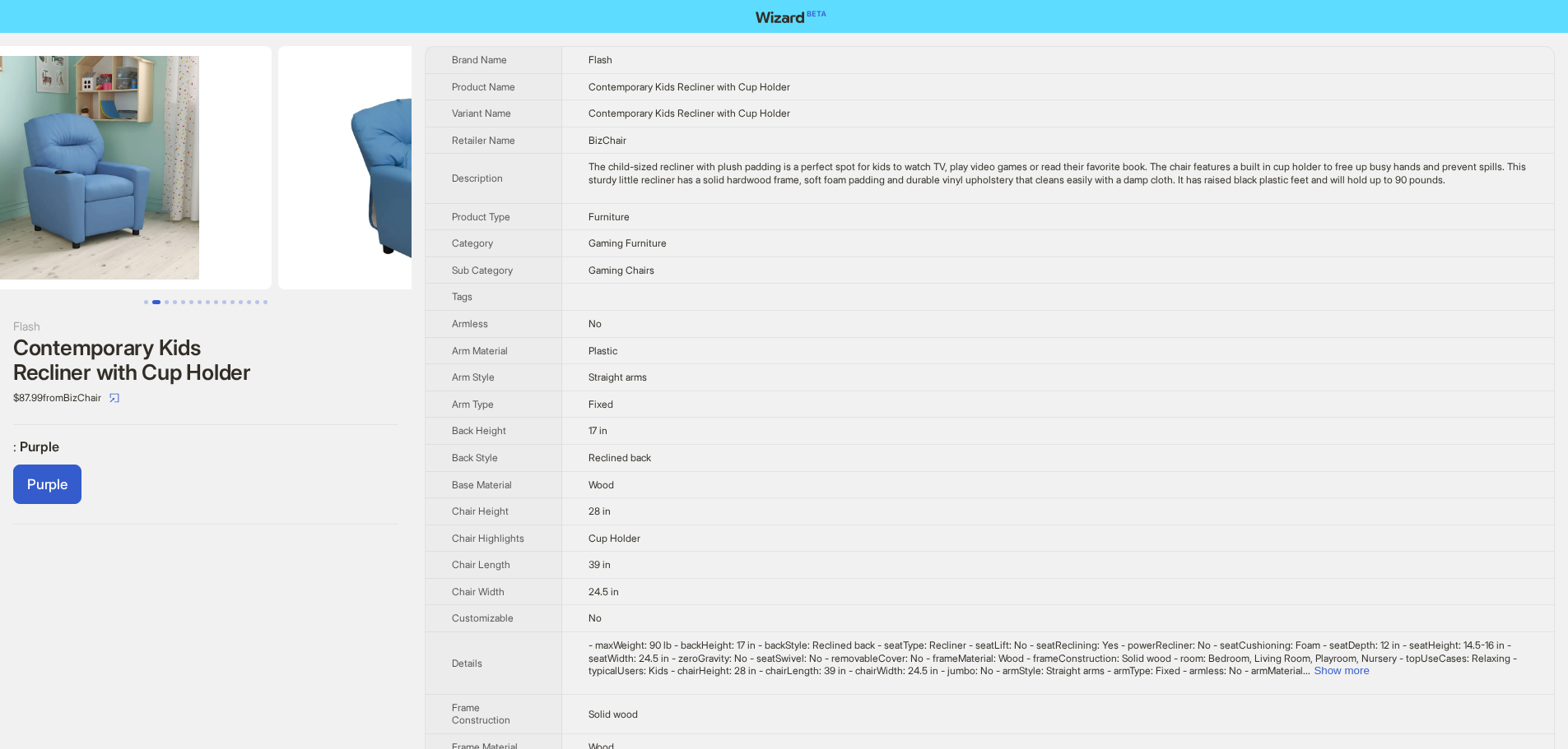
scroll to position [0, 750]
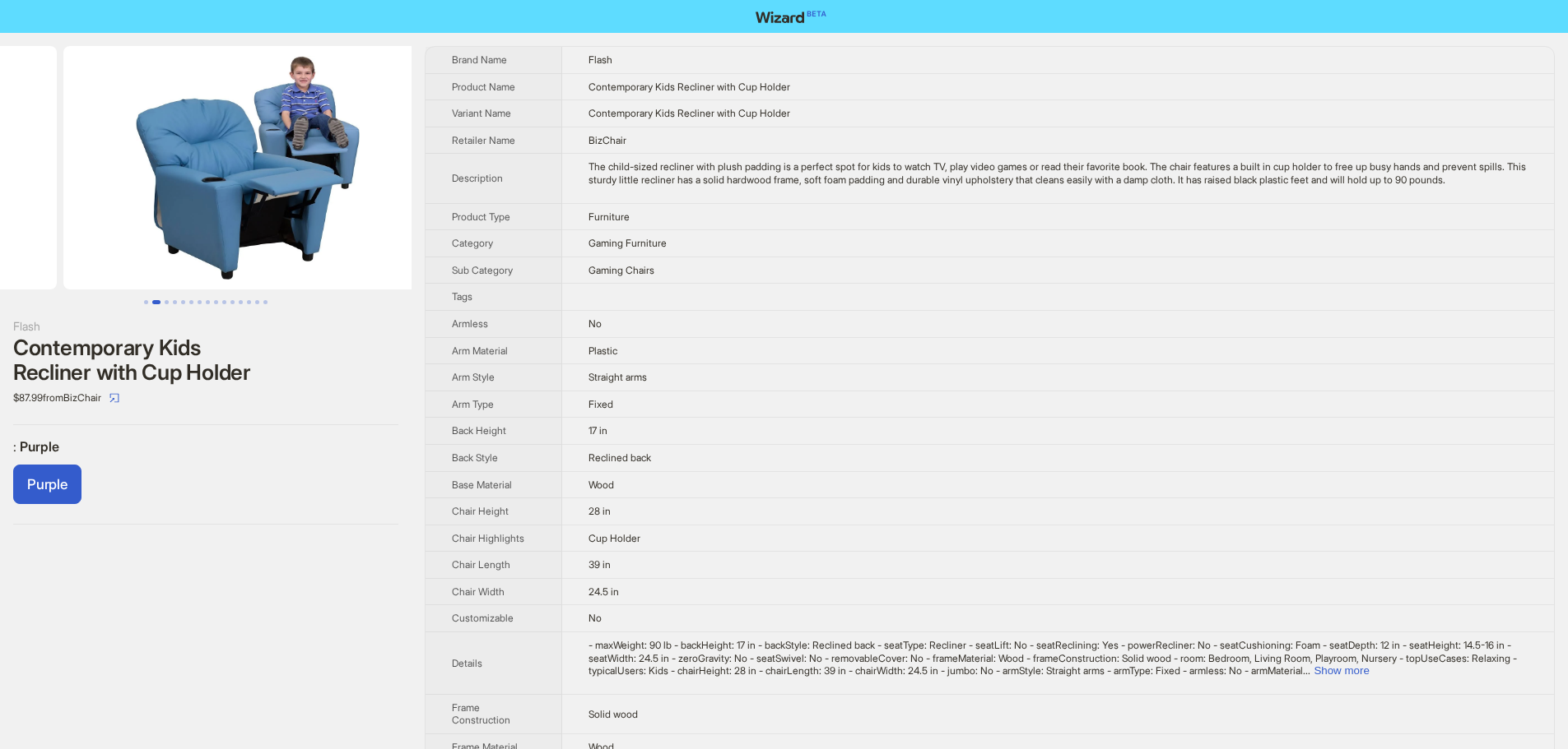
drag, startPoint x: 291, startPoint y: 223, endPoint x: 87, endPoint y: 228, distance: 204.1
click at [79, 226] on ul at bounding box center [206, 168] width 412 height 244
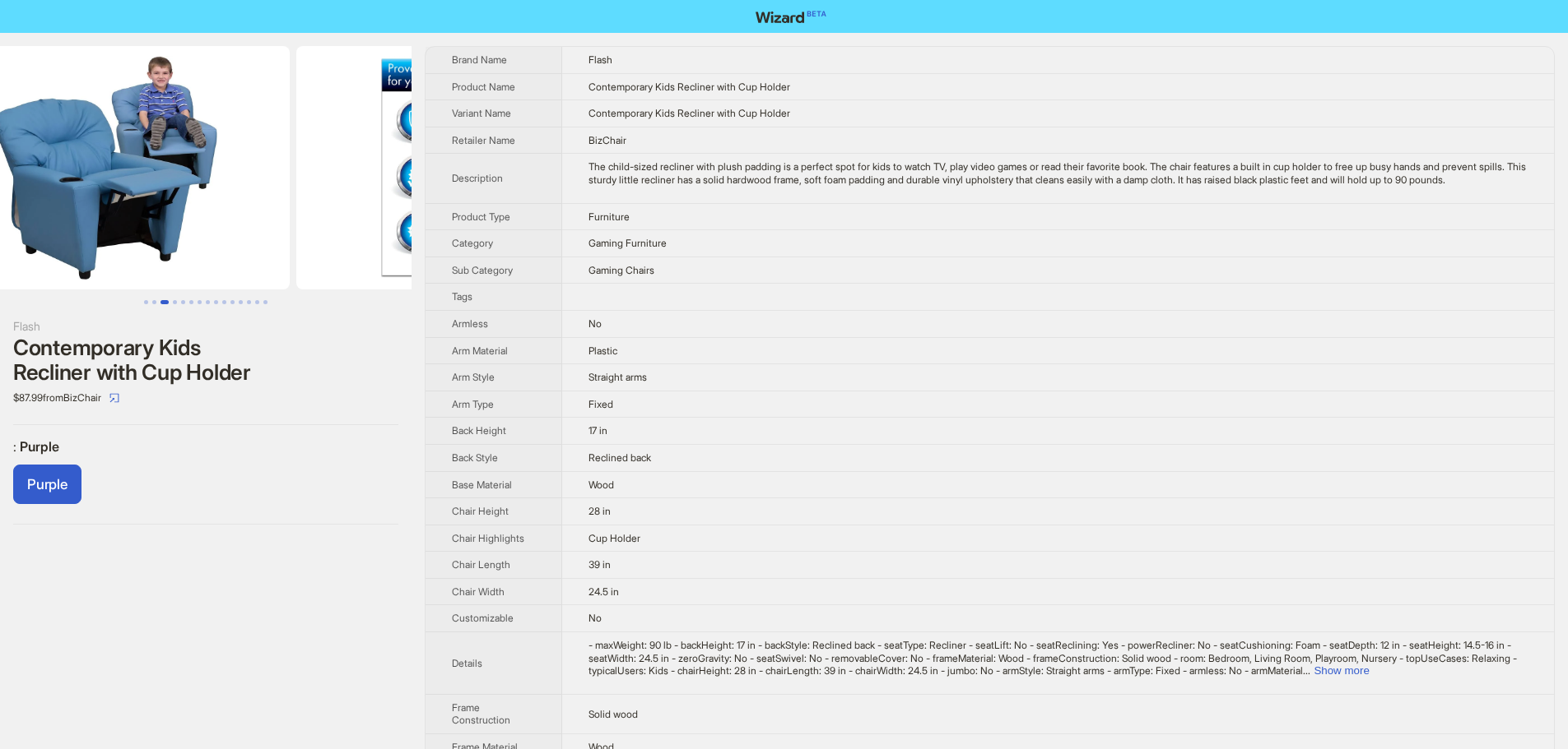
scroll to position [0, 1126]
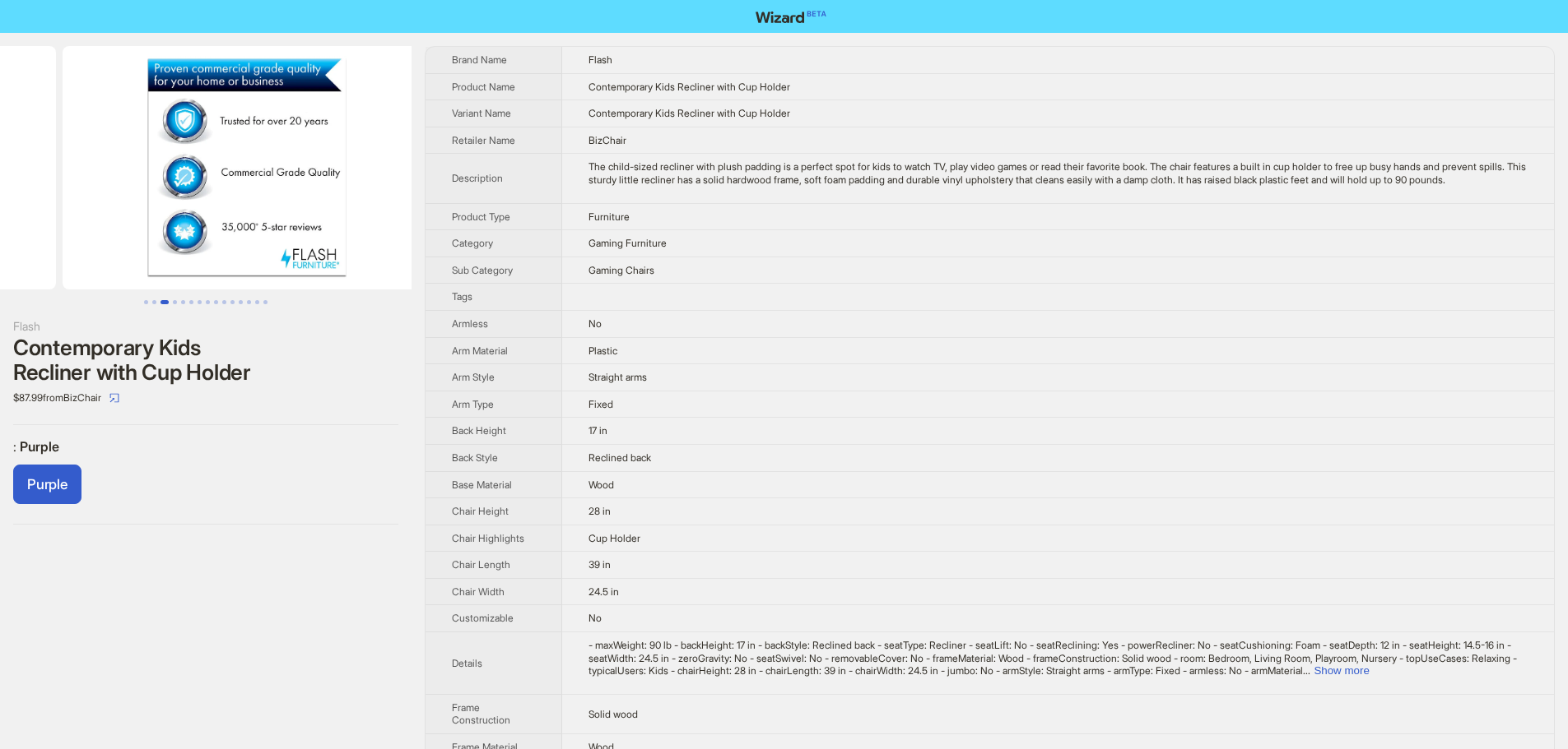
drag, startPoint x: 279, startPoint y: 220, endPoint x: 85, endPoint y: 220, distance: 194.0
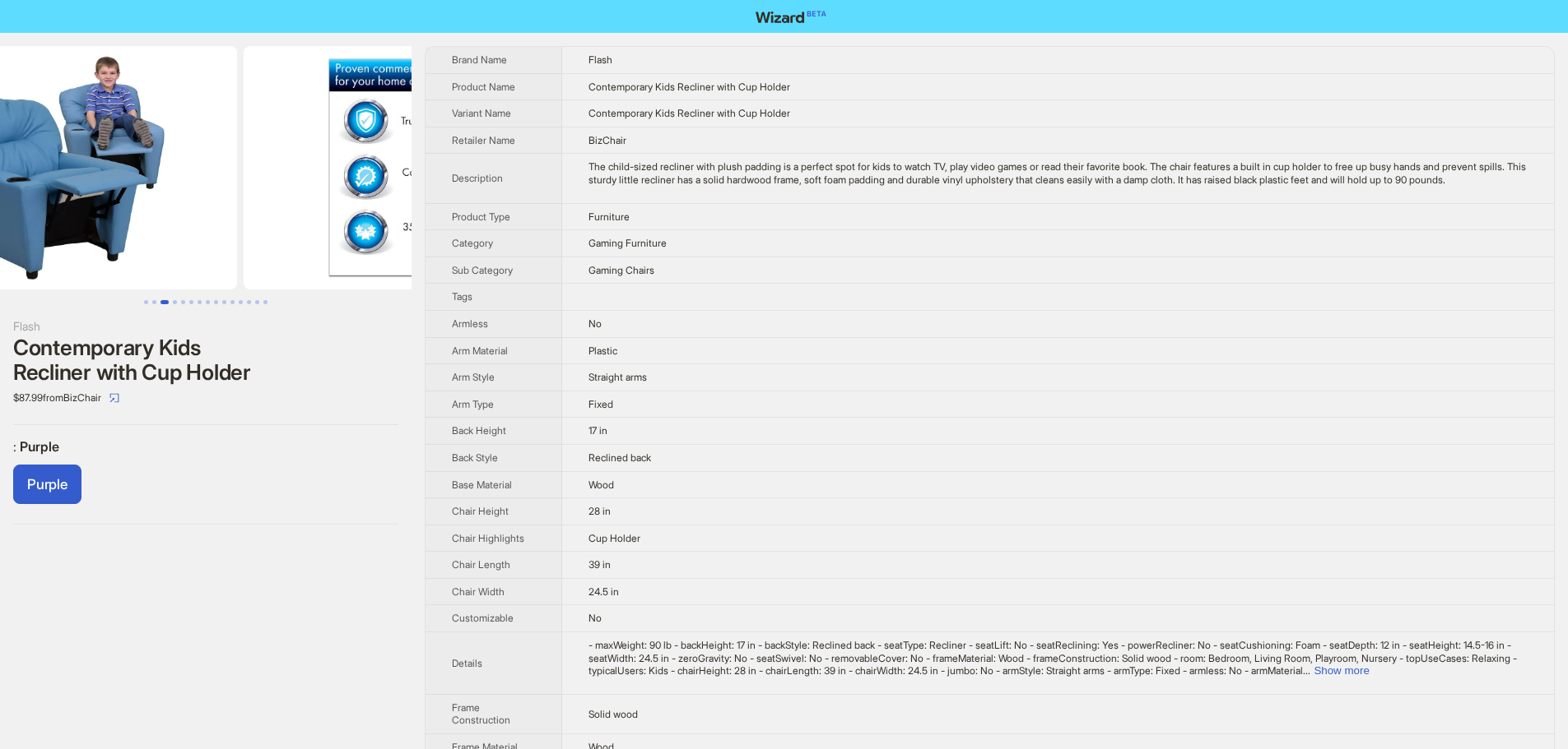
drag, startPoint x: 134, startPoint y: 228, endPoint x: 282, endPoint y: 227, distance: 148.0
click at [282, 227] on img at bounding box center [428, 168] width 369 height 244
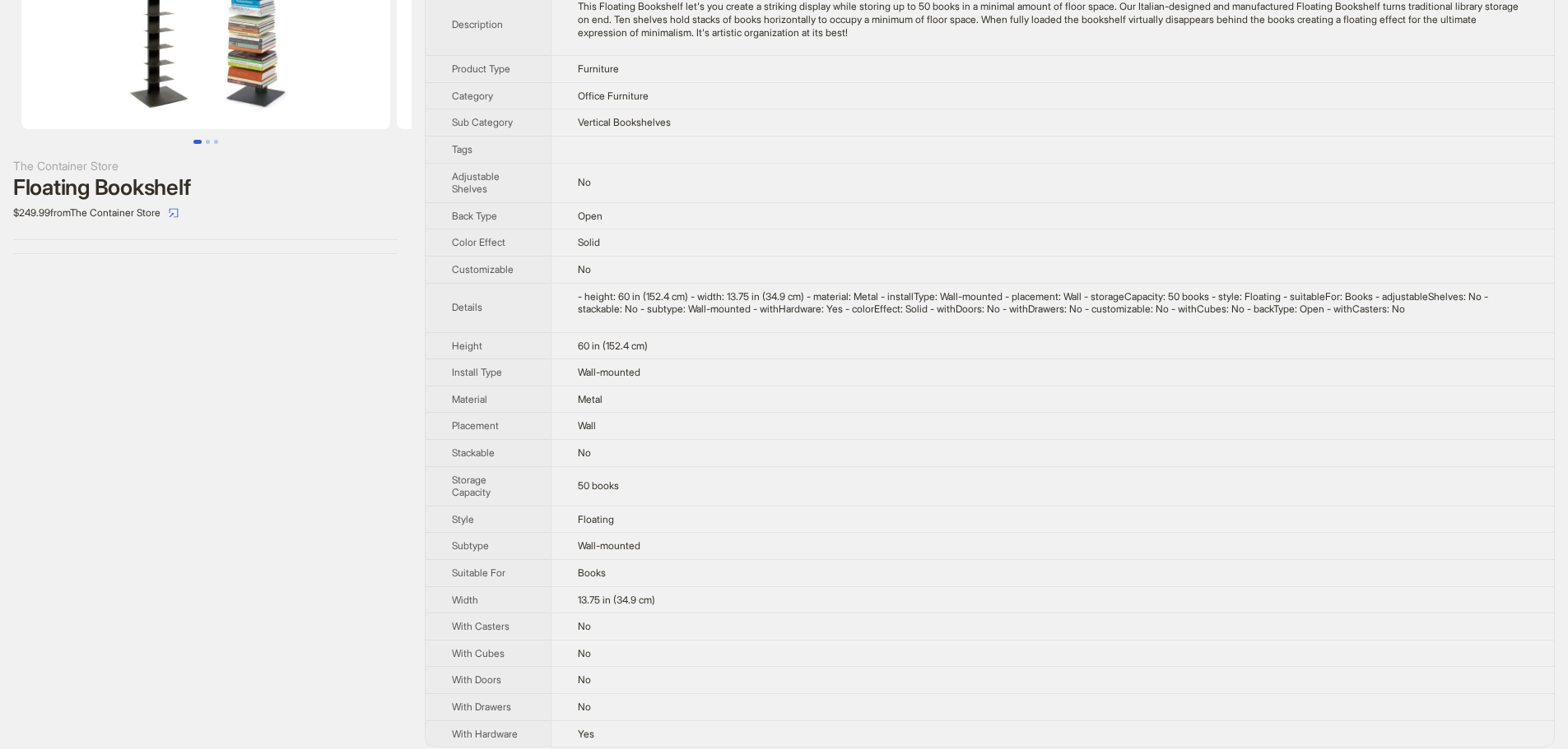
scroll to position [172, 0]
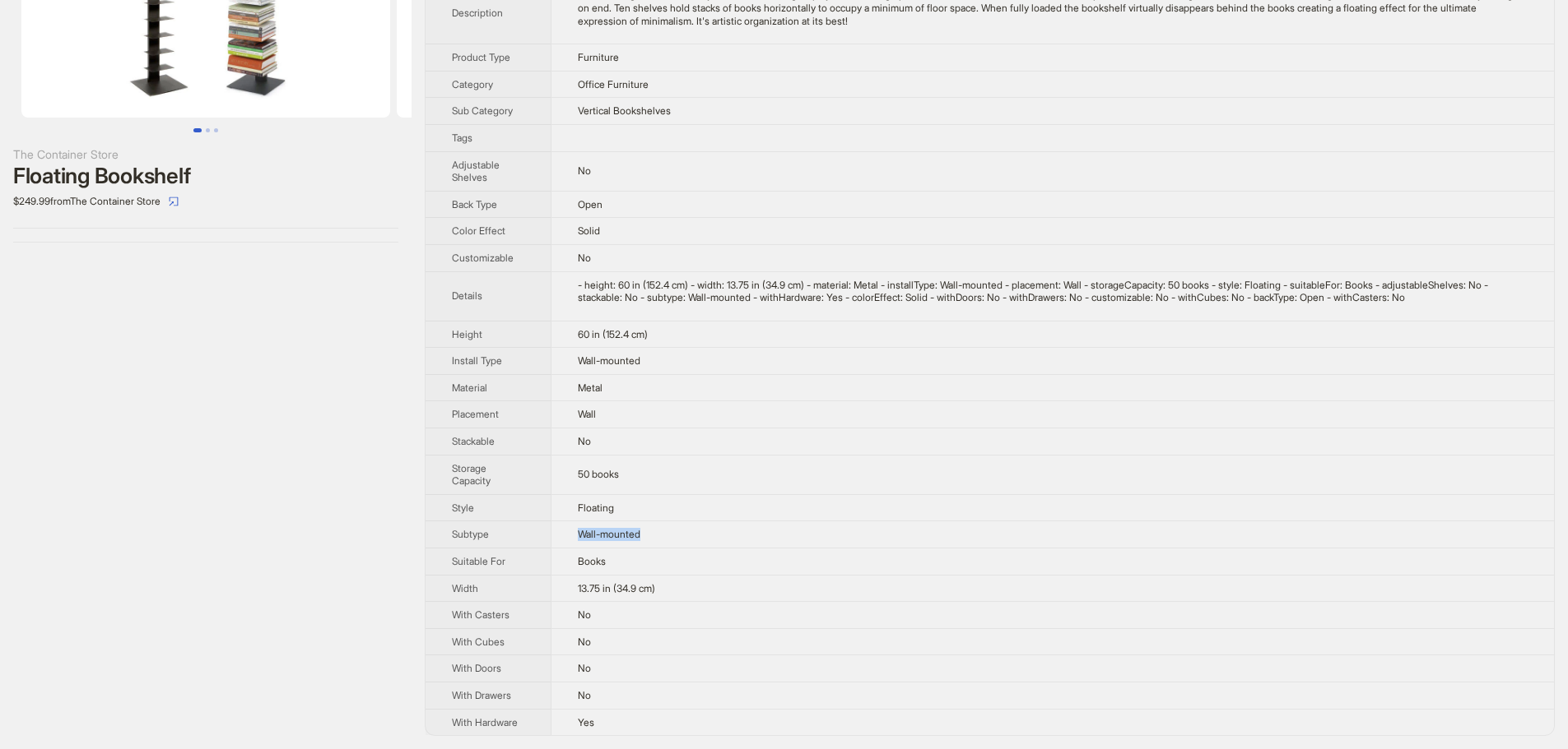
drag, startPoint x: 573, startPoint y: 532, endPoint x: 783, endPoint y: 531, distance: 210.0
click at [780, 532] on td "Wall-mounted" at bounding box center [1052, 535] width 1003 height 27
click at [804, 523] on td "Wall-mounted" at bounding box center [1052, 535] width 1003 height 27
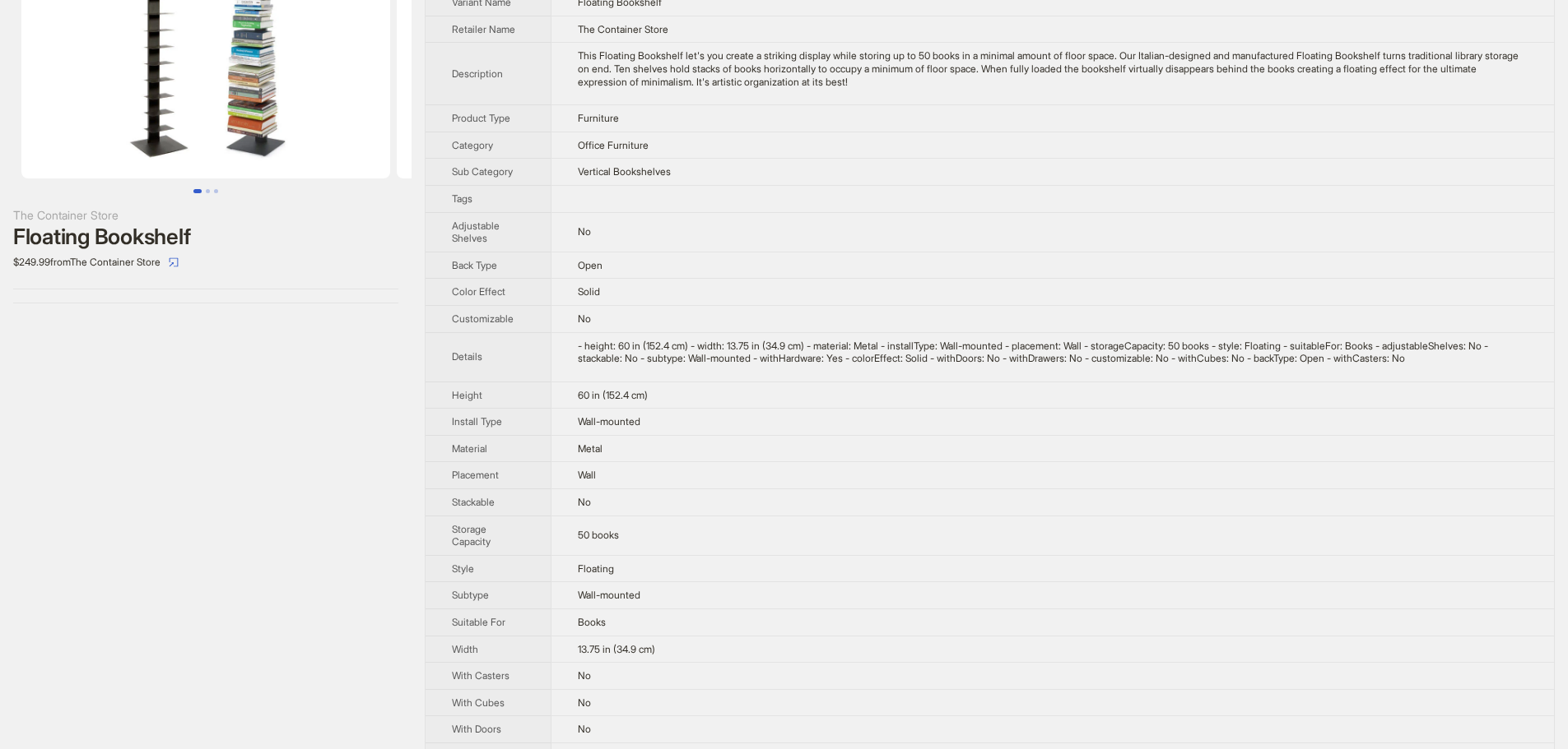
scroll to position [0, 0]
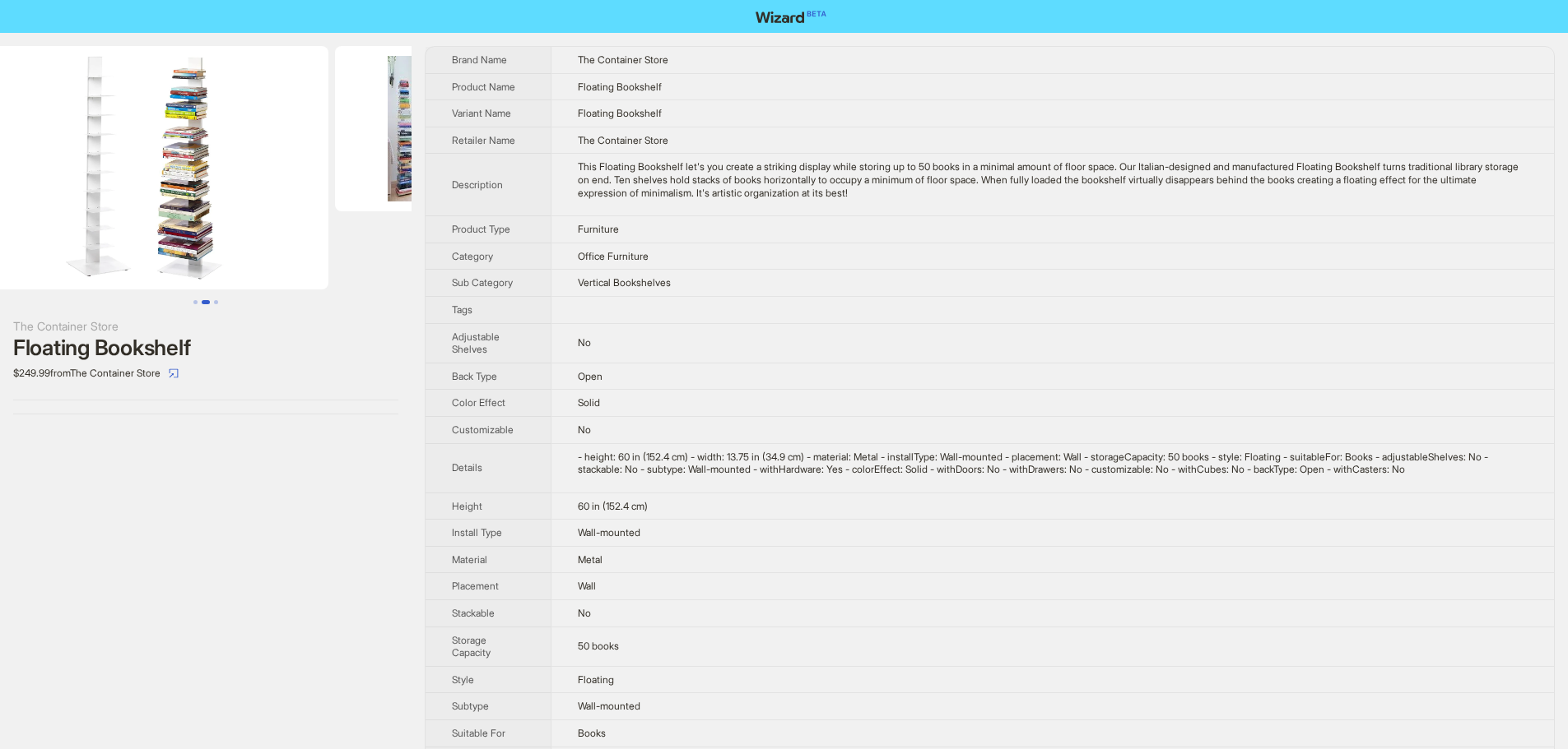
drag, startPoint x: 303, startPoint y: 274, endPoint x: 22, endPoint y: 284, distance: 281.2
click at [22, 284] on ul at bounding box center [206, 168] width 412 height 244
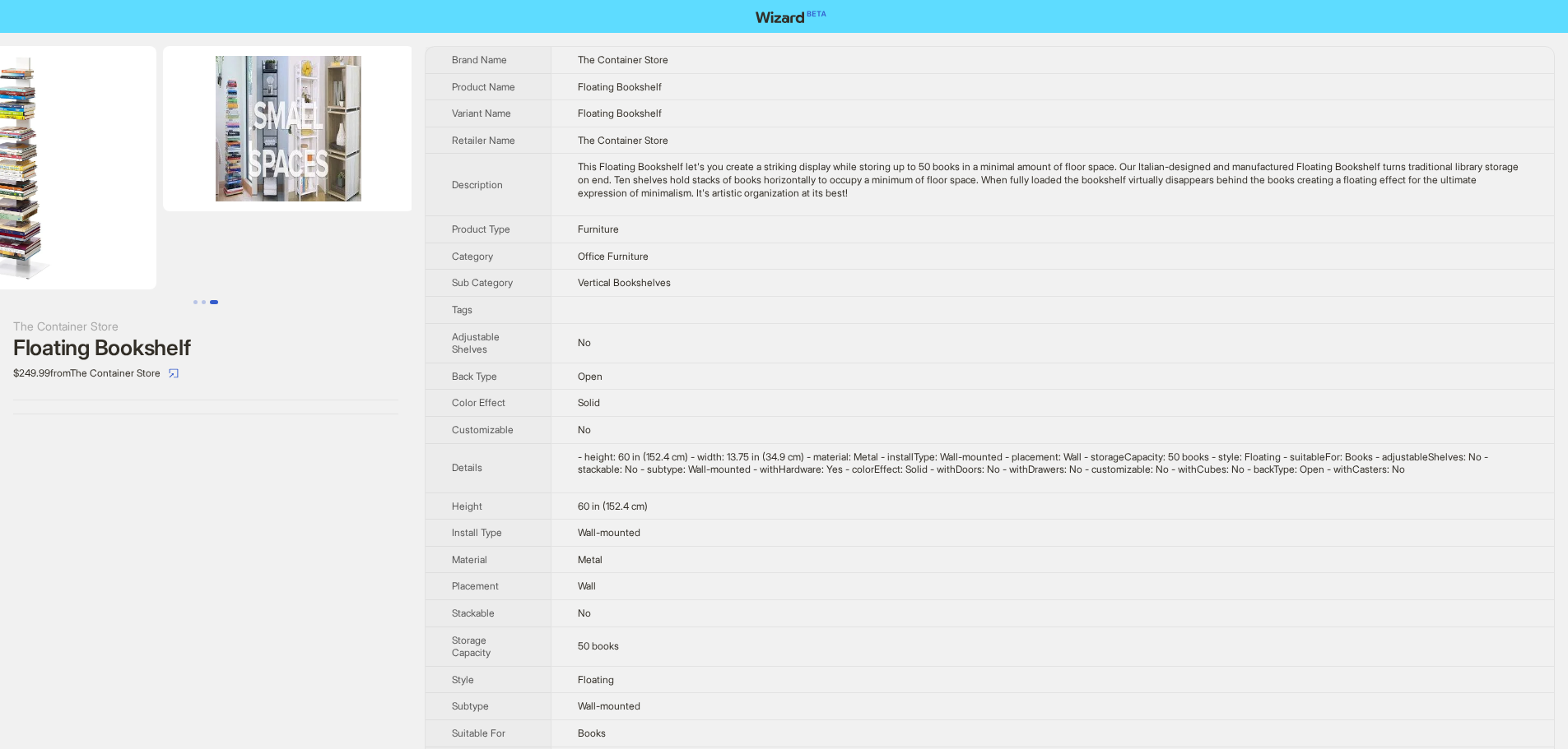
scroll to position [0, 633]
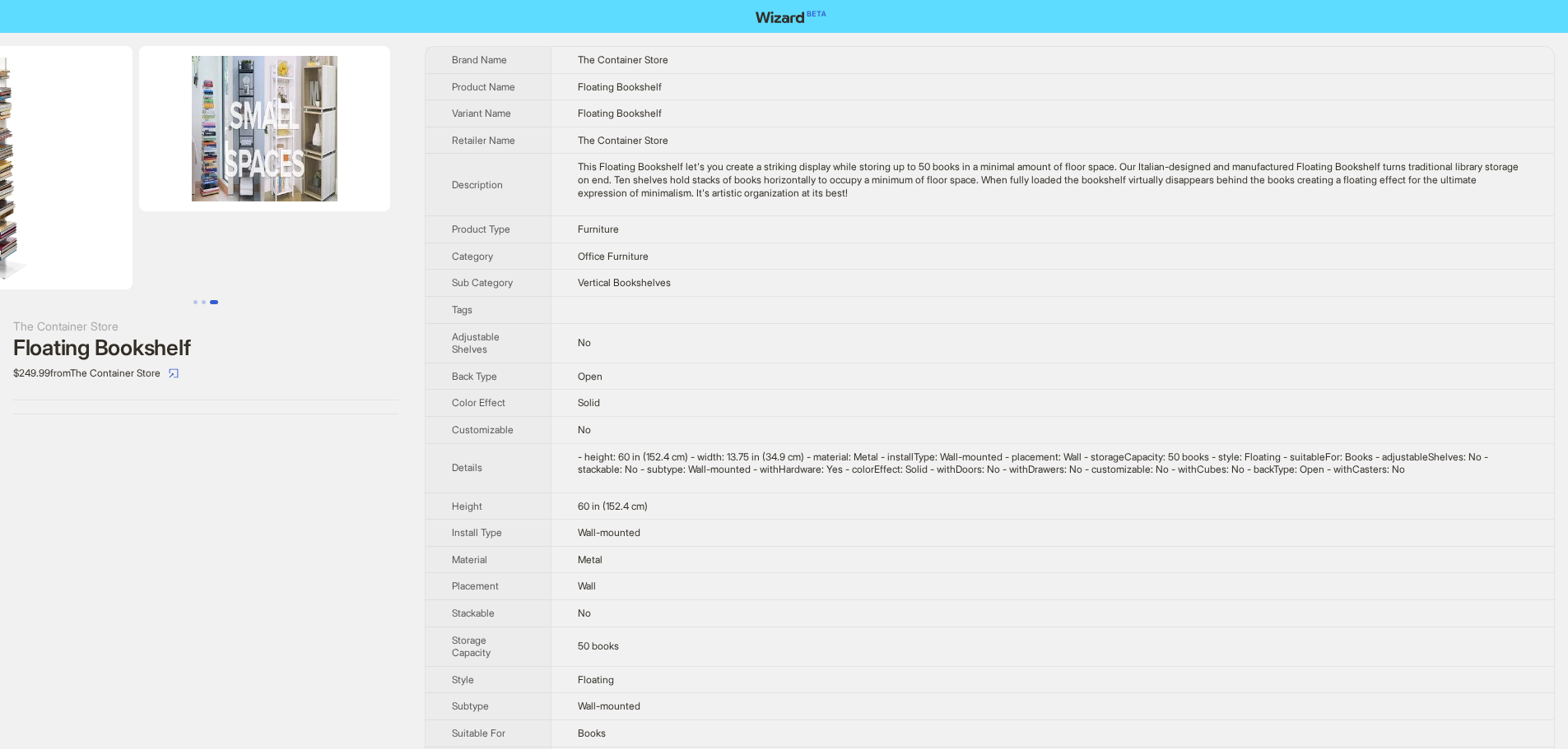
drag, startPoint x: 298, startPoint y: 274, endPoint x: 45, endPoint y: 270, distance: 253.0
click at [271, 140] on img at bounding box center [264, 129] width 251 height 166
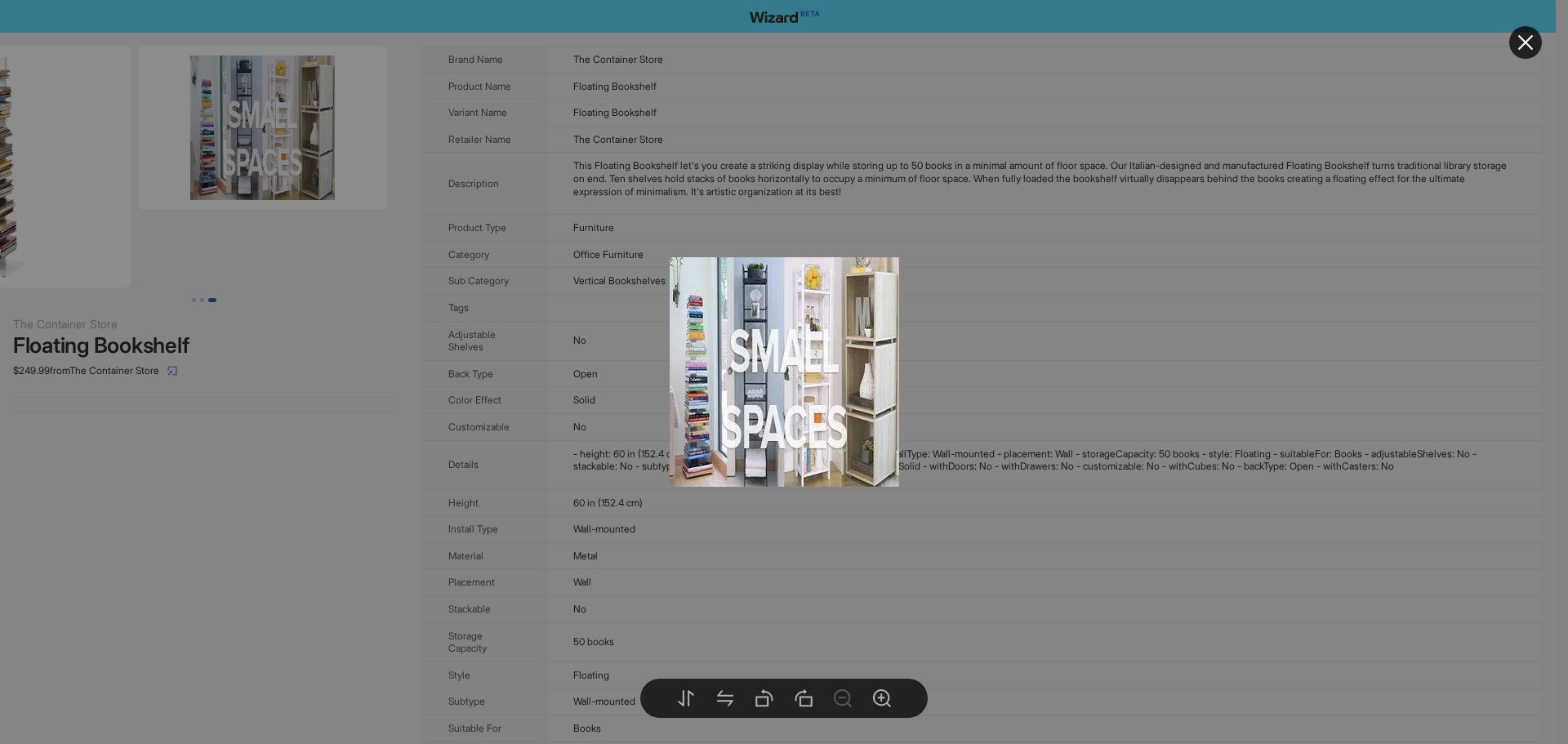
click at [1078, 504] on div at bounding box center [784, 372] width 1568 height 744
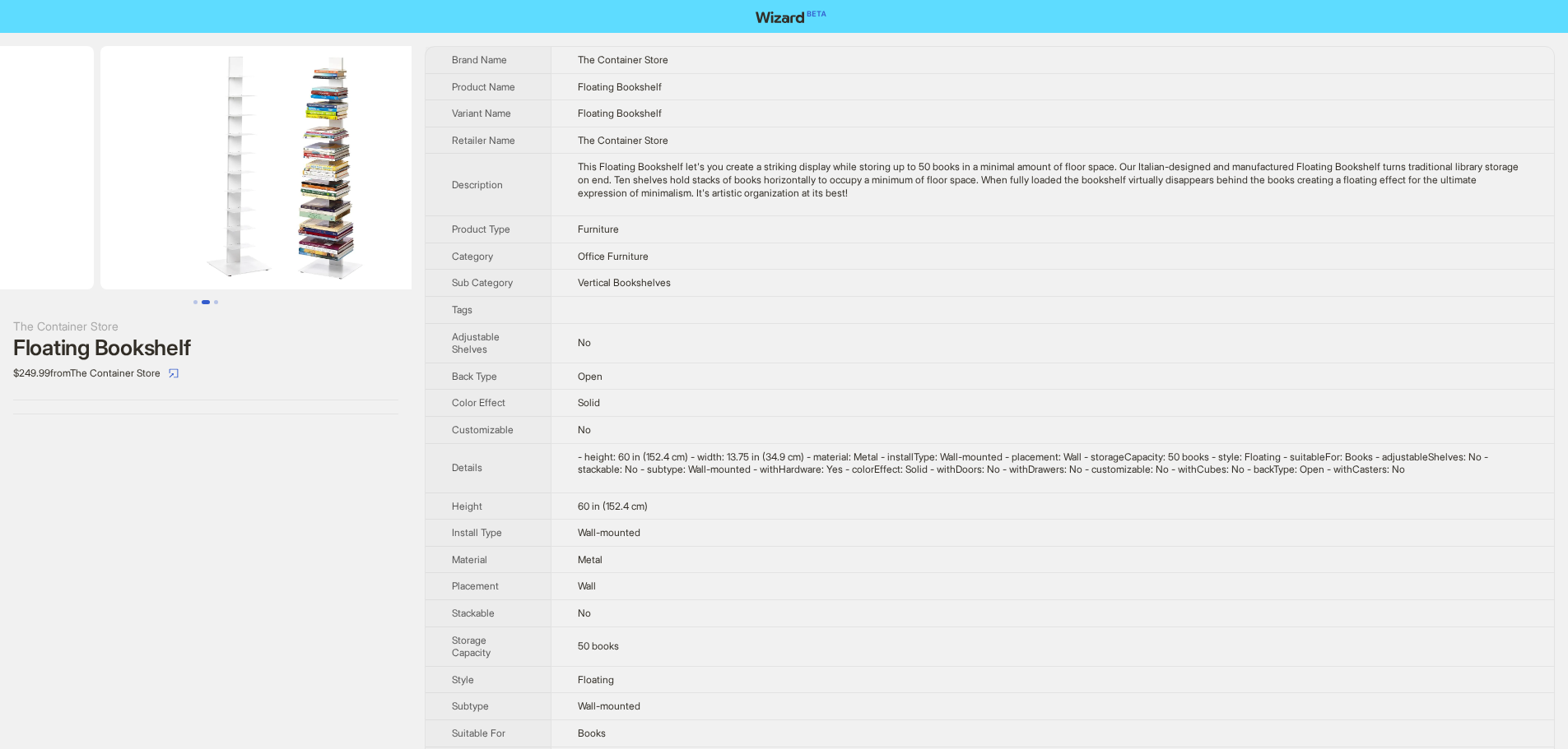
drag, startPoint x: 148, startPoint y: 265, endPoint x: 373, endPoint y: 281, distance: 225.6
click at [373, 281] on ul at bounding box center [206, 168] width 412 height 244
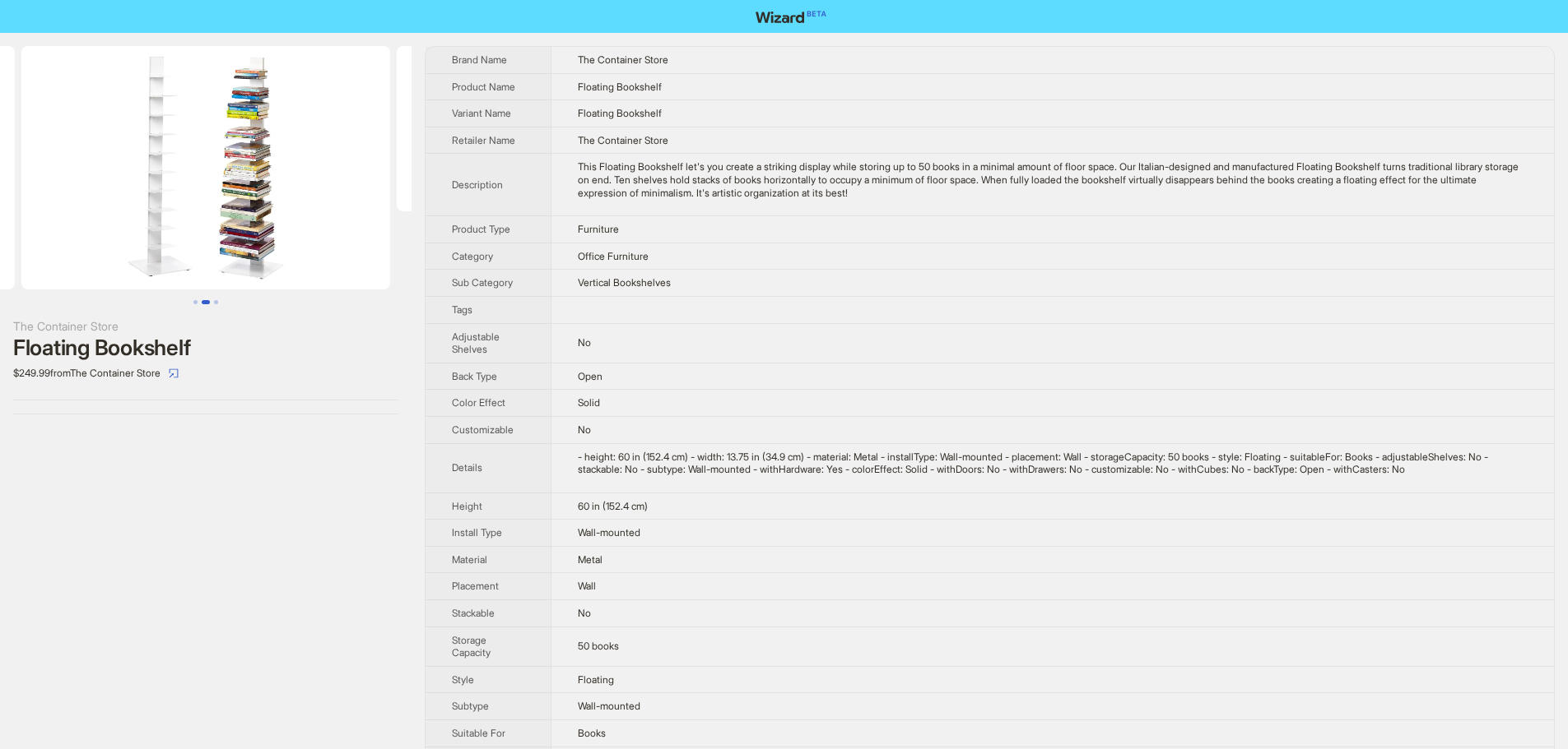
click at [302, 222] on img at bounding box center [206, 168] width 369 height 244
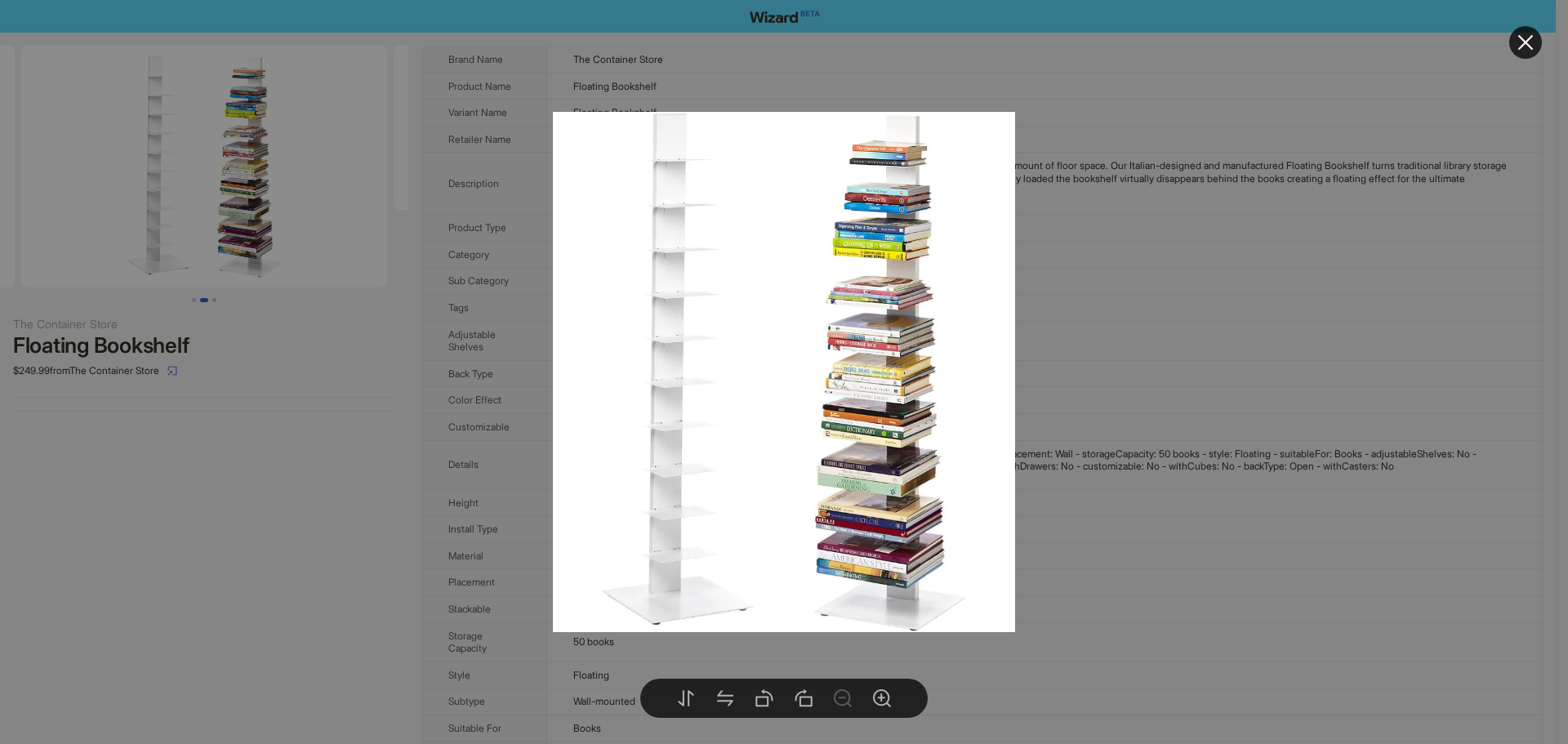
click at [1147, 316] on div at bounding box center [784, 372] width 1568 height 744
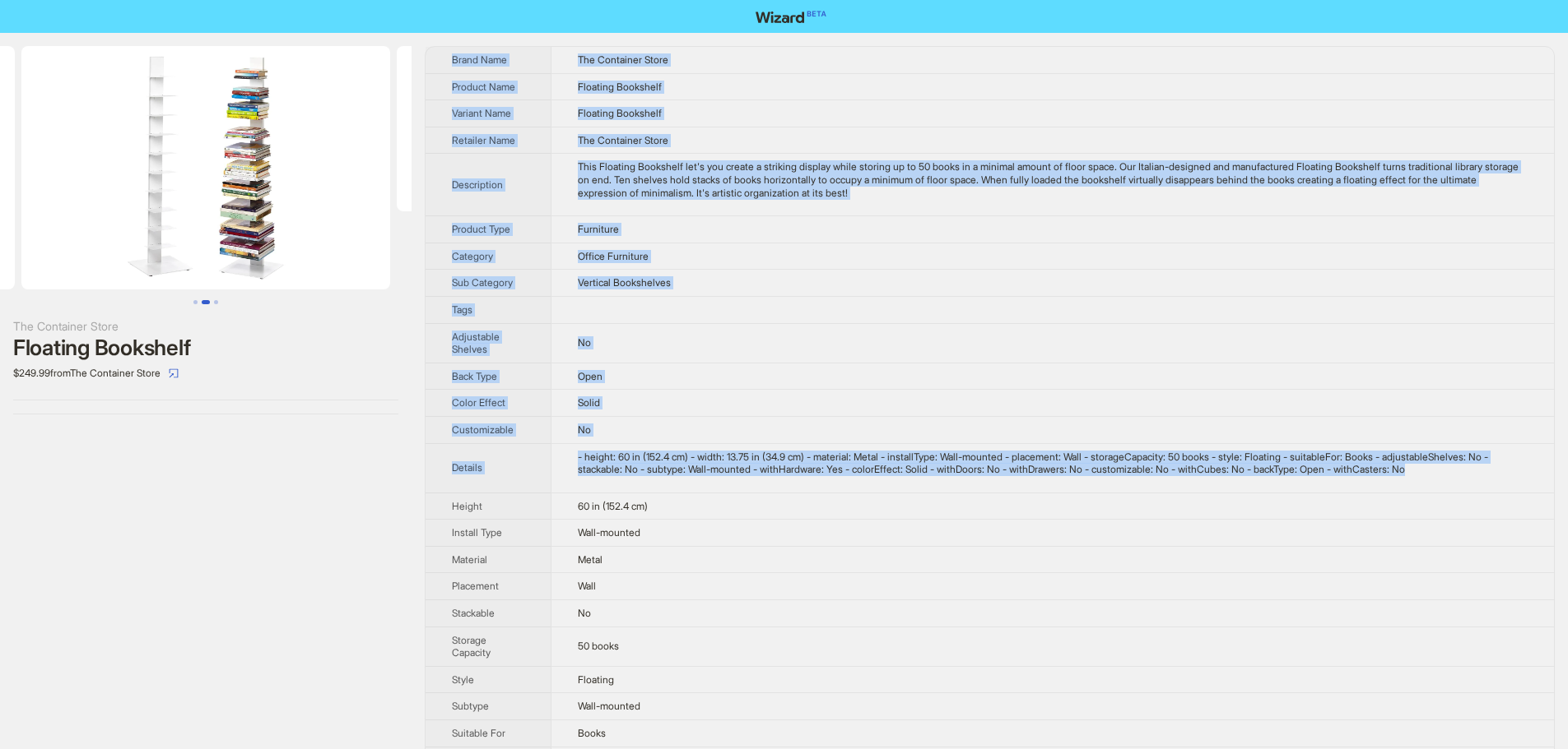
drag, startPoint x: 1476, startPoint y: 473, endPoint x: 452, endPoint y: 60, distance: 1104.1
click at [452, 60] on tbody "Brand Name The Container Store Product Name Floating Bookshelf Variant Name Flo…" at bounding box center [989, 477] width 1128 height 860
copy tbody "Brand Name The Container Store Product Name Floating Bookshelf Variant Name Flo…"
click at [912, 295] on td "Vertical Bookshelves" at bounding box center [1052, 284] width 1003 height 27
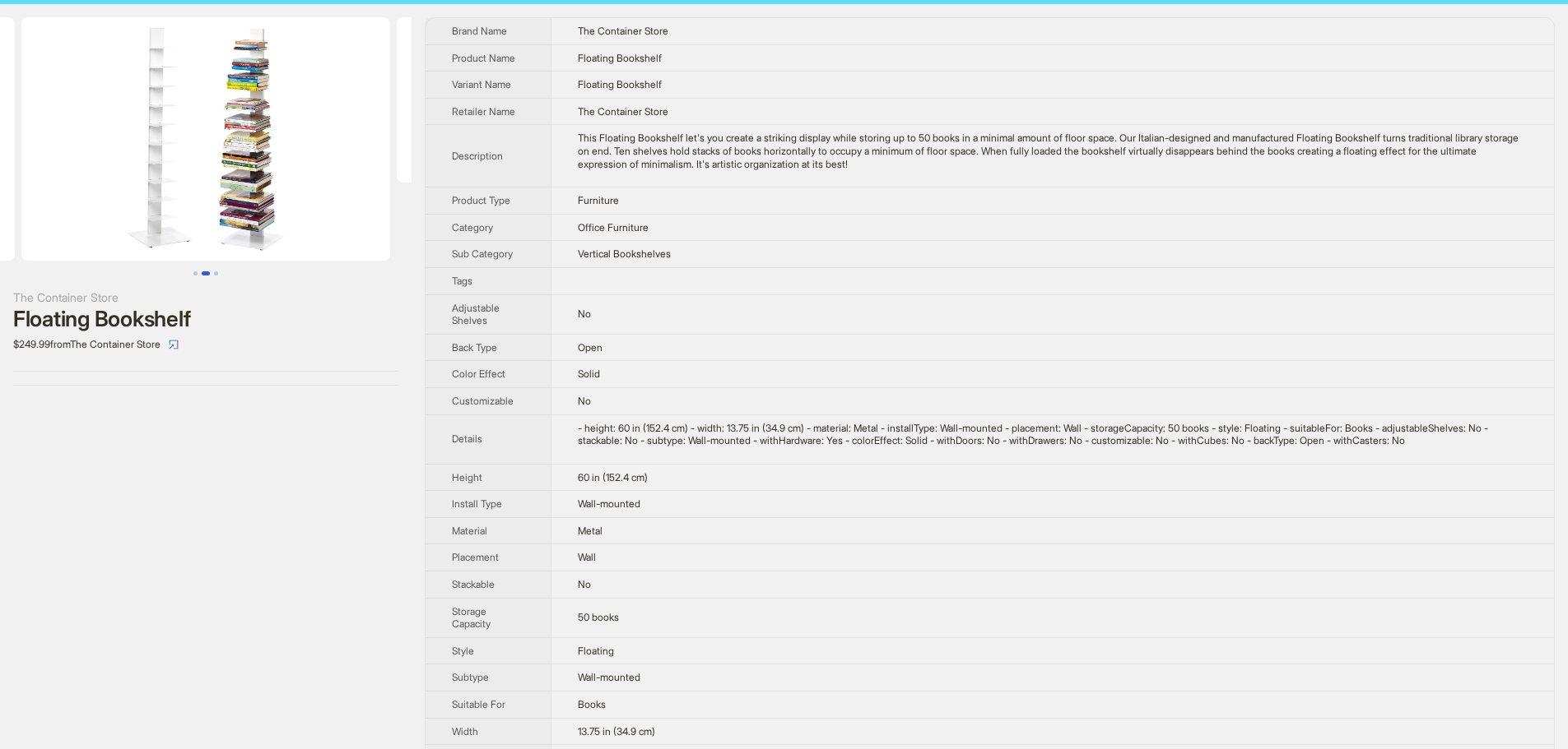
scroll to position [0, 0]
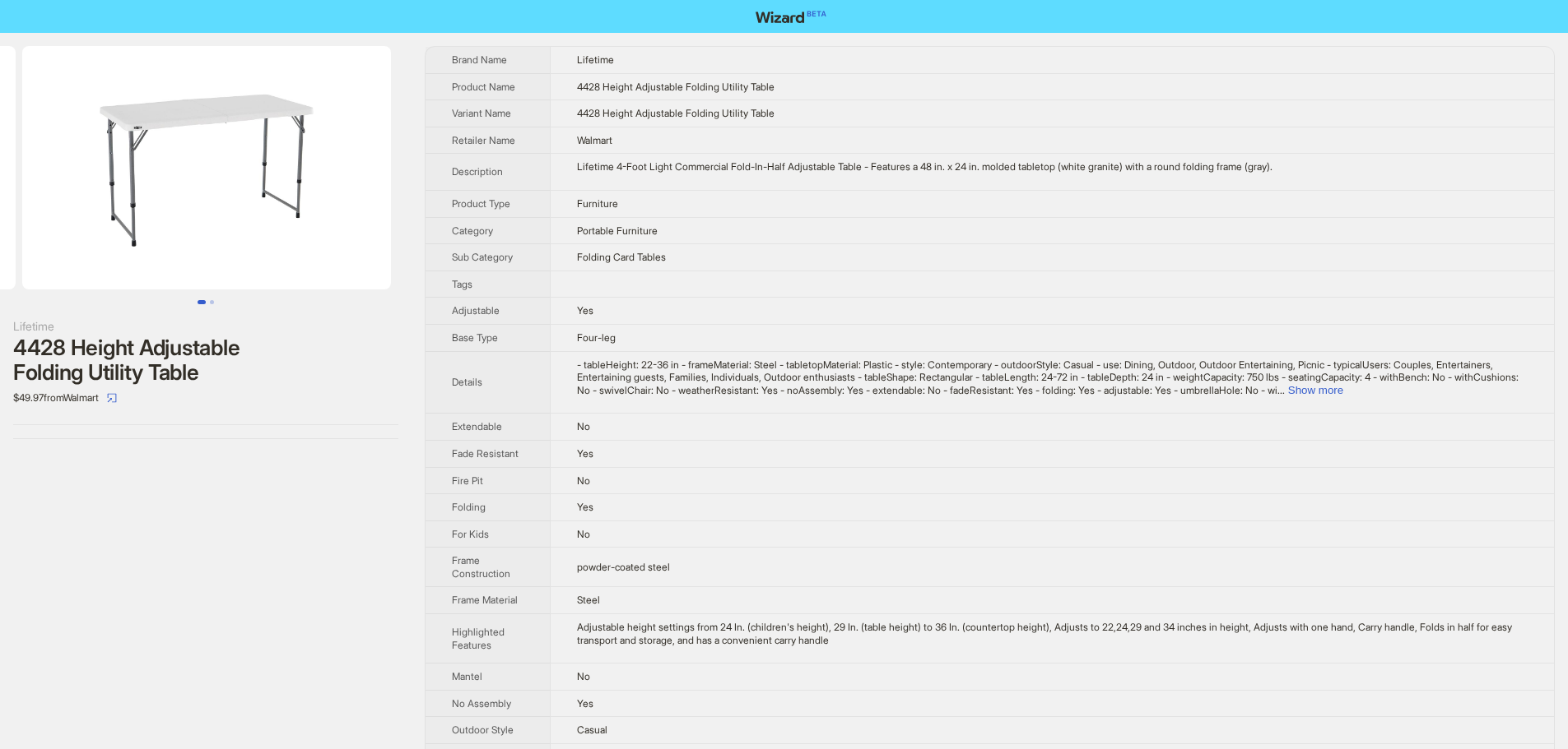
drag, startPoint x: 321, startPoint y: 205, endPoint x: 101, endPoint y: 195, distance: 220.2
click at [101, 195] on ul at bounding box center [206, 168] width 412 height 244
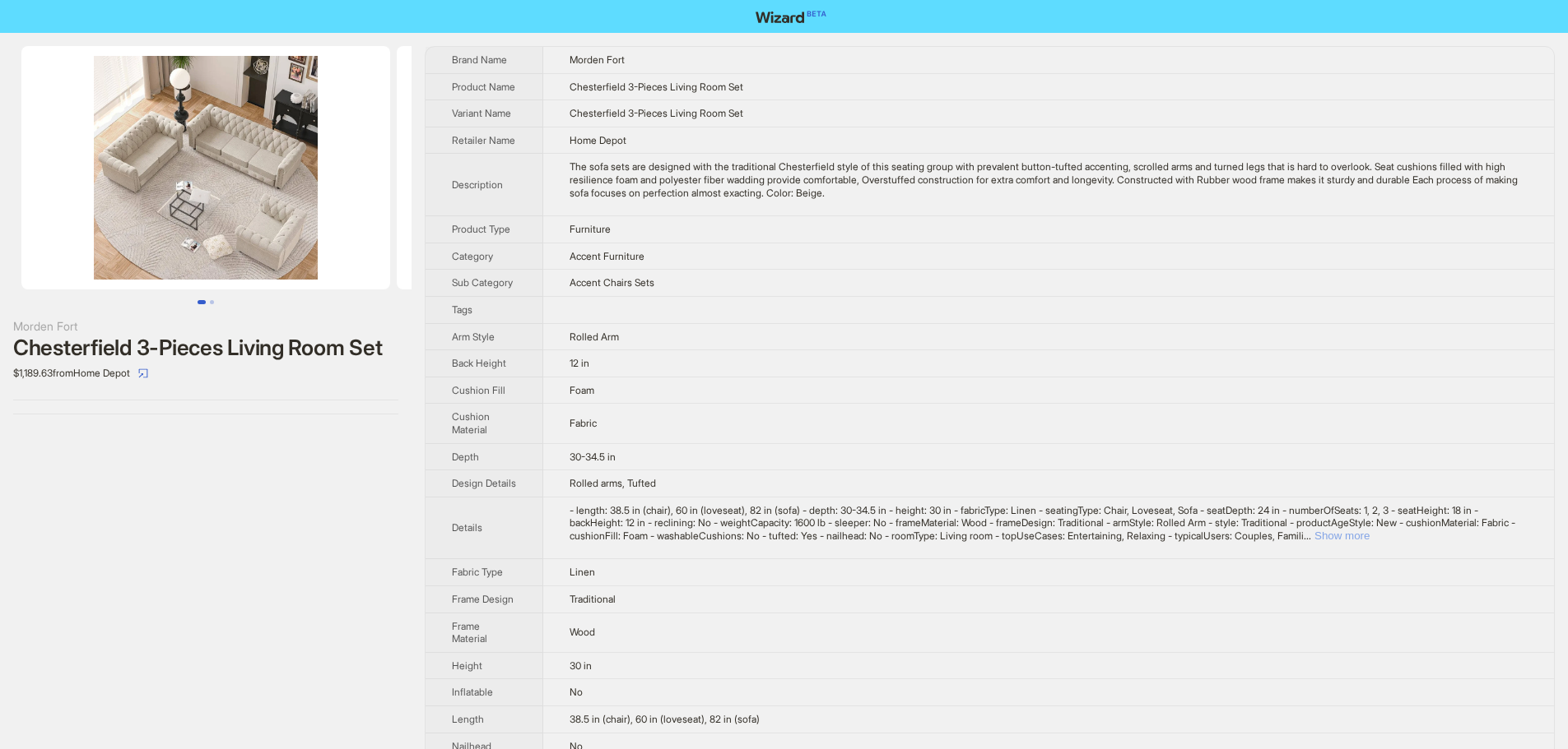
click at [1370, 542] on button "Show more" at bounding box center [1342, 535] width 56 height 13
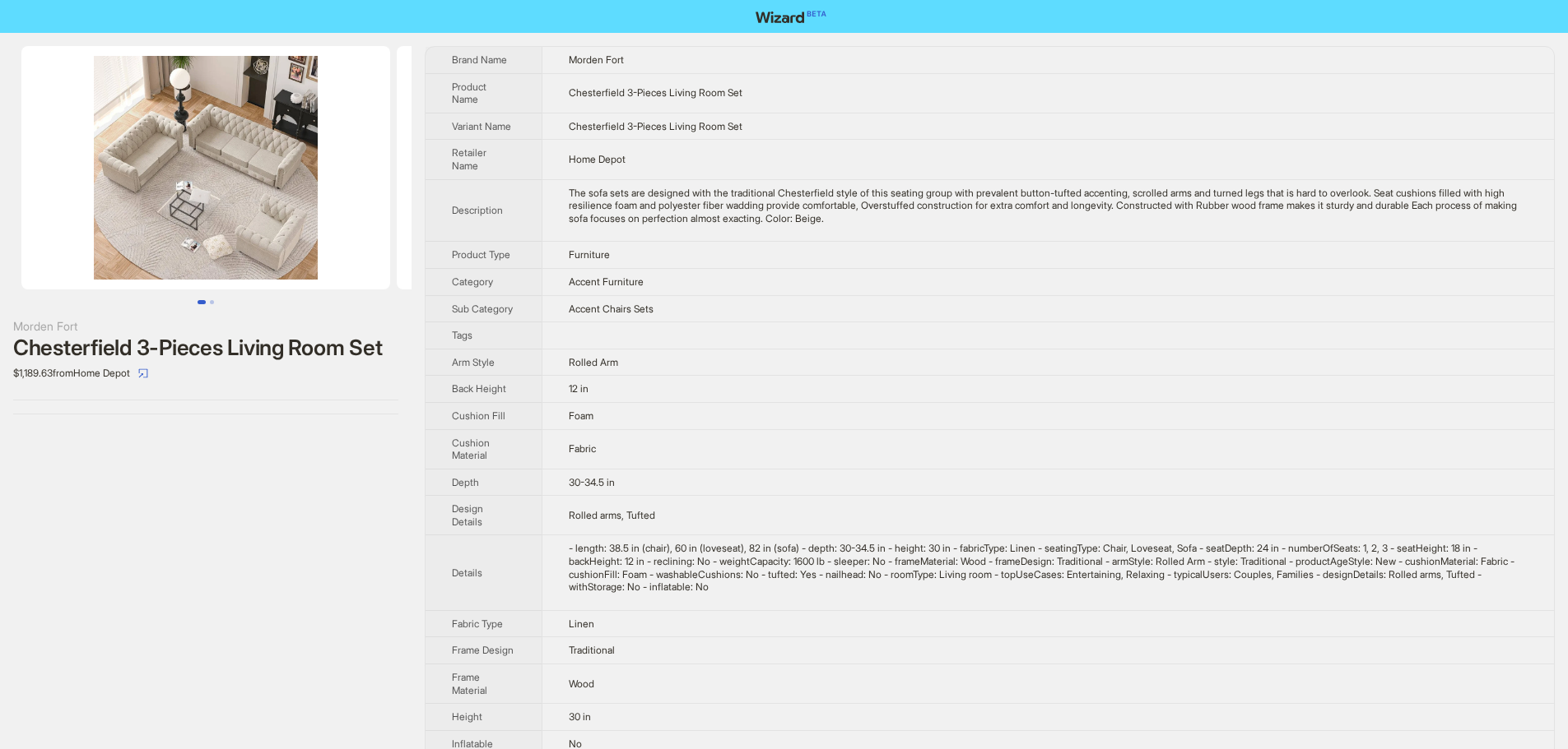
click at [1126, 356] on td "Rolled Arm" at bounding box center [1047, 363] width 1012 height 27
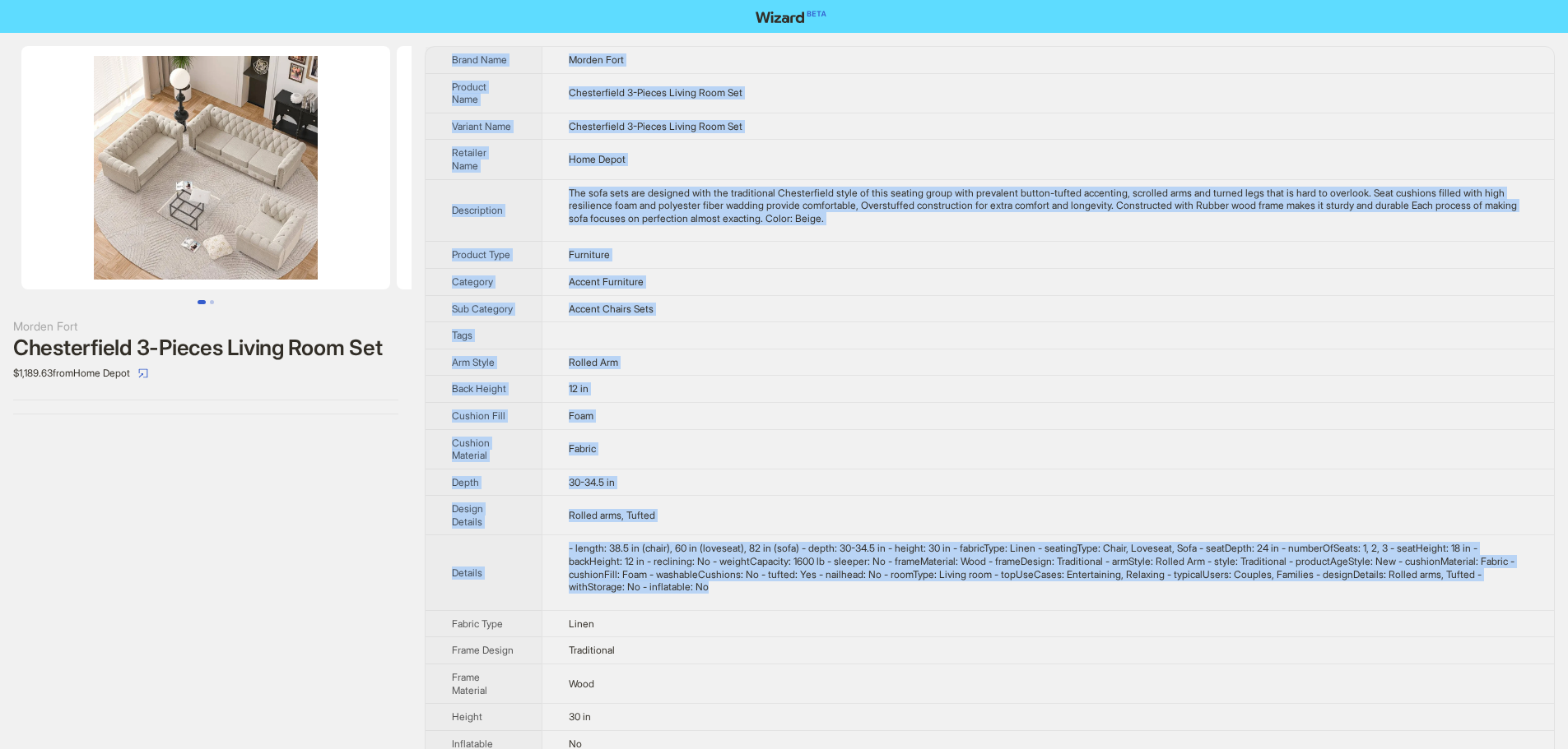
drag, startPoint x: 933, startPoint y: 584, endPoint x: 453, endPoint y: 61, distance: 709.9
click at [453, 61] on tbody "Brand Name Morden Fort Product Name Chesterfield 3-Pieces Living Room Set Varia…" at bounding box center [989, 661] width 1128 height 1230
copy tbody "Brand Name Morden Fort Product Name Chesterfield 3-Pieces Living Room Set Varia…"
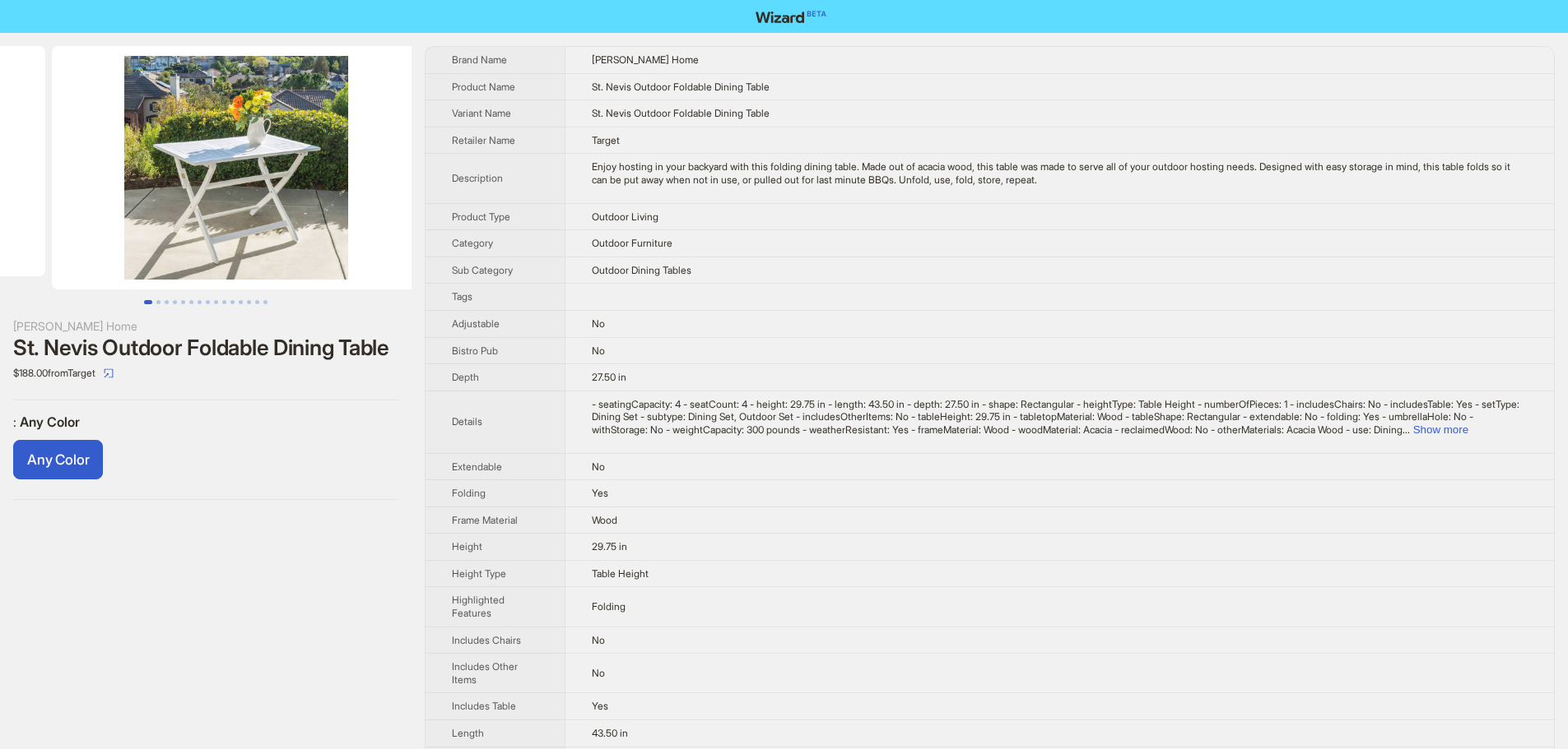
drag, startPoint x: 261, startPoint y: 206, endPoint x: 58, endPoint y: 228, distance: 204.2
click at [76, 223] on ul at bounding box center [206, 168] width 412 height 244
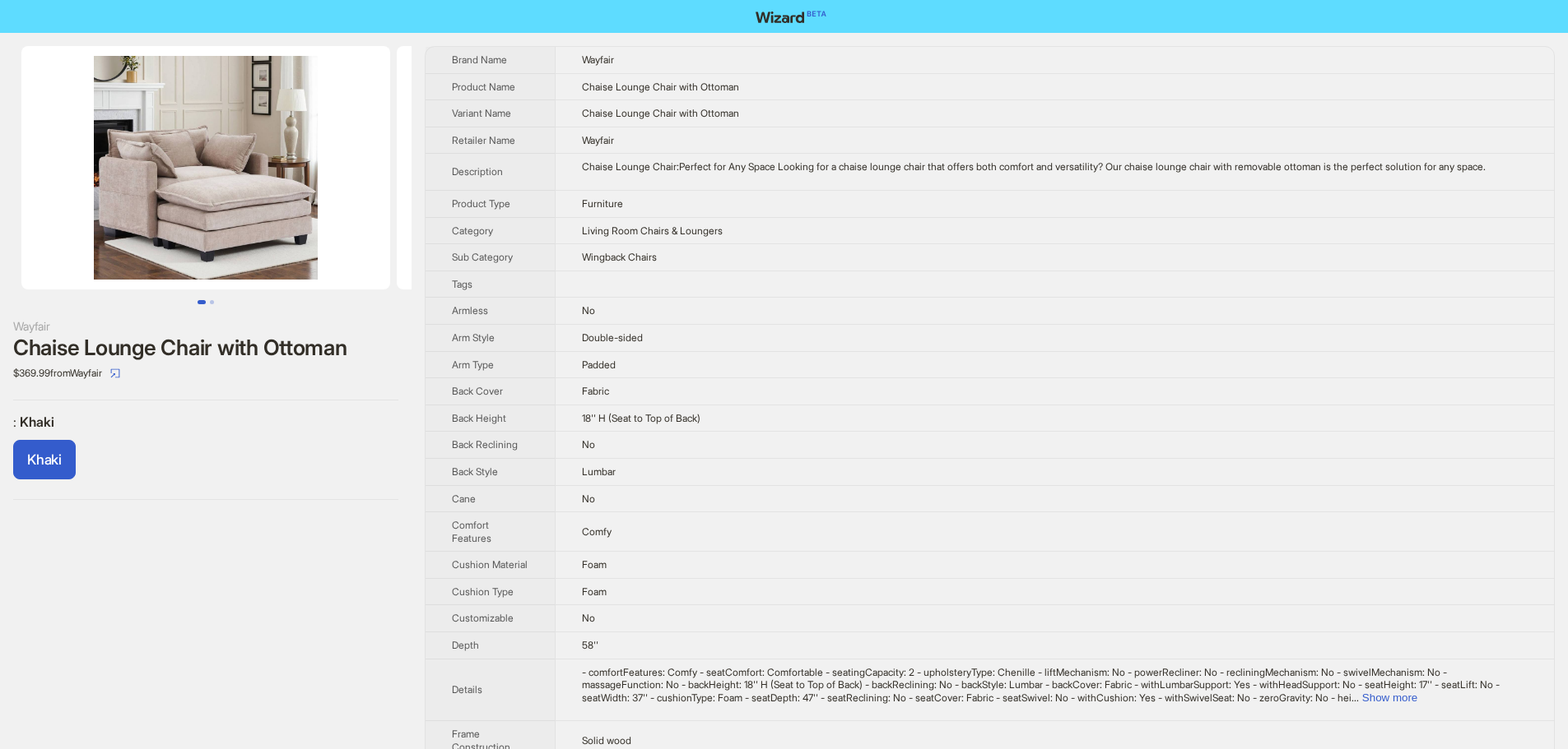
click at [359, 107] on img at bounding box center [206, 168] width 369 height 244
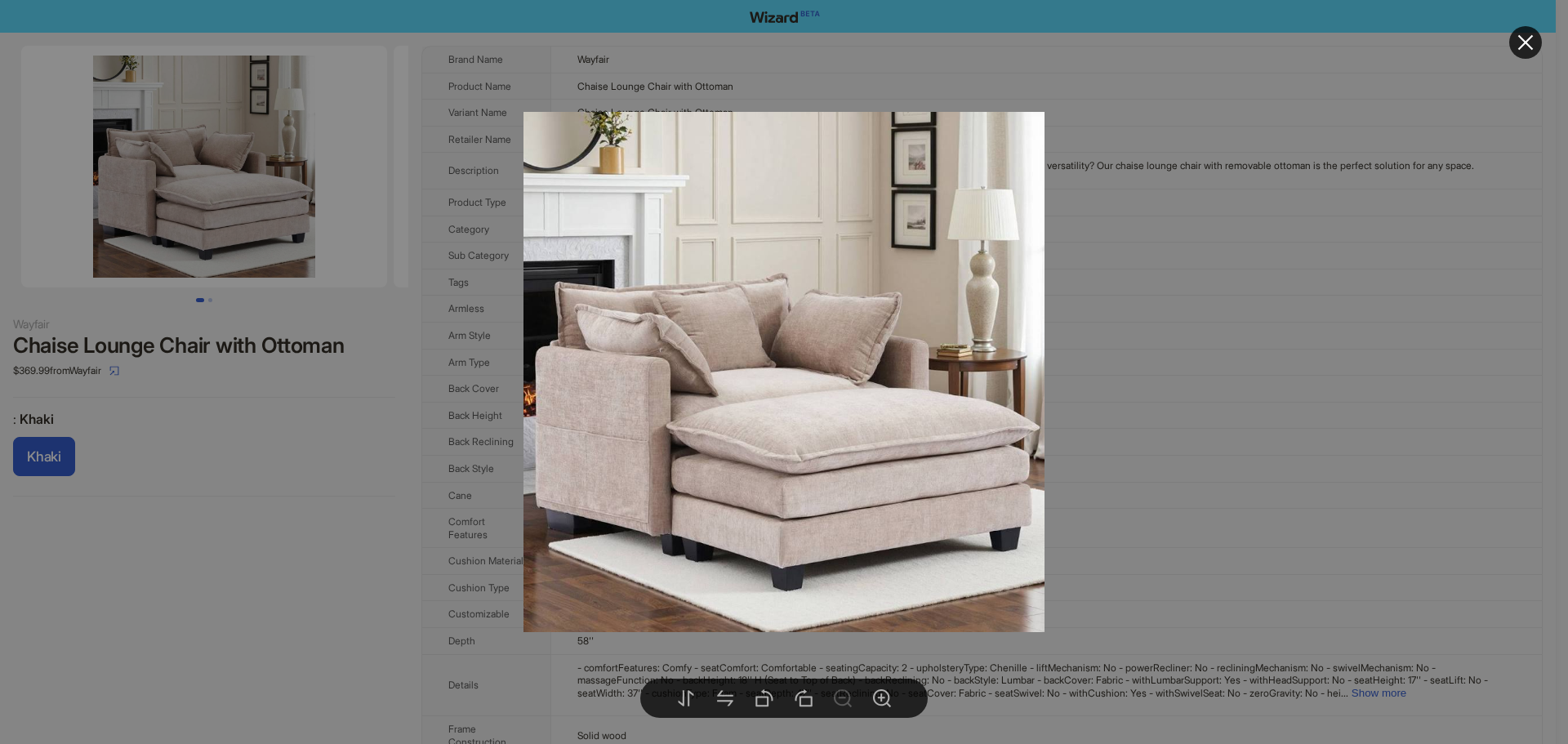
click at [1253, 375] on div at bounding box center [784, 372] width 1568 height 744
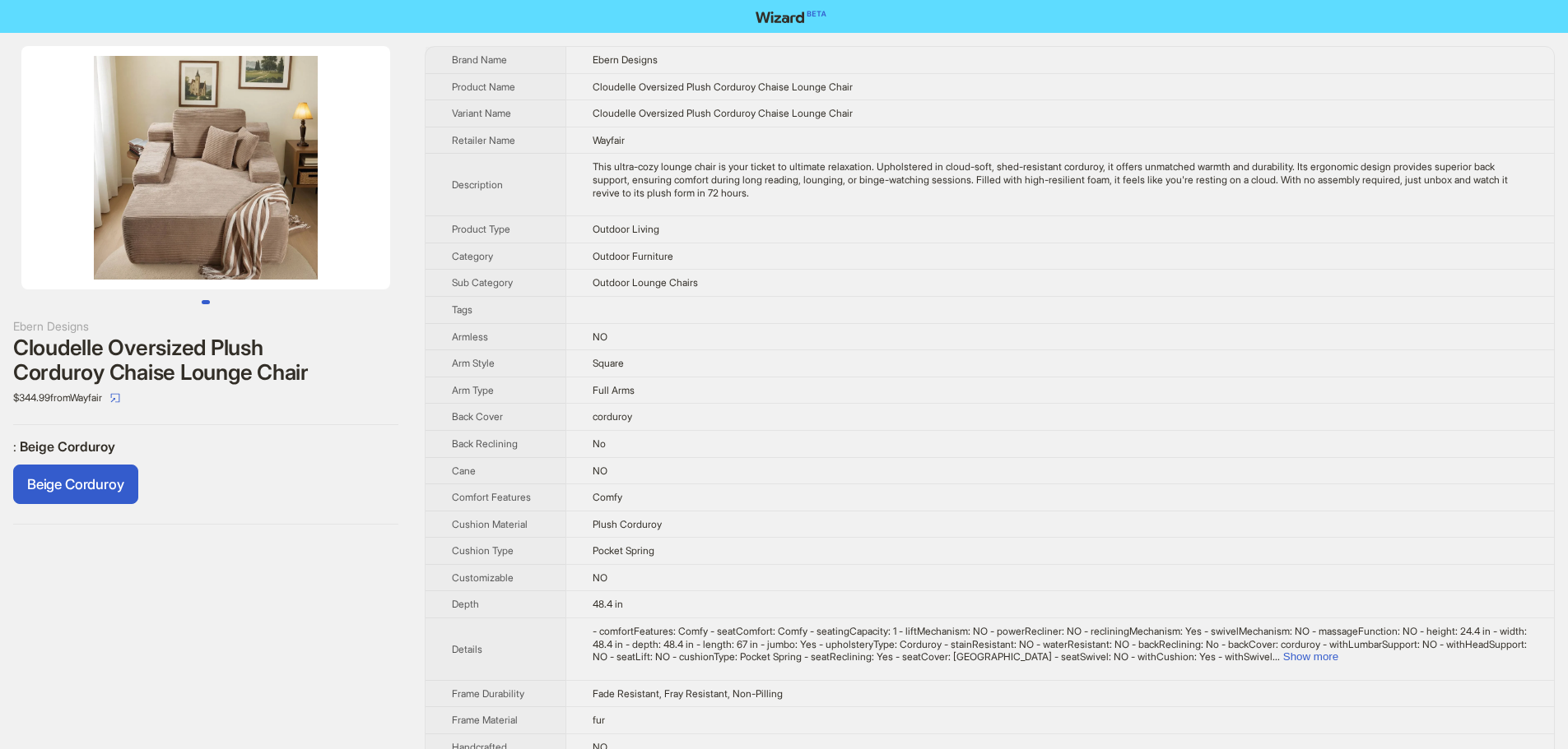
click at [270, 162] on img at bounding box center [206, 168] width 369 height 244
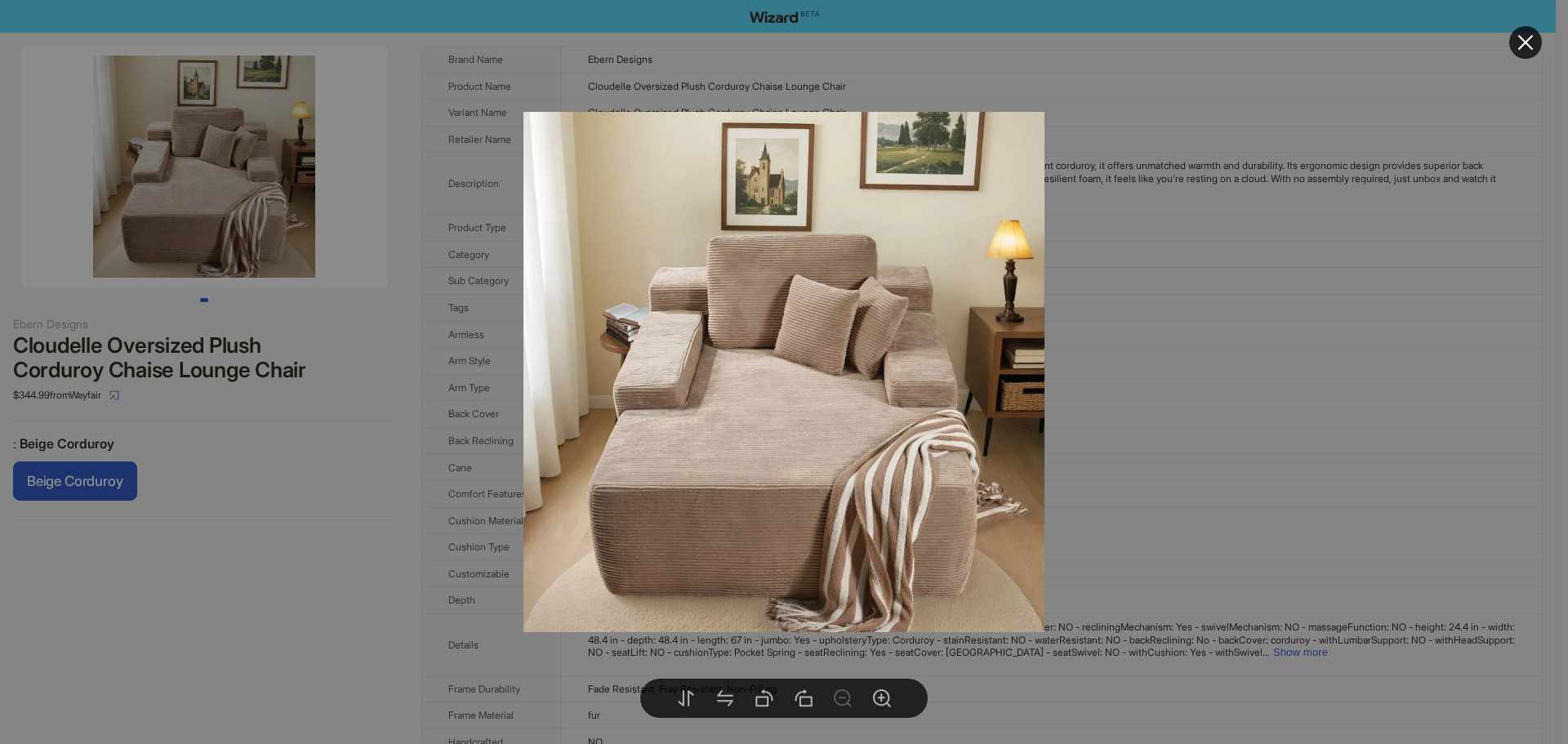
click at [1255, 319] on div at bounding box center [784, 372] width 1568 height 744
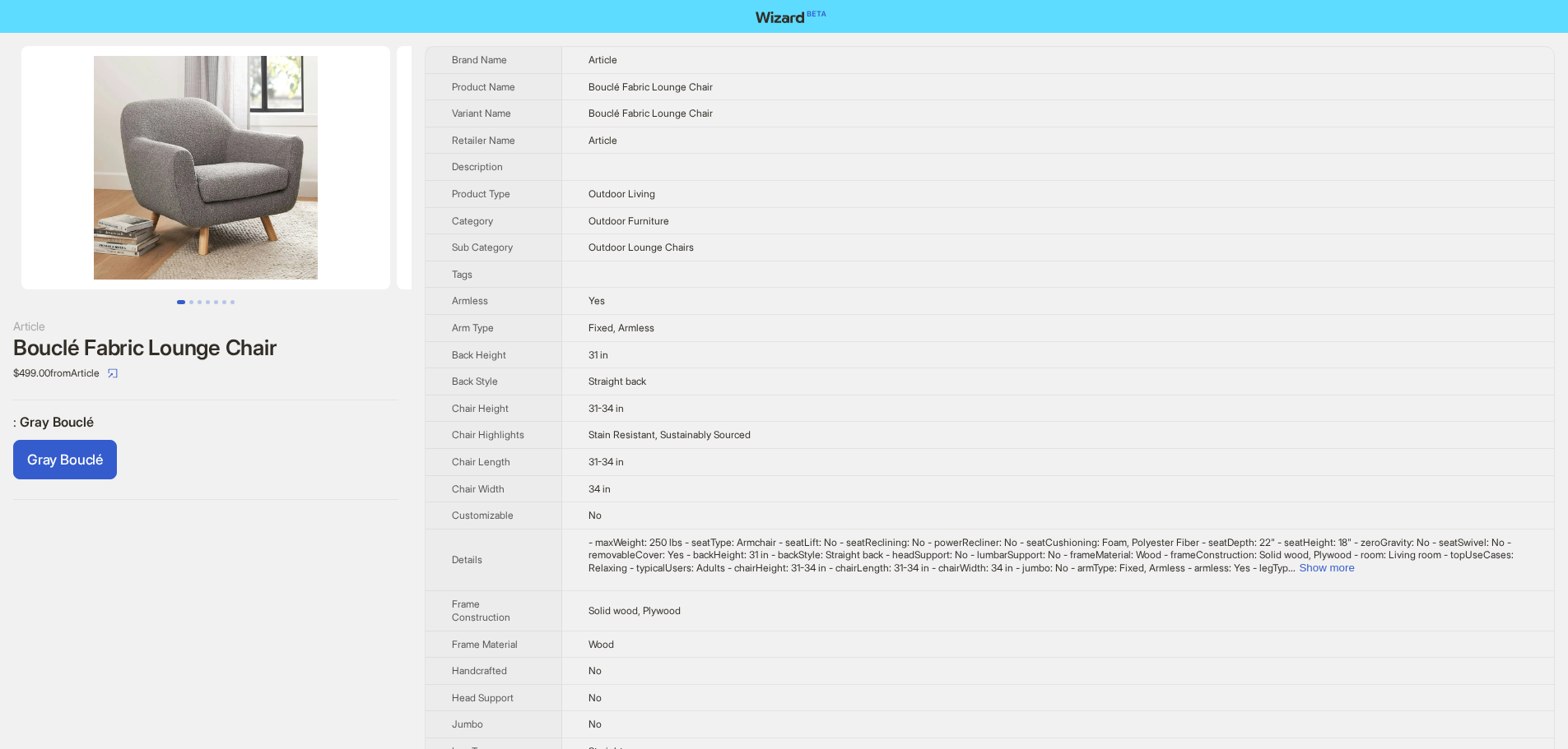
click at [1116, 75] on td "Bouclé Fabric Lounge Chair" at bounding box center [1058, 87] width 991 height 27
click at [283, 175] on img at bounding box center [206, 168] width 369 height 244
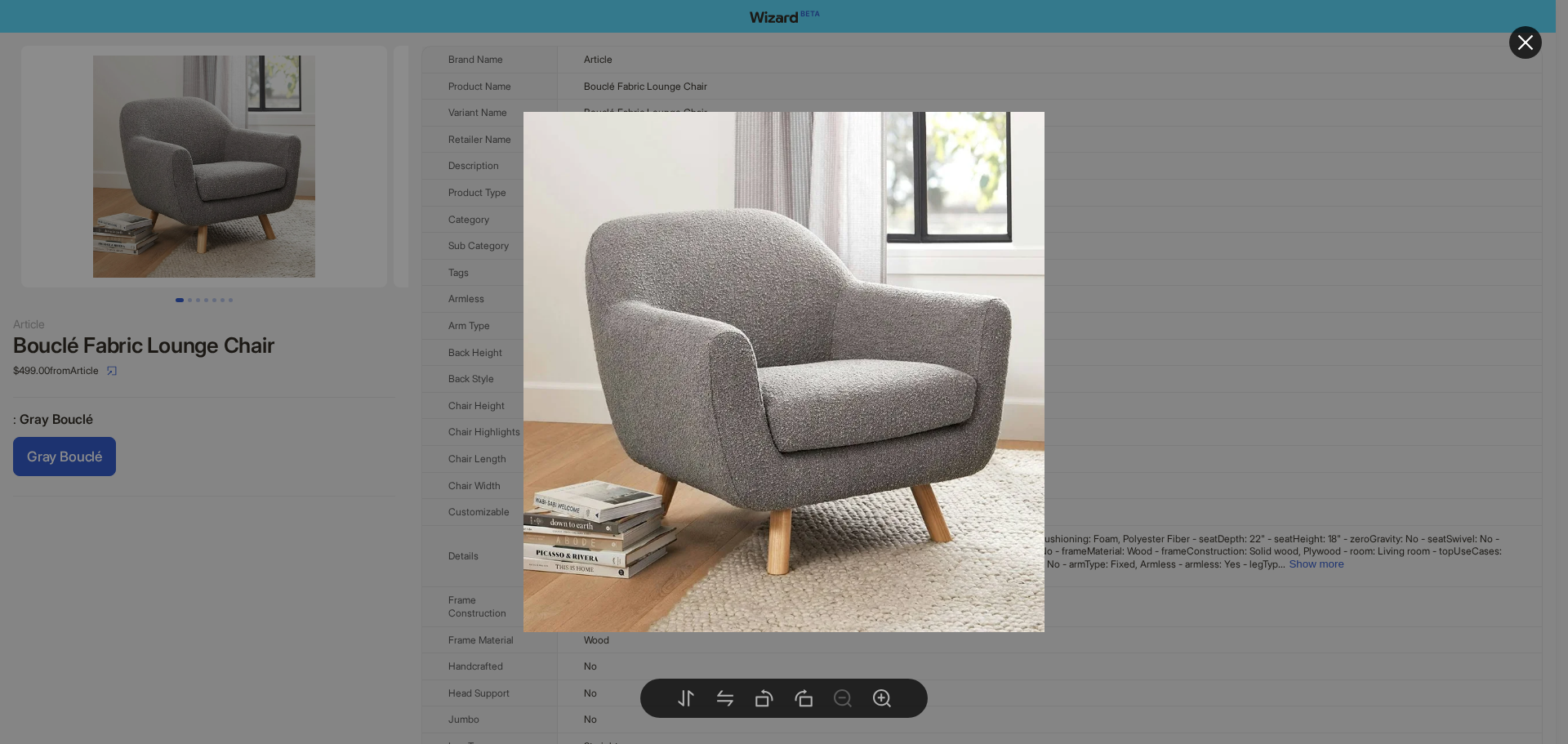
click at [1223, 315] on div at bounding box center [784, 372] width 1568 height 744
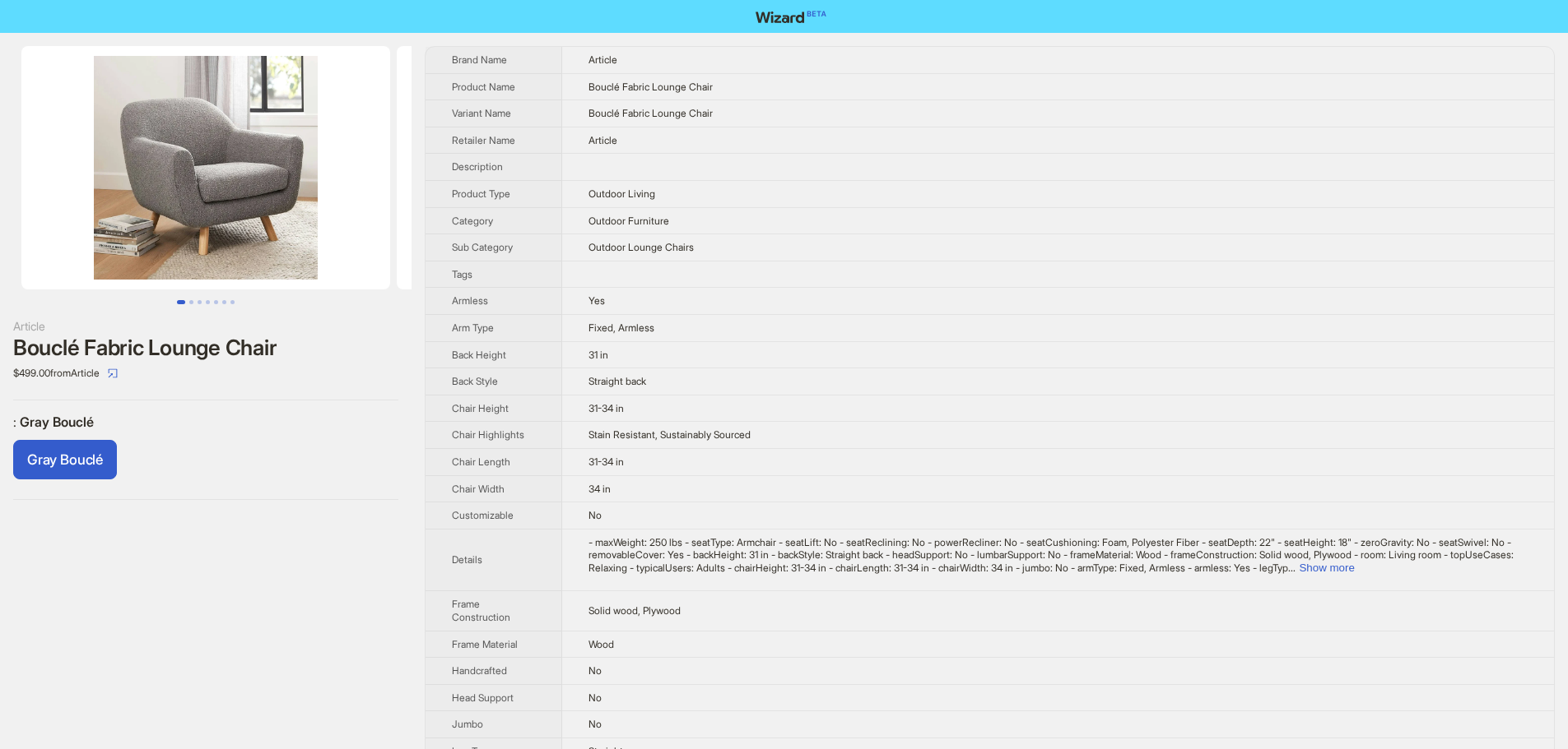
drag, startPoint x: 1118, startPoint y: 69, endPoint x: 1027, endPoint y: 0, distance: 114.2
click at [1106, 63] on td "Article" at bounding box center [1058, 59] width 991 height 26
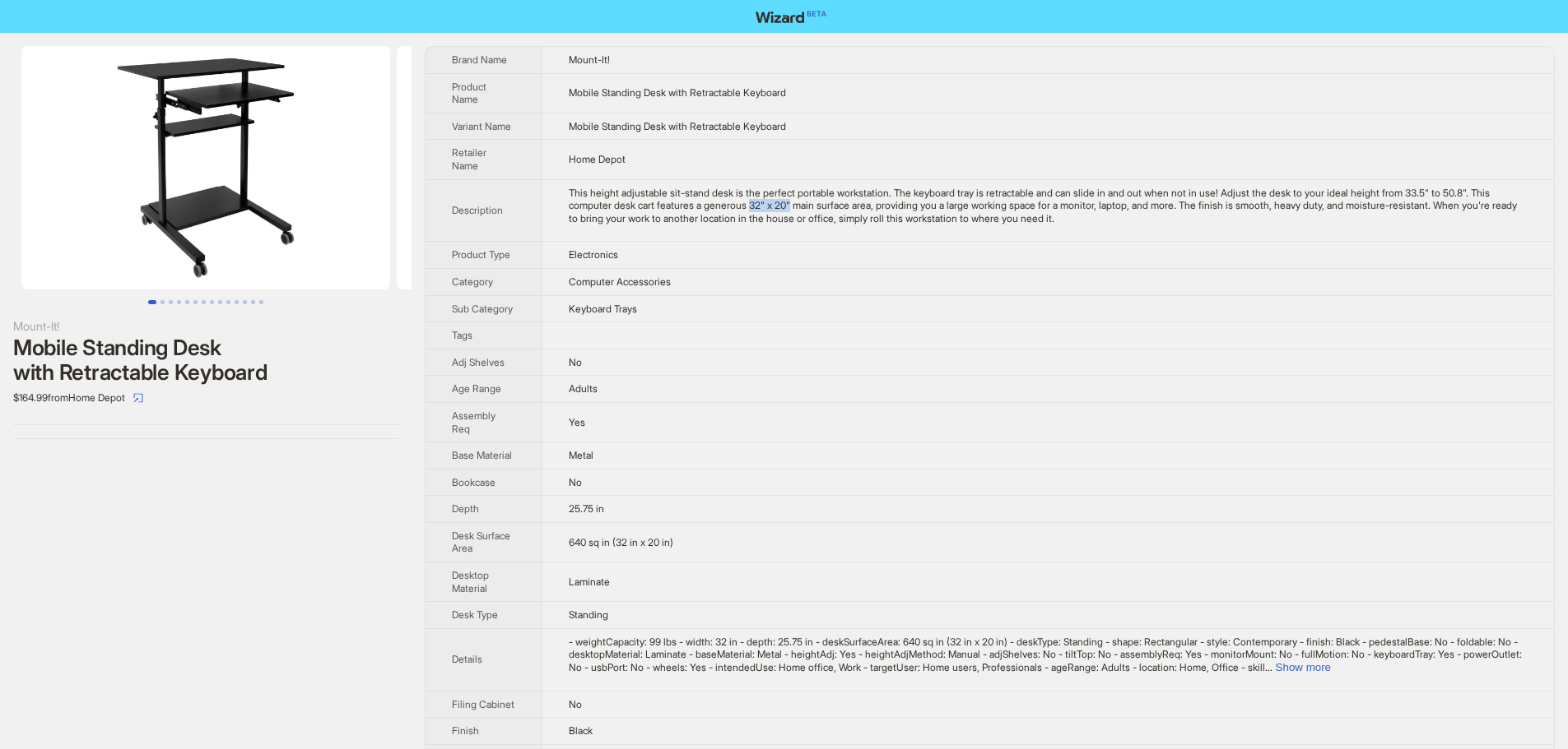
drag, startPoint x: 783, startPoint y: 207, endPoint x: 828, endPoint y: 202, distance: 45.3
click at [828, 202] on div "This height adjustable sit-stand desk is the perfect portable workstation. The …" at bounding box center [1048, 206] width 959 height 39
click at [280, 172] on img at bounding box center [206, 168] width 369 height 244
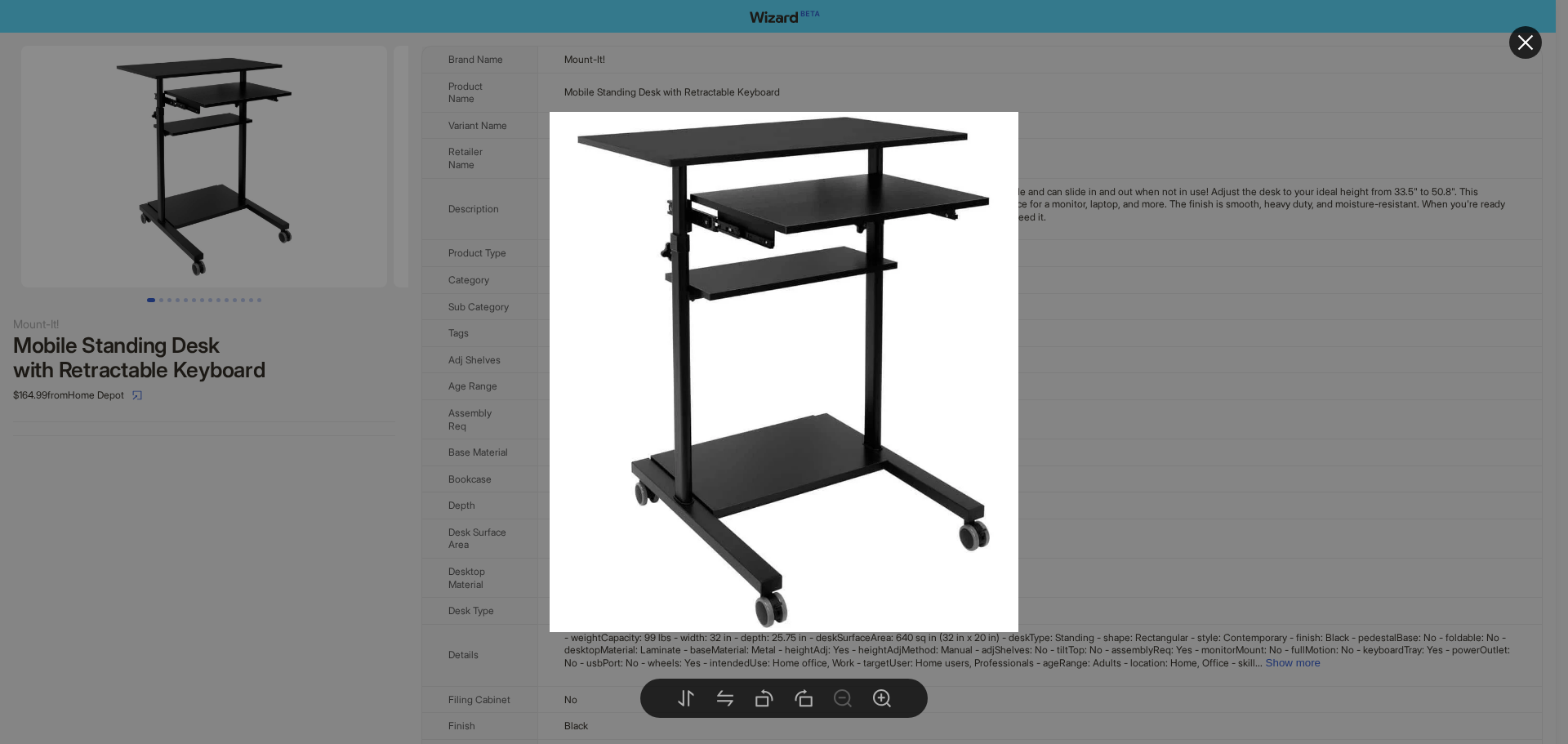
click at [1334, 356] on div at bounding box center [784, 372] width 1568 height 744
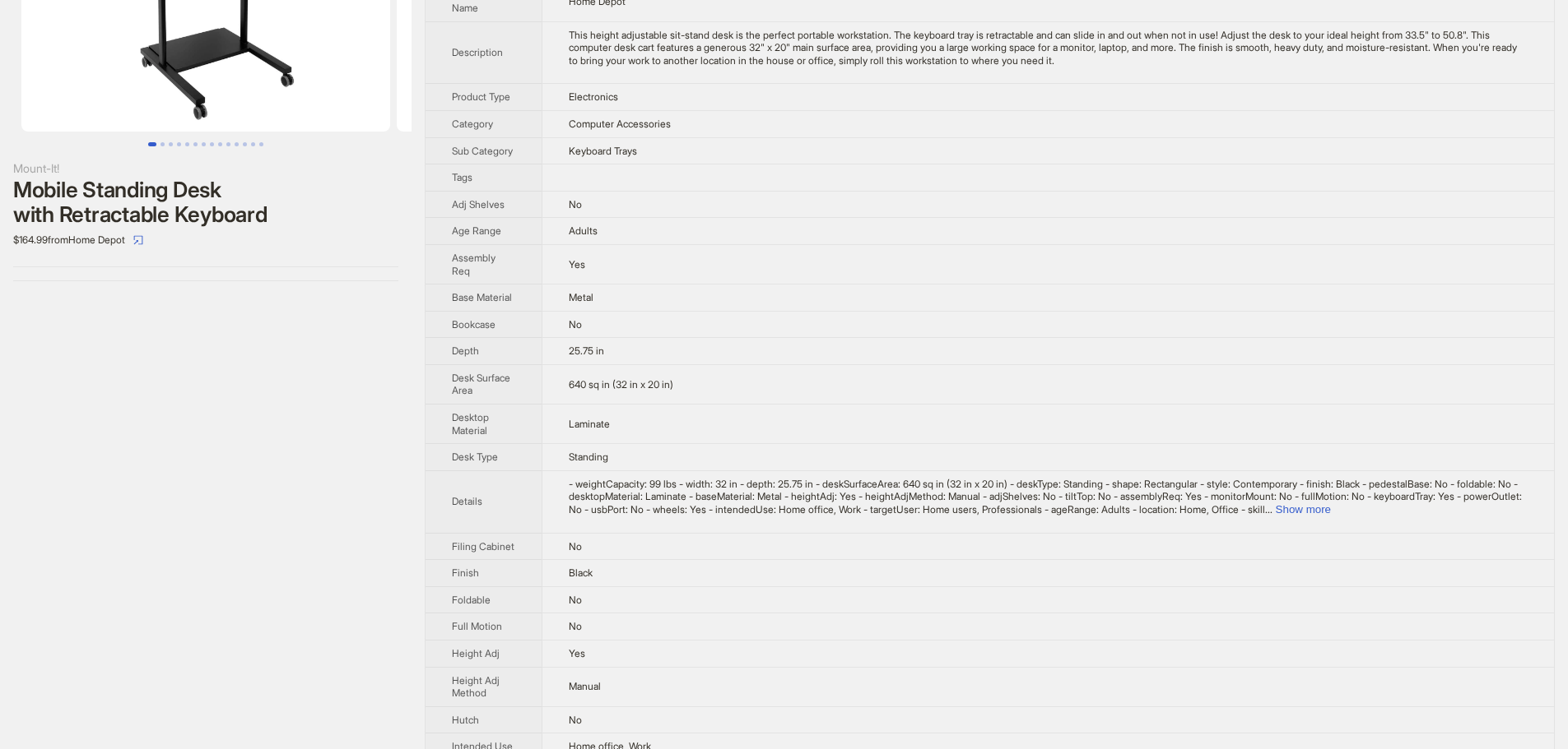
scroll to position [165, 0]
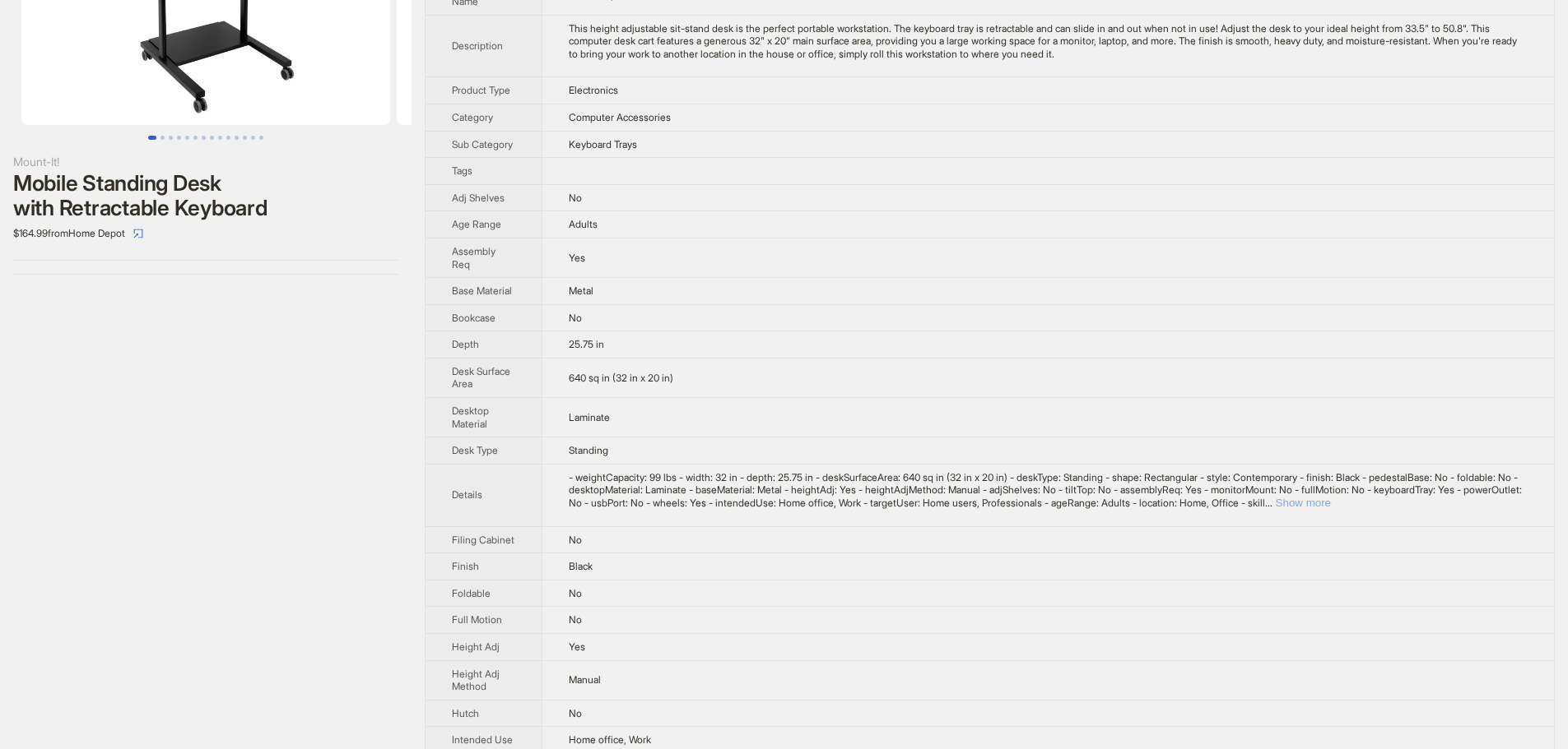
click at [1331, 498] on button "Show more" at bounding box center [1303, 502] width 56 height 13
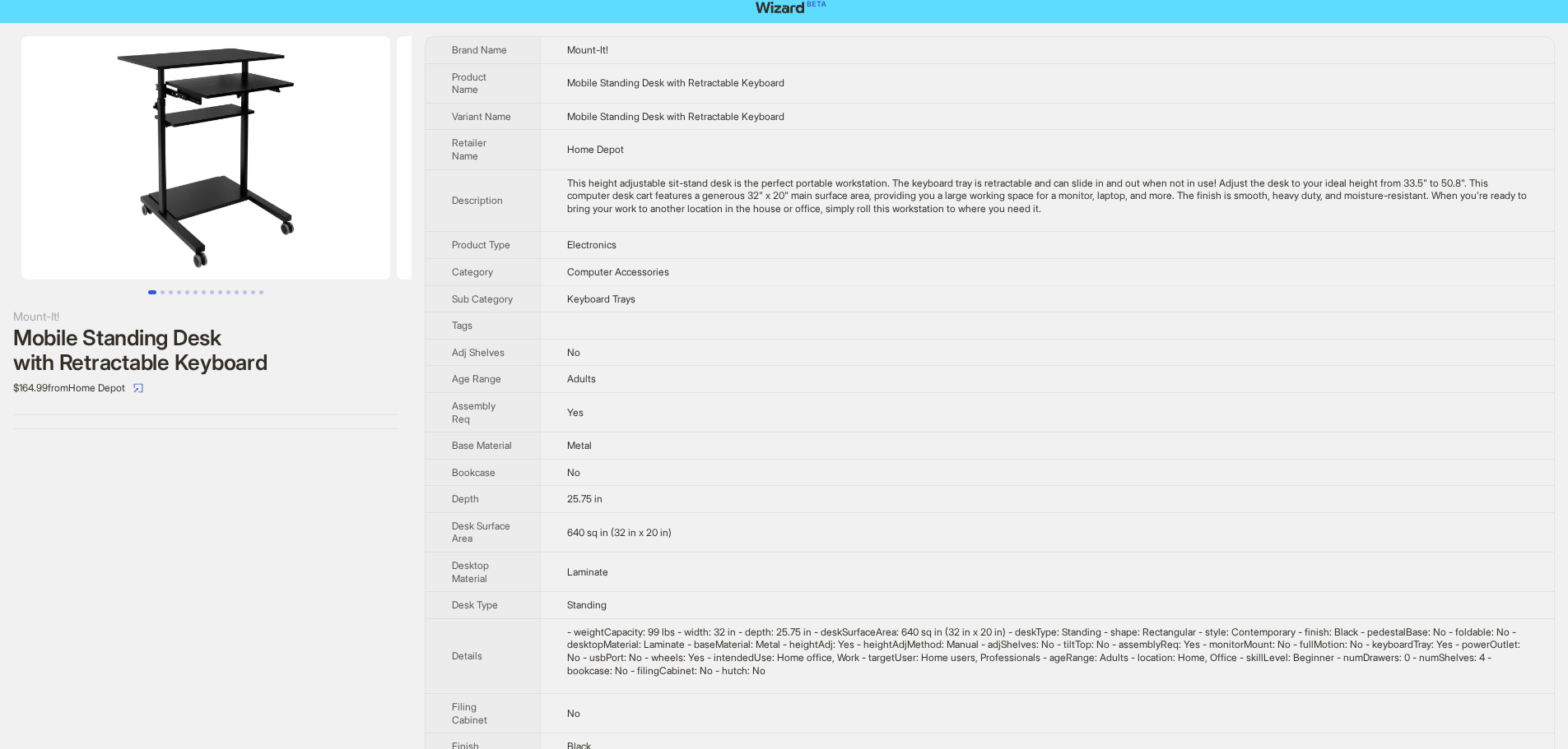
scroll to position [0, 0]
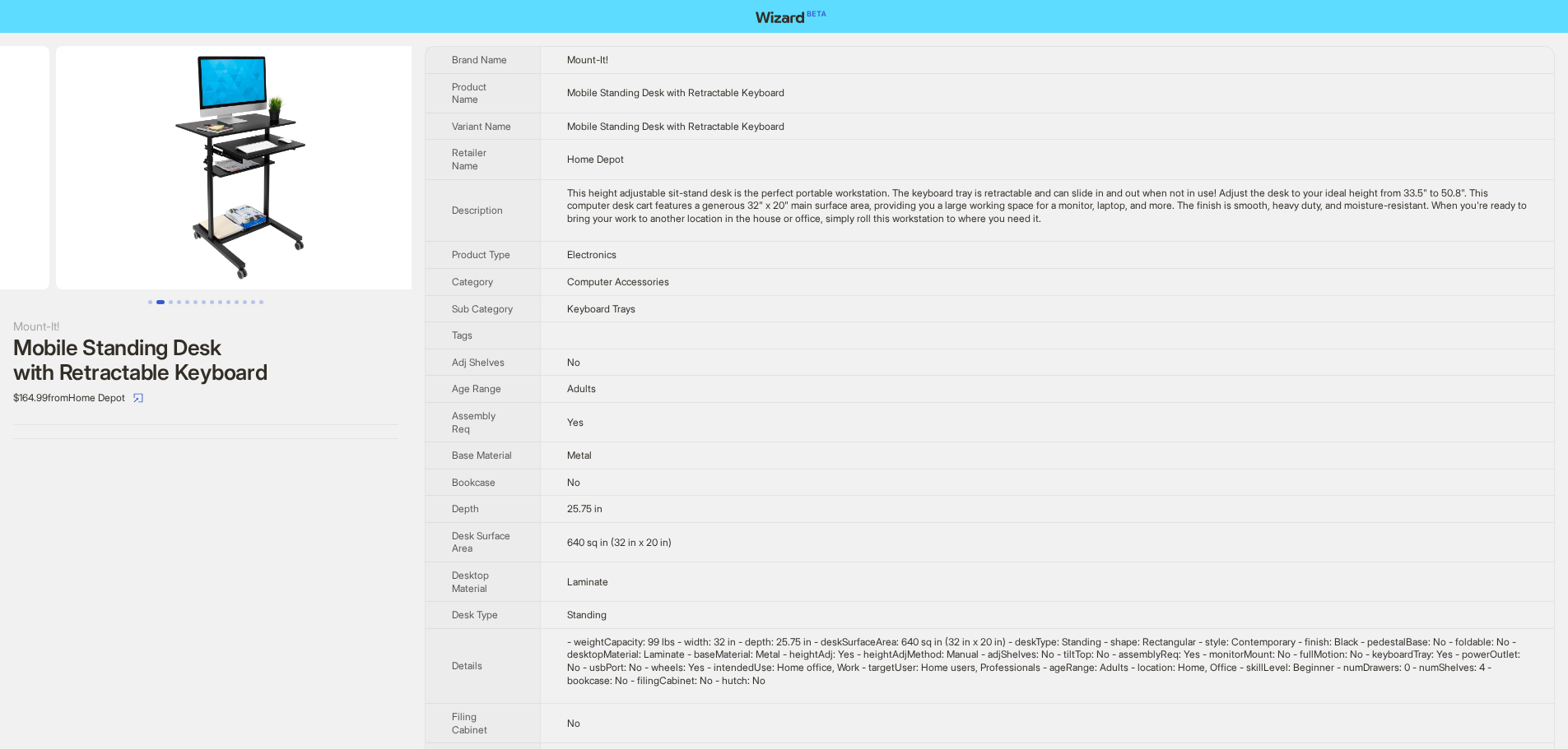
drag, startPoint x: 170, startPoint y: 240, endPoint x: 57, endPoint y: 239, distance: 113.0
click at [58, 240] on ul at bounding box center [206, 168] width 412 height 244
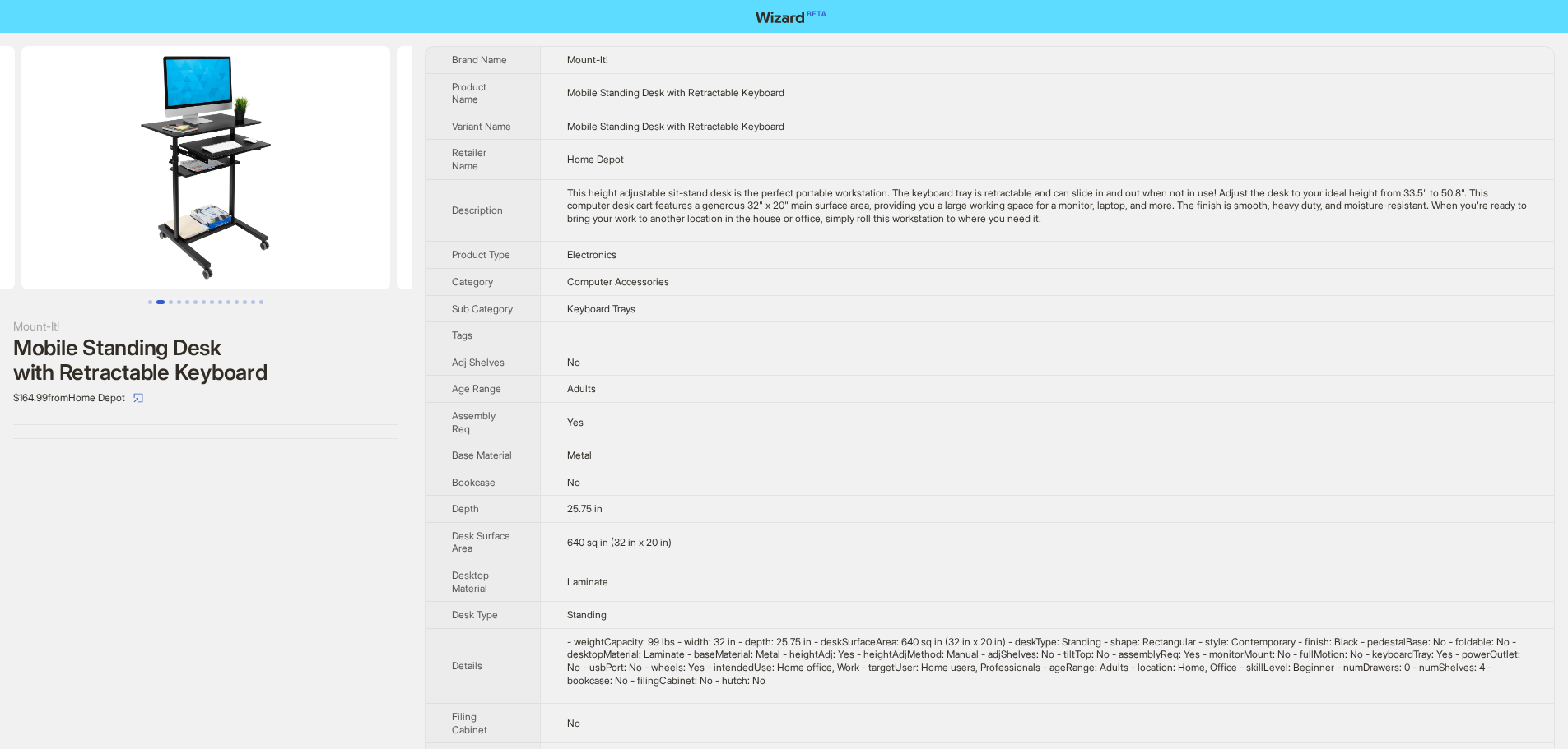
click at [239, 158] on img at bounding box center [206, 168] width 369 height 244
click at [256, 178] on img at bounding box center [206, 168] width 369 height 244
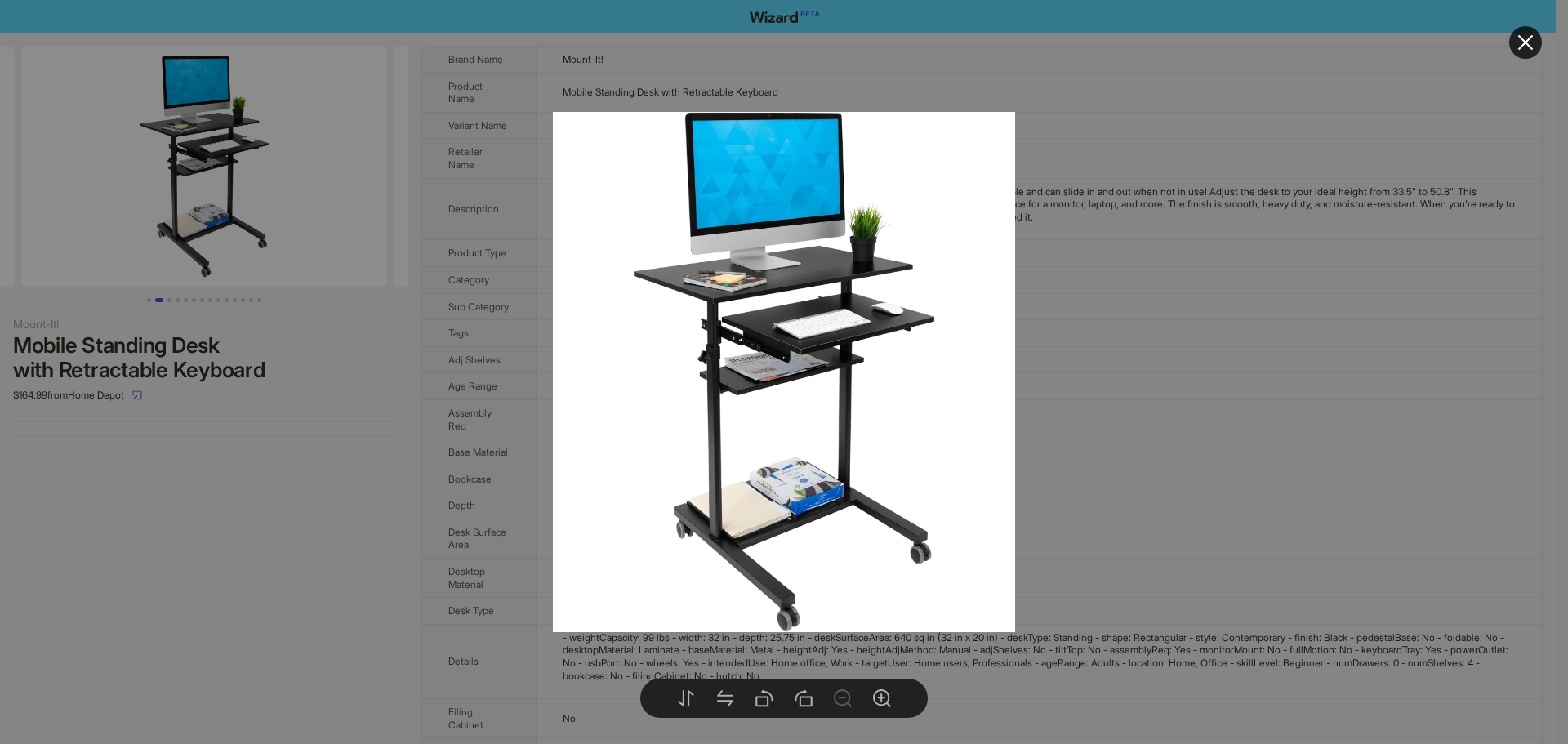
click at [351, 229] on div at bounding box center [784, 372] width 1568 height 744
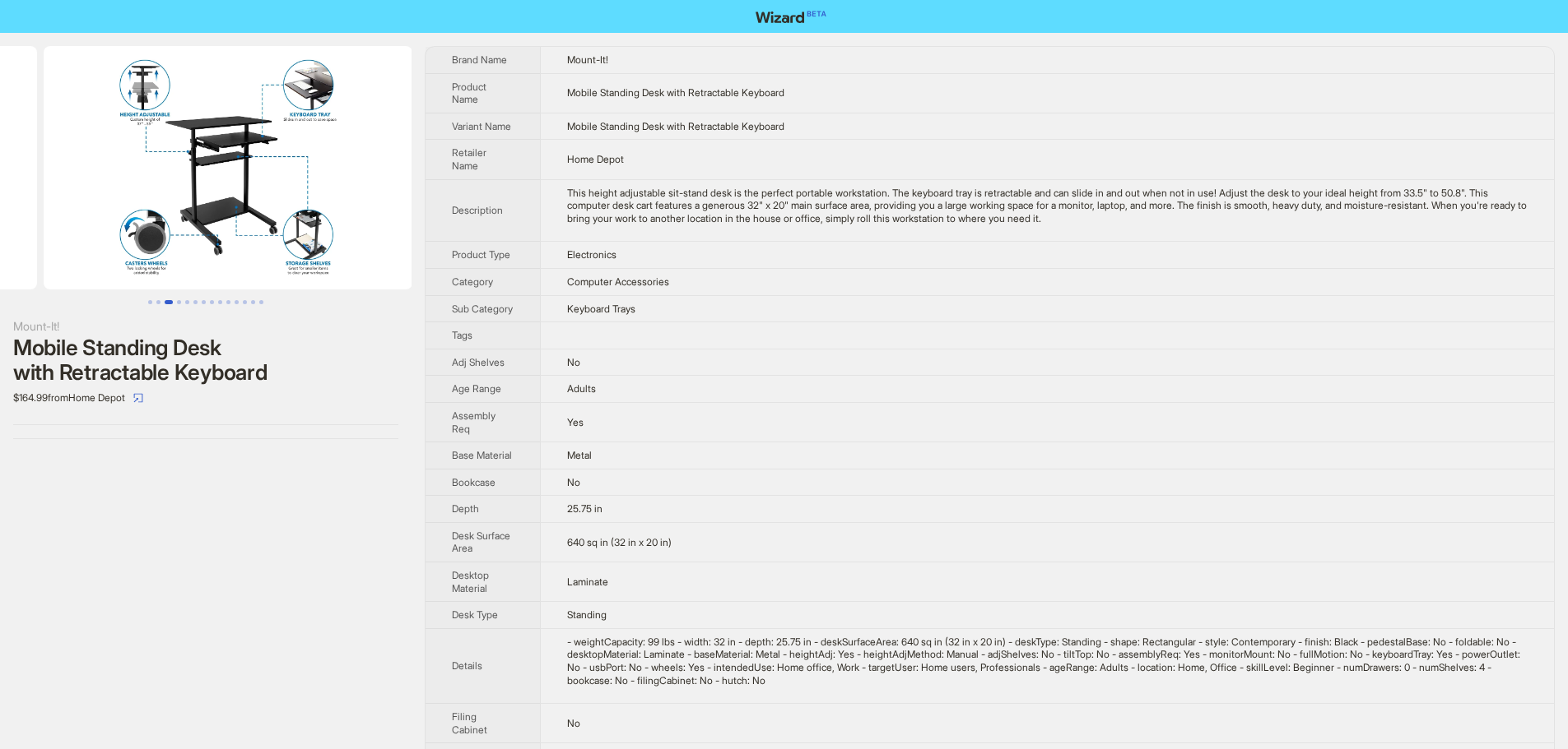
drag, startPoint x: 290, startPoint y: 223, endPoint x: 101, endPoint y: 218, distance: 189.1
click at [101, 218] on ul at bounding box center [206, 168] width 412 height 244
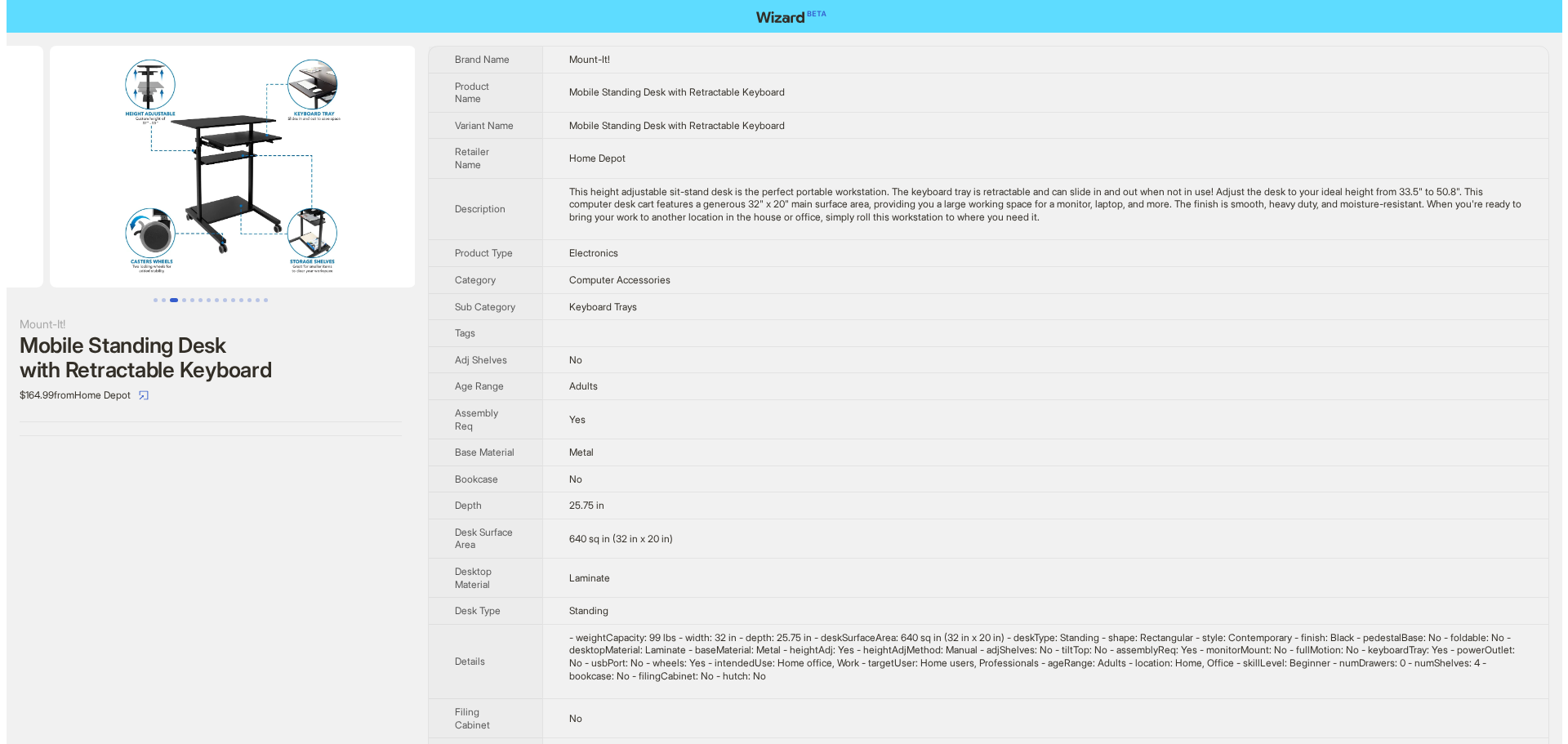
scroll to position [0, 745]
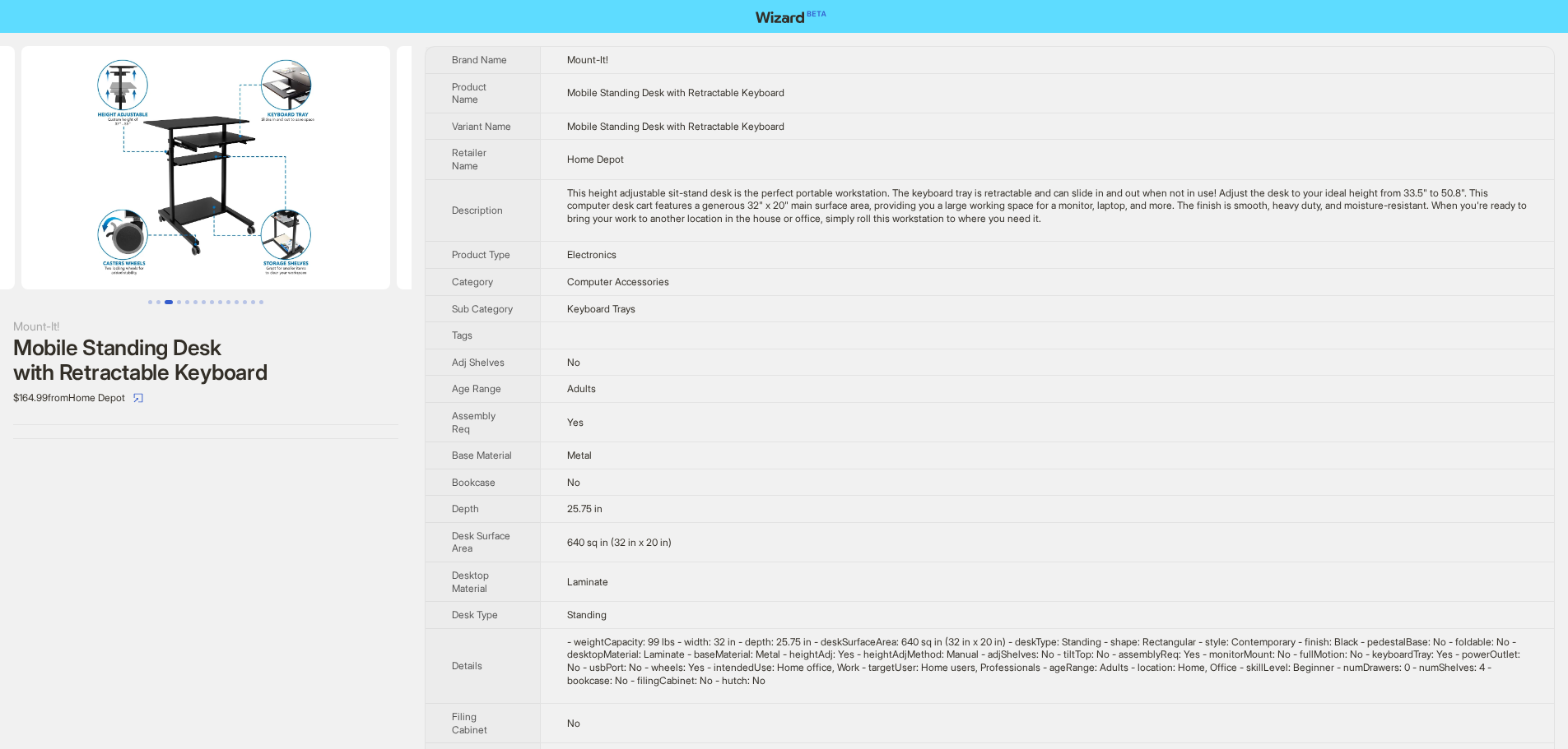
click at [259, 213] on img at bounding box center [206, 168] width 369 height 244
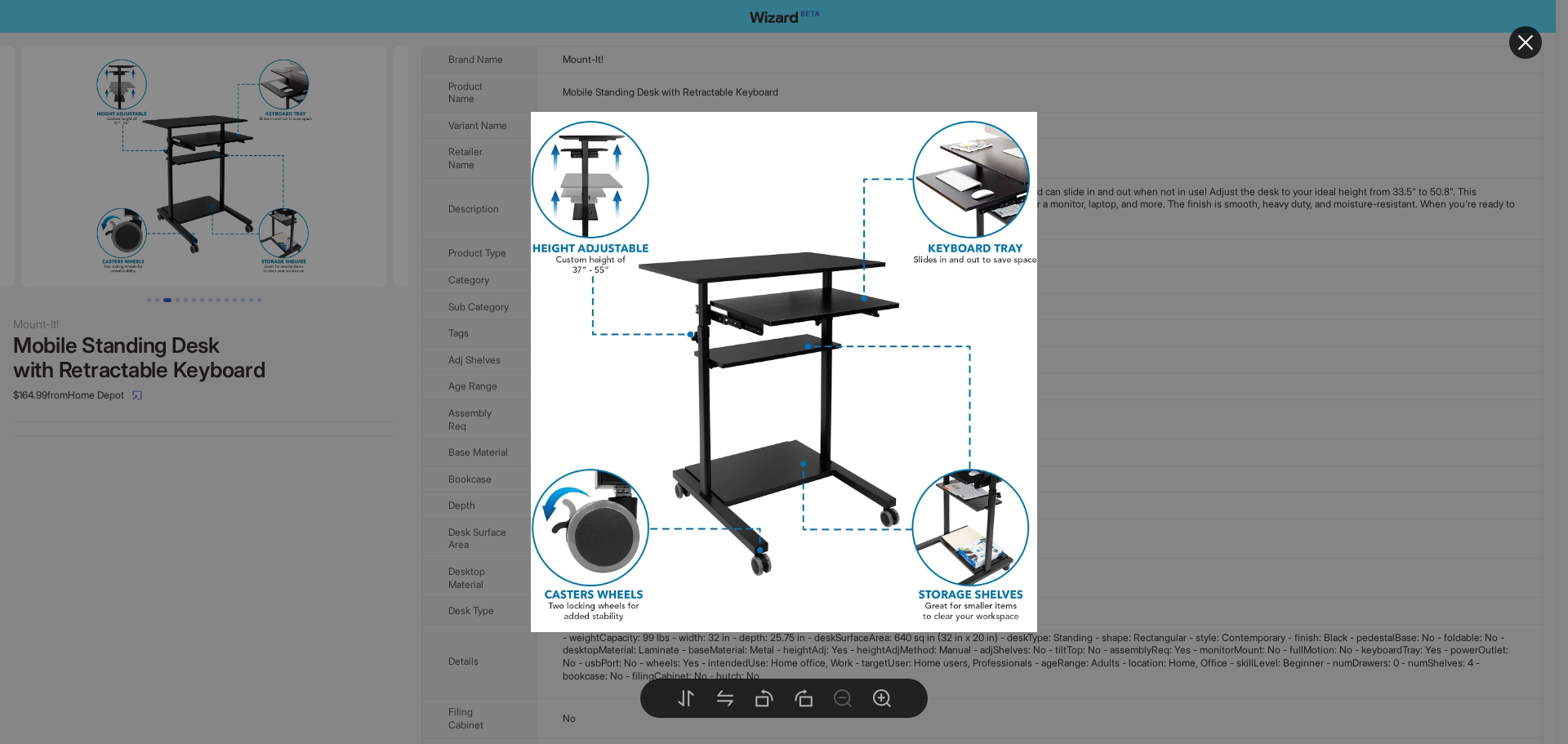
click at [1192, 355] on div at bounding box center [784, 372] width 1568 height 744
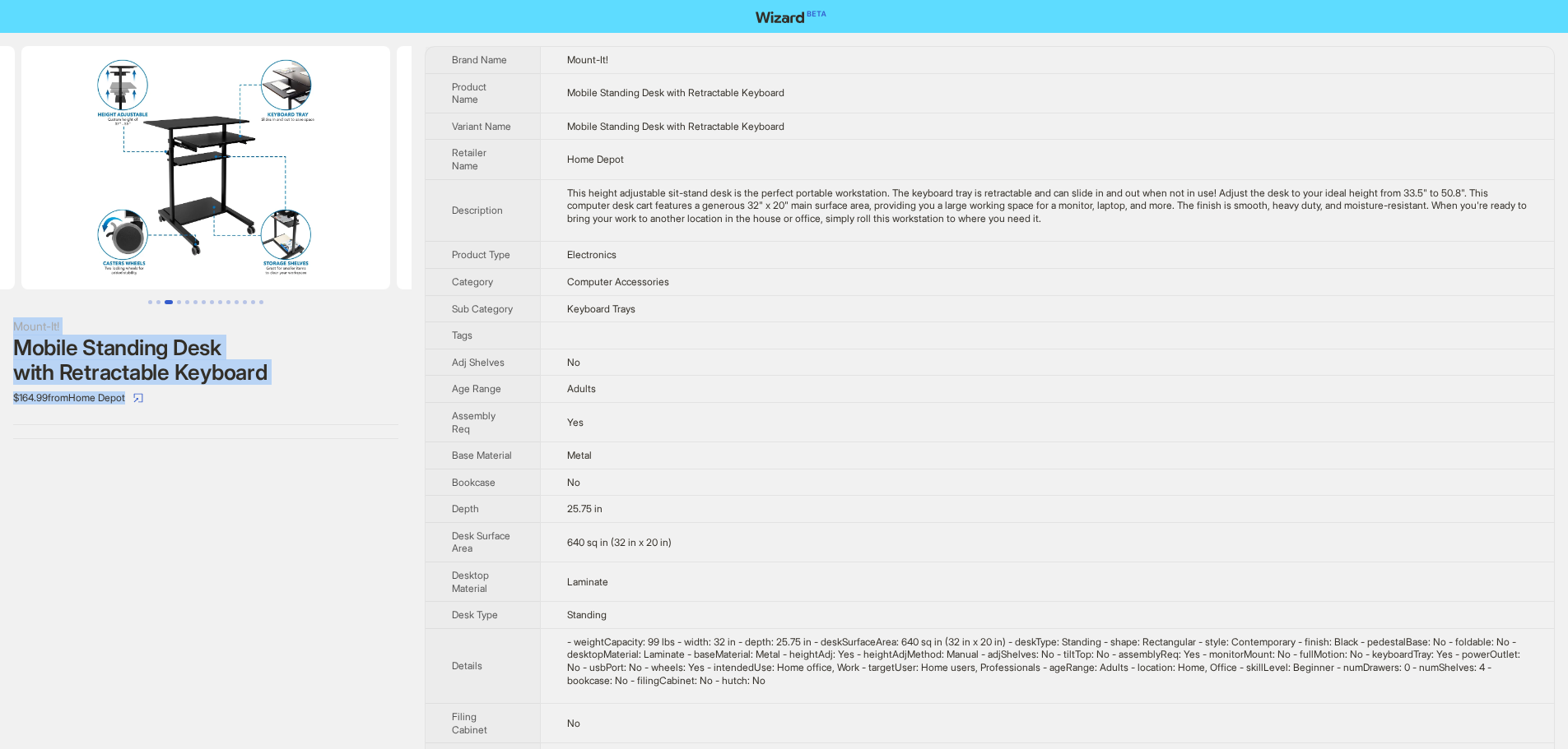
drag, startPoint x: 396, startPoint y: 250, endPoint x: 371, endPoint y: 248, distance: 25.1
click at [371, 248] on div "Mount-It! Mobile Standing Desk with Retractable Keyboard $164.99 from Home Depo…" at bounding box center [784, 735] width 1568 height 1405
click at [318, 248] on img at bounding box center [206, 168] width 369 height 244
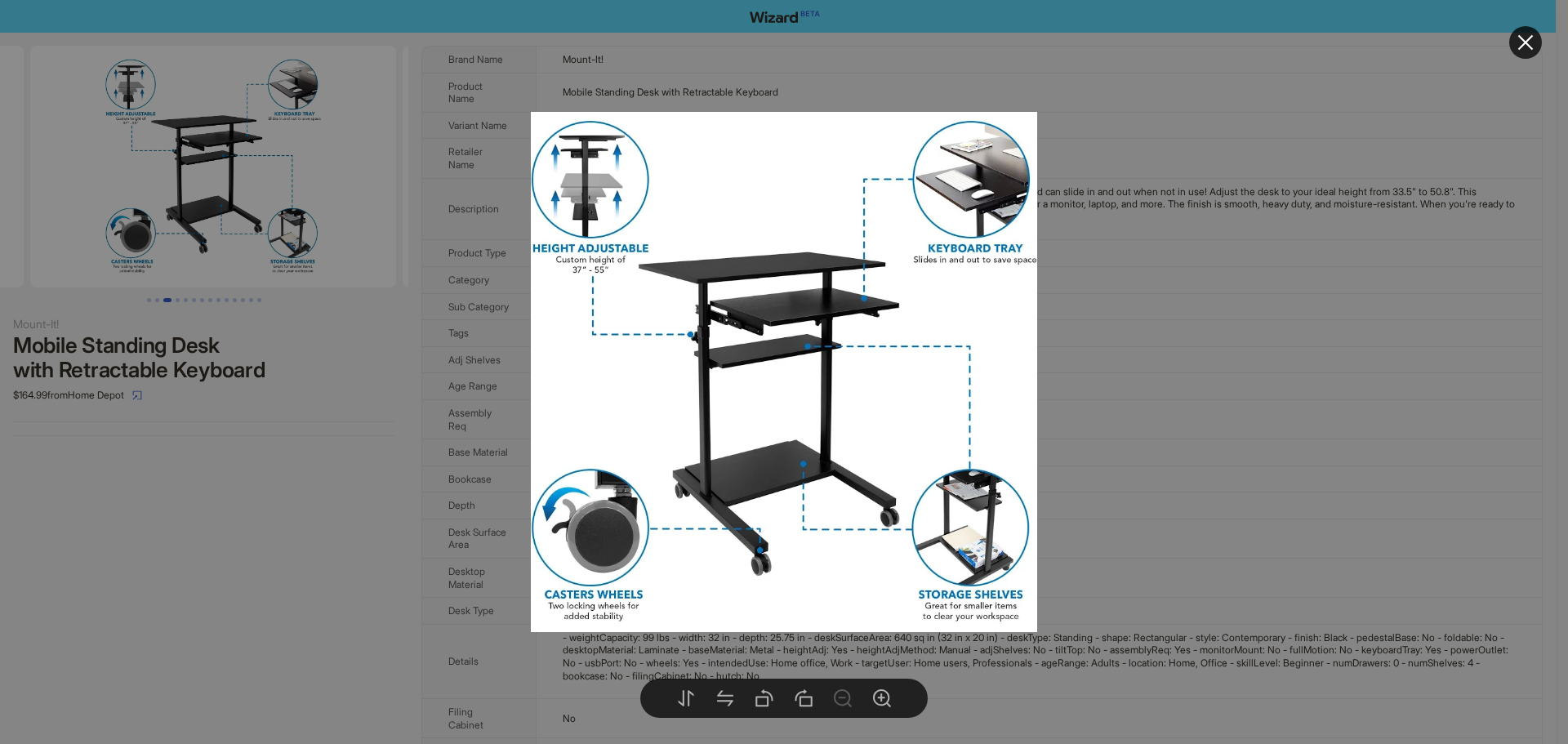
drag, startPoint x: 1352, startPoint y: 294, endPoint x: 789, endPoint y: 263, distance: 563.9
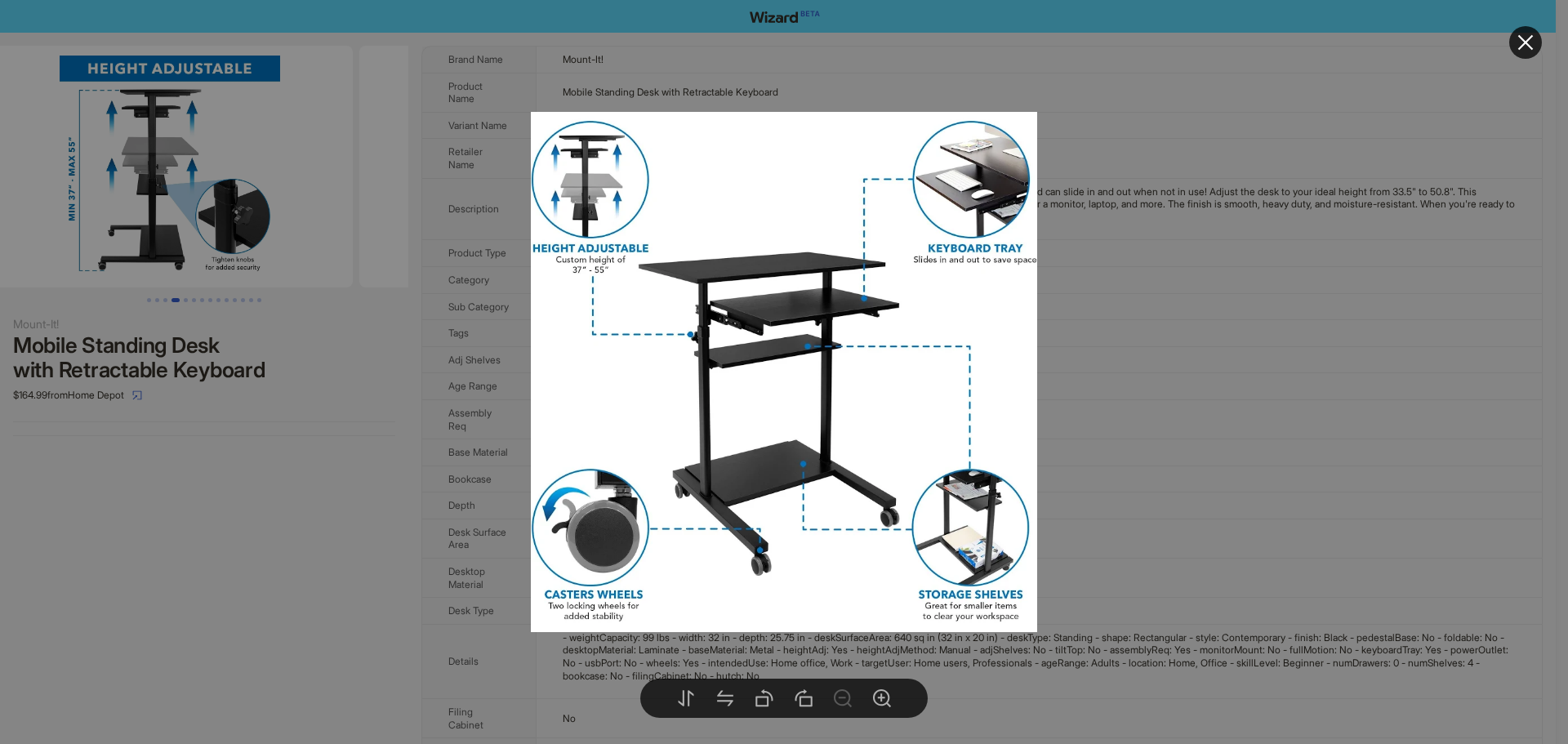
drag, startPoint x: 274, startPoint y: 199, endPoint x: 252, endPoint y: 197, distance: 22.1
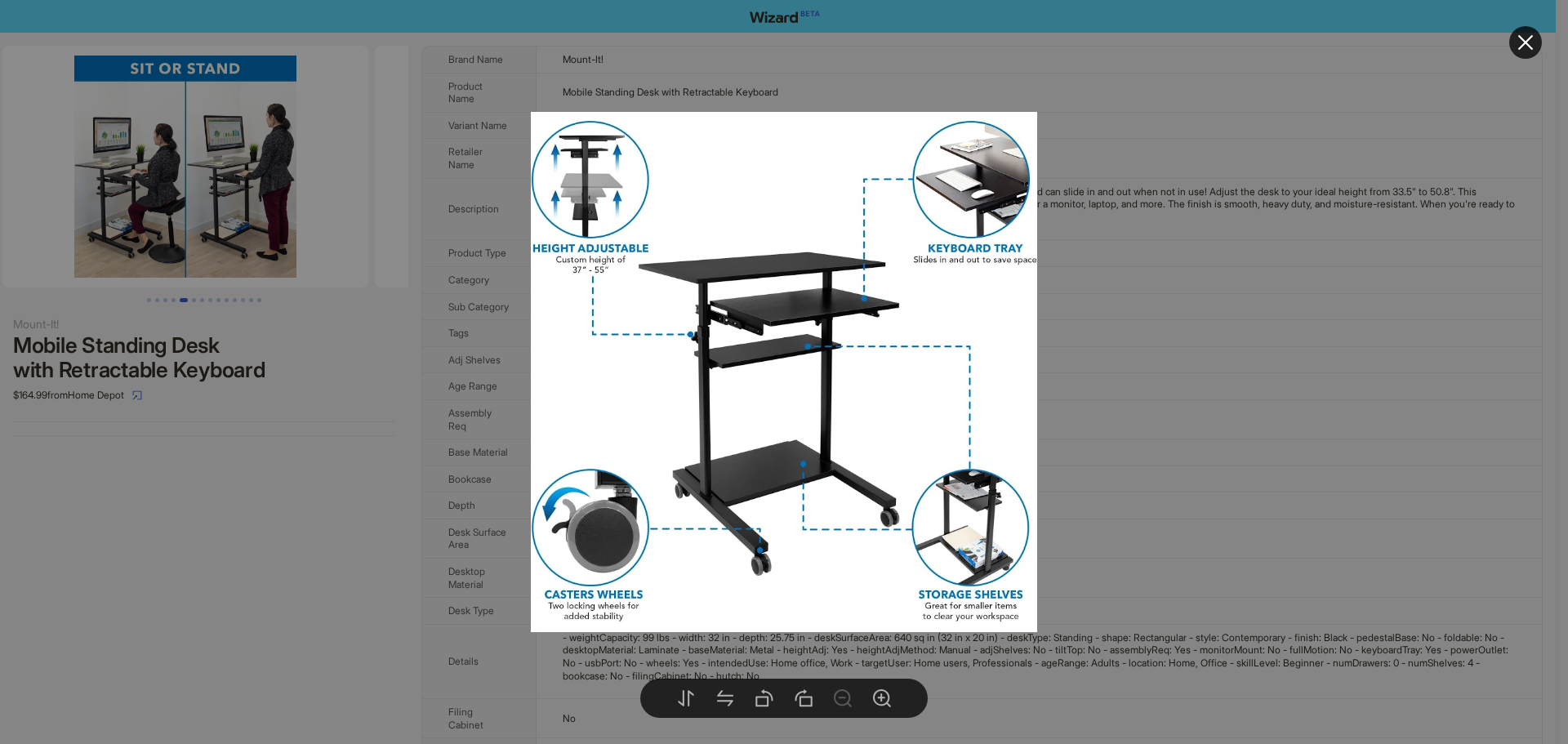
drag, startPoint x: 290, startPoint y: 201, endPoint x: 29, endPoint y: 228, distance: 262.4
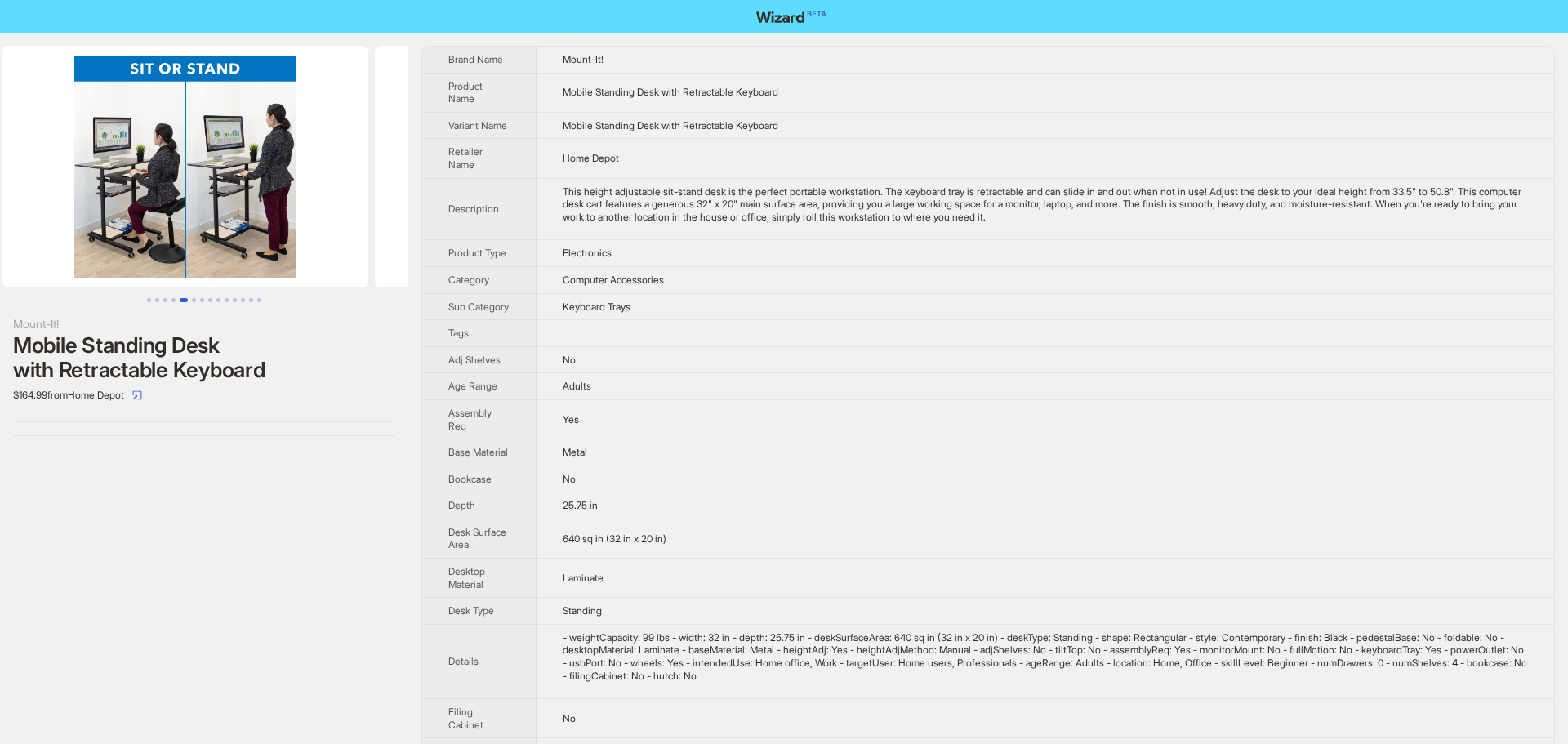
scroll to position [0, 1491]
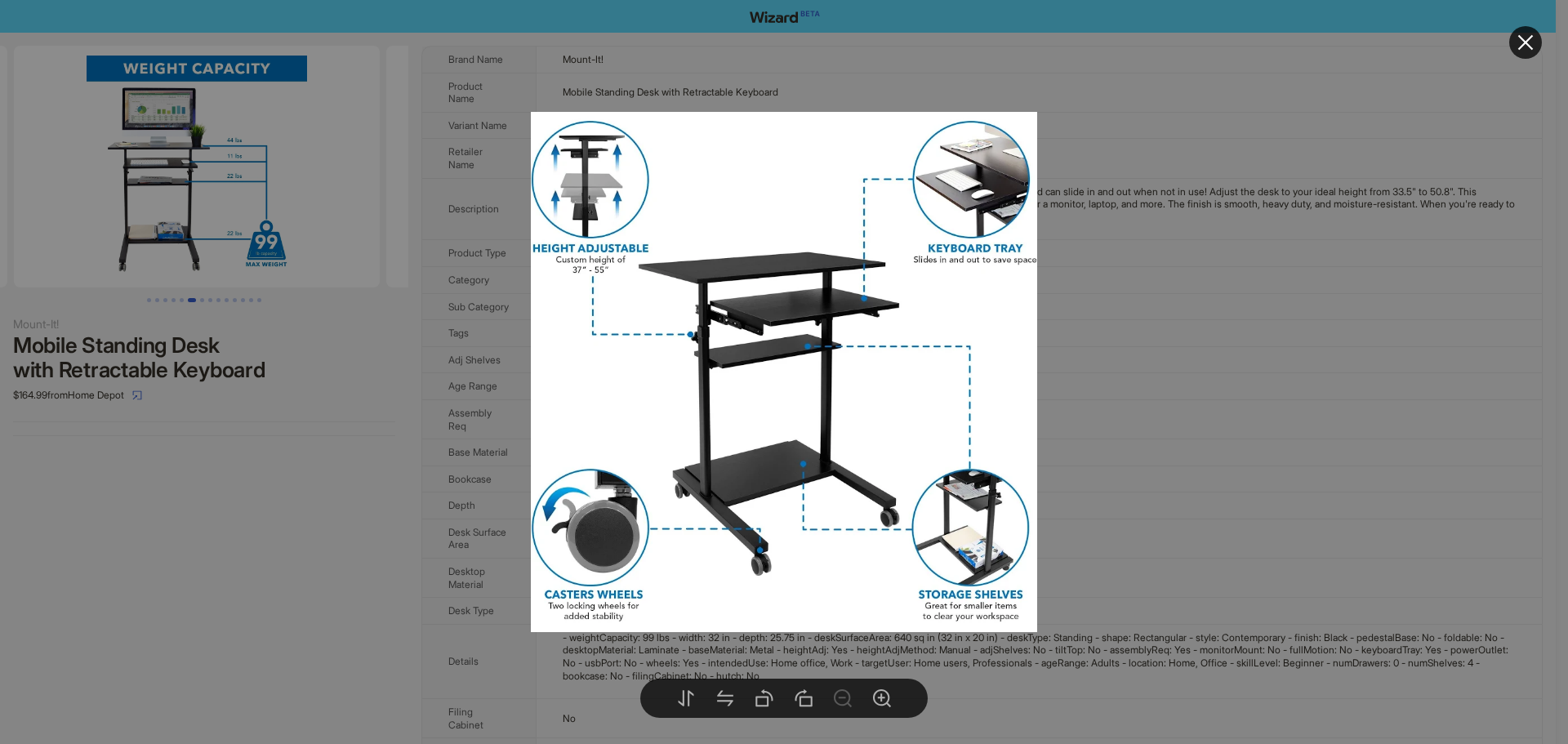
drag, startPoint x: 292, startPoint y: 223, endPoint x: 39, endPoint y: 215, distance: 253.1
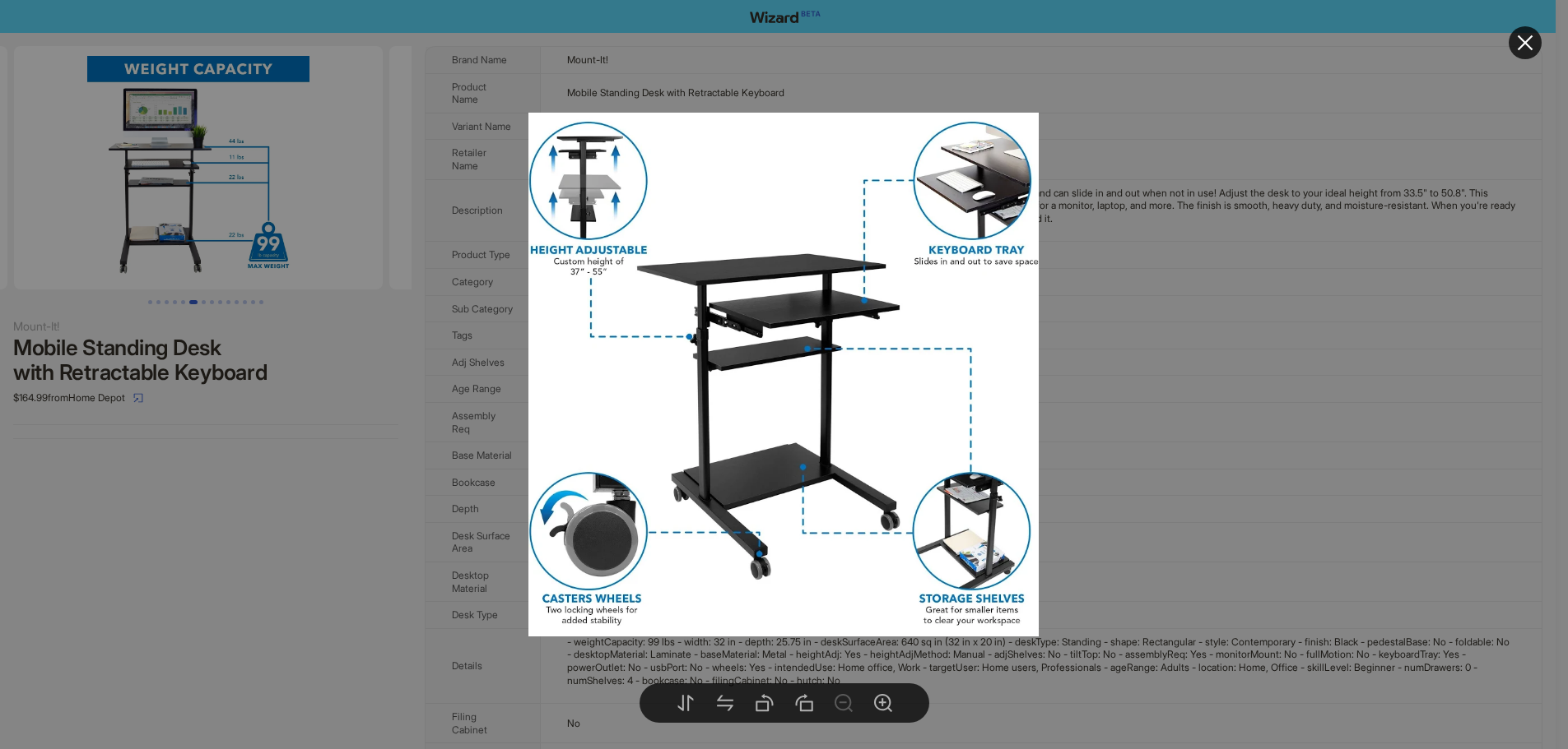
scroll to position [0, 1876]
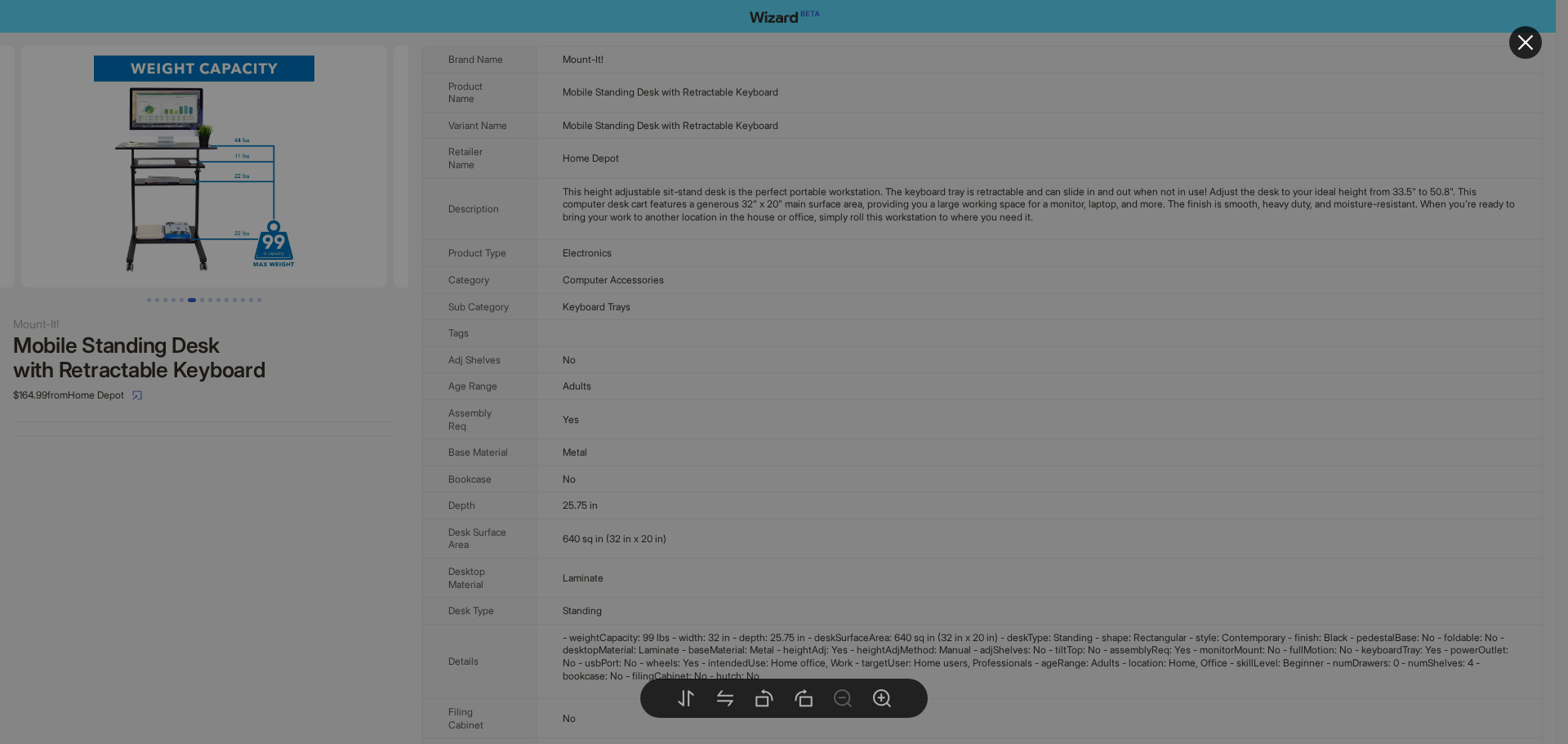
click at [261, 203] on body "Mount-It! Mobile Standing Desk with Retractable Keyboard $164.99 from Home Depo…" at bounding box center [778, 714] width 1556 height 1428
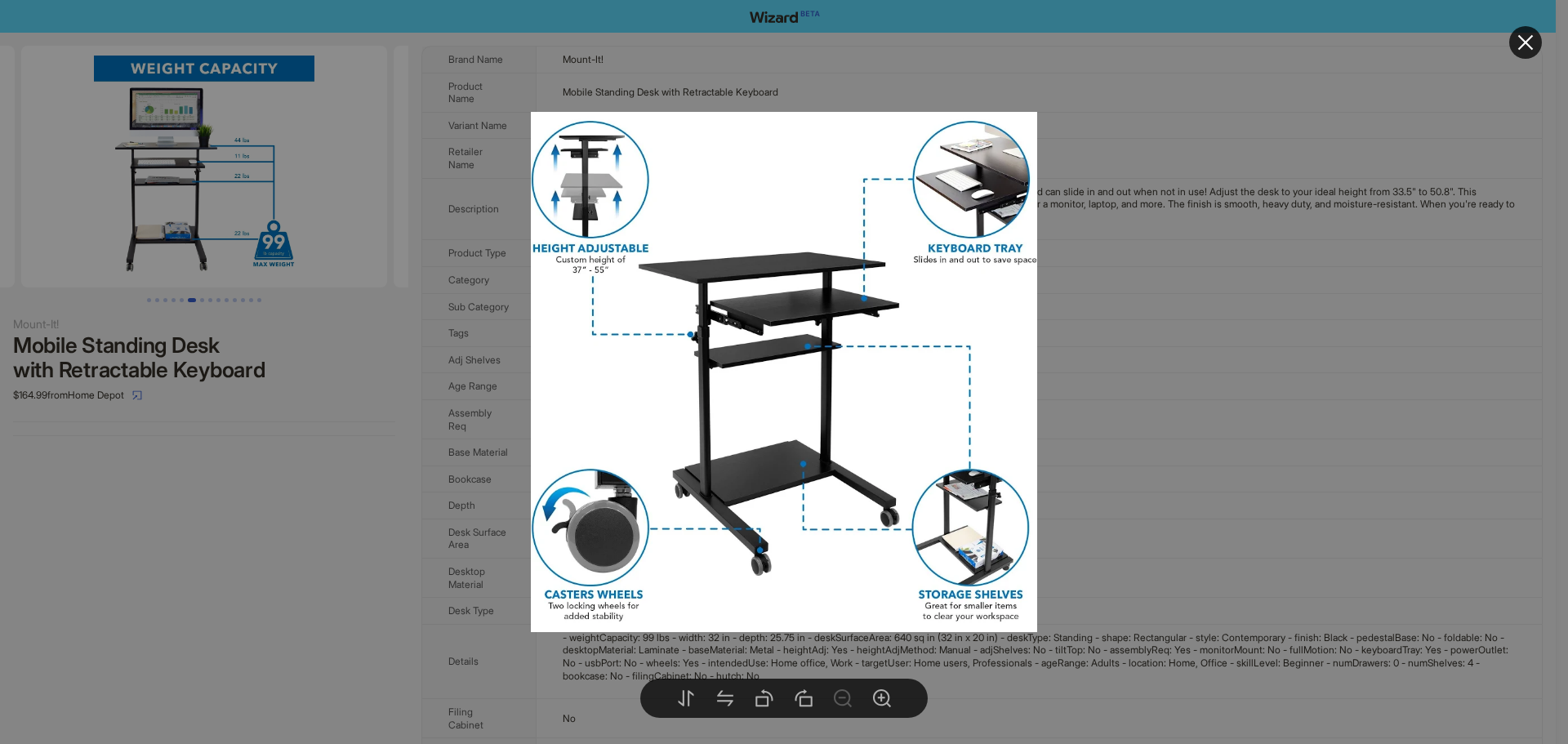
click at [285, 208] on div at bounding box center [784, 372] width 1568 height 744
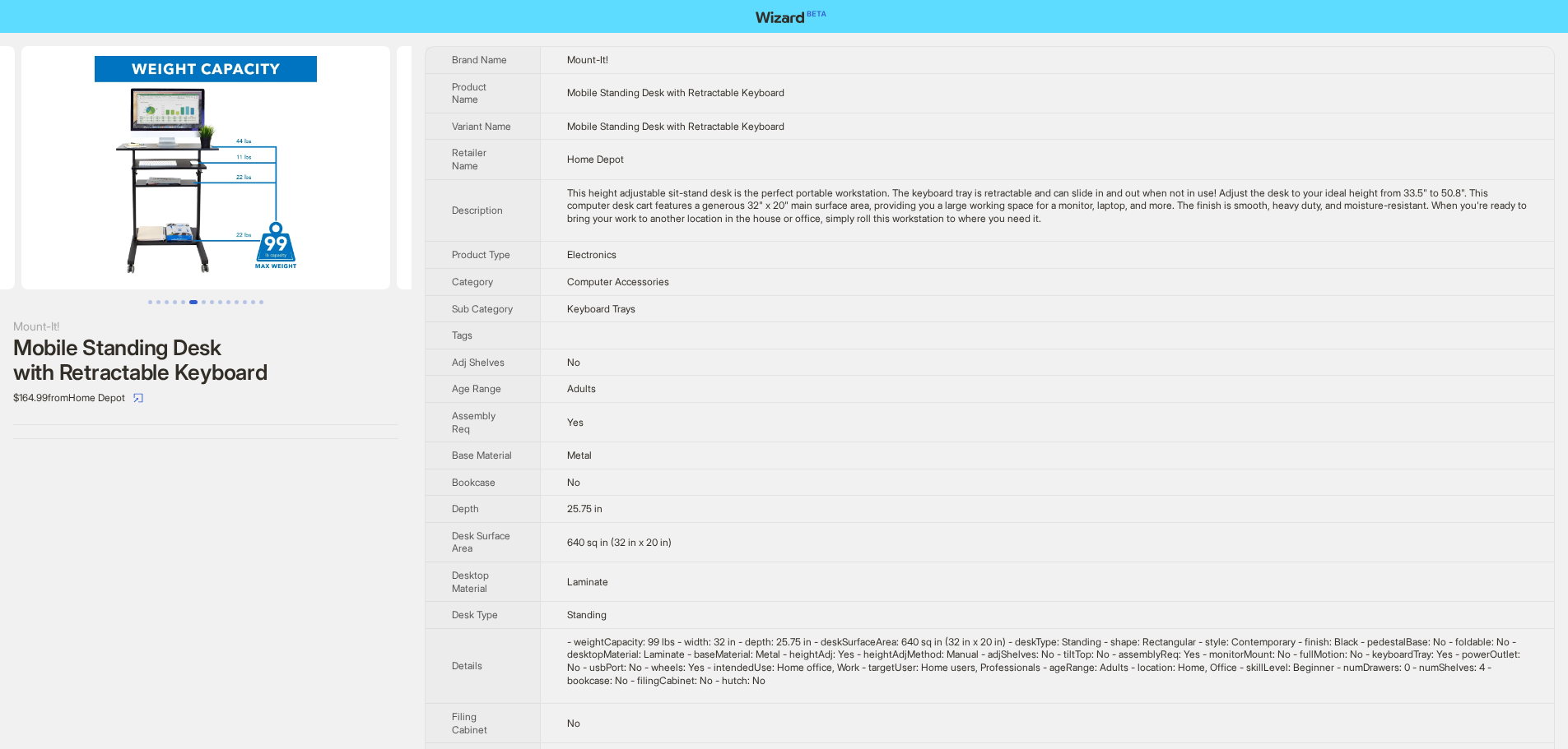
click at [287, 210] on img at bounding box center [206, 168] width 369 height 244
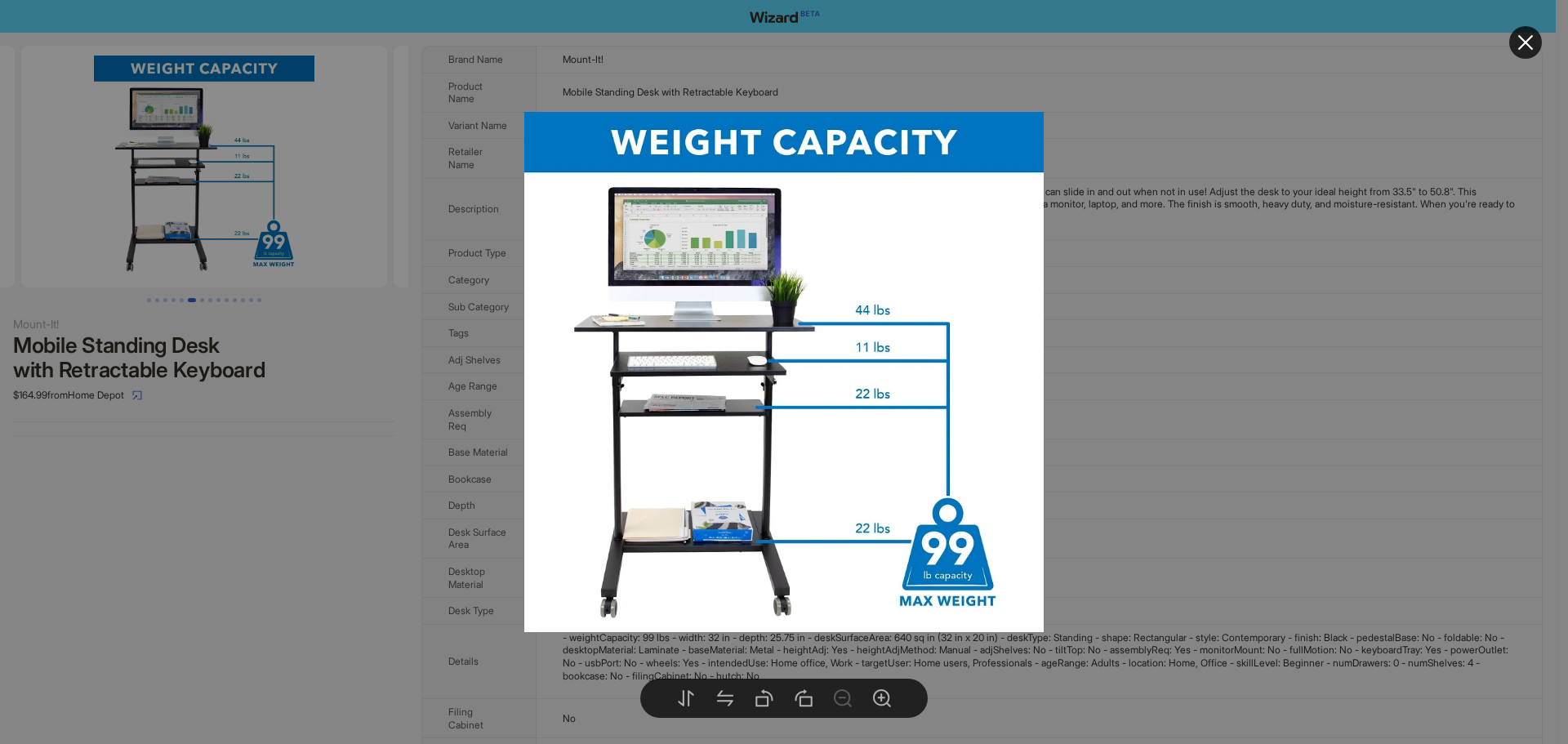
click at [285, 208] on div at bounding box center [784, 372] width 1568 height 744
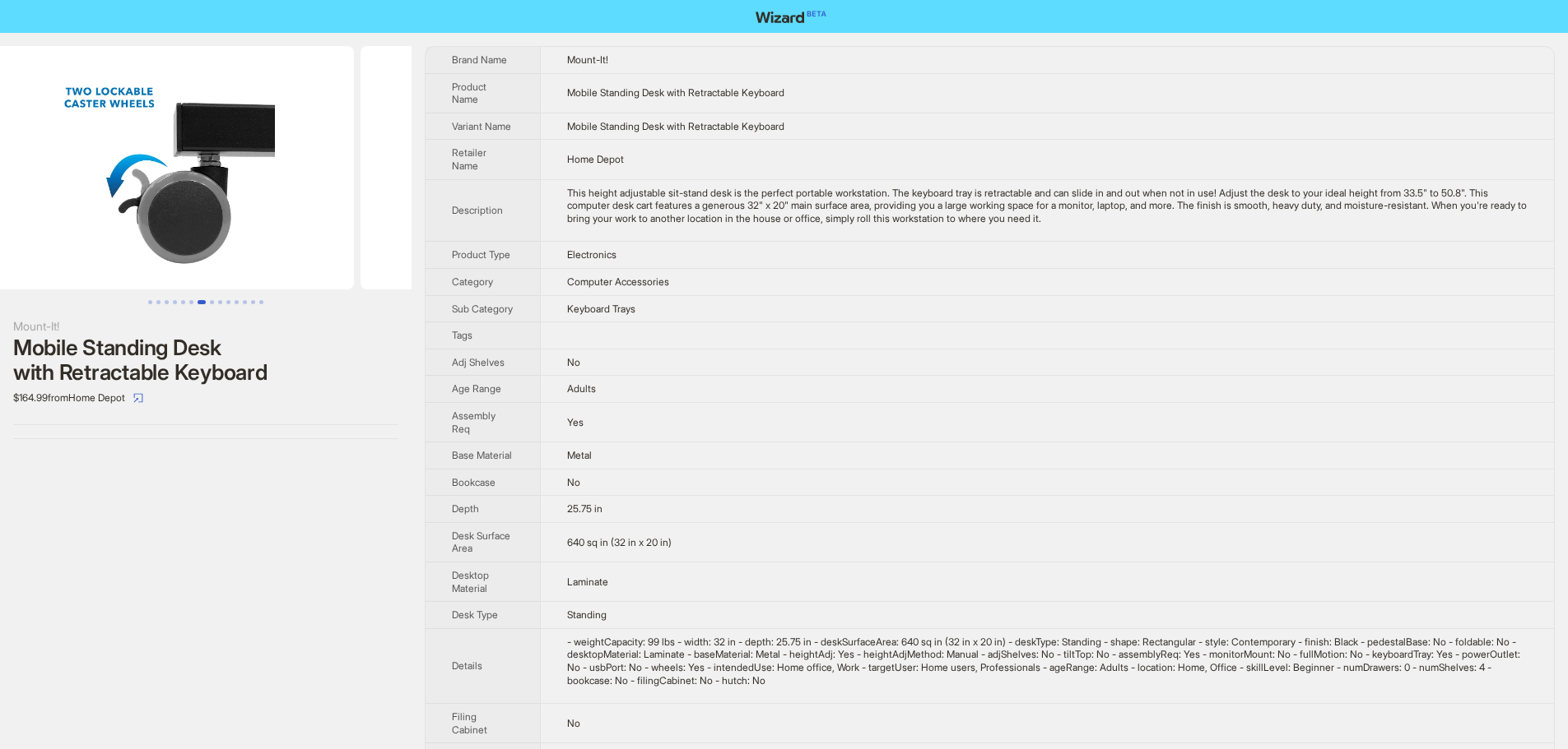
drag, startPoint x: 308, startPoint y: 210, endPoint x: 34, endPoint y: 216, distance: 274.1
click at [34, 216] on ul at bounding box center [206, 168] width 412 height 244
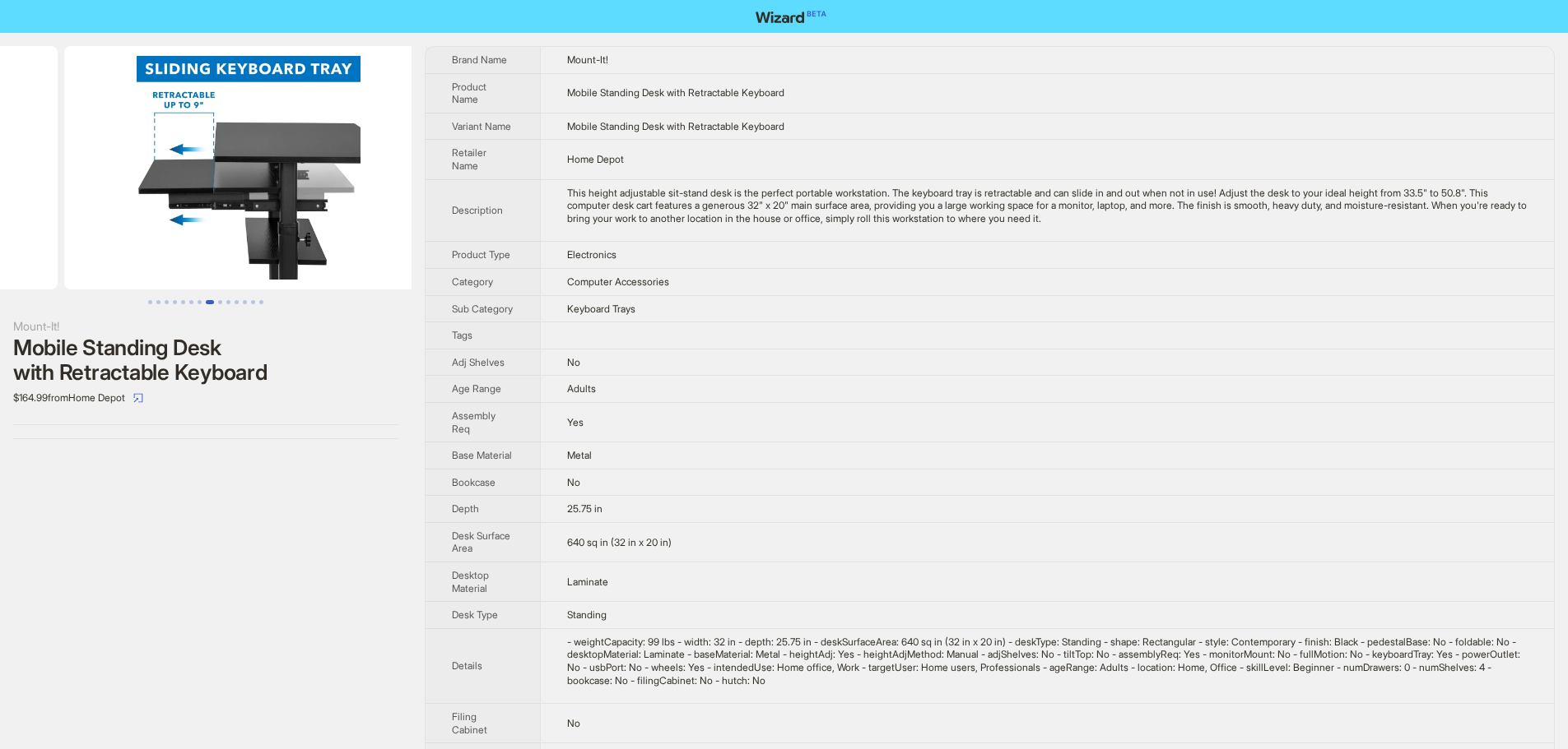
drag, startPoint x: 276, startPoint y: 216, endPoint x: 56, endPoint y: 216, distance: 220.0
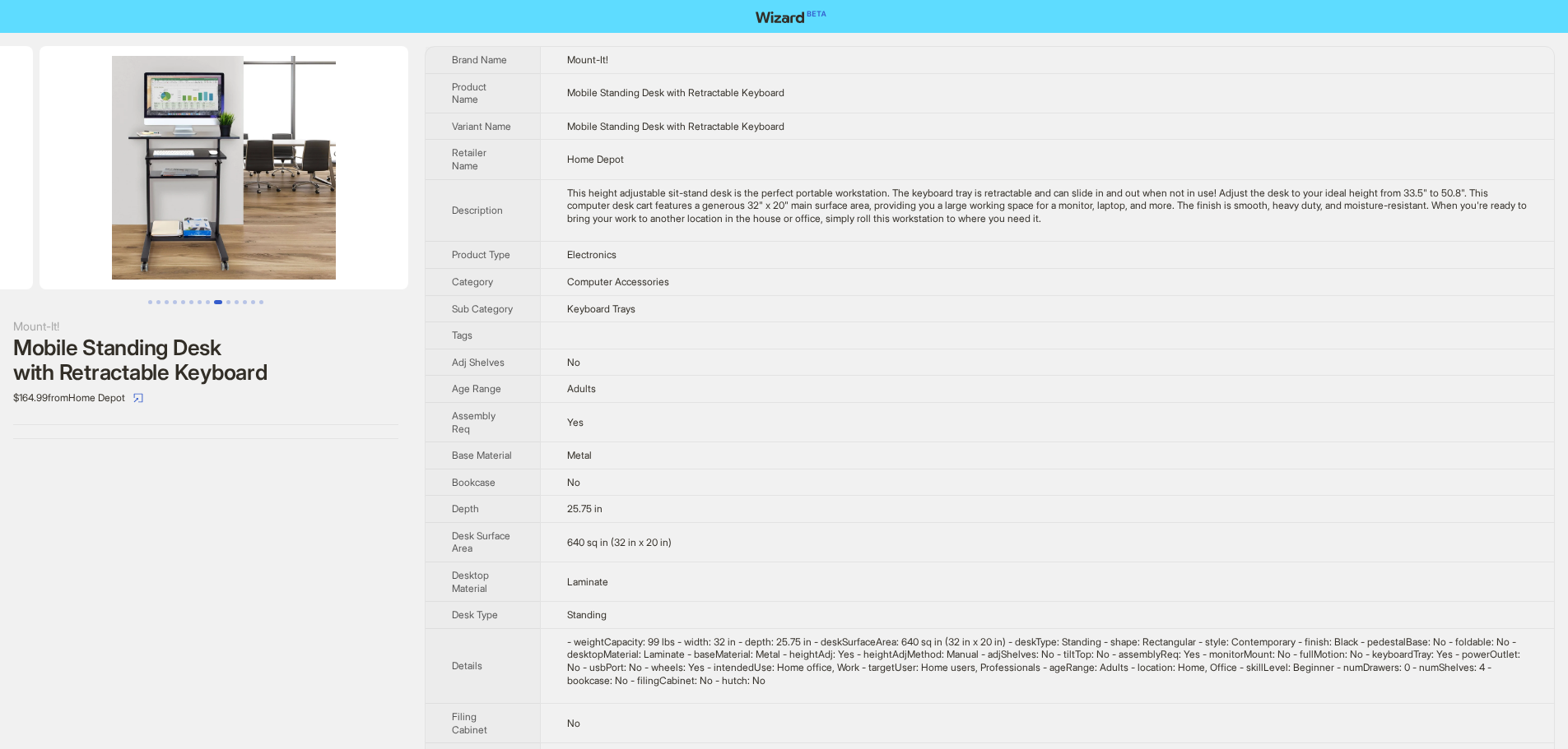
drag, startPoint x: 297, startPoint y: 160, endPoint x: 60, endPoint y: 157, distance: 237.0
click at [60, 157] on ul at bounding box center [206, 168] width 412 height 244
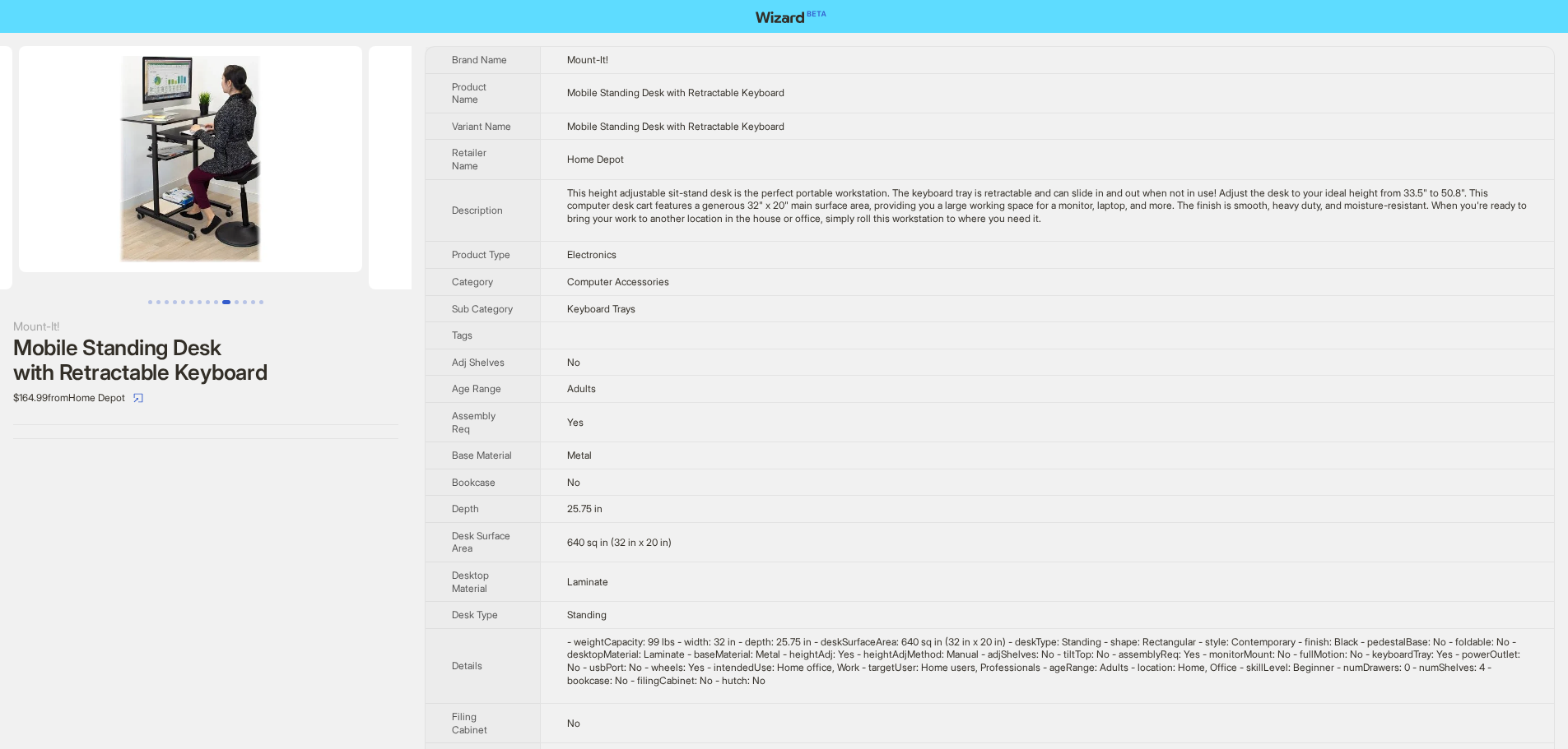
drag, startPoint x: 293, startPoint y: 168, endPoint x: 41, endPoint y: 161, distance: 252.1
click at [41, 161] on ul at bounding box center [206, 168] width 412 height 244
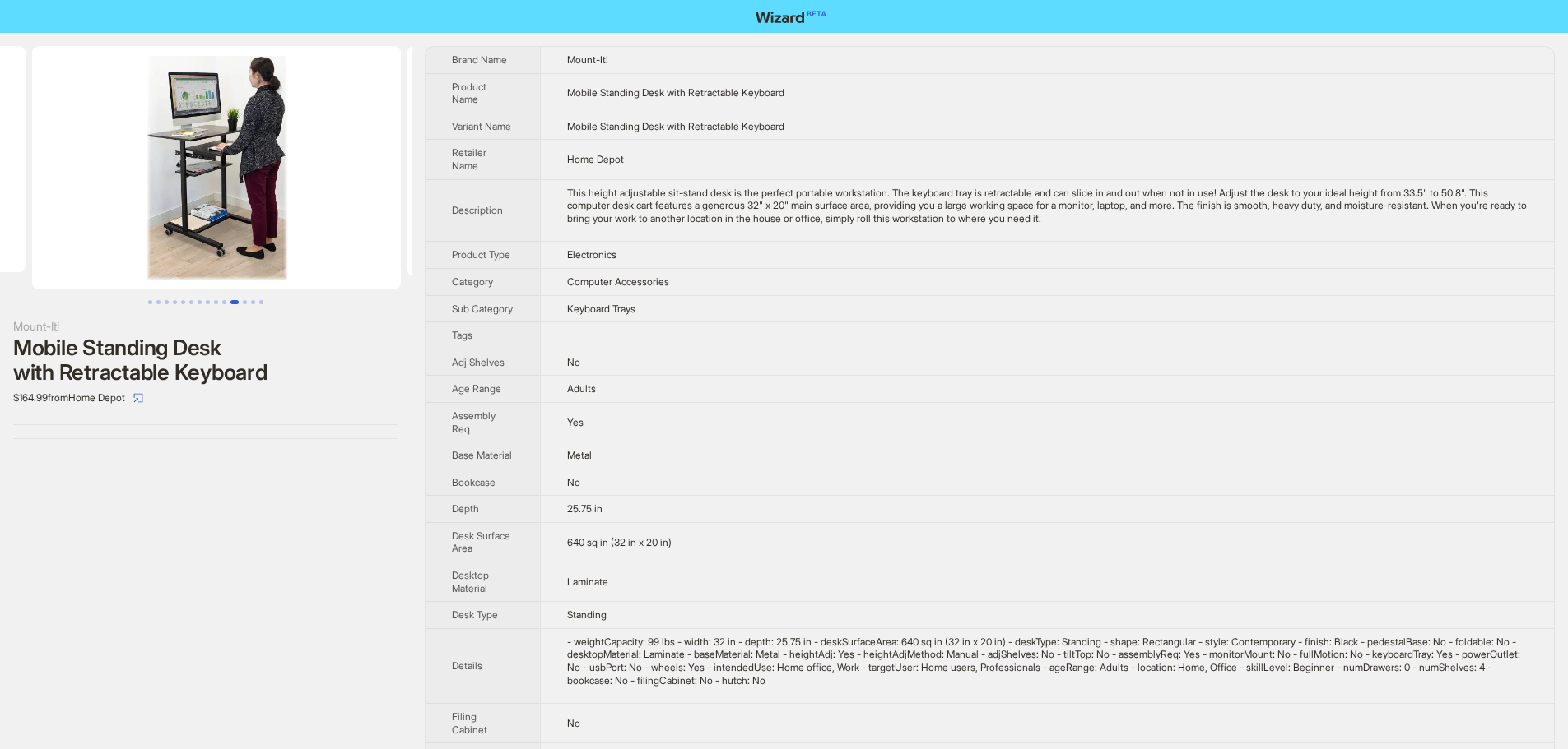
drag, startPoint x: 265, startPoint y: 179, endPoint x: 31, endPoint y: 181, distance: 234.0
click at [31, 181] on ul at bounding box center [206, 168] width 412 height 244
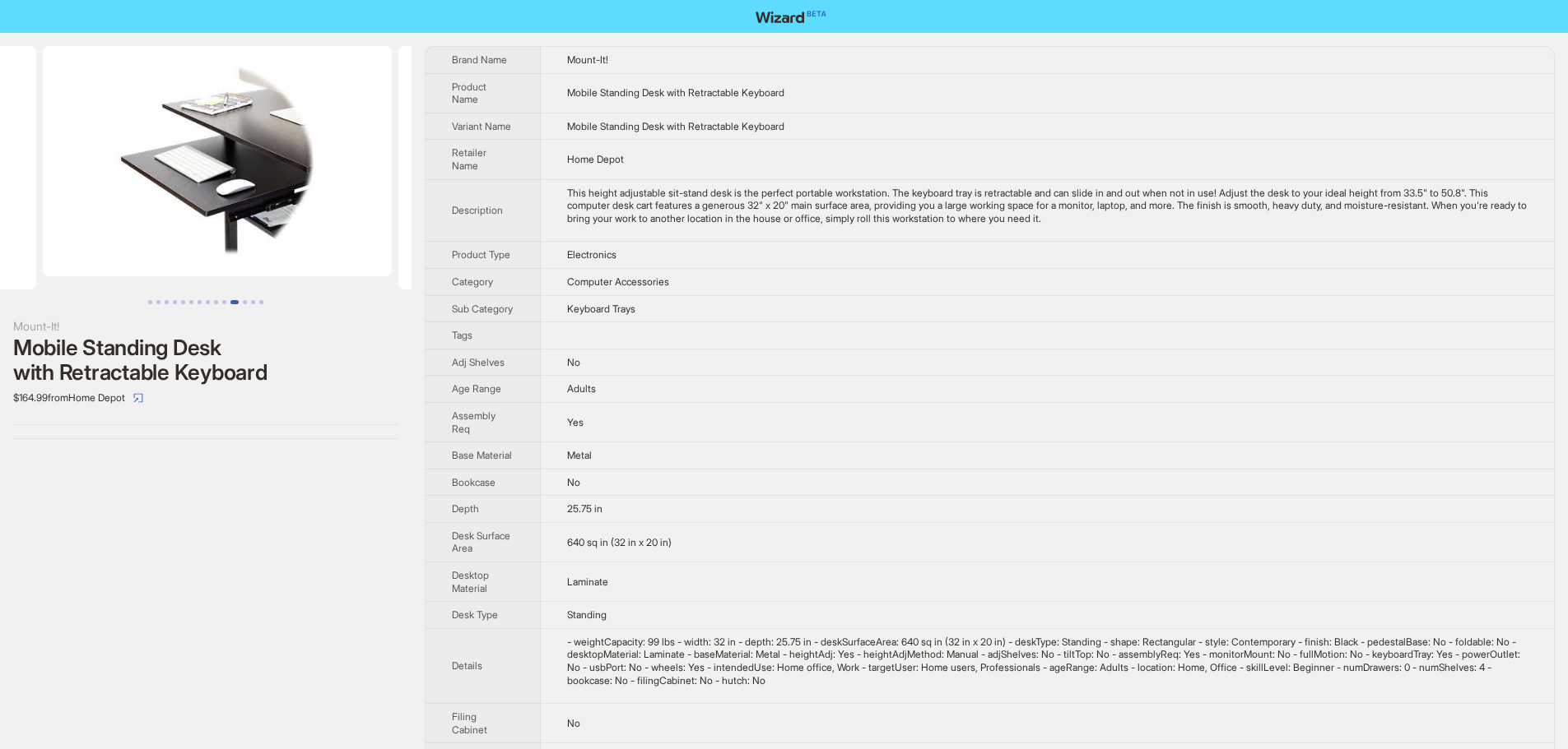
drag, startPoint x: 251, startPoint y: 188, endPoint x: 28, endPoint y: 184, distance: 223.0
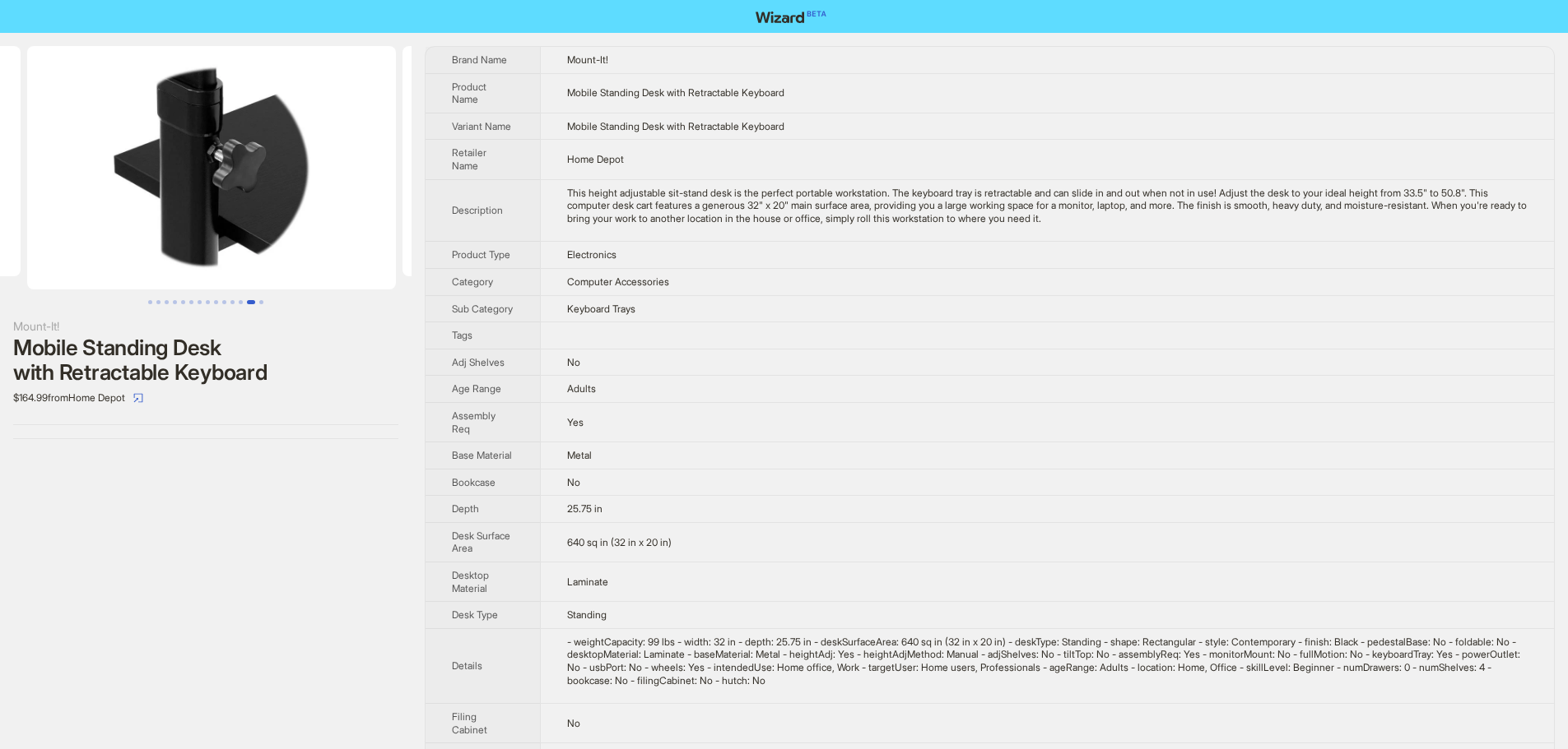
drag, startPoint x: 287, startPoint y: 201, endPoint x: 47, endPoint y: 196, distance: 240.1
click at [47, 196] on ul at bounding box center [206, 168] width 412 height 244
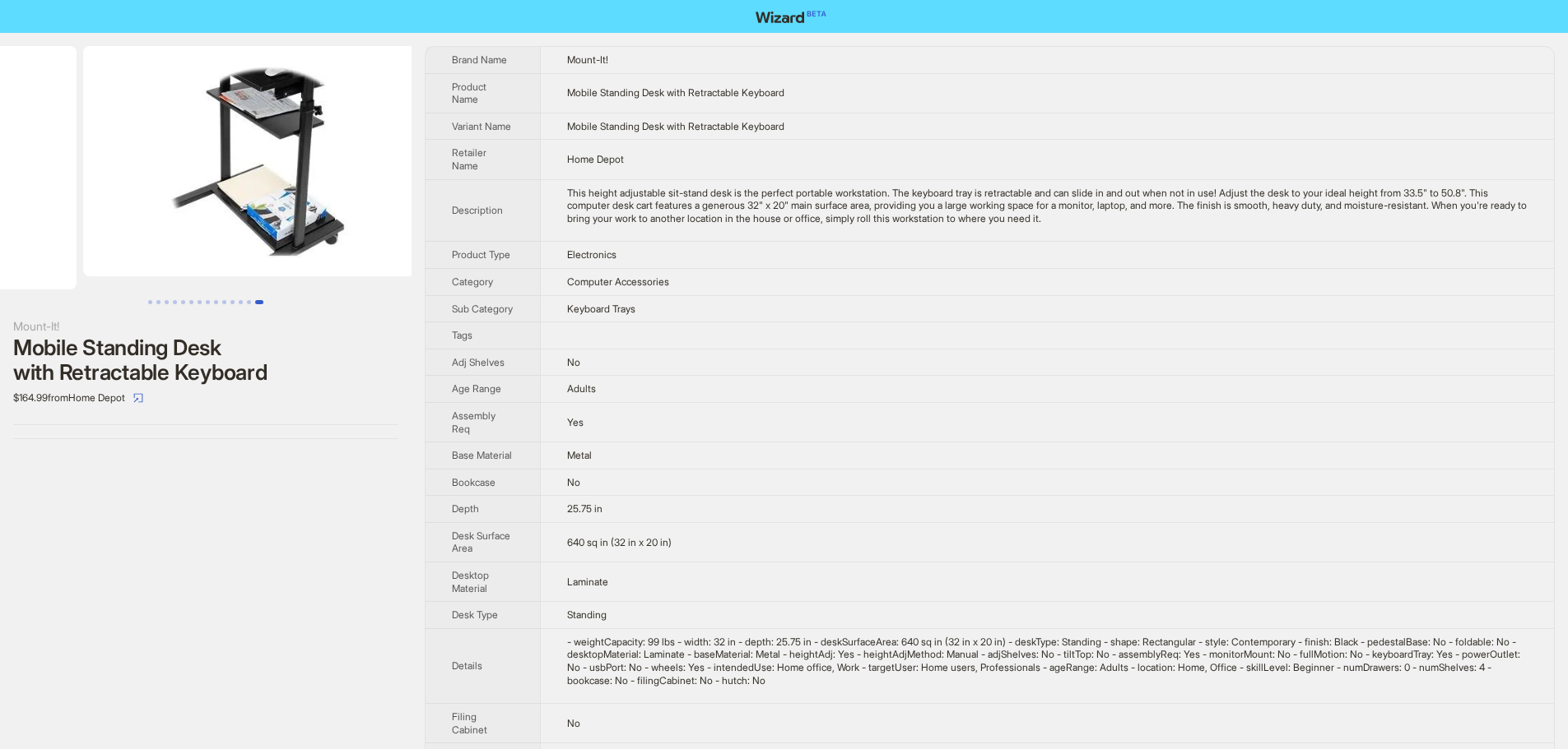
scroll to position [0, 4814]
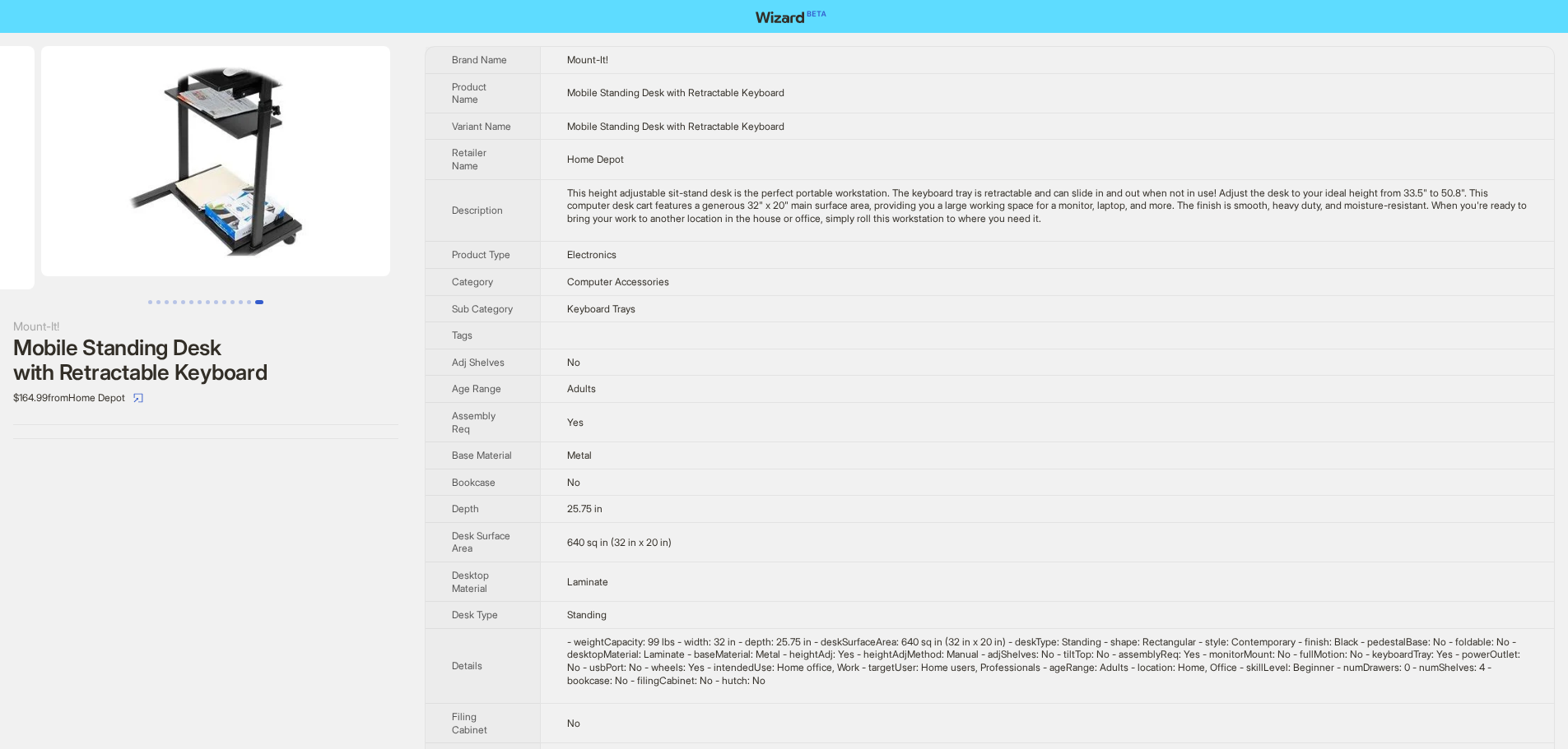
drag, startPoint x: 295, startPoint y: 197, endPoint x: 57, endPoint y: 201, distance: 238.0
click at [57, 201] on ul at bounding box center [206, 168] width 412 height 244
drag, startPoint x: 293, startPoint y: 209, endPoint x: 65, endPoint y: 210, distance: 228.0
click at [65, 210] on img at bounding box center [216, 161] width 349 height 230
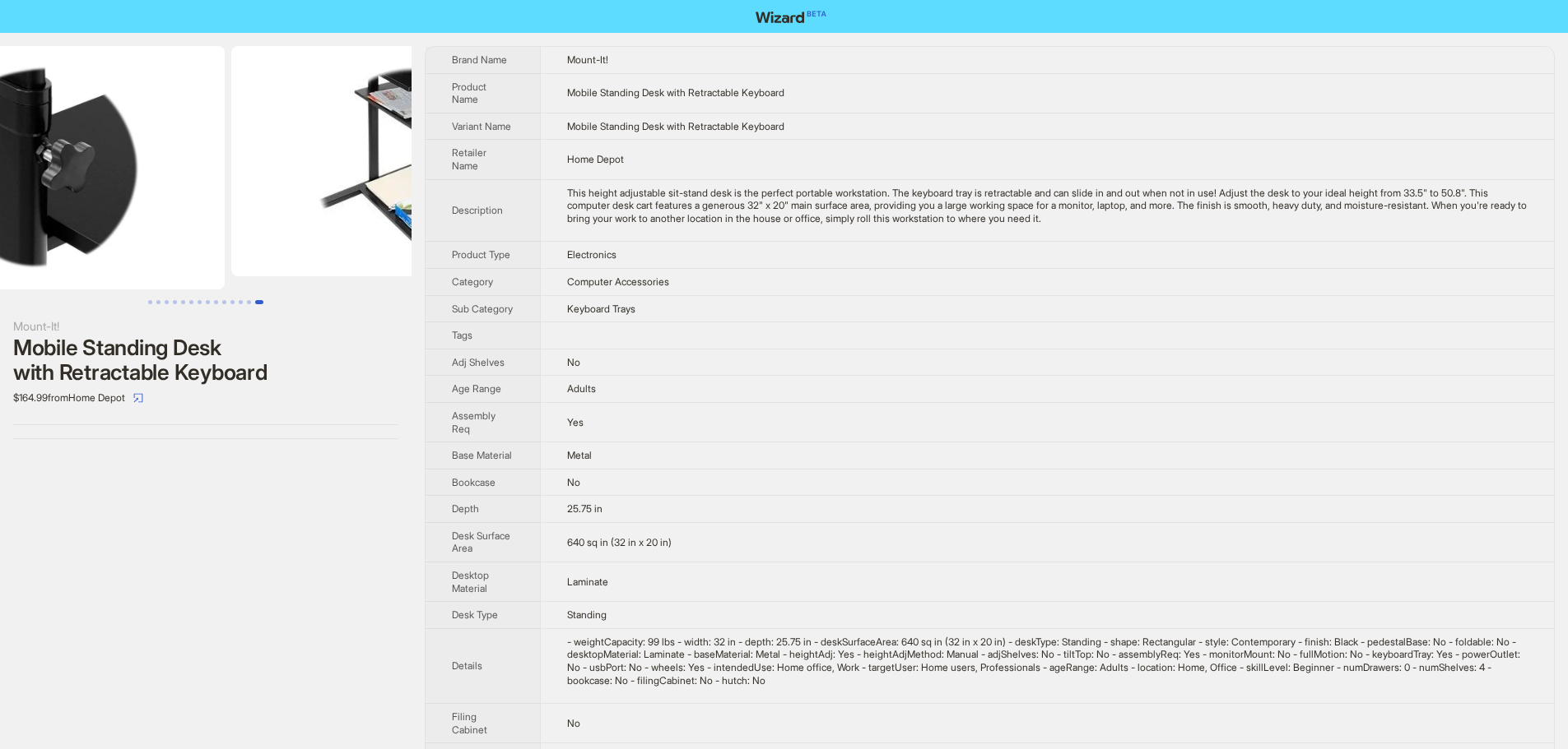
drag, startPoint x: 155, startPoint y: 213, endPoint x: 311, endPoint y: 208, distance: 156.1
click at [287, 208] on img at bounding box center [406, 161] width 349 height 230
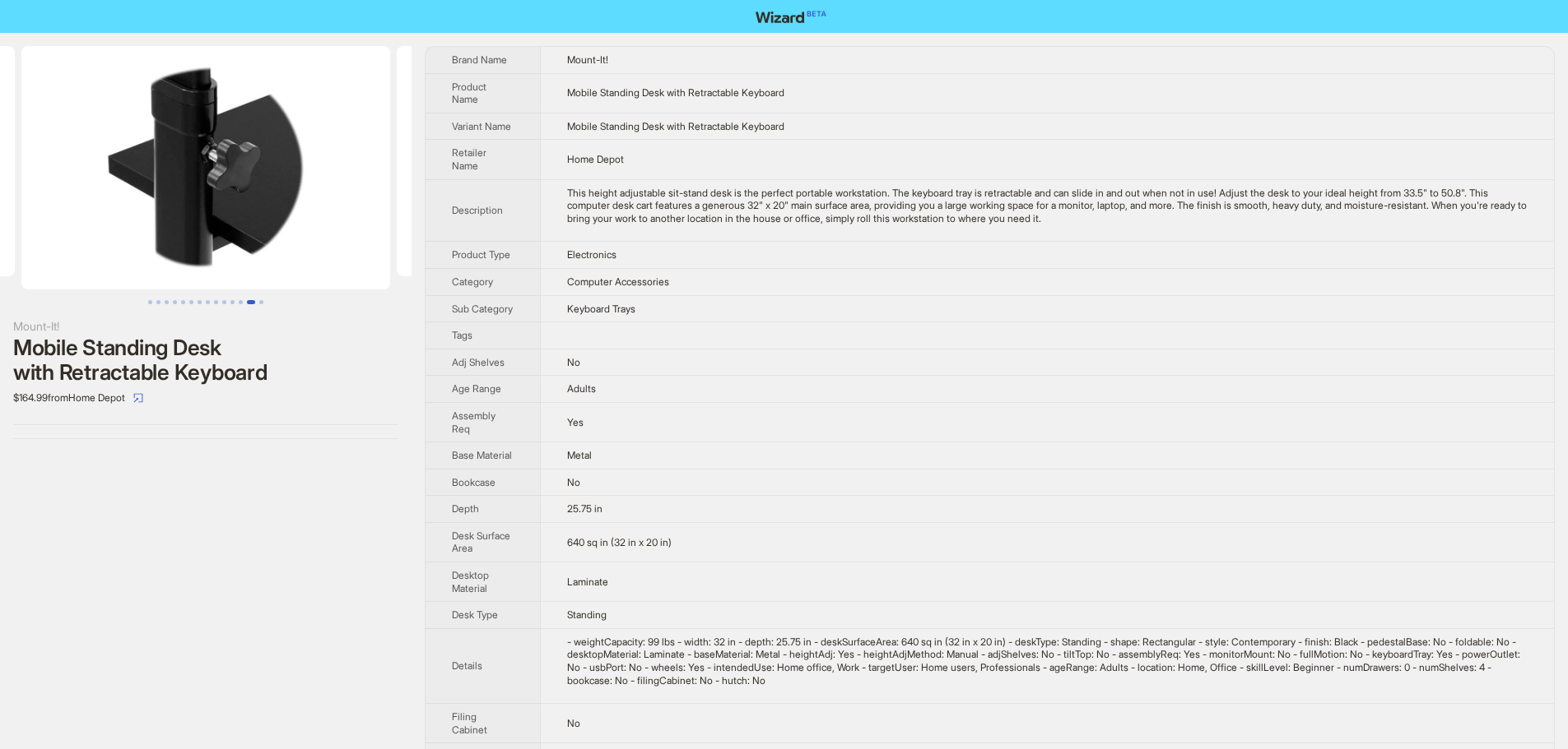
click at [1160, 171] on td "Home Depot" at bounding box center [1046, 159] width 1014 height 39
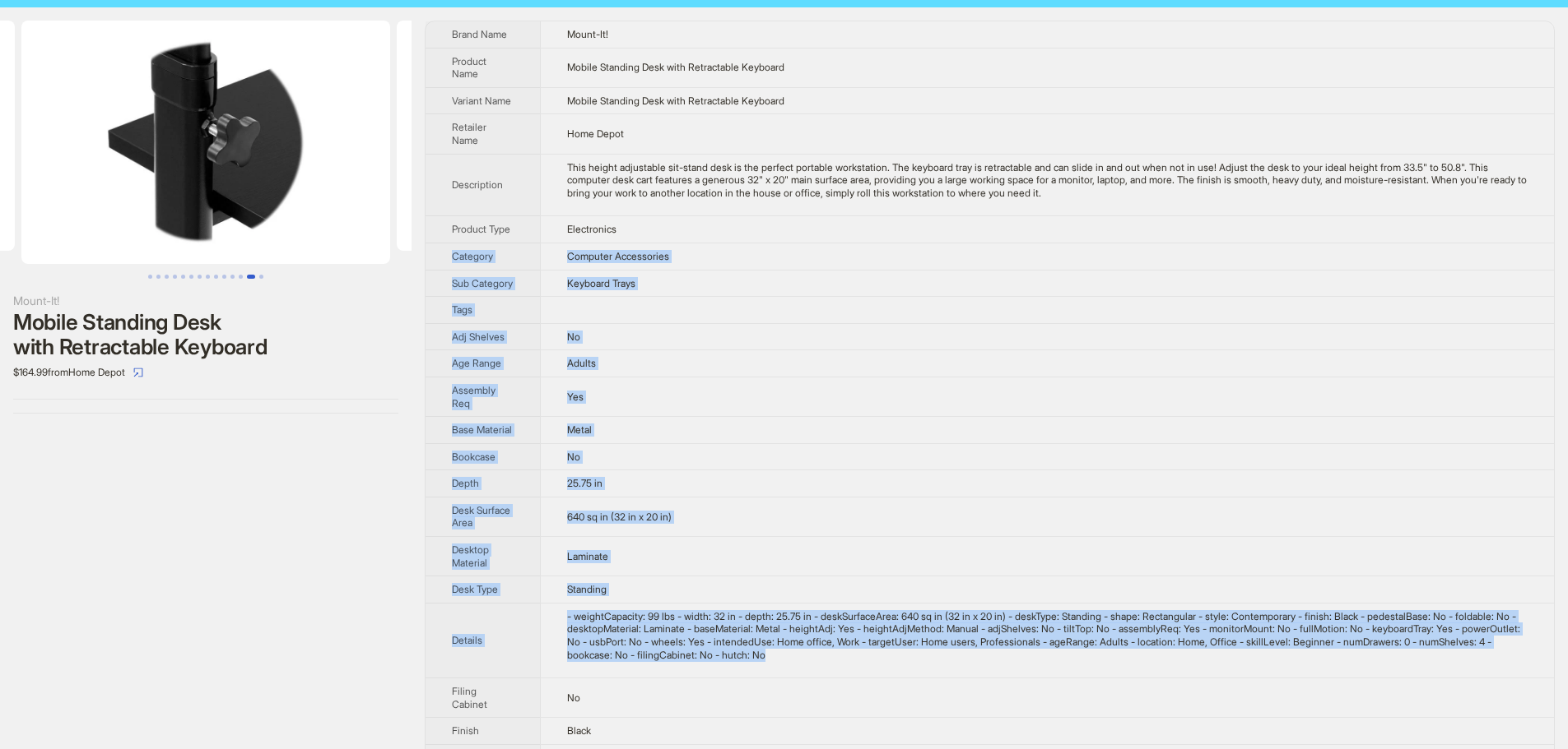
scroll to position [0, 0]
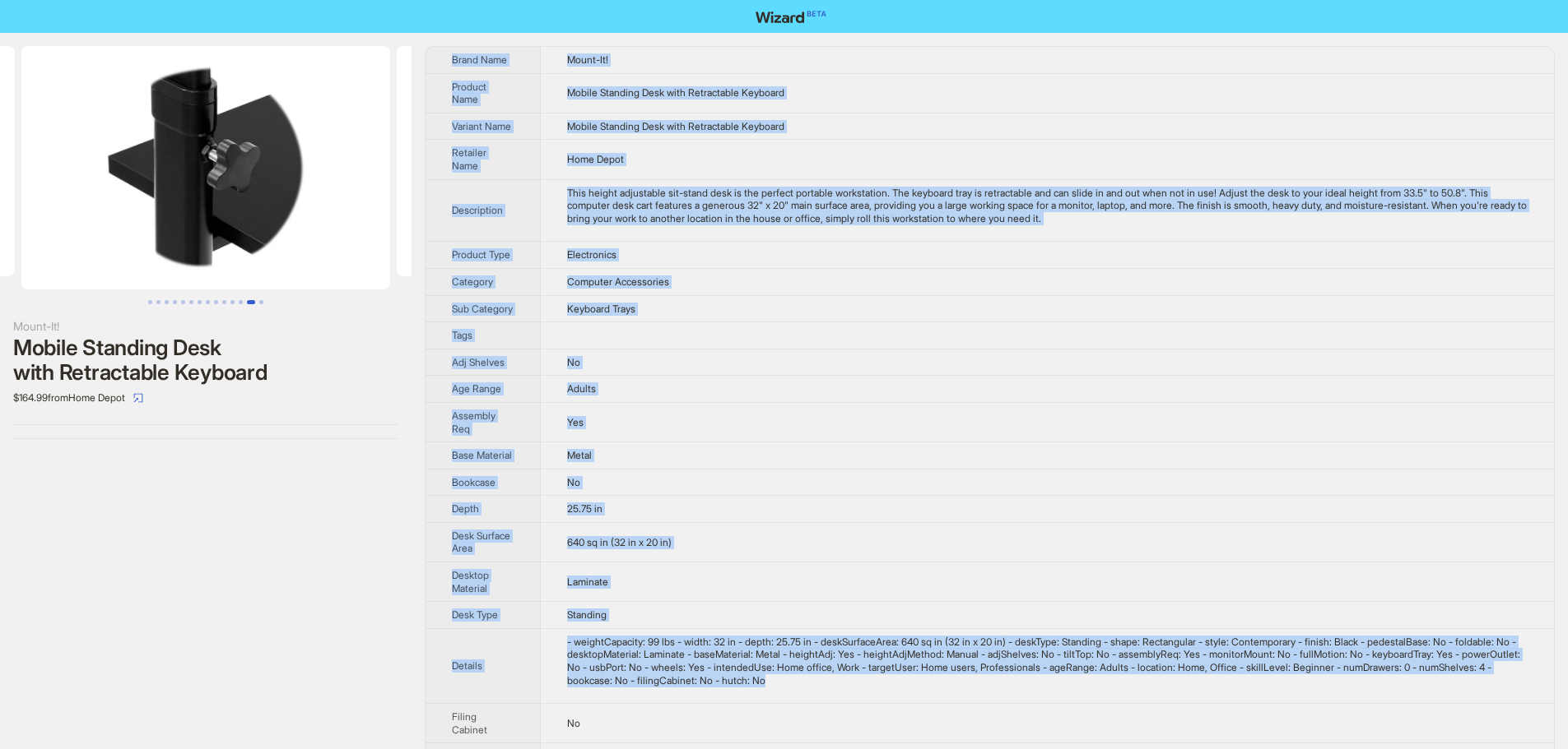
drag, startPoint x: 1031, startPoint y: 454, endPoint x: 430, endPoint y: 60, distance: 718.6
click at [430, 60] on tbody "Brand Name Mount-It! Product Name Mobile Standing Desk with Retractable Keyboar…" at bounding box center [989, 735] width 1128 height 1377
copy tbody "Brand Name Mount-It! Product Name Mobile Standing Desk with Retractable Keyboar…"
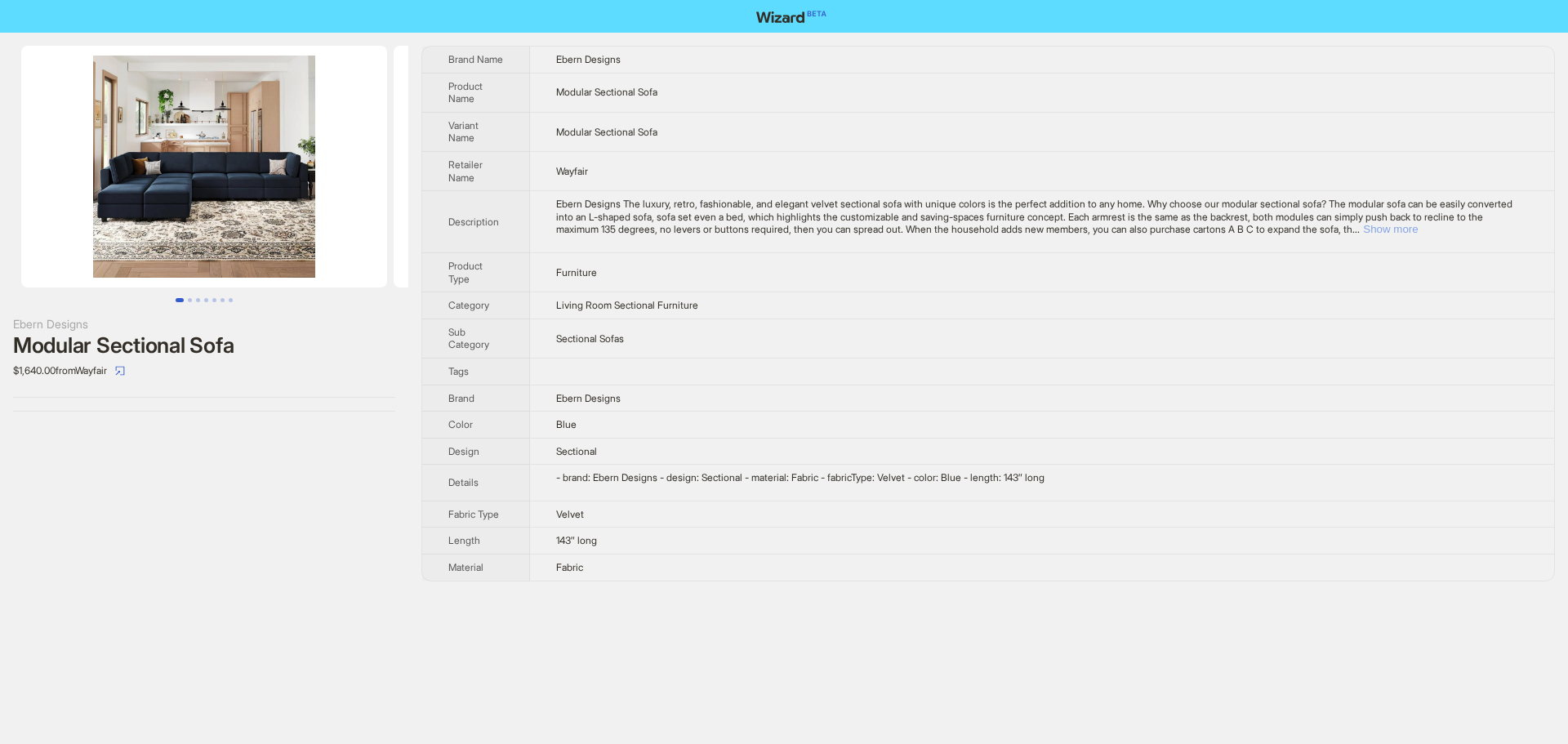
drag, startPoint x: 1488, startPoint y: 227, endPoint x: 1466, endPoint y: 235, distance: 23.4
click at [1418, 227] on button "Show more" at bounding box center [1391, 229] width 55 height 13
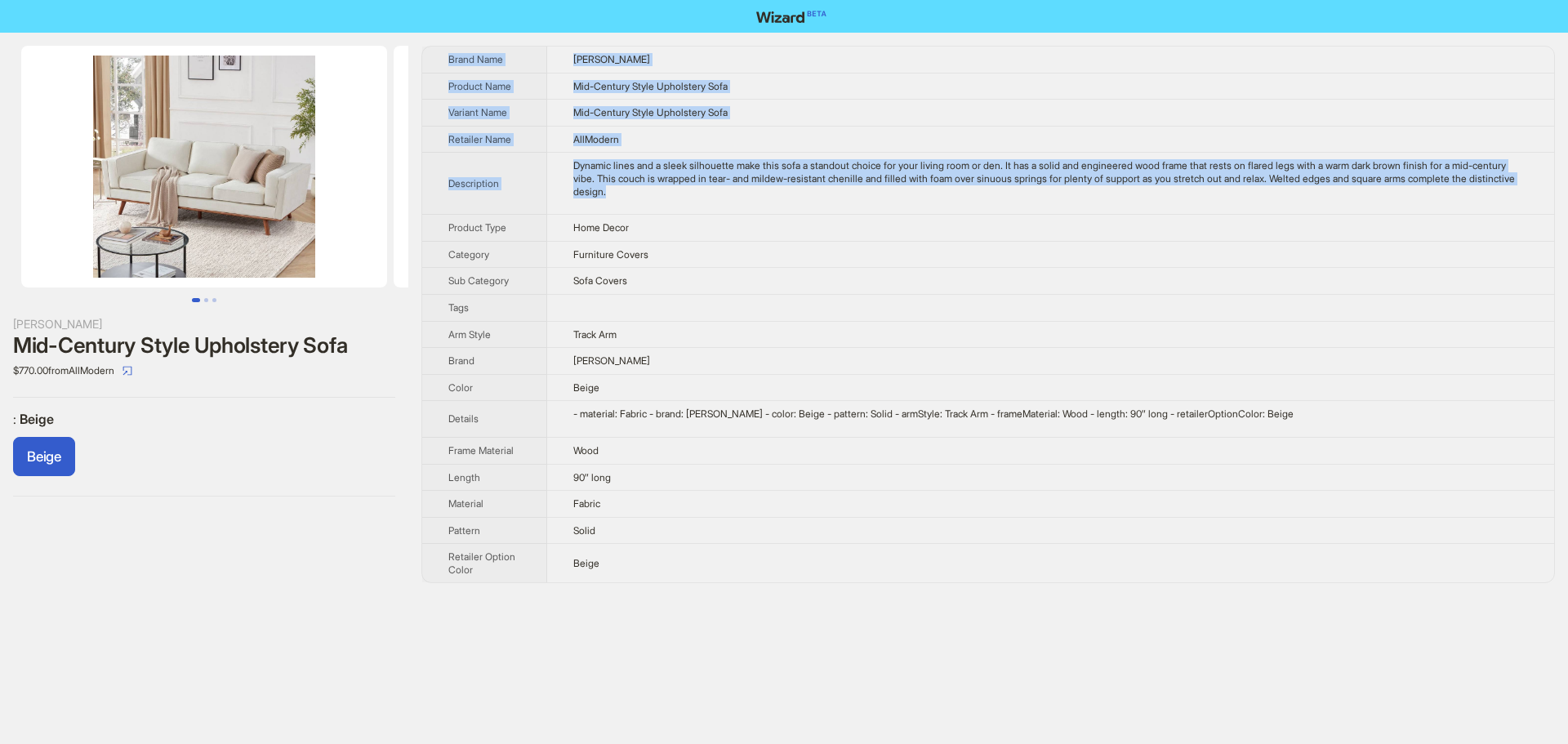
drag, startPoint x: 744, startPoint y: 201, endPoint x: 439, endPoint y: 64, distance: 334.4
click at [439, 64] on tbody "Brand Name George Oliver Product Name Mid-Century Style Upholstery Sofa Variant…" at bounding box center [988, 314] width 1132 height 536
copy tbody "Brand Name George Oliver Product Name Mid-Century Style Upholstery Sofa Variant…"
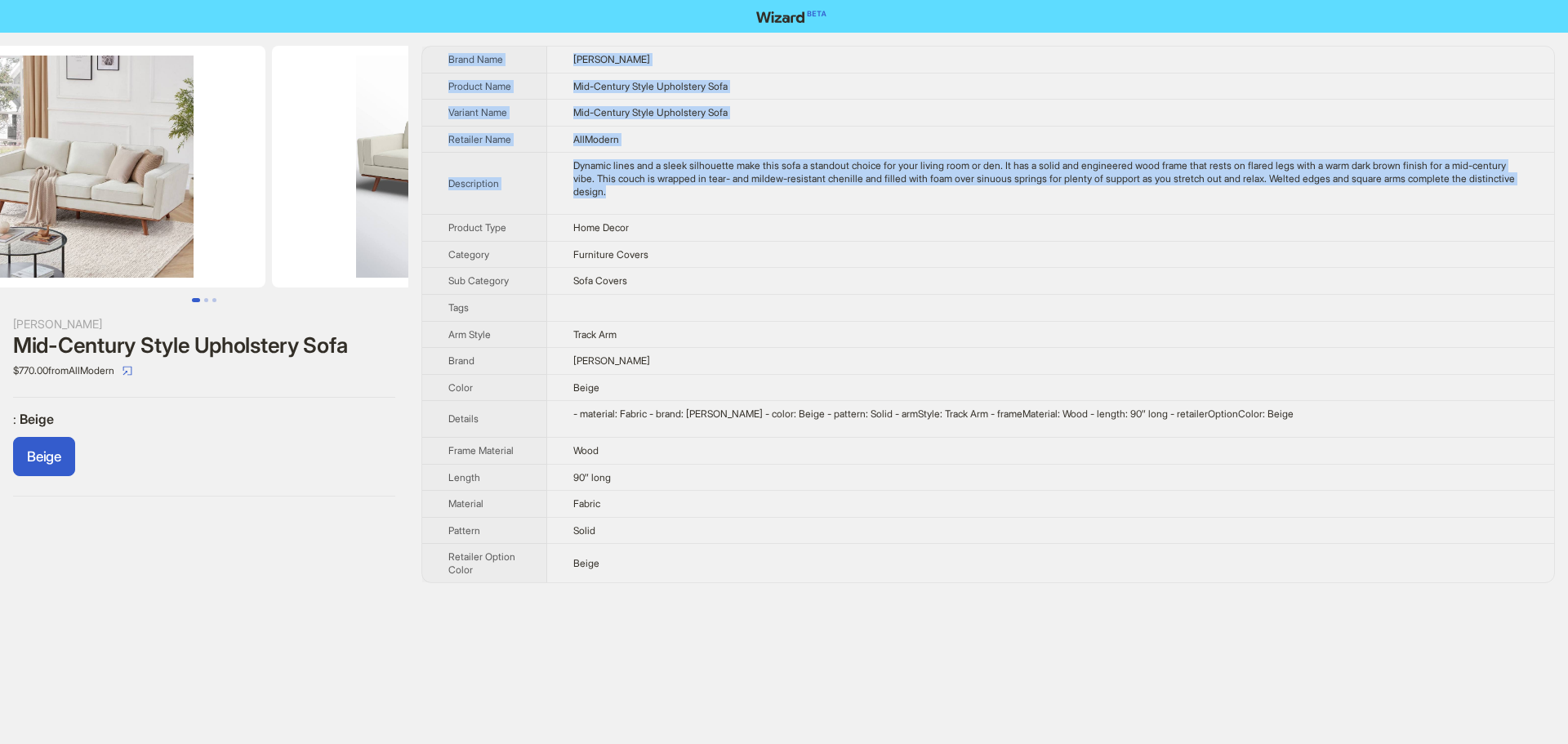
drag, startPoint x: 297, startPoint y: 159, endPoint x: 101, endPoint y: 177, distance: 196.8
click at [117, 177] on li at bounding box center [73, 167] width 390 height 242
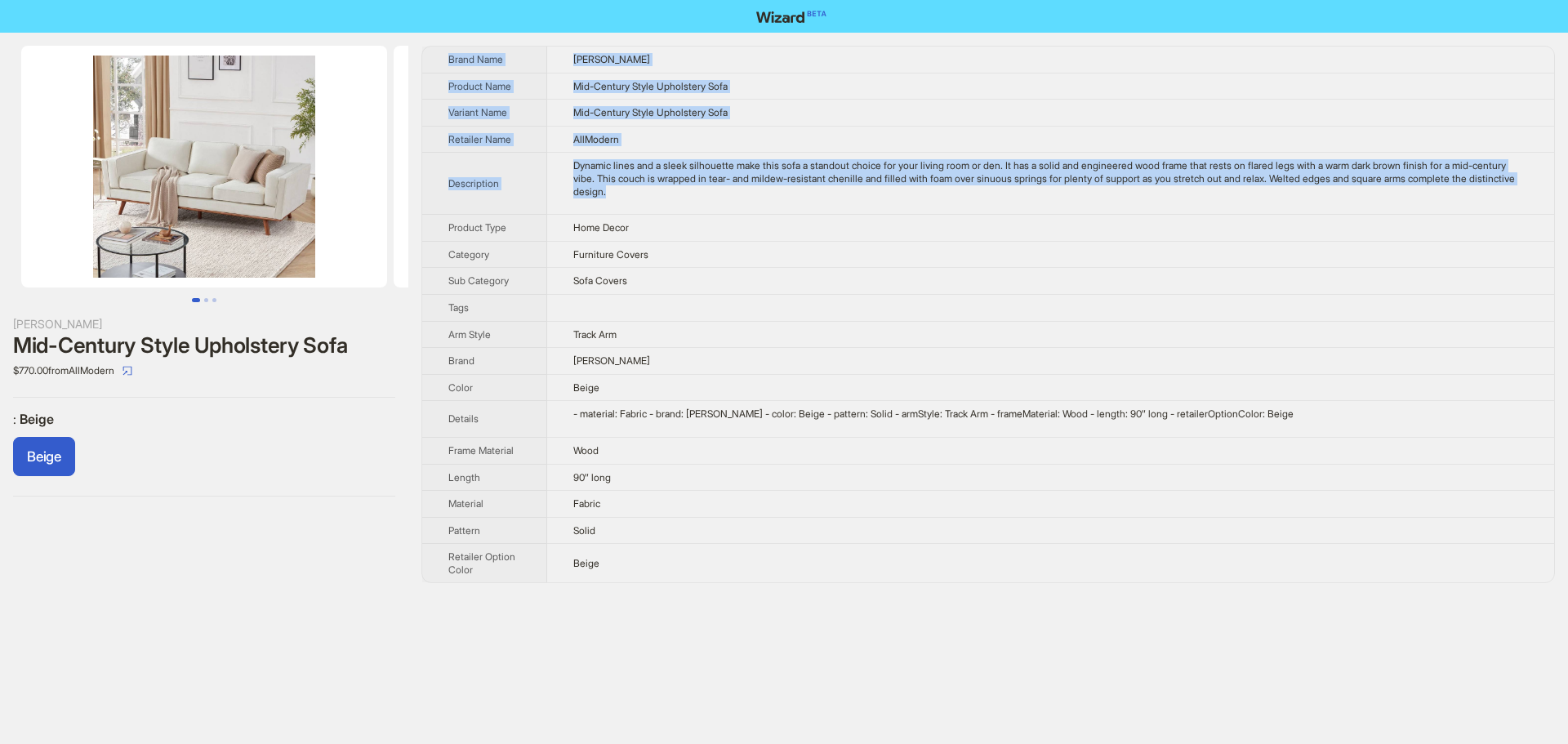
drag, startPoint x: 162, startPoint y: 196, endPoint x: 554, endPoint y: 182, distance: 392.2
click at [425, 197] on div "George Oliver Mid-Century Style Upholstery Sofa $770.00 from AllModern : Beige …" at bounding box center [784, 315] width 1568 height 564
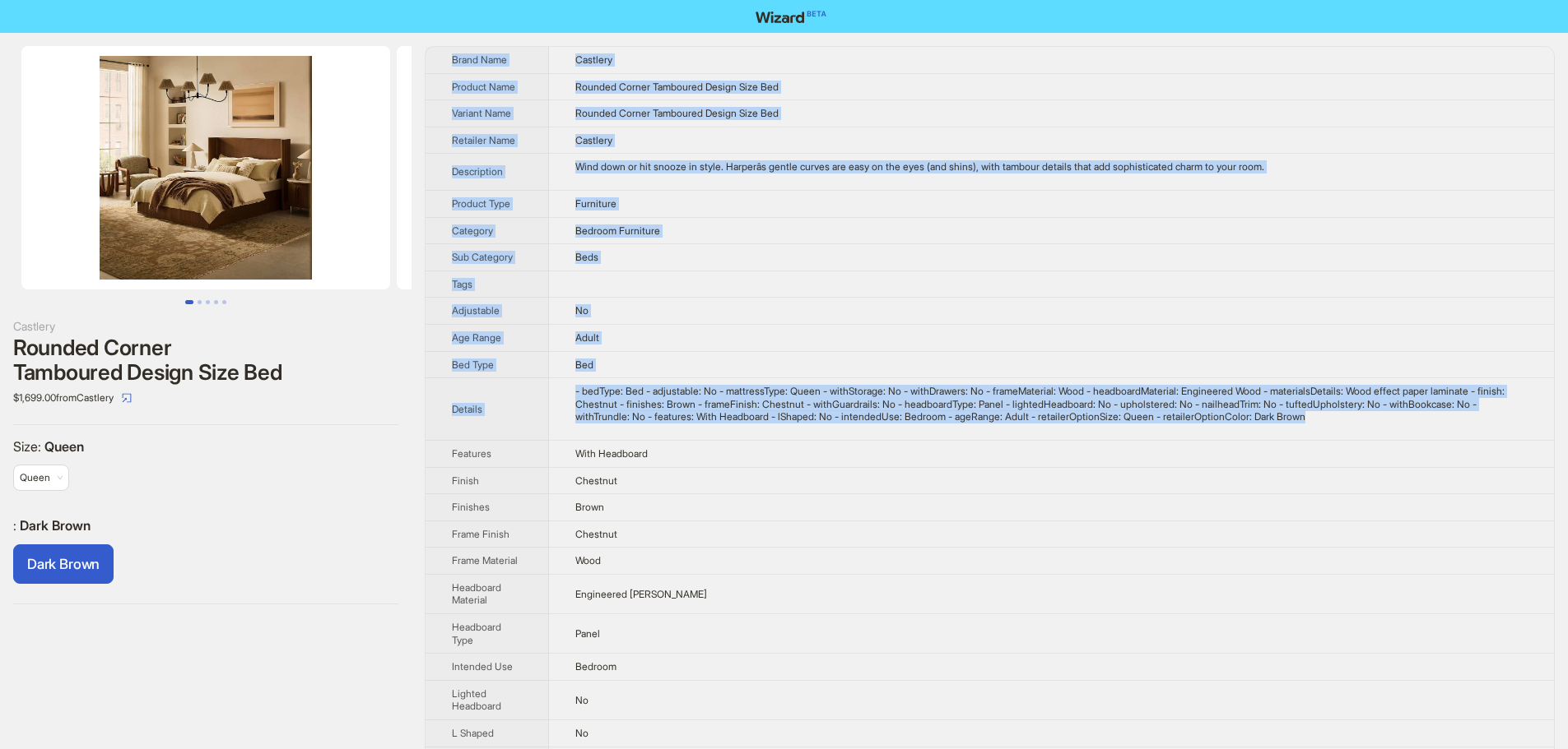
drag, startPoint x: 1437, startPoint y: 423, endPoint x: 451, endPoint y: 57, distance: 1051.7
click at [451, 57] on tbody "Brand Name Castlery Product Name Rounded Corner Tamboured Design Size Bed Varia…" at bounding box center [989, 583] width 1128 height 1073
copy tbody "Brand Name Castlery Product Name Rounded Corner Tamboured Design Size Bed Varia…"
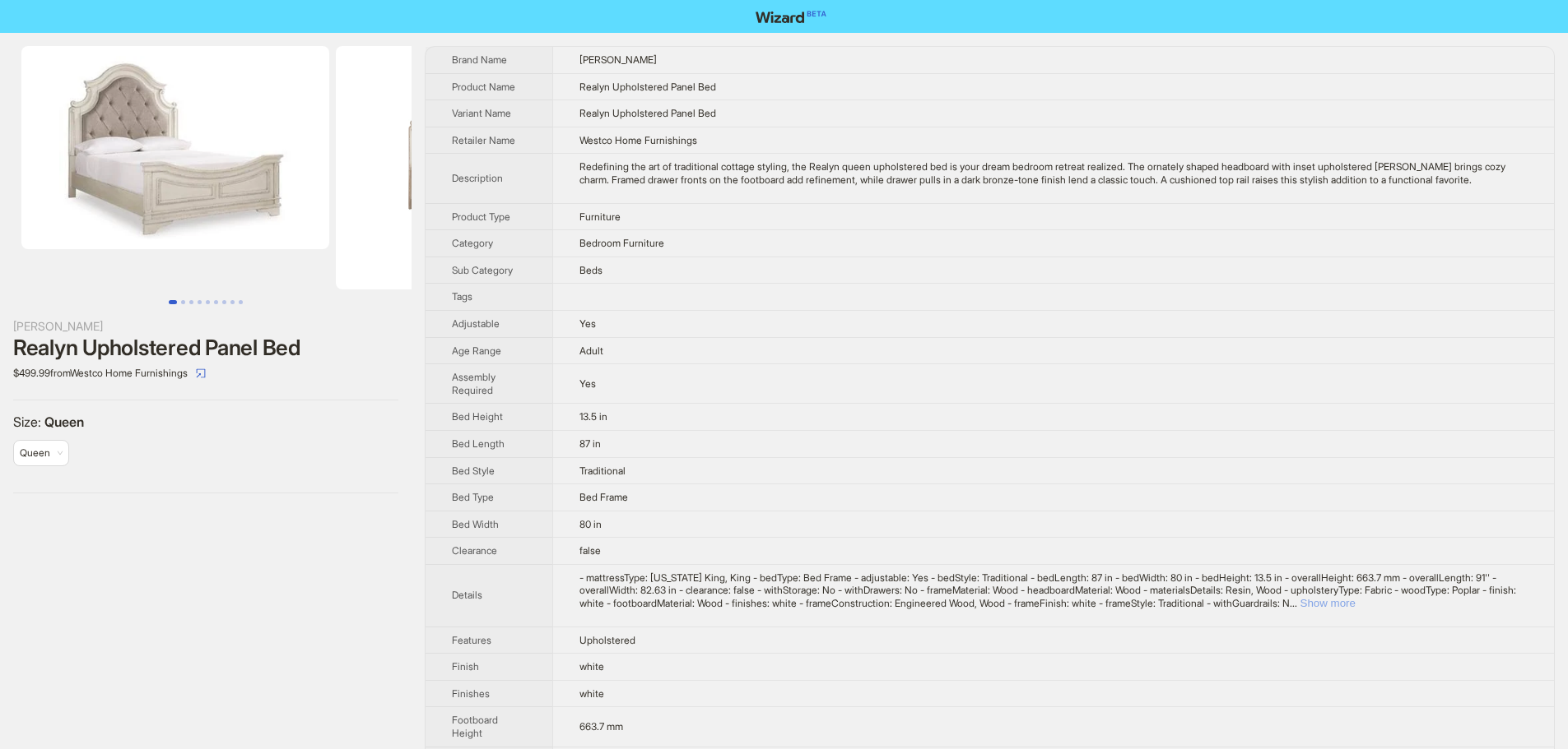
click at [1355, 601] on button "Show more" at bounding box center [1328, 603] width 56 height 13
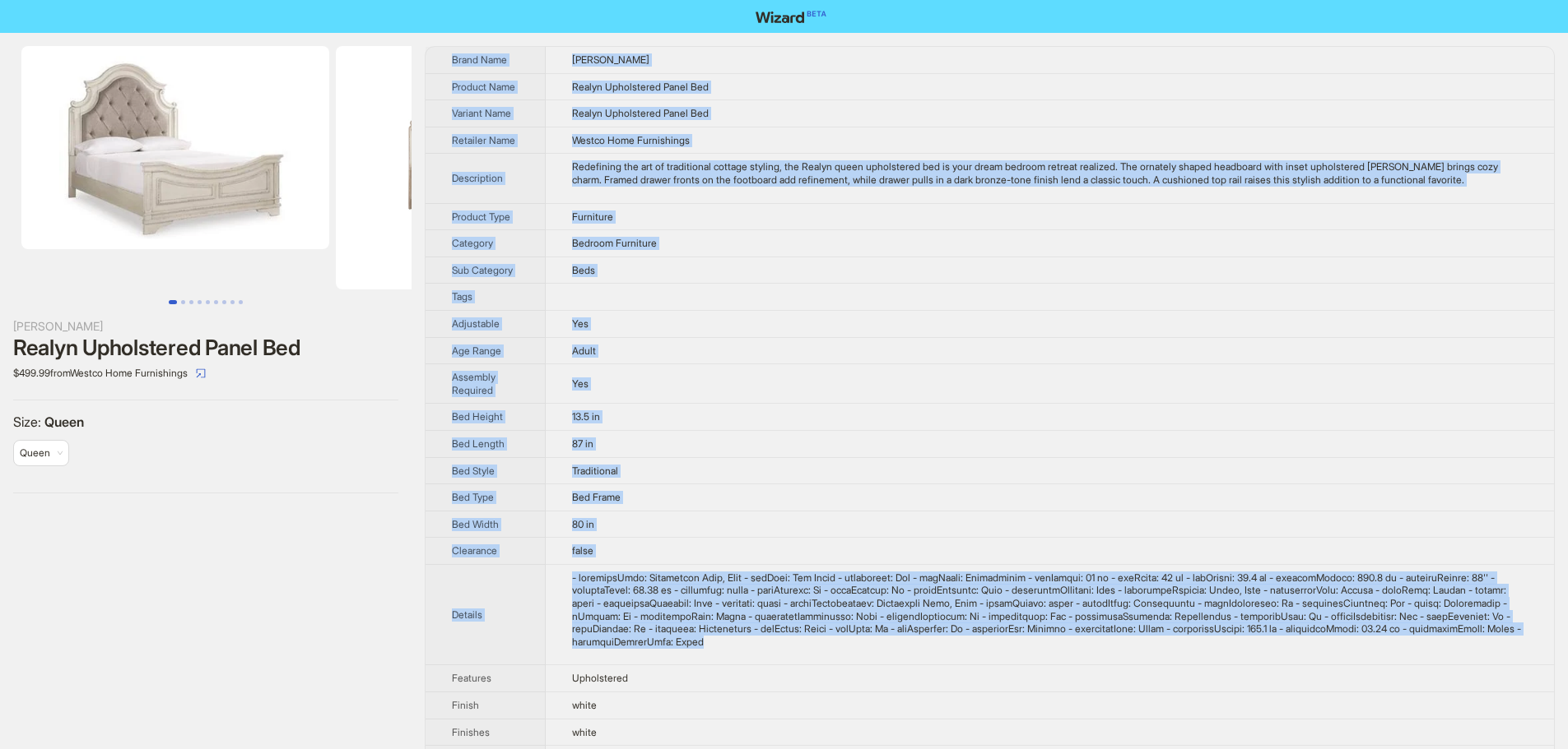
drag, startPoint x: 937, startPoint y: 644, endPoint x: 443, endPoint y: 56, distance: 768.0
copy tbody "Brand Name Ashley Product Name Realyn Upholstered Panel Bed Variant Name Realyn…"
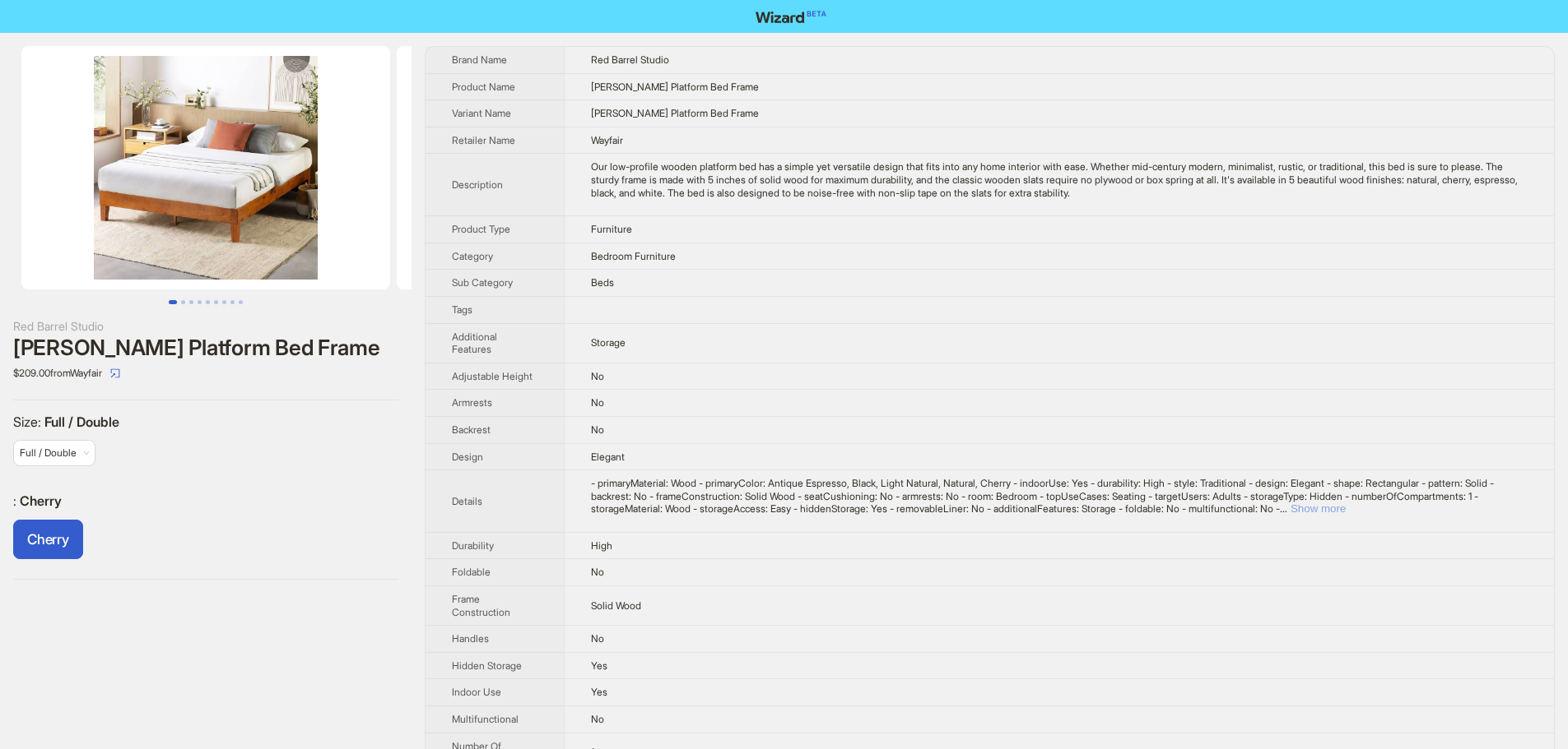
click at [1346, 509] on button "Show more" at bounding box center [1318, 508] width 56 height 13
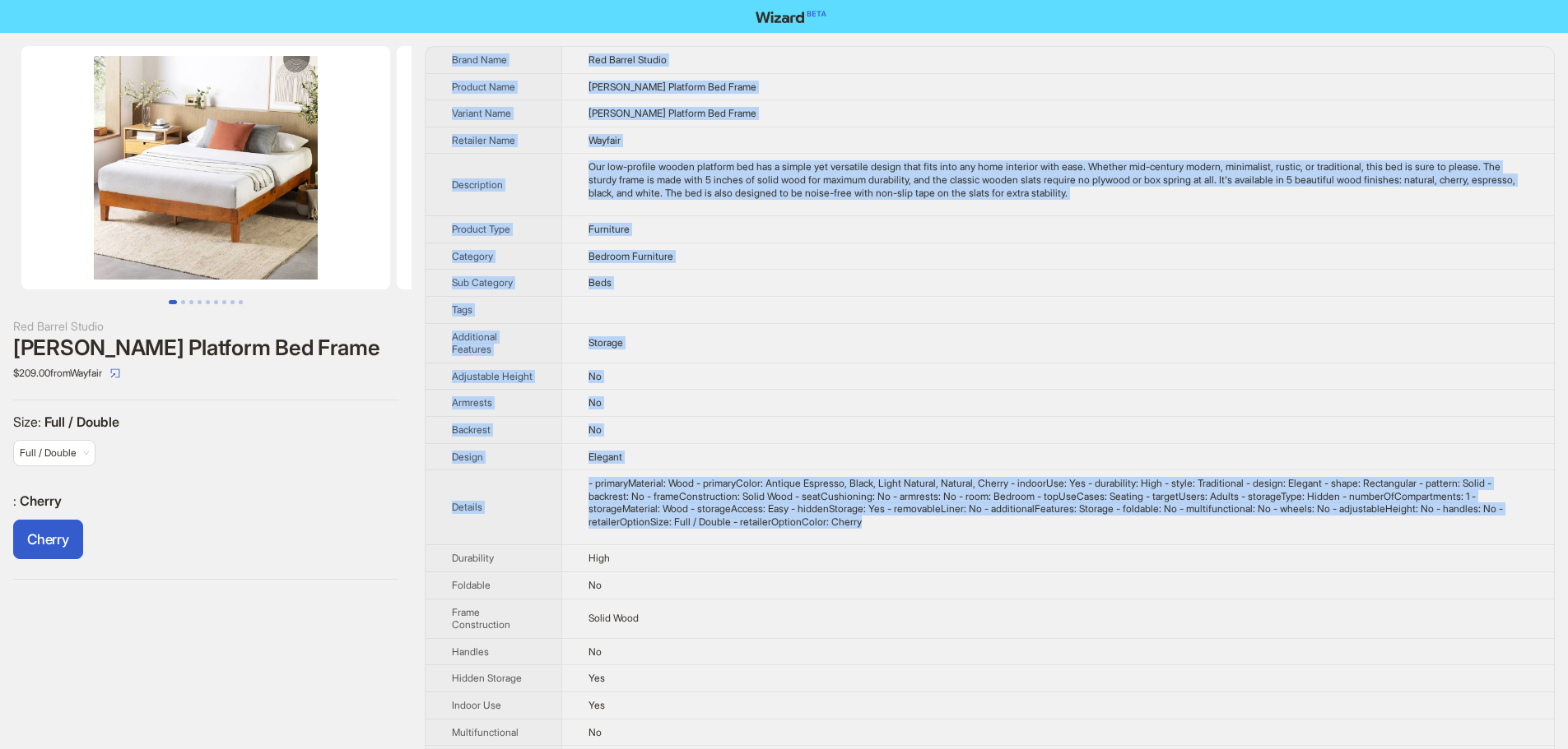
drag, startPoint x: 1059, startPoint y: 532, endPoint x: 445, endPoint y: 55, distance: 777.5
click at [445, 55] on tbody "Brand Name Red Barrel Studio Product Name Harney Platform Bed Frame Variant Nam…" at bounding box center [989, 643] width 1128 height 1193
copy tbody "Brand Name Red Barrel Studio Product Name Harney Platform Bed Frame Variant Nam…"
click at [969, 103] on td "Harney Platform Bed Frame" at bounding box center [1057, 114] width 992 height 27
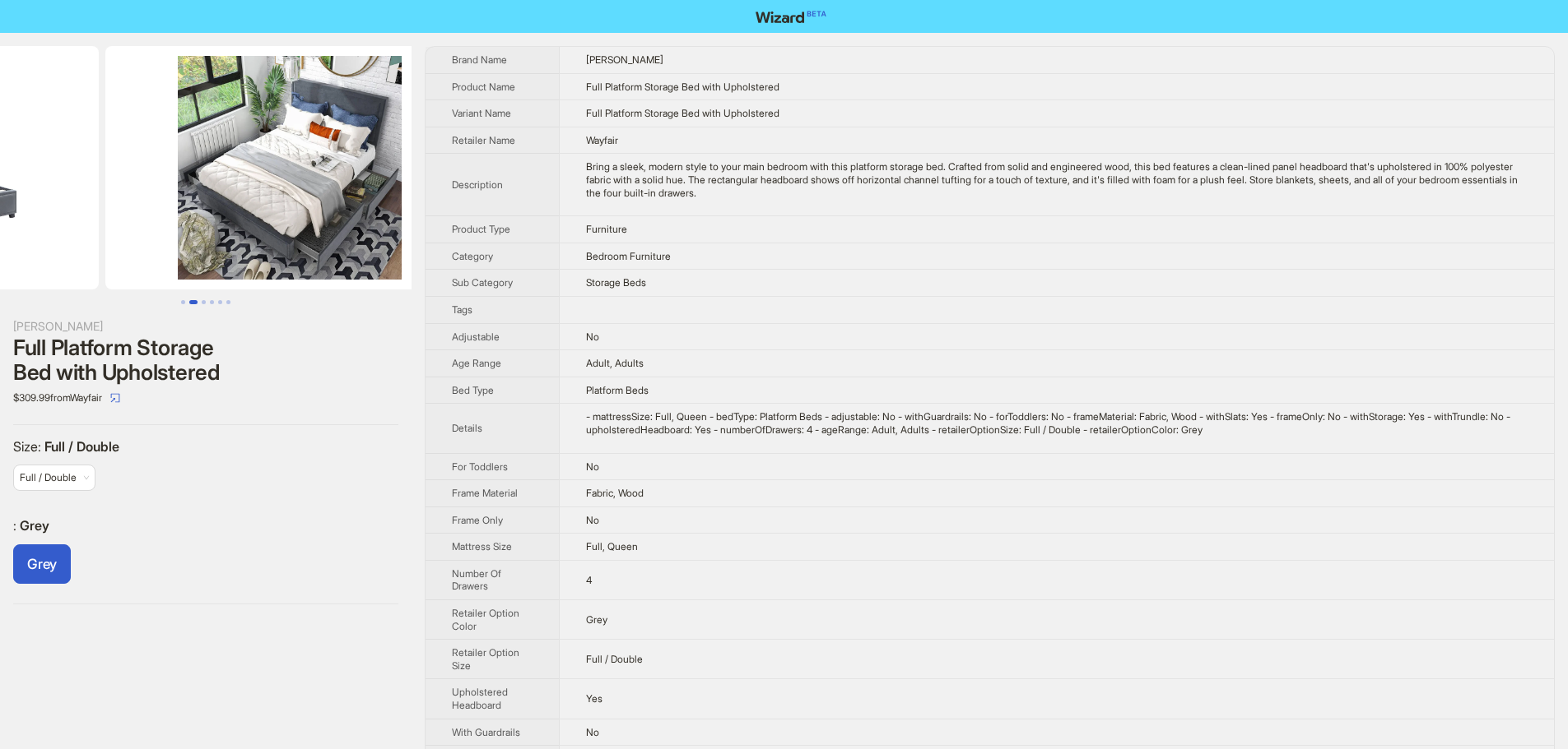
drag, startPoint x: 281, startPoint y: 124, endPoint x: 96, endPoint y: 125, distance: 185.0
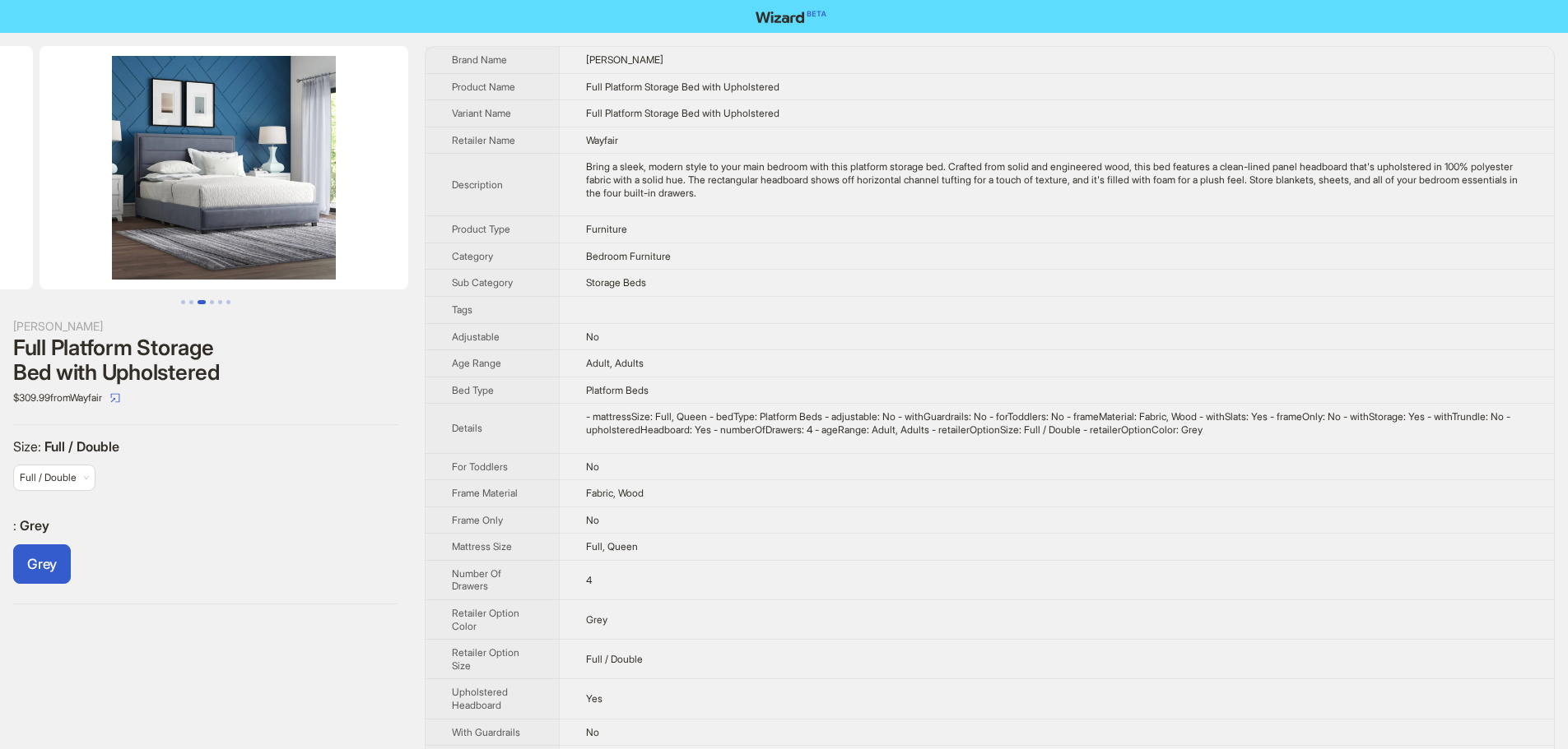
drag, startPoint x: 310, startPoint y: 156, endPoint x: 60, endPoint y: 154, distance: 250.0
click at [56, 154] on ul at bounding box center [206, 168] width 412 height 244
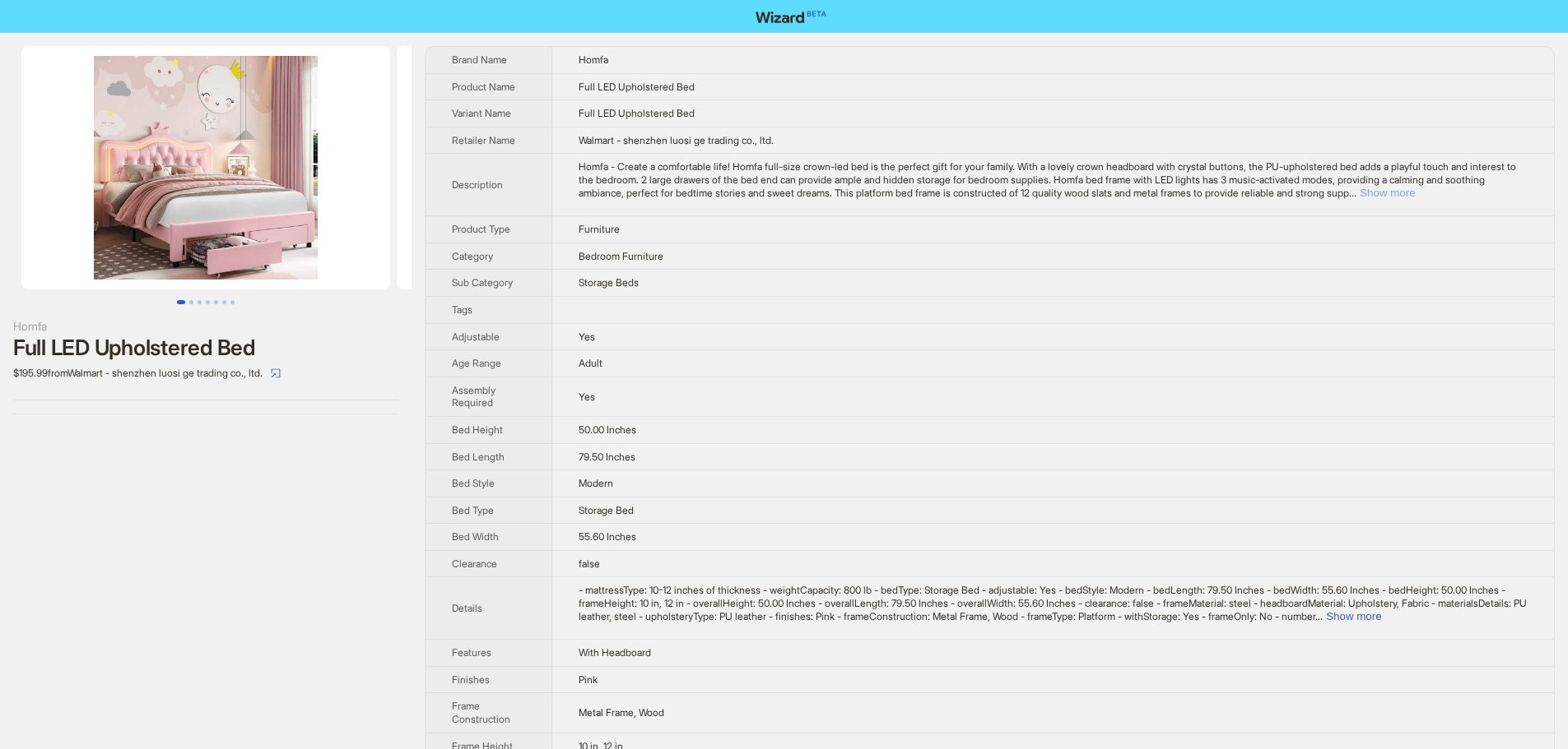
click at [1415, 192] on button "Show more" at bounding box center [1387, 192] width 56 height 13
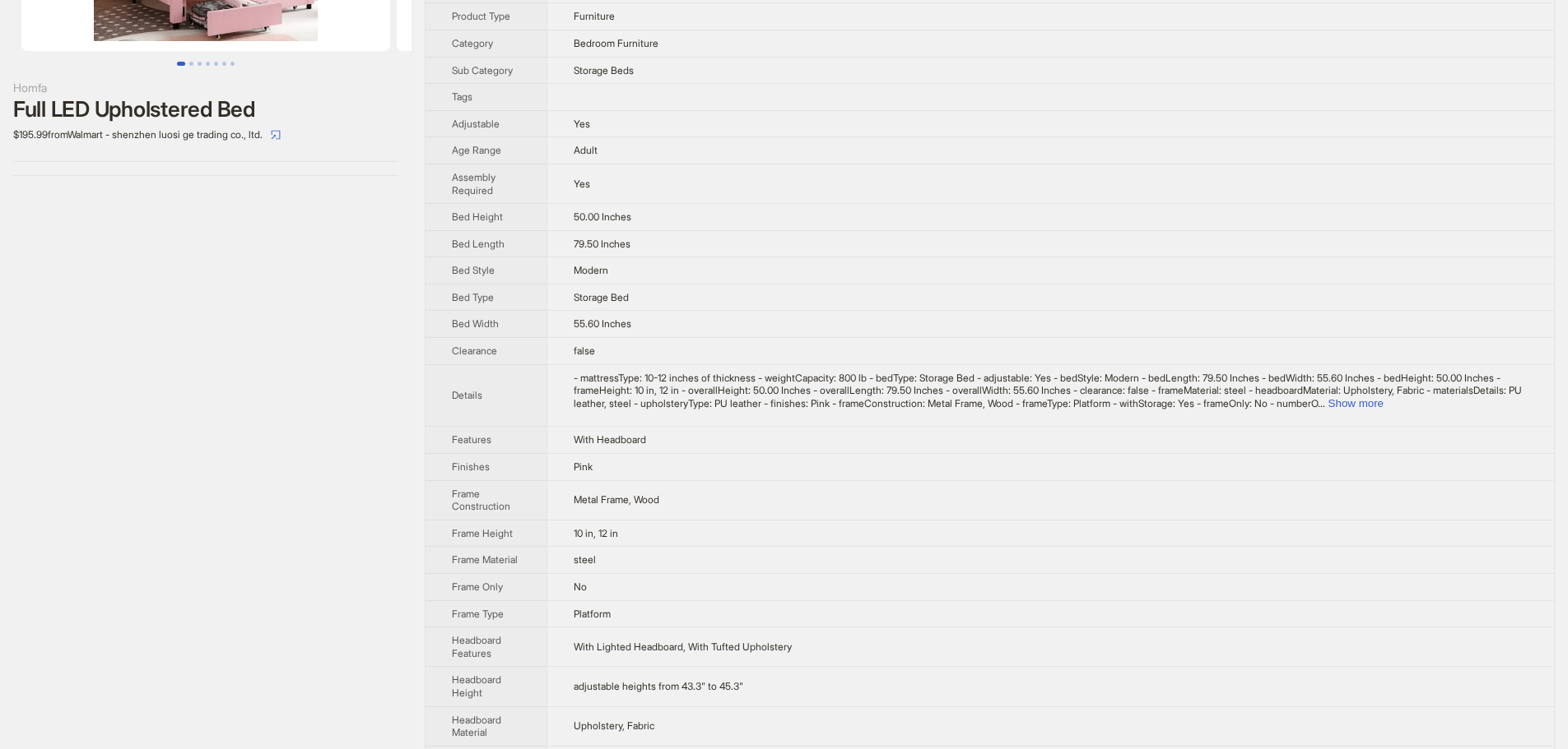
scroll to position [247, 0]
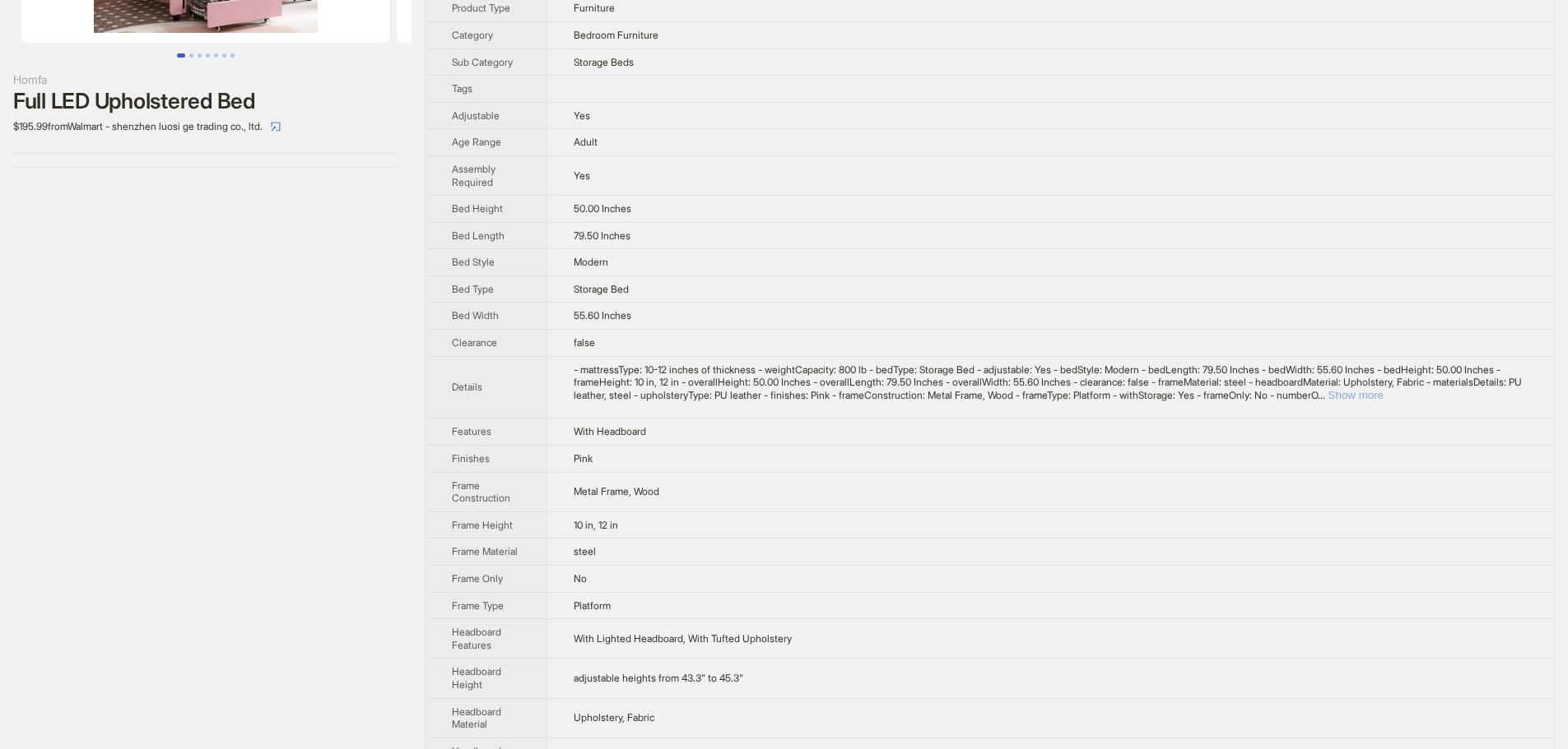
click at [1384, 401] on button "Show more" at bounding box center [1355, 395] width 56 height 13
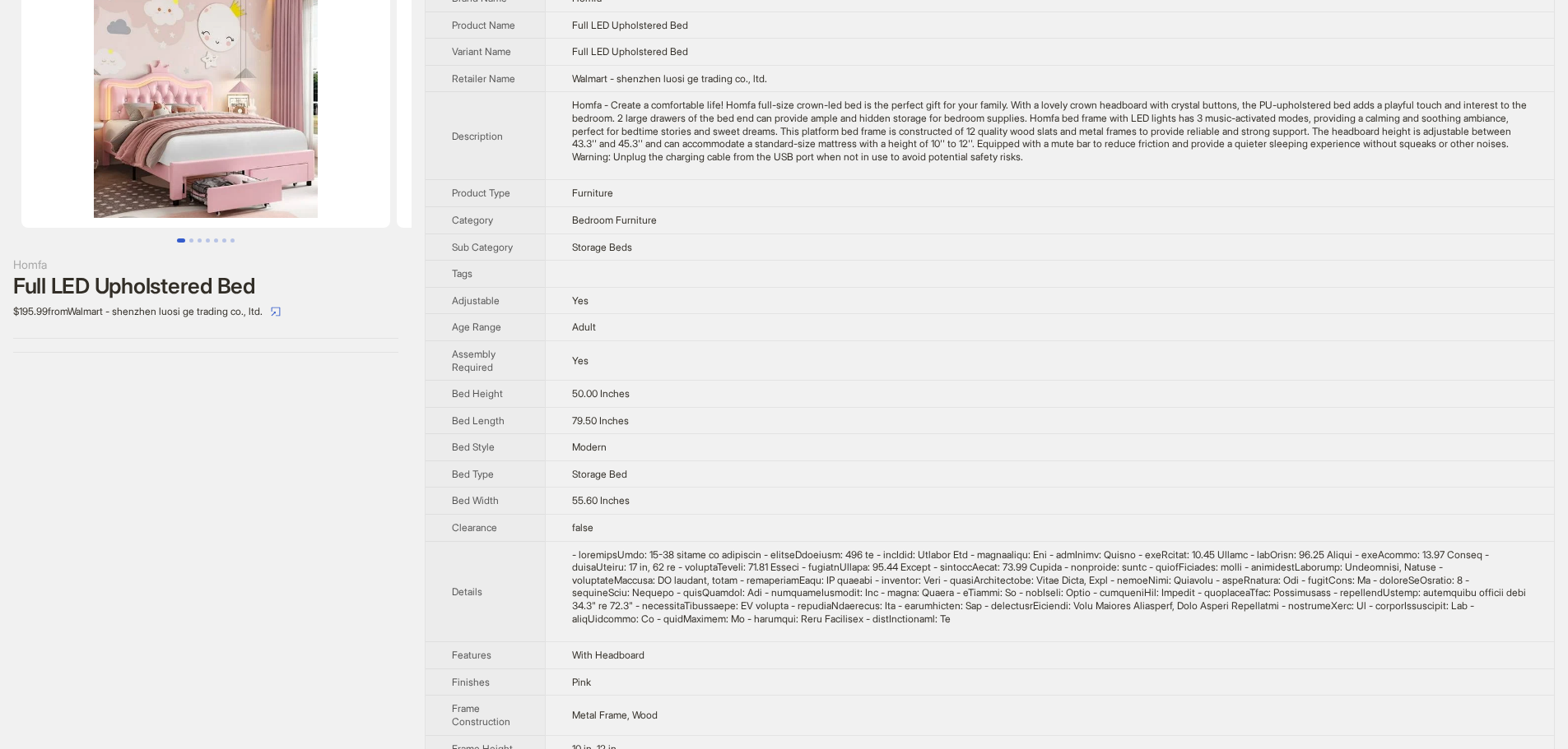
scroll to position [0, 0]
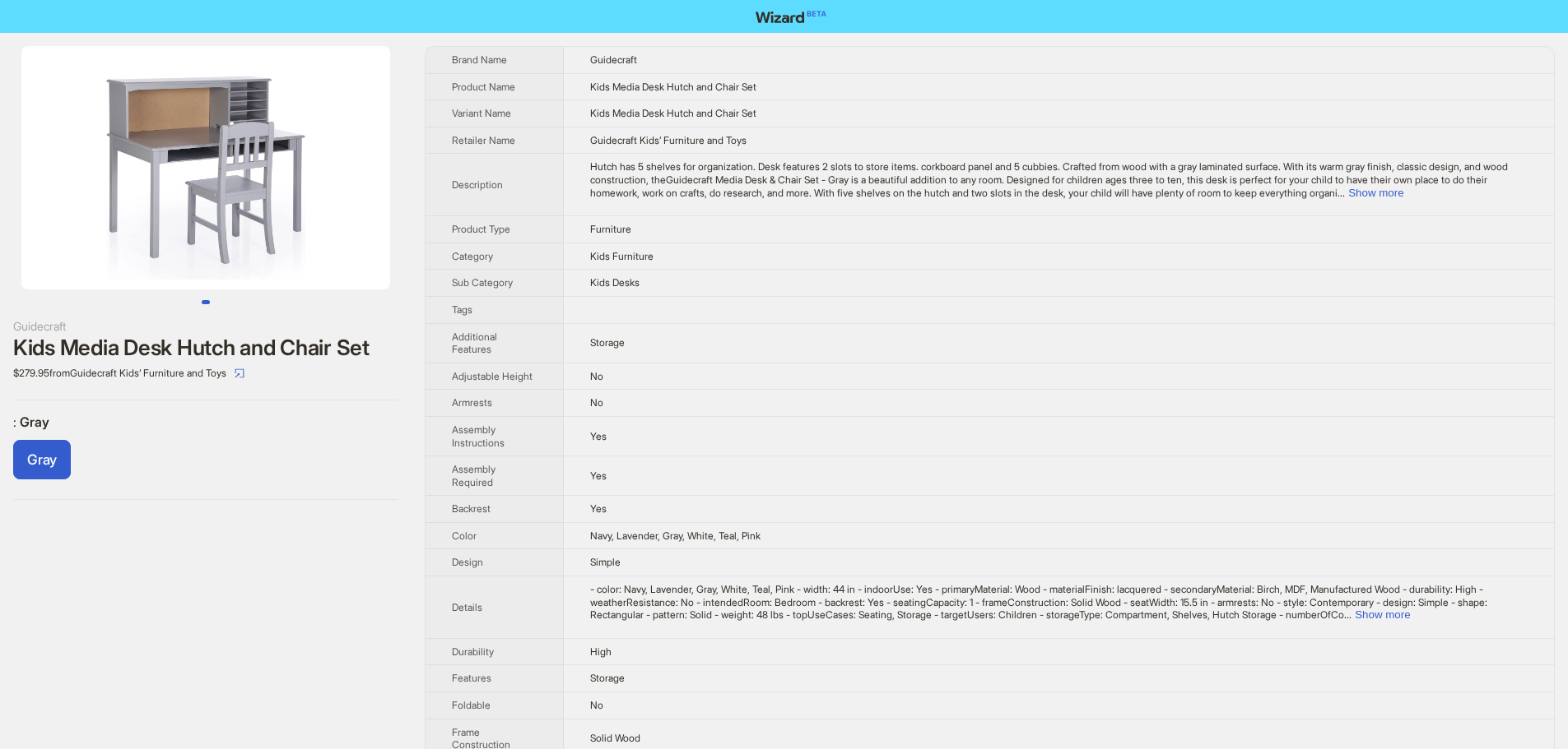
click at [1033, 122] on td "Kids Media Desk Hutch and Chair Set" at bounding box center [1059, 114] width 990 height 27
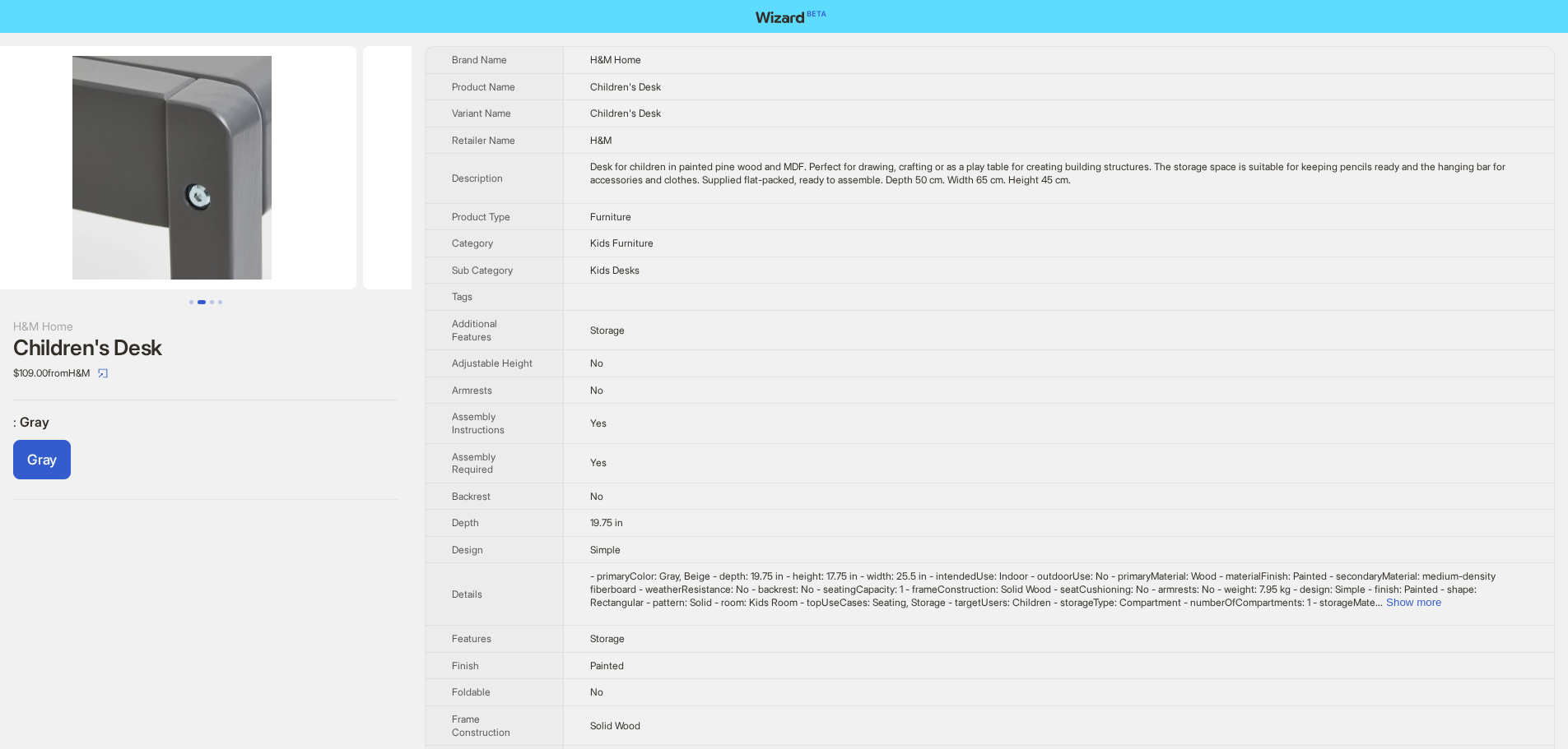
drag, startPoint x: 358, startPoint y: 178, endPoint x: 108, endPoint y: 189, distance: 250.2
click at [110, 188] on ul at bounding box center [206, 168] width 412 height 244
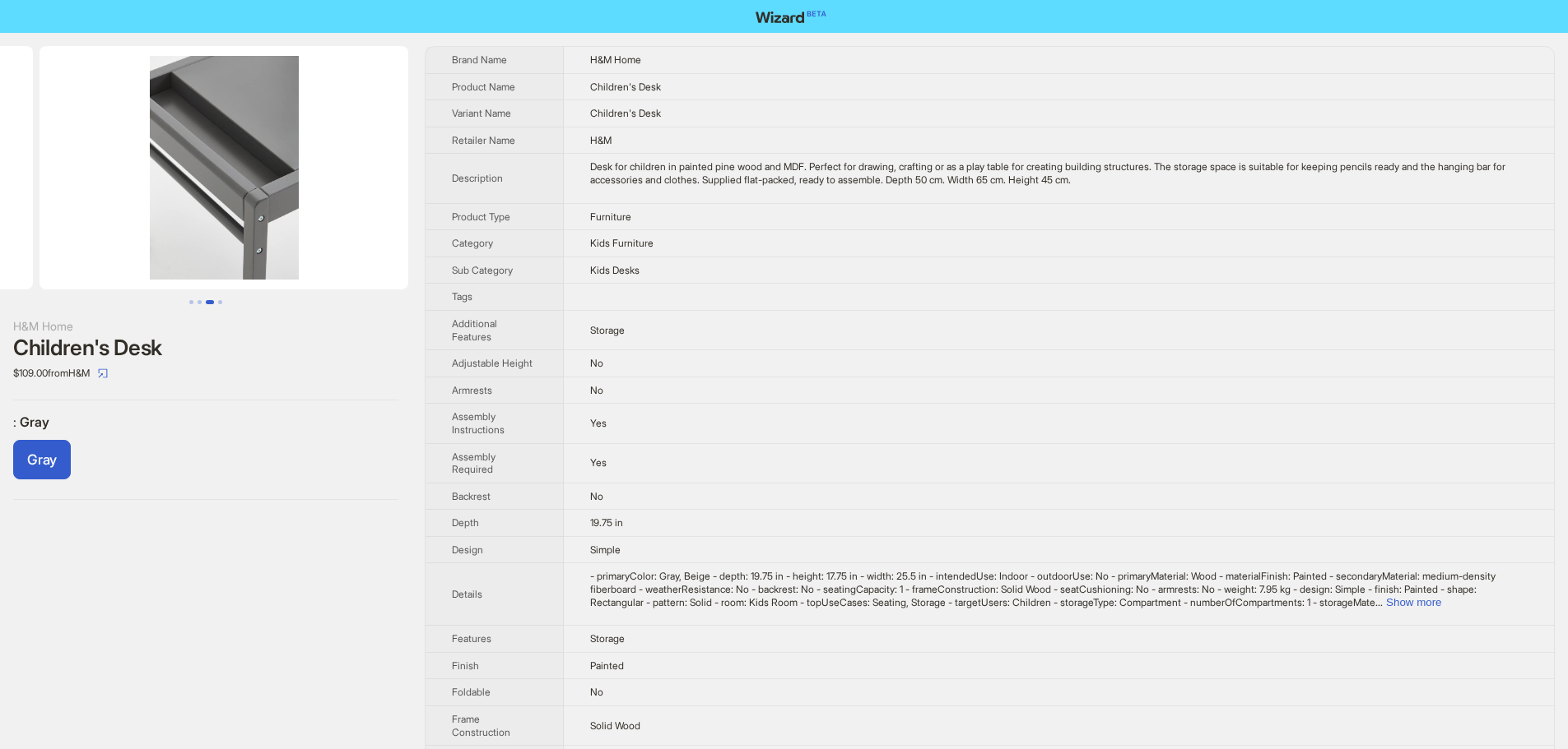
drag, startPoint x: 341, startPoint y: 194, endPoint x: 102, endPoint y: 197, distance: 239.0
click at [102, 197] on ul at bounding box center [206, 168] width 412 height 244
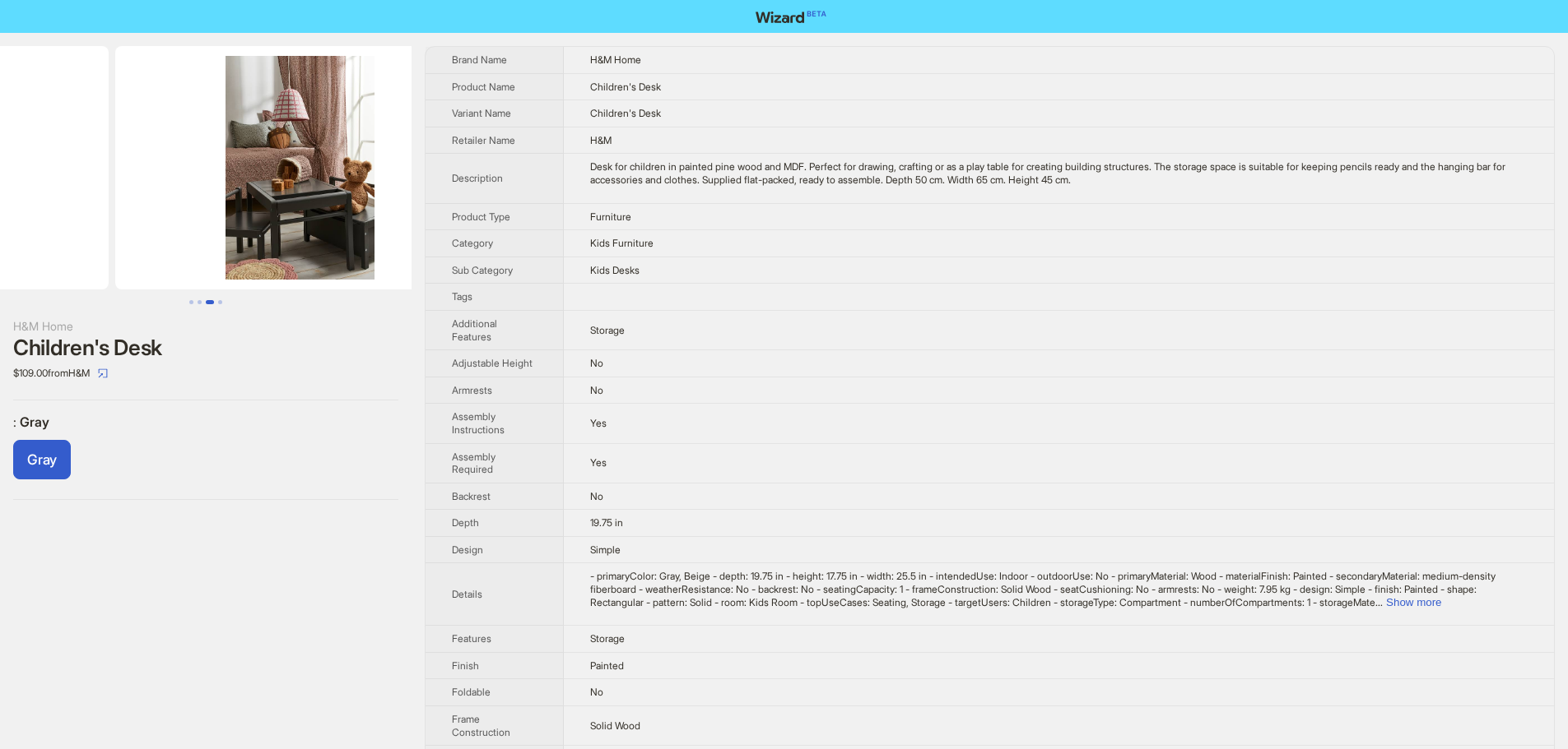
drag, startPoint x: 247, startPoint y: 193, endPoint x: 71, endPoint y: 186, distance: 176.1
